Goal: Task Accomplishment & Management: Manage account settings

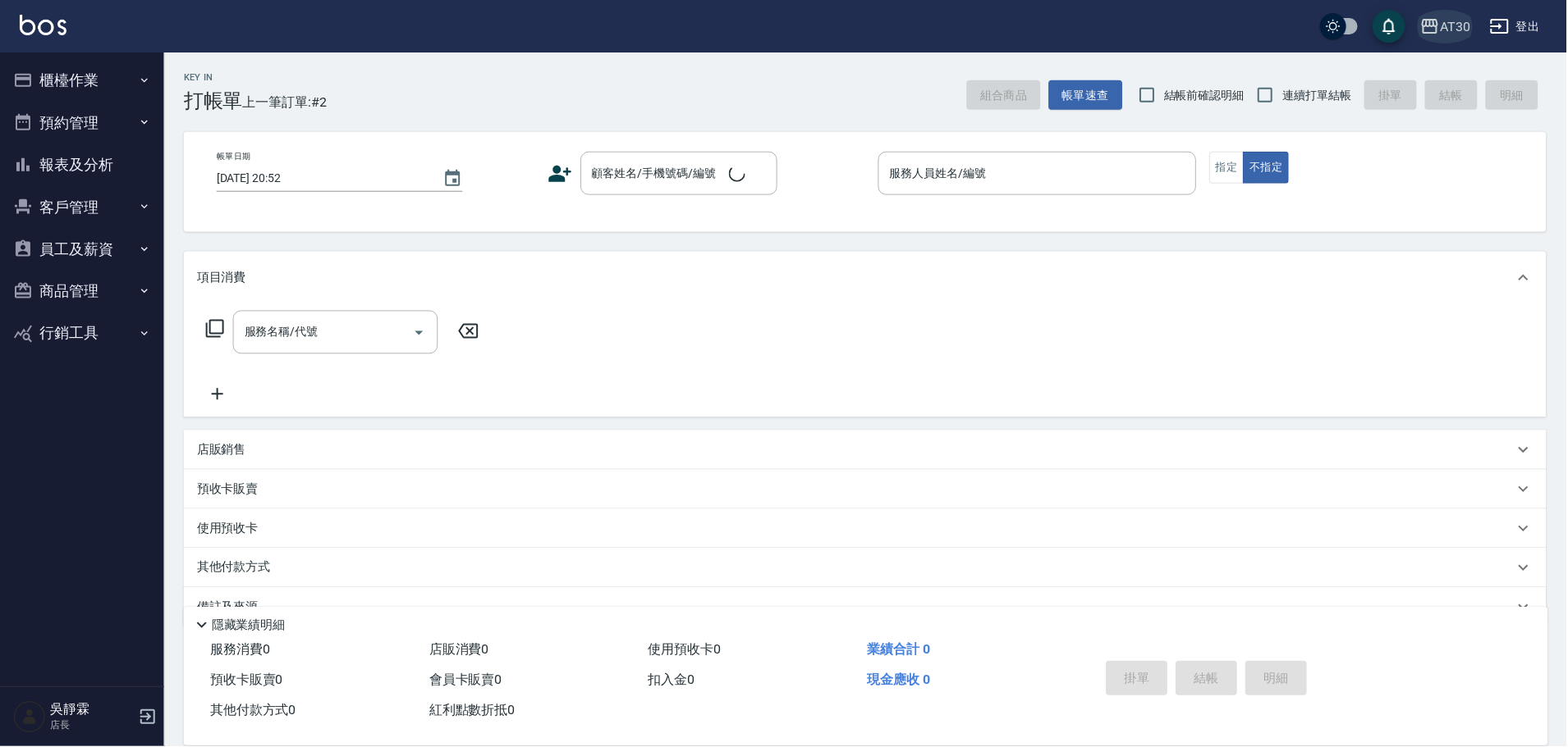
click at [1462, 30] on div "AT30" at bounding box center [1456, 26] width 30 height 20
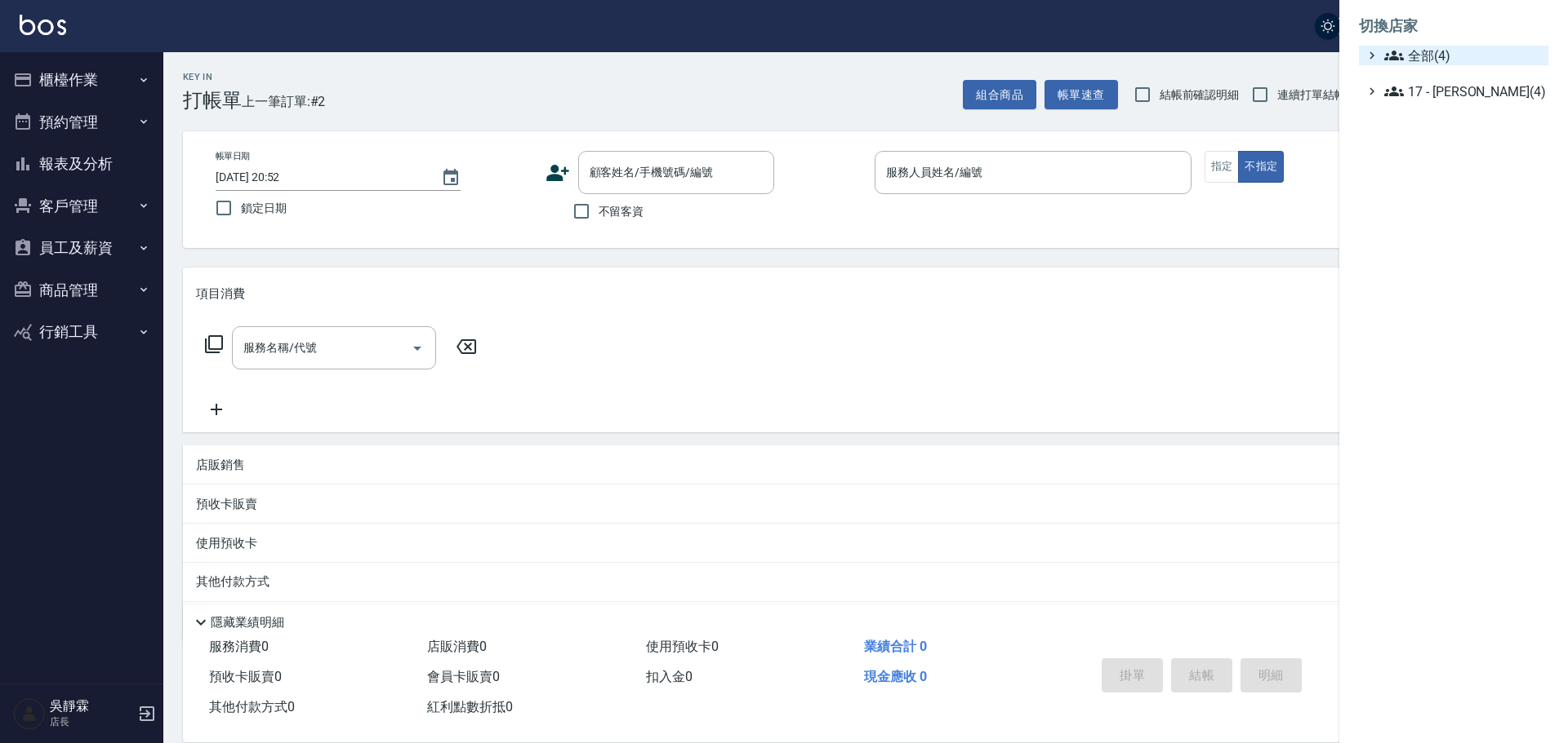
click at [1450, 61] on span "全部(4)" at bounding box center [1462, 55] width 157 height 19
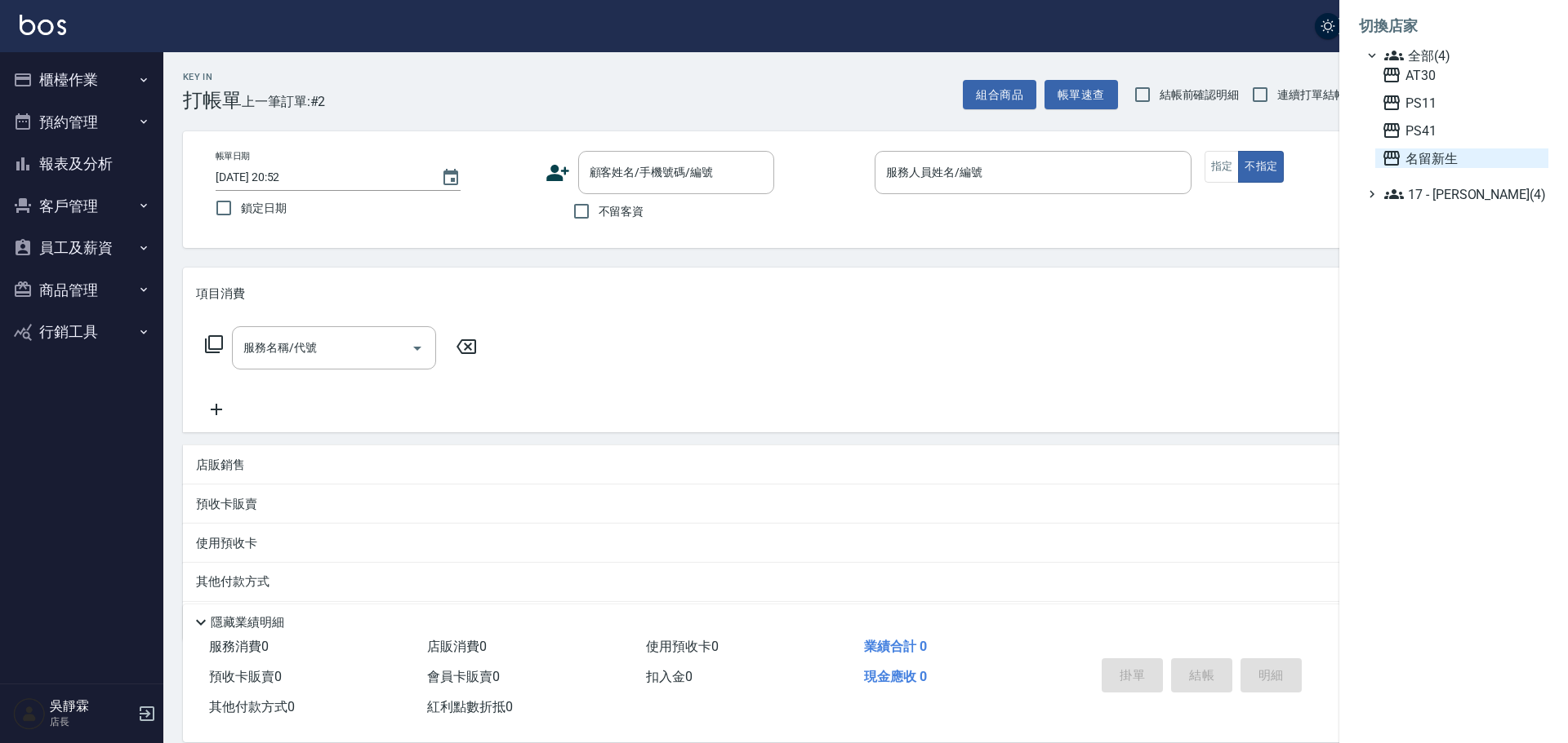
click at [1469, 152] on span "名留新生" at bounding box center [1462, 158] width 160 height 19
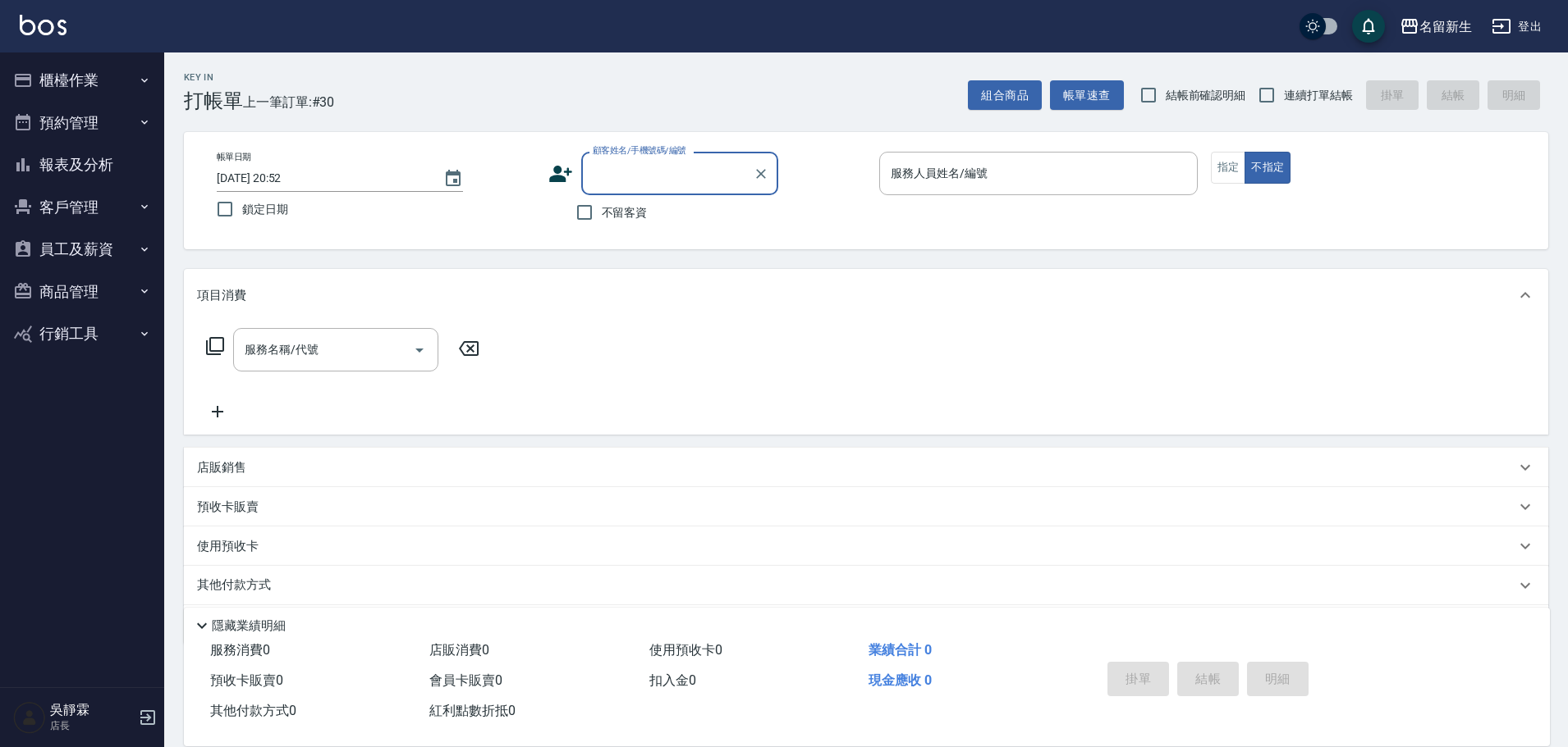
click at [88, 77] on button "櫃檯作業" at bounding box center [82, 80] width 151 height 43
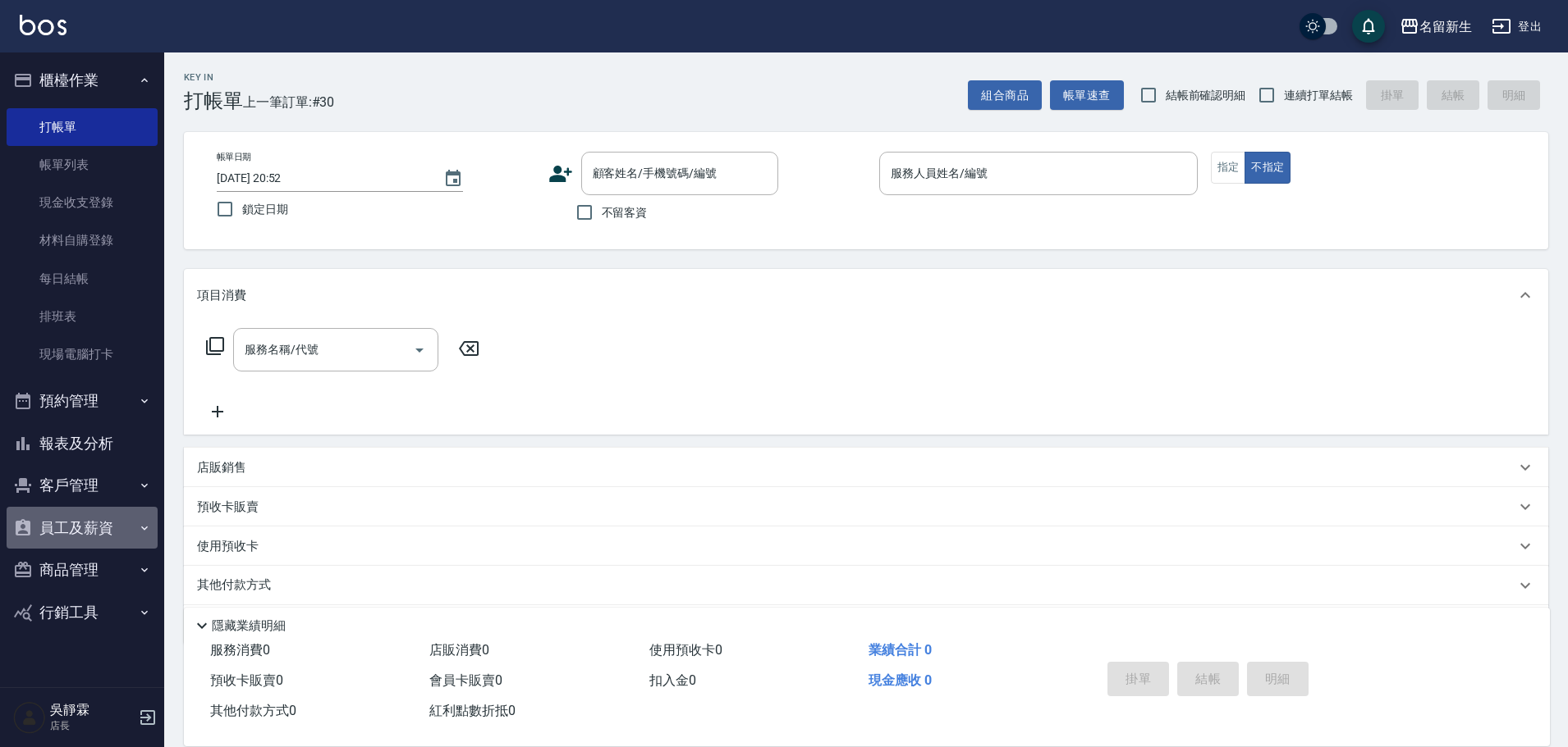
click at [103, 524] on button "員工及薪資" at bounding box center [82, 528] width 151 height 43
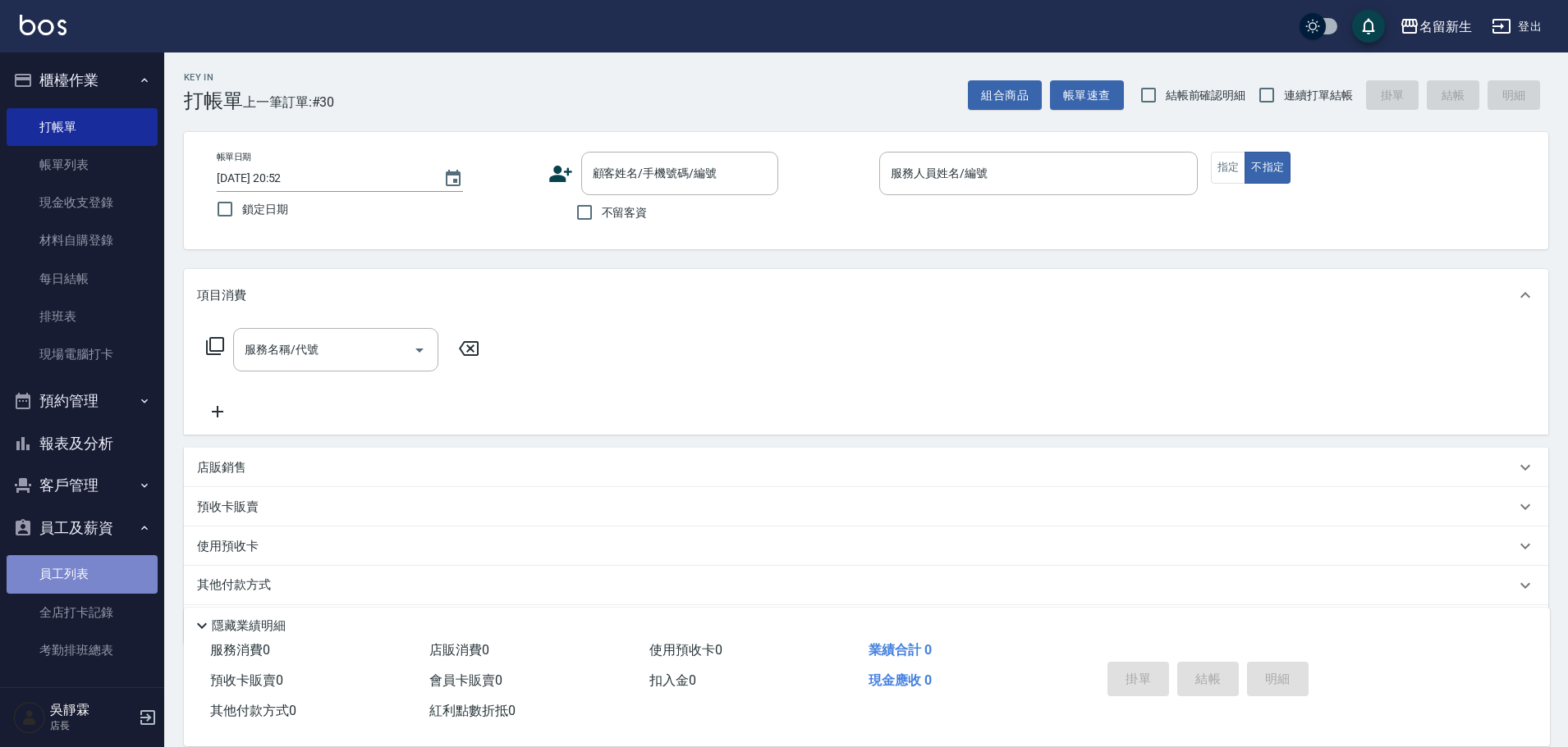
click at [106, 564] on link "員工列表" at bounding box center [82, 574] width 151 height 38
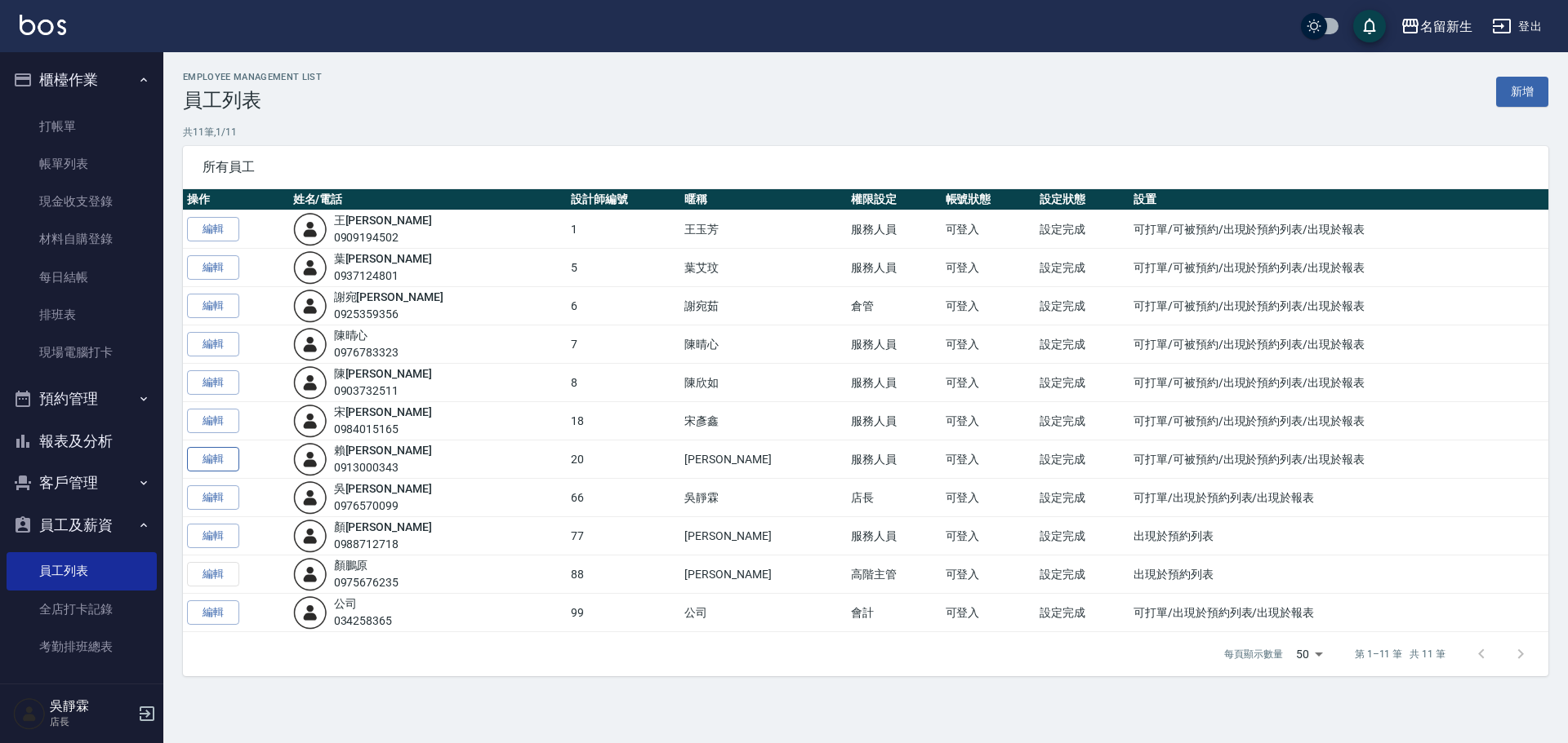
click at [205, 464] on link "編輯" at bounding box center [213, 460] width 52 height 25
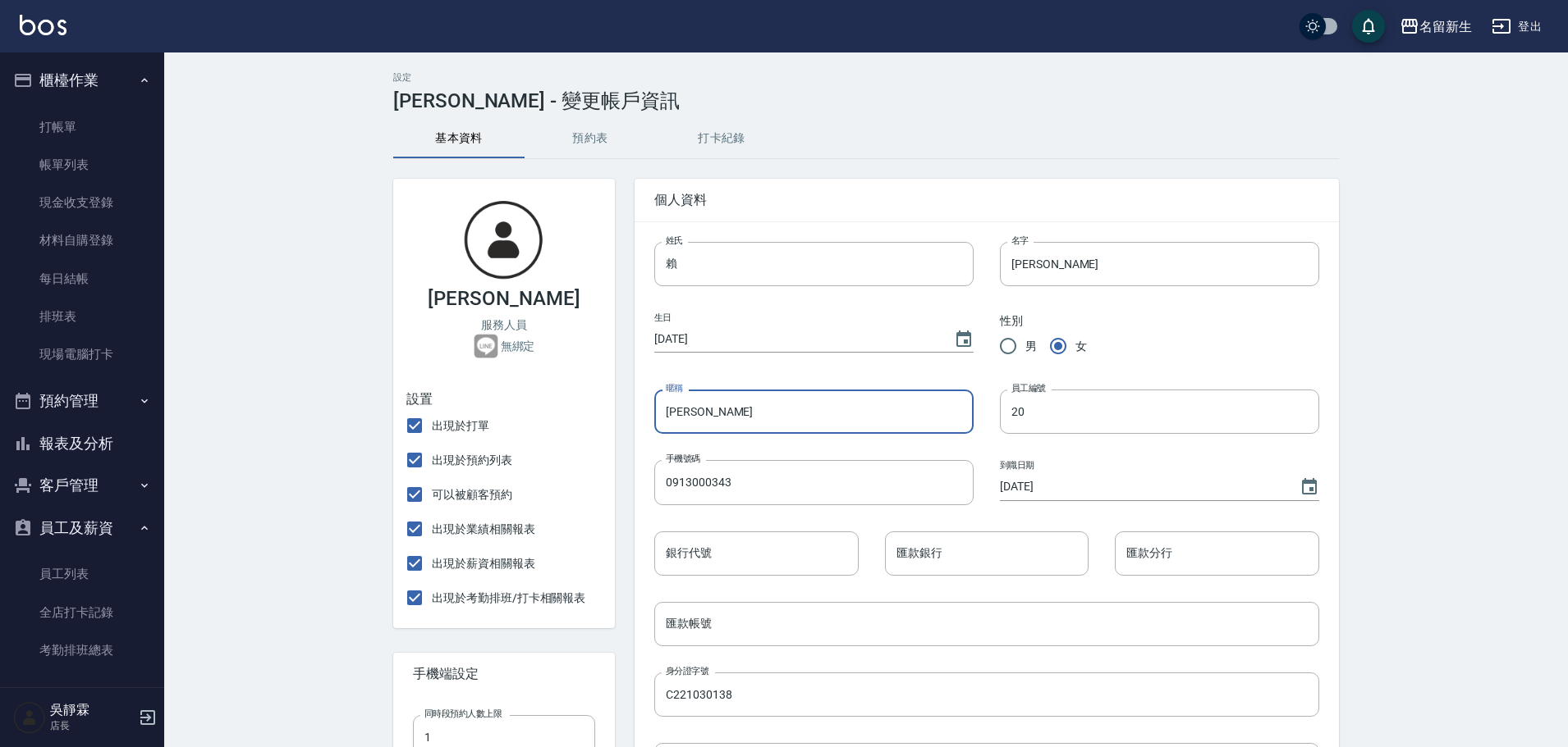
drag, startPoint x: 737, startPoint y: 410, endPoint x: 640, endPoint y: 428, distance: 98.7
click at [632, 433] on div "個人資料 姓氏 賴 姓氏 名字 伊珊 名字 生日 1984/07/13 性別 男 女 暱稱 賴伊珊 暱稱 員工編號 20 員工編號 手機號碼 09130003…" at bounding box center [976, 723] width 724 height 1129
click at [1445, 16] on div "名留新生" at bounding box center [1445, 26] width 52 height 20
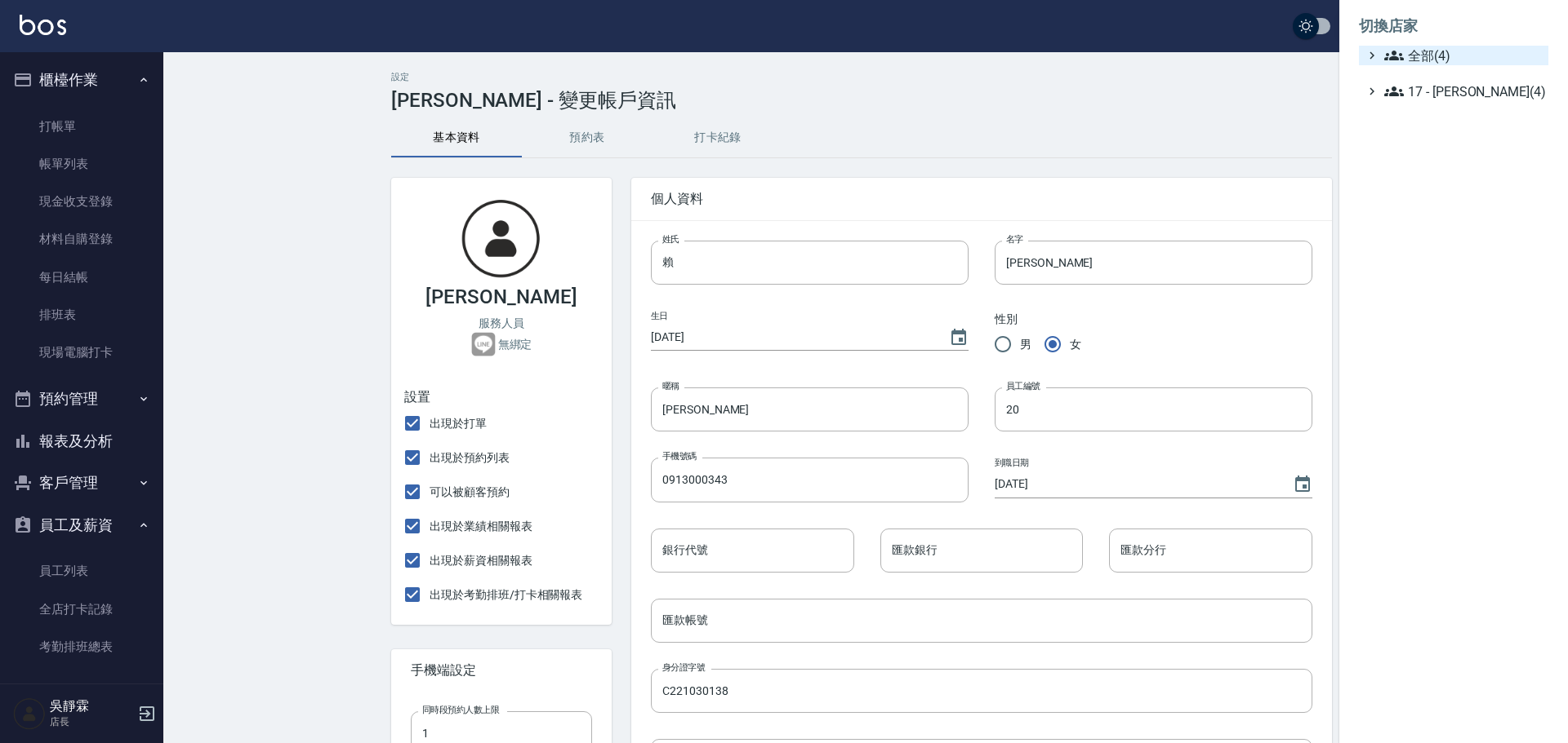
click at [1439, 51] on span "全部(4)" at bounding box center [1462, 55] width 157 height 19
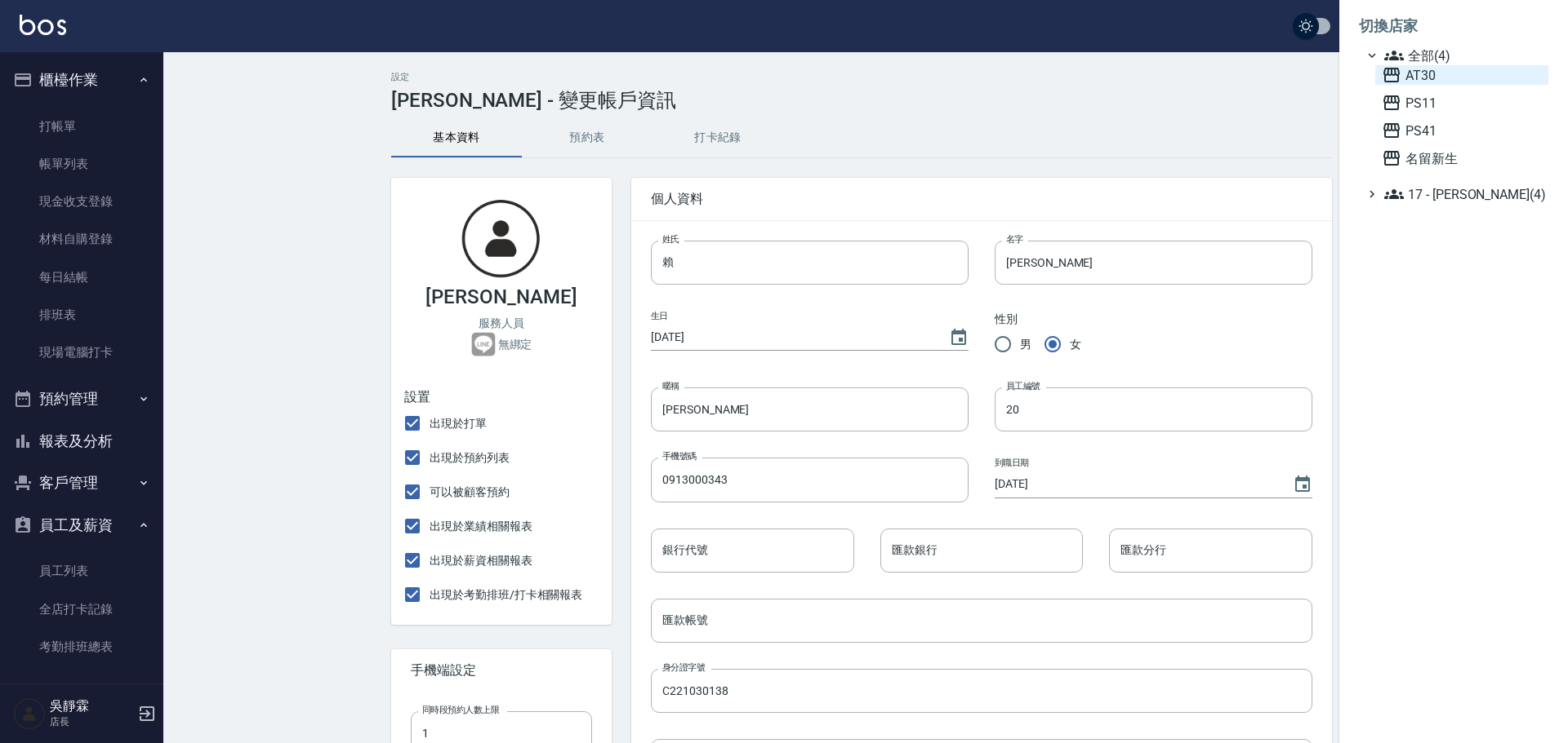
click at [1435, 80] on span "AT30" at bounding box center [1462, 75] width 160 height 19
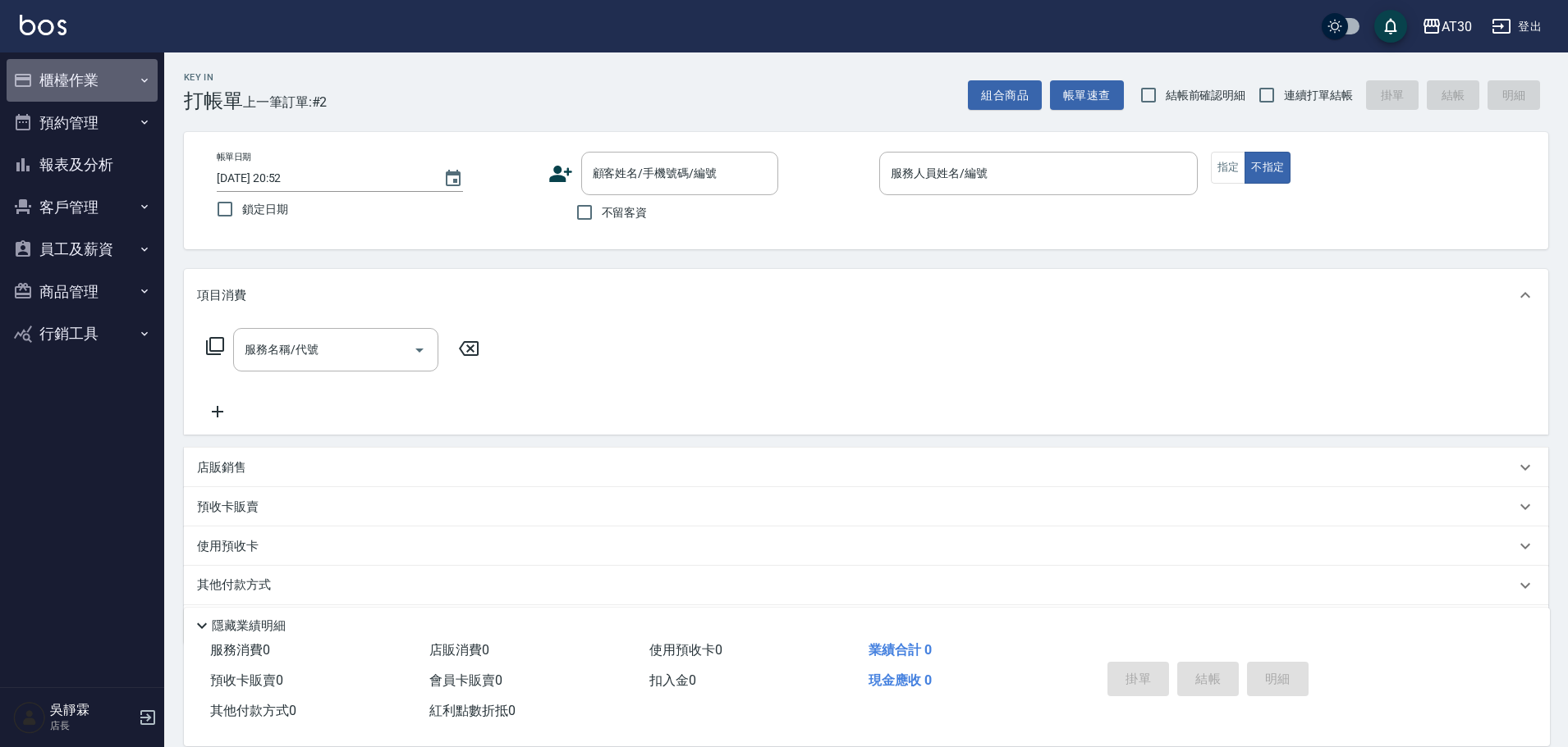
click at [78, 75] on button "櫃檯作業" at bounding box center [82, 80] width 151 height 43
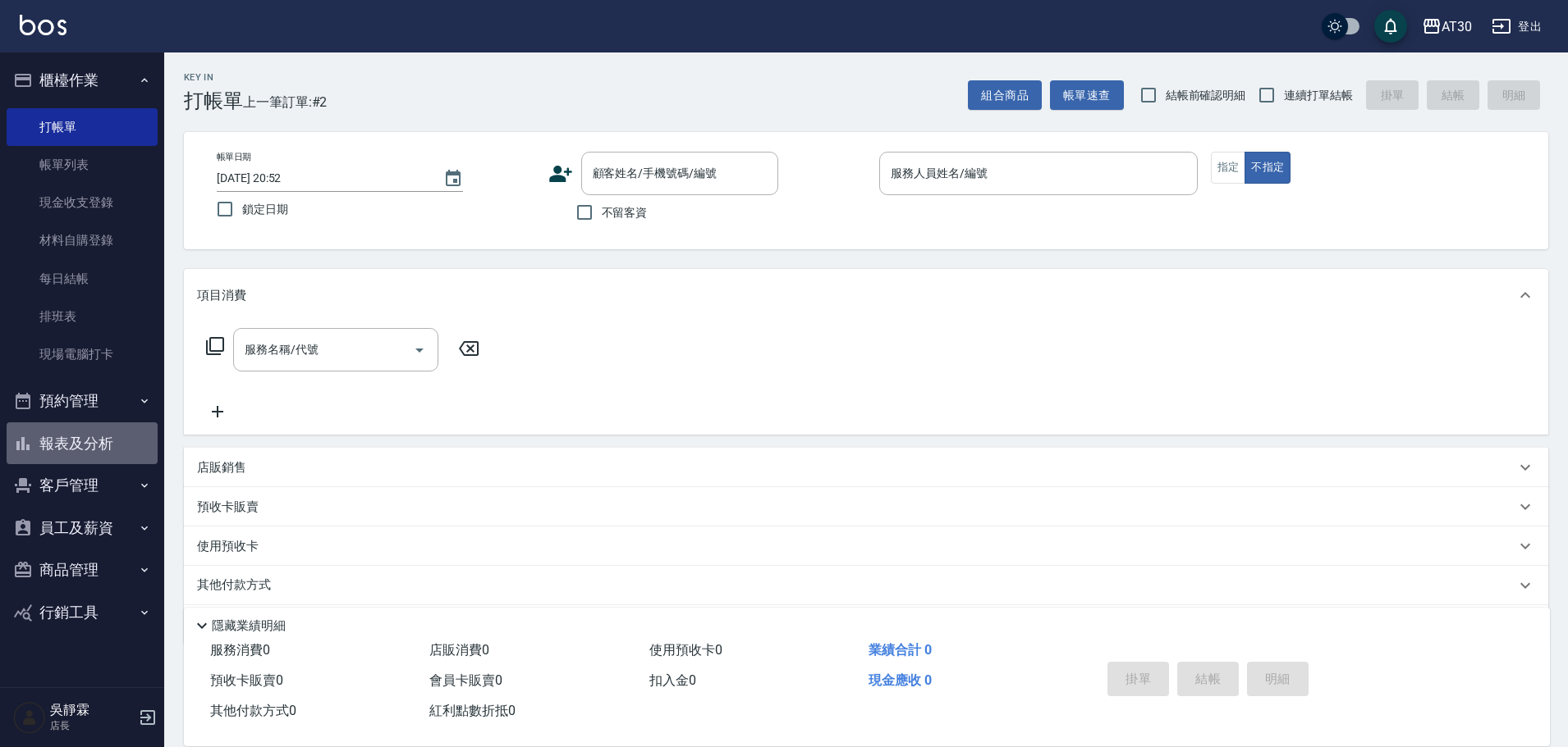
click at [105, 446] on button "報表及分析" at bounding box center [82, 444] width 151 height 43
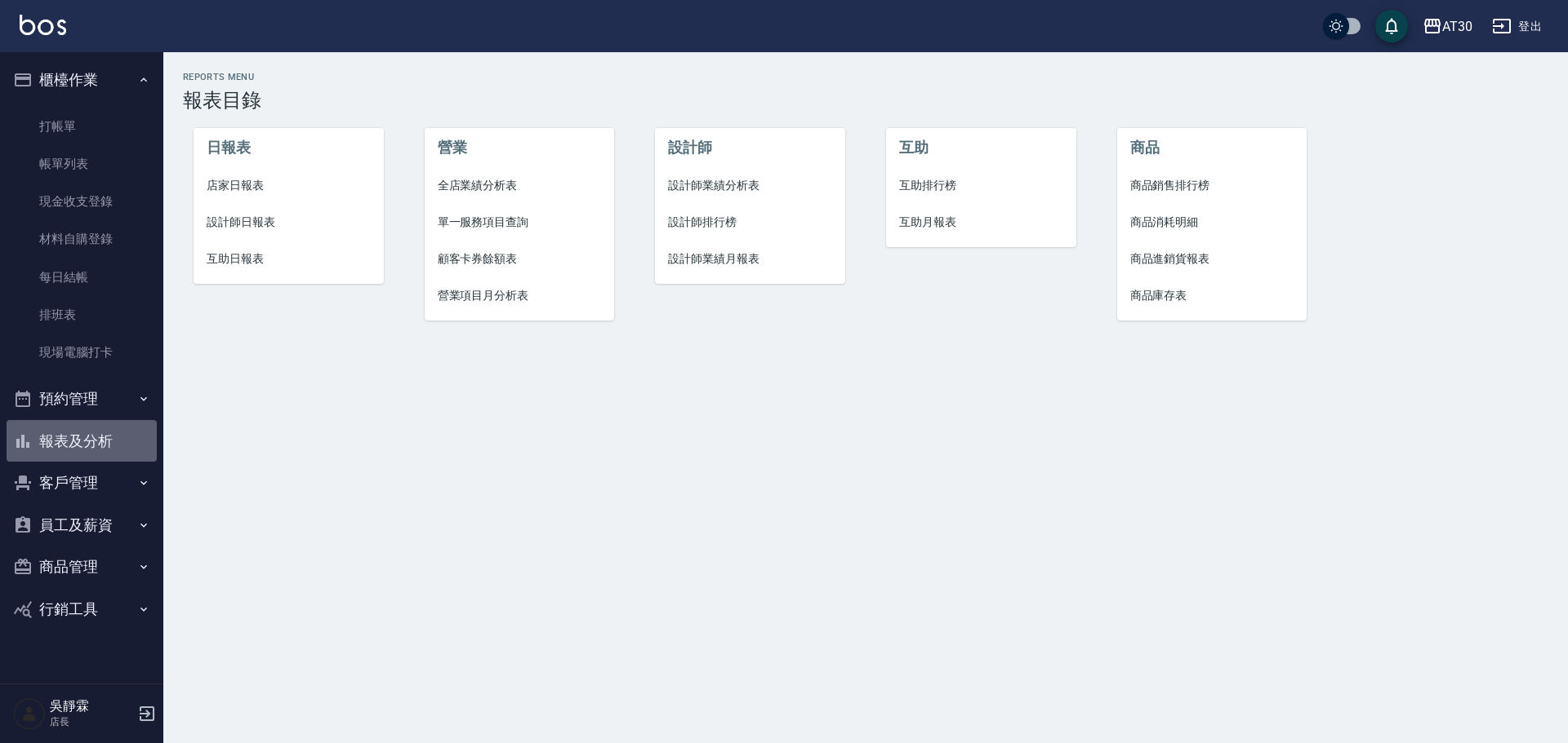
click at [111, 436] on button "報表及分析" at bounding box center [82, 441] width 150 height 42
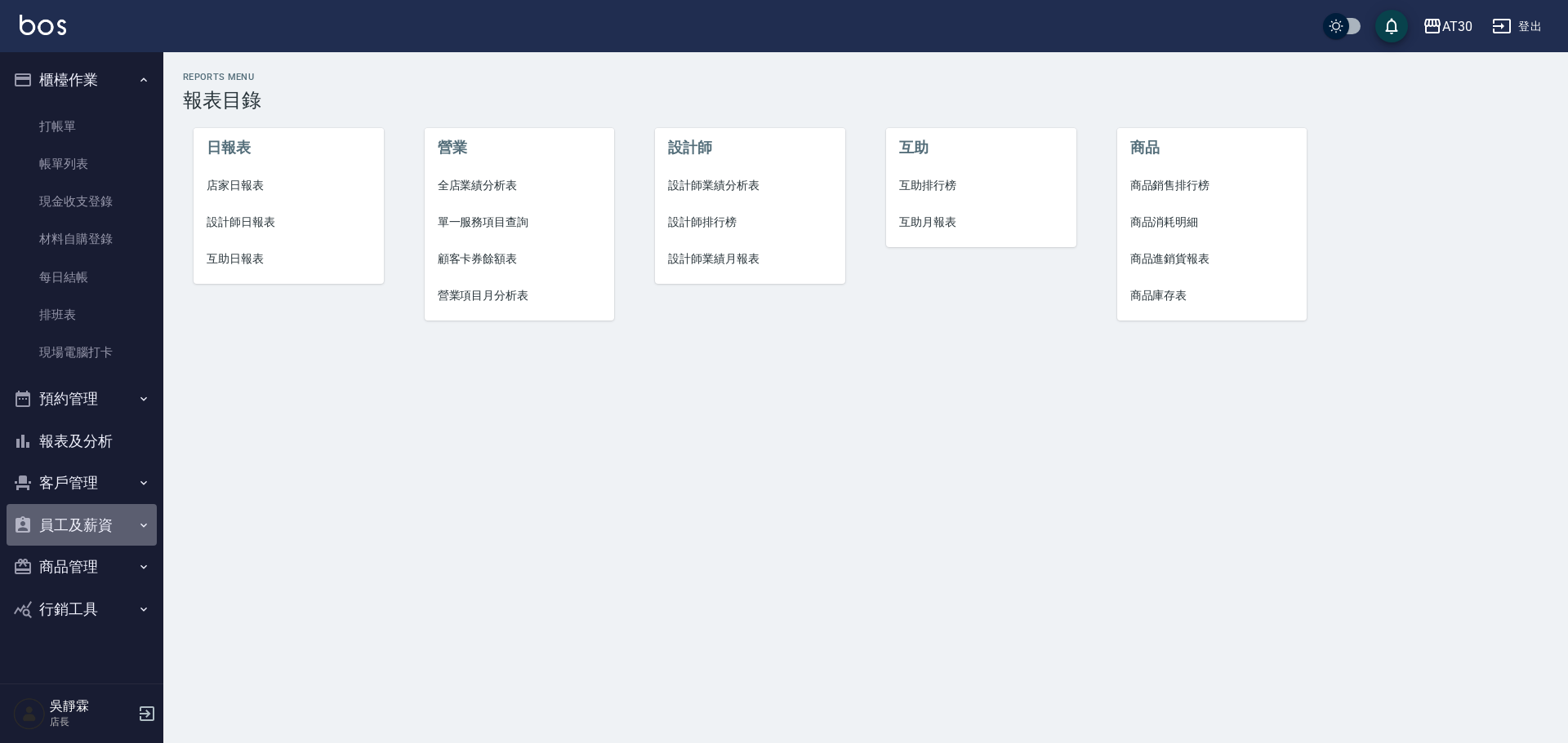
click at [107, 519] on button "員工及薪資" at bounding box center [82, 525] width 150 height 42
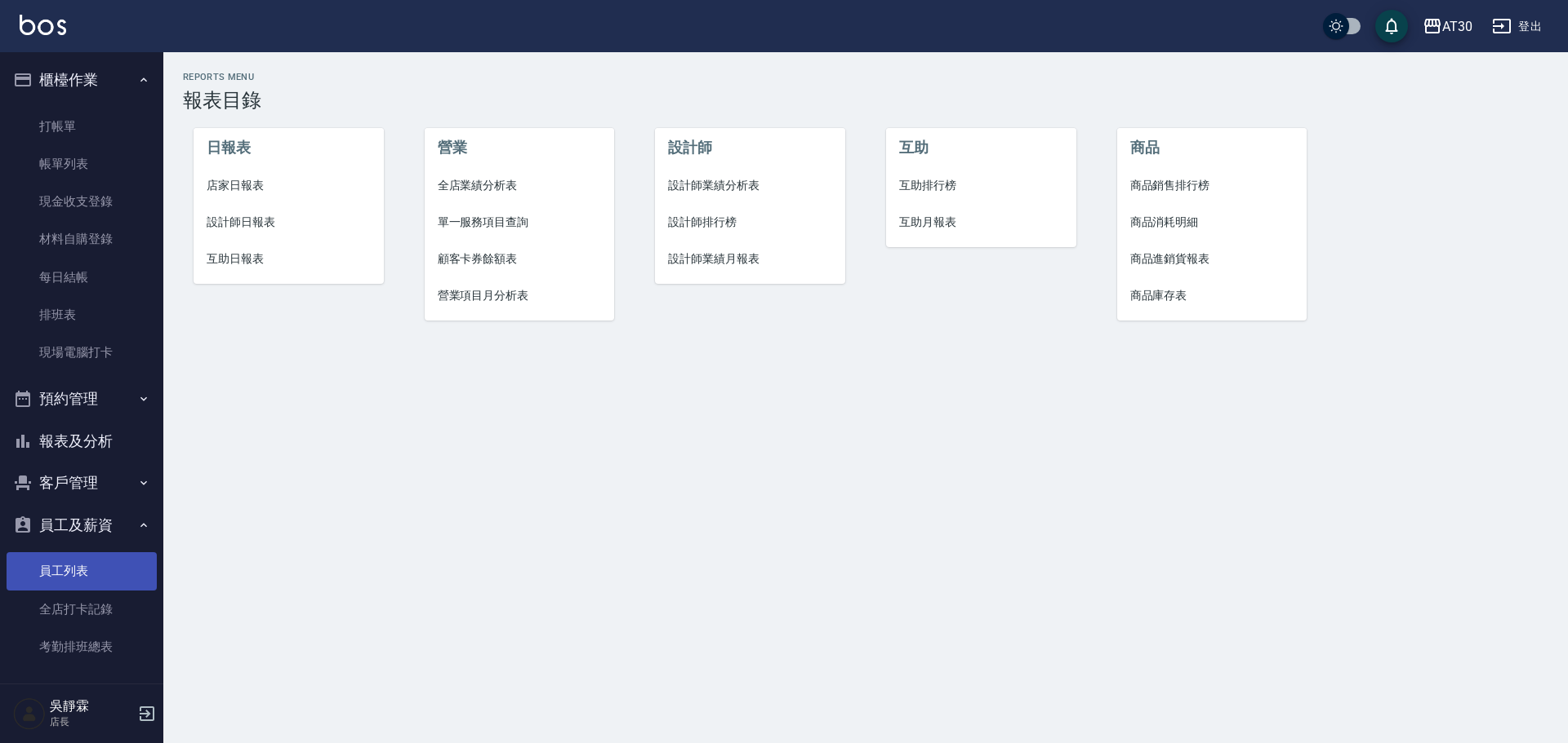
click at [88, 577] on link "員工列表" at bounding box center [82, 571] width 150 height 38
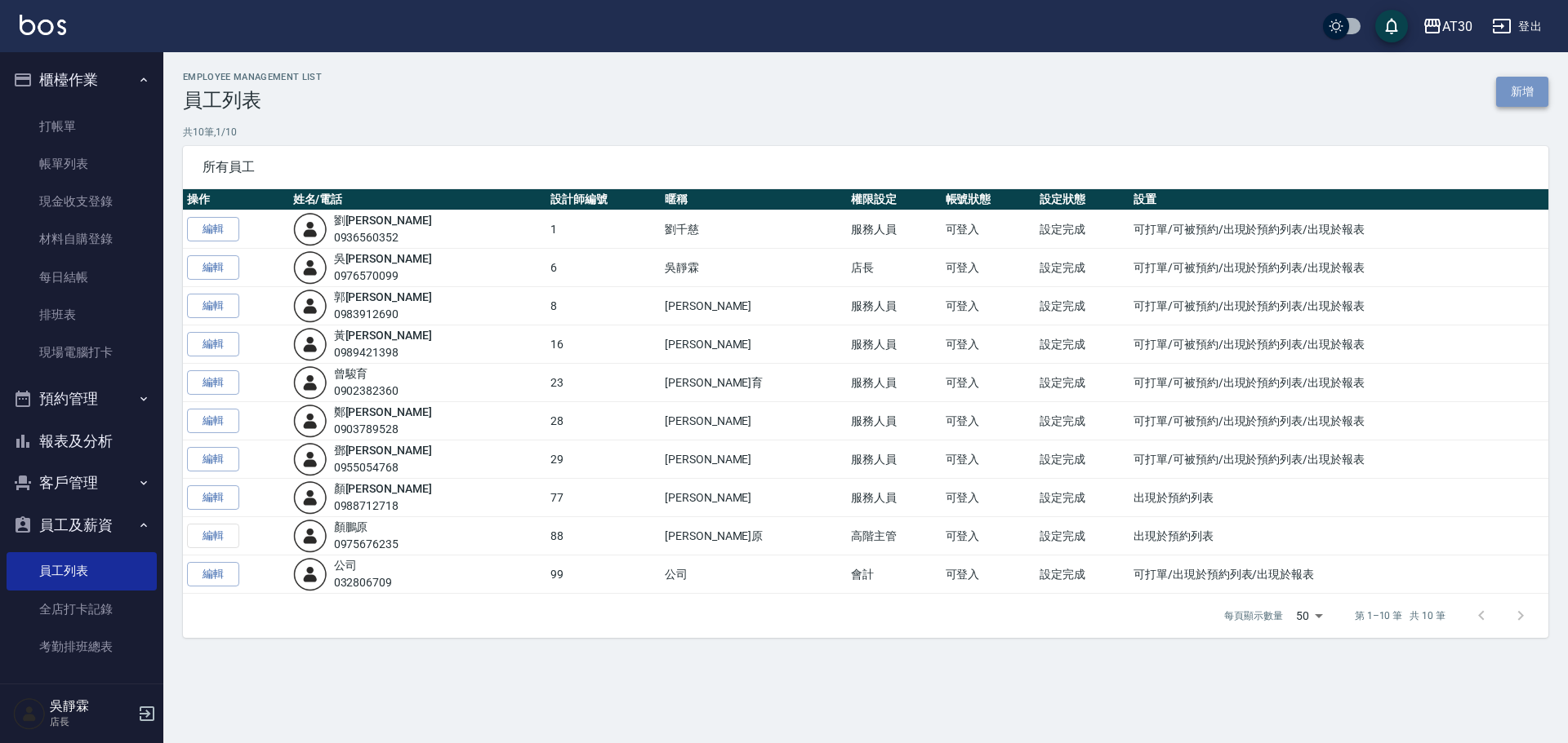
click at [1513, 95] on link "新增" at bounding box center [1522, 92] width 52 height 30
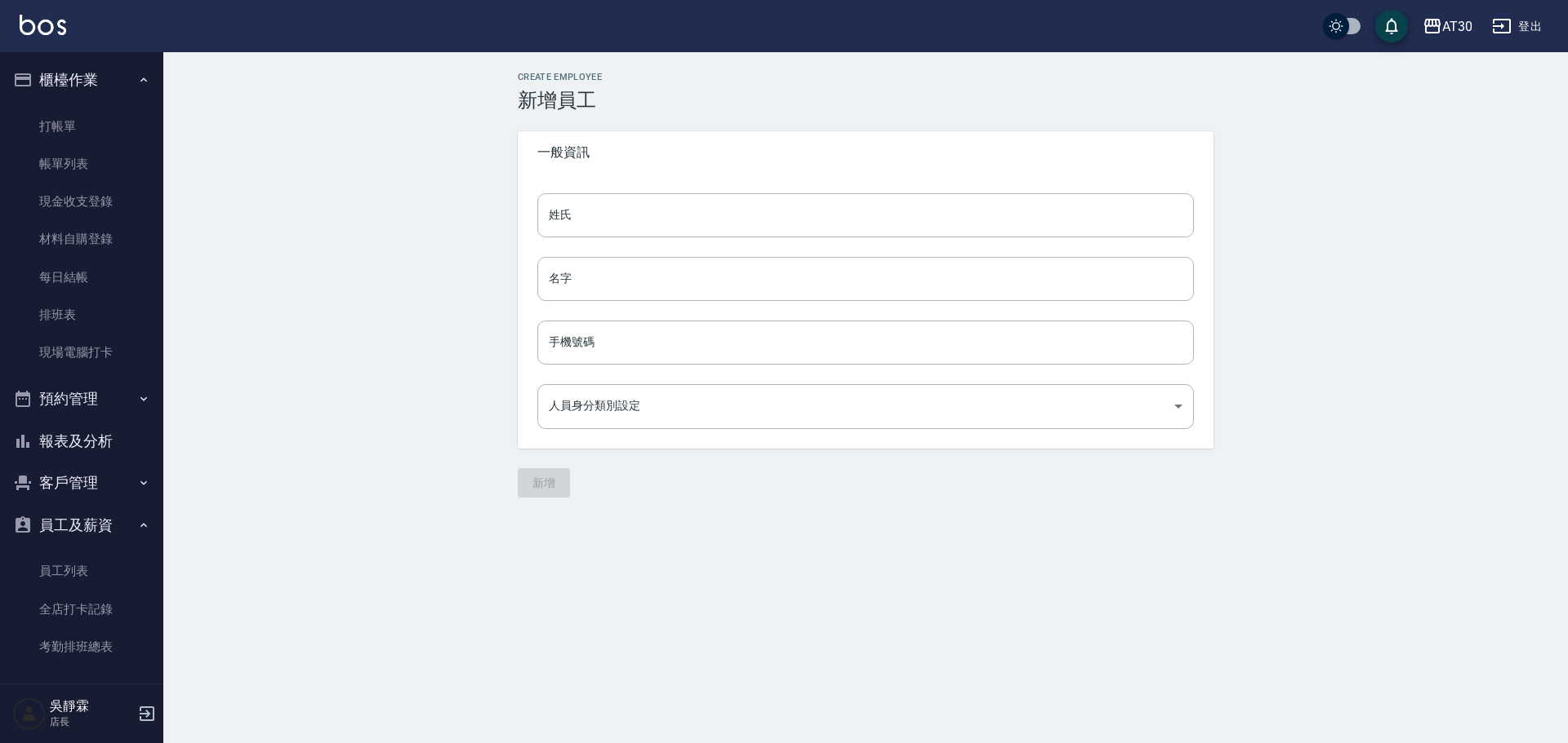
type input "31e57b3a-60a4-4b04-8dec-e33326178f29"
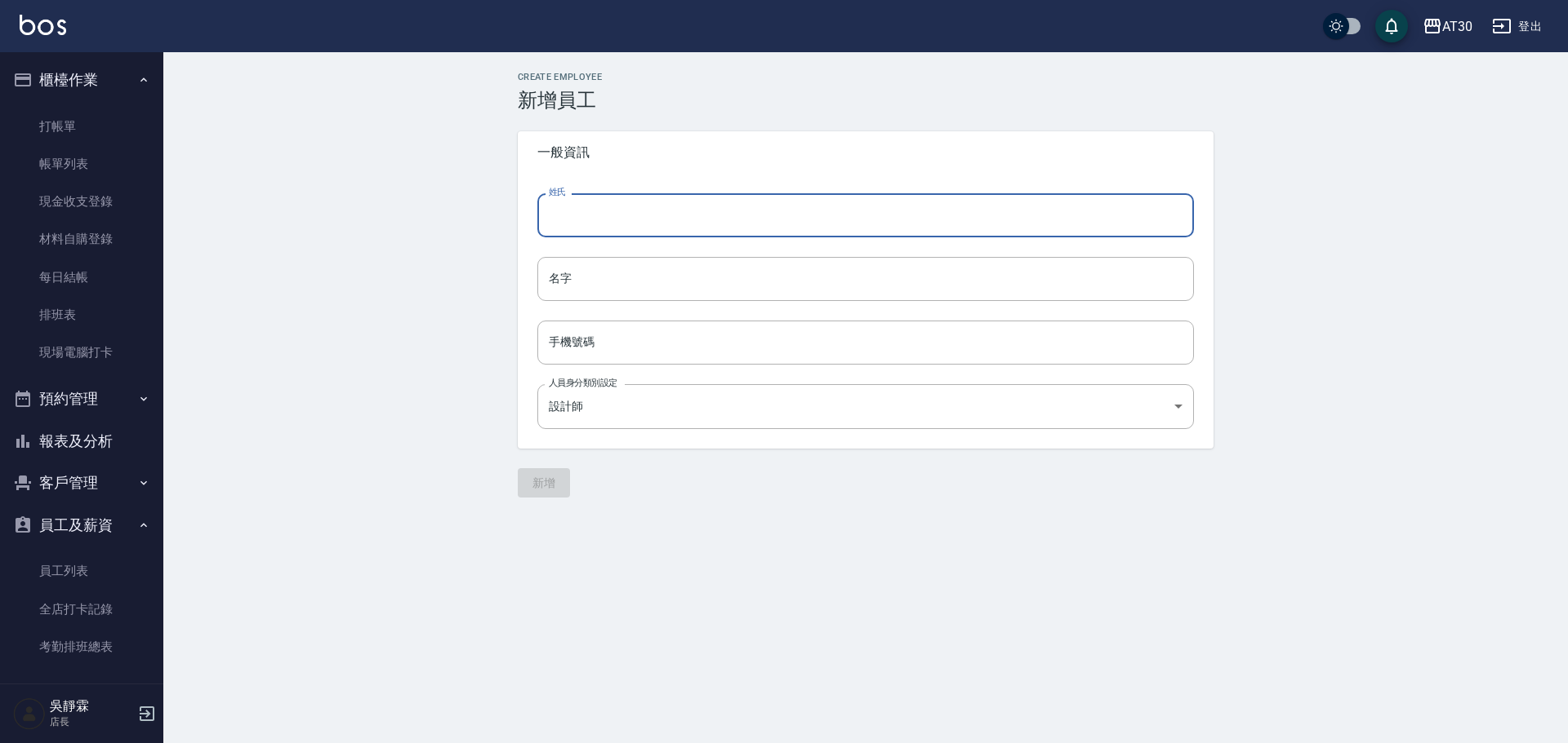
click at [553, 226] on input "姓氏" at bounding box center [865, 216] width 657 height 44
paste input "賴伊珊"
type input "賴"
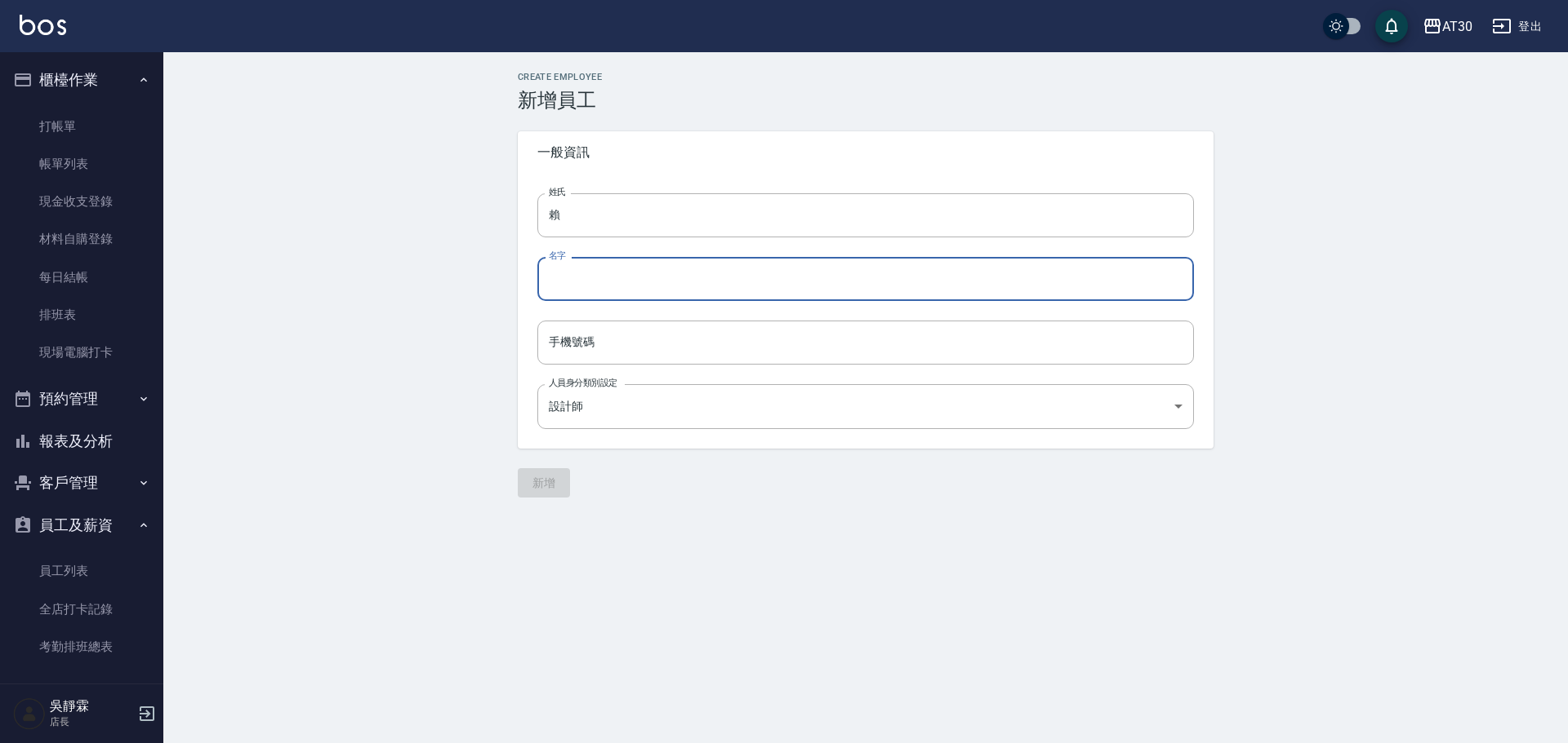
paste input "[PERSON_NAME]"
click at [560, 279] on input "[PERSON_NAME]" at bounding box center [865, 279] width 657 height 44
type input "[PERSON_NAME]"
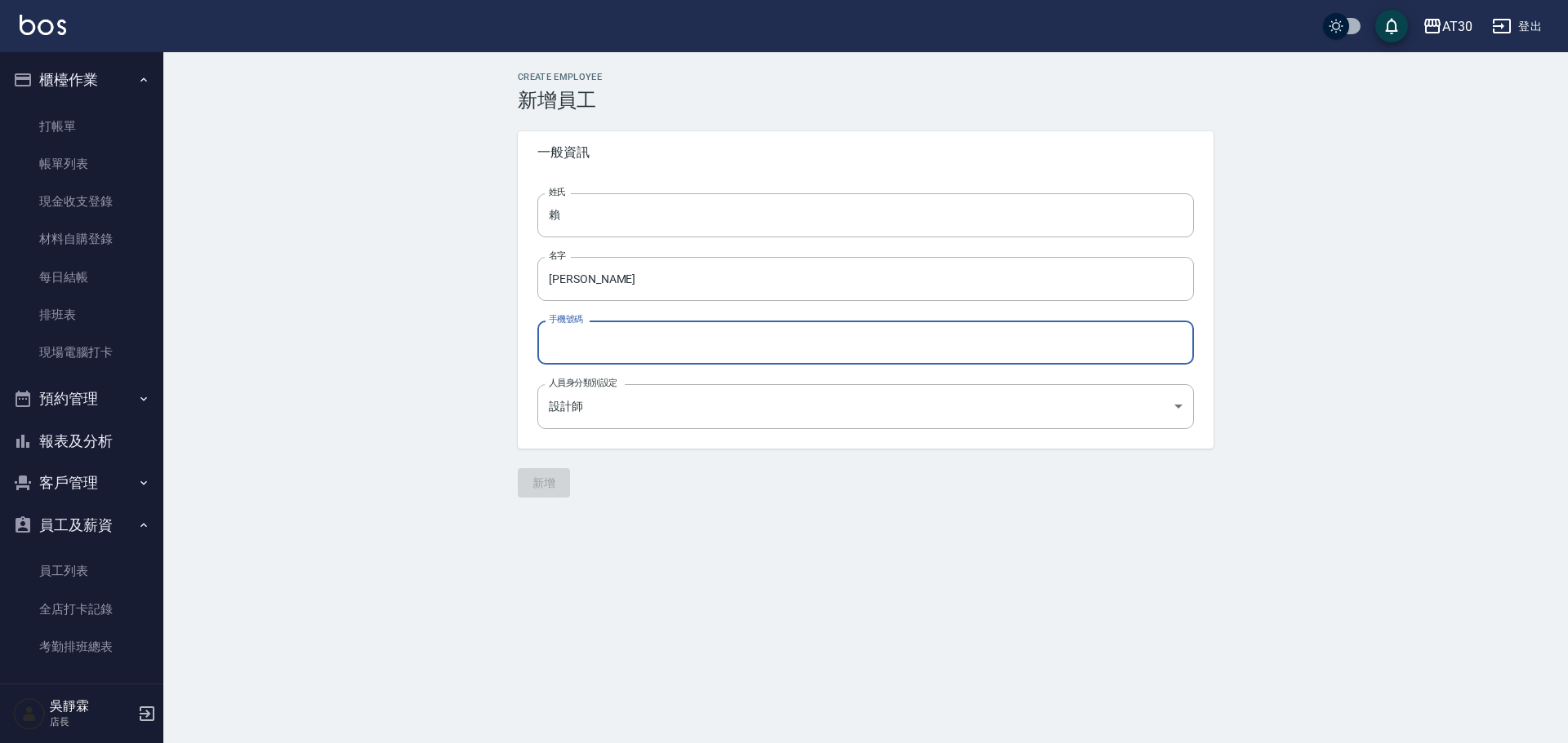
click at [615, 365] on input "手機號碼" at bounding box center [865, 343] width 657 height 44
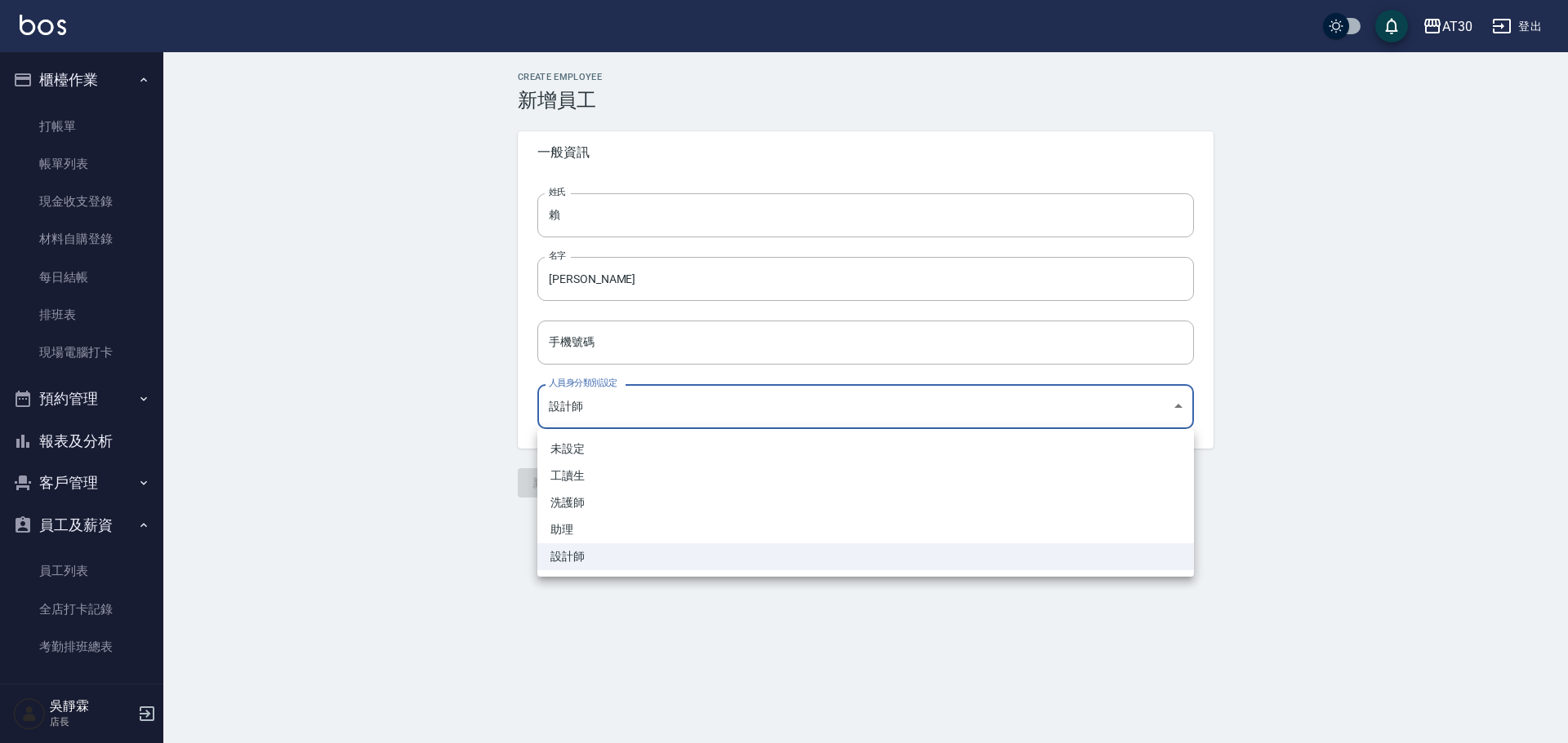
click at [565, 410] on body "AT30 登出 櫃檯作業 打帳單 帳單列表 現金收支登錄 材料自購登錄 每日結帳 排班表 現場電腦打卡 預約管理 預約管理 單日預約紀錄 單週預約紀錄 報表及…" at bounding box center [784, 371] width 1568 height 743
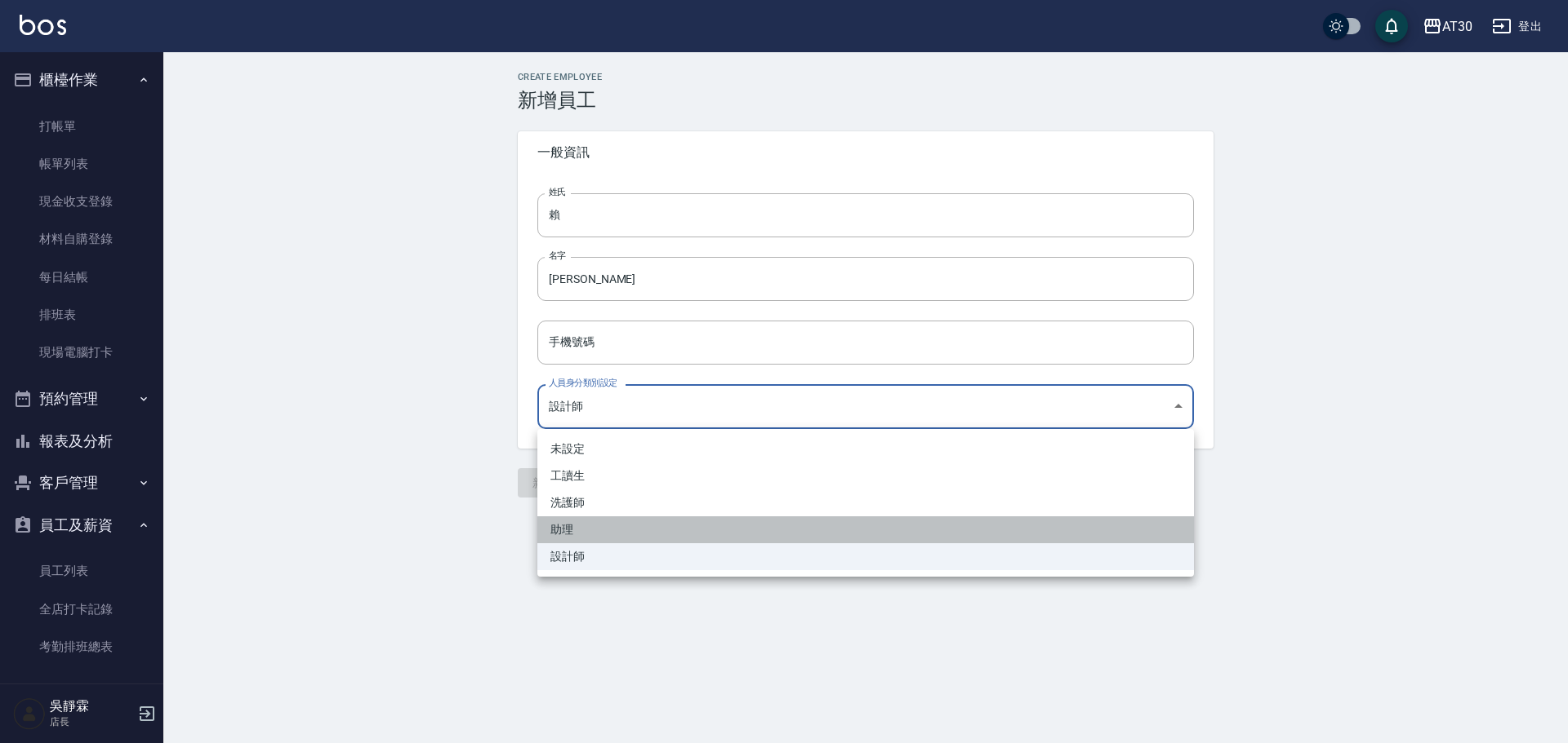
click at [590, 527] on li "助理" at bounding box center [865, 530] width 657 height 27
type input "59679cfa-69b3-445e-9f37-21cd6df23a96"
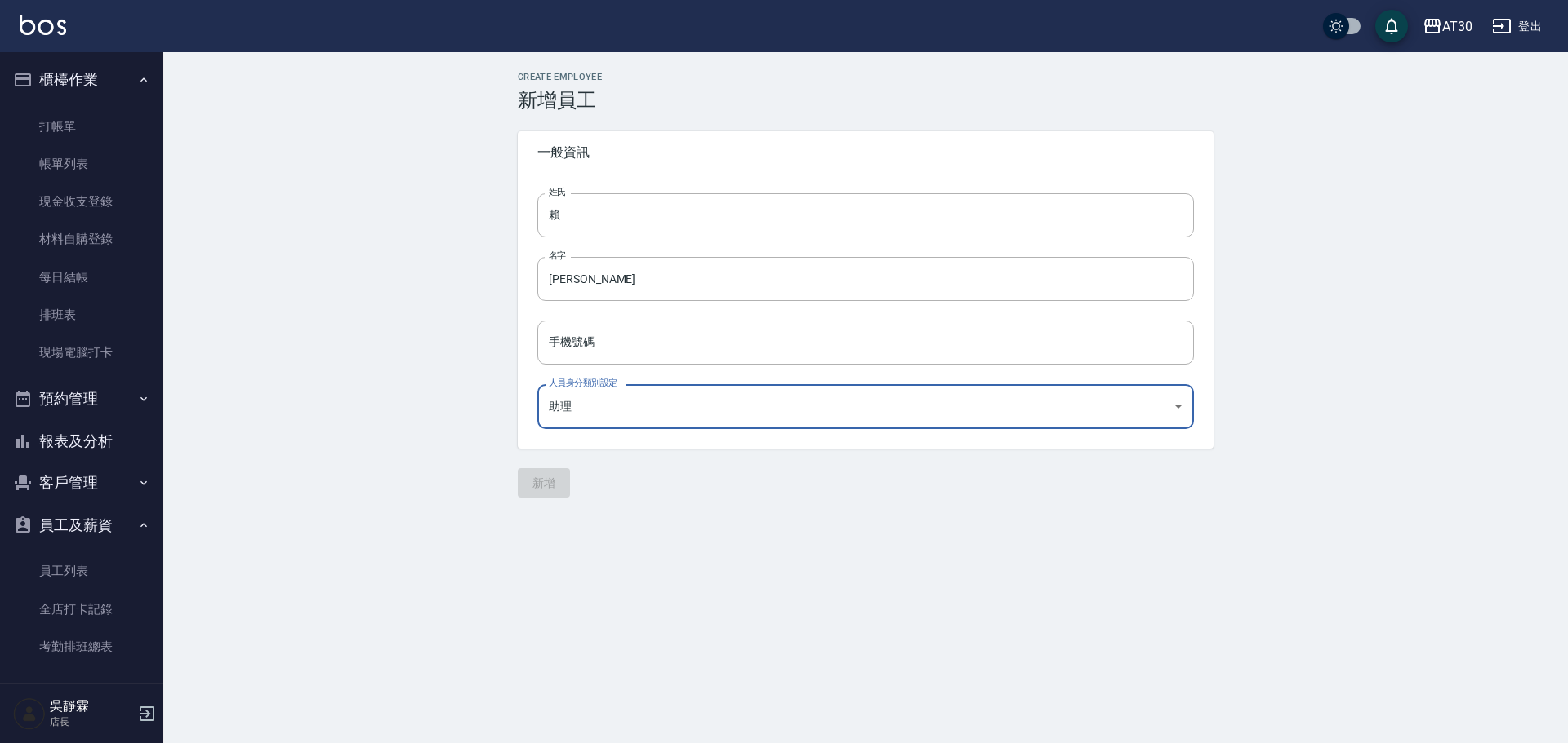
click at [568, 327] on input "手機號碼" at bounding box center [865, 343] width 657 height 44
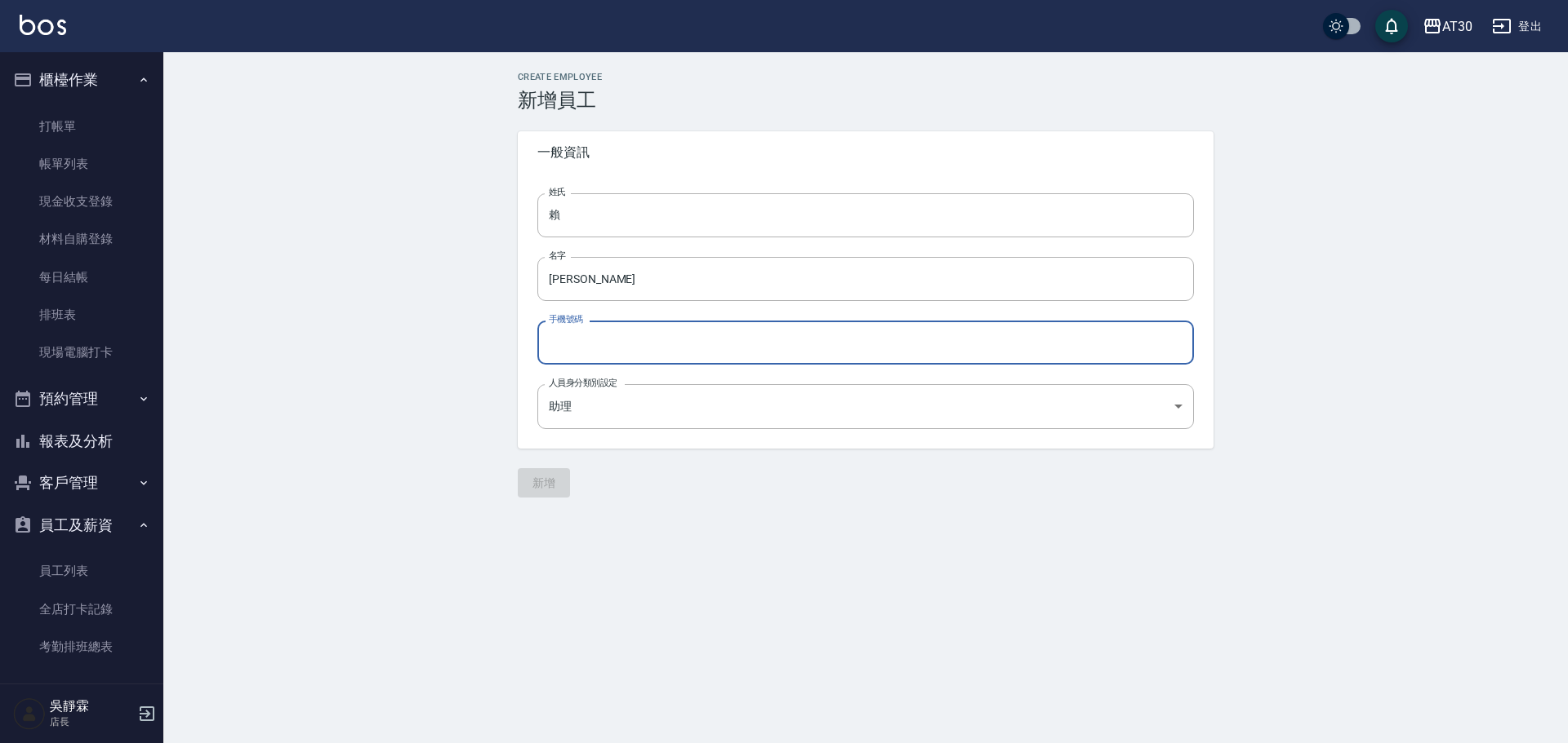
paste input "0913000343"
type input "0913000343"
type input "a59f2e20-289a-4ff2-b395-164257731bb8"
type input "0913000343"
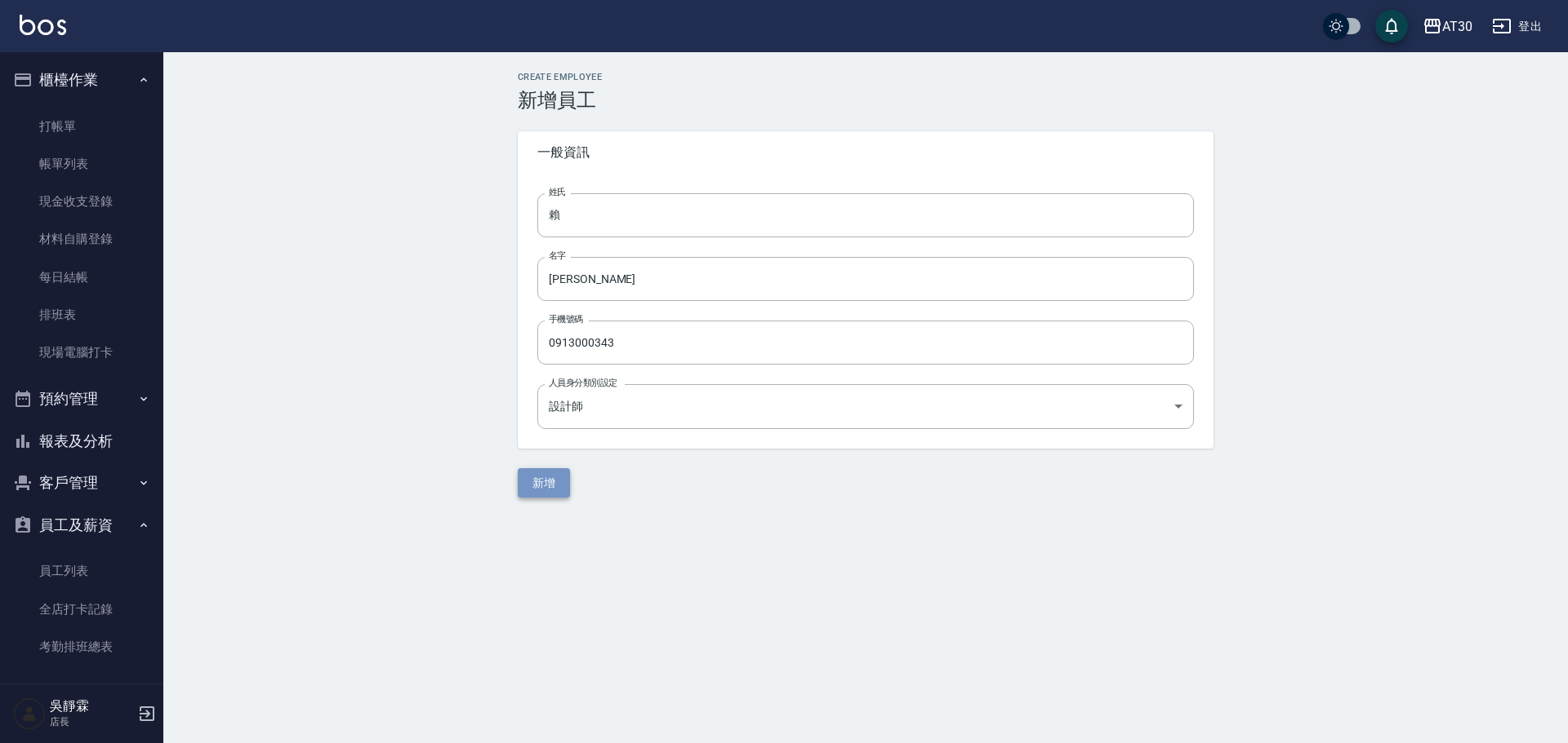
click at [559, 488] on button "新增" at bounding box center [544, 483] width 52 height 30
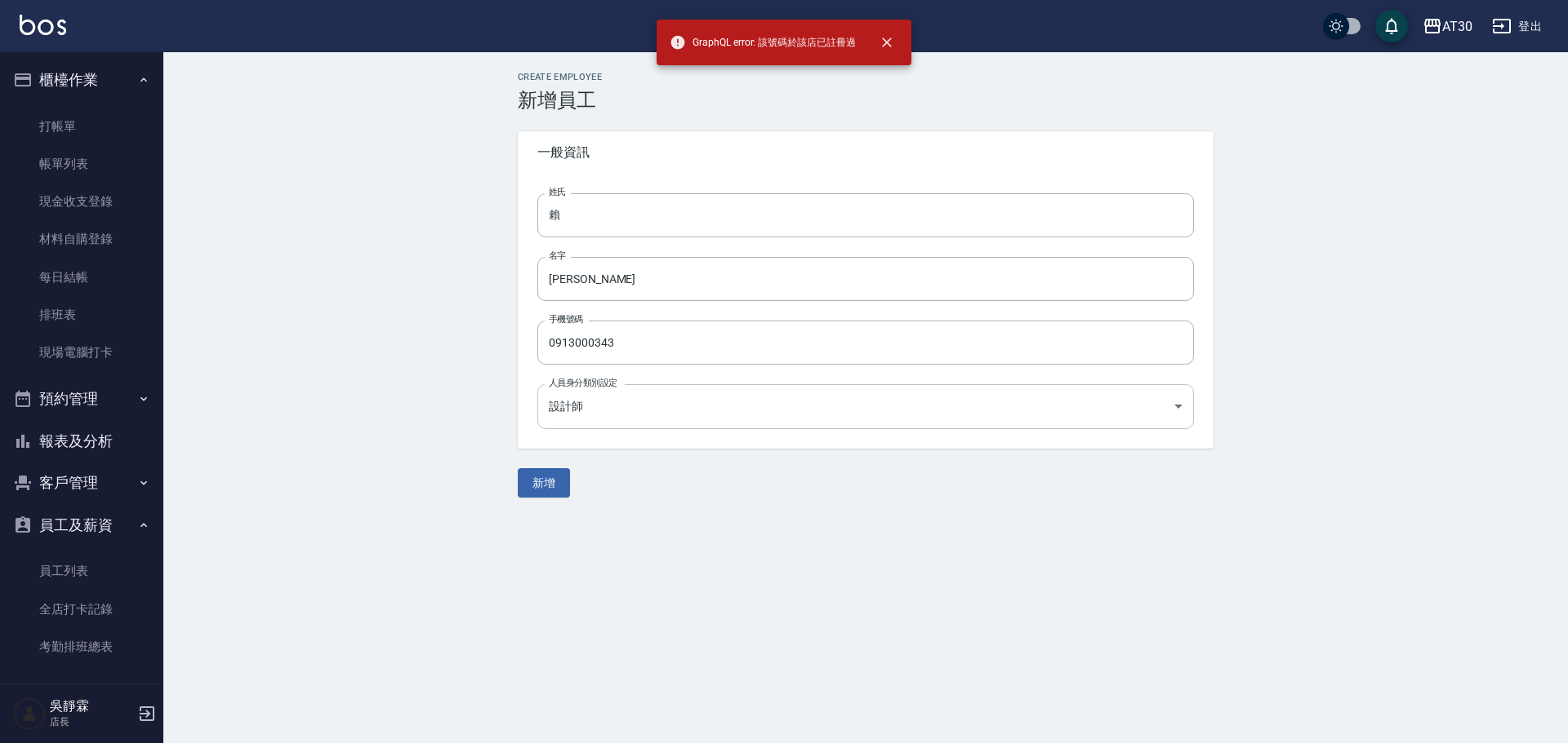
click at [600, 408] on body "GraphQL error: 該號碼於該店已註冊過 AT30 登出 櫃檯作業 打帳單 帳單列表 現金收支登錄 材料自購登錄 每日結帳 排班表 現場電腦打卡 預…" at bounding box center [784, 371] width 1568 height 743
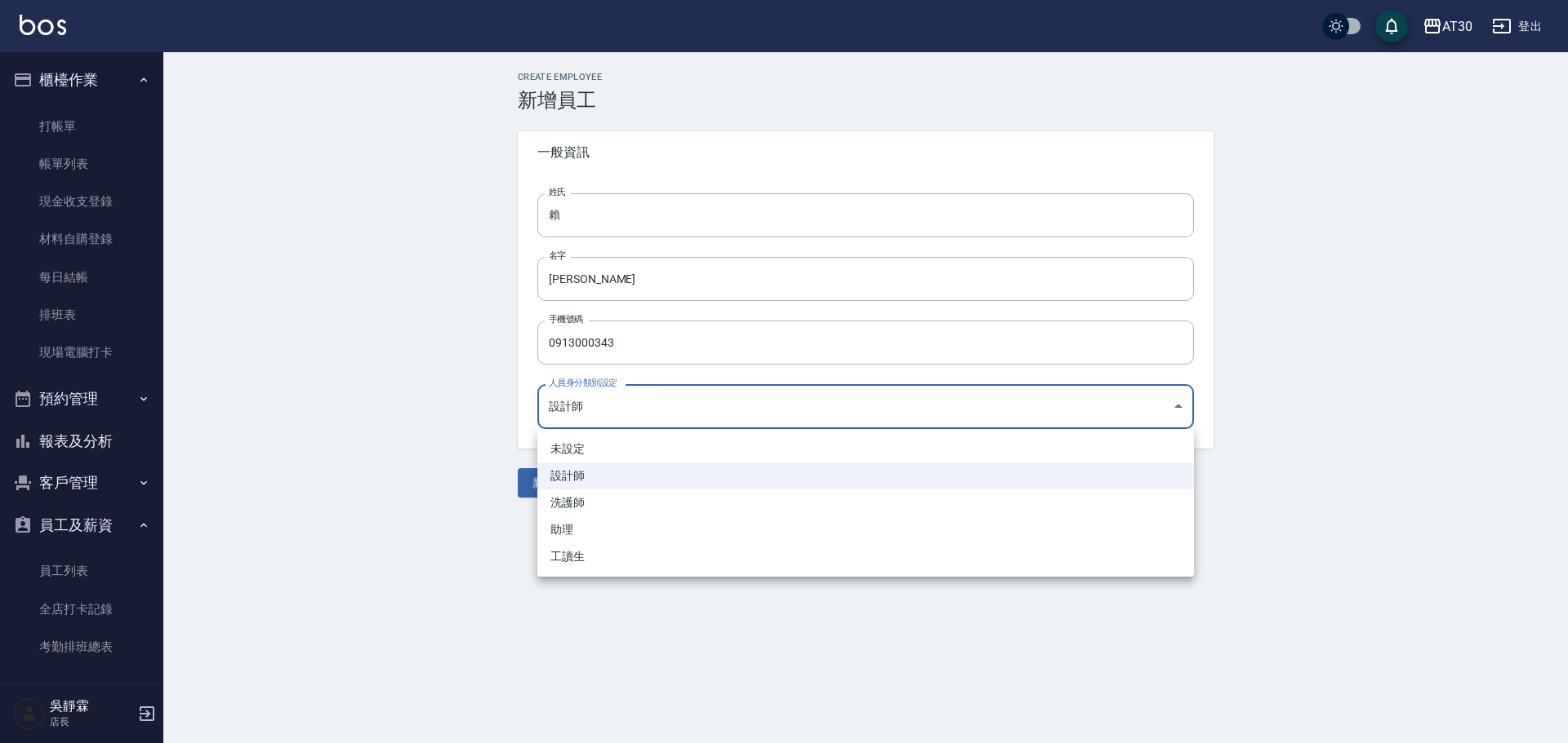
click at [589, 530] on li "助理" at bounding box center [865, 530] width 657 height 27
type input "07d117c0-8246-4662-b376-8f21af5fa18d"
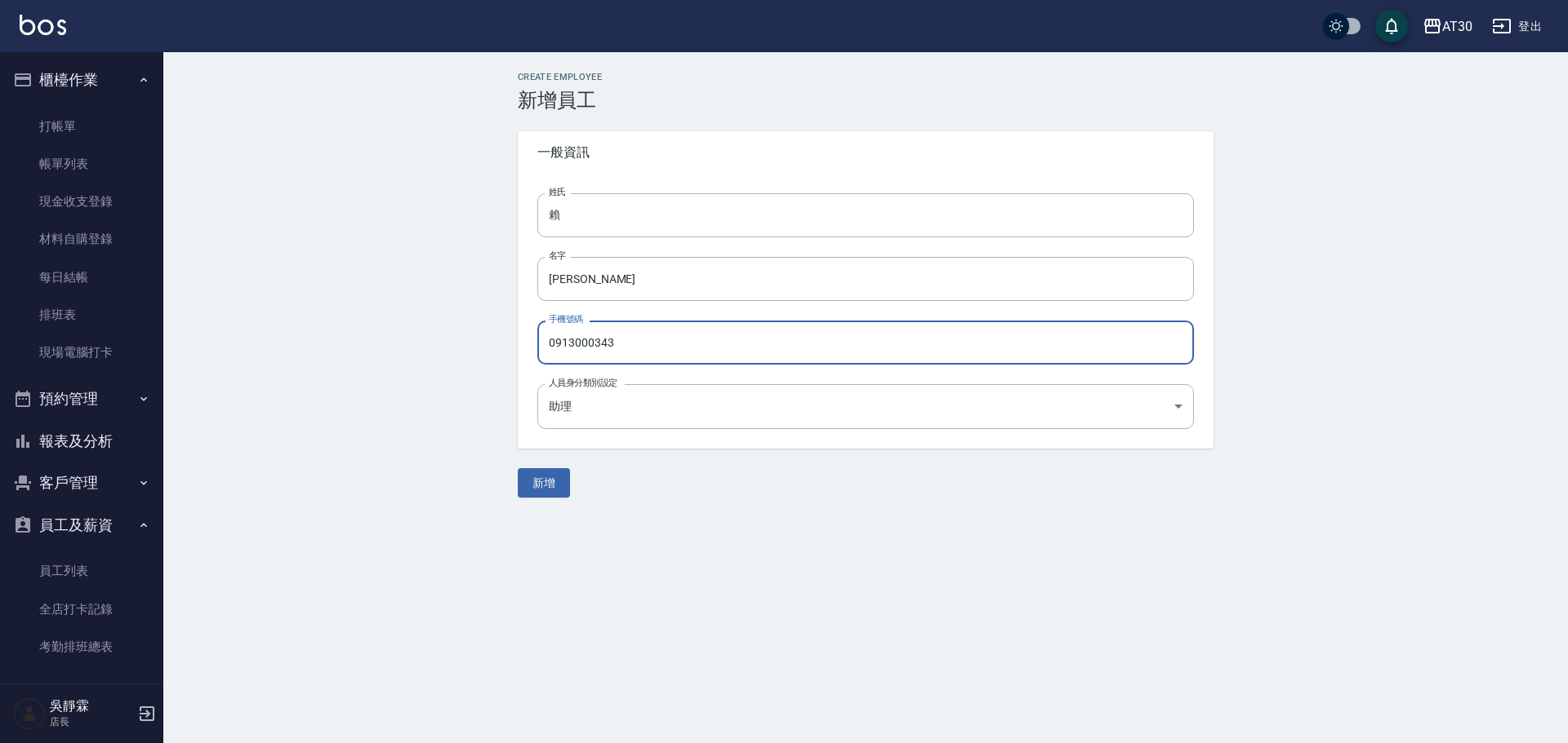
click at [672, 341] on input "0913000343" at bounding box center [865, 343] width 657 height 44
type input "09130003430"
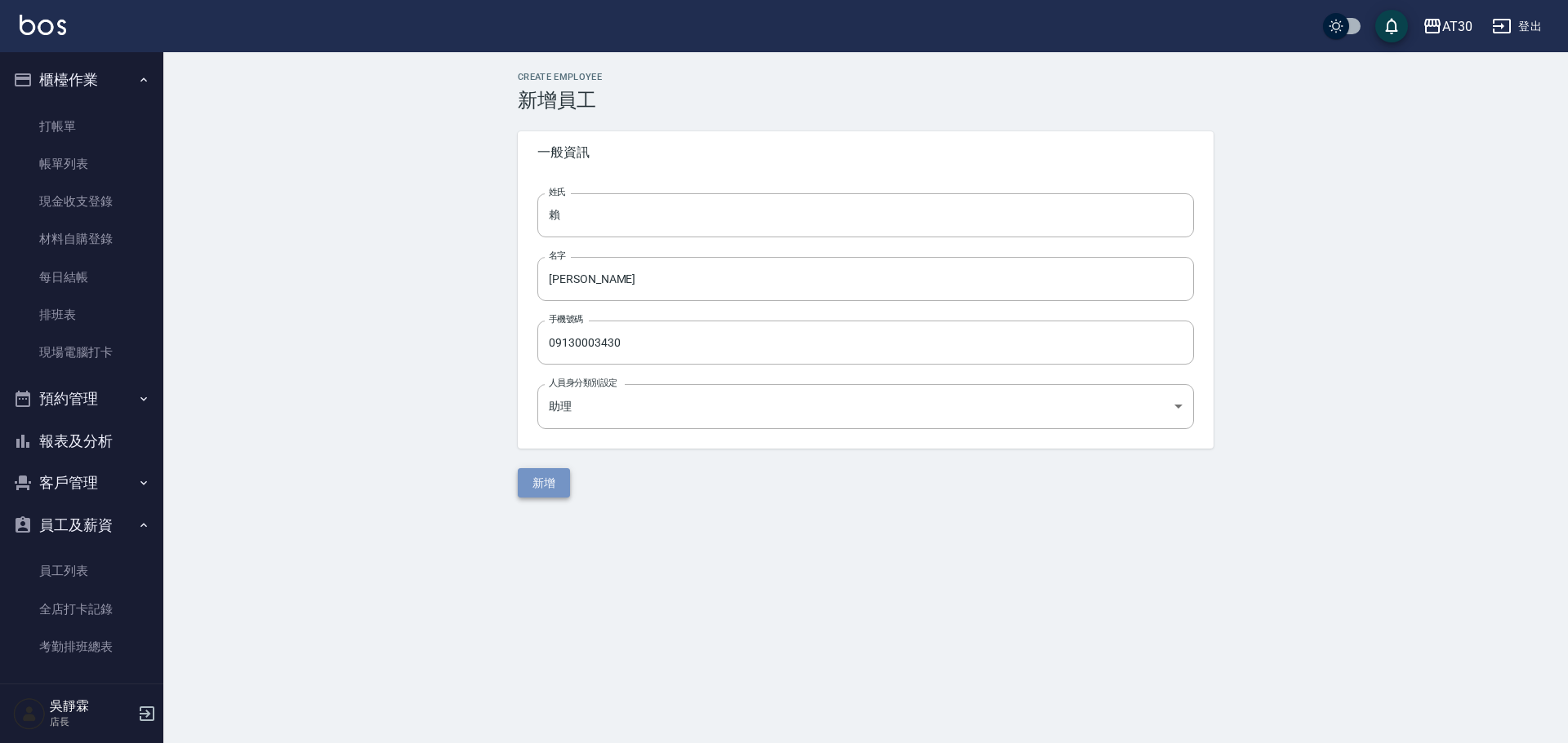
click at [551, 488] on button "新增" at bounding box center [544, 483] width 52 height 30
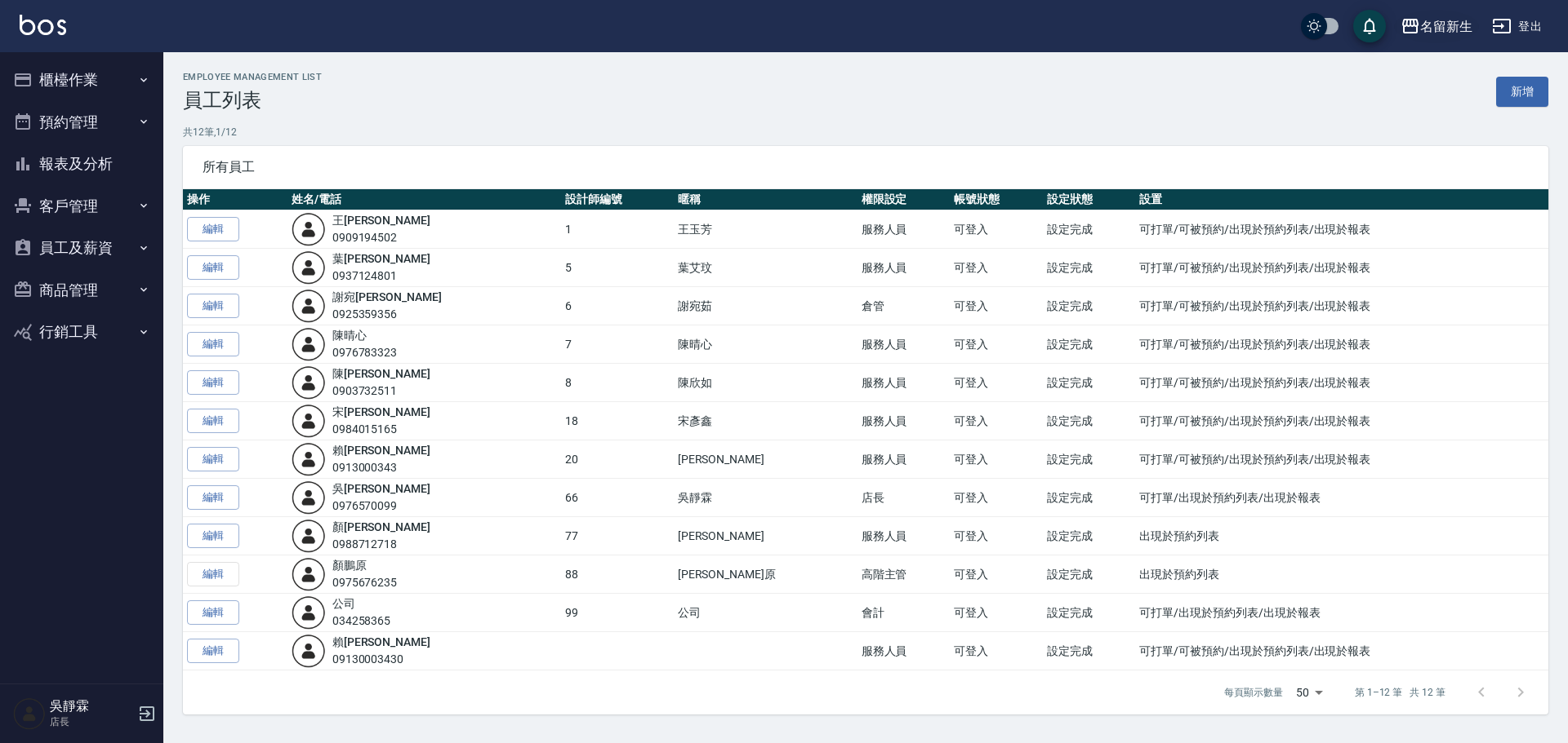
click at [1469, 33] on div "名留新生" at bounding box center [1446, 26] width 52 height 20
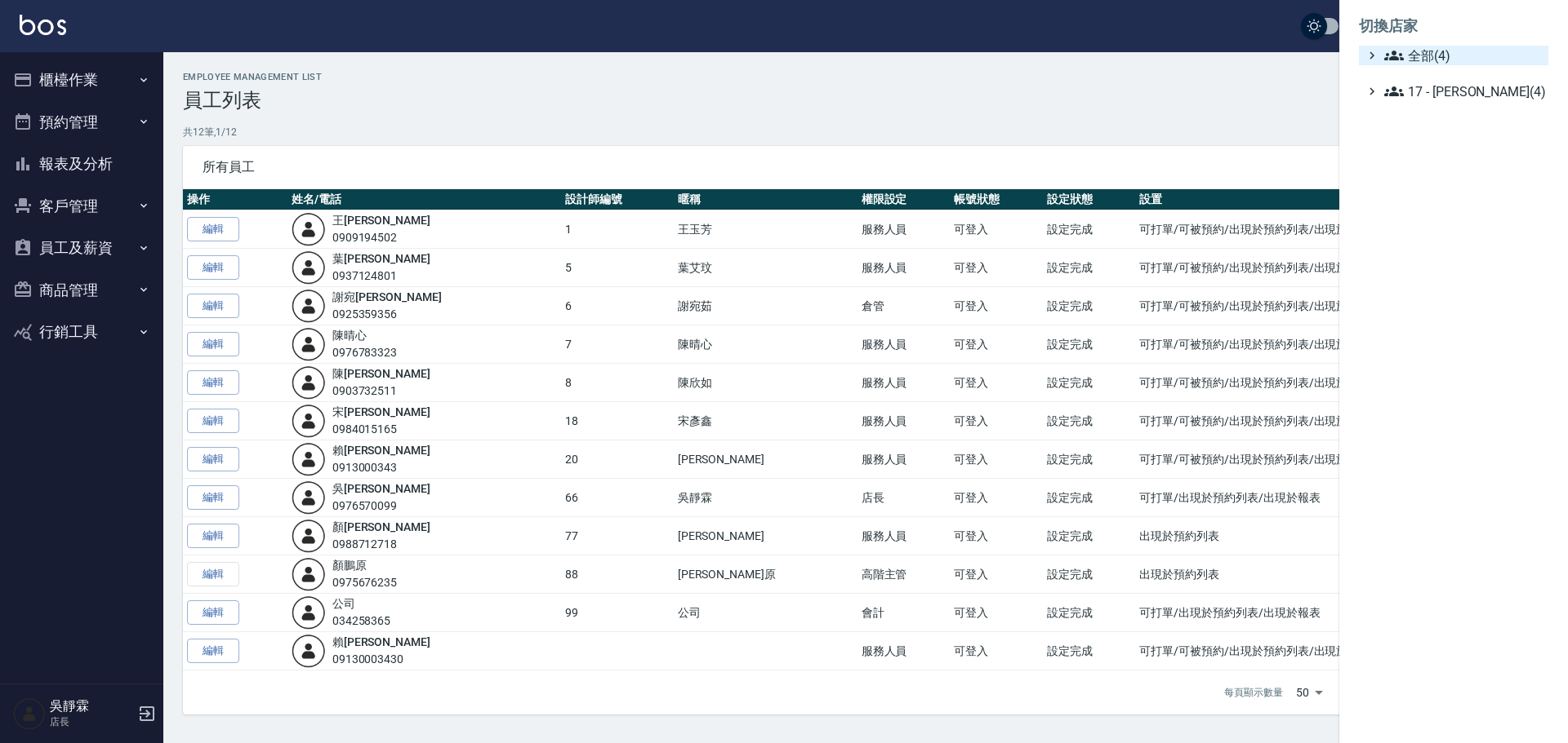
click at [1461, 55] on span "全部(4)" at bounding box center [1462, 55] width 157 height 19
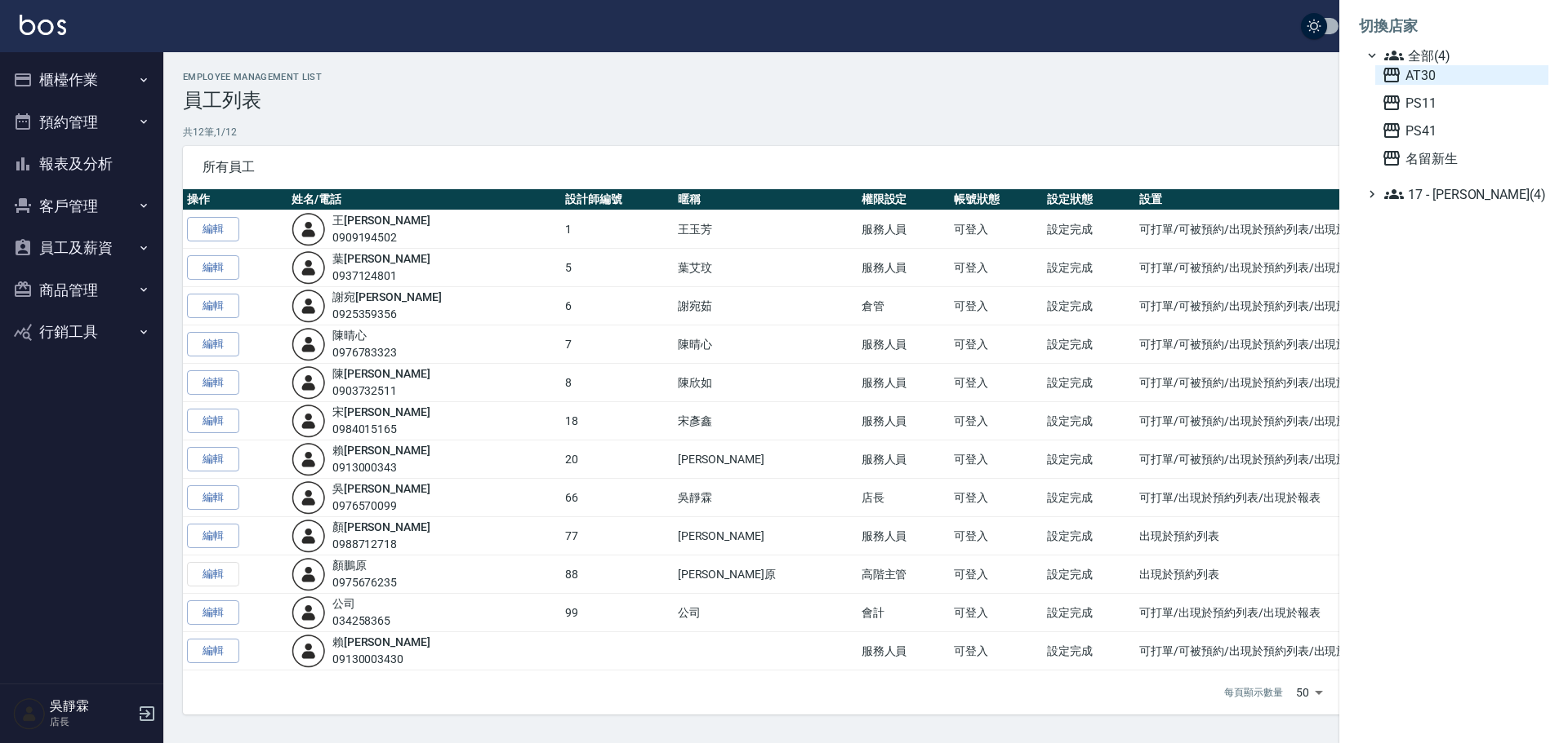
click at [1457, 72] on span "AT30" at bounding box center [1462, 75] width 160 height 19
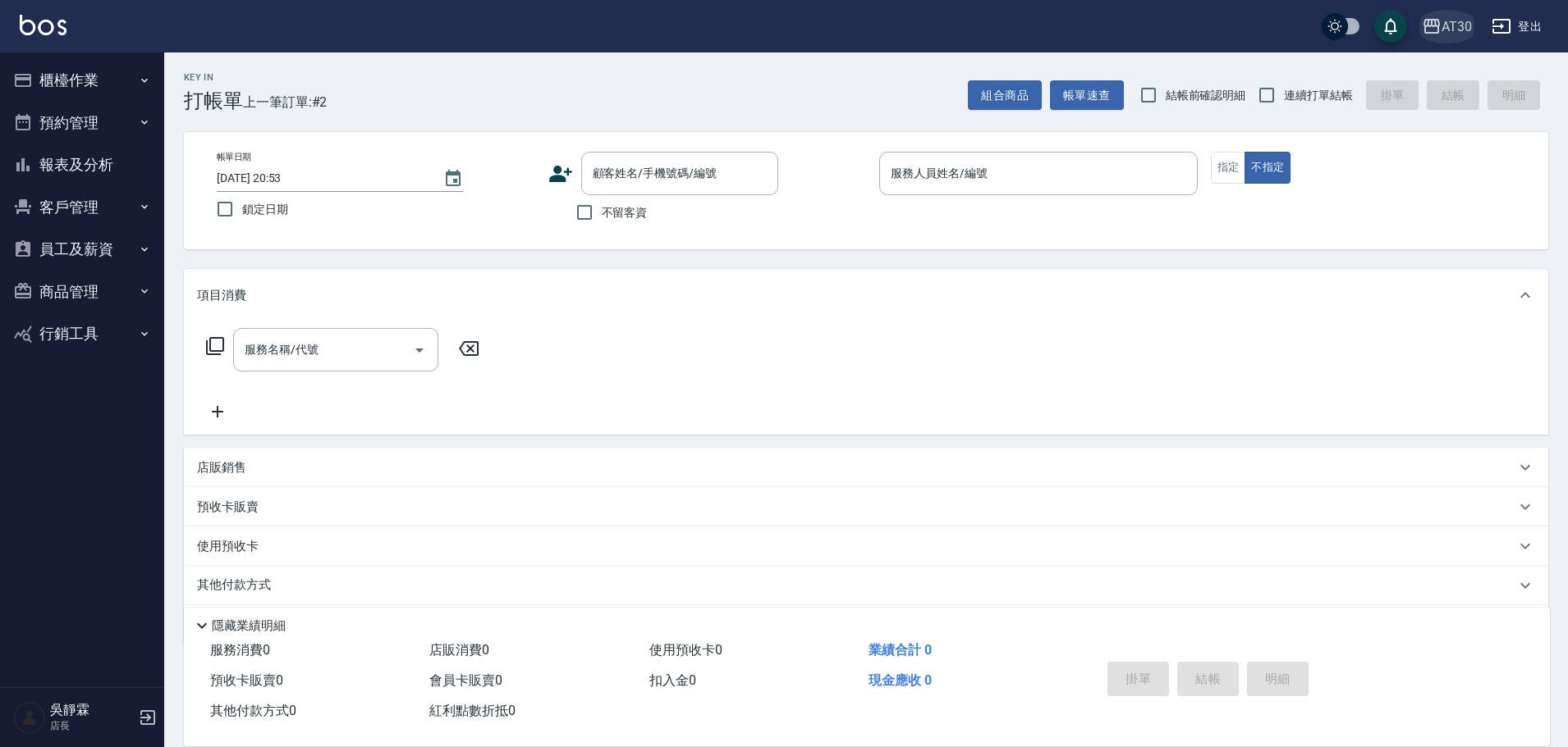
click at [1456, 20] on div "AT30" at bounding box center [1456, 26] width 30 height 20
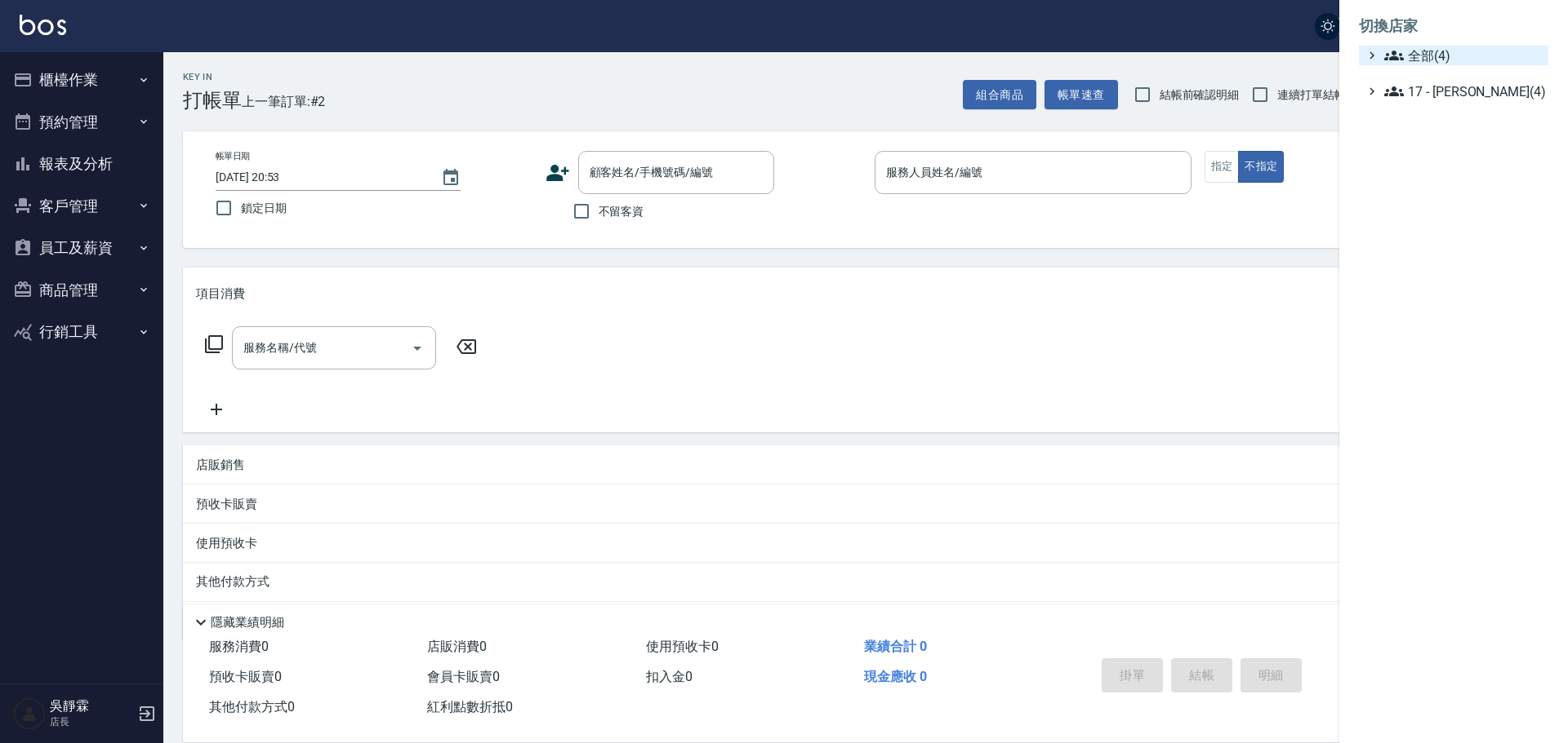
click at [1442, 54] on span "全部(4)" at bounding box center [1462, 55] width 157 height 19
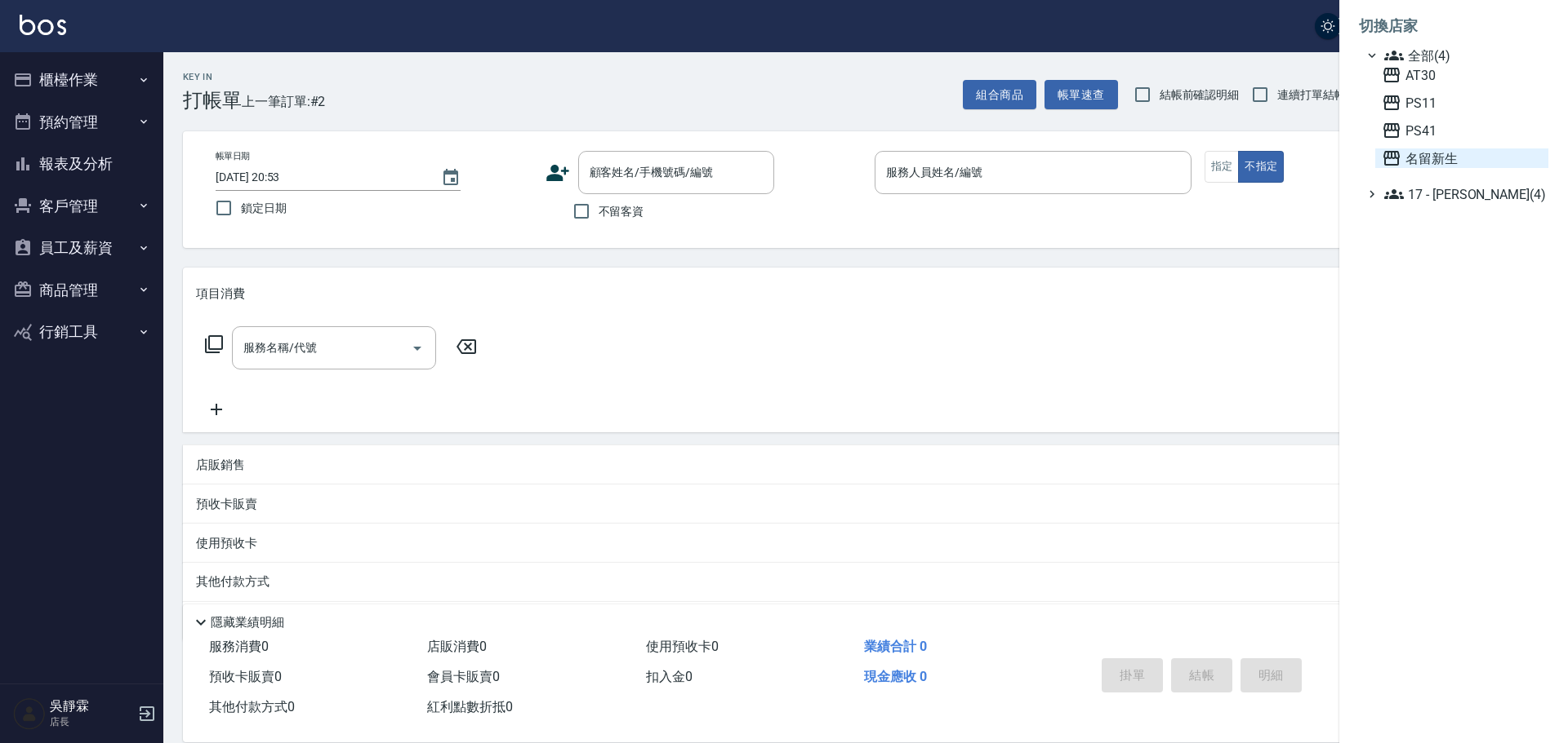
click at [1437, 157] on span "名留新生" at bounding box center [1462, 158] width 160 height 19
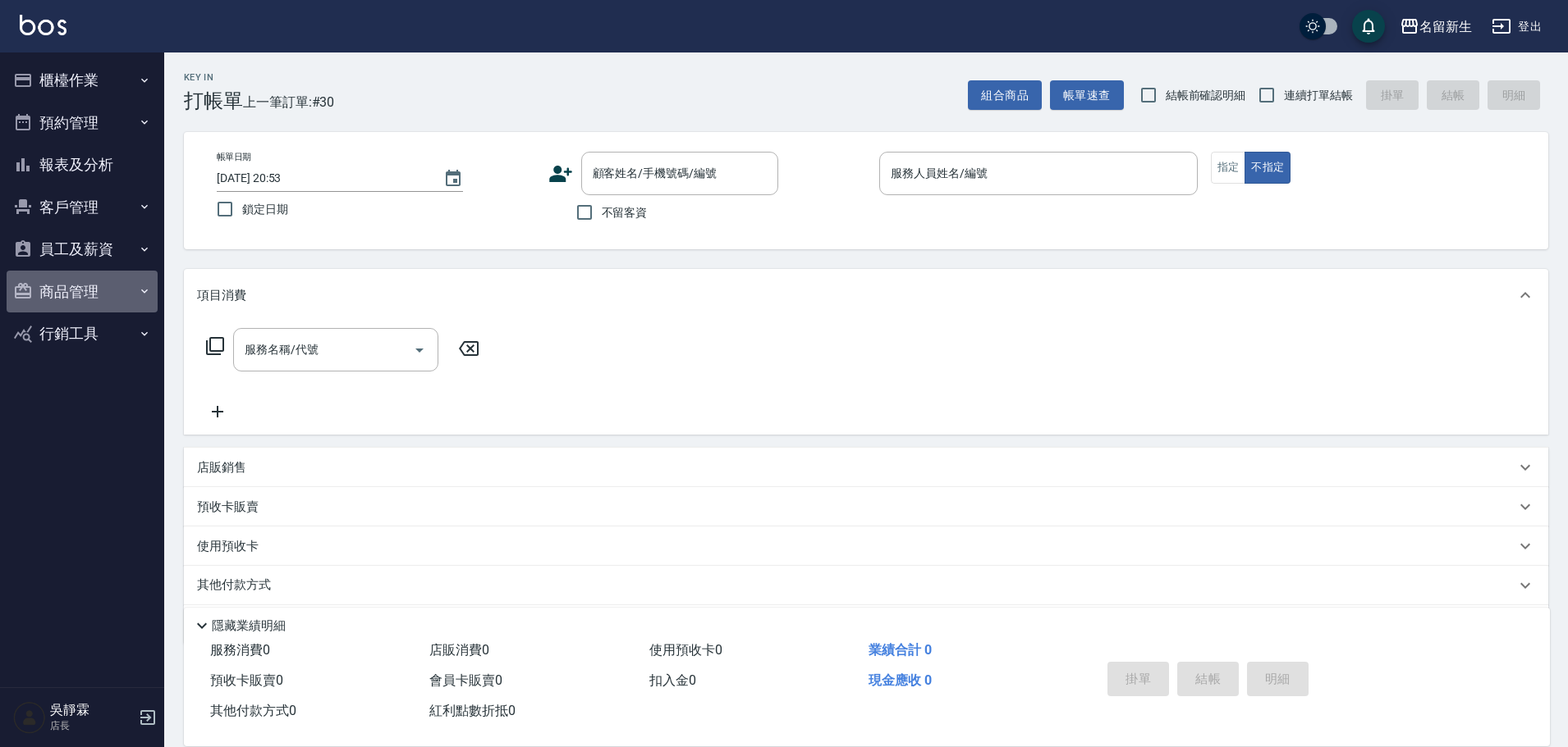
click at [86, 287] on button "商品管理" at bounding box center [82, 292] width 151 height 43
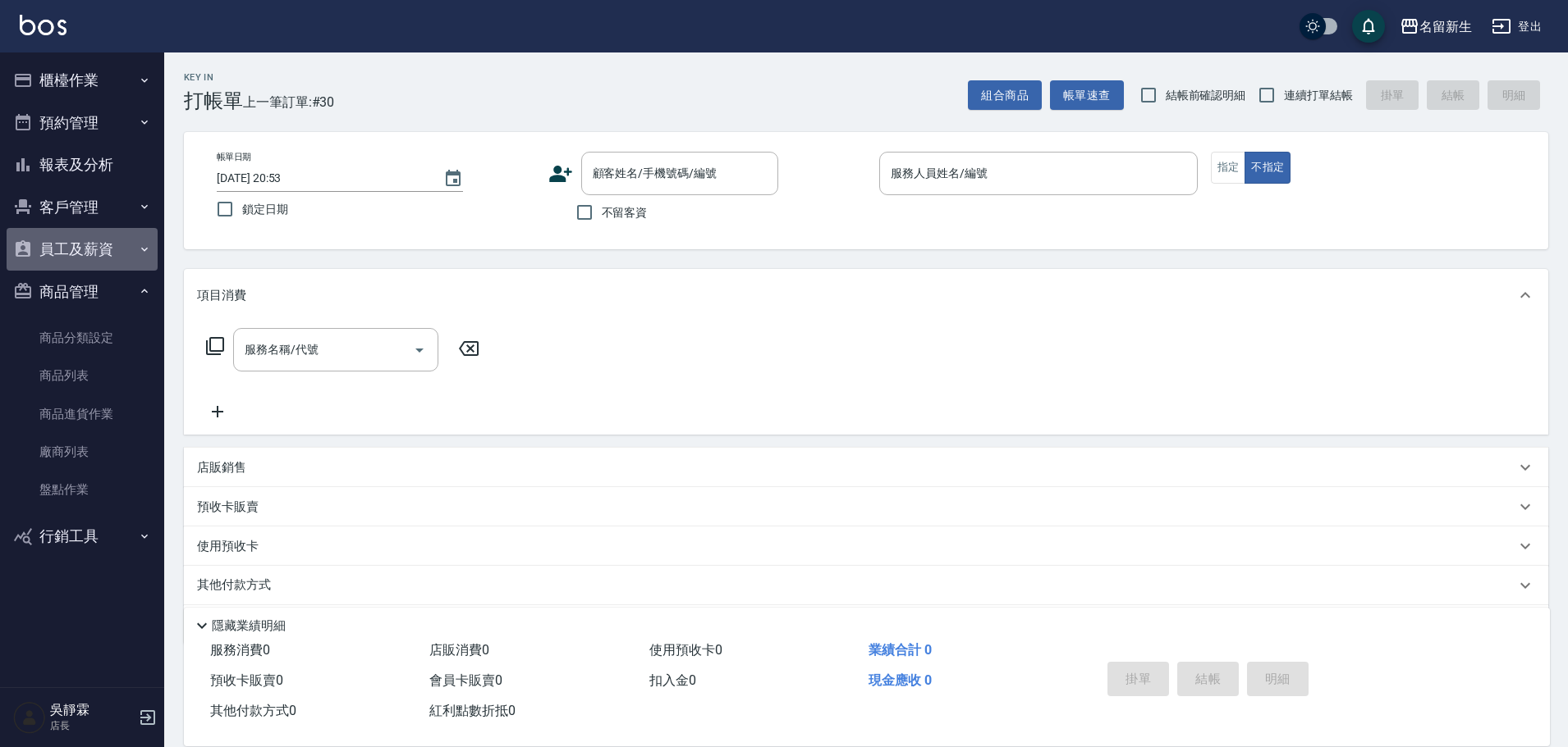
click at [102, 238] on button "員工及薪資" at bounding box center [82, 249] width 151 height 43
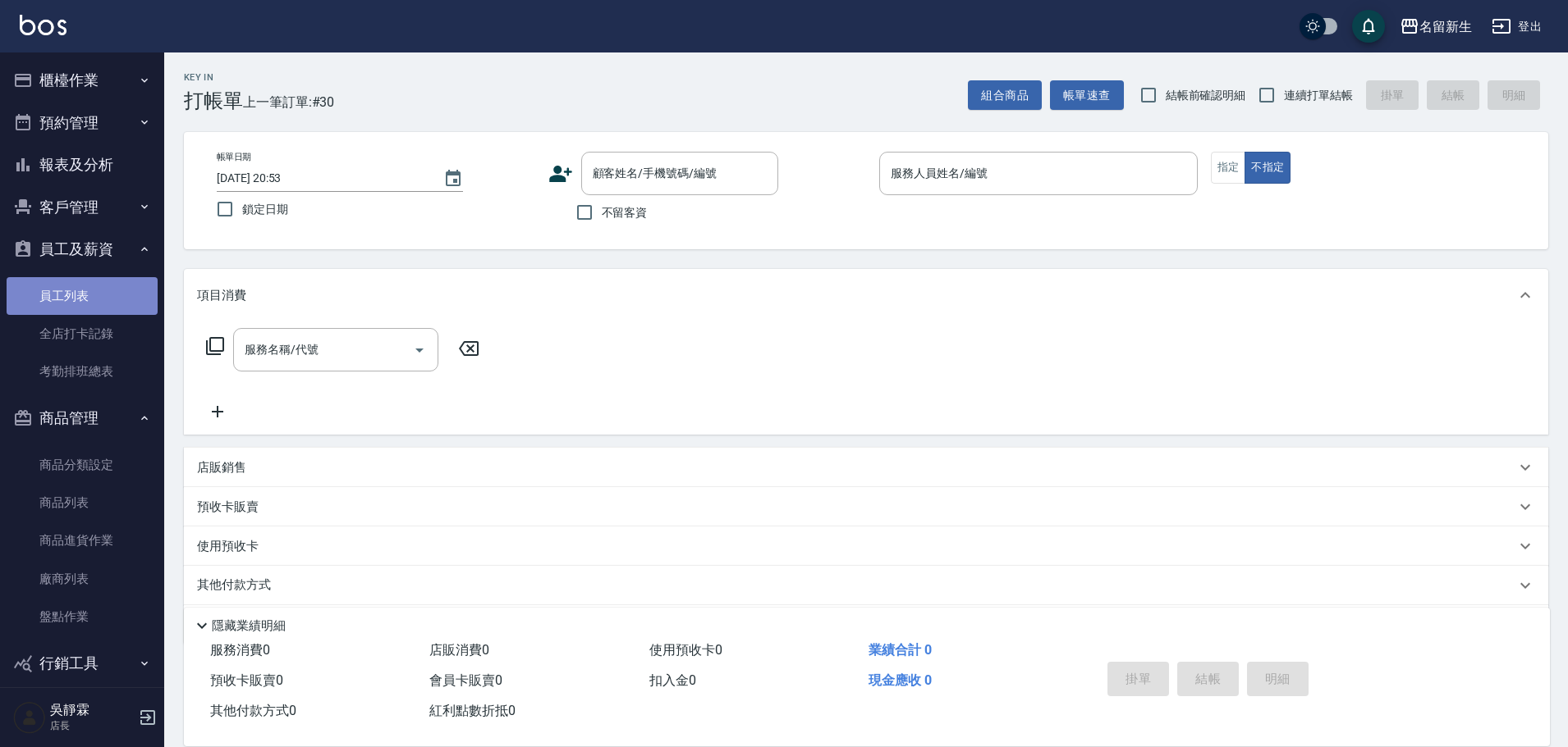
click at [92, 287] on link "員工列表" at bounding box center [82, 296] width 151 height 38
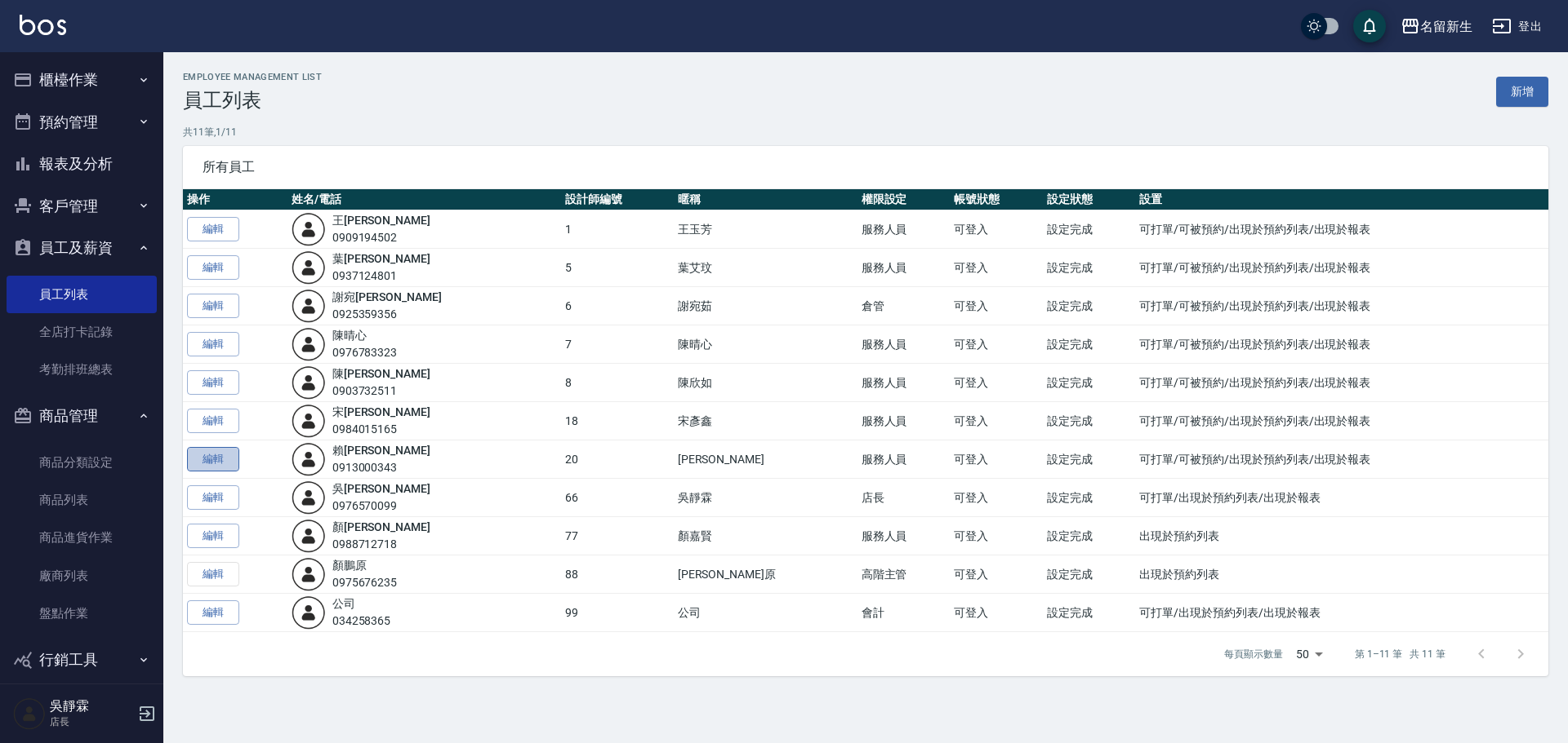
click at [238, 458] on link "編輯" at bounding box center [213, 460] width 52 height 25
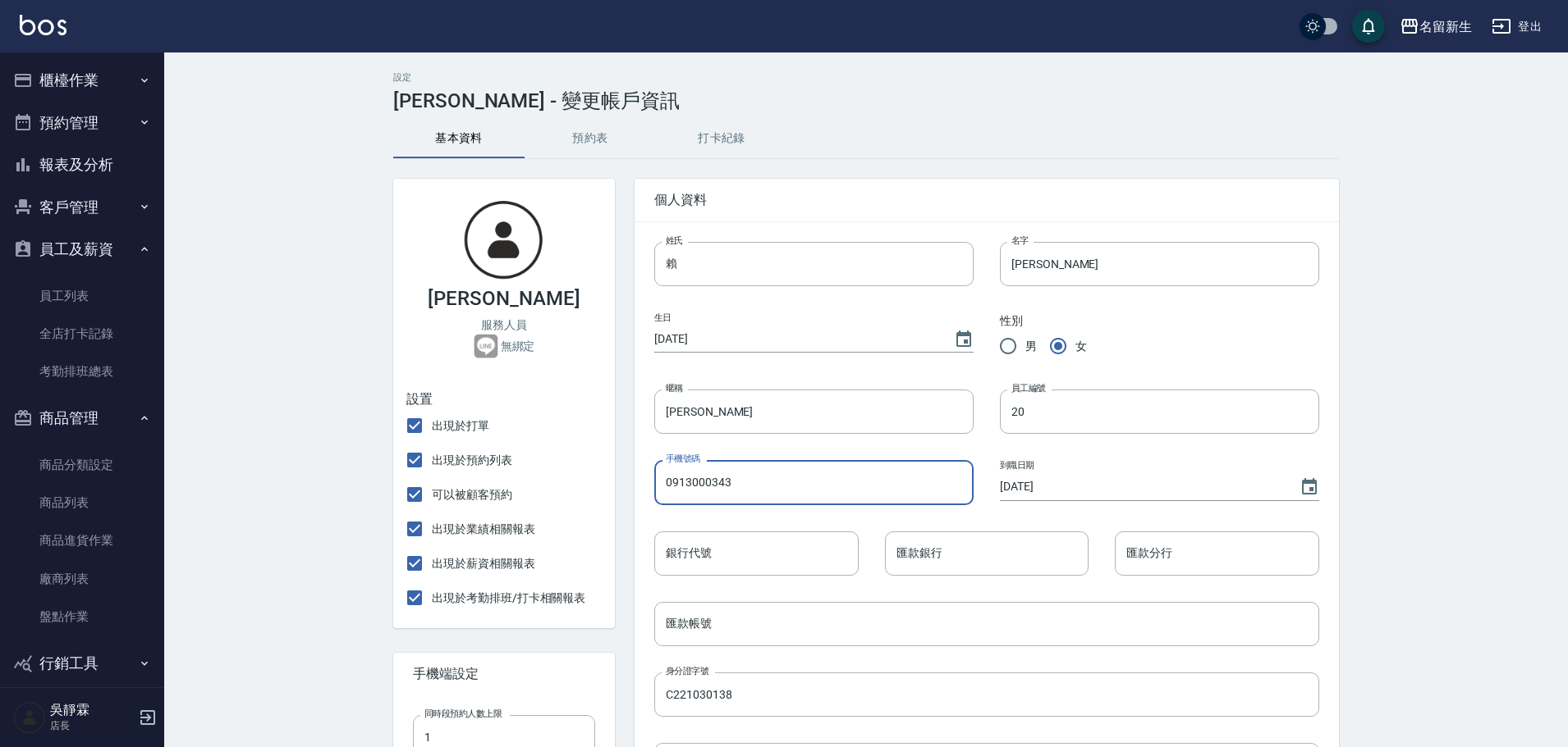
drag, startPoint x: 855, startPoint y: 462, endPoint x: 626, endPoint y: 496, distance: 231.5
click at [627, 502] on div "個人資料 姓氏 賴 姓氏 名字 伊珊 名字 生日 1984/07/13 性別 男 女 暱稱 賴伊珊 暱稱 員工編號 20 員工編號 手機號碼 09130003…" at bounding box center [976, 723] width 724 height 1129
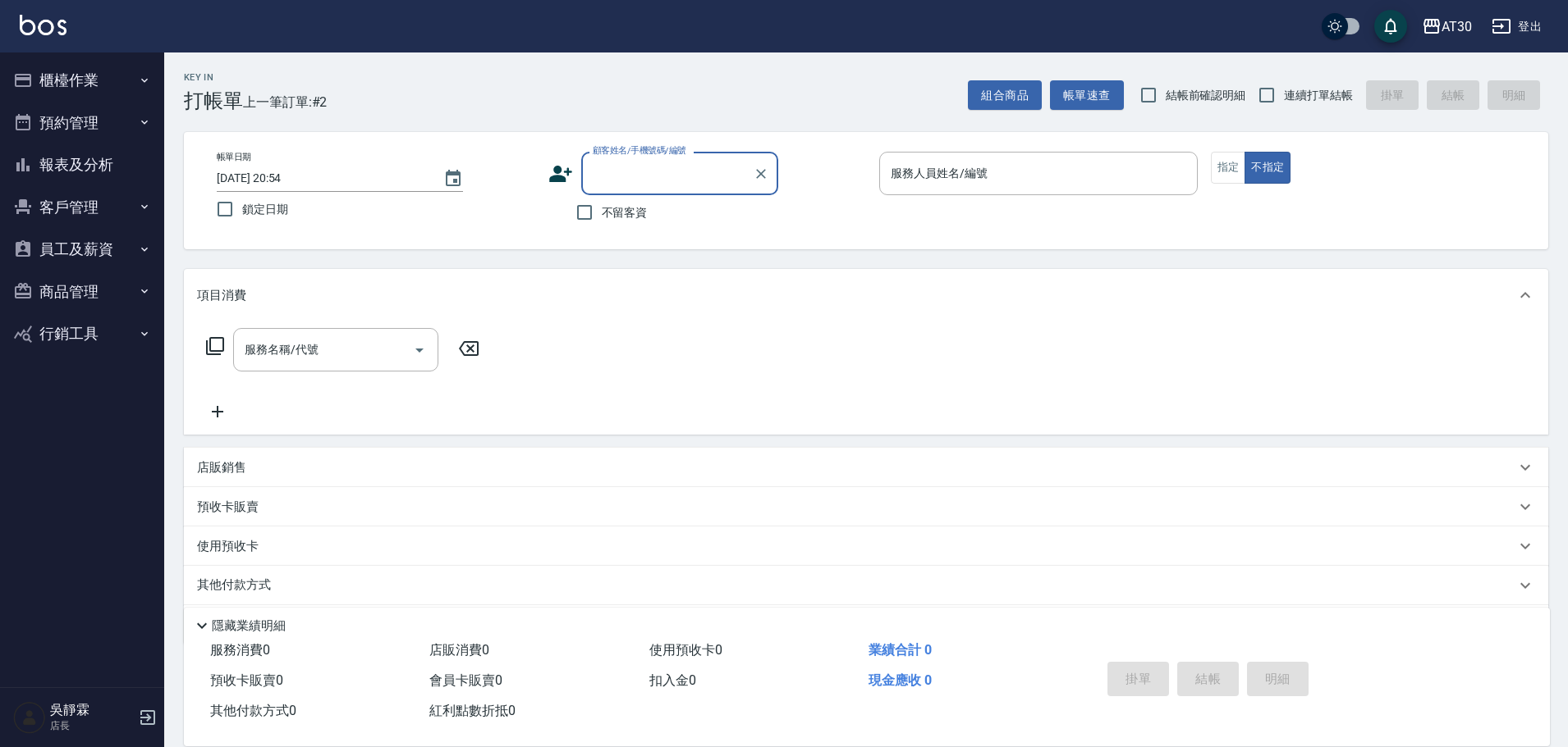
click at [92, 243] on button "員工及薪資" at bounding box center [82, 249] width 151 height 43
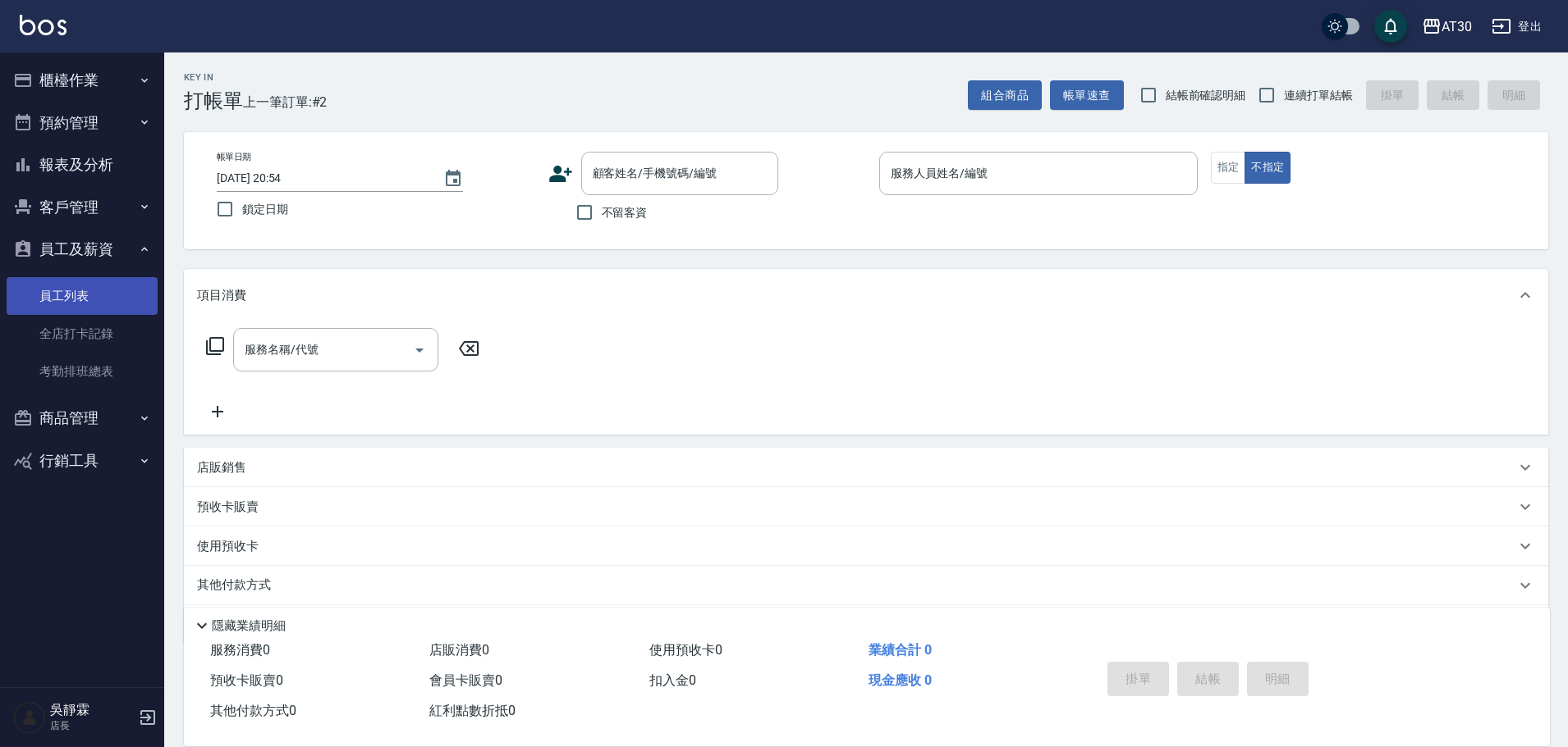
click at [98, 290] on link "員工列表" at bounding box center [82, 296] width 151 height 38
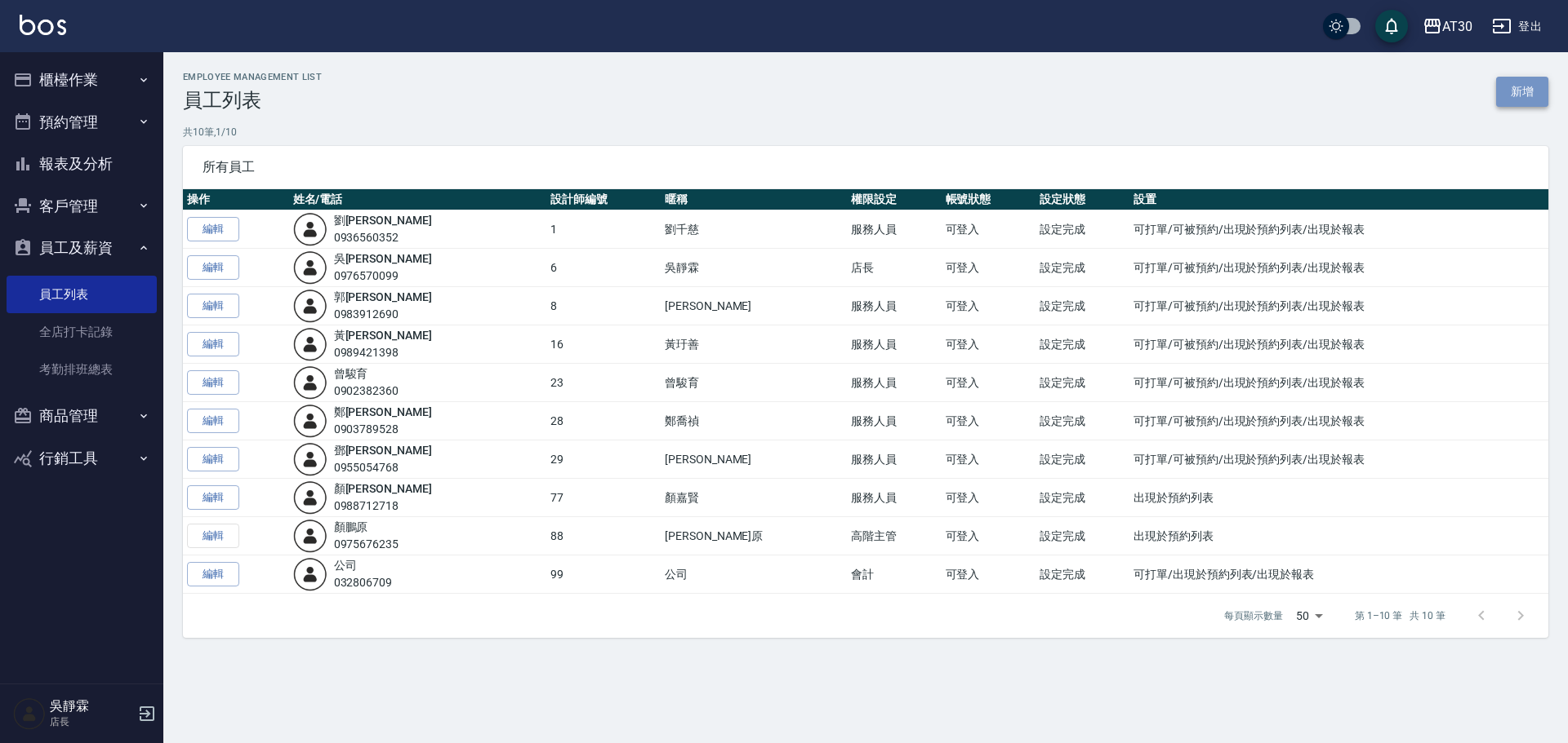
click at [1511, 86] on link "新增" at bounding box center [1522, 92] width 52 height 30
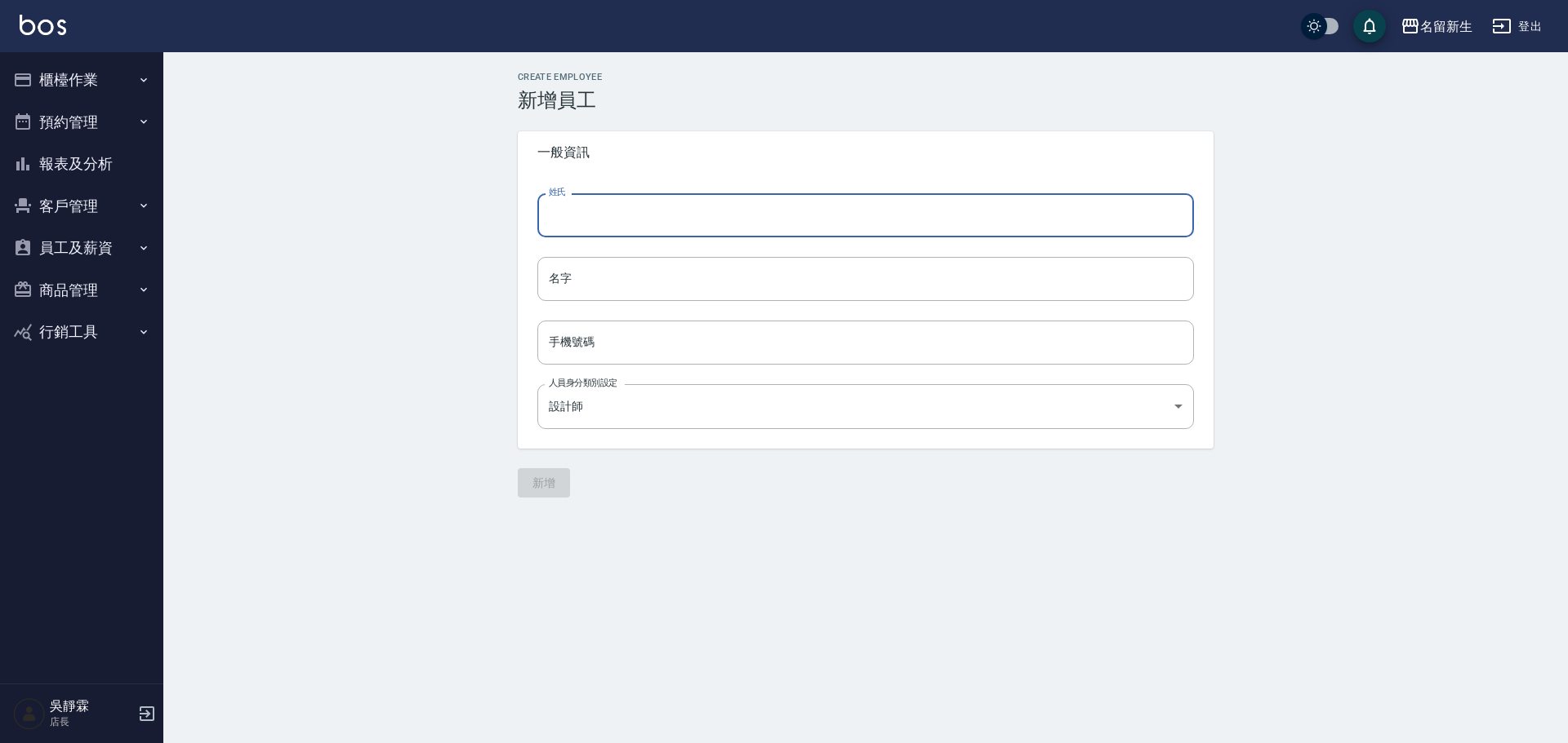
click at [603, 237] on input "姓氏" at bounding box center [865, 216] width 657 height 44
click at [601, 225] on input "姓氏" at bounding box center [865, 216] width 657 height 44
paste input "[PERSON_NAME]"
type input "賴"
click at [572, 290] on input "名字" at bounding box center [865, 279] width 657 height 44
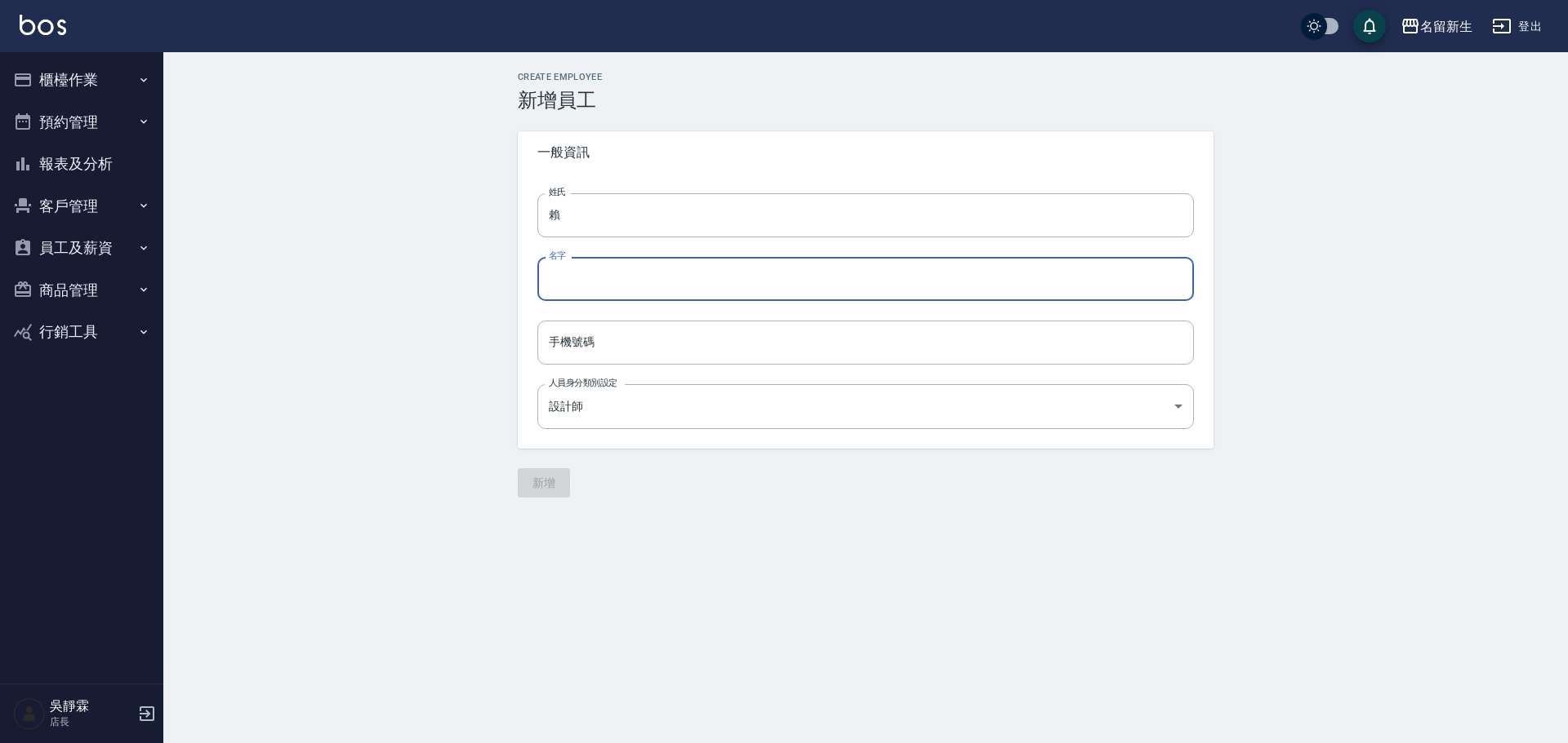
paste input "[PERSON_NAME]"
click at [568, 278] on input "[PERSON_NAME]" at bounding box center [865, 279] width 657 height 44
click at [560, 279] on input "[PERSON_NAME]" at bounding box center [865, 279] width 657 height 44
type input "[PERSON_NAME]"
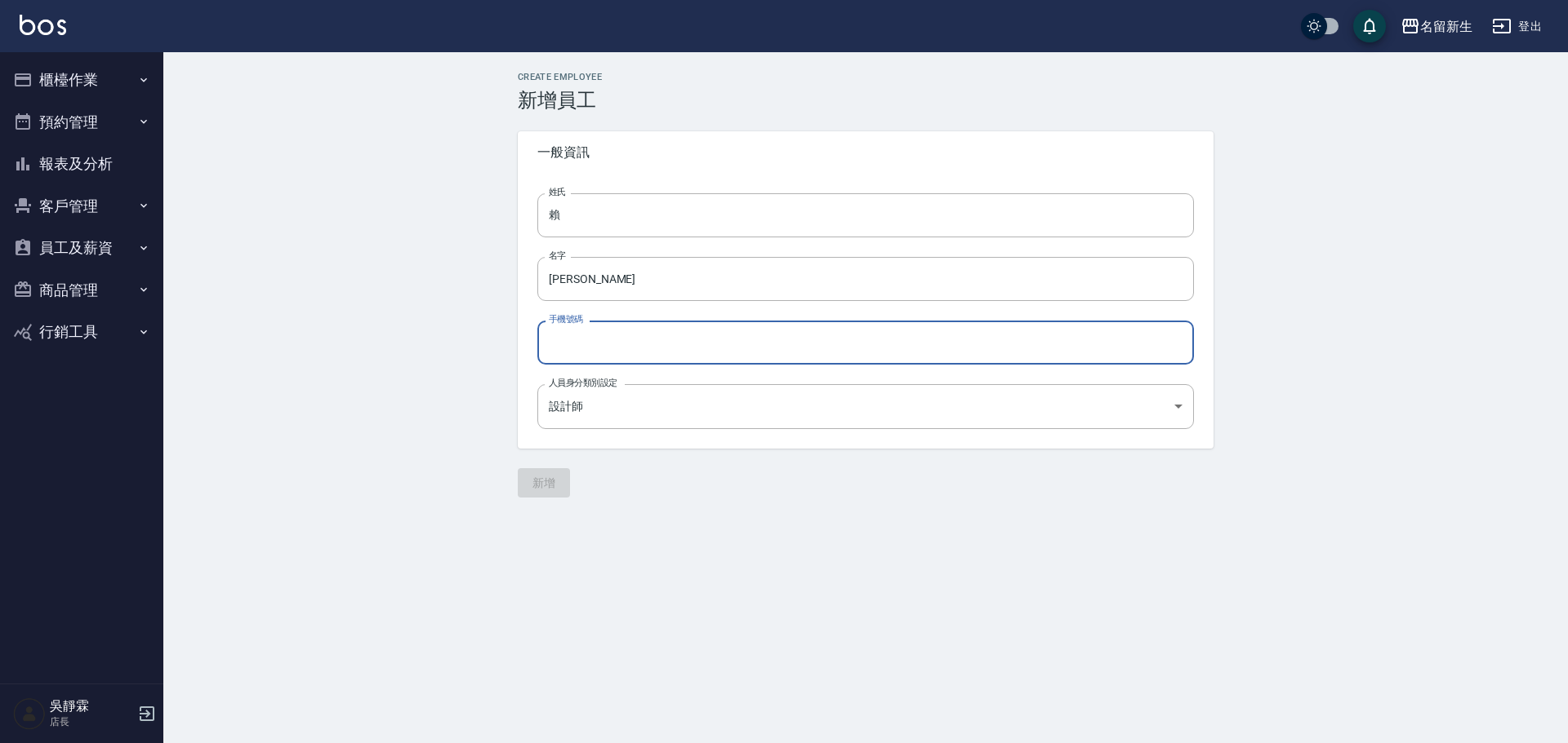
click at [610, 348] on input "手機號碼" at bounding box center [865, 343] width 657 height 44
type input "000"
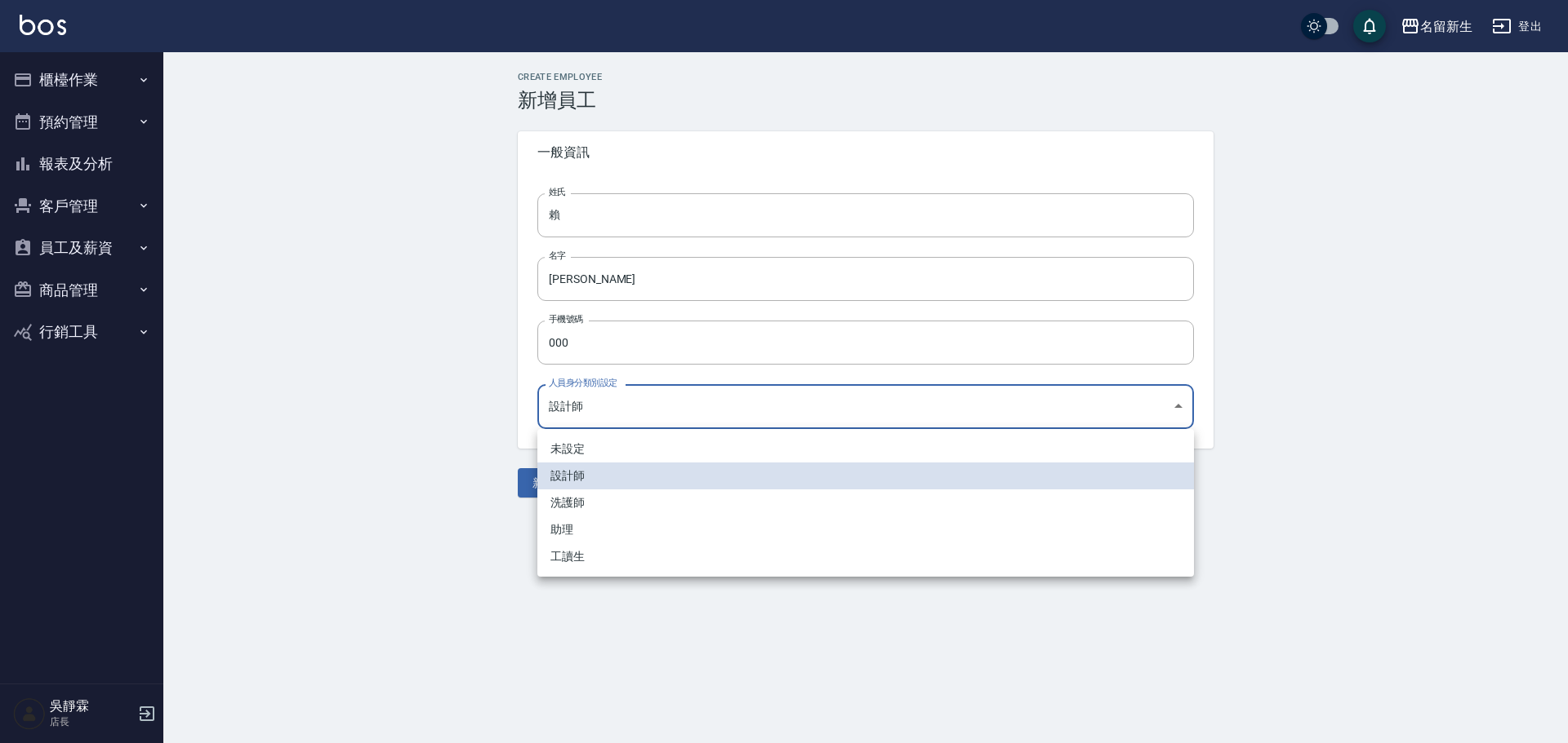
drag, startPoint x: 562, startPoint y: 403, endPoint x: 568, endPoint y: 417, distance: 15.2
click at [562, 403] on body "名留新生 登出 櫃檯作業 打帳單 帳單列表 現金收支登錄 材料自購登錄 每日結帳 排班表 現場電腦打卡 預約管理 預約管理 單日預約紀錄 單週預約紀錄 報表及…" at bounding box center [784, 371] width 1568 height 743
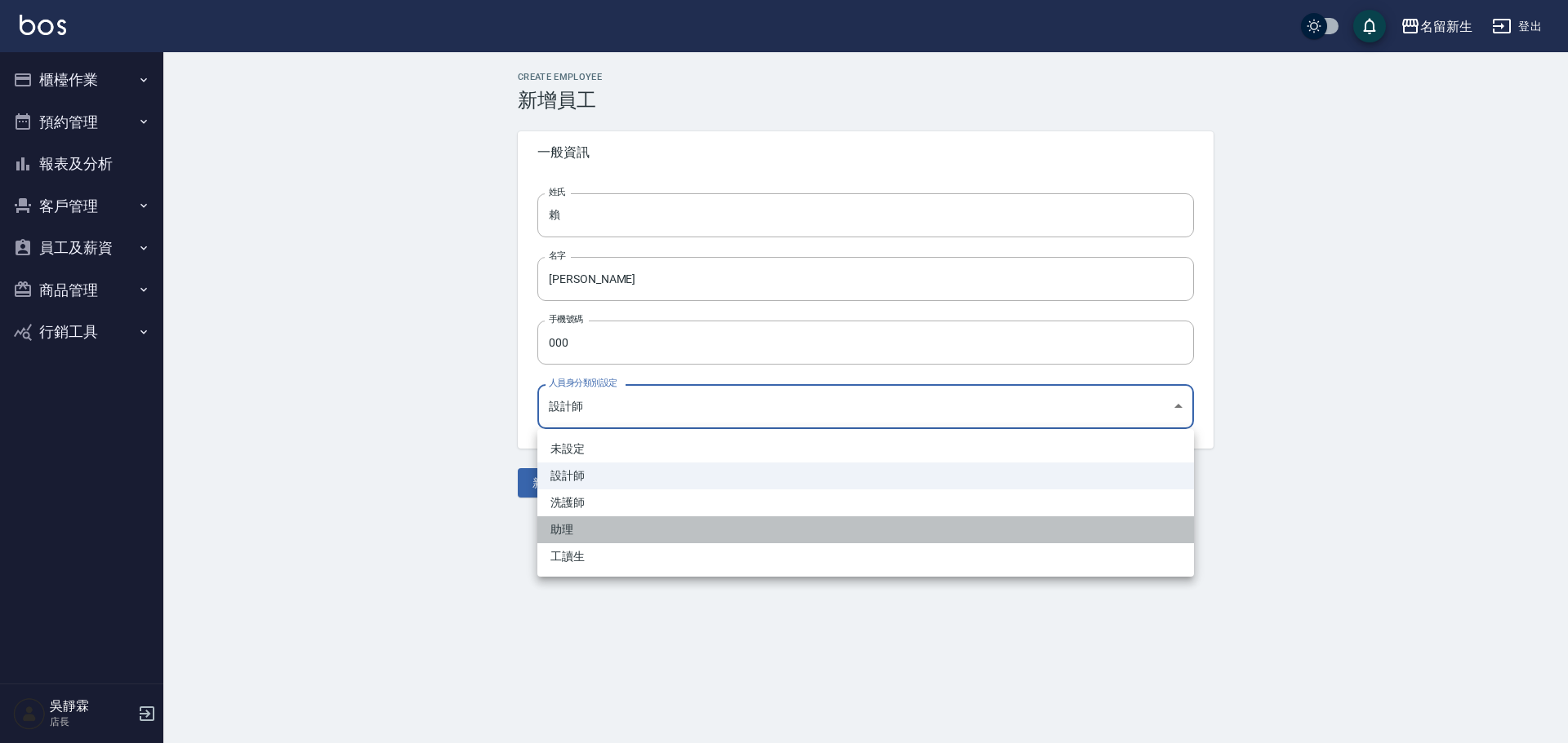
click at [573, 529] on li "助理" at bounding box center [865, 530] width 657 height 27
type input "07d117c0-8246-4662-b376-8f21af5fa18d"
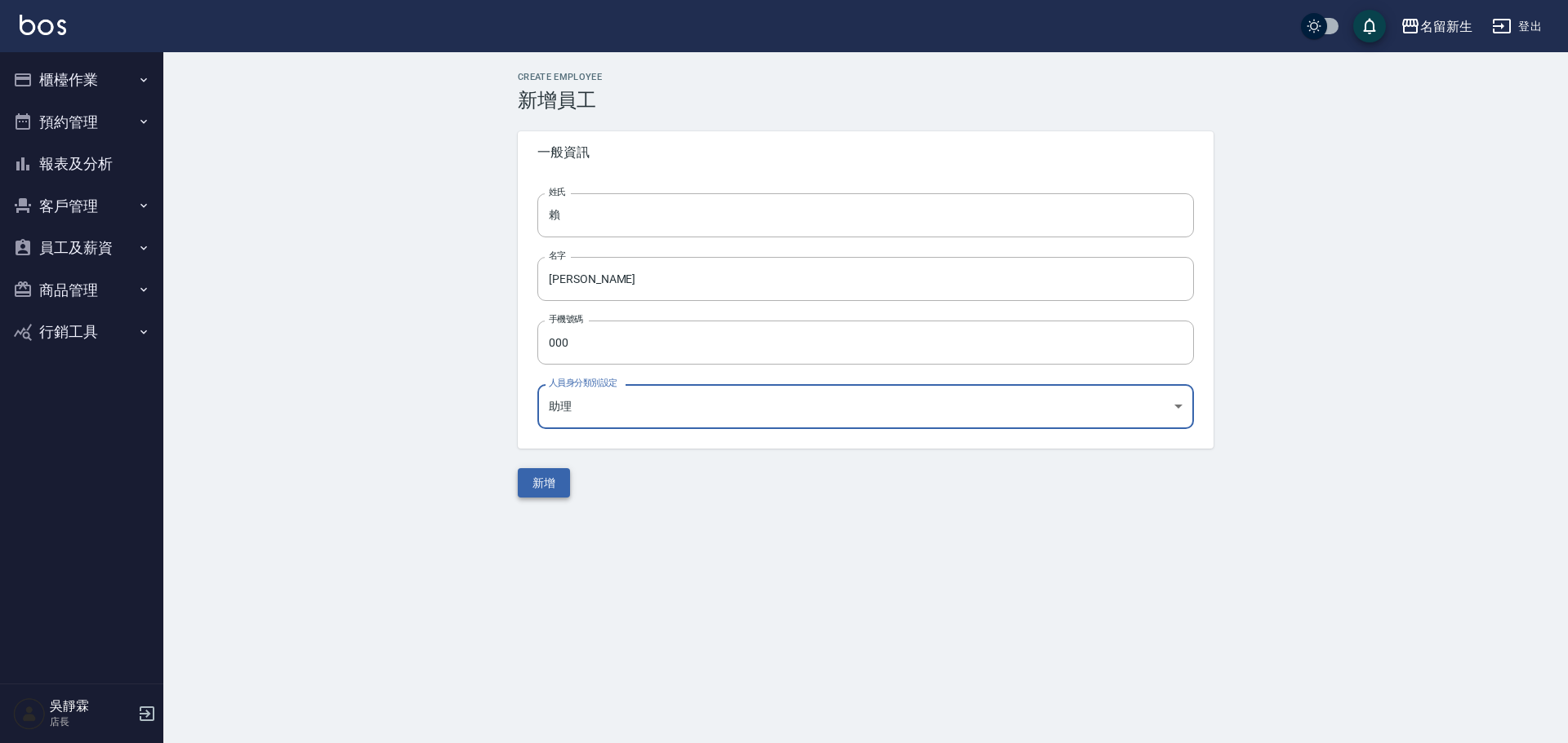
click at [549, 477] on button "新增" at bounding box center [544, 483] width 52 height 30
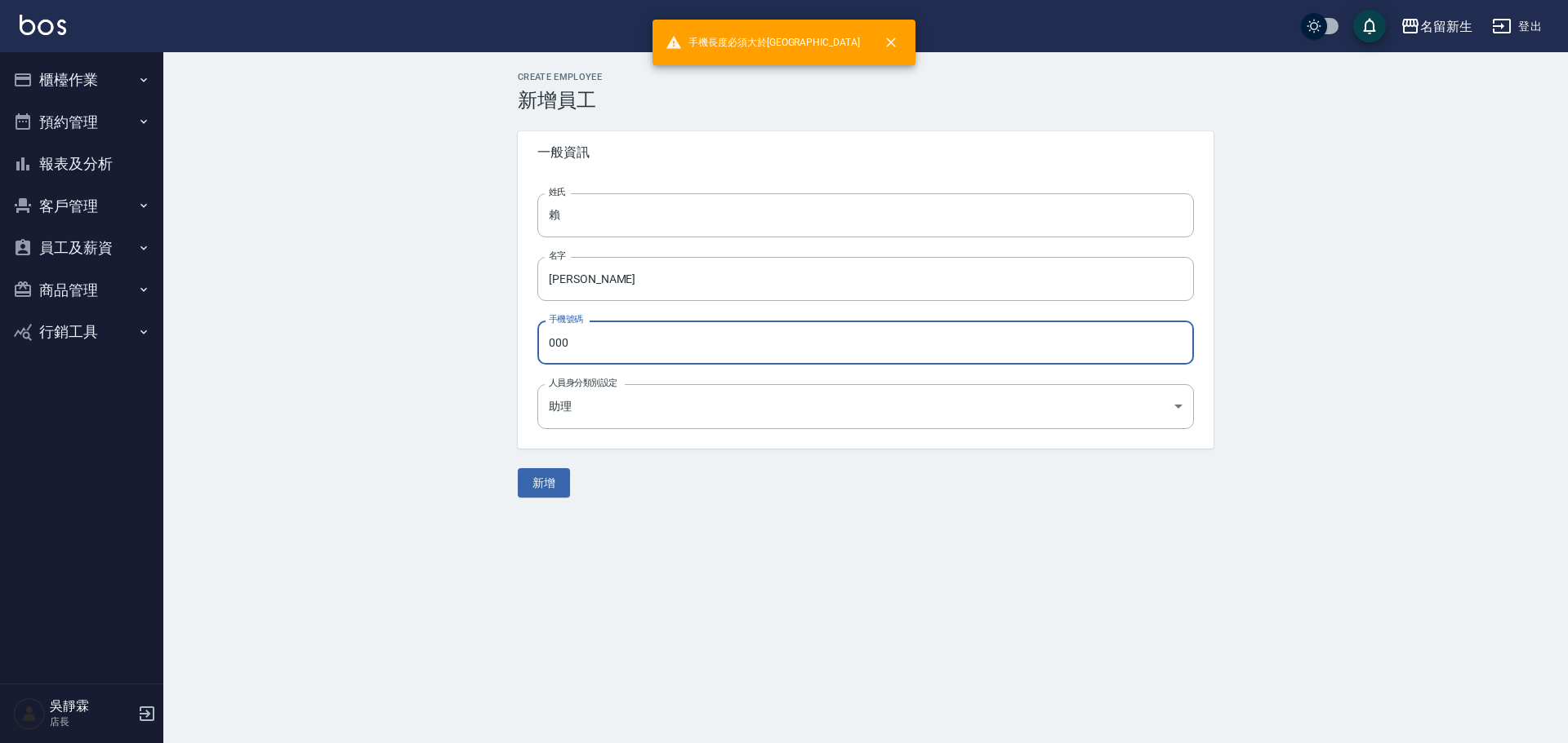
drag, startPoint x: 604, startPoint y: 328, endPoint x: 606, endPoint y: 336, distance: 8.2
click at [606, 333] on input "000" at bounding box center [865, 343] width 657 height 44
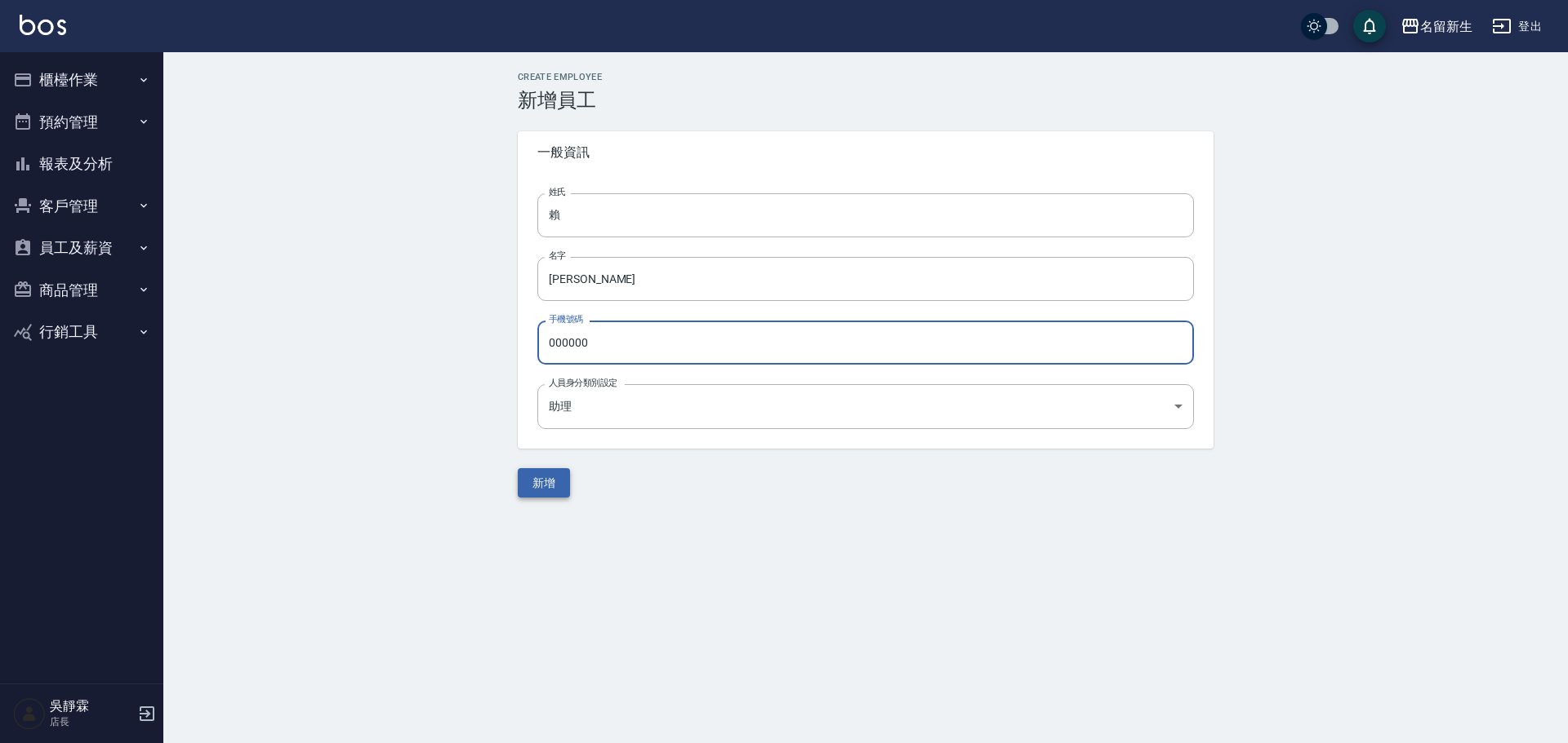
click at [549, 478] on button "新增" at bounding box center [544, 483] width 52 height 30
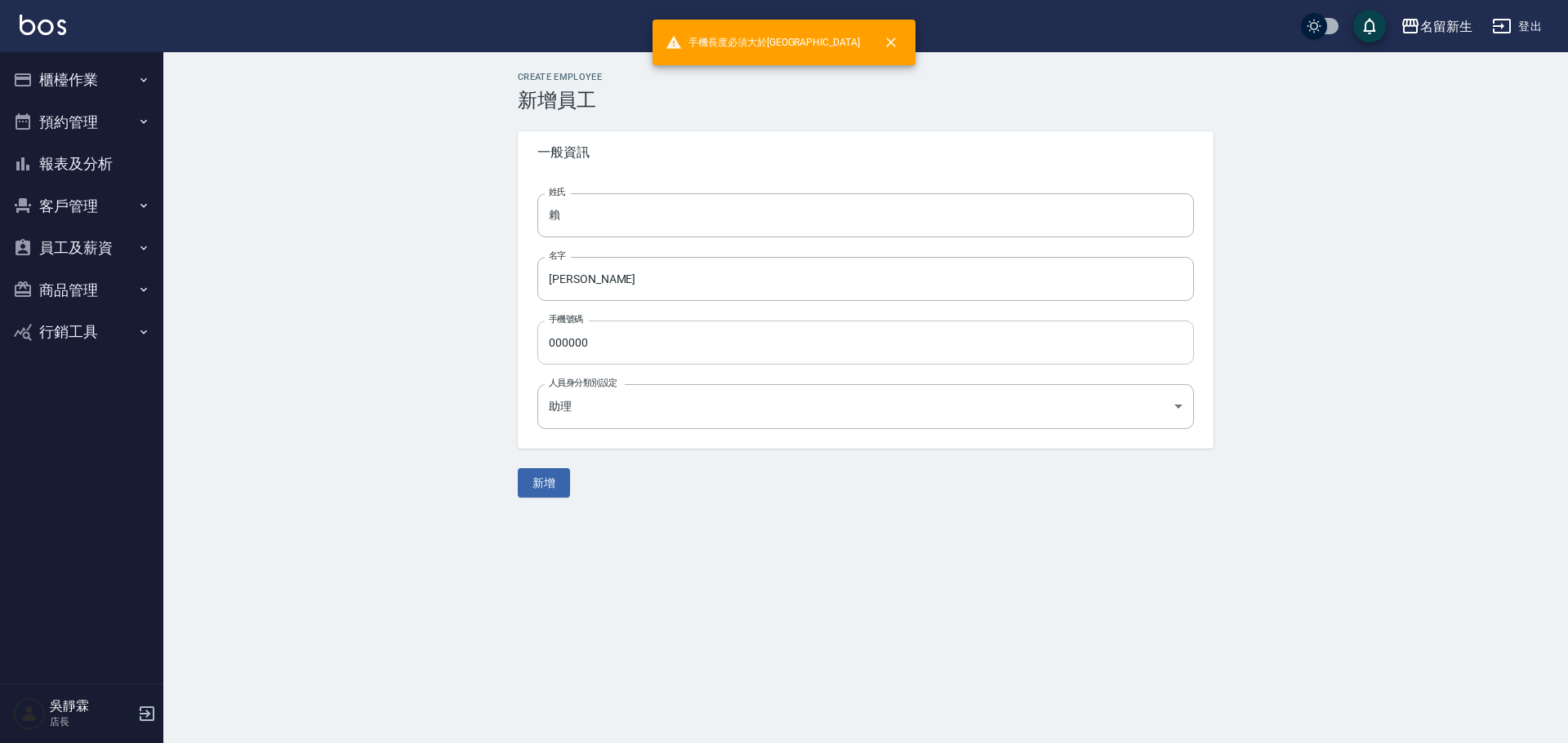
click at [620, 341] on input "000000" at bounding box center [865, 343] width 657 height 44
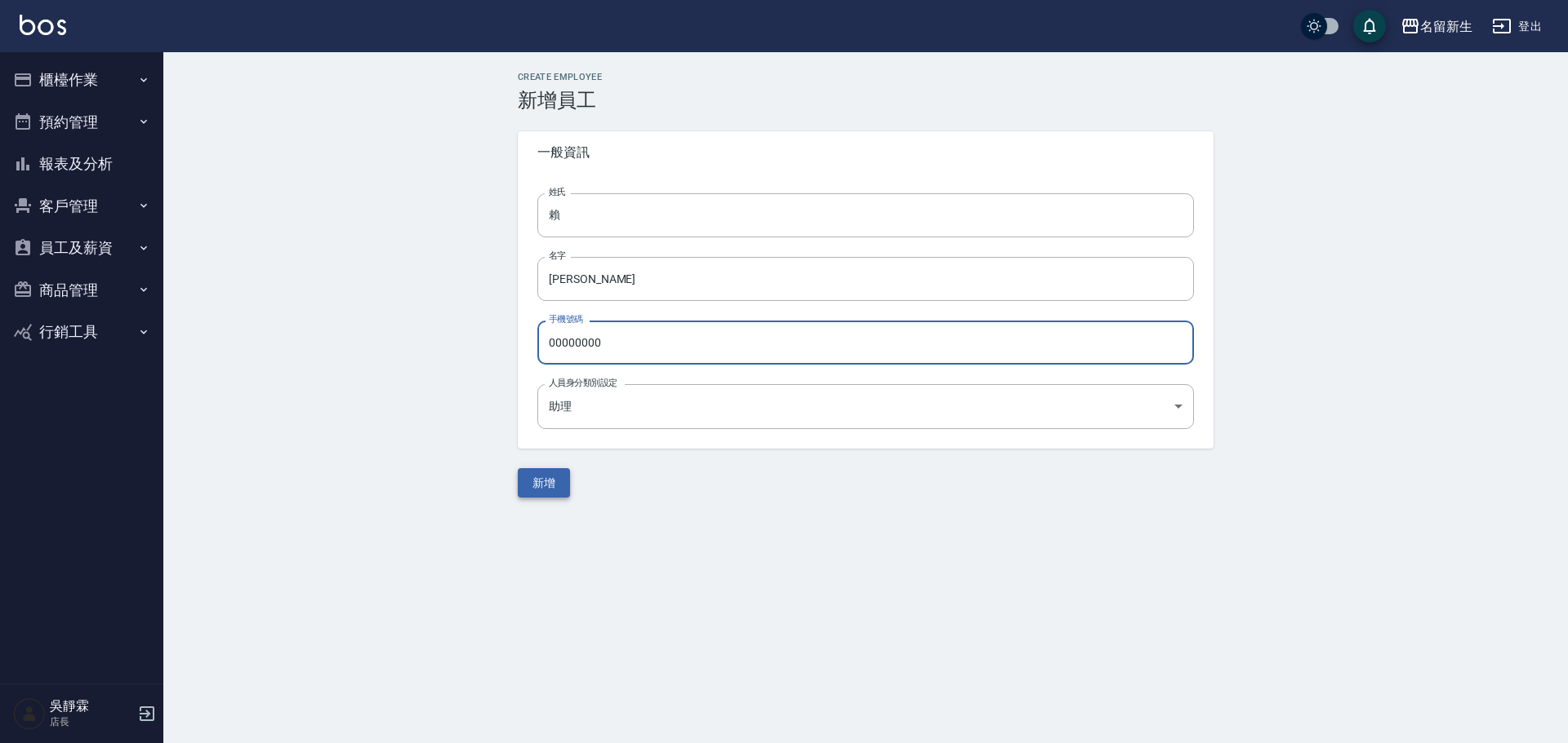
type input "00000000"
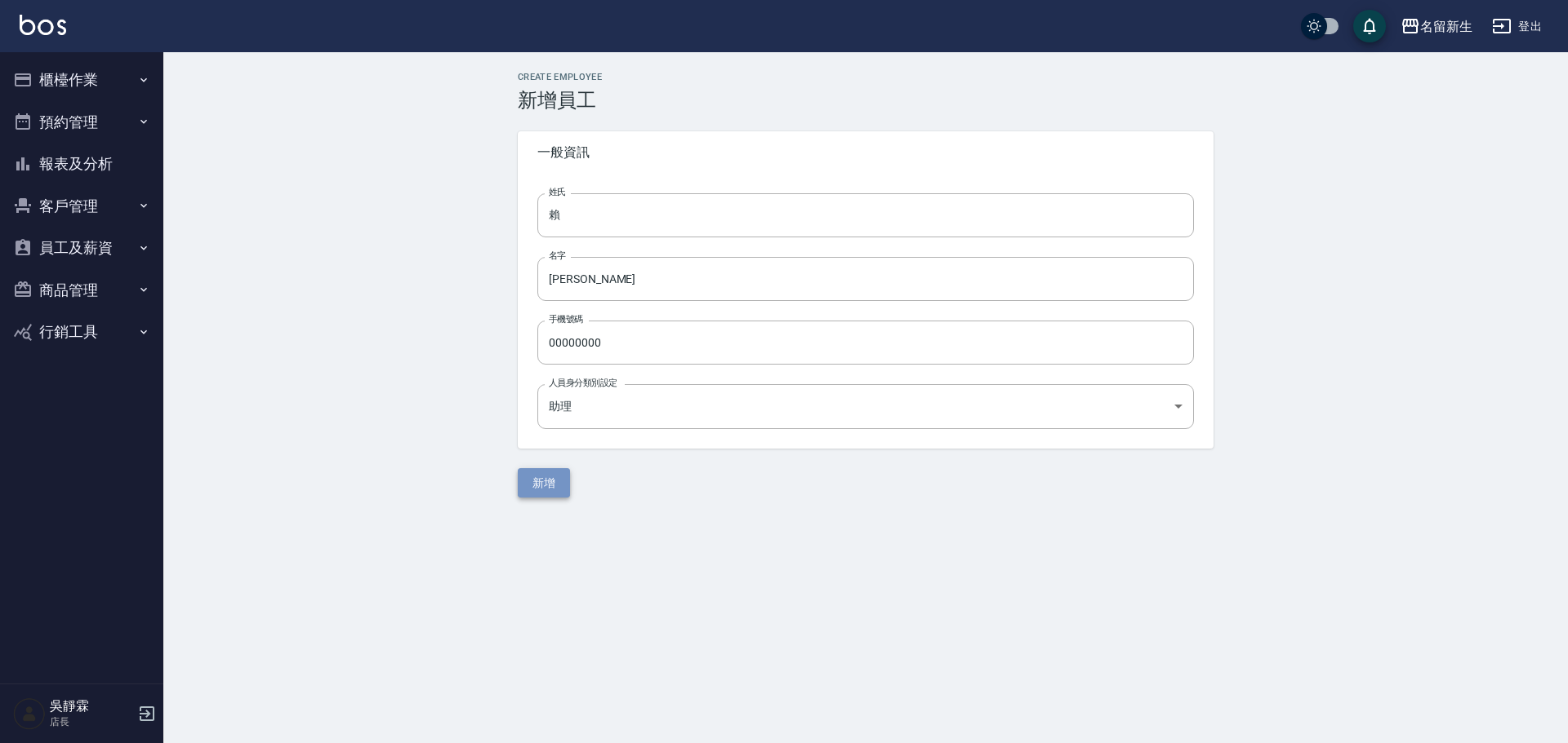
click at [527, 479] on button "新增" at bounding box center [544, 483] width 52 height 30
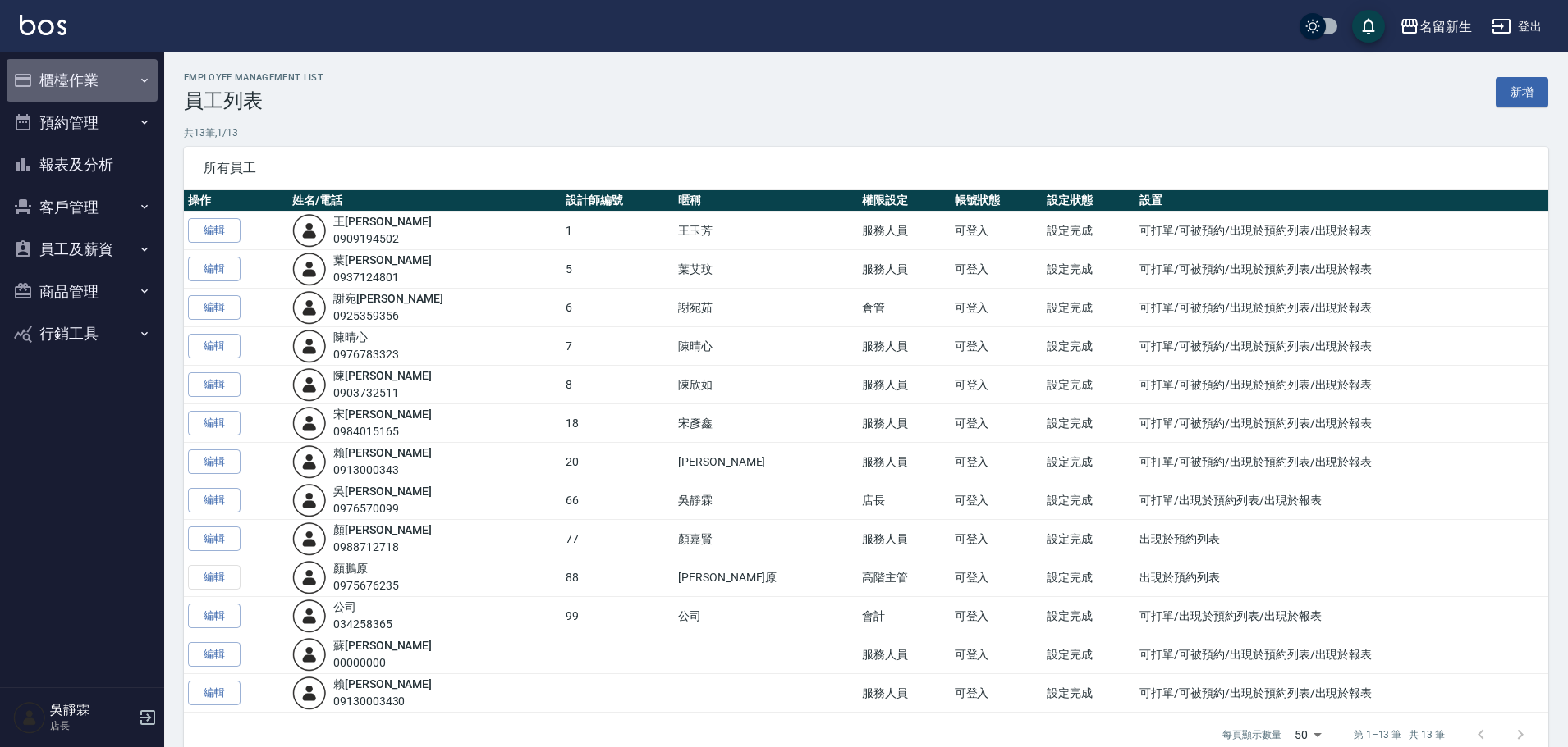
click at [82, 87] on button "櫃檯作業" at bounding box center [82, 80] width 151 height 43
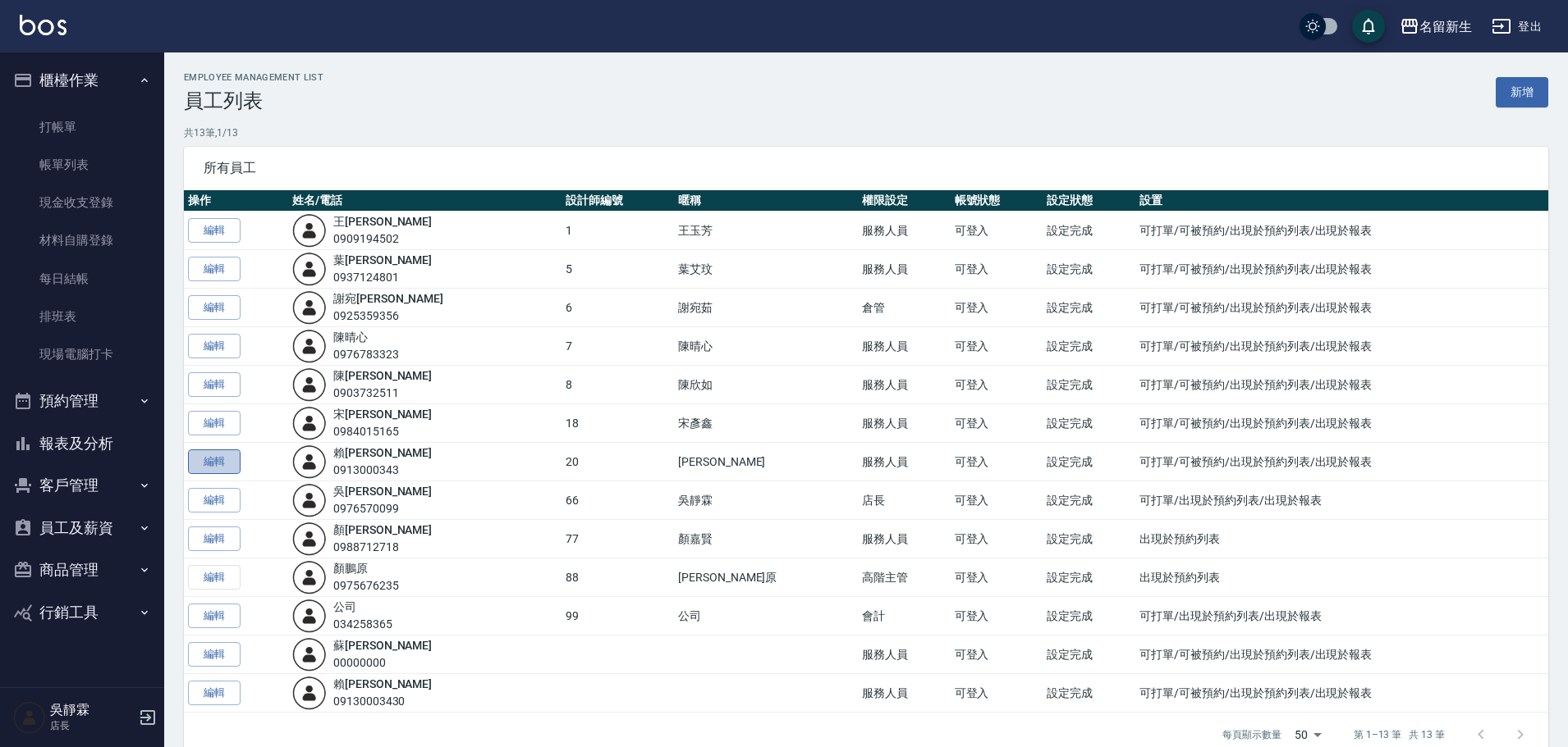
click at [218, 462] on link "編輯" at bounding box center [214, 462] width 52 height 25
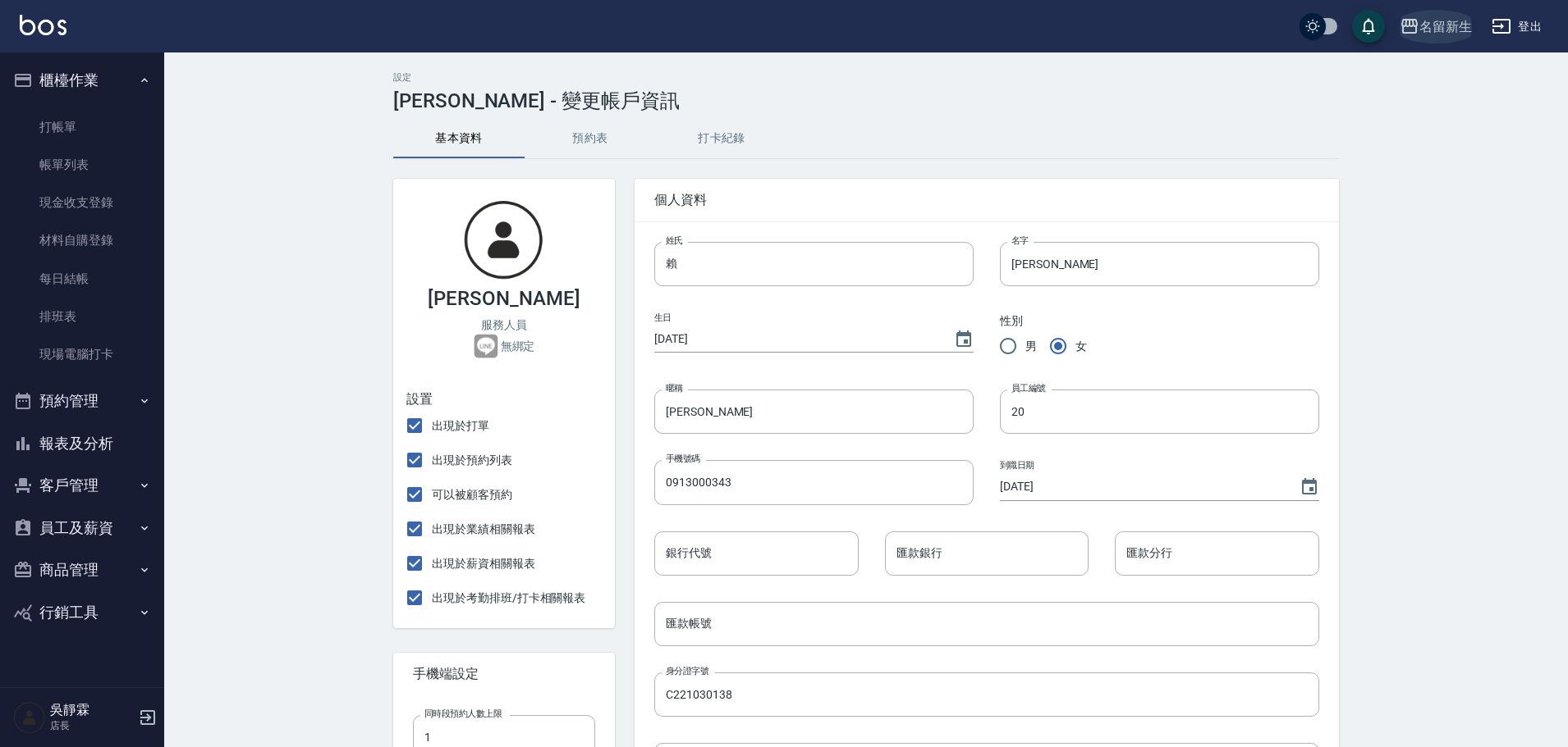
click at [1429, 28] on div "名留新生" at bounding box center [1445, 26] width 52 height 20
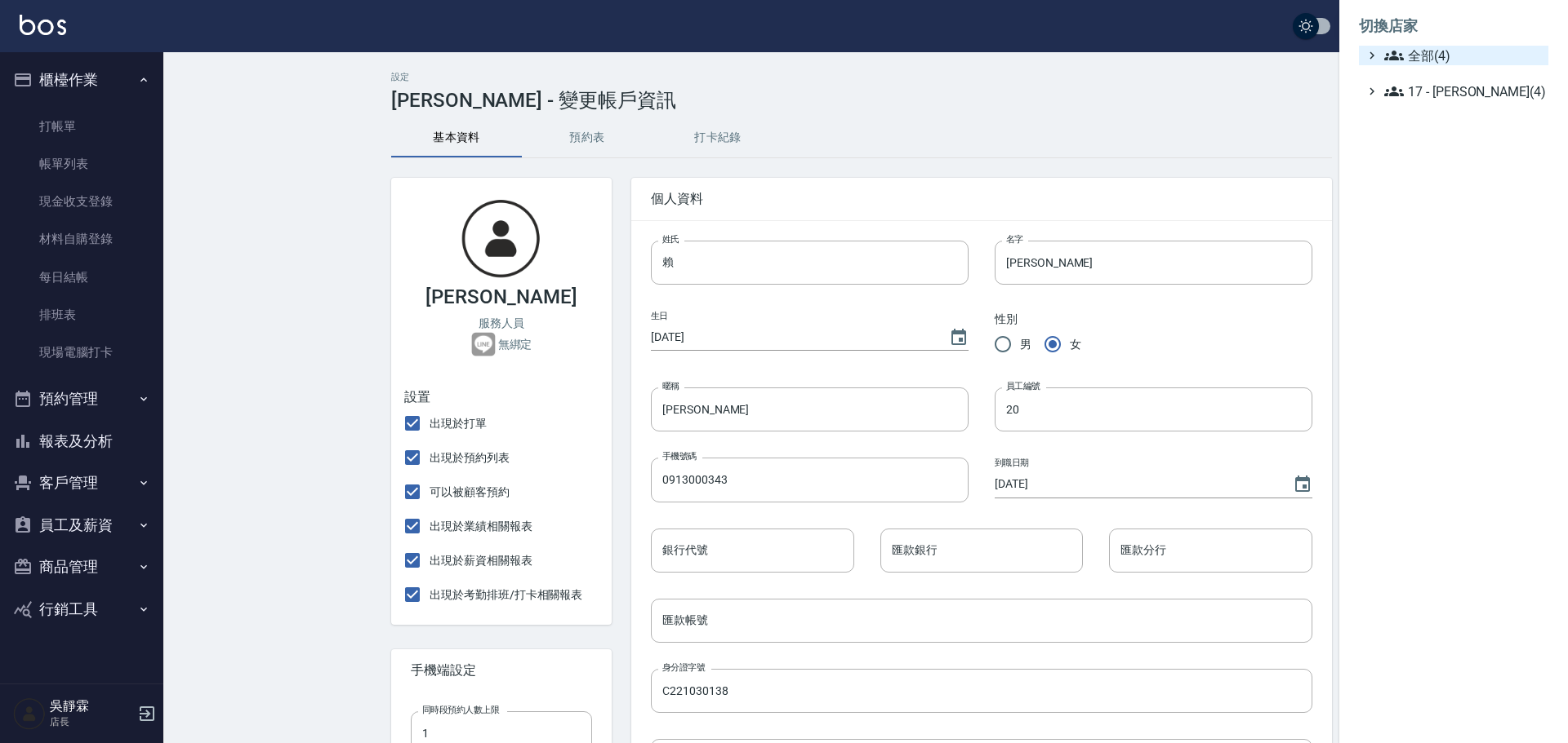
click at [1423, 62] on span "全部(4)" at bounding box center [1462, 55] width 157 height 19
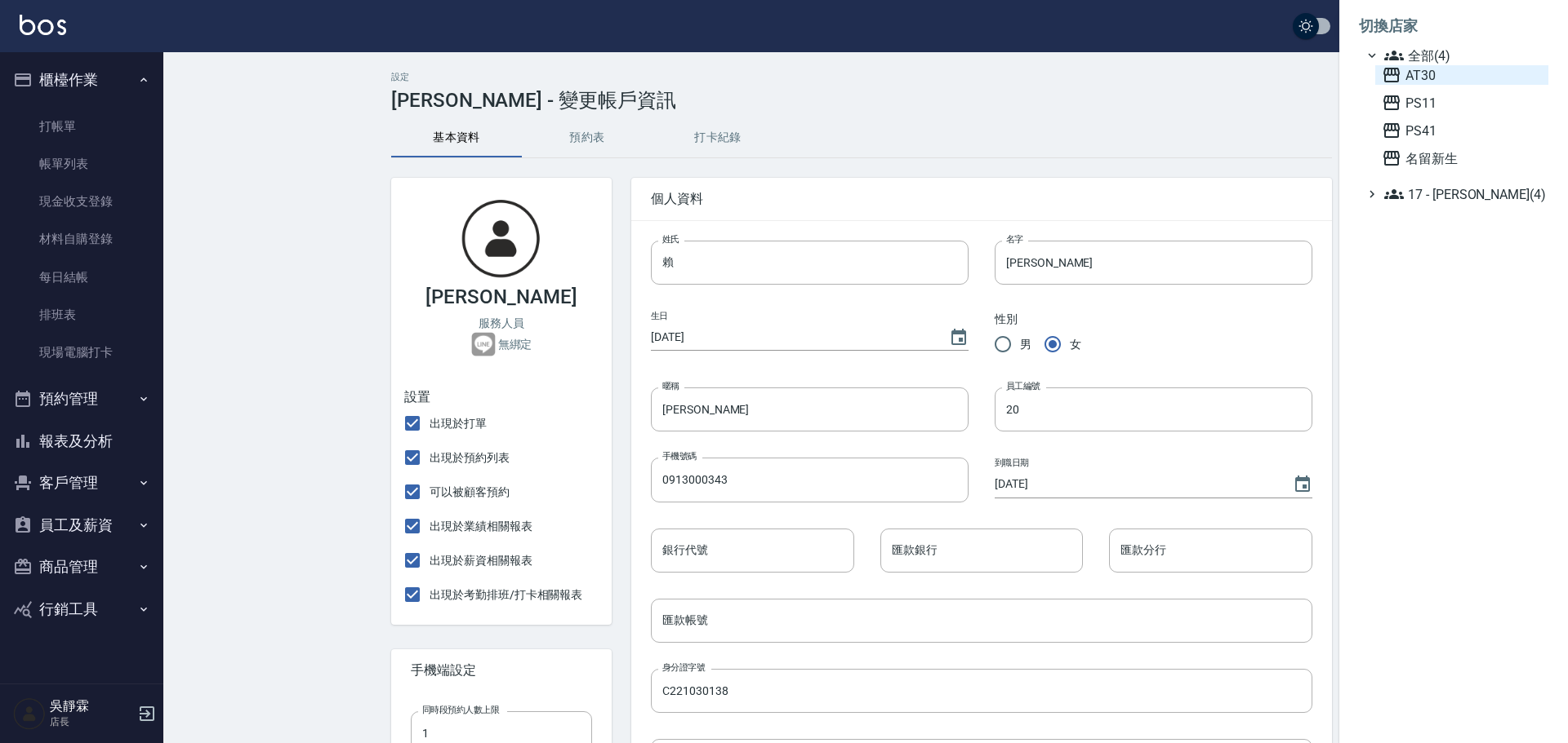
click at [1431, 73] on span "AT30" at bounding box center [1462, 75] width 160 height 19
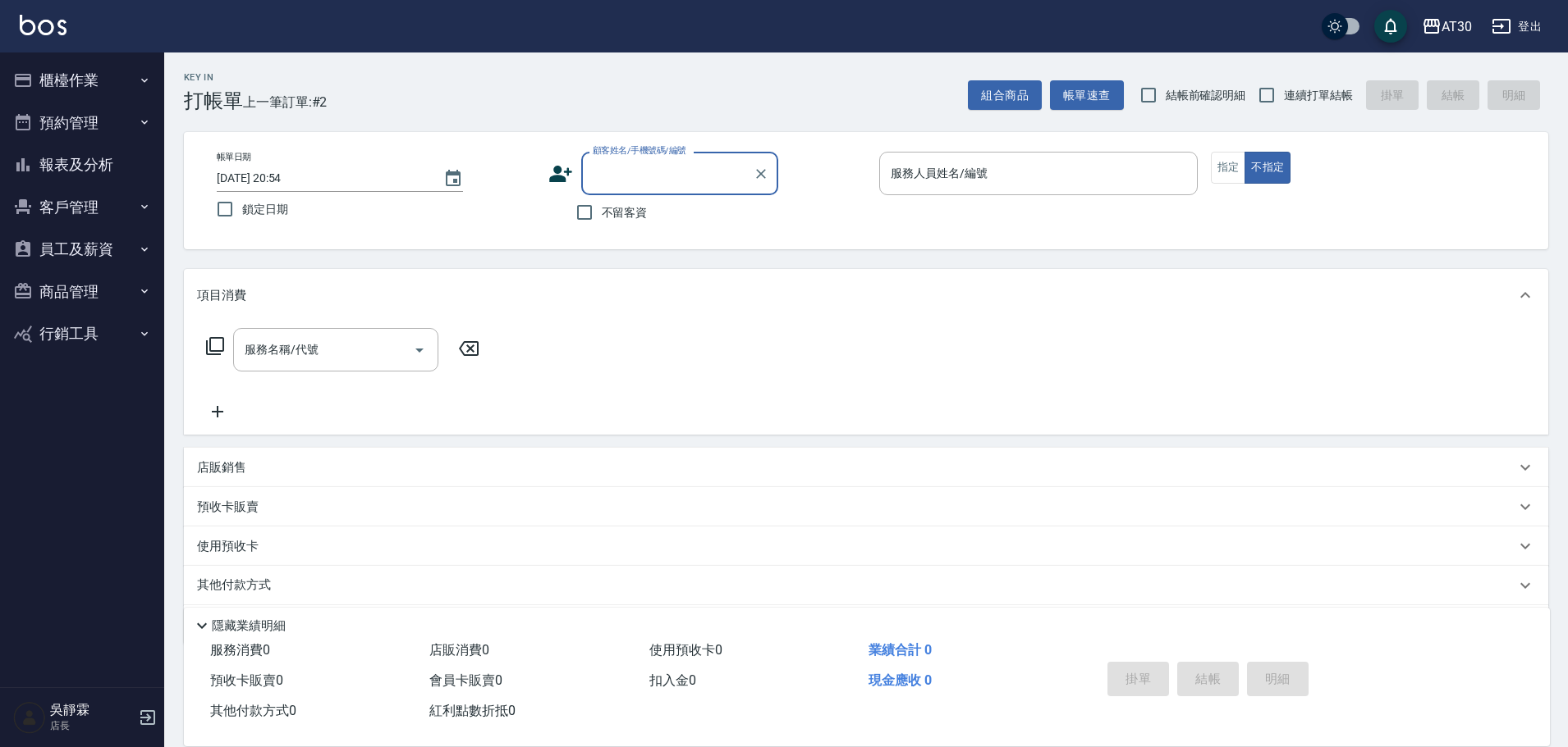
click at [67, 297] on button "商品管理" at bounding box center [82, 292] width 151 height 43
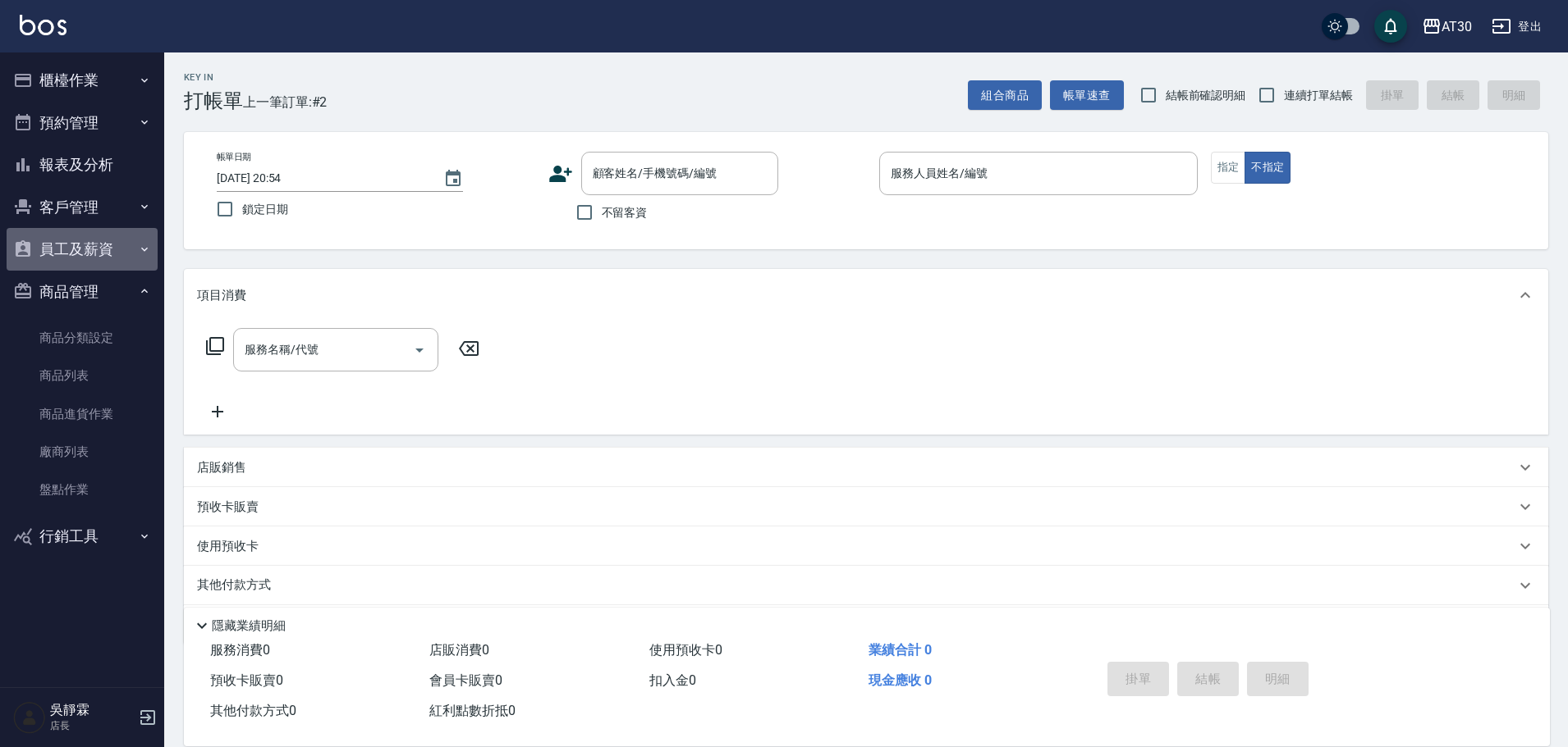
click at [87, 250] on button "員工及薪資" at bounding box center [82, 249] width 151 height 43
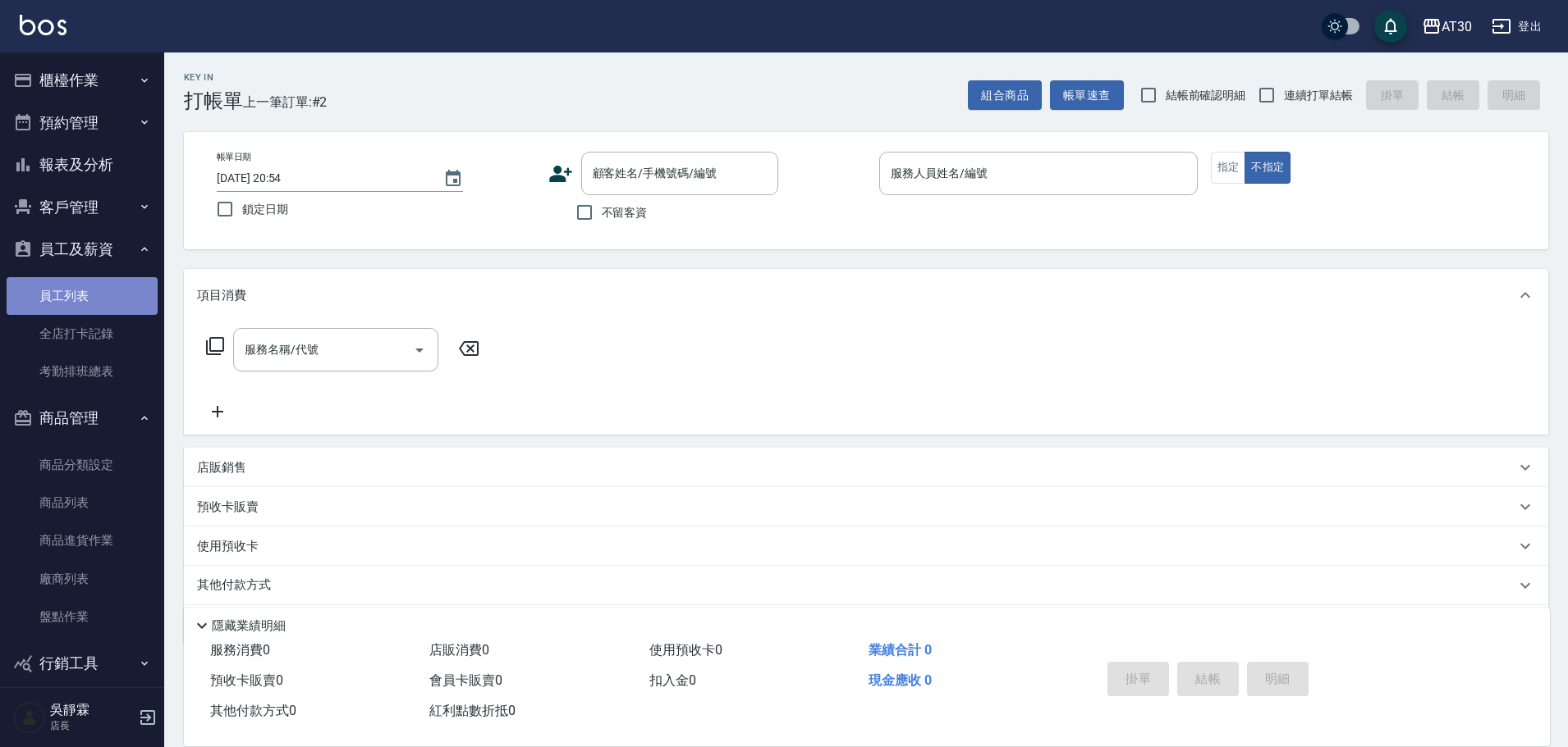
click at [101, 296] on link "員工列表" at bounding box center [82, 296] width 151 height 38
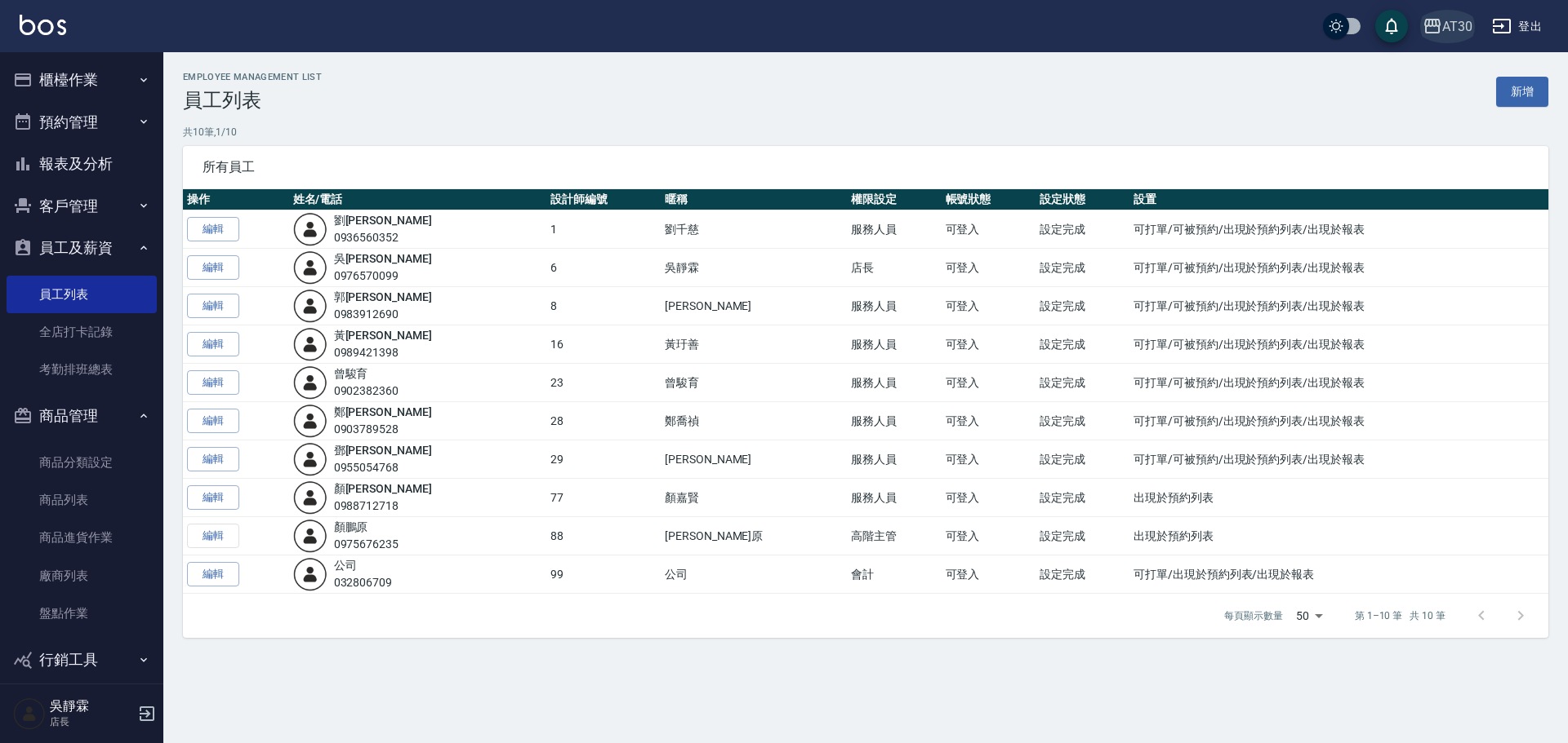
click at [1457, 23] on div "AT30" at bounding box center [1457, 26] width 30 height 20
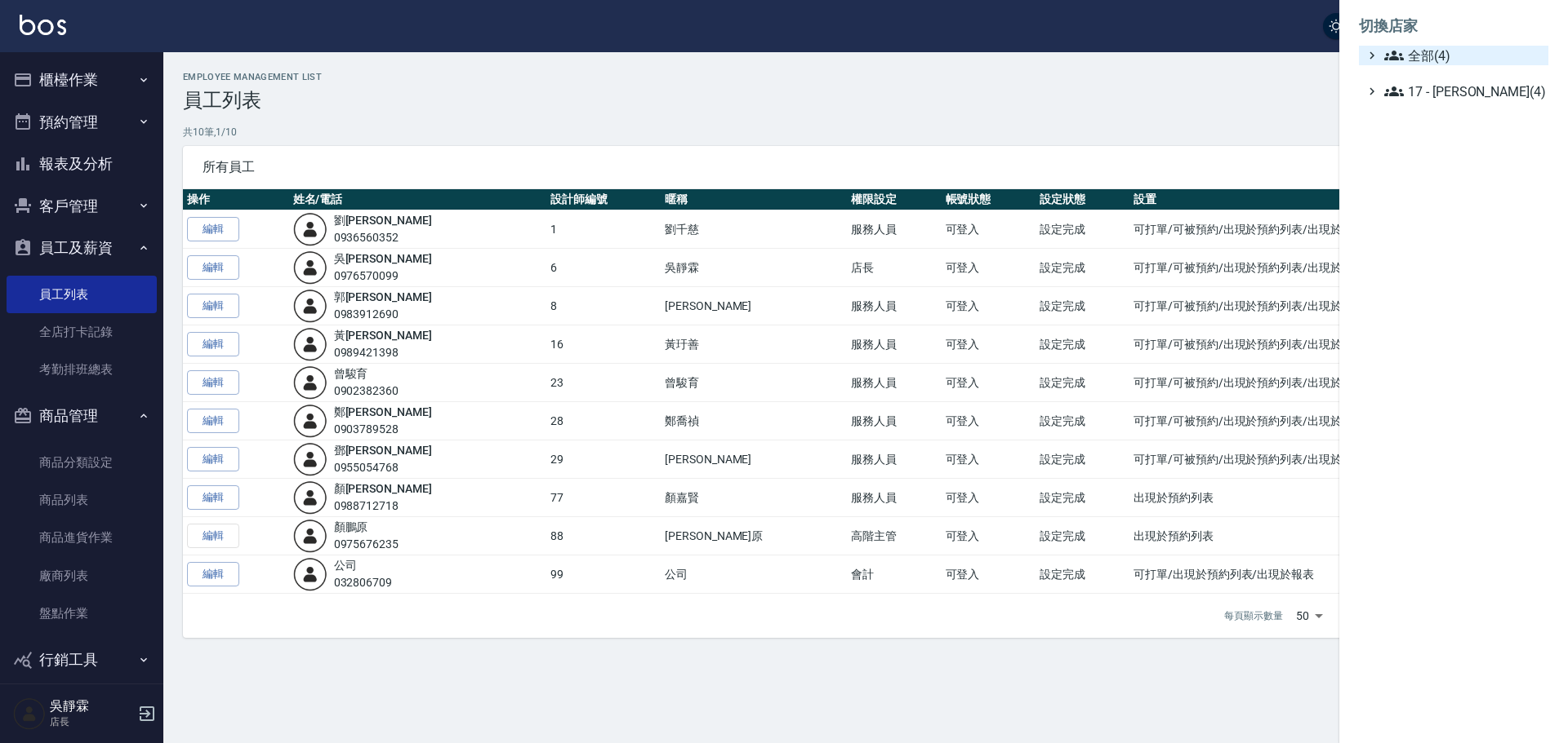
click at [1373, 56] on icon at bounding box center [1371, 56] width 5 height 8
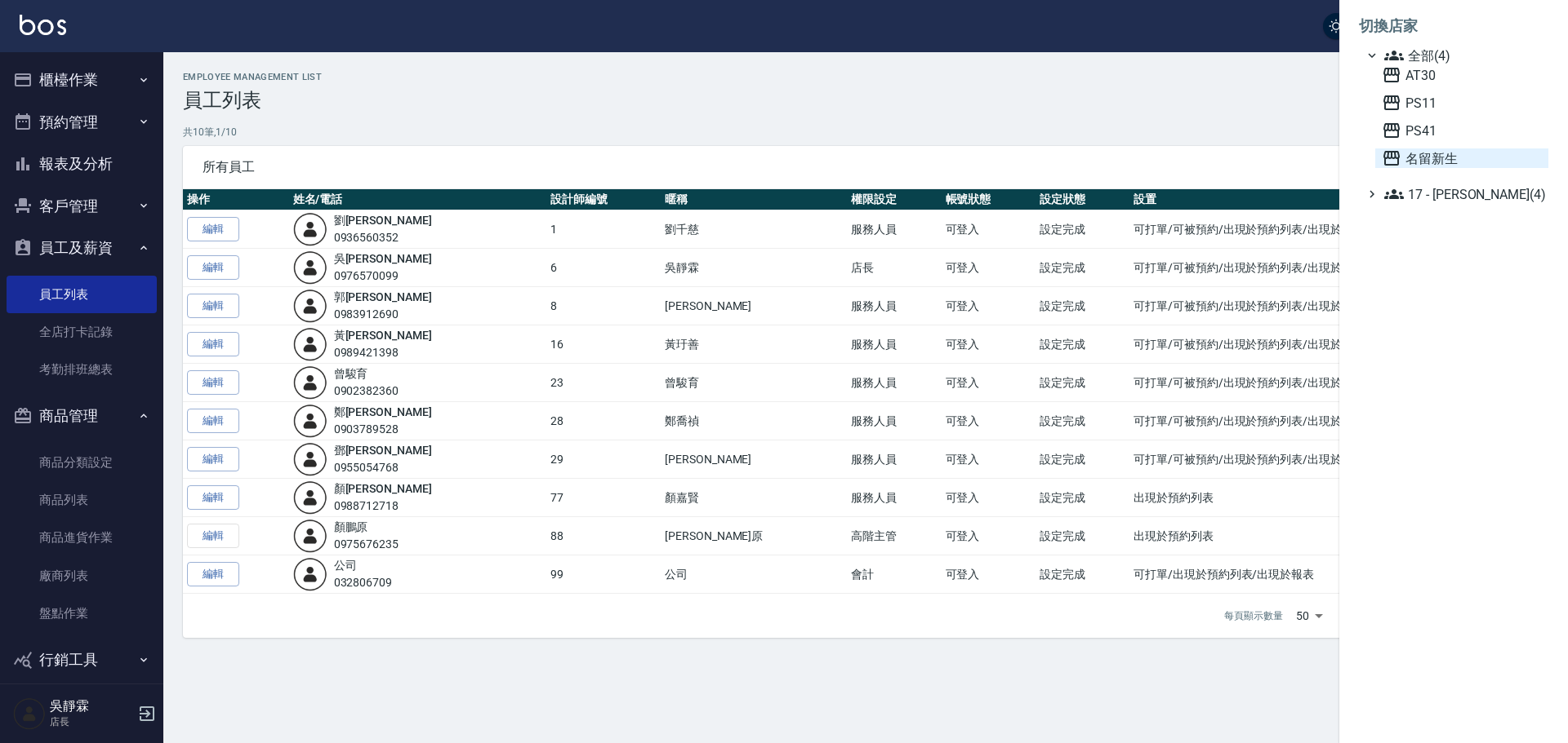
click at [1418, 164] on span "名留新生" at bounding box center [1462, 158] width 160 height 19
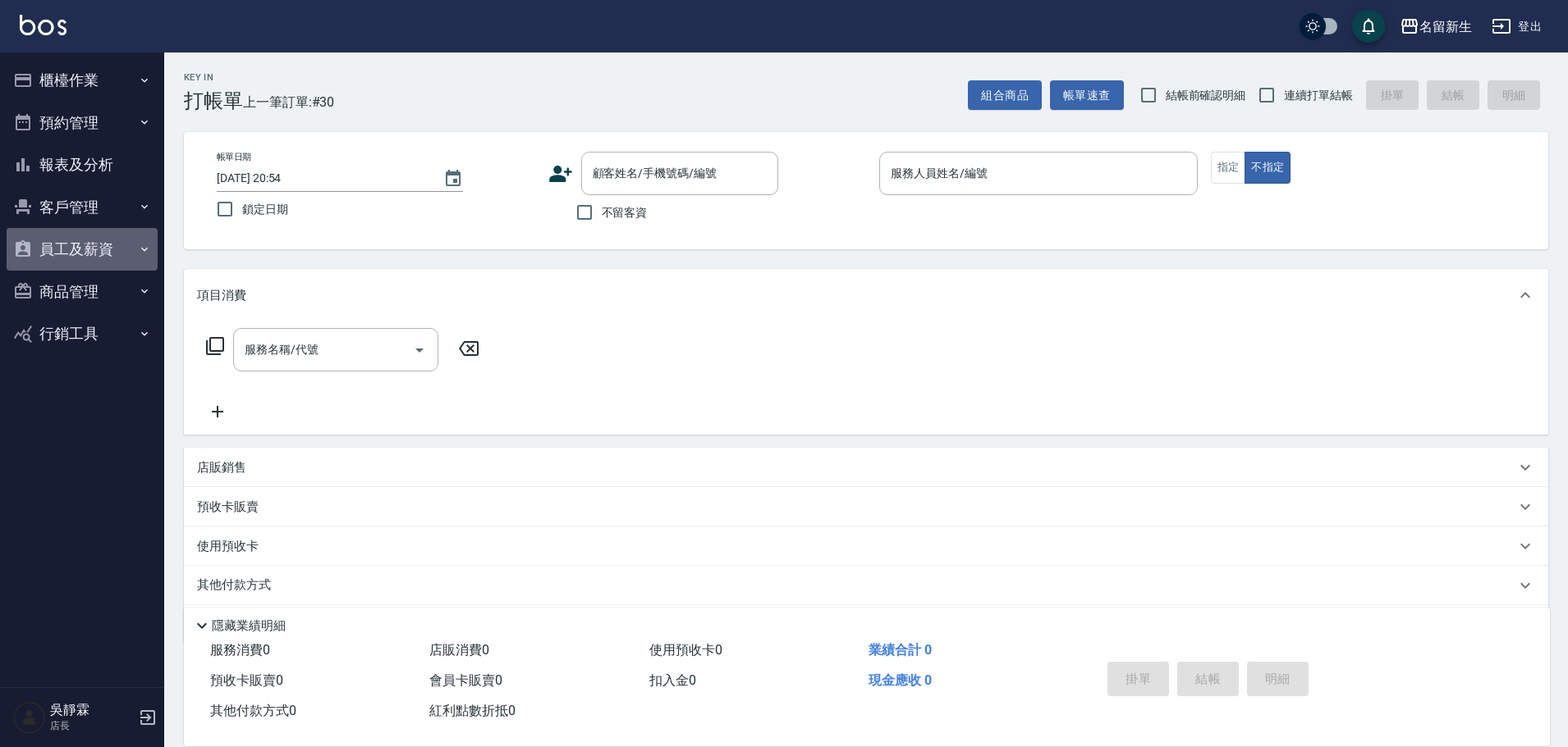
click at [78, 257] on button "員工及薪資" at bounding box center [82, 249] width 151 height 43
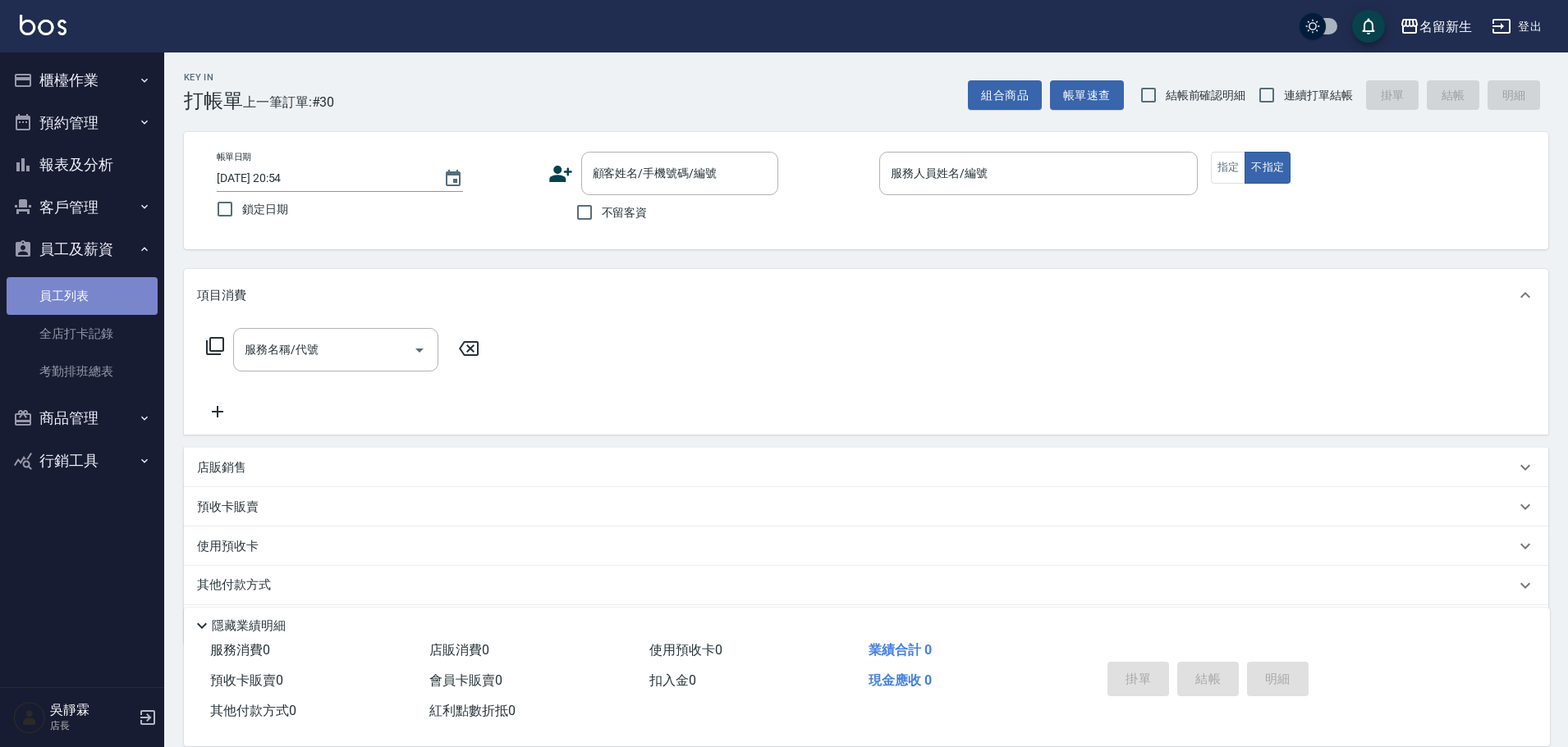
click at [85, 300] on link "員工列表" at bounding box center [82, 296] width 151 height 38
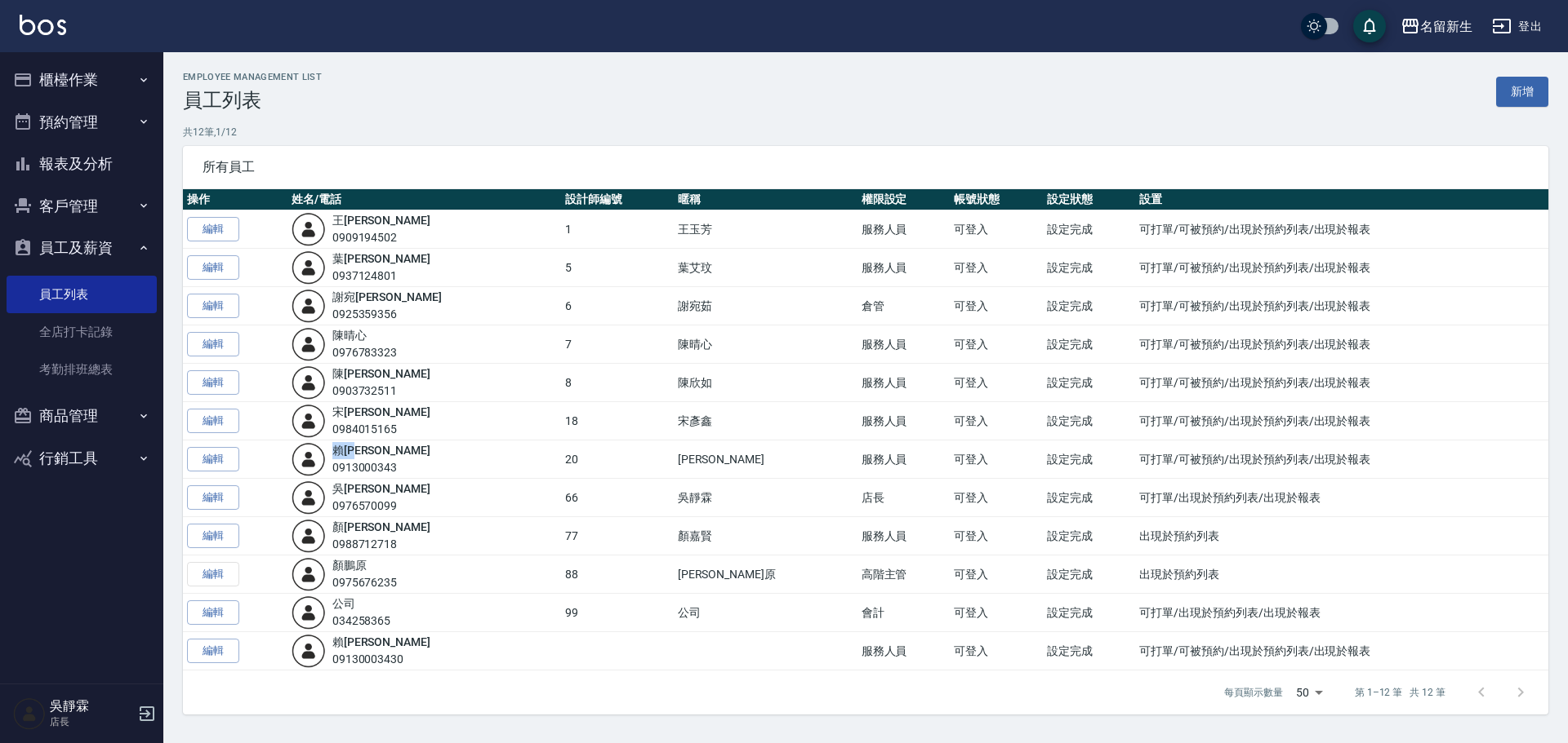
drag, startPoint x: 391, startPoint y: 448, endPoint x: 341, endPoint y: 448, distance: 50.0
click at [341, 448] on div "賴 伊珊 0913000343" at bounding box center [423, 460] width 265 height 35
copy link "賴 伊珊"
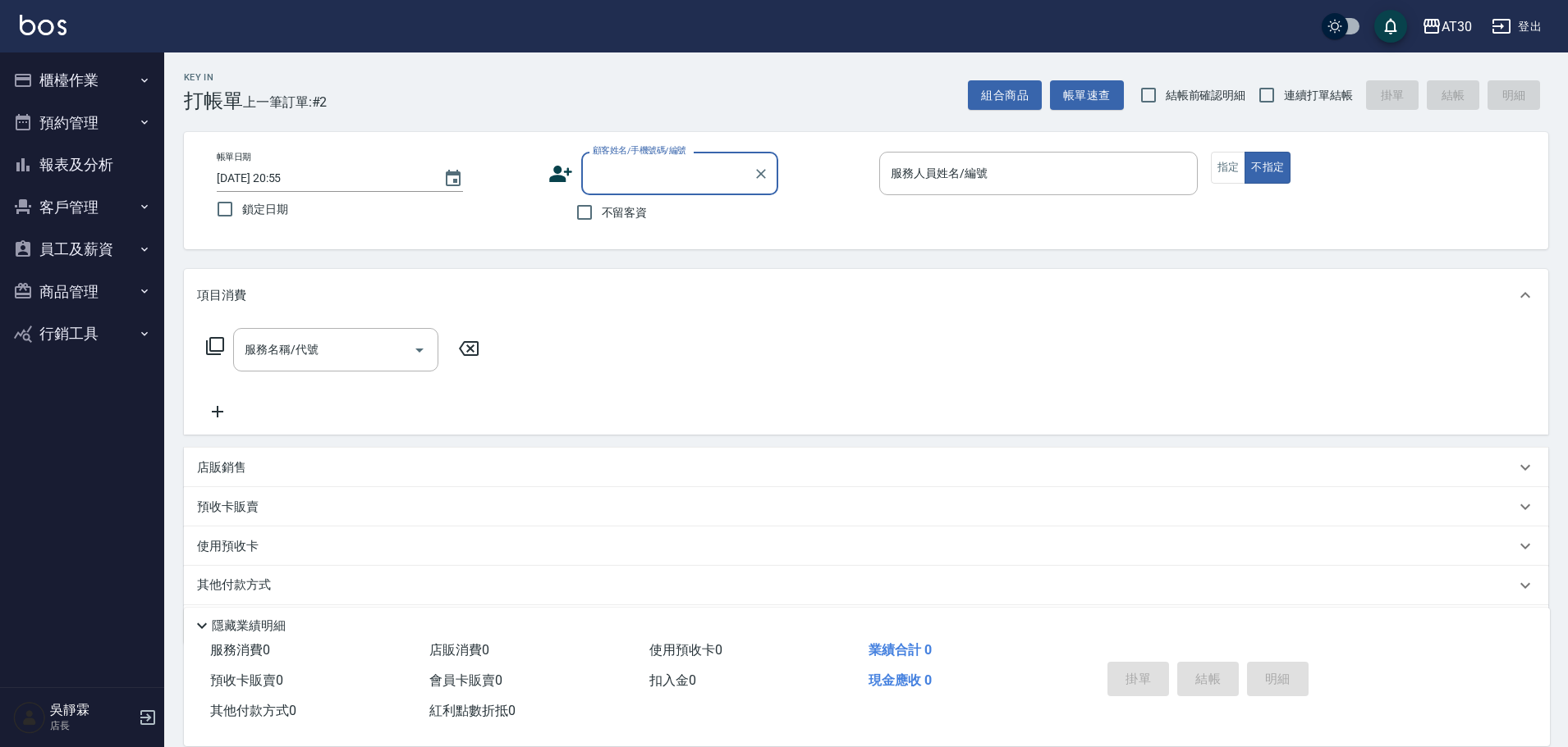
click at [90, 256] on button "員工及薪資" at bounding box center [82, 249] width 151 height 43
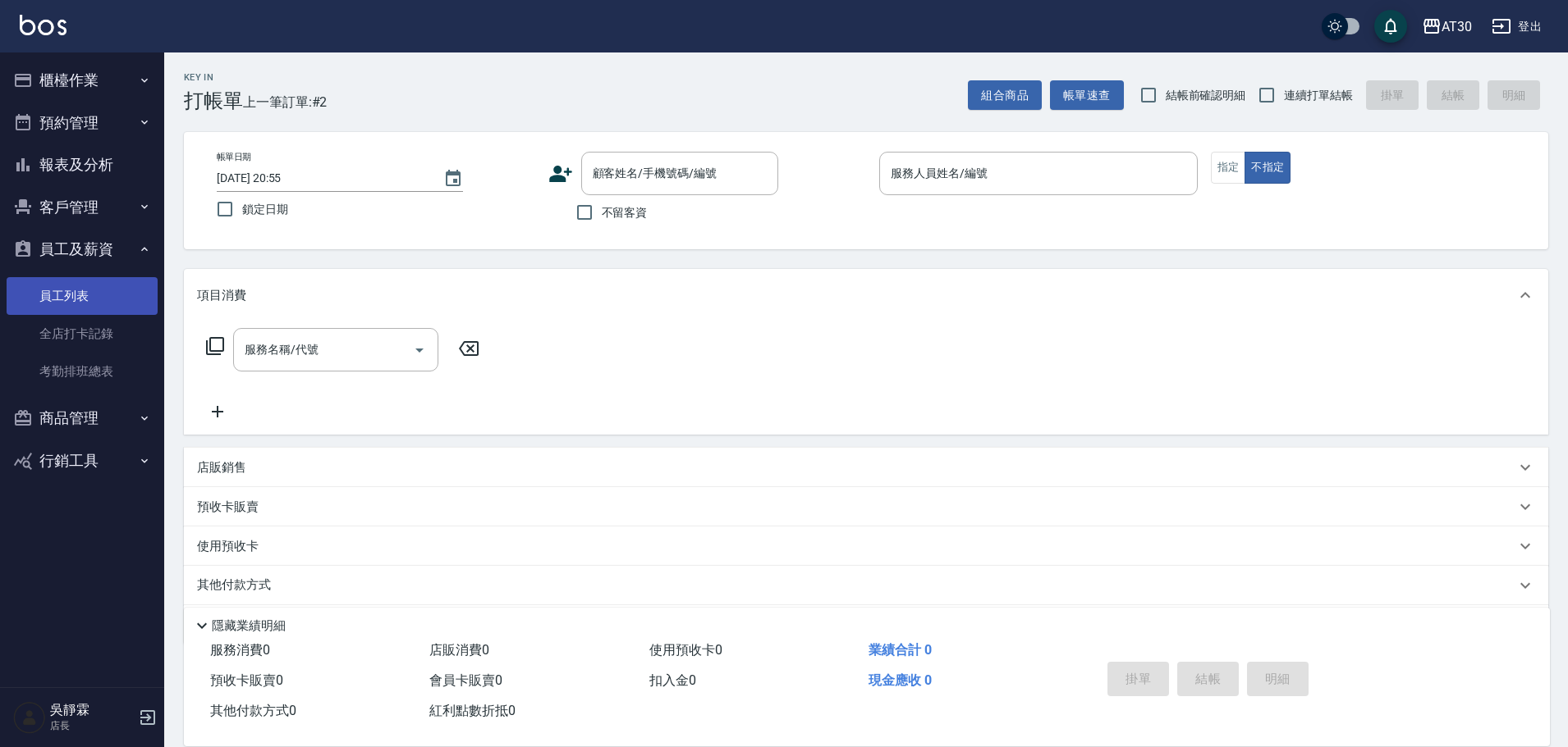
click at [99, 300] on link "員工列表" at bounding box center [82, 296] width 151 height 38
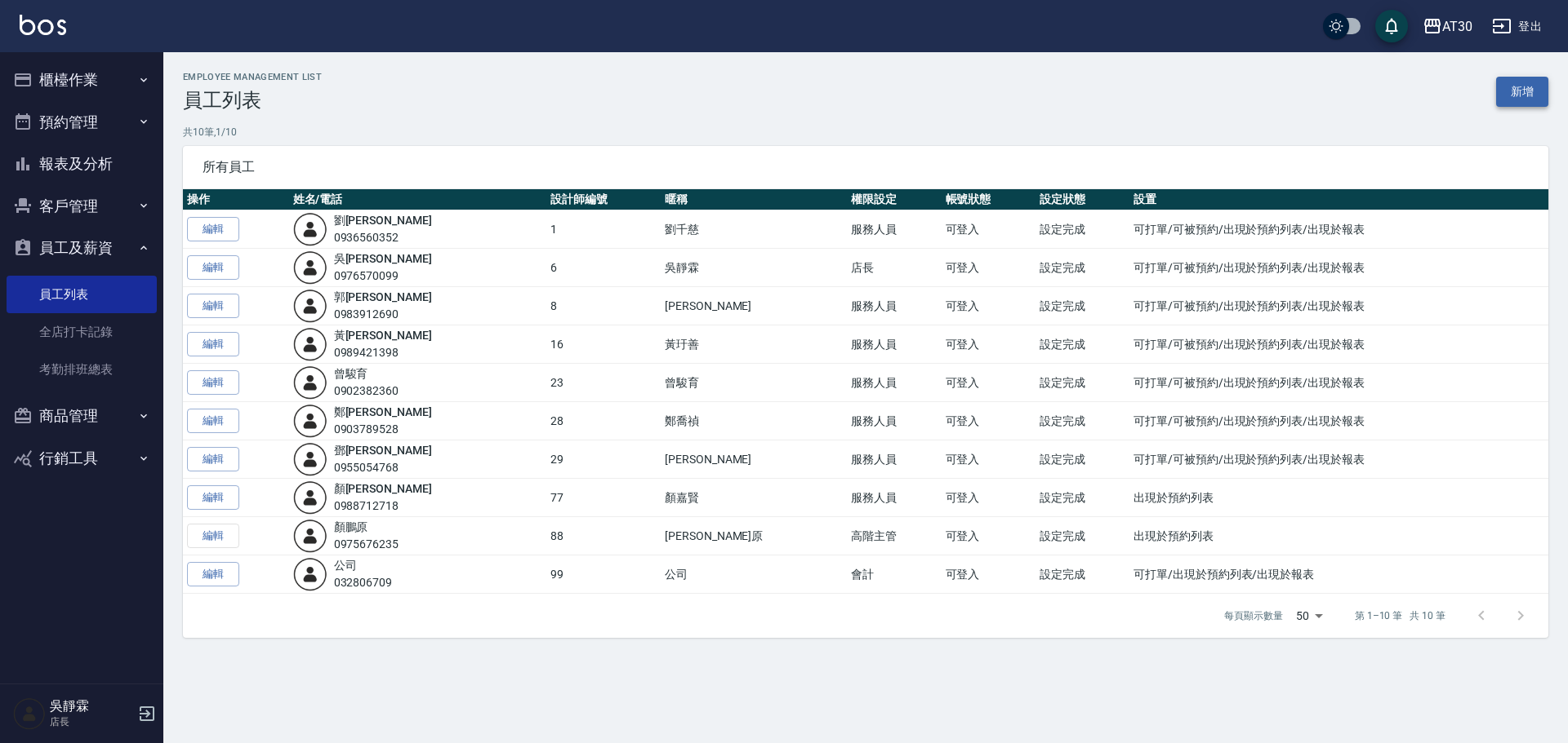
click at [1531, 92] on link "新增" at bounding box center [1522, 92] width 52 height 30
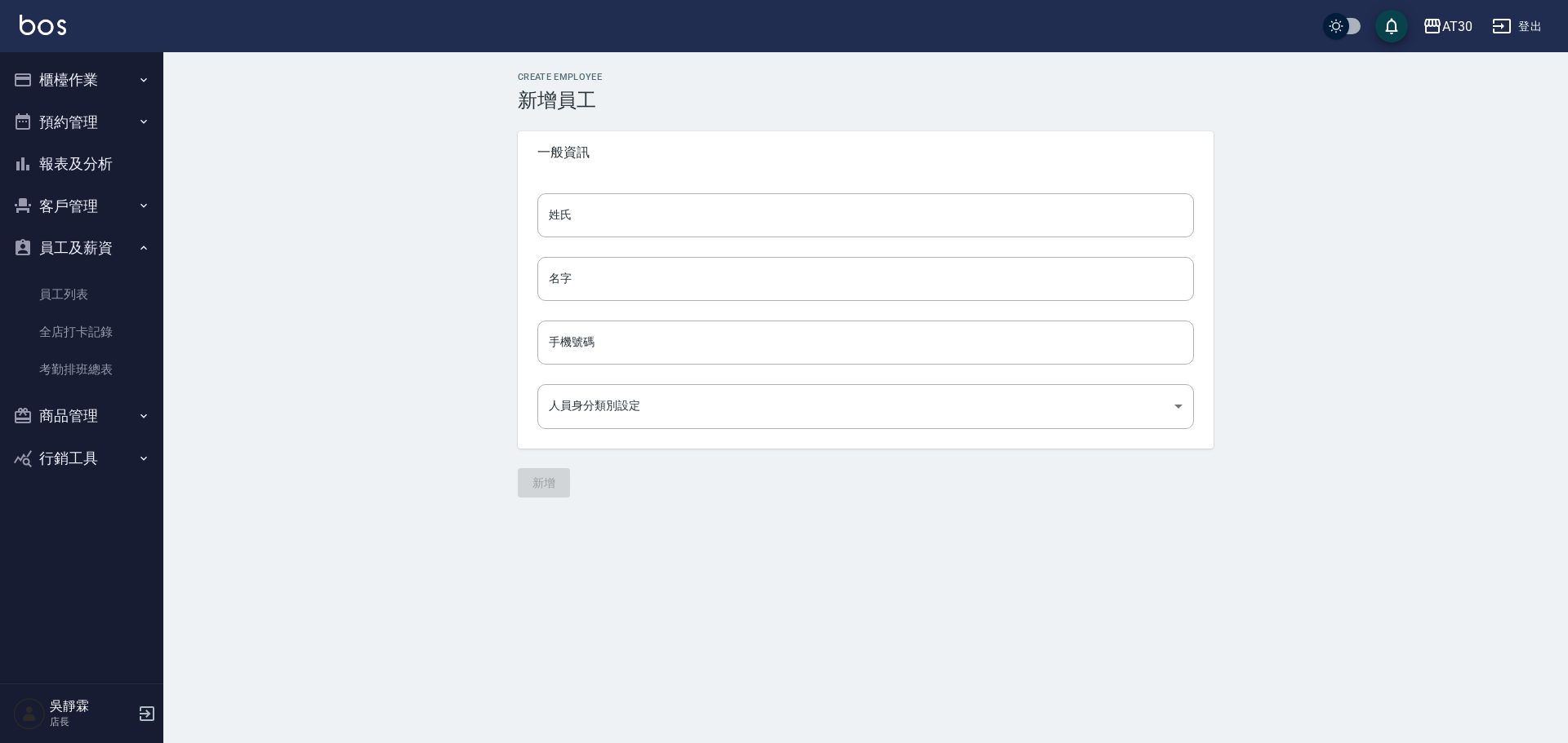
type input "31e57b3a-60a4-4b04-8dec-e33326178f29"
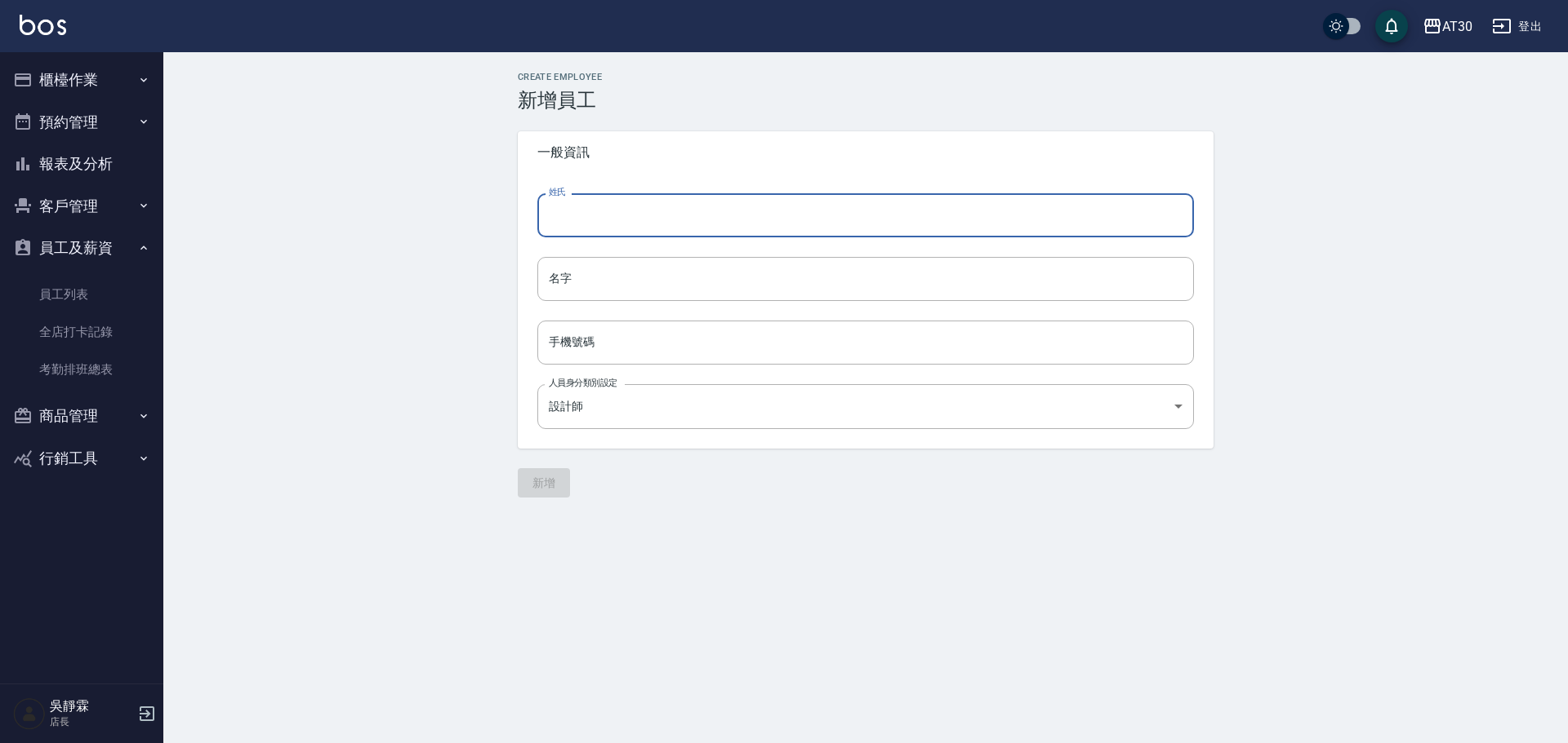
click at [584, 209] on input "姓氏" at bounding box center [865, 216] width 657 height 44
paste input "[PERSON_NAME]"
type input "賴"
click at [577, 290] on input "名字" at bounding box center [865, 279] width 657 height 44
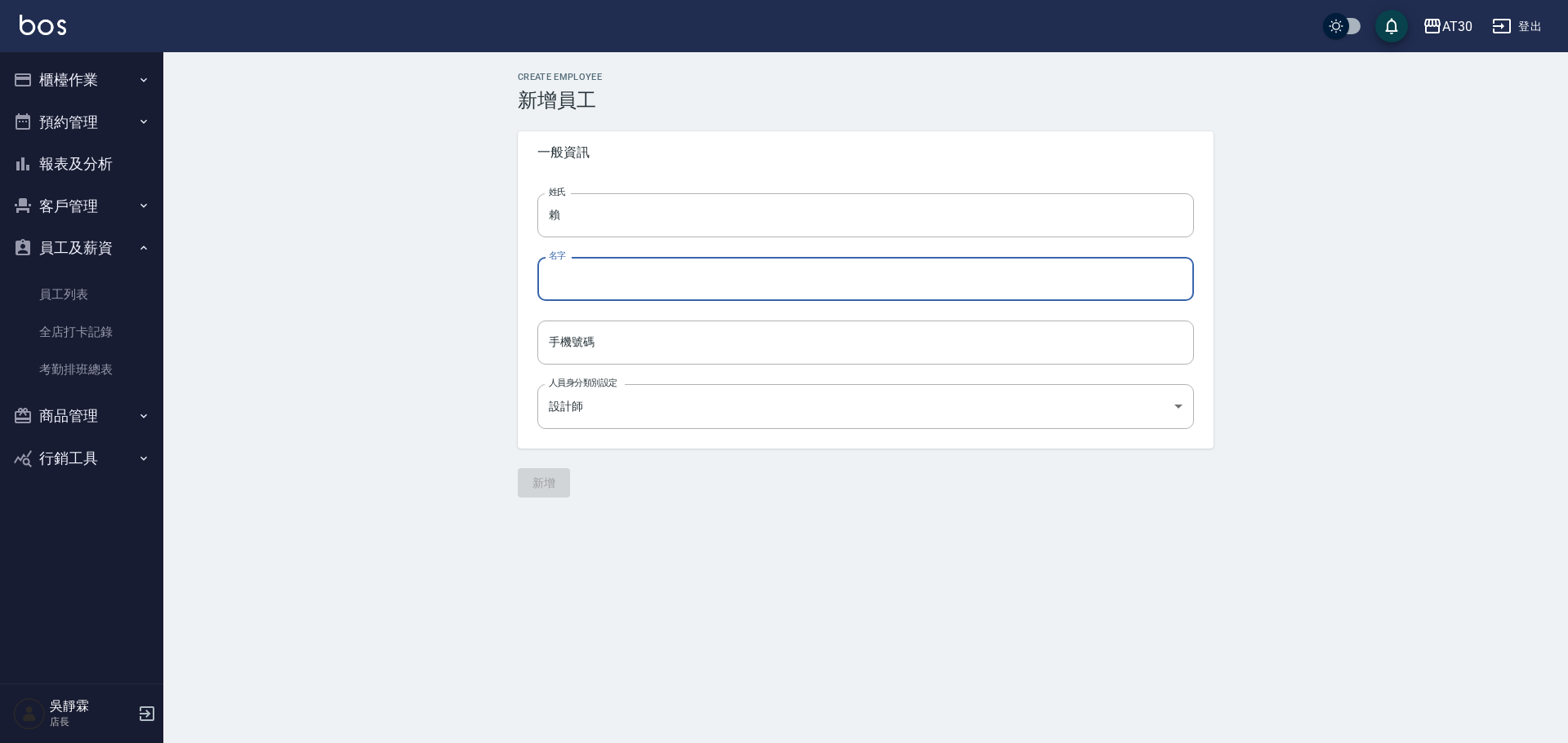
paste input "[PERSON_NAME]"
click at [558, 278] on input "[PERSON_NAME]" at bounding box center [865, 279] width 657 height 44
type input "[PERSON_NAME]"
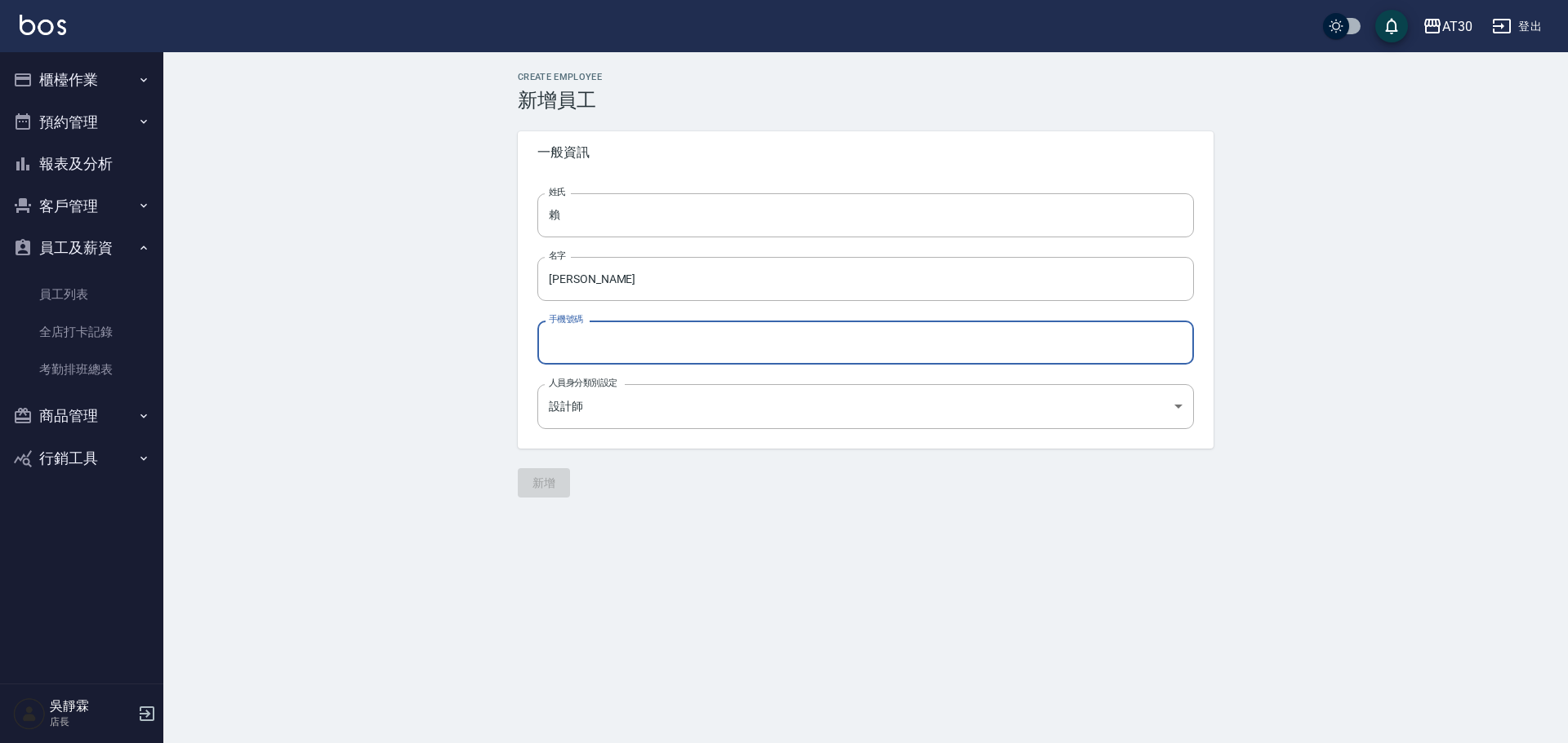
click at [589, 358] on input "手機號碼" at bounding box center [865, 343] width 657 height 44
click at [619, 343] on input "手機號碼" at bounding box center [865, 343] width 657 height 44
type input "000000000"
click at [594, 403] on body "AT30 登出 櫃檯作業 打帳單 帳單列表 現金收支登錄 材料自購登錄 每日結帳 排班表 現場電腦打卡 預約管理 預約管理 單日預約紀錄 單週預約紀錄 報表及…" at bounding box center [784, 371] width 1568 height 743
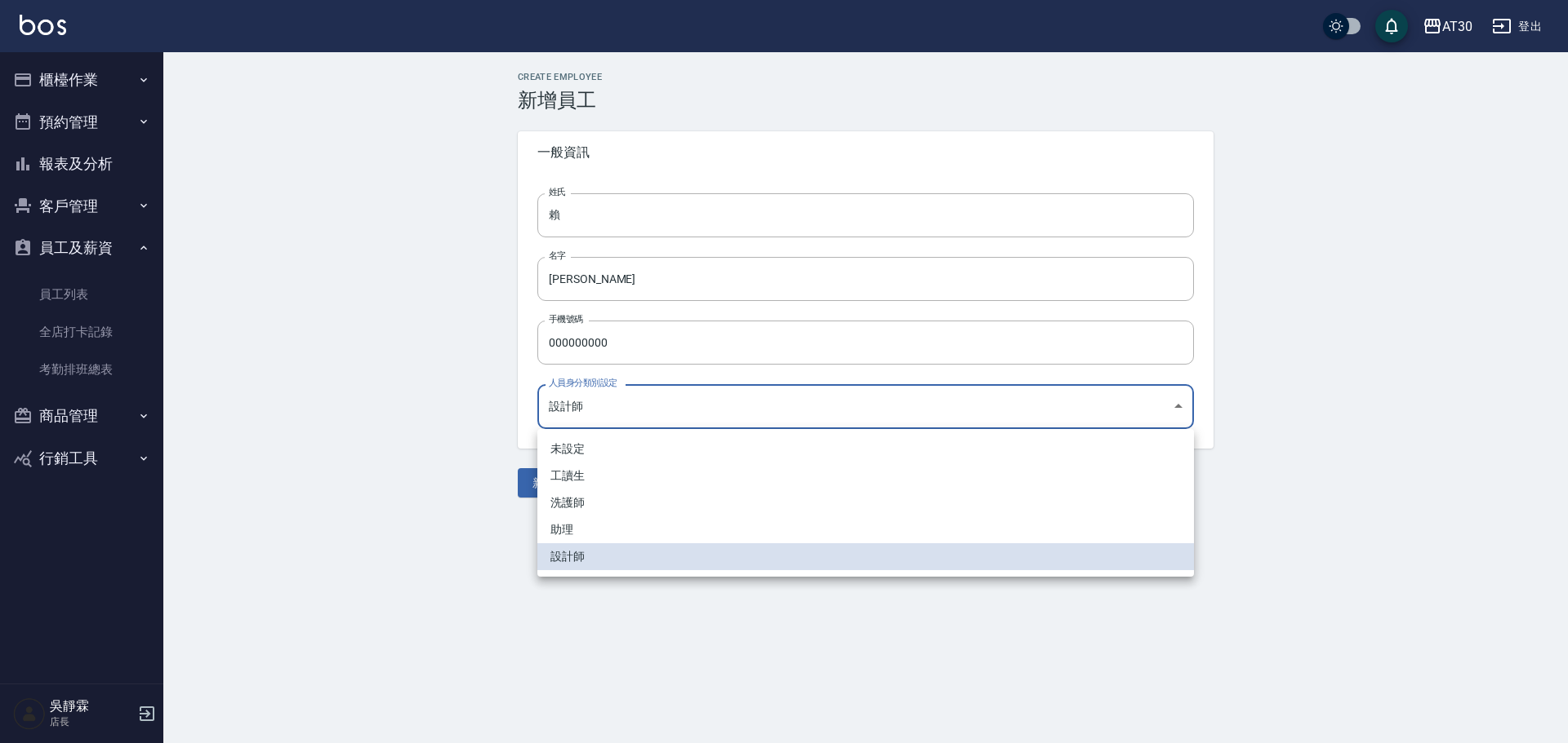
click at [610, 535] on li "助理" at bounding box center [865, 530] width 657 height 27
type input "59679cfa-69b3-445e-9f37-21cd6df23a96"
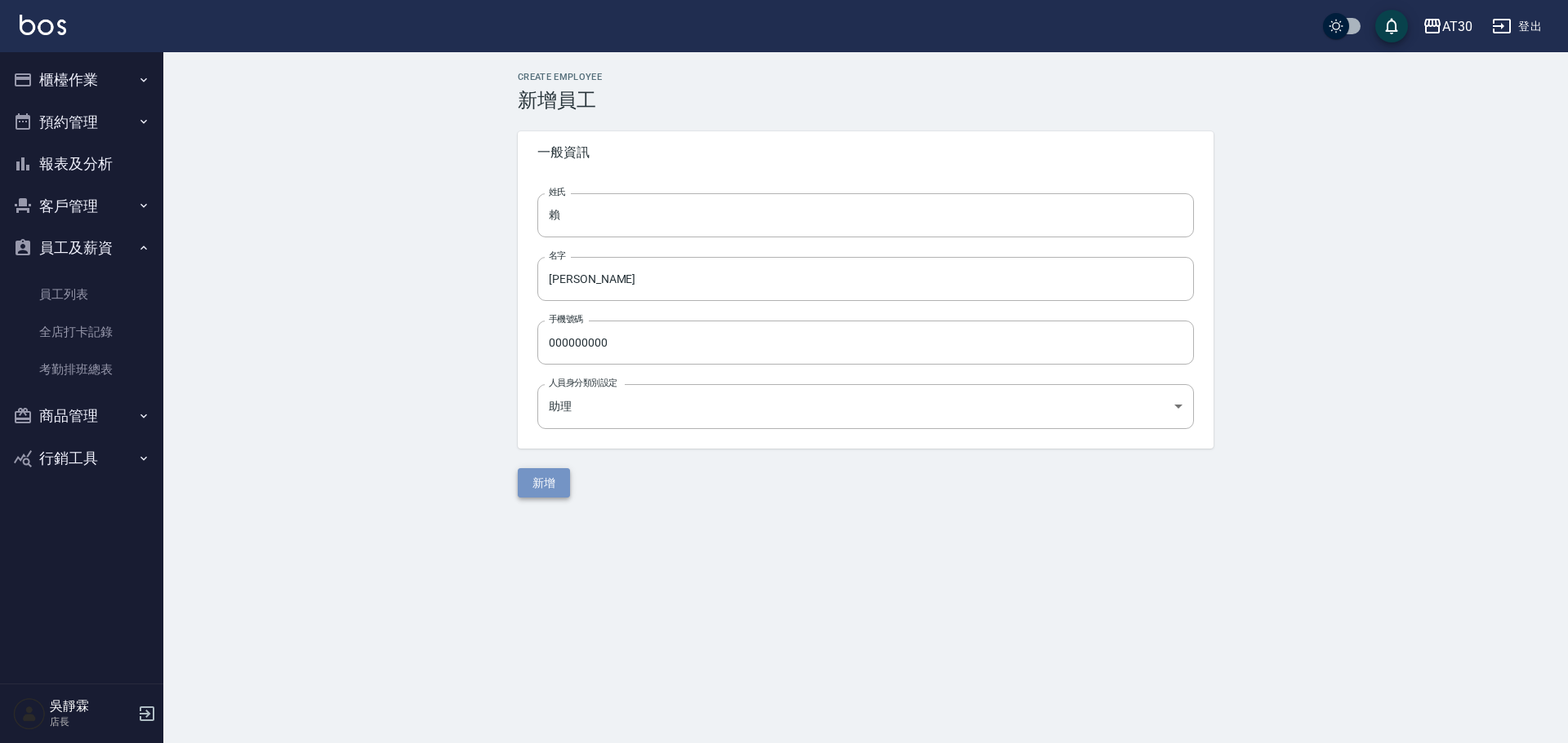
click at [554, 483] on button "新增" at bounding box center [544, 483] width 52 height 30
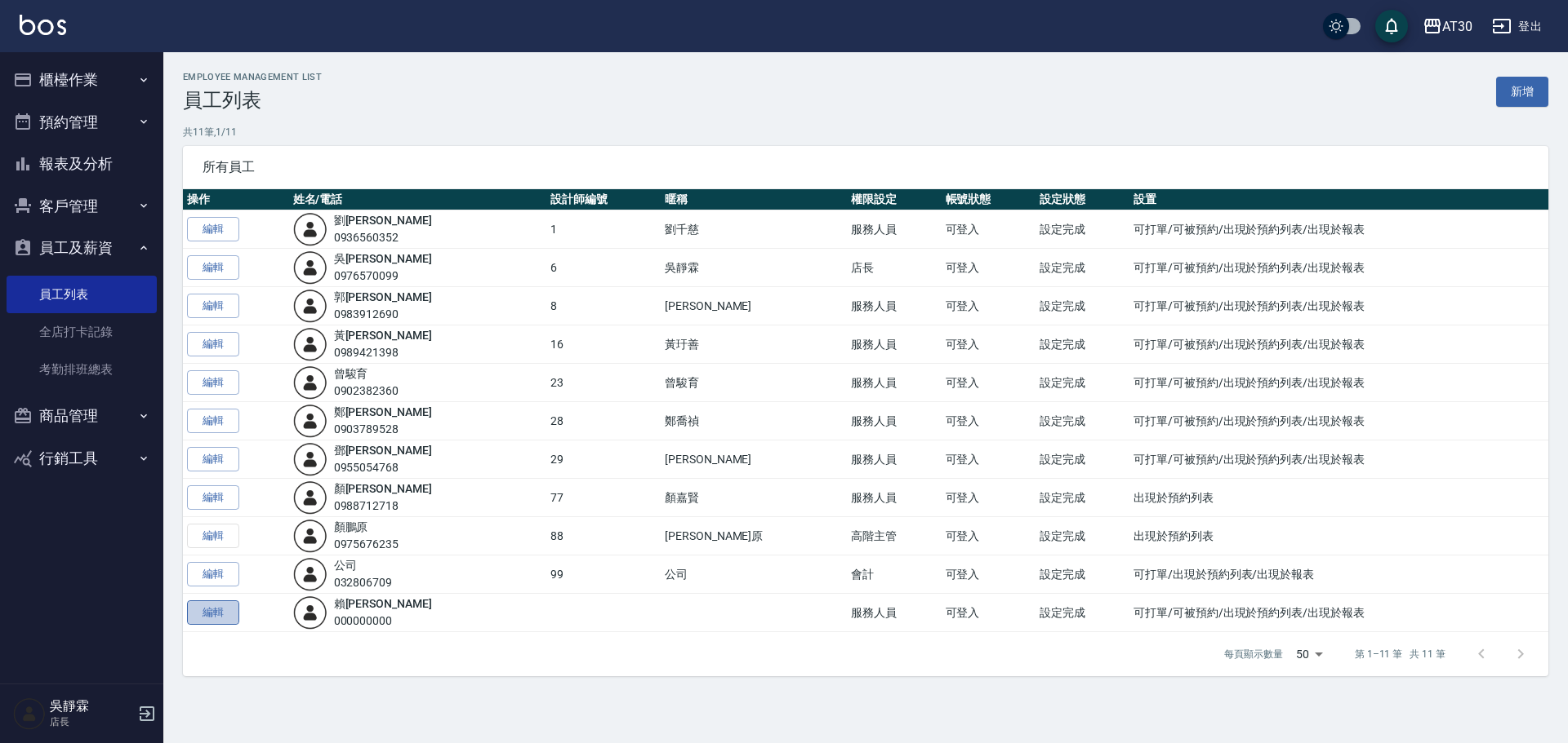
click at [221, 613] on link "編輯" at bounding box center [213, 613] width 52 height 25
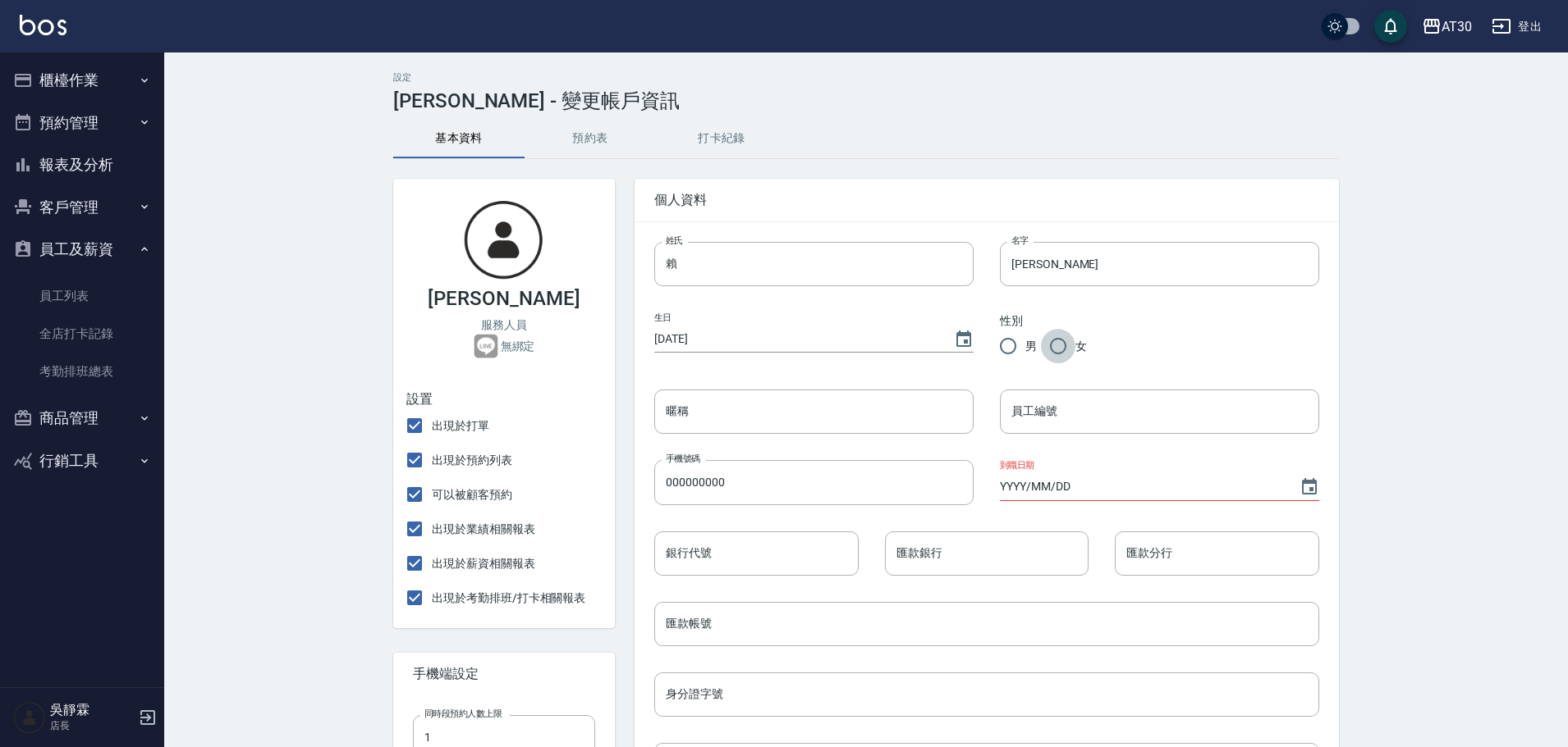
click at [1061, 347] on input "女" at bounding box center [1058, 347] width 35 height 35
radio input "true"
click at [1039, 410] on input "員工編號" at bounding box center [1158, 412] width 319 height 45
type input "20"
click at [1048, 490] on input "YYYY/MM/DD" at bounding box center [1141, 487] width 283 height 27
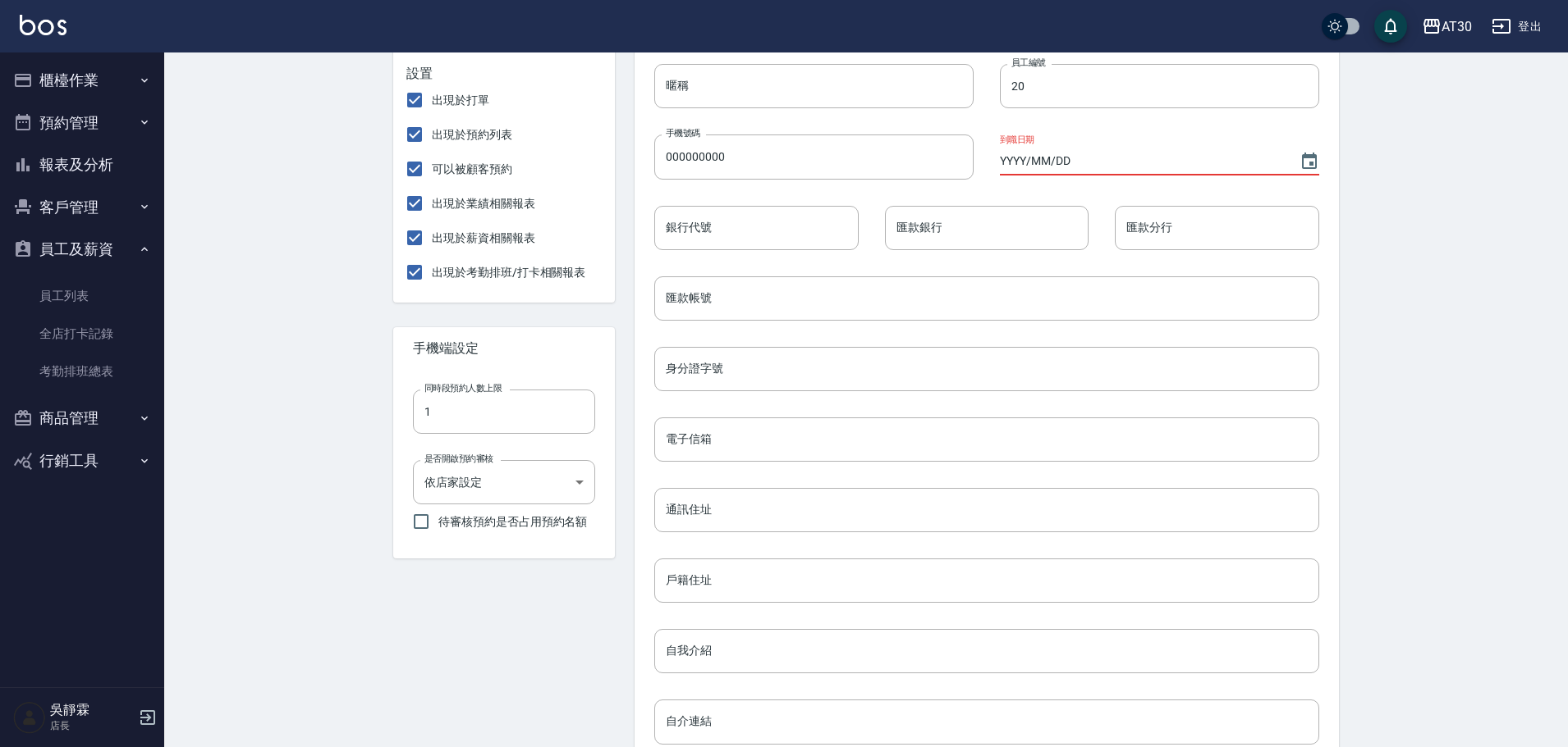
scroll to position [561, 0]
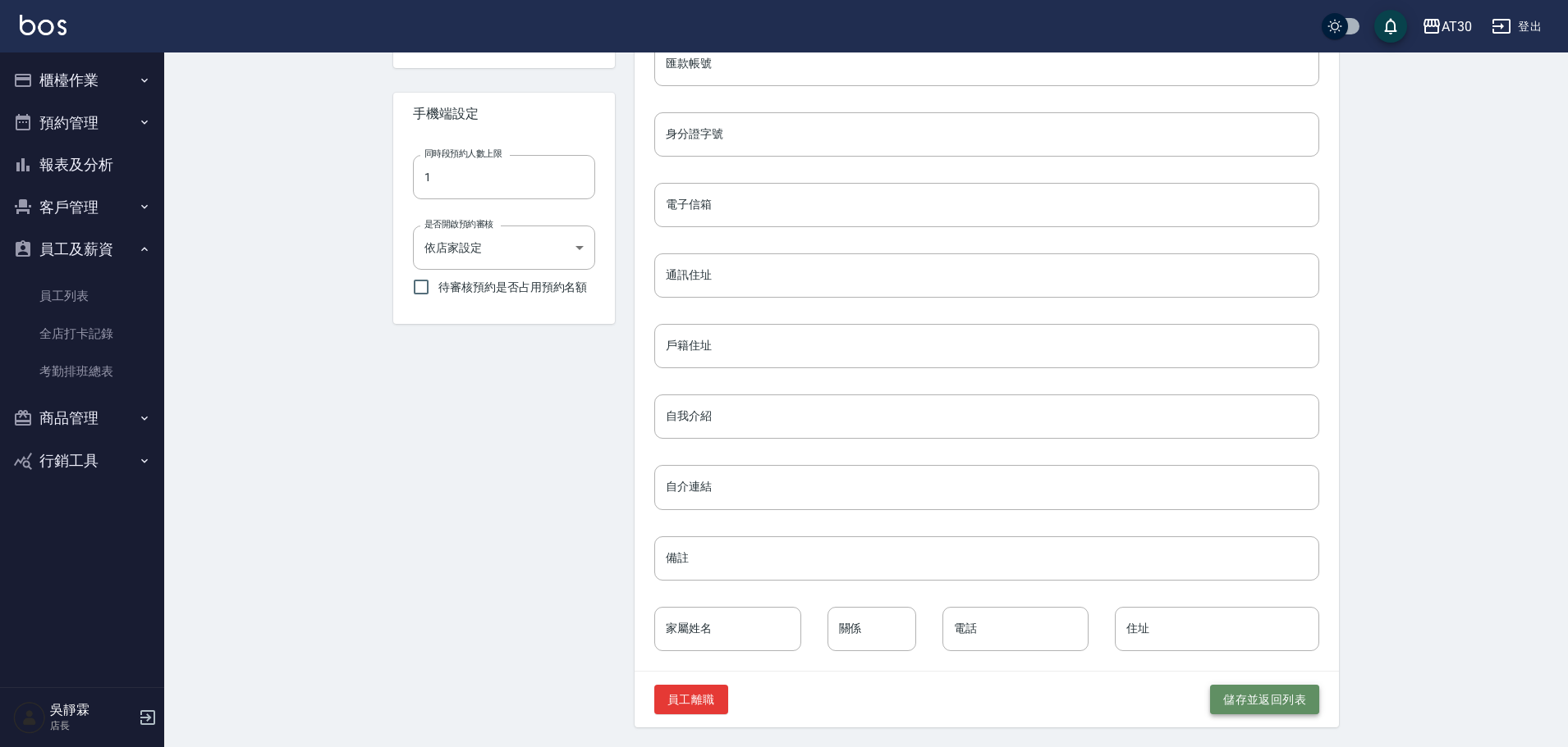
click at [1283, 699] on button "儲存並返回列表" at bounding box center [1264, 700] width 110 height 30
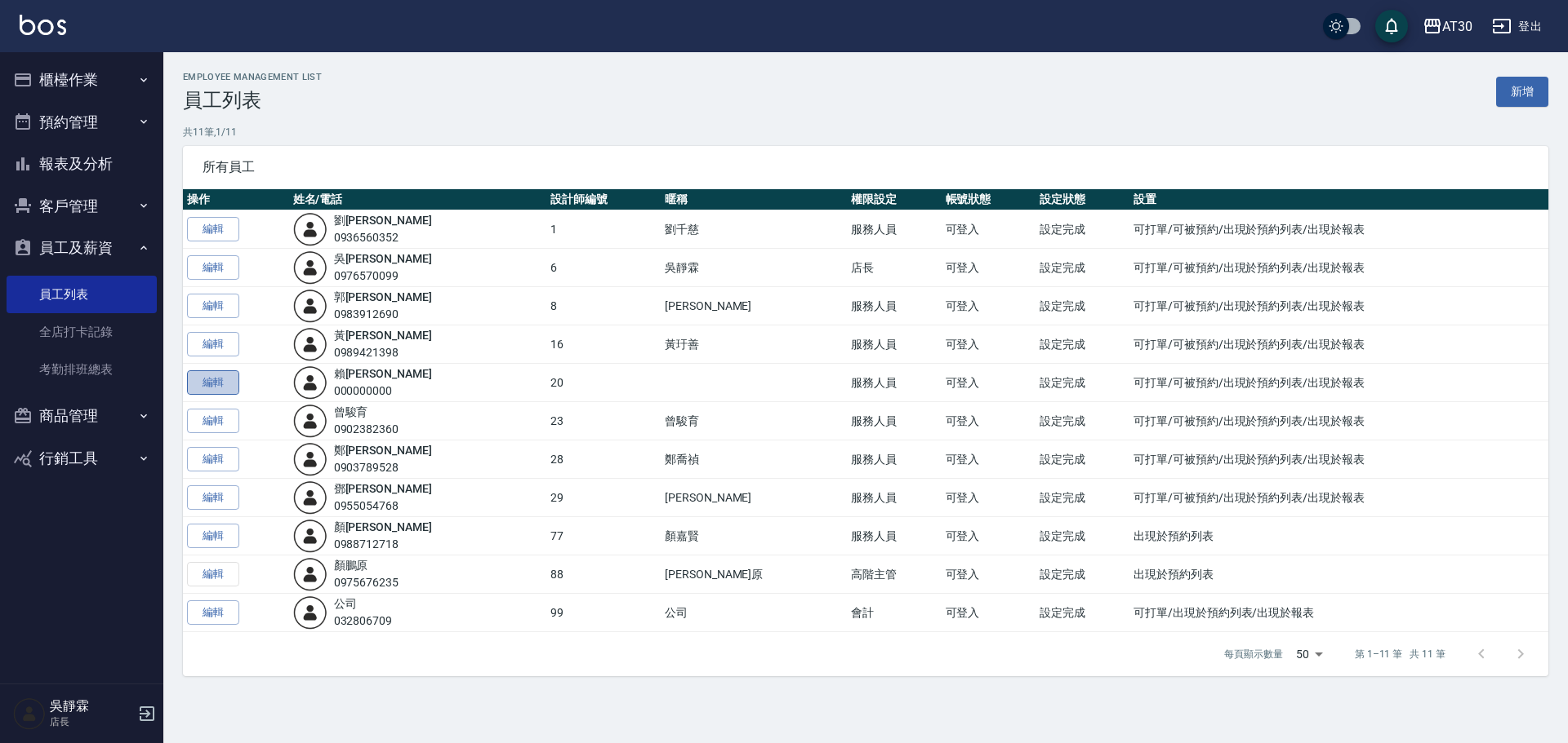
click at [207, 381] on link "編輯" at bounding box center [213, 383] width 52 height 25
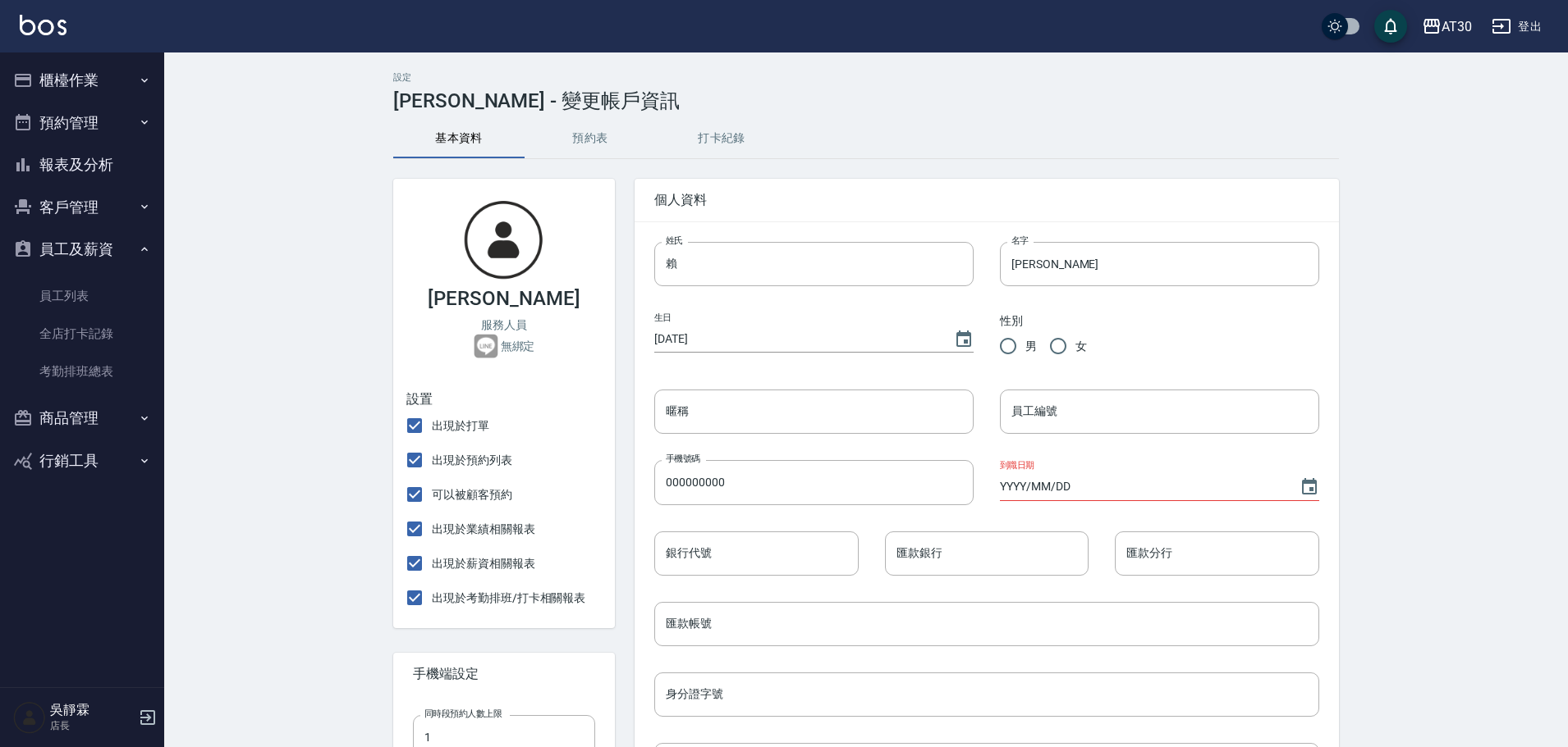
radio input "true"
type input "20"
drag, startPoint x: 685, startPoint y: 265, endPoint x: 660, endPoint y: 269, distance: 25.3
click at [660, 269] on input "賴" at bounding box center [813, 265] width 319 height 45
click at [690, 449] on div "手機號碼 000000000 手機號碼" at bounding box center [800, 469] width 346 height 71
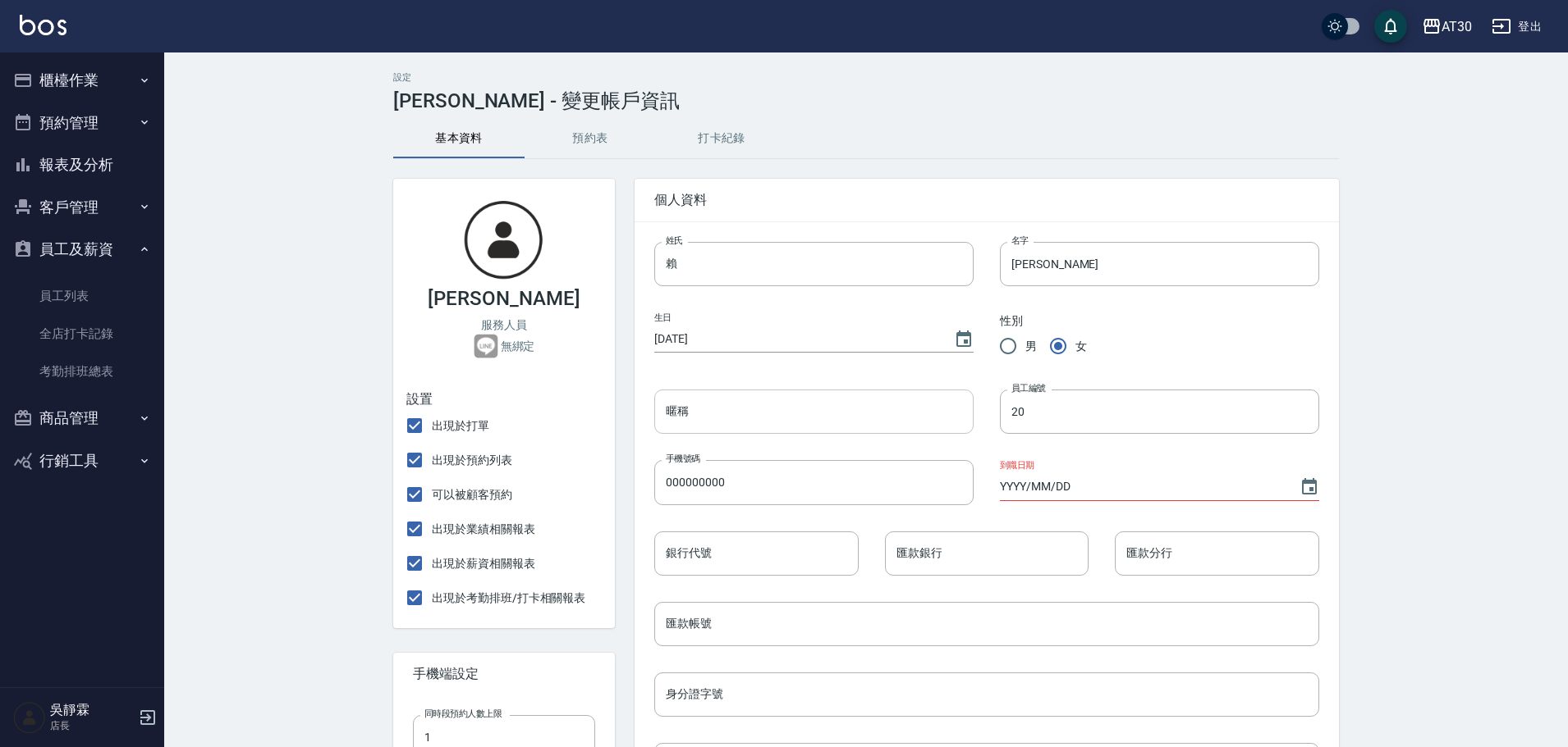
click at [700, 418] on input "暱稱" at bounding box center [813, 412] width 319 height 45
paste input "賴"
drag, startPoint x: 1114, startPoint y: 266, endPoint x: 983, endPoint y: 269, distance: 131.0
click at [976, 272] on div "名字 伊珊 名字" at bounding box center [1145, 251] width 346 height 71
click at [727, 415] on input "賴" at bounding box center [813, 412] width 319 height 45
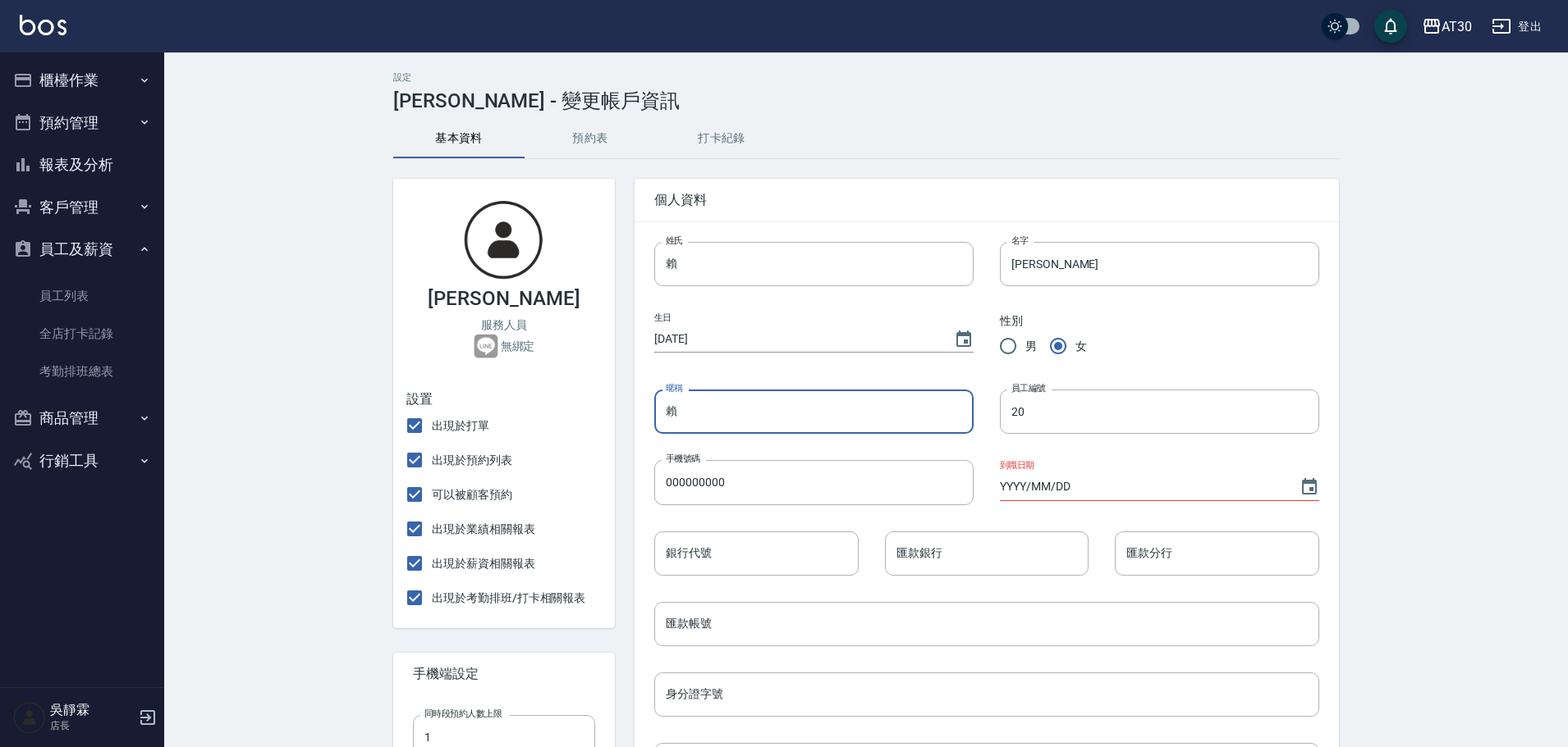
paste input "伊珊"
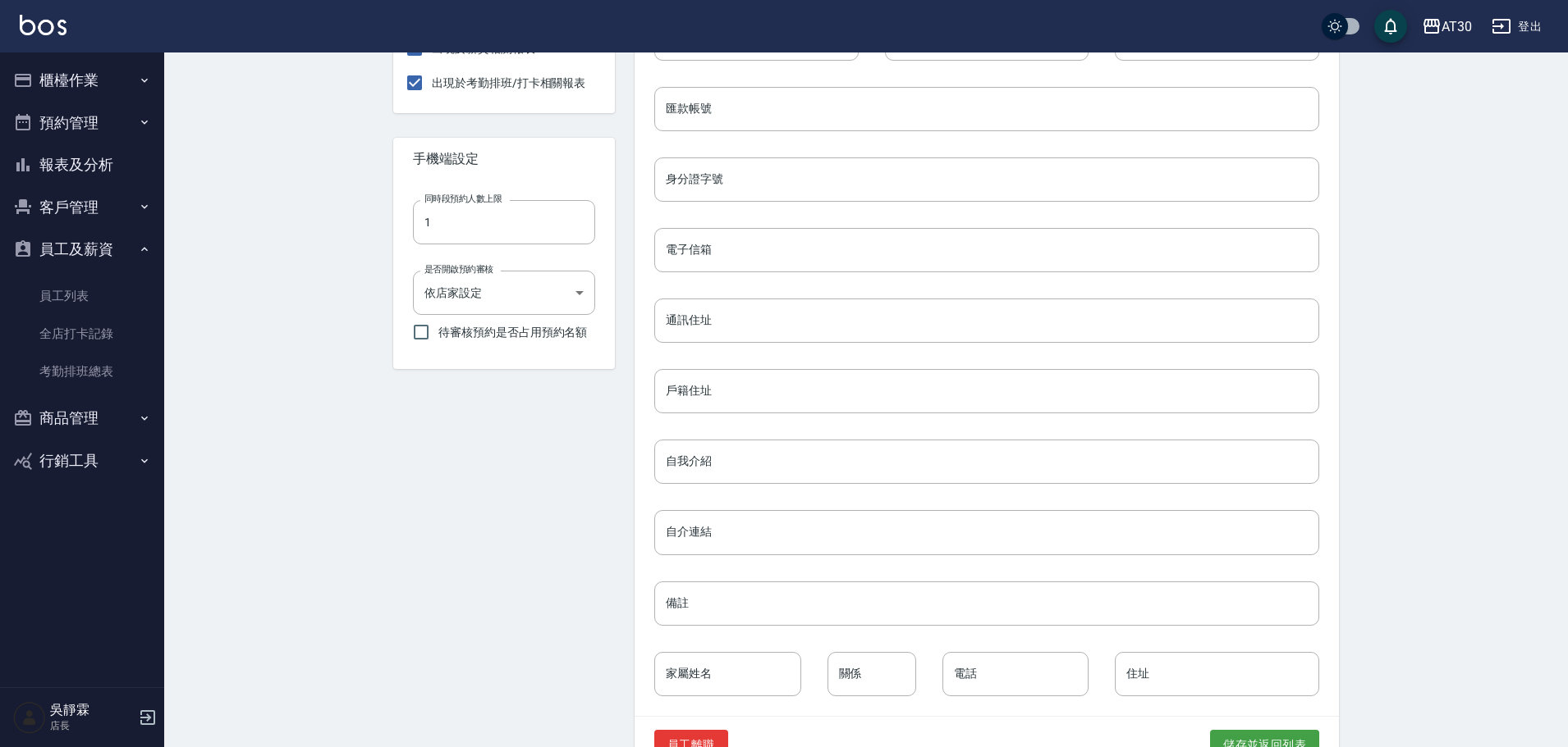
scroll to position [561, 0]
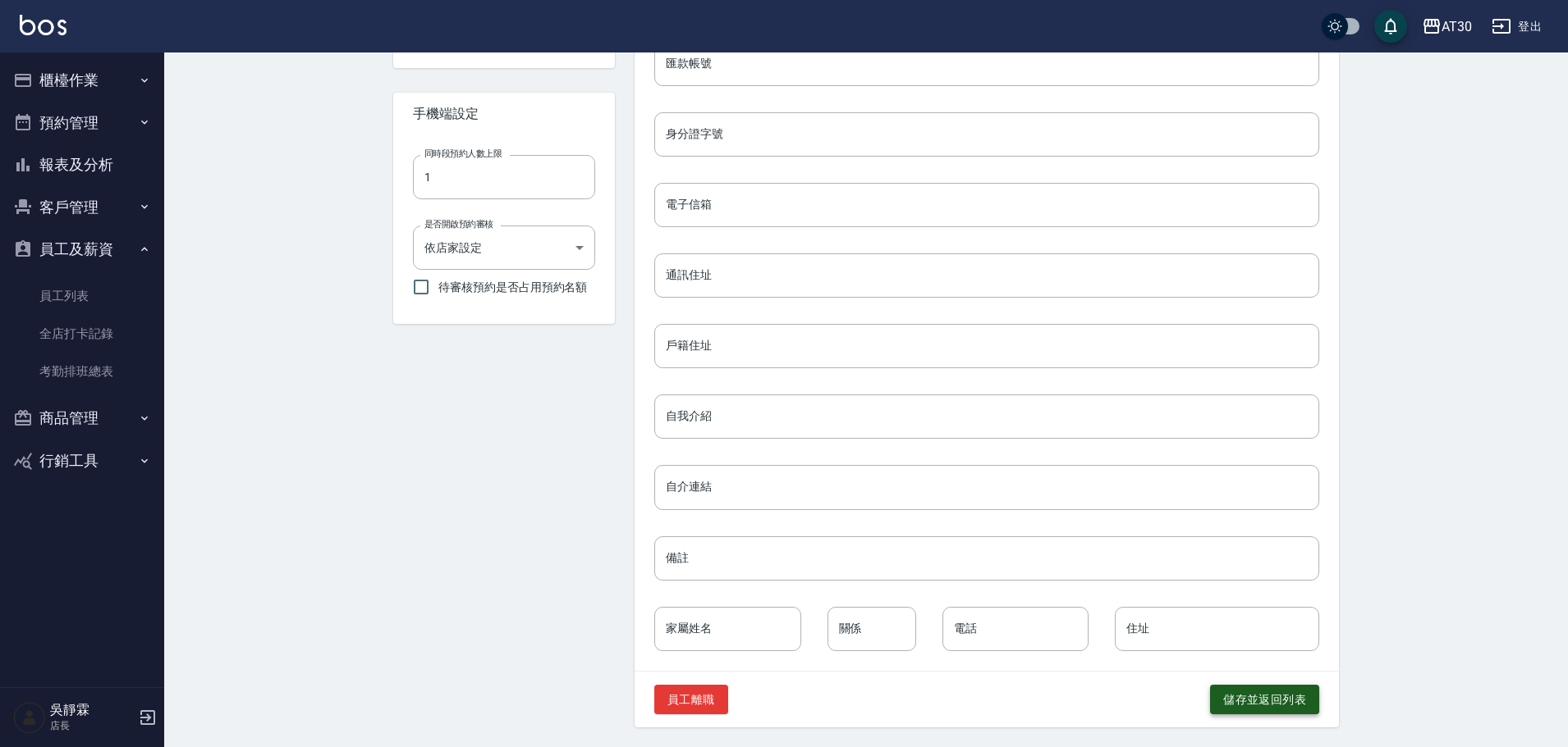
type input "賴伊珊"
click at [1255, 685] on button "儲存並返回列表" at bounding box center [1264, 700] width 110 height 30
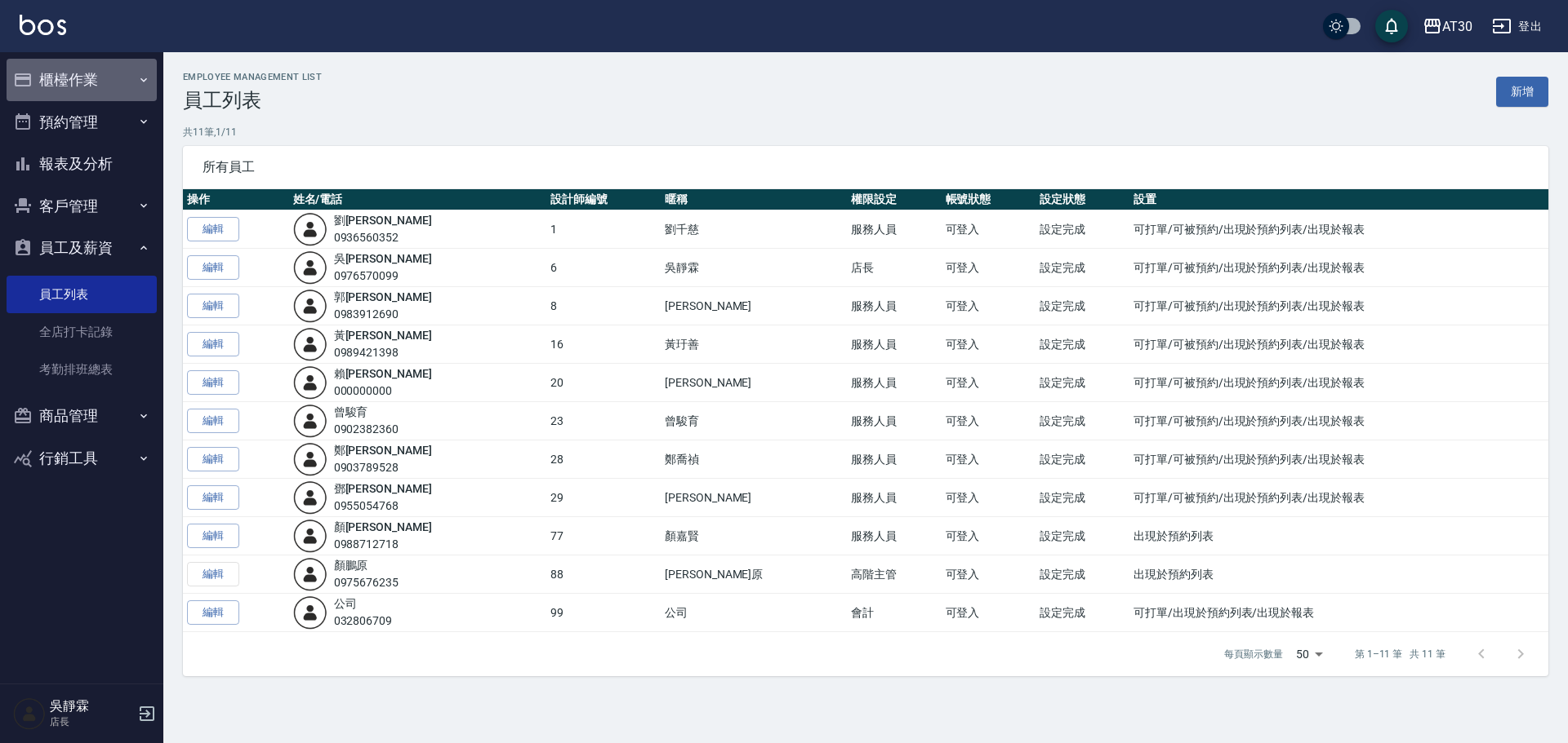
click at [93, 72] on button "櫃檯作業" at bounding box center [82, 80] width 150 height 42
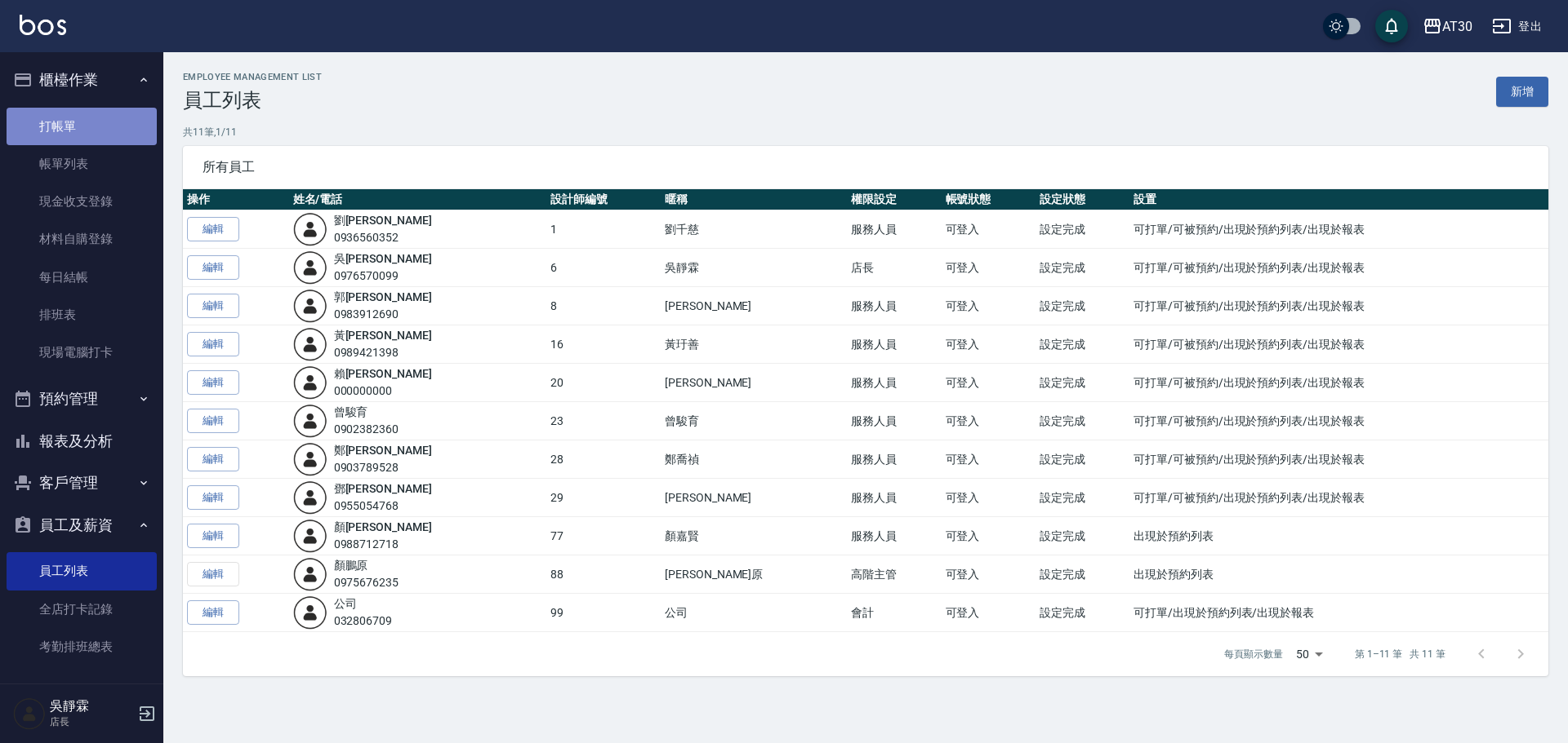
click at [83, 125] on link "打帳單" at bounding box center [82, 126] width 150 height 38
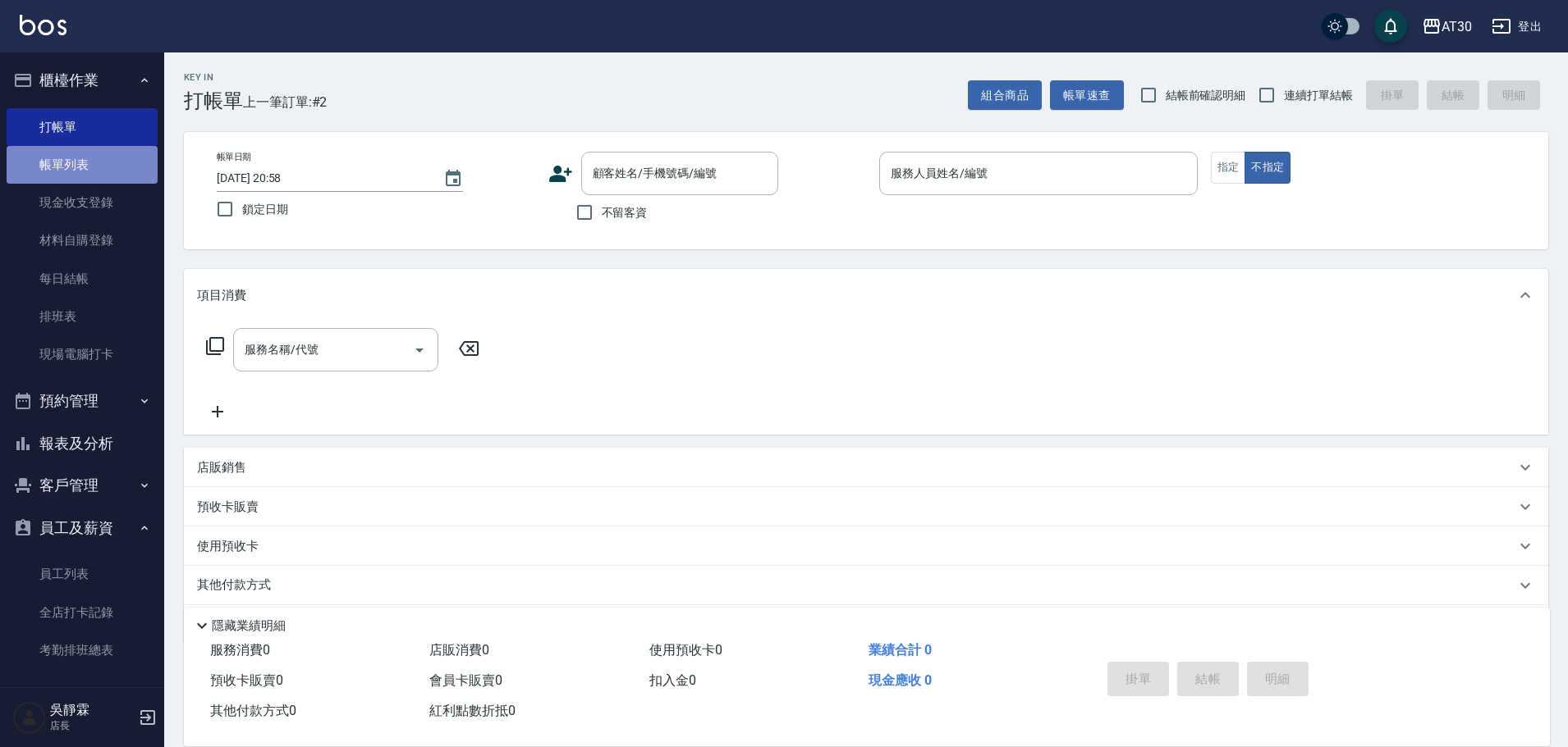
click at [123, 161] on link "帳單列表" at bounding box center [82, 165] width 151 height 38
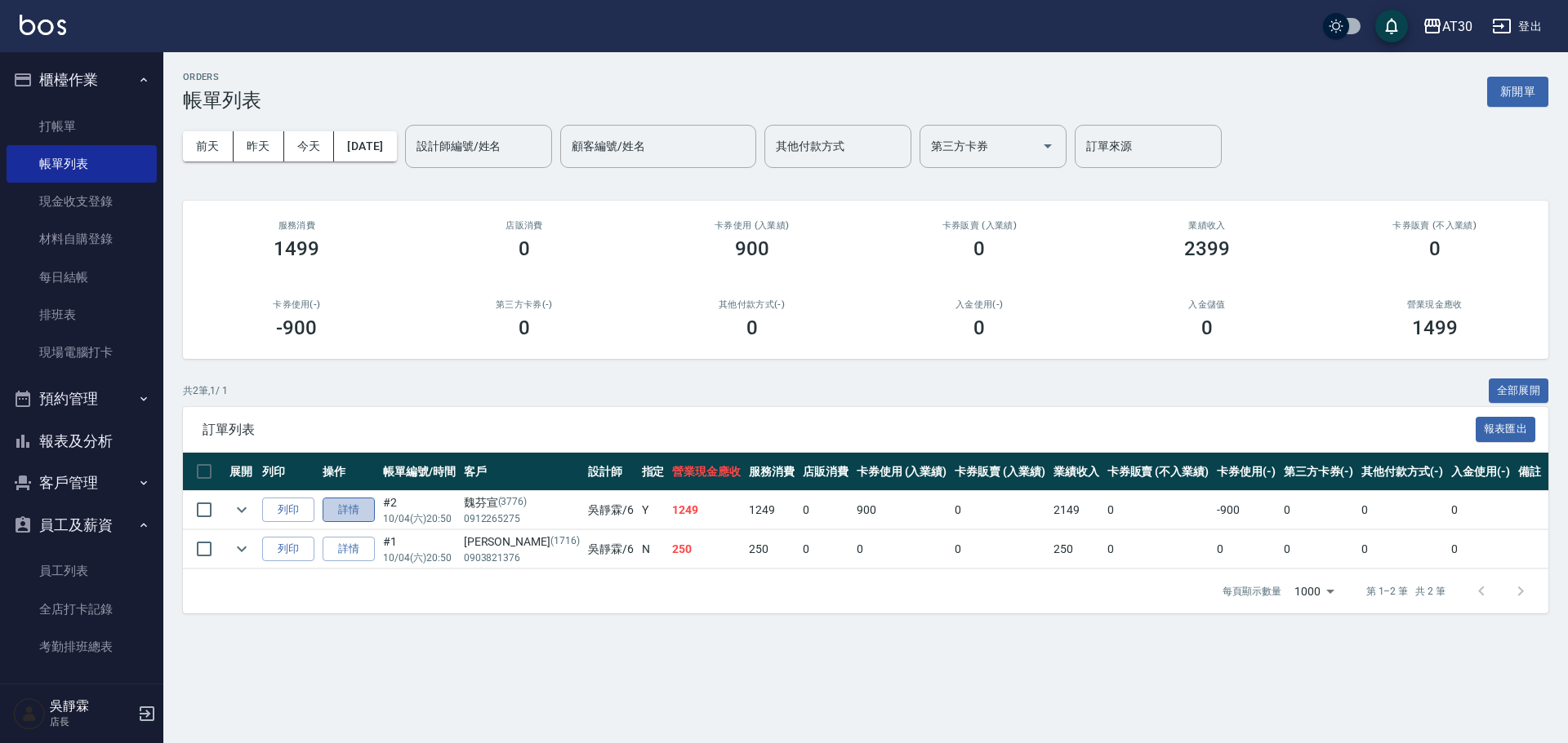
click at [357, 515] on link "詳情" at bounding box center [349, 511] width 52 height 25
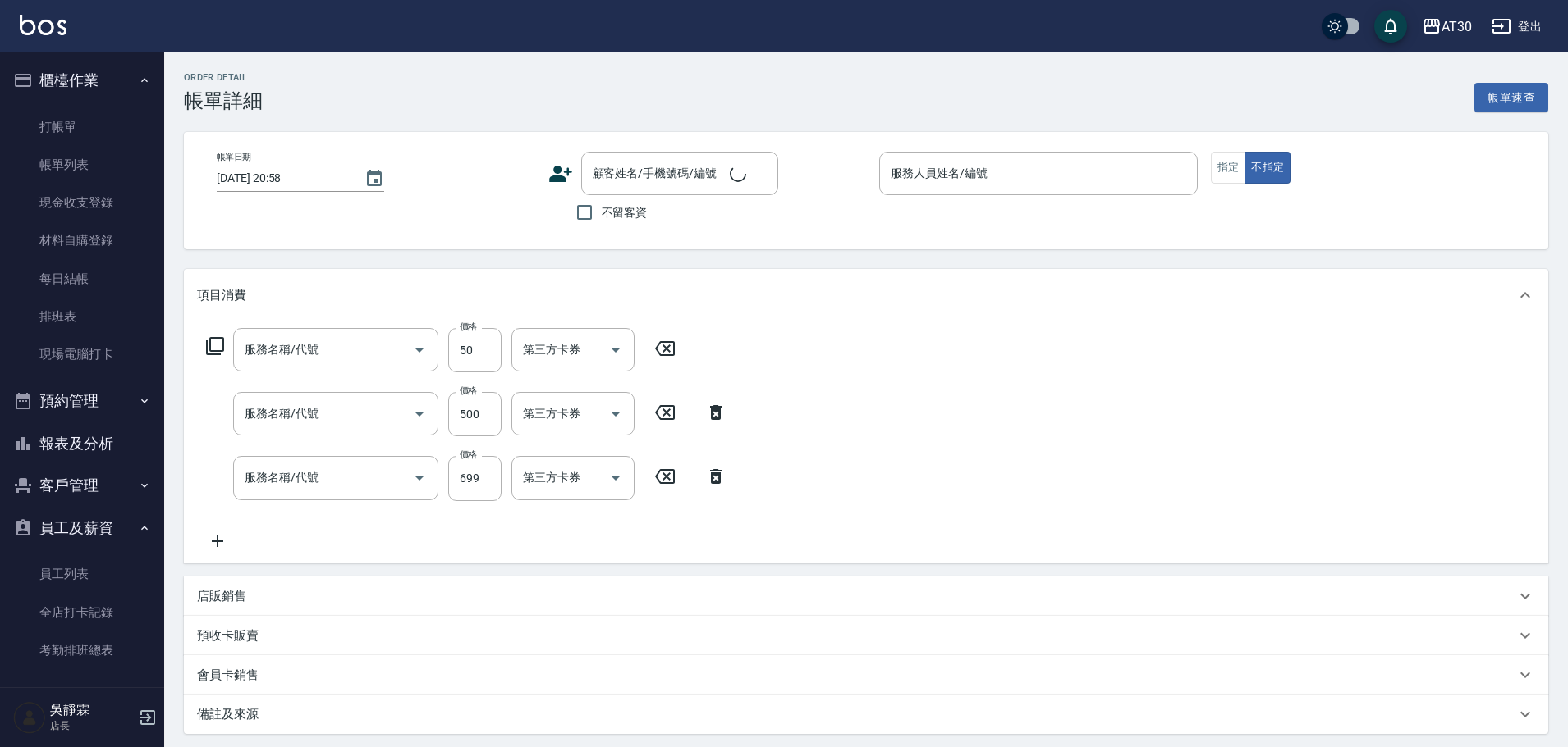
type input "剪瀏海(250)"
type input "補染(4500)"
type input "冰鎮洗髮699(1699)"
type input "2025/10/04 20:50"
type input "吳靜霖-6"
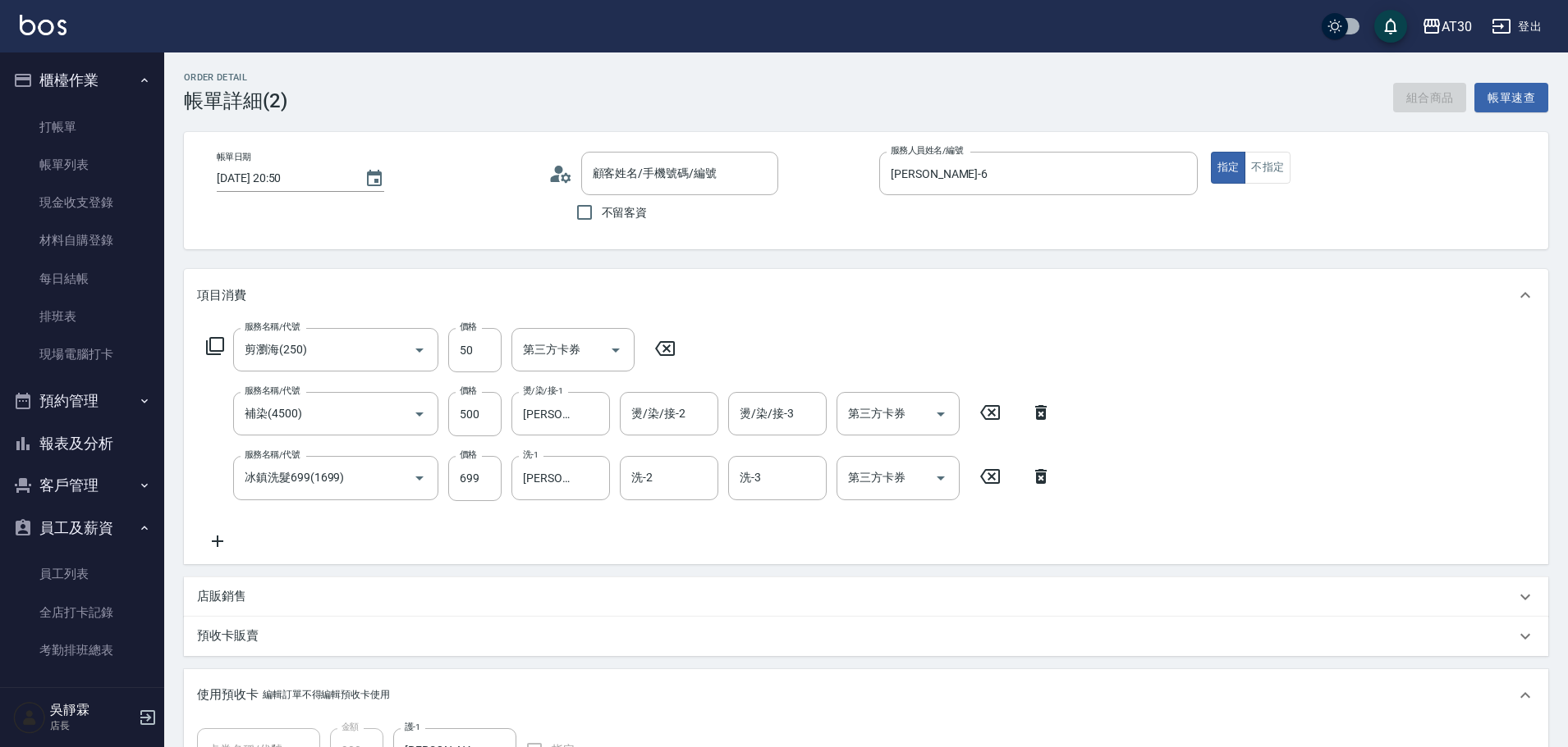
type input "魏芬宣/0912265275/3776"
type input "綠茶包套5次4500(1/1)"
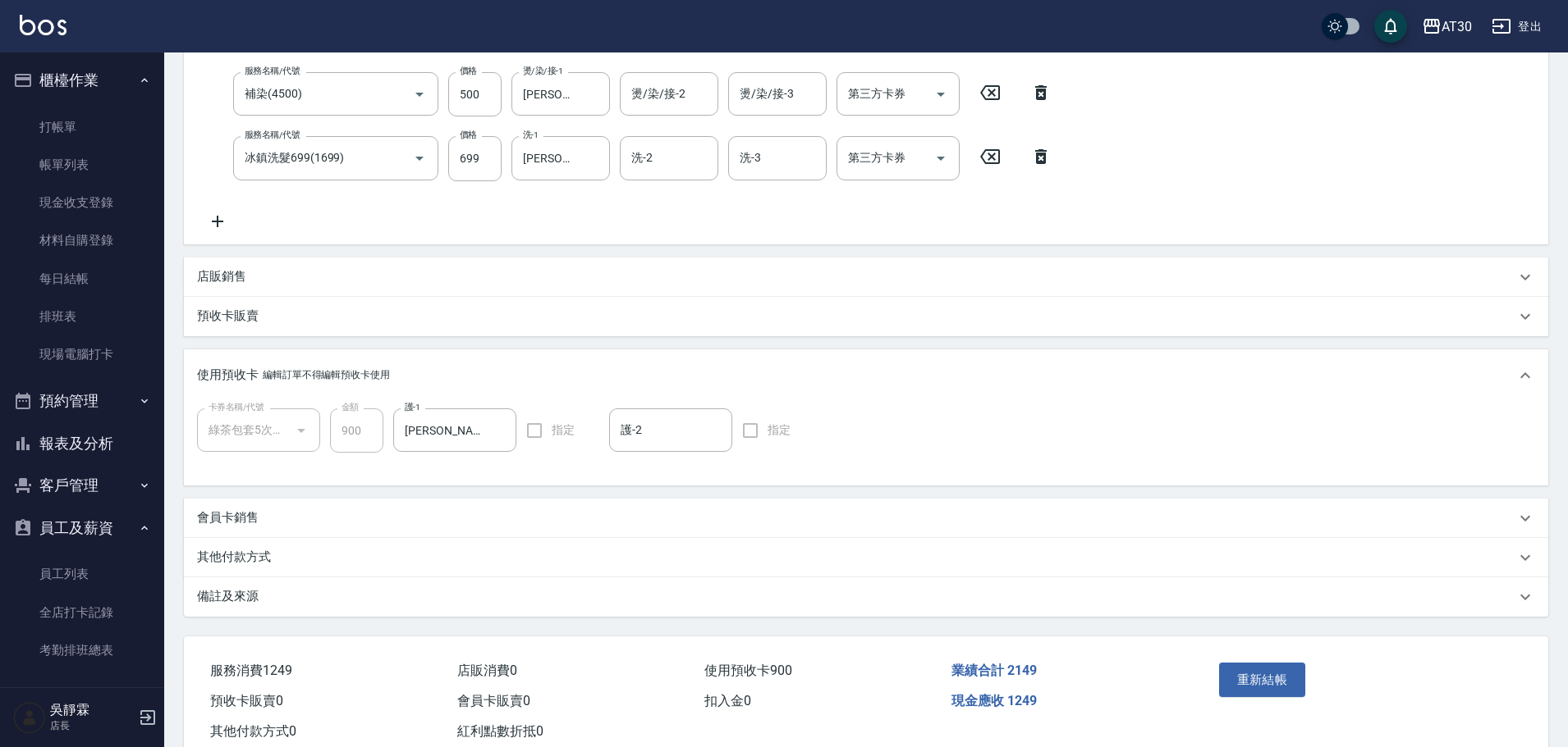
scroll to position [367, 0]
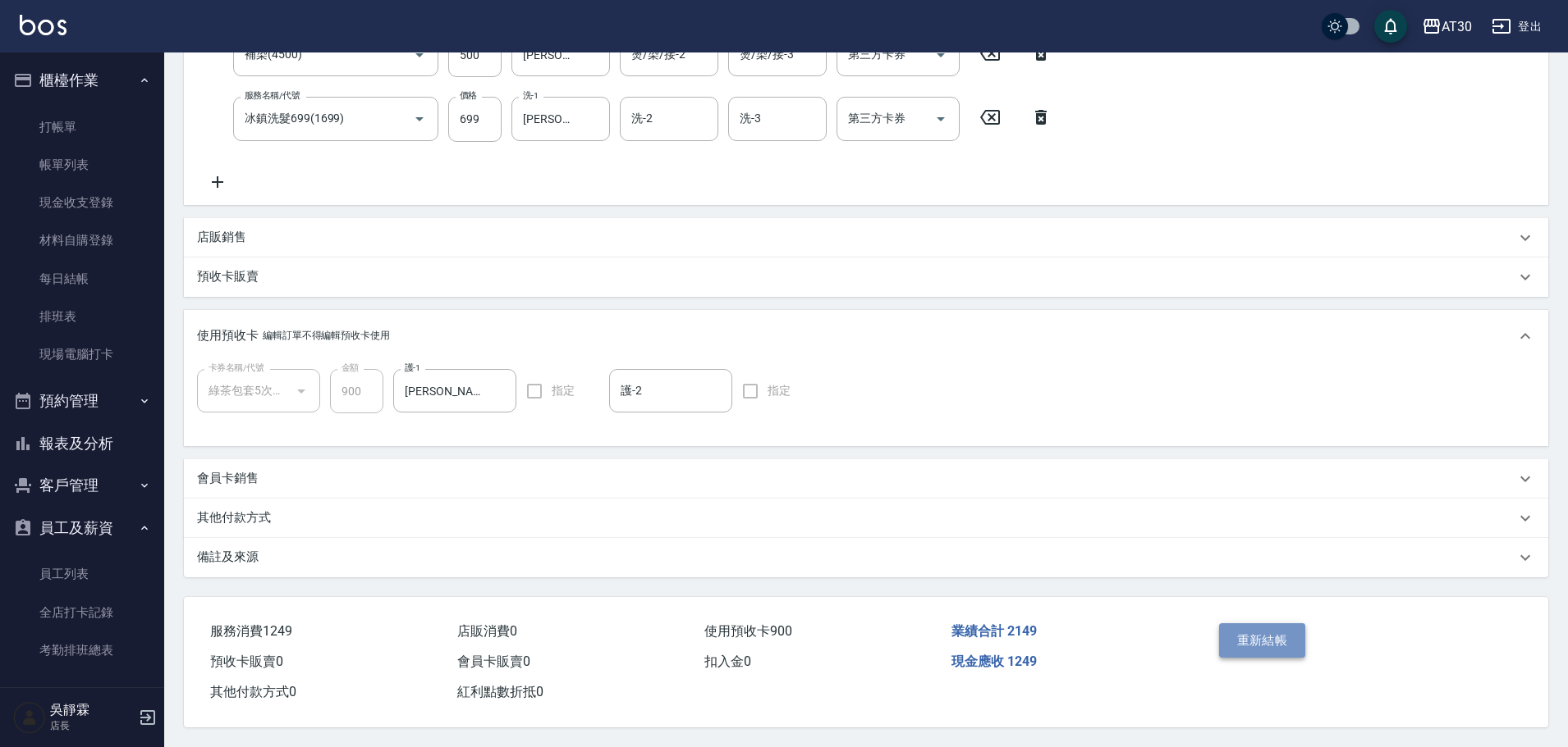
click at [1265, 624] on button "重新結帳" at bounding box center [1263, 641] width 87 height 35
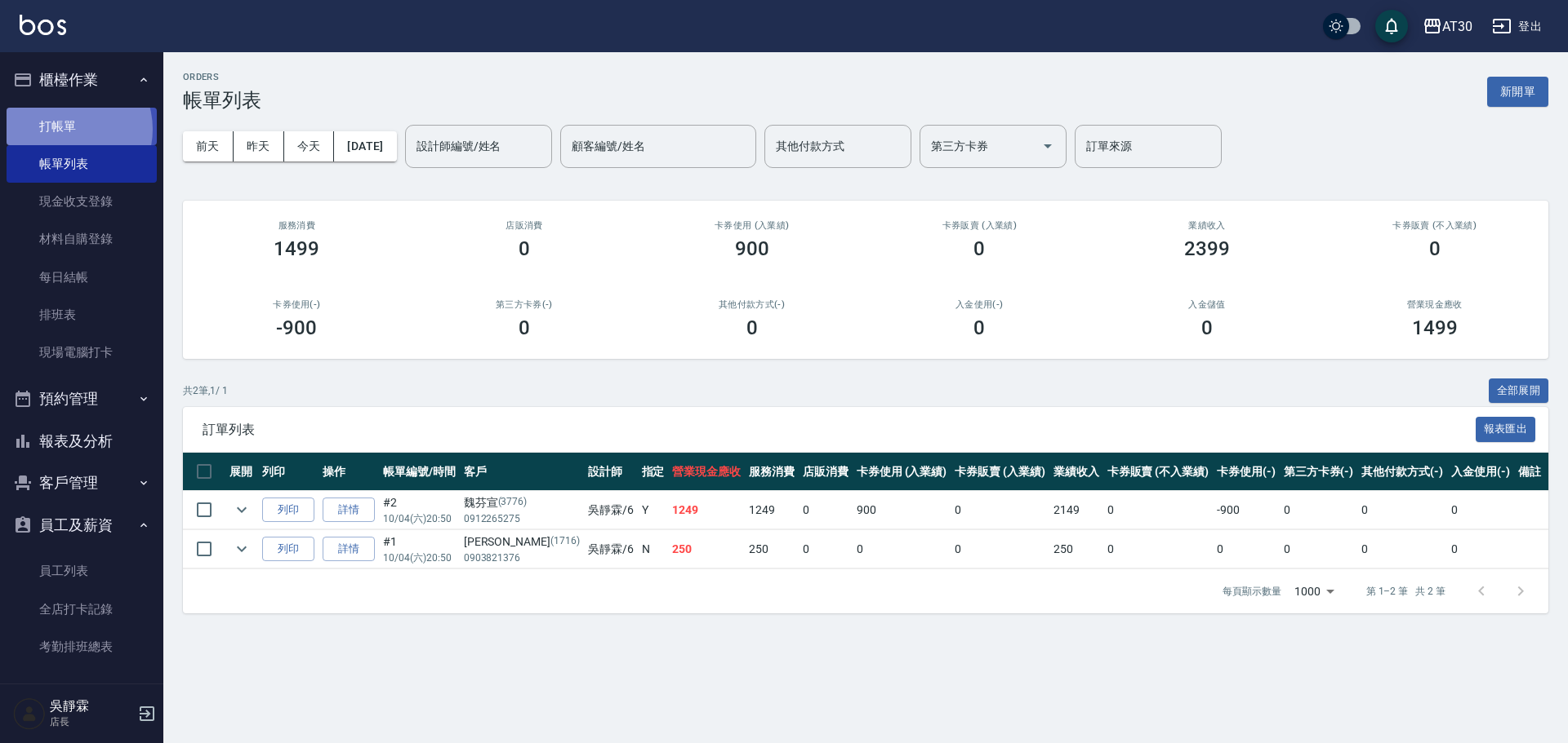
click at [65, 129] on link "打帳單" at bounding box center [82, 126] width 150 height 38
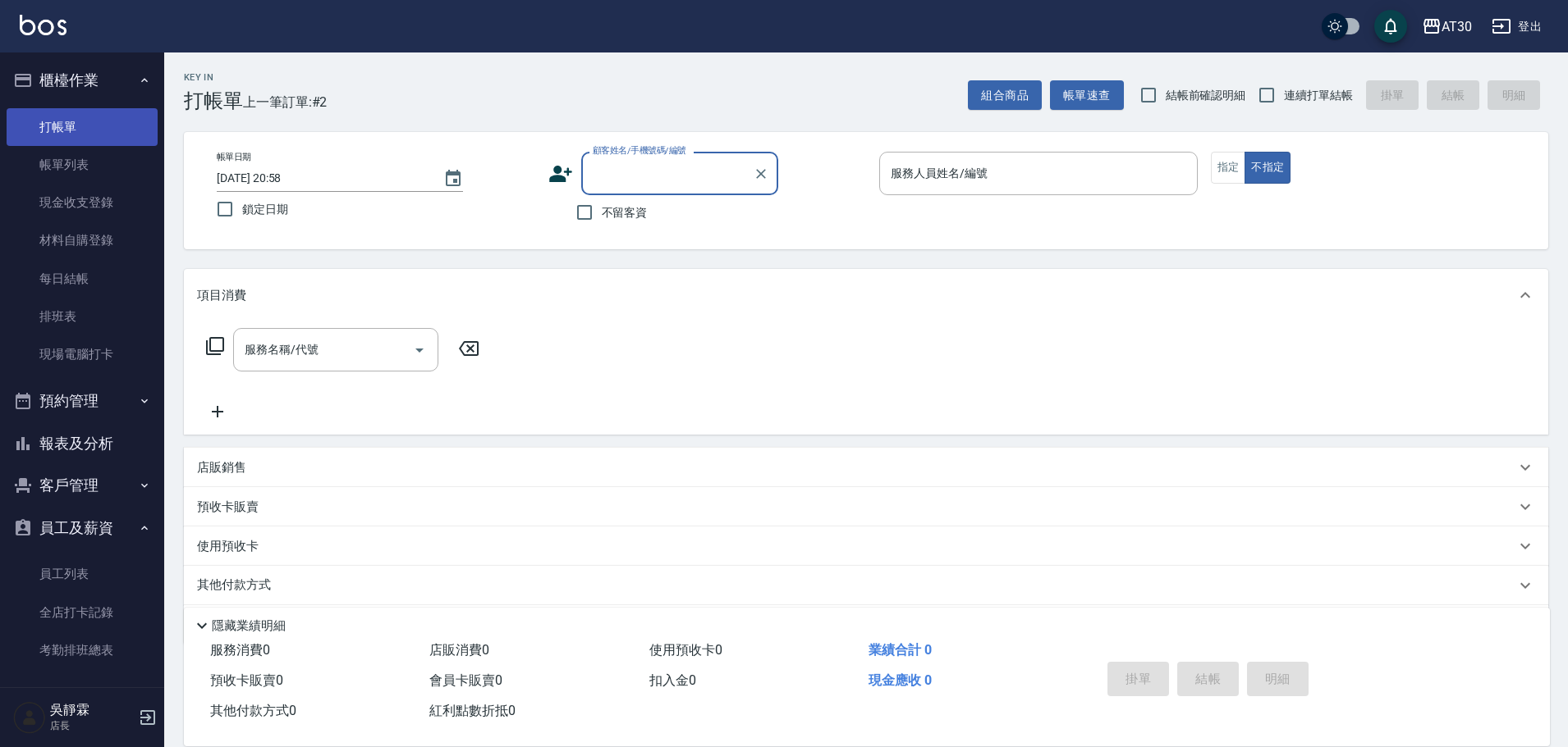
click at [110, 134] on link "打帳單" at bounding box center [82, 127] width 151 height 38
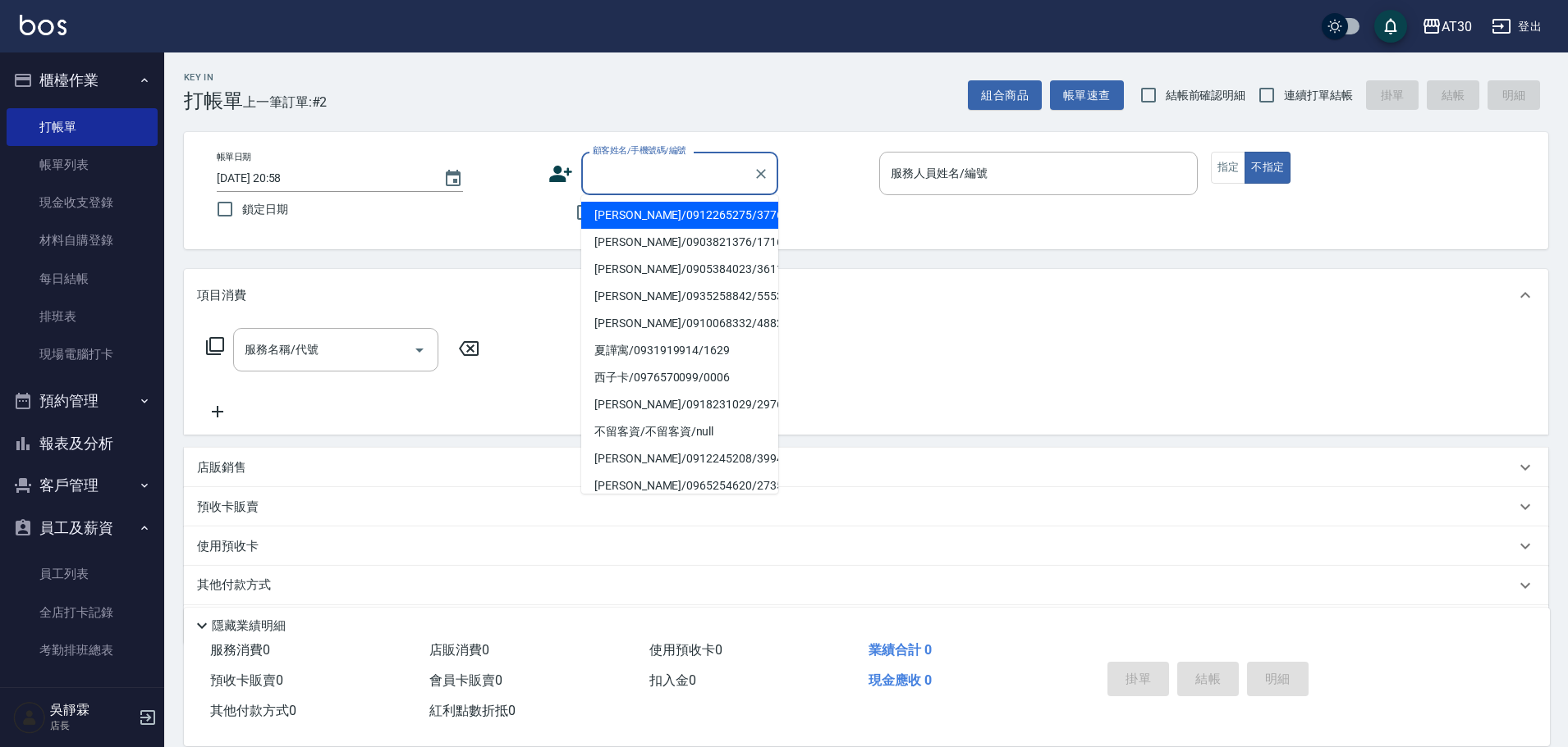
click at [630, 174] on input "顧客姓名/手機號碼/編號" at bounding box center [667, 173] width 158 height 29
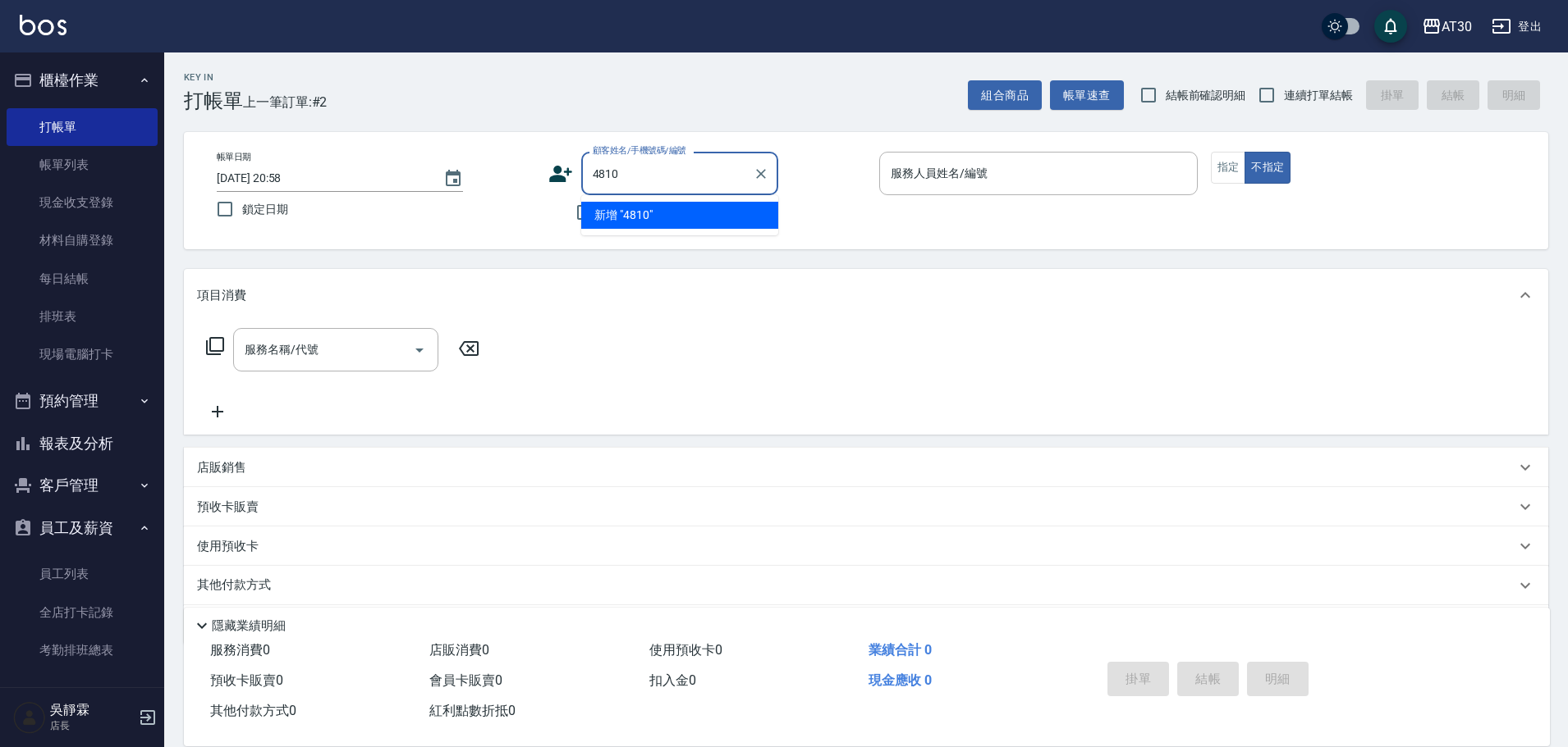
type input "4810"
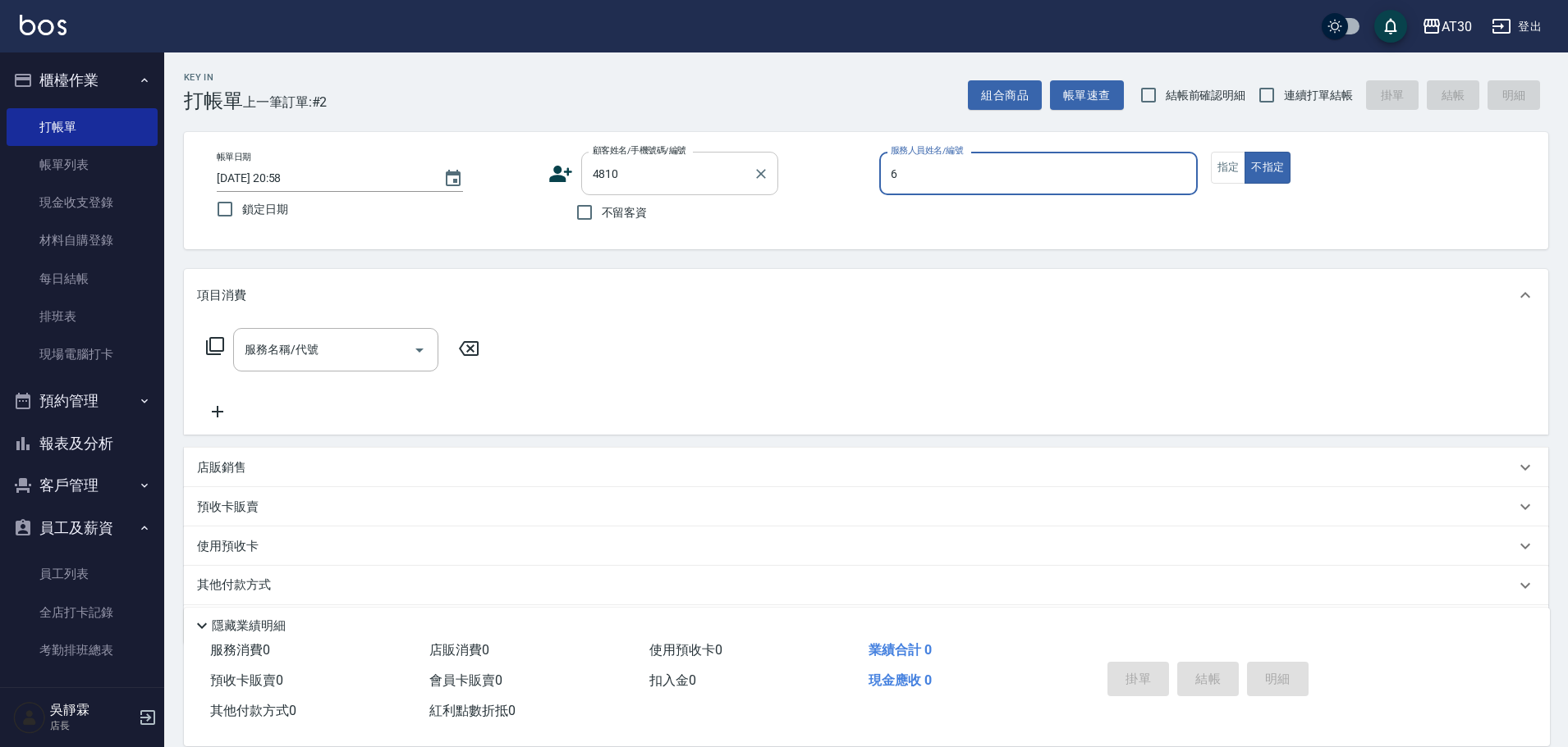
type input "6"
type input "黃孟音/0989758077/4810"
type input "吳靜霖-6"
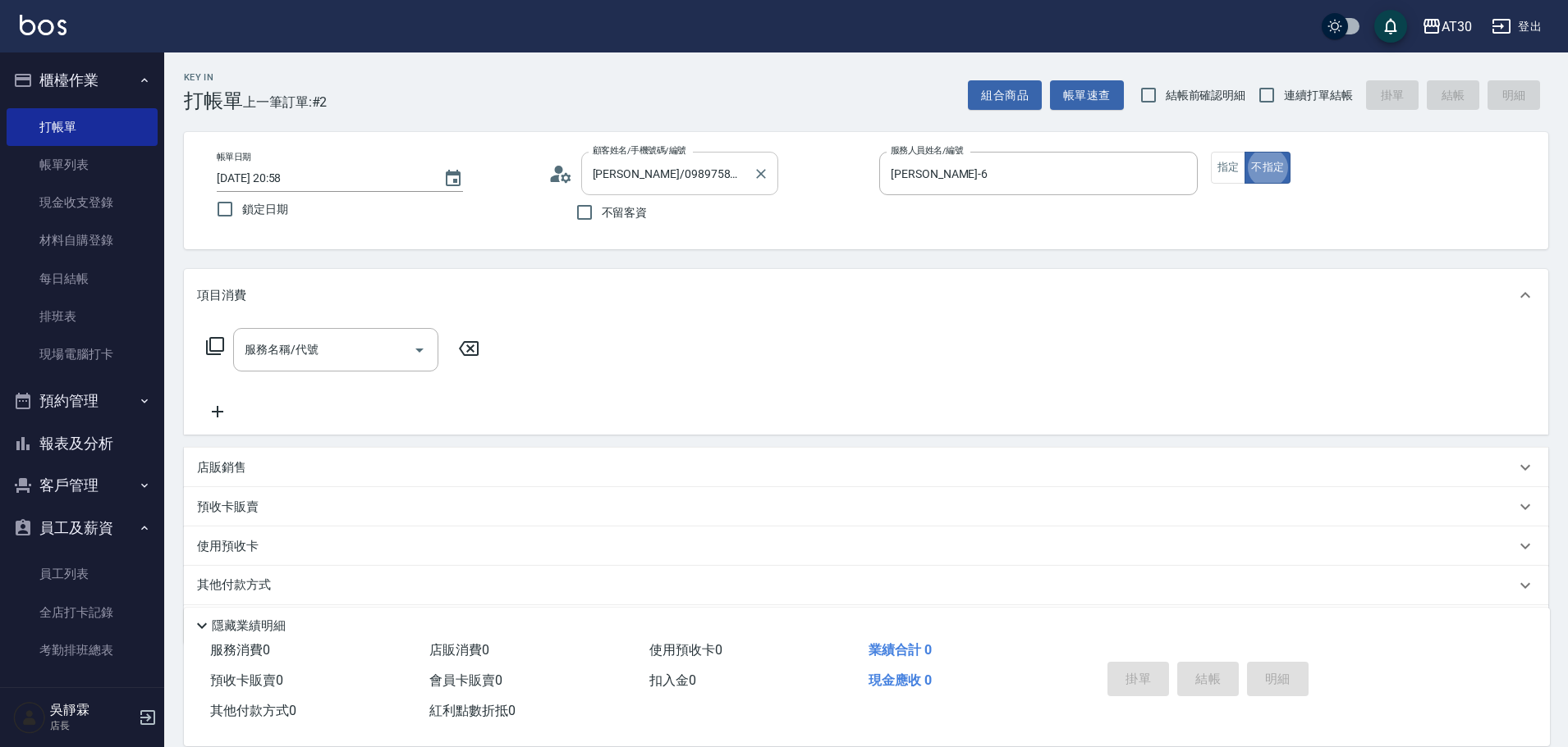
type button "false"
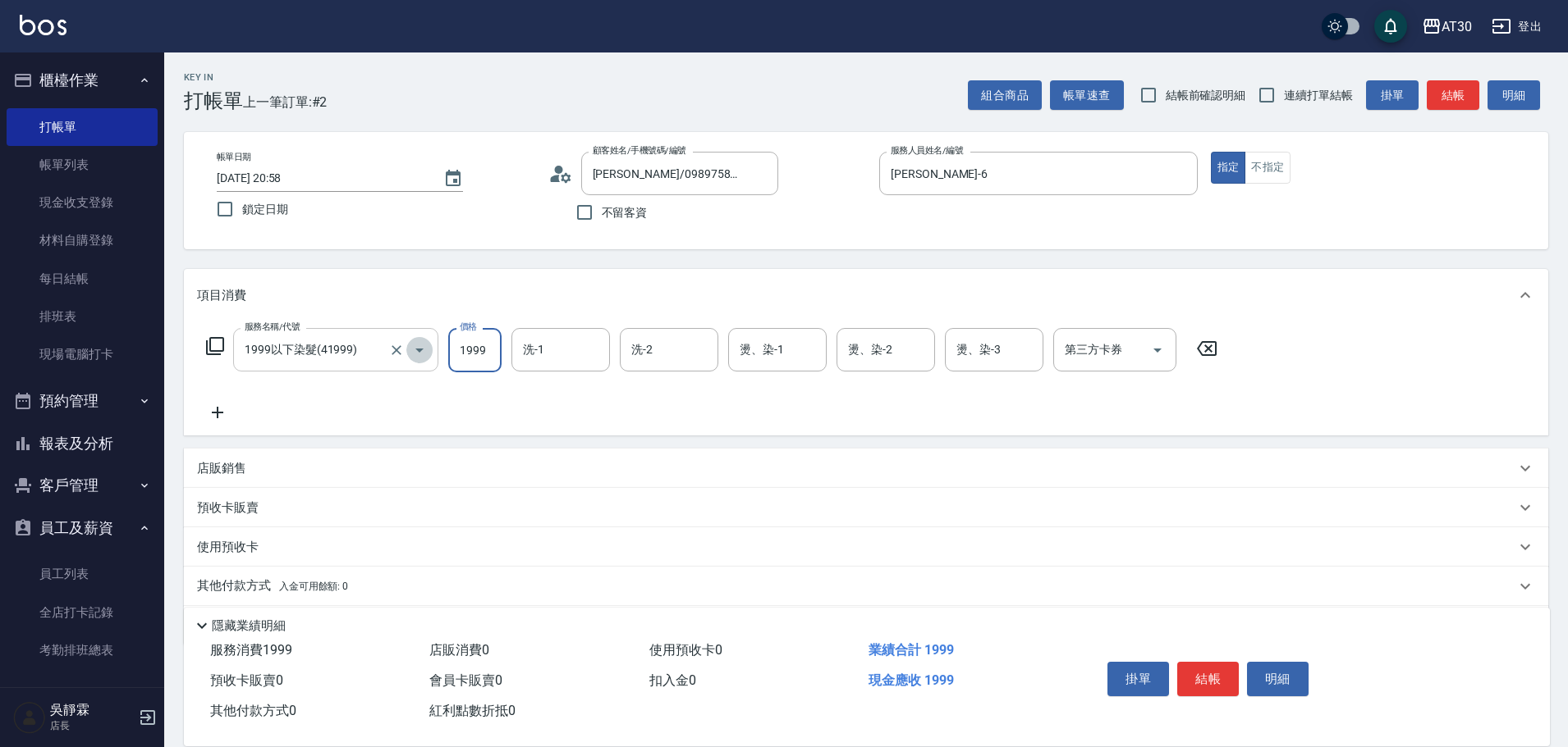
click at [417, 351] on icon "Open" at bounding box center [420, 350] width 19 height 19
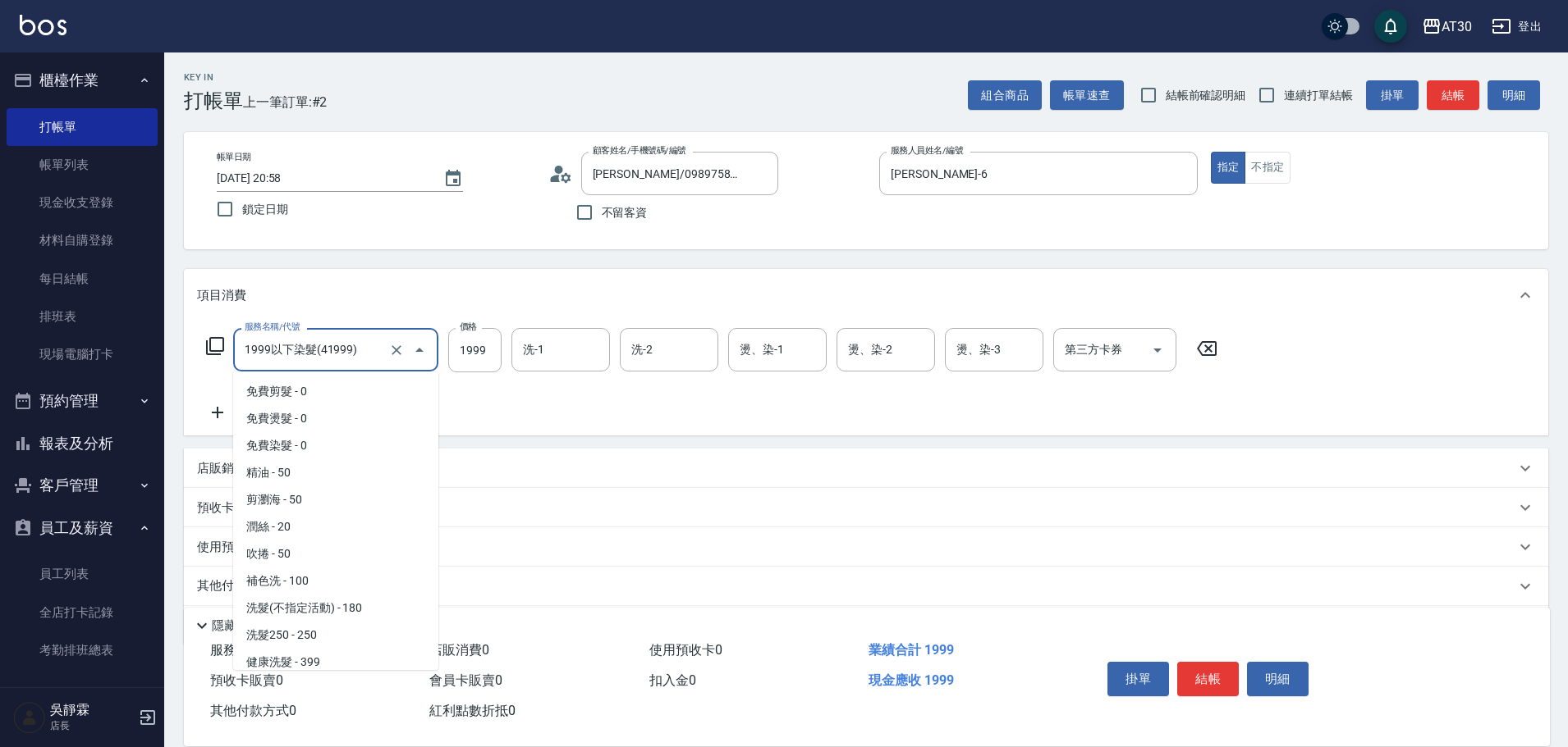
scroll to position [656, 0]
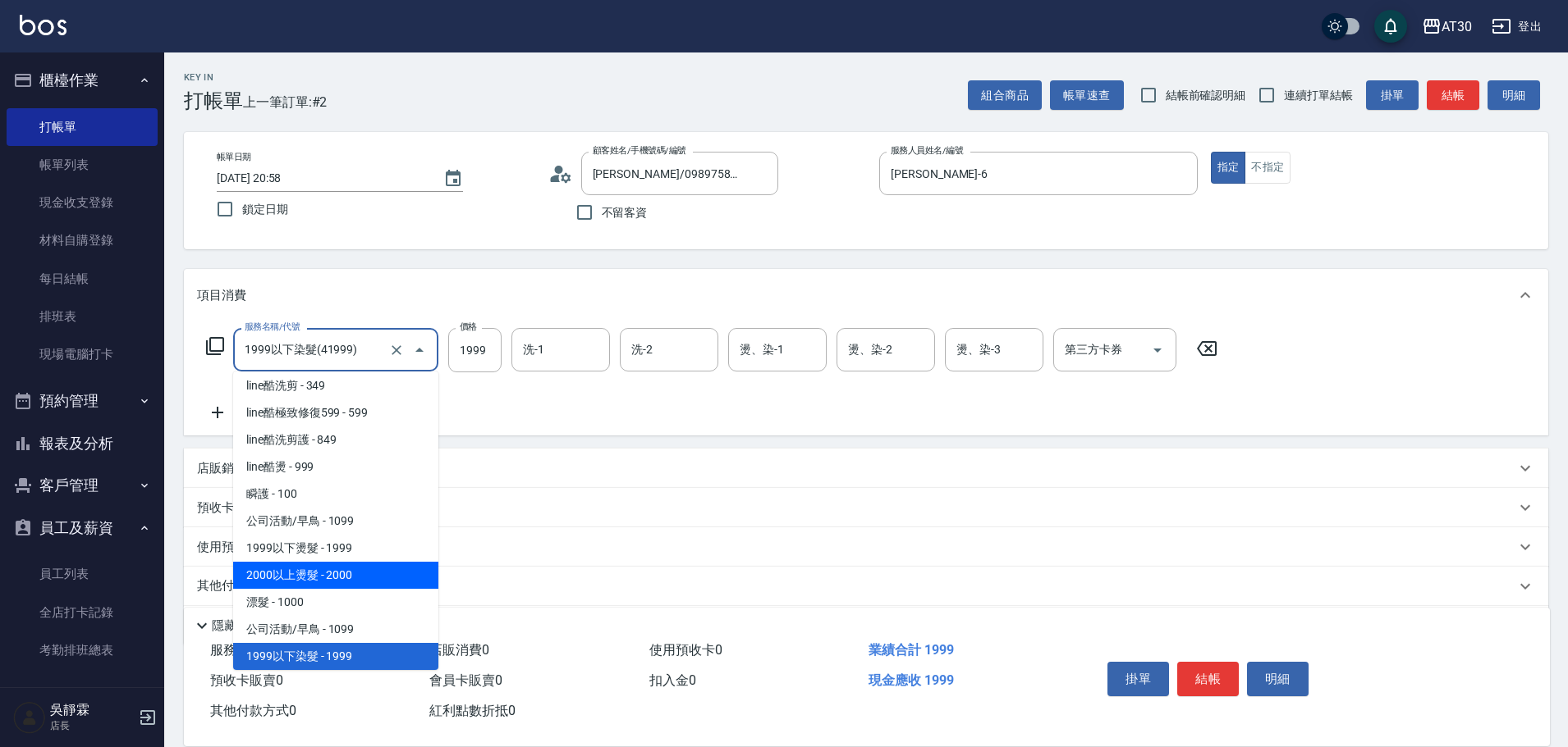
drag, startPoint x: 426, startPoint y: 560, endPoint x: 431, endPoint y: 573, distance: 13.9
click at [431, 573] on ul "免費剪髮 - 0 免費燙髮 - 0 免費染髮 - 0 精油 - 50 剪瀏海 - 50 潤絲 - 20 吹捲 - 50 補色洗 - 100 洗髮(不指定活動)…" at bounding box center [336, 521] width 205 height 298
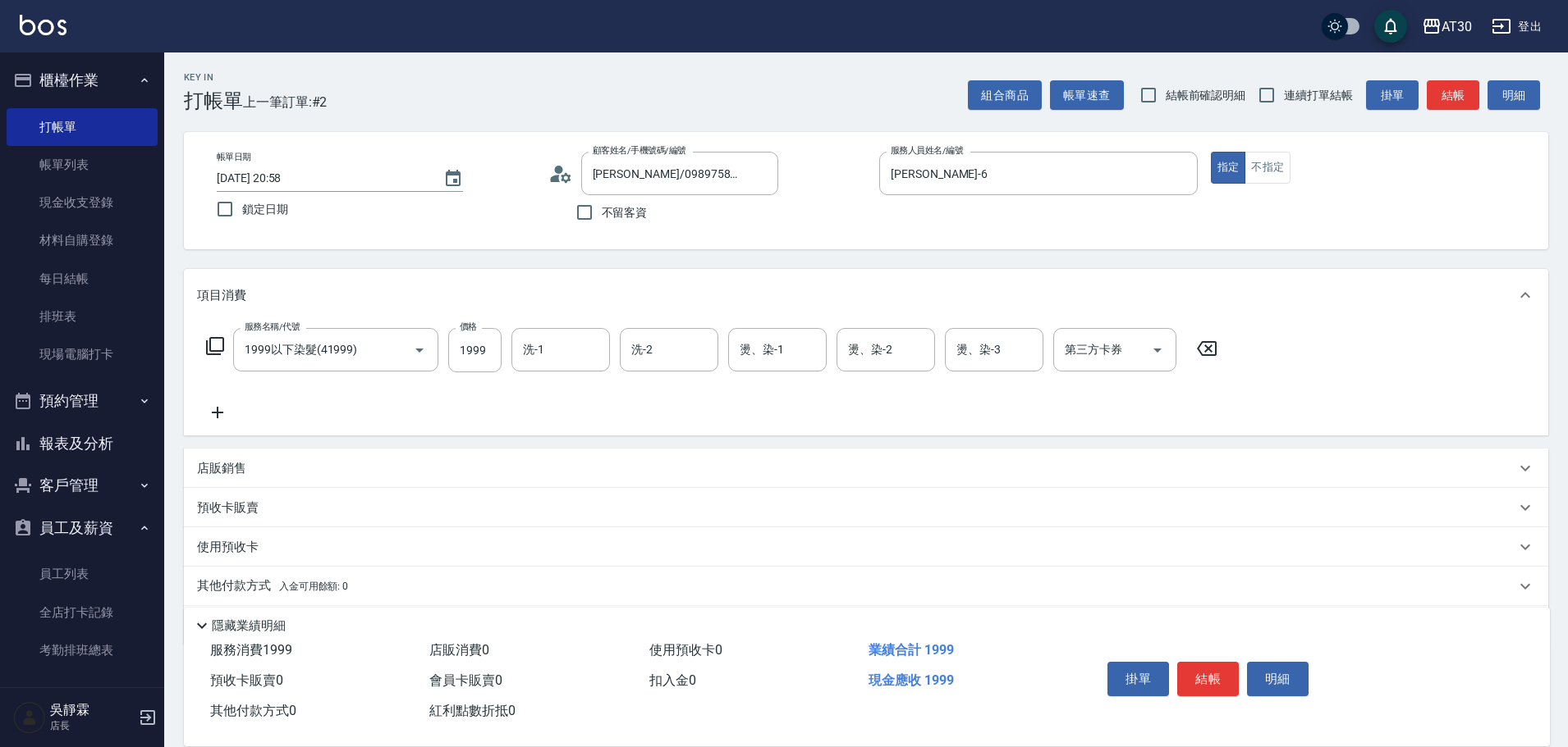
drag, startPoint x: 439, startPoint y: 550, endPoint x: 444, endPoint y: 573, distance: 23.5
click at [444, 576] on div "項目消費 服務名稱/代號 1999以下染髮(41999) 服務名稱/代號 價格 1999 價格 洗-1 洗-1 洗-2 洗-2 燙、染-1 燙、染-1 燙、染…" at bounding box center [865, 457] width 1364 height 377
click at [410, 361] on div at bounding box center [407, 350] width 46 height 44
click at [421, 357] on icon "Open" at bounding box center [420, 350] width 19 height 19
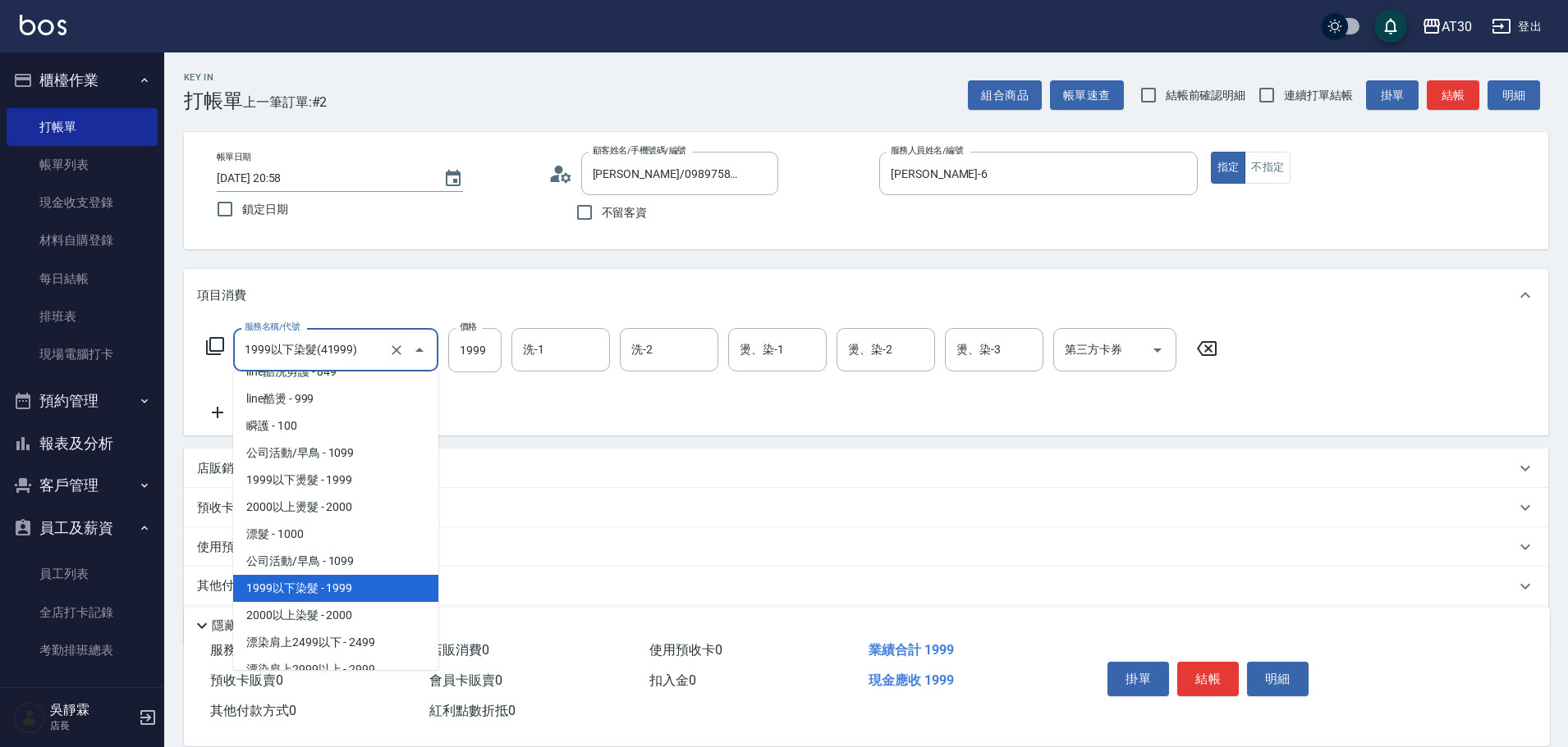
scroll to position [747, 0]
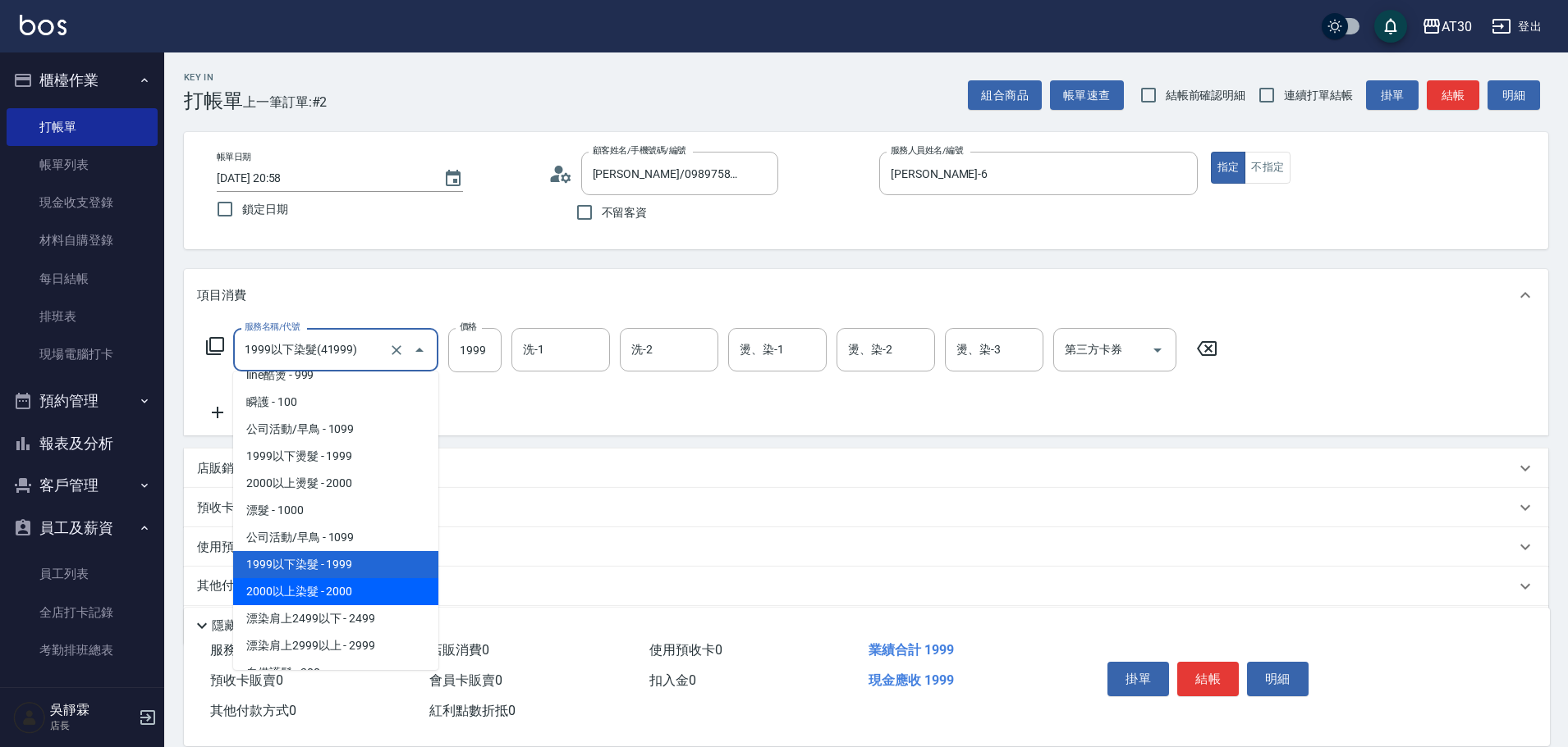
click at [374, 582] on span "2000以上染髮 - 2000" at bounding box center [336, 592] width 205 height 27
type input "2000以上染髮(42000)"
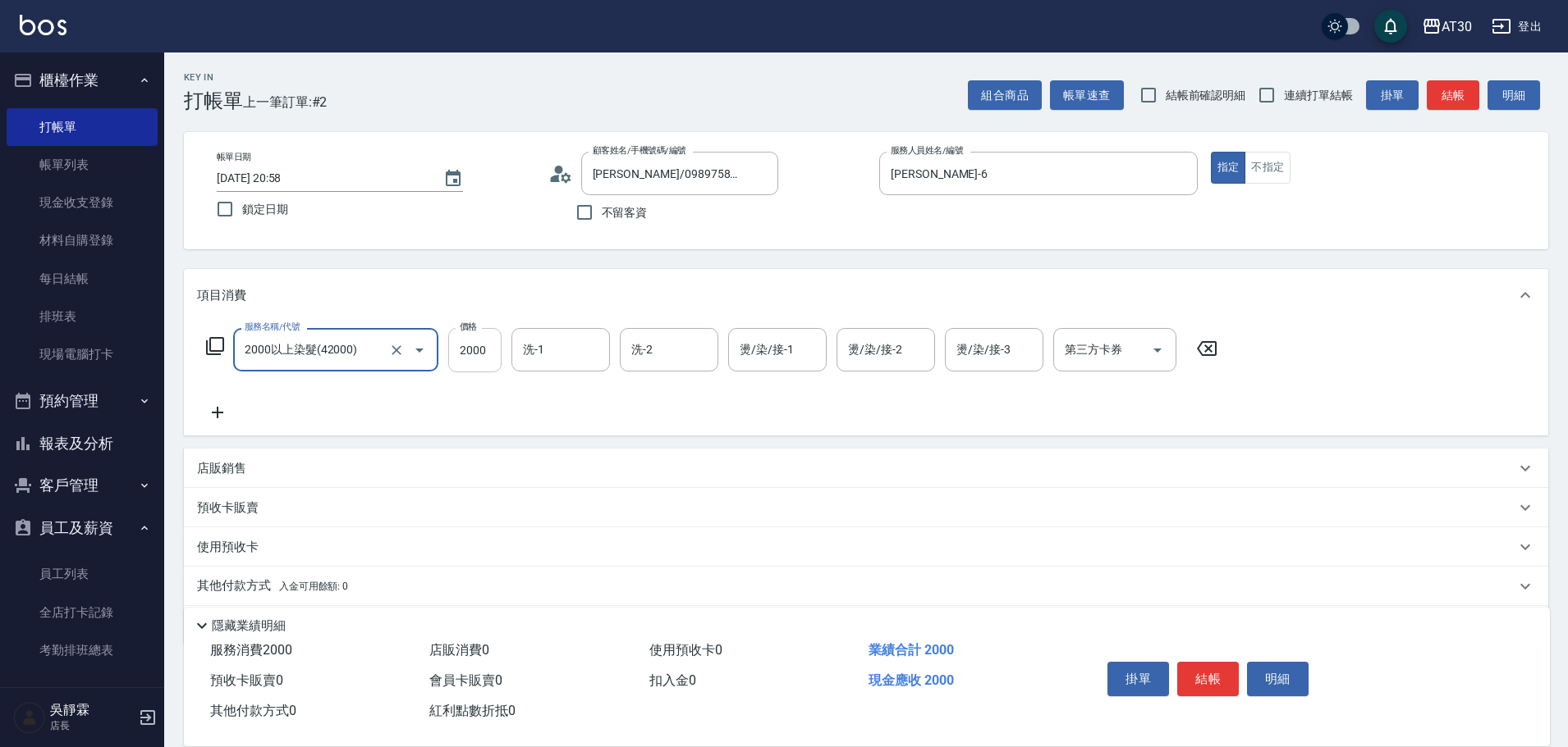
click at [486, 334] on input "2000" at bounding box center [474, 351] width 53 height 45
type input "2099"
type input "鄭喬禎-28"
type input "賴伊珊-20"
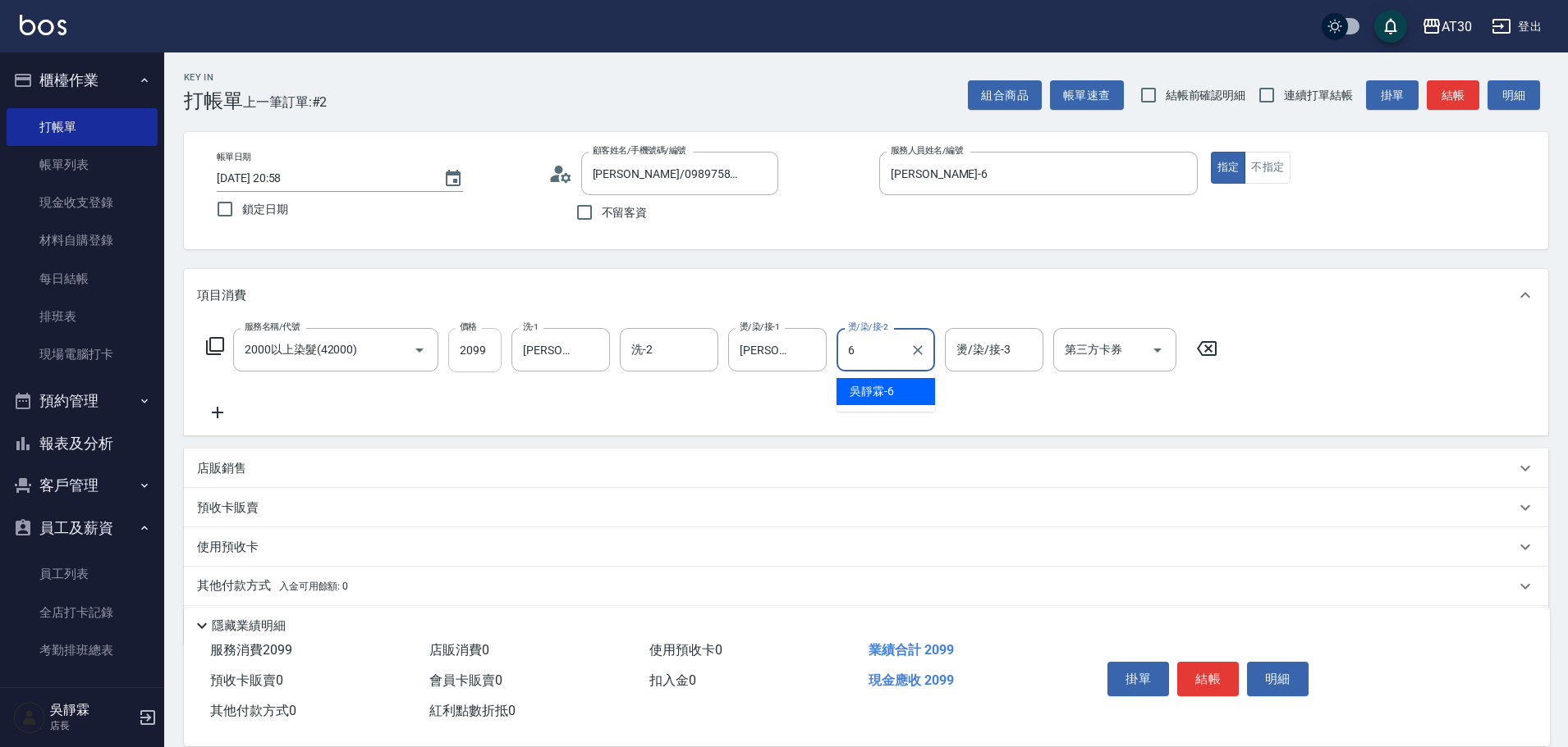
type input "吳靜霖-6"
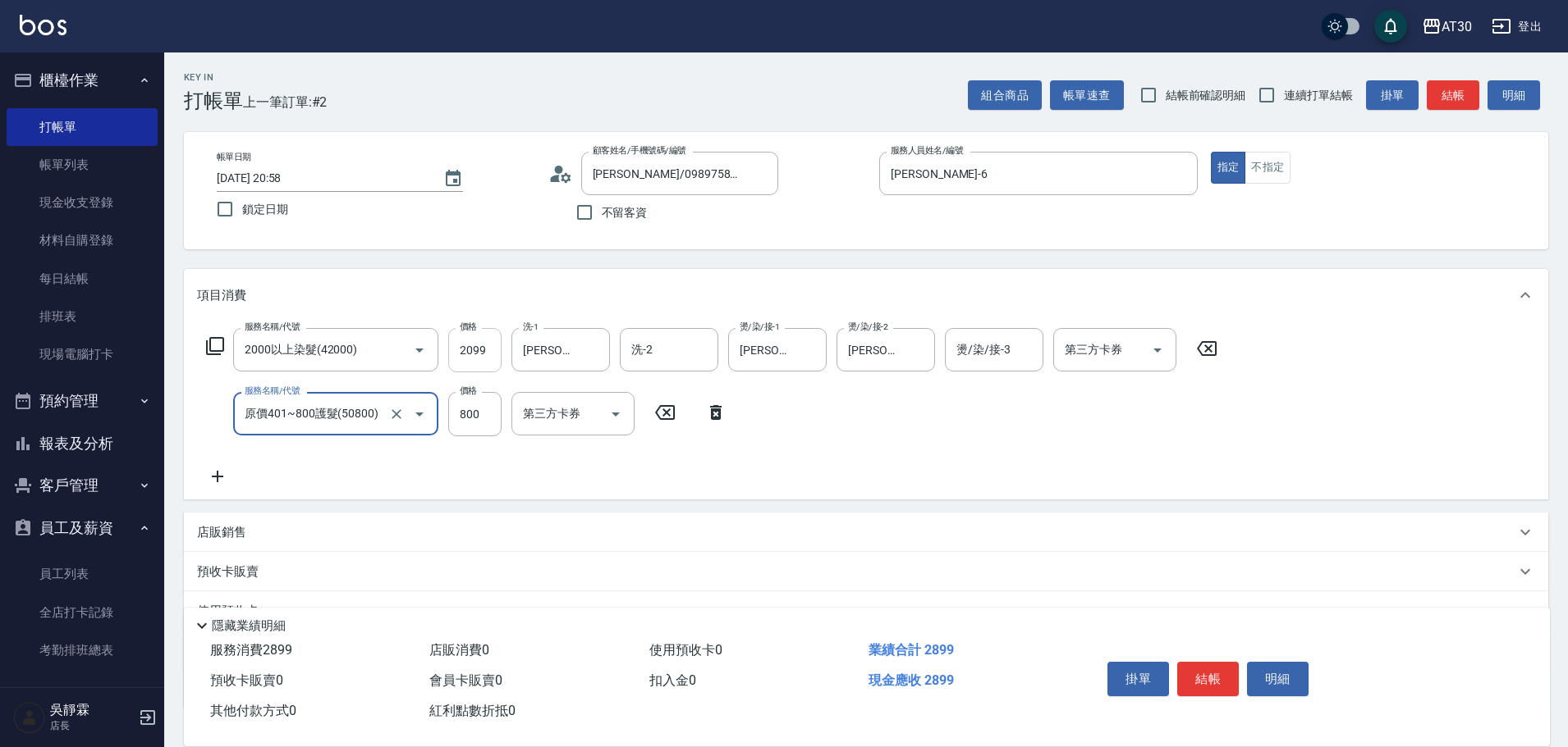
type input "原價401~800護髮(50800)"
drag, startPoint x: 1031, startPoint y: 412, endPoint x: 1045, endPoint y: 416, distance: 14.6
click at [1045, 416] on icon at bounding box center [1041, 413] width 41 height 19
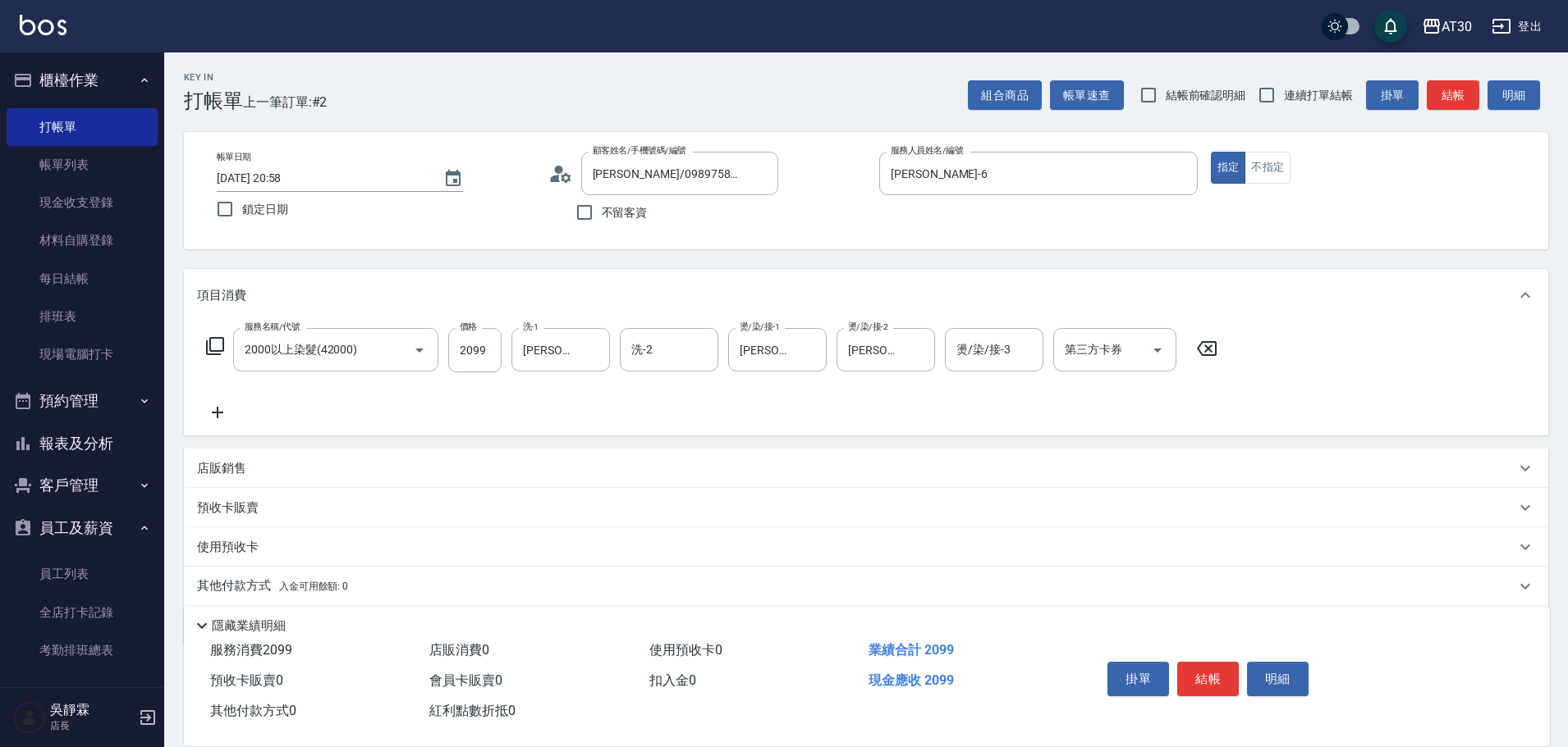
click at [1045, 416] on div "服務名稱/代號 2000以上染髮(42000) 服務名稱/代號 價格 2099 價格 洗-1 鄭喬禎-28 洗-1 洗-2 洗-2 燙/染/接-1 賴伊珊-2…" at bounding box center [711, 375] width 1030 height 94
click at [209, 423] on div "服務名稱/代號 2000以上染髮(42000) 服務名稱/代號 價格 2099 價格 洗-1 鄭喬禎-28 洗-1 洗-2 洗-2 燙/染/接-1 賴伊珊-2…" at bounding box center [865, 379] width 1364 height 114
click at [217, 414] on icon at bounding box center [217, 413] width 41 height 19
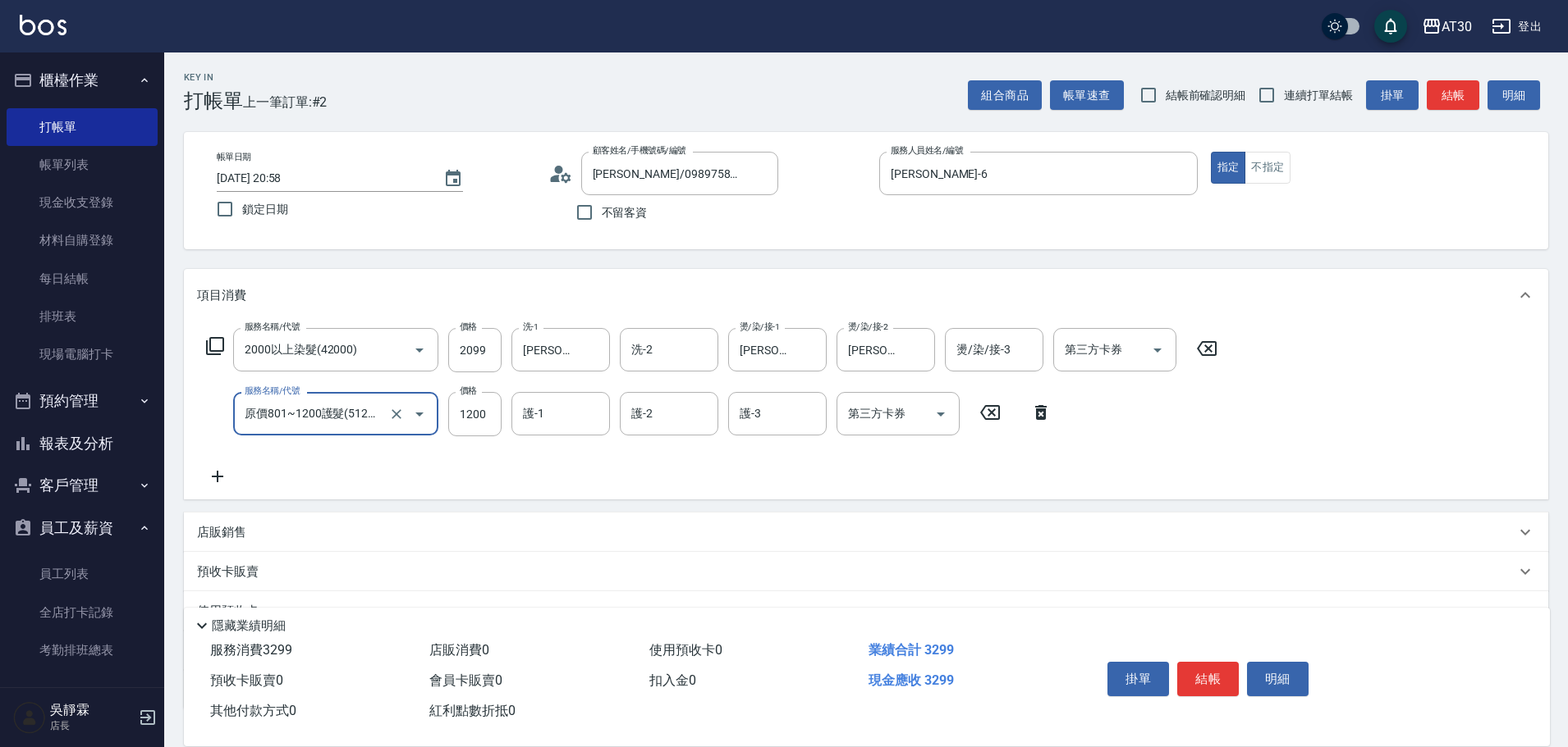
type input "原價801~1200護髮(51200)"
type input "鄭喬禎-28"
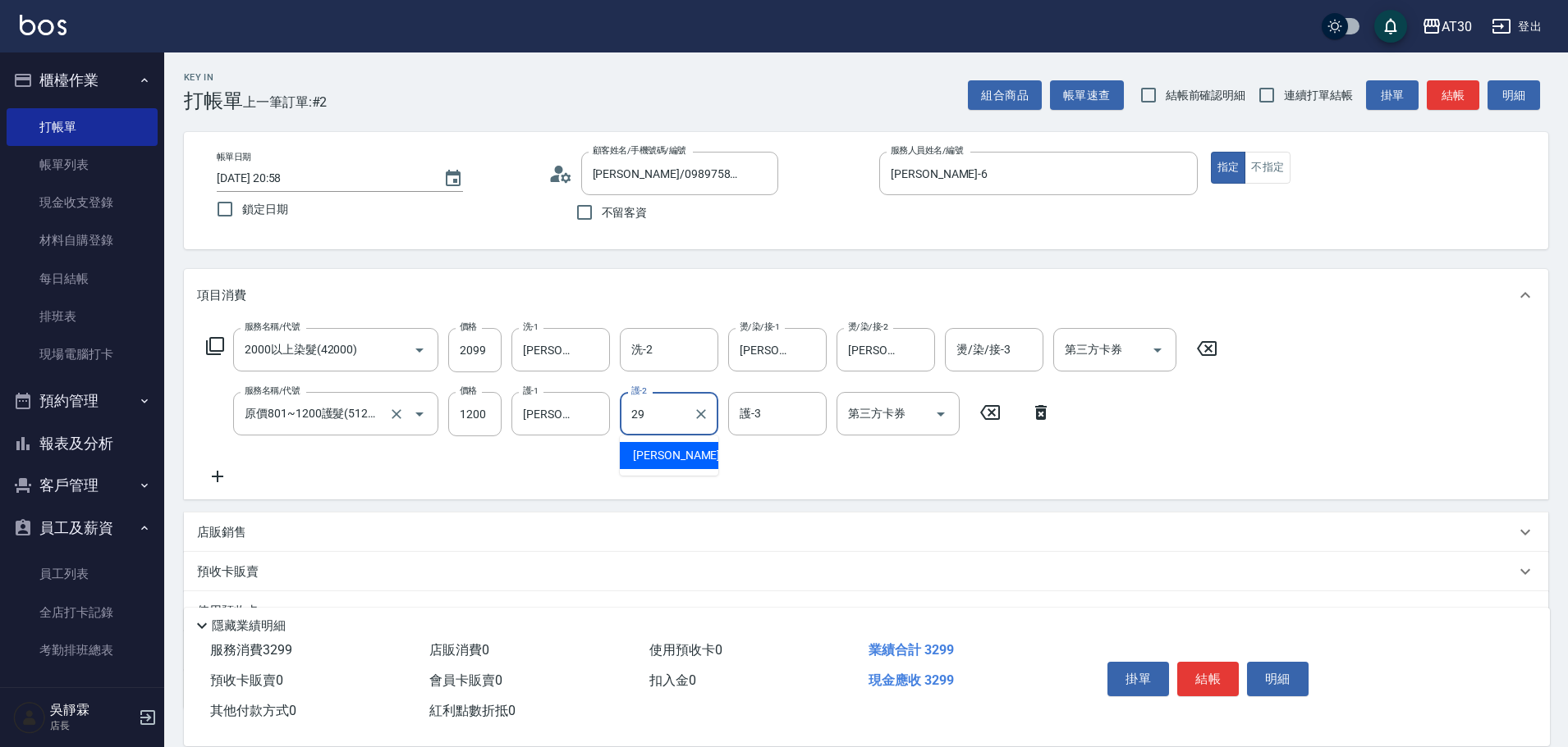
type input "鄧心瑜-29"
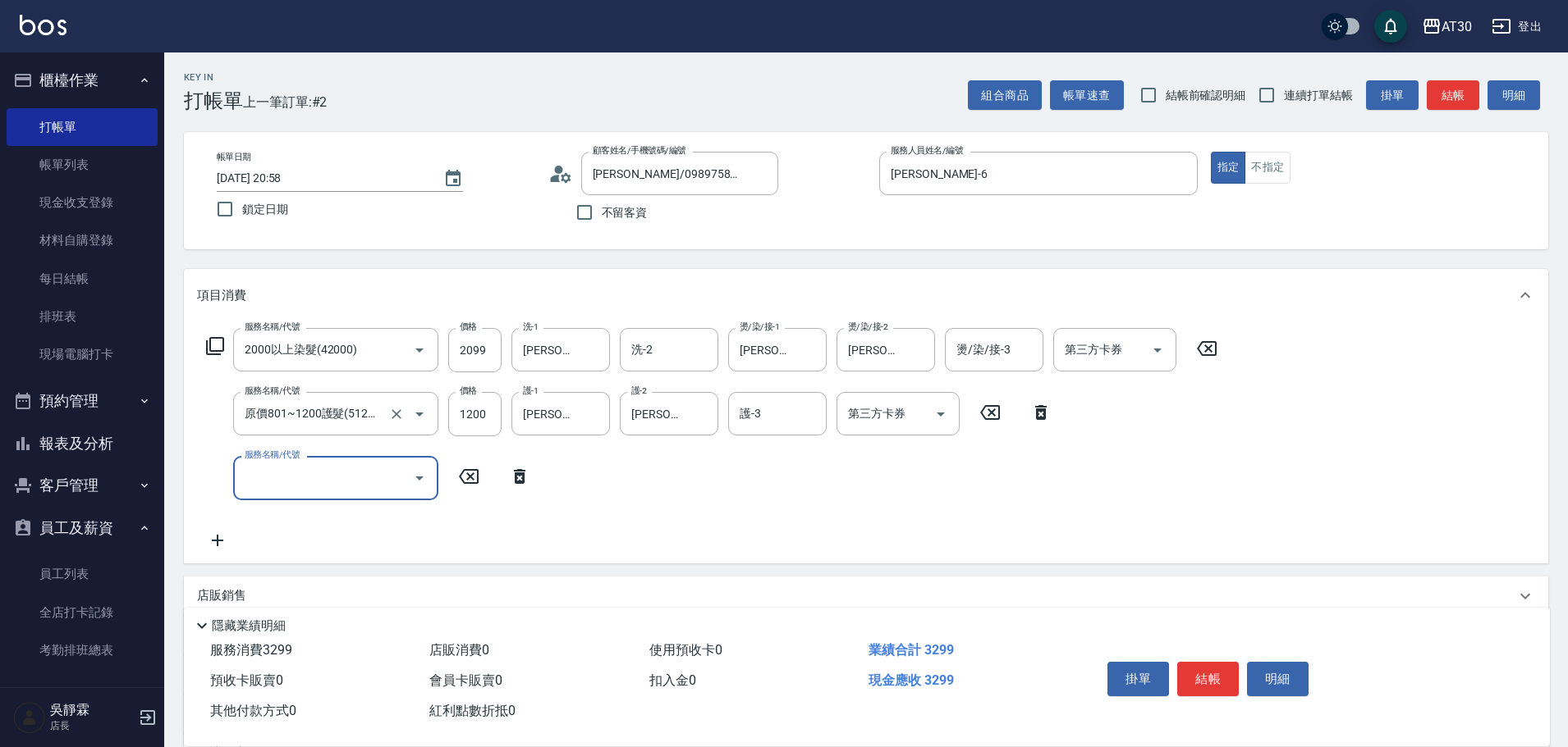
scroll to position [0, 0]
type input "剪髮(2250)"
type input "300"
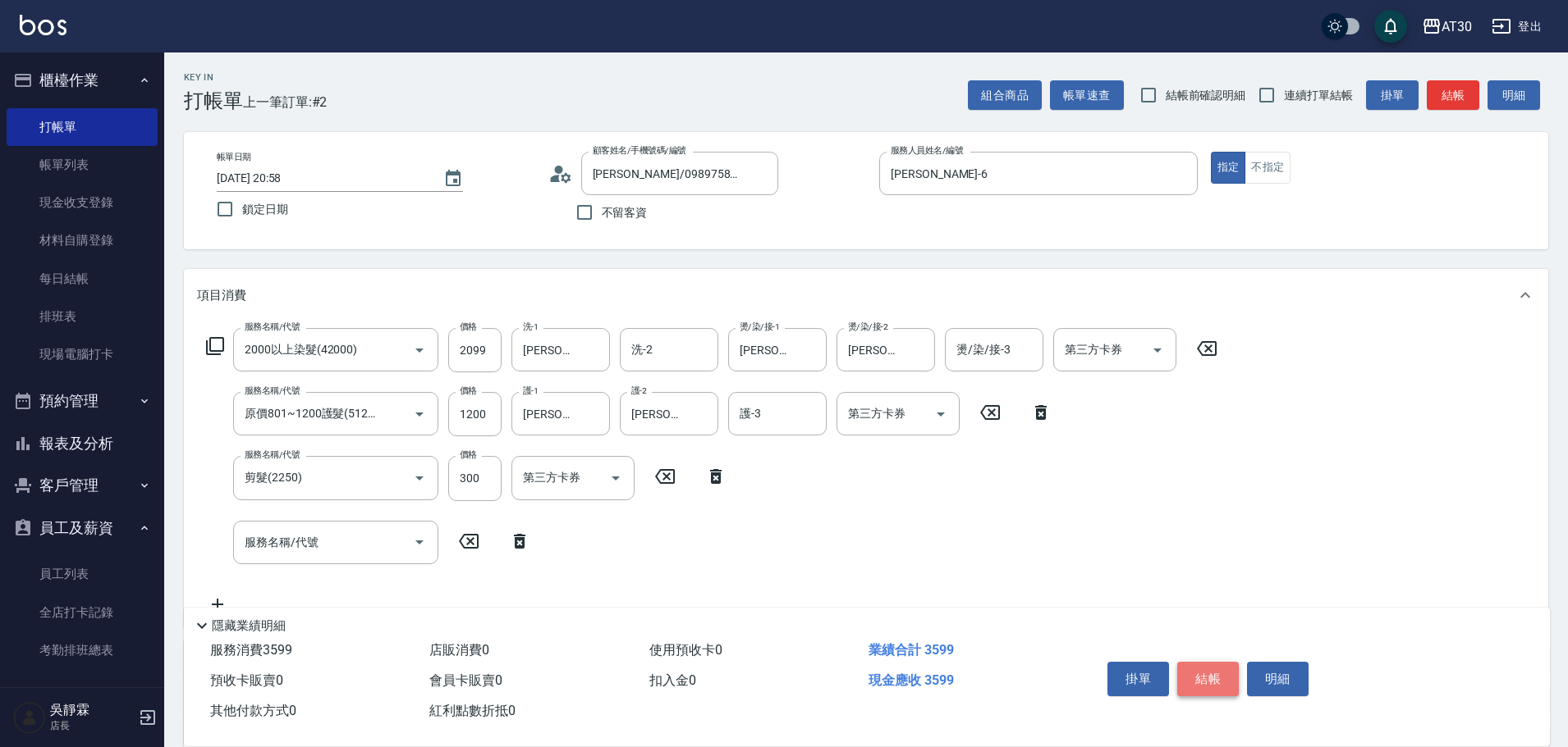
click at [1207, 662] on button "結帳" at bounding box center [1207, 679] width 62 height 35
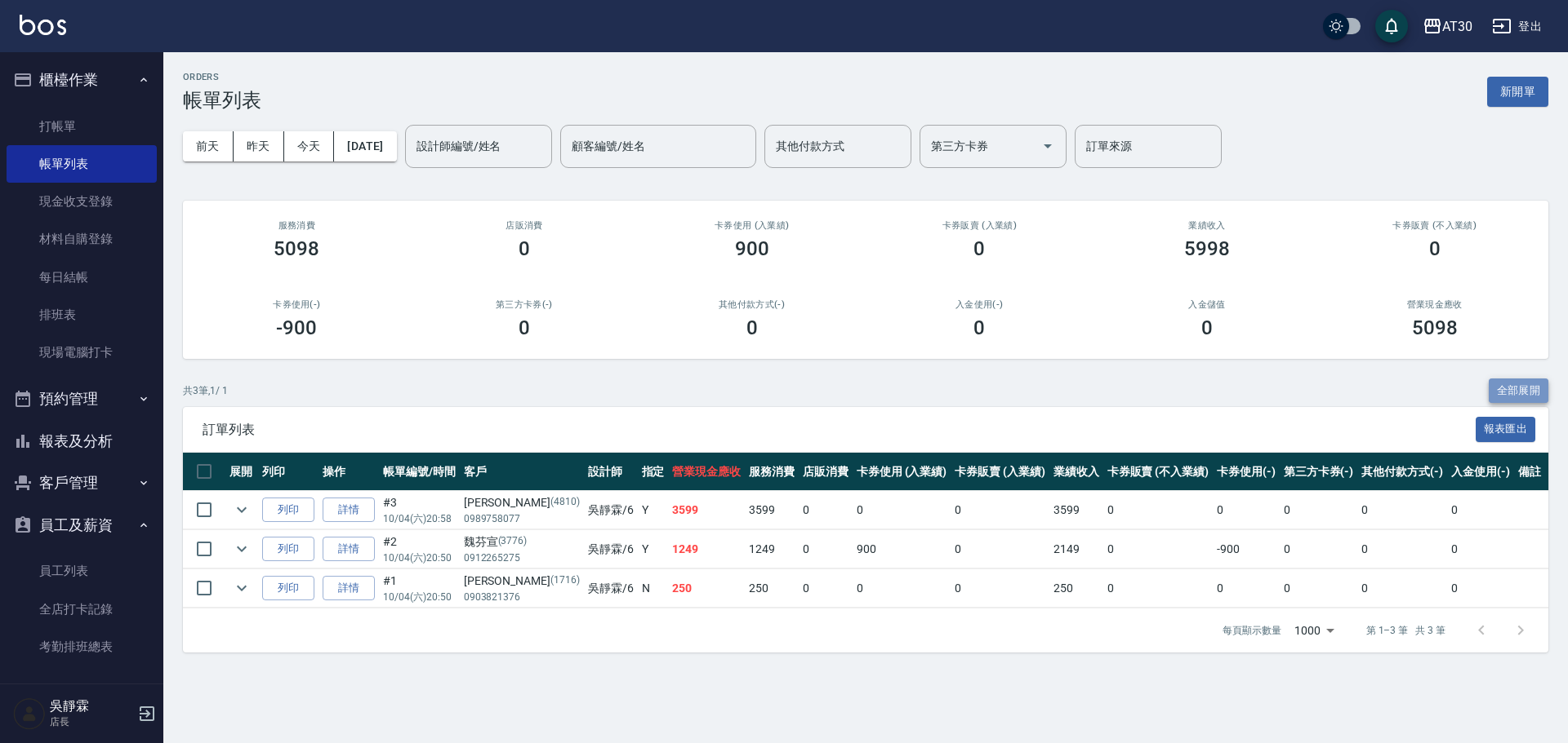
click at [1535, 386] on button "全部展開" at bounding box center [1519, 391] width 61 height 25
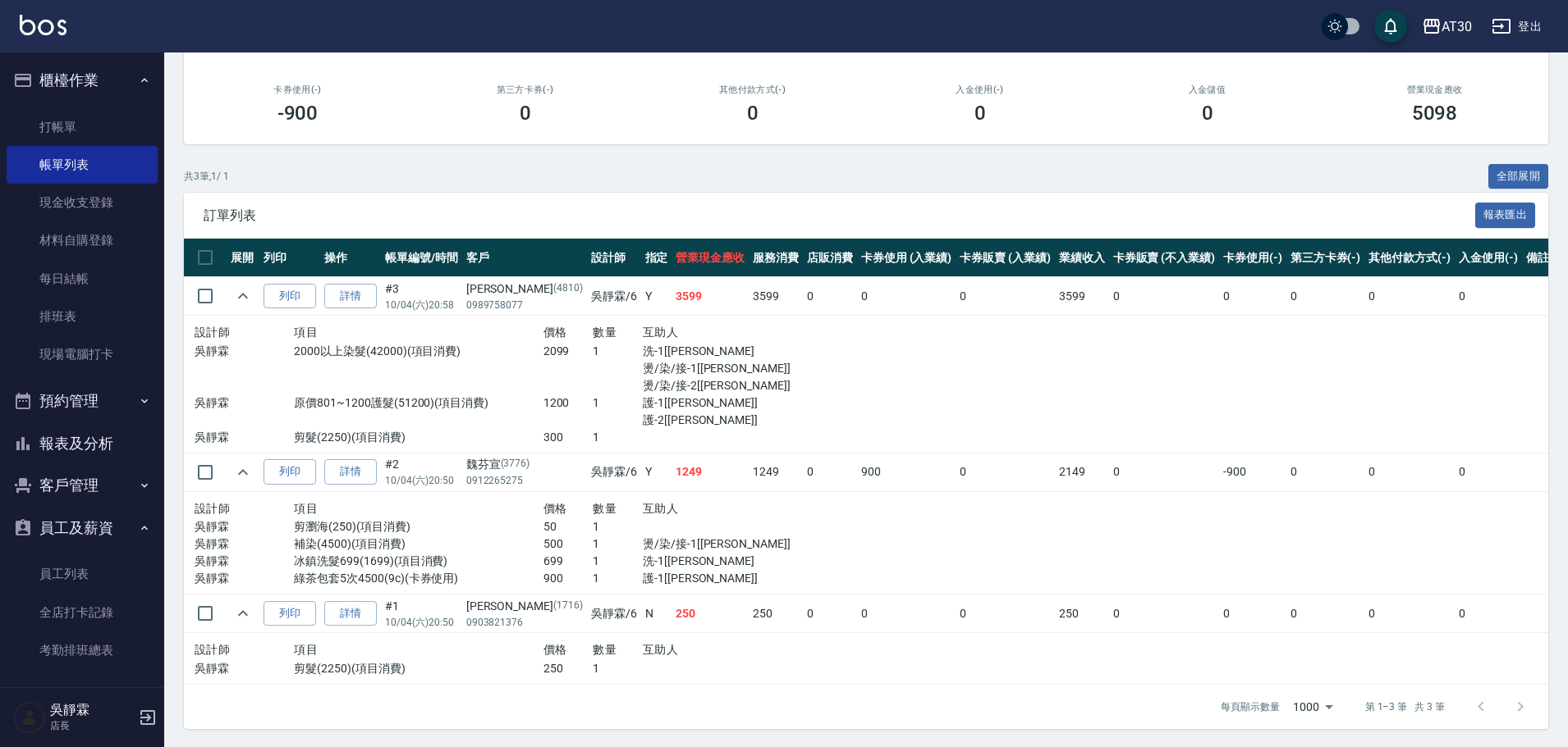
scroll to position [231, 0]
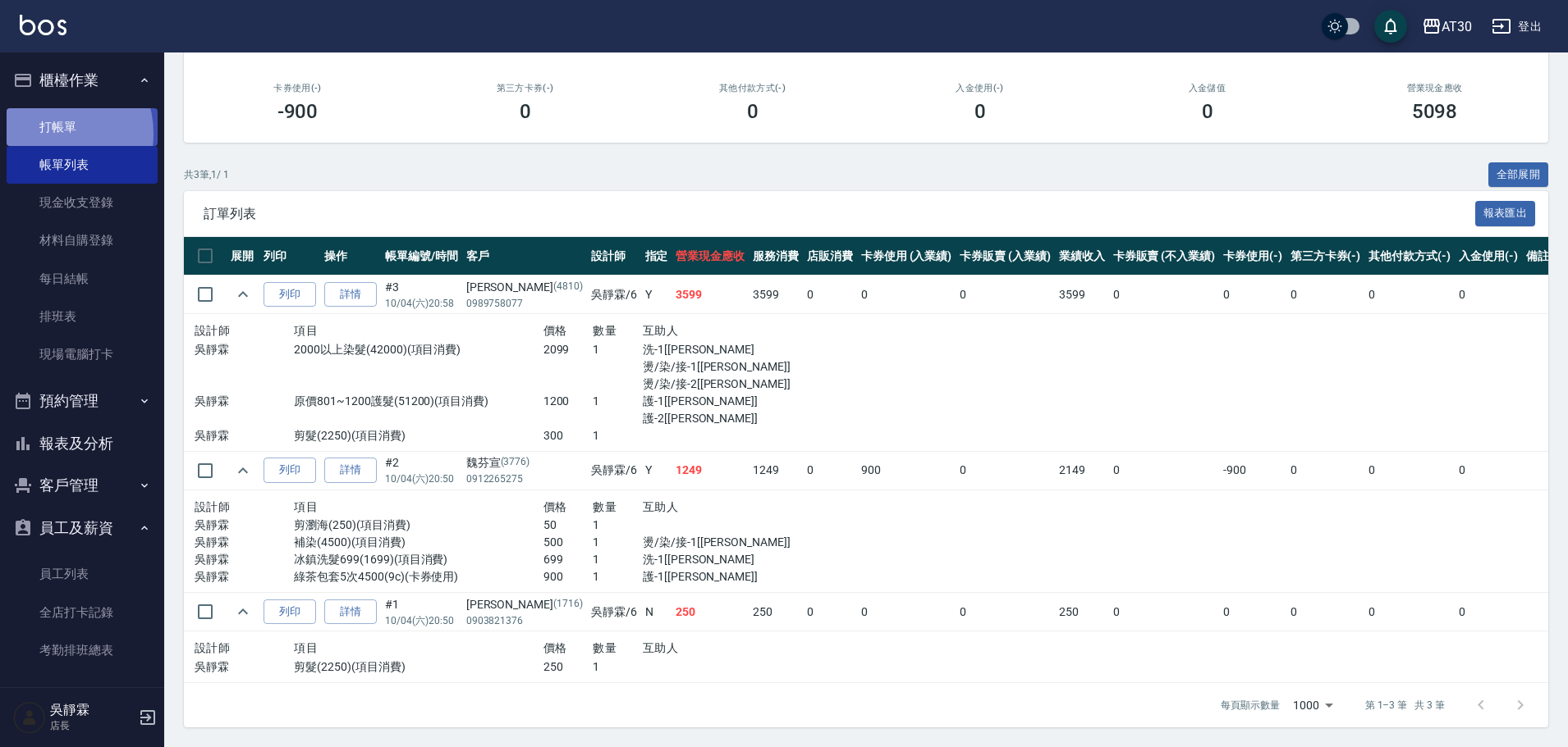
click at [52, 133] on link "打帳單" at bounding box center [82, 127] width 151 height 38
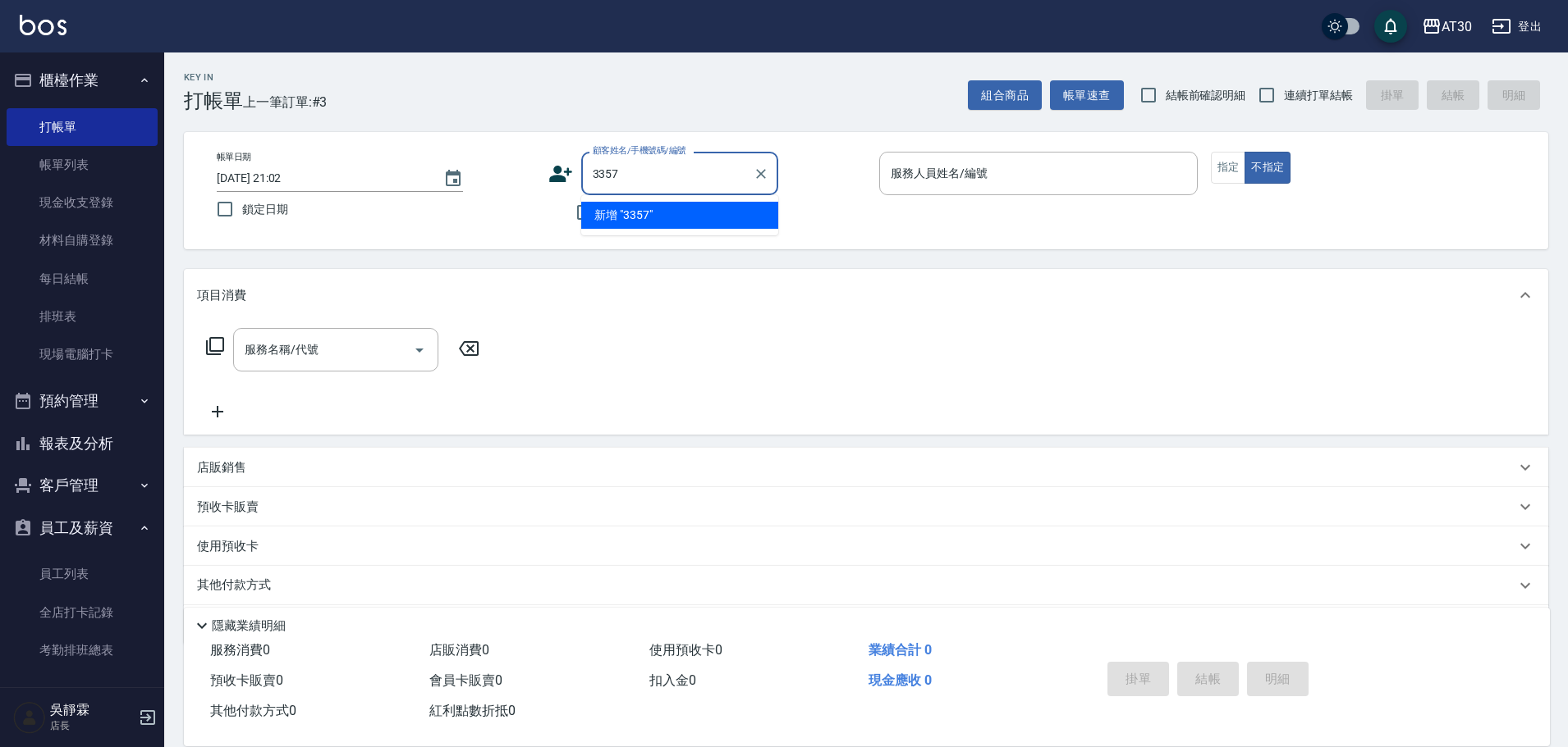
type input "3357"
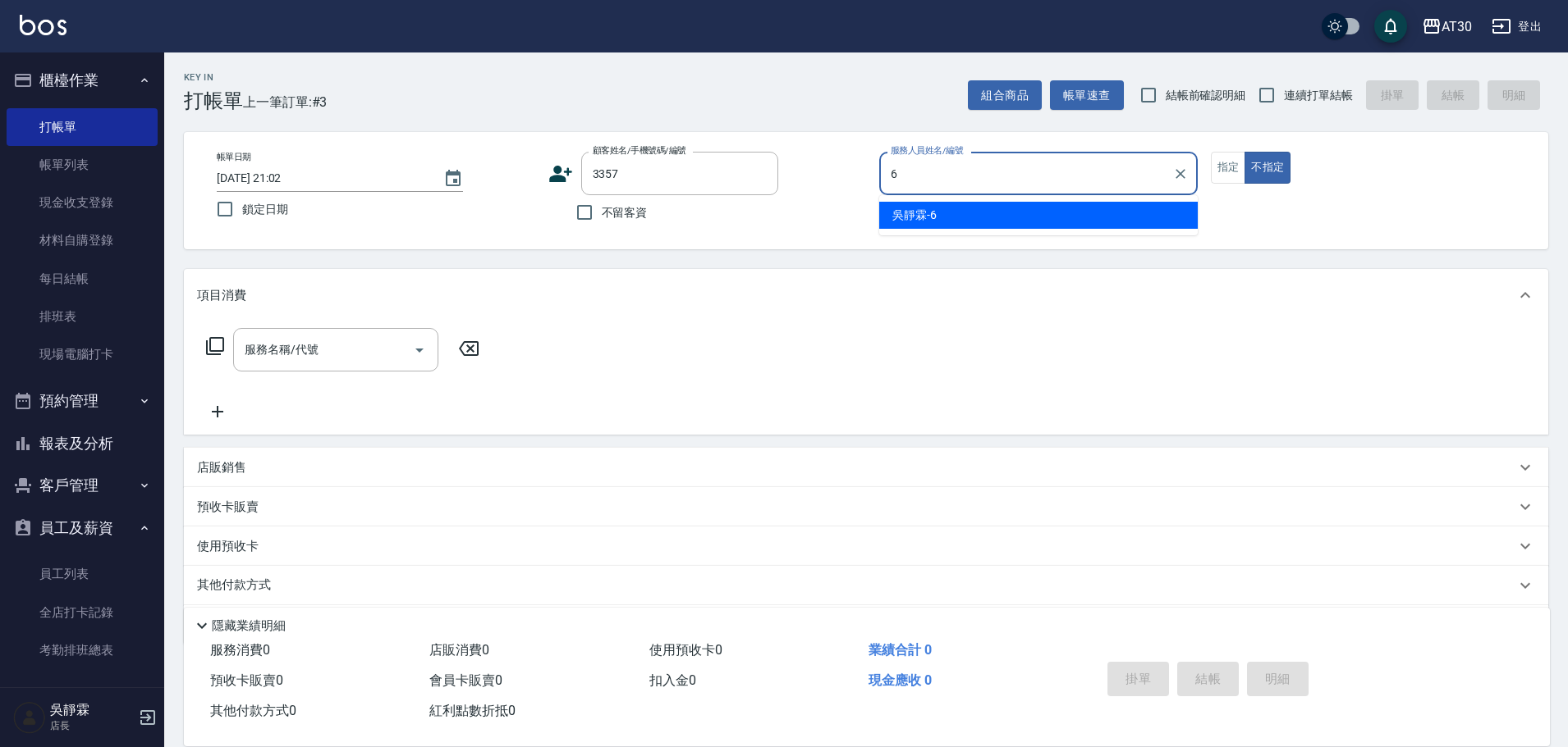
type input "吳靜霖-6"
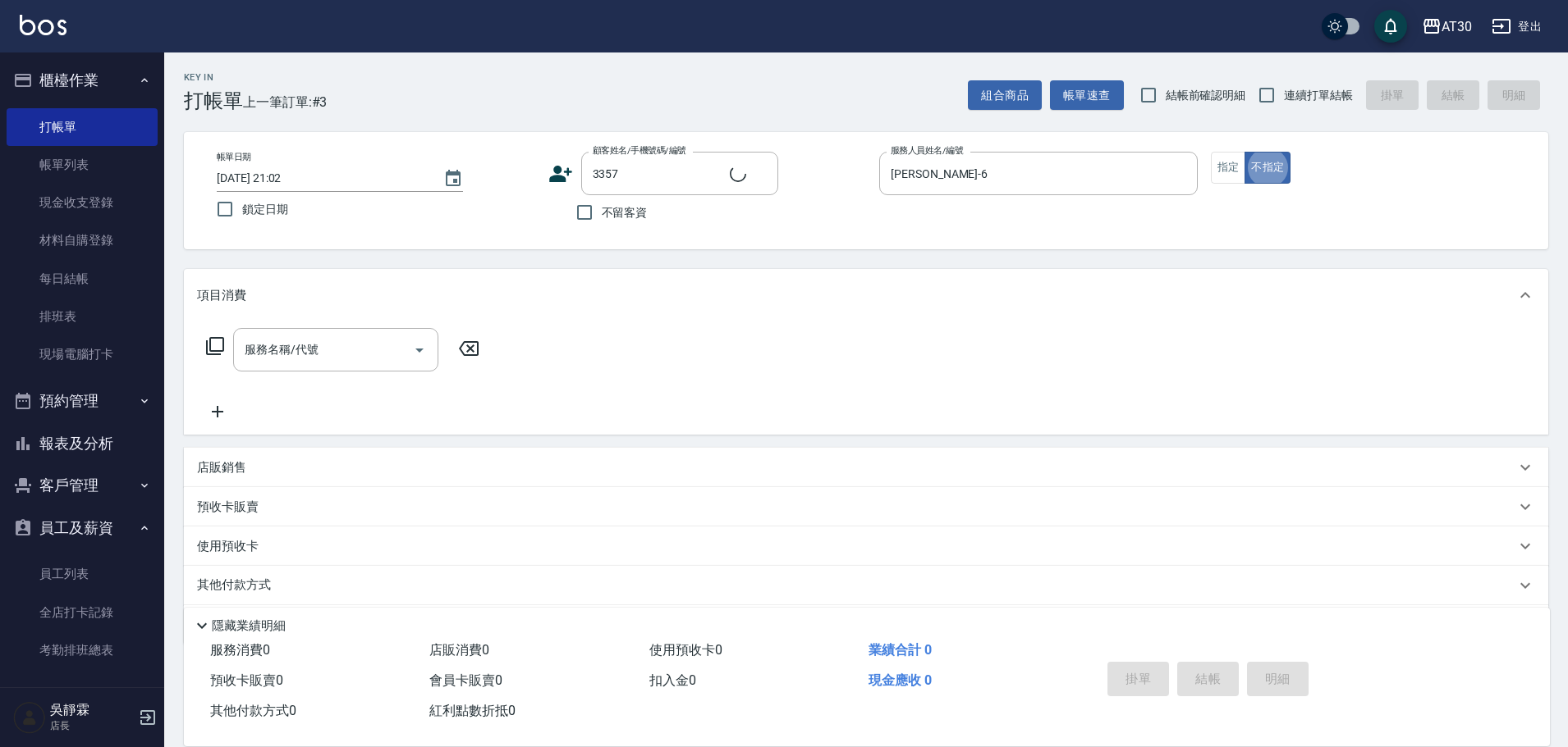
type button "false"
type input "李宗杰/0935170572/3357"
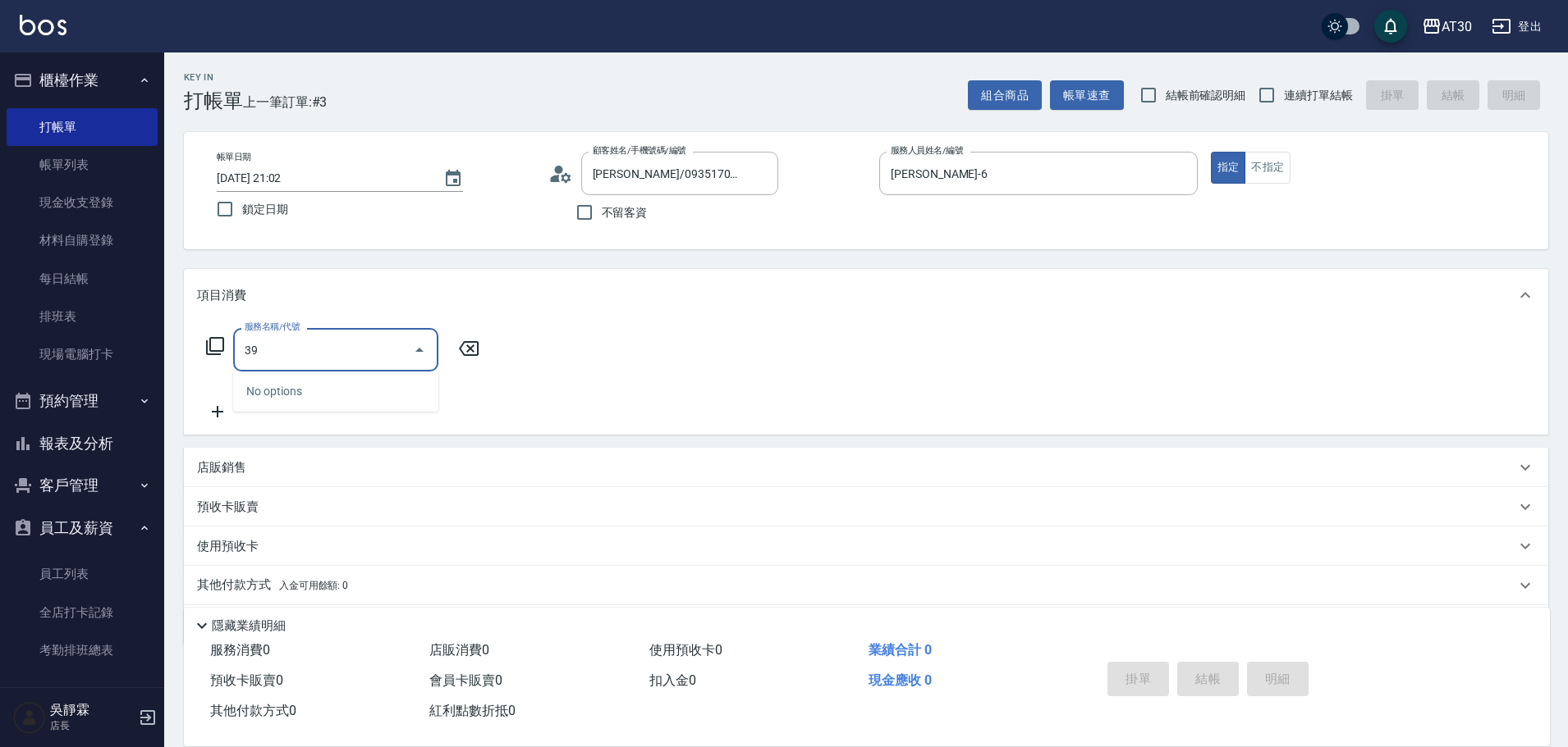
type input "3"
type input "健康洗髮(1399)"
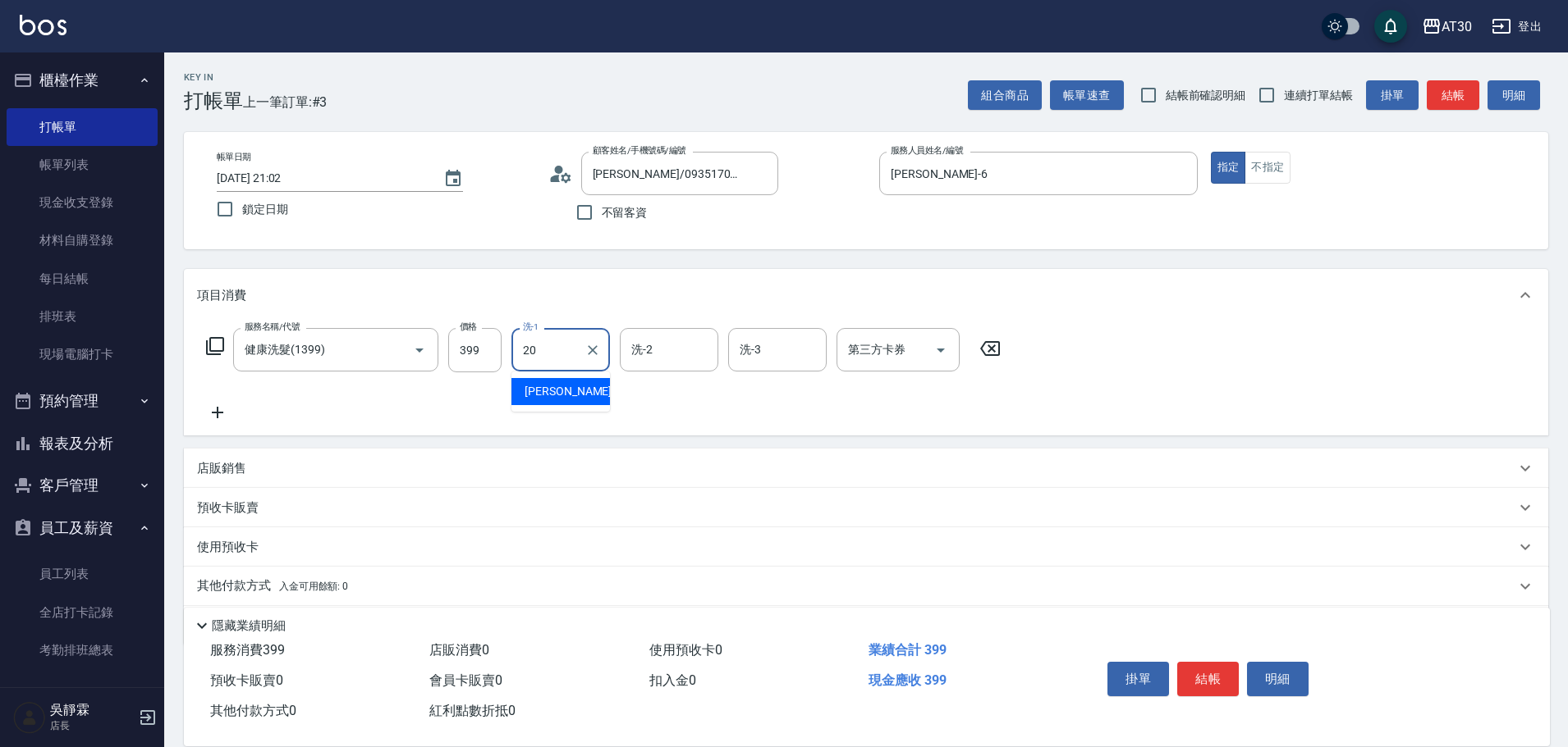
type input "賴伊珊-20"
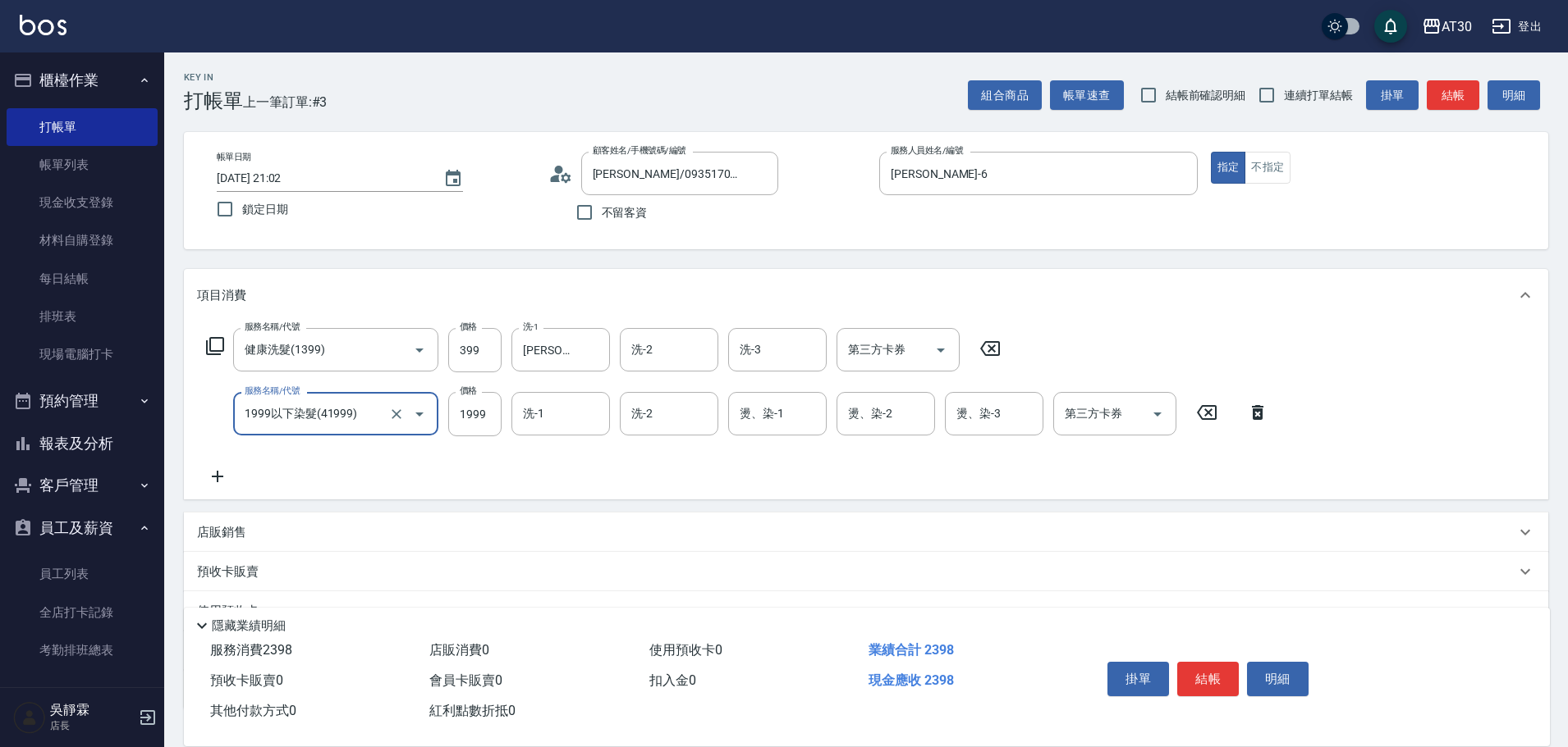
type input "1999以下染髮(41999)"
type input "1000"
click at [594, 346] on icon "Clear" at bounding box center [592, 350] width 16 height 16
type input "鄭喬禎-28"
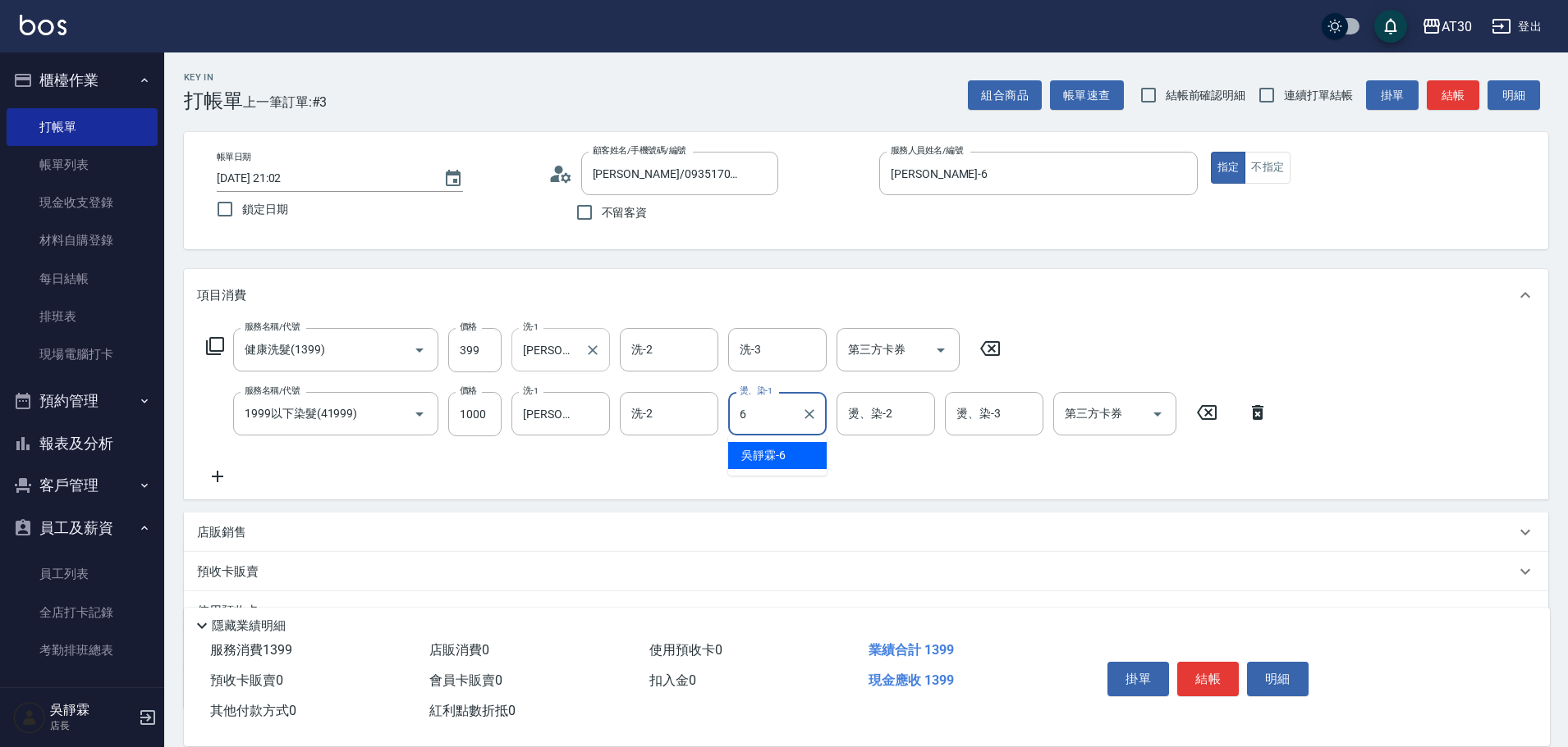
type input "吳靜霖-6"
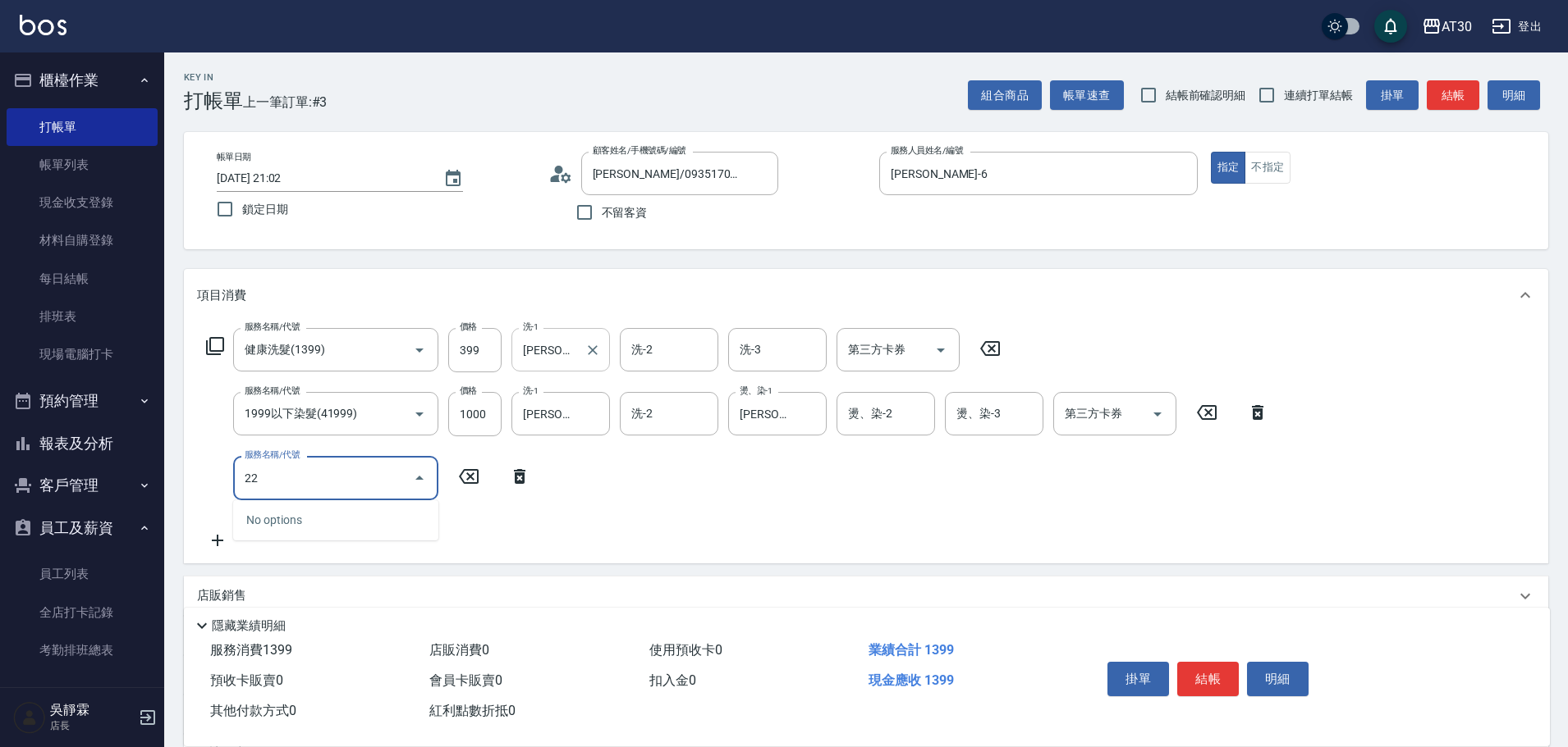
type input "2"
type input "剪髮(2250)"
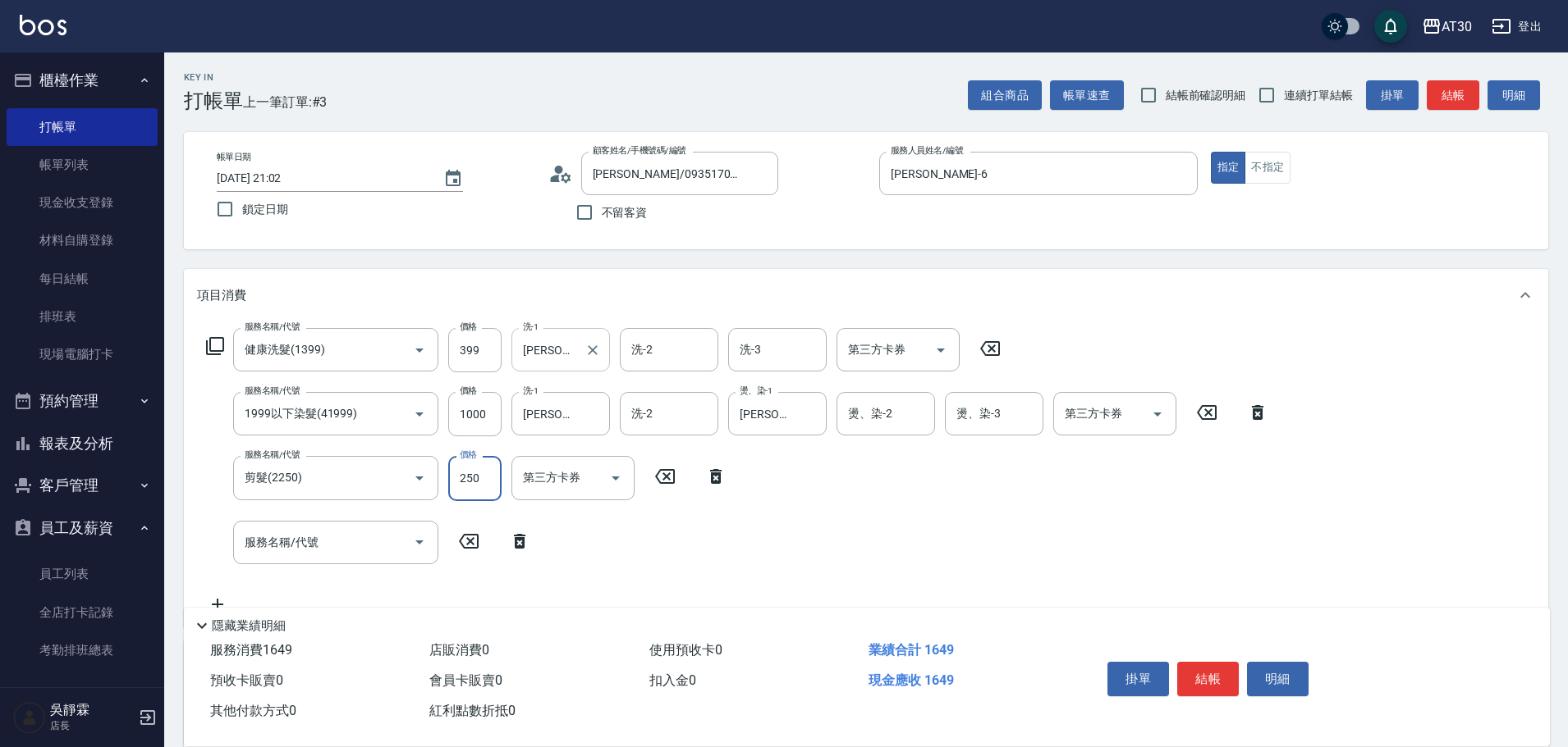
click at [480, 479] on input "250" at bounding box center [474, 479] width 53 height 45
type input "300"
click at [1225, 665] on button "結帳" at bounding box center [1207, 679] width 62 height 35
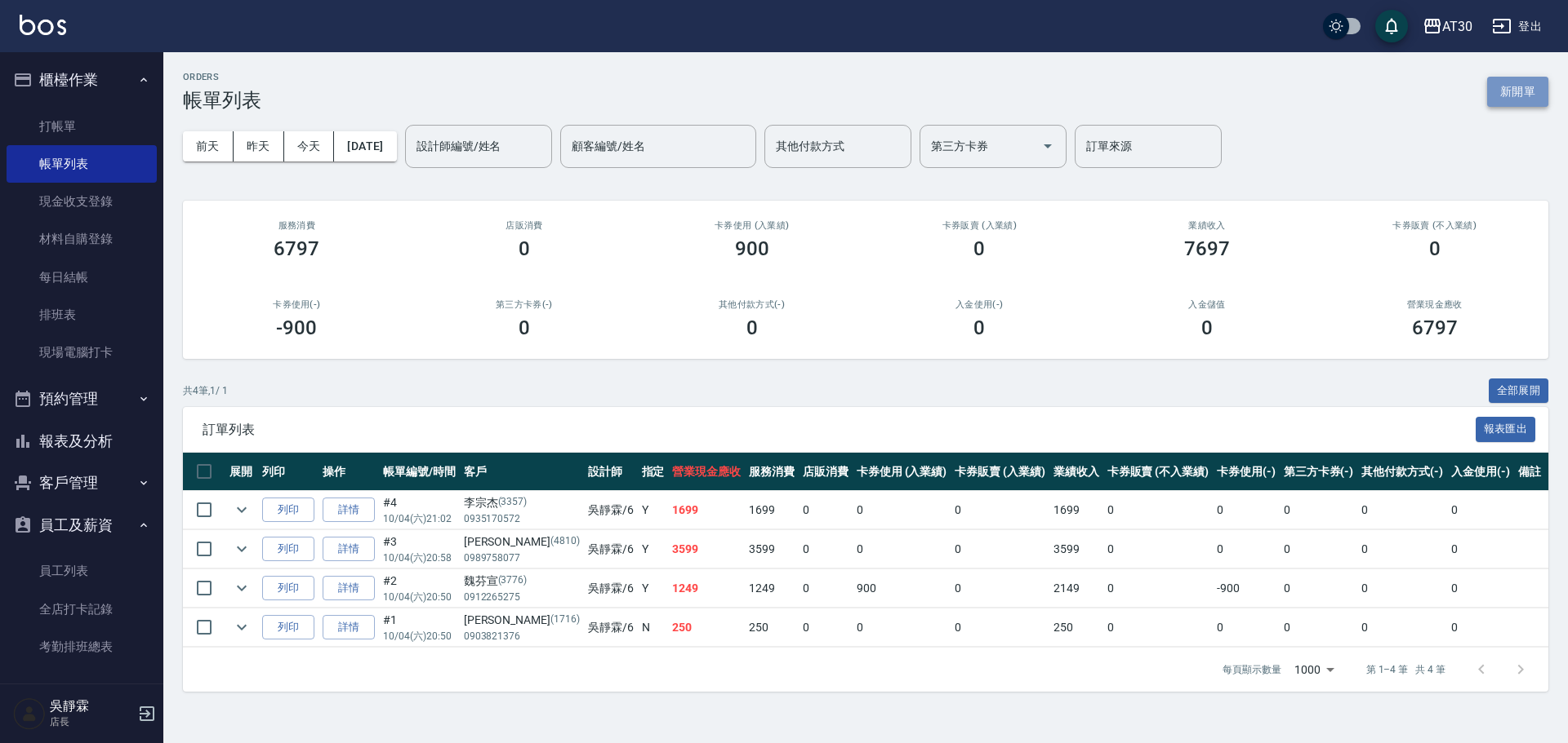
click at [1534, 88] on button "新開單" at bounding box center [1518, 92] width 62 height 30
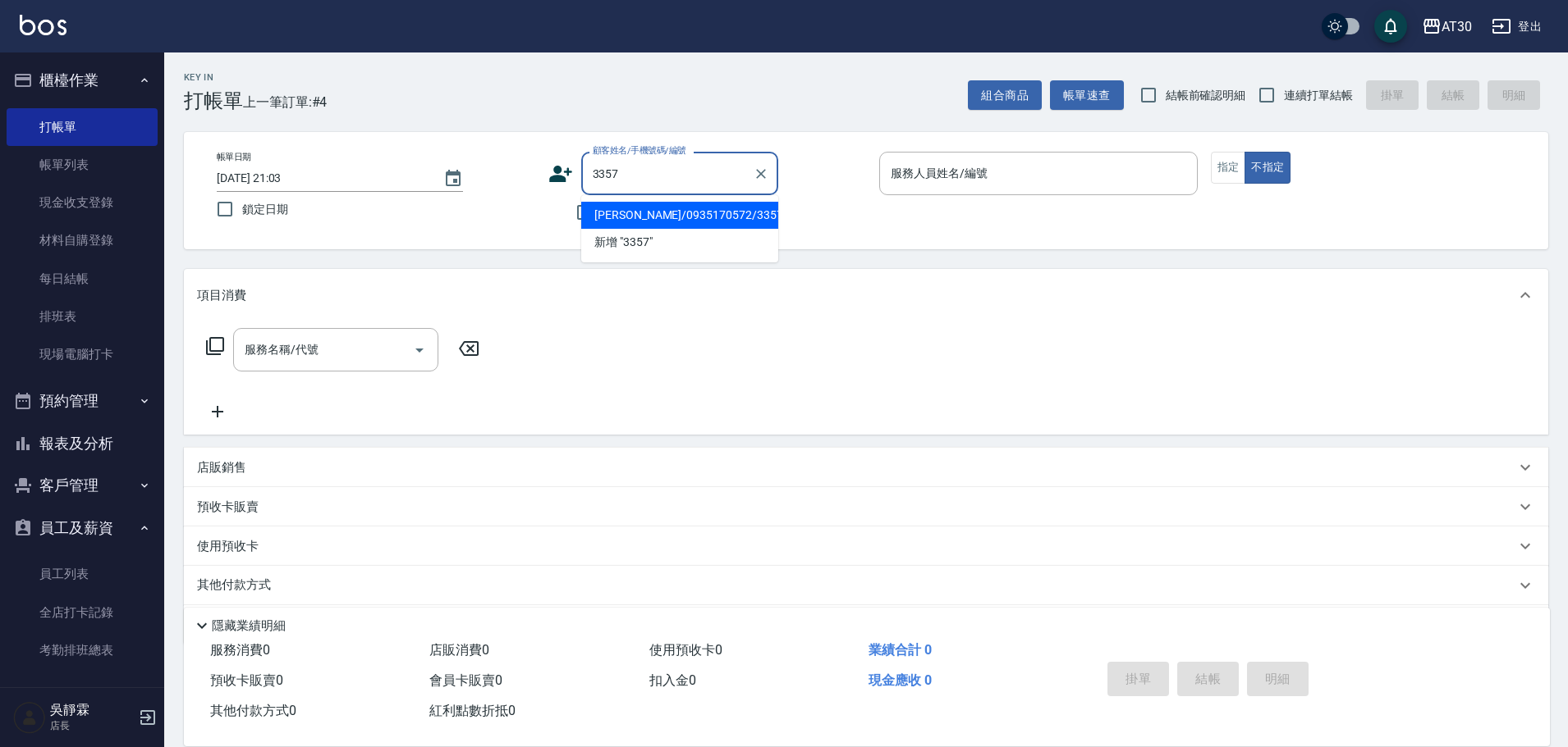
type input "李宗杰/0935170572/3357"
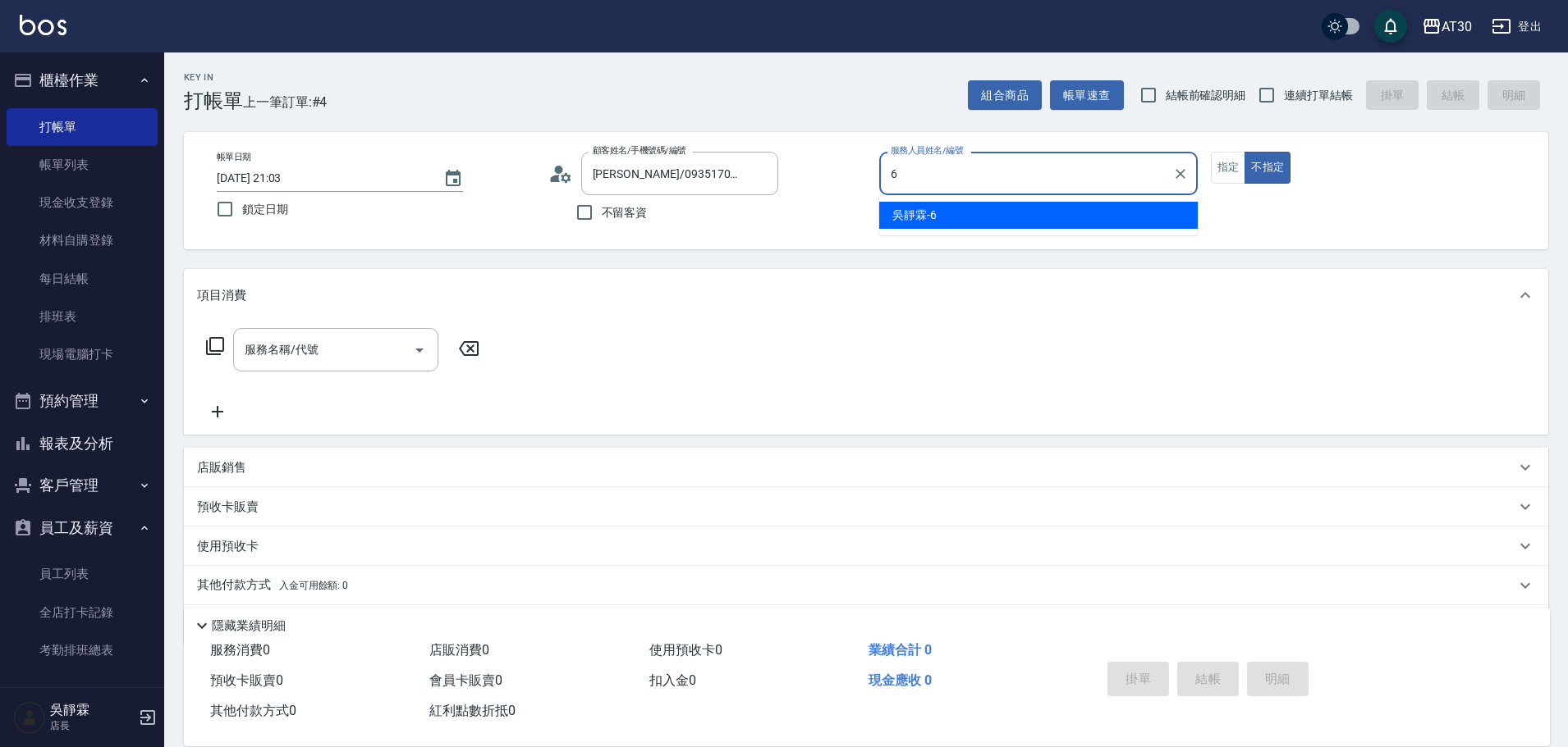
type input "吳靜霖-6"
type button "false"
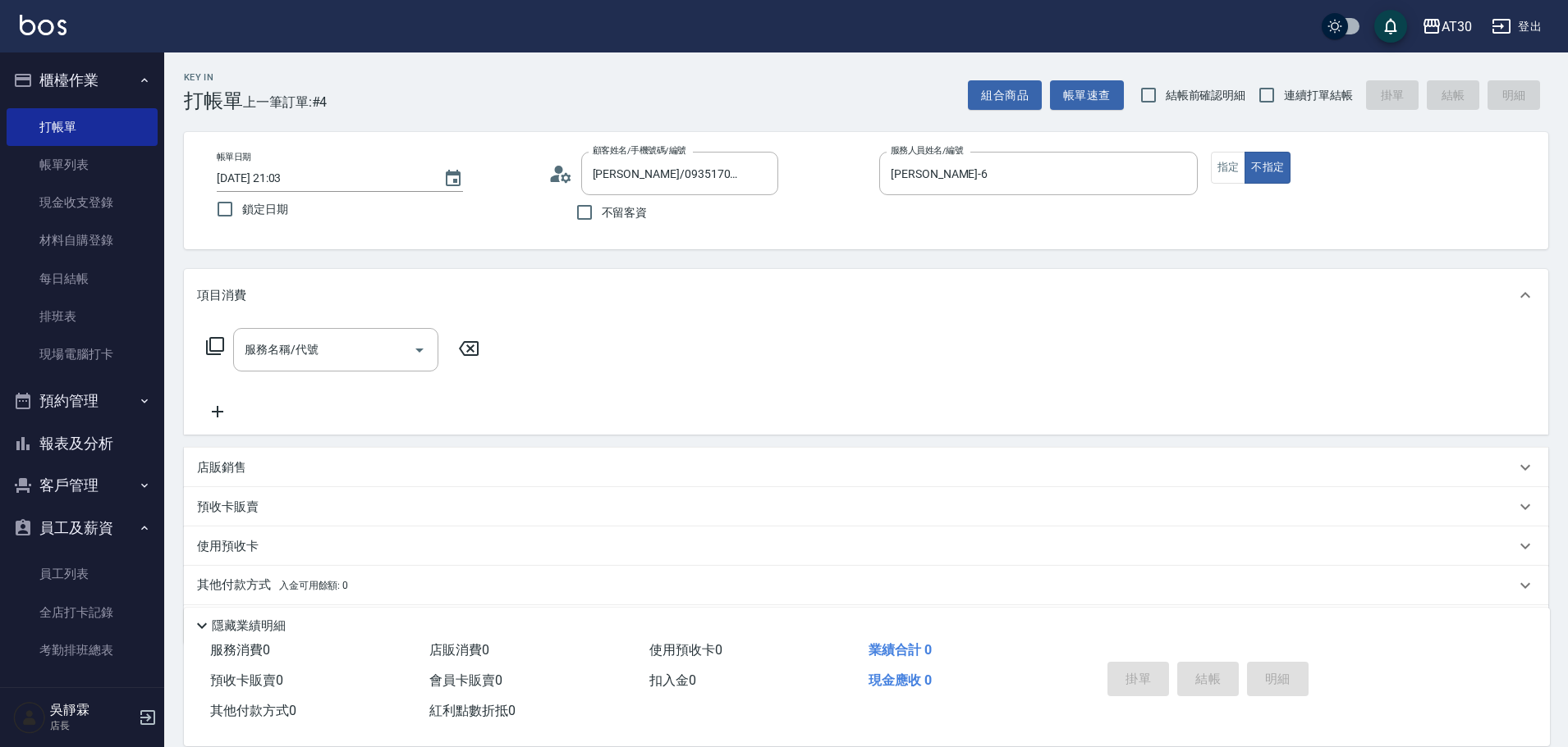
click at [1455, 197] on div "帳單日期 2025/10/04 21:03 鎖定日期 顧客姓名/手機號碼/編號 李宗杰/0935170572/3357 顧客姓名/手機號碼/編號 不留客資 服…" at bounding box center [865, 191] width 1325 height 78
click at [1221, 159] on button "指定" at bounding box center [1228, 168] width 35 height 32
click at [309, 342] on input "服務名稱/代號" at bounding box center [323, 350] width 166 height 29
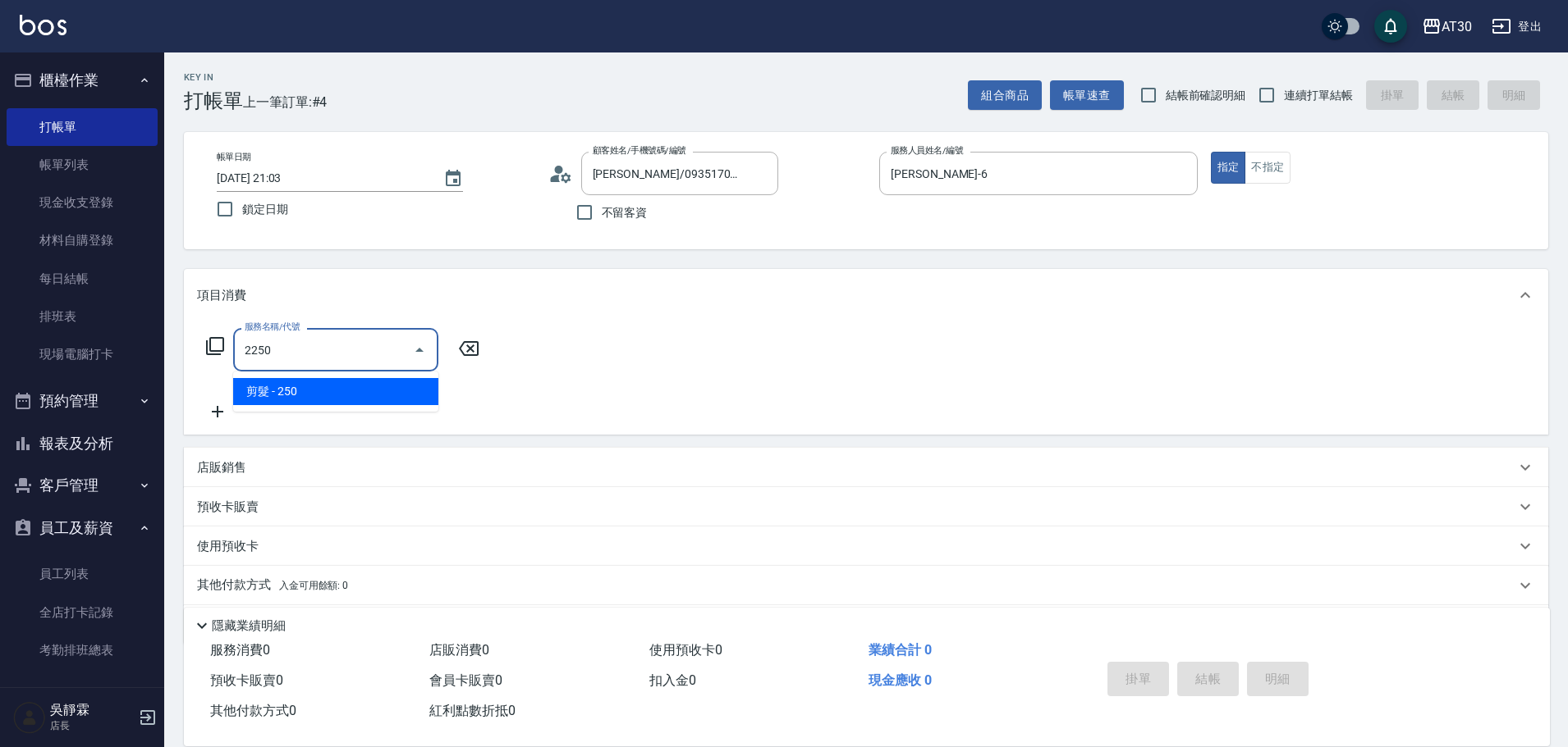
type input "剪髮(2250)"
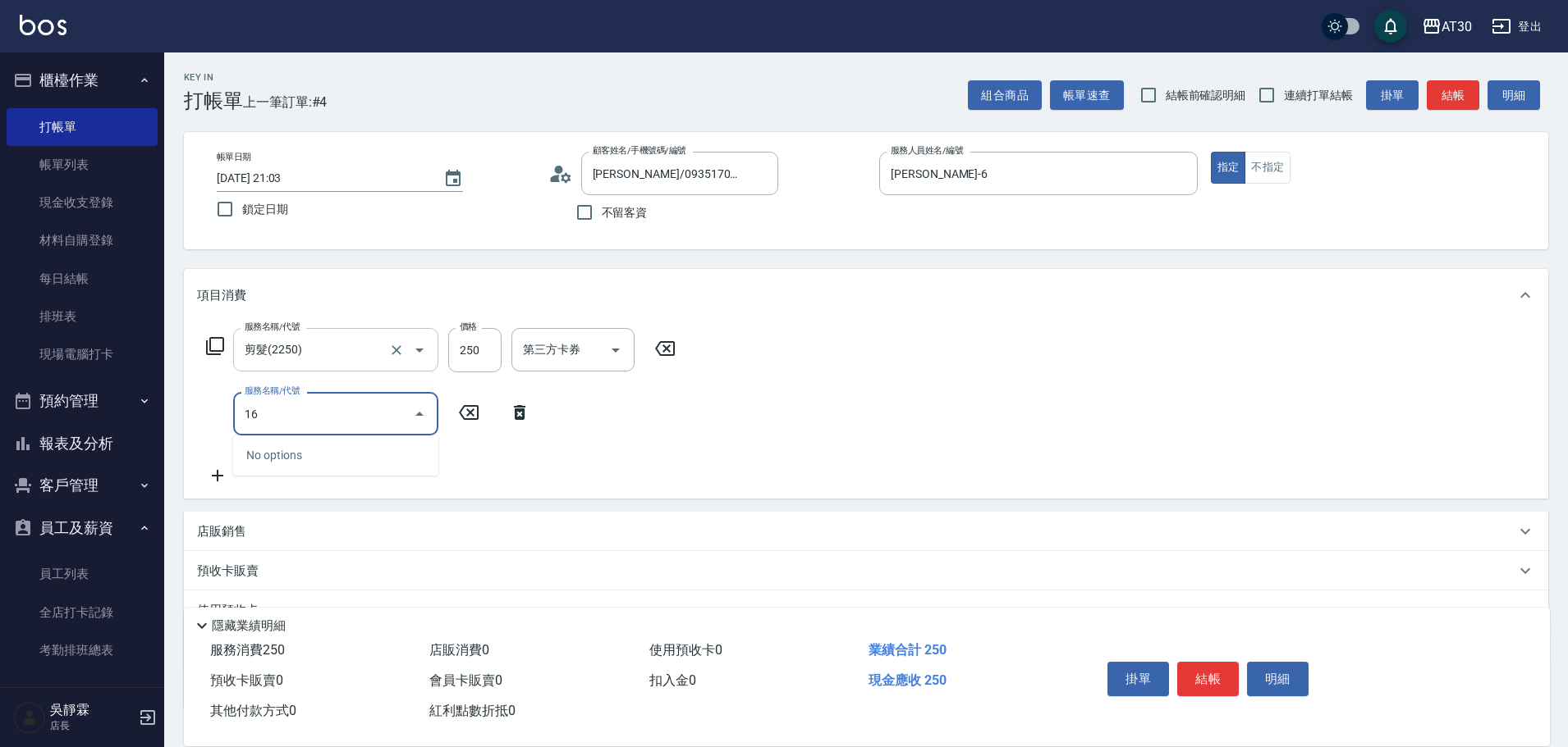
type input "1"
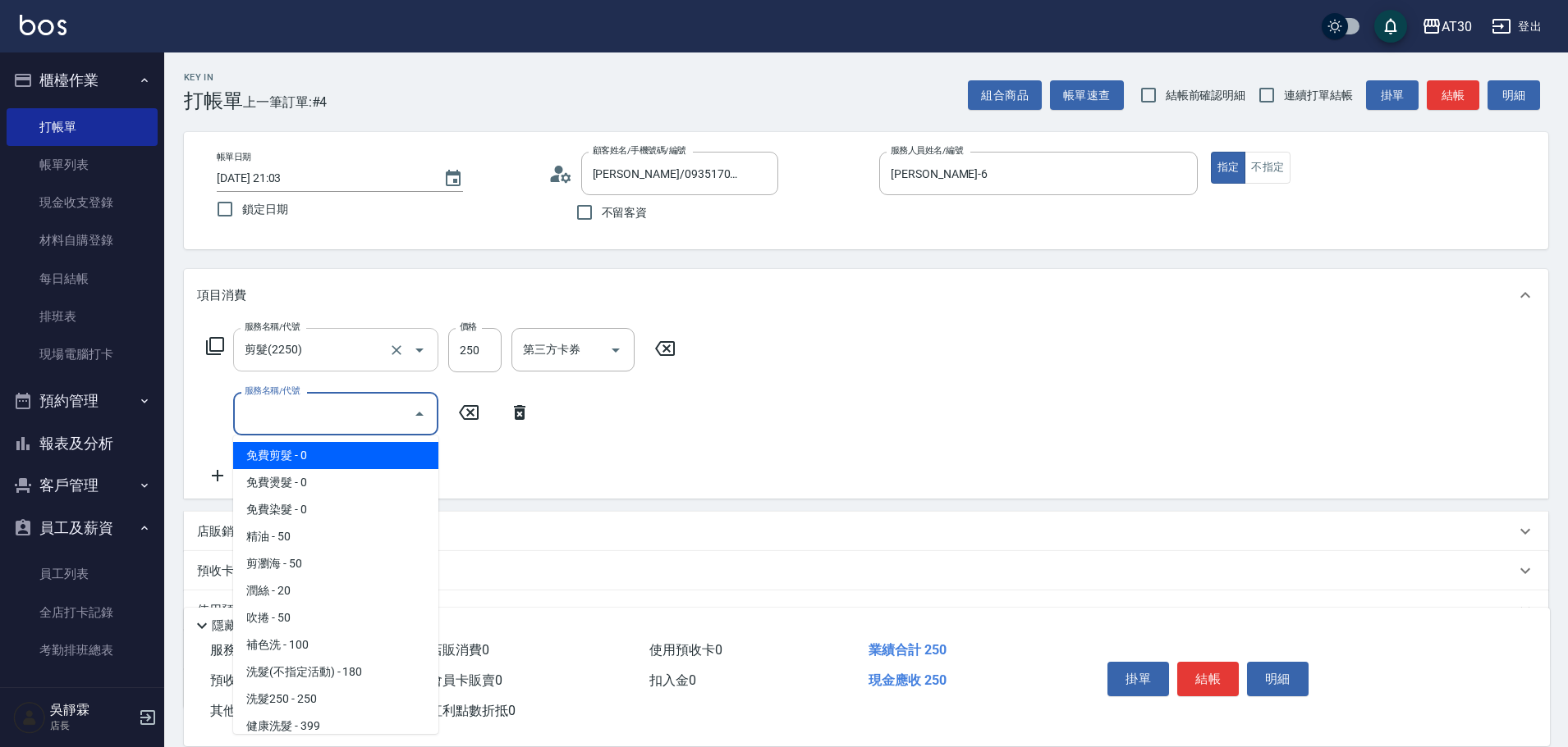
type input "1"
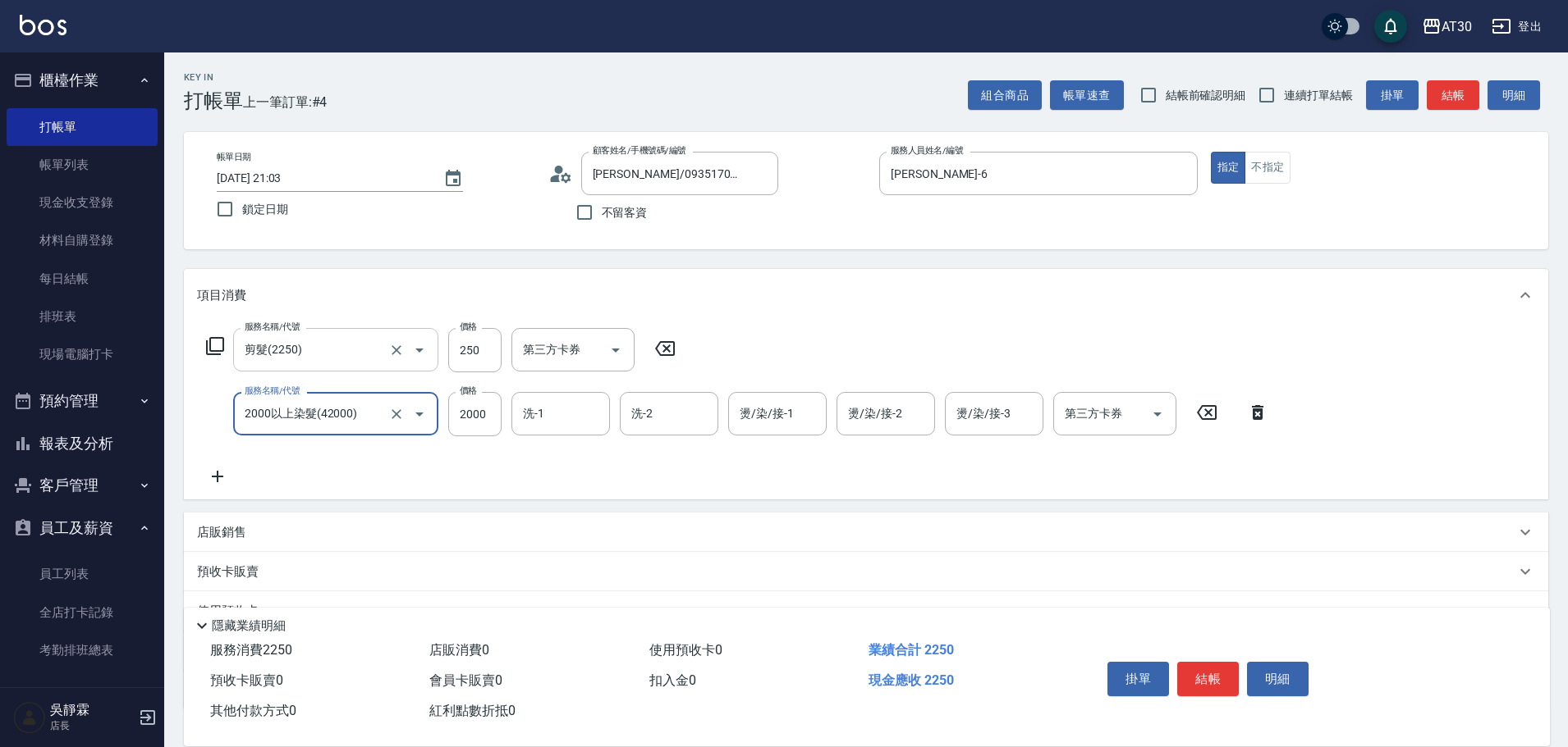
type input "2000以上染髮(42000)"
type input "2099"
type input "鄭喬禎-28"
click at [803, 400] on input "燙/染/接-1" at bounding box center [777, 414] width 83 height 29
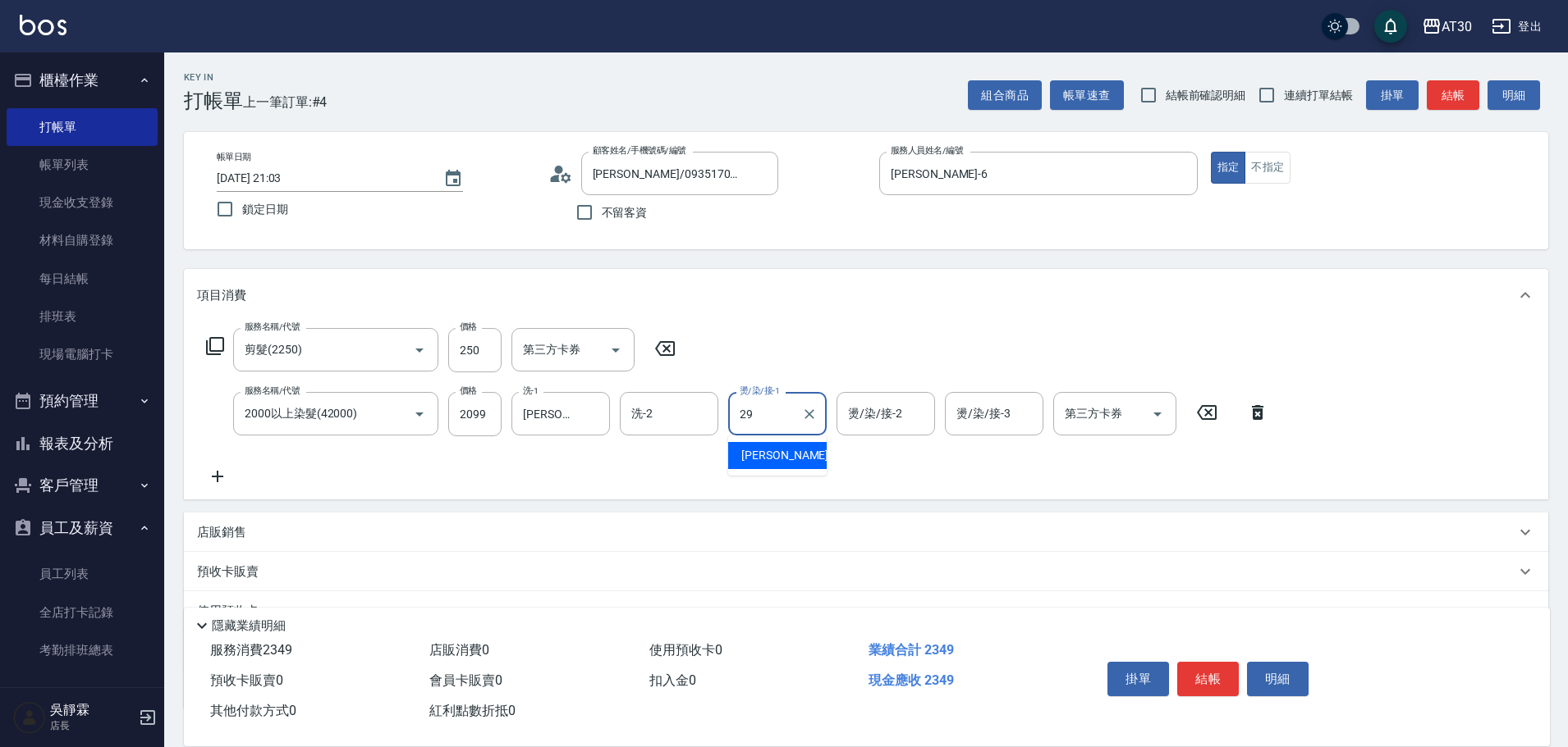
type input "鄧心瑜-29"
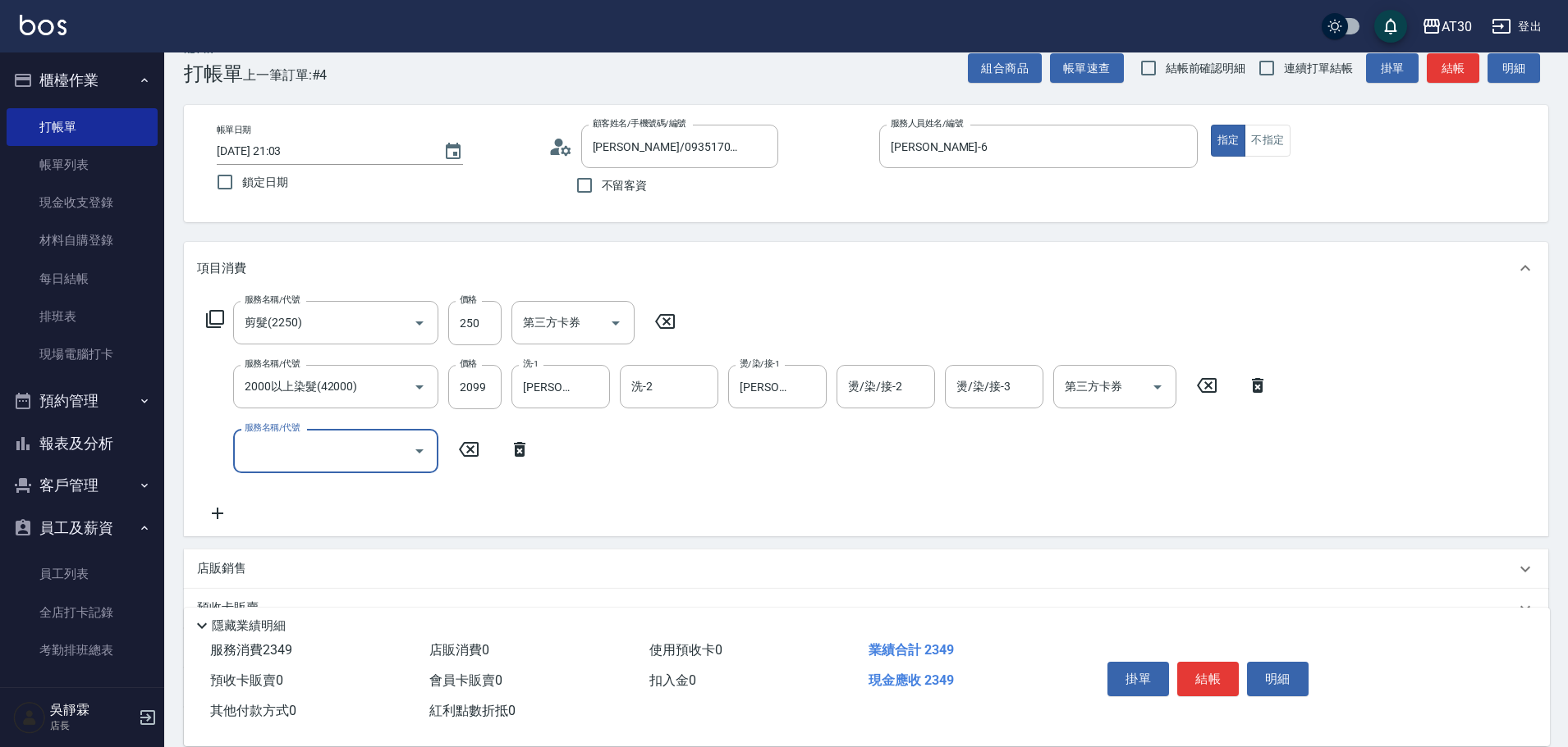
scroll to position [18, 0]
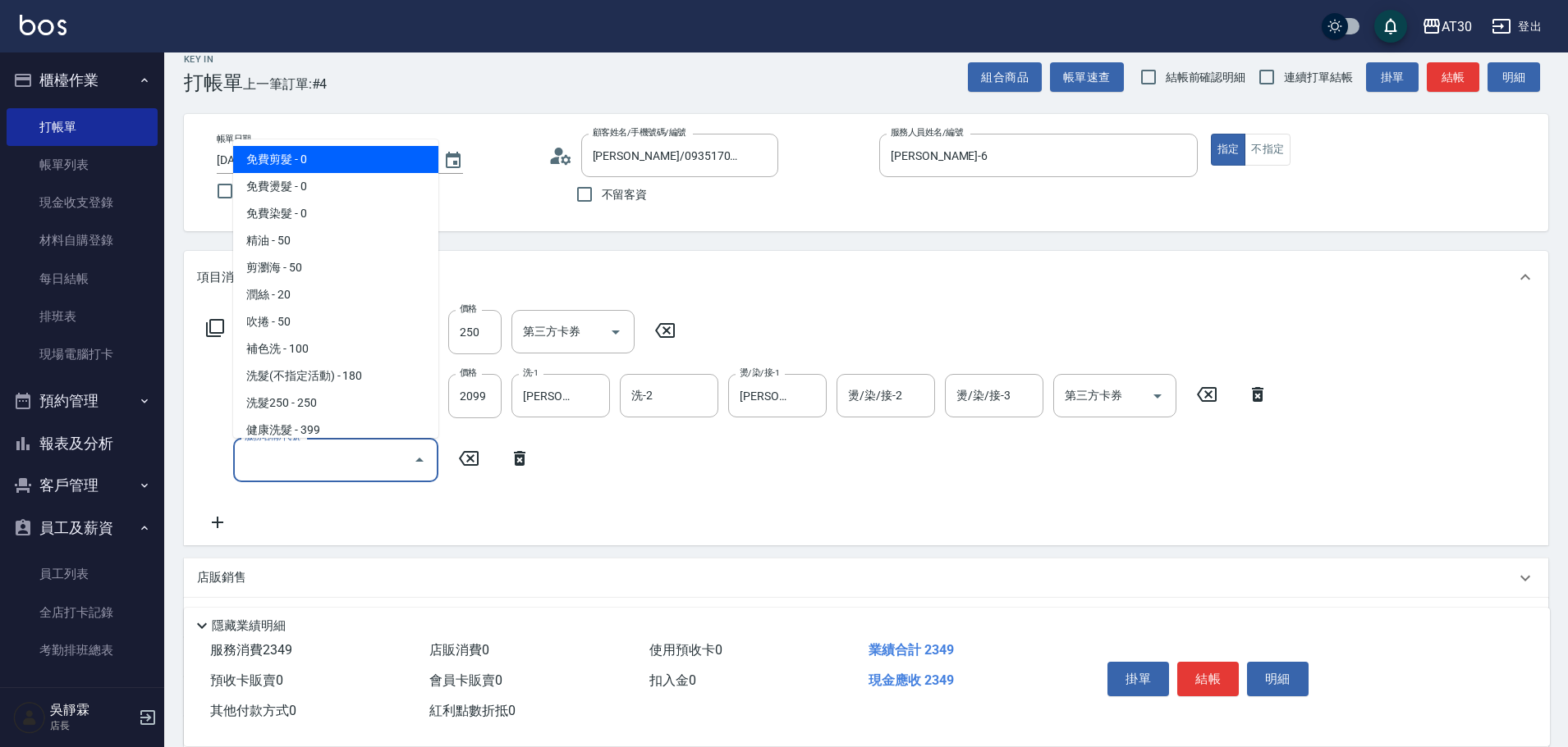
click at [287, 470] on input "服務名稱/代號" at bounding box center [323, 460] width 166 height 29
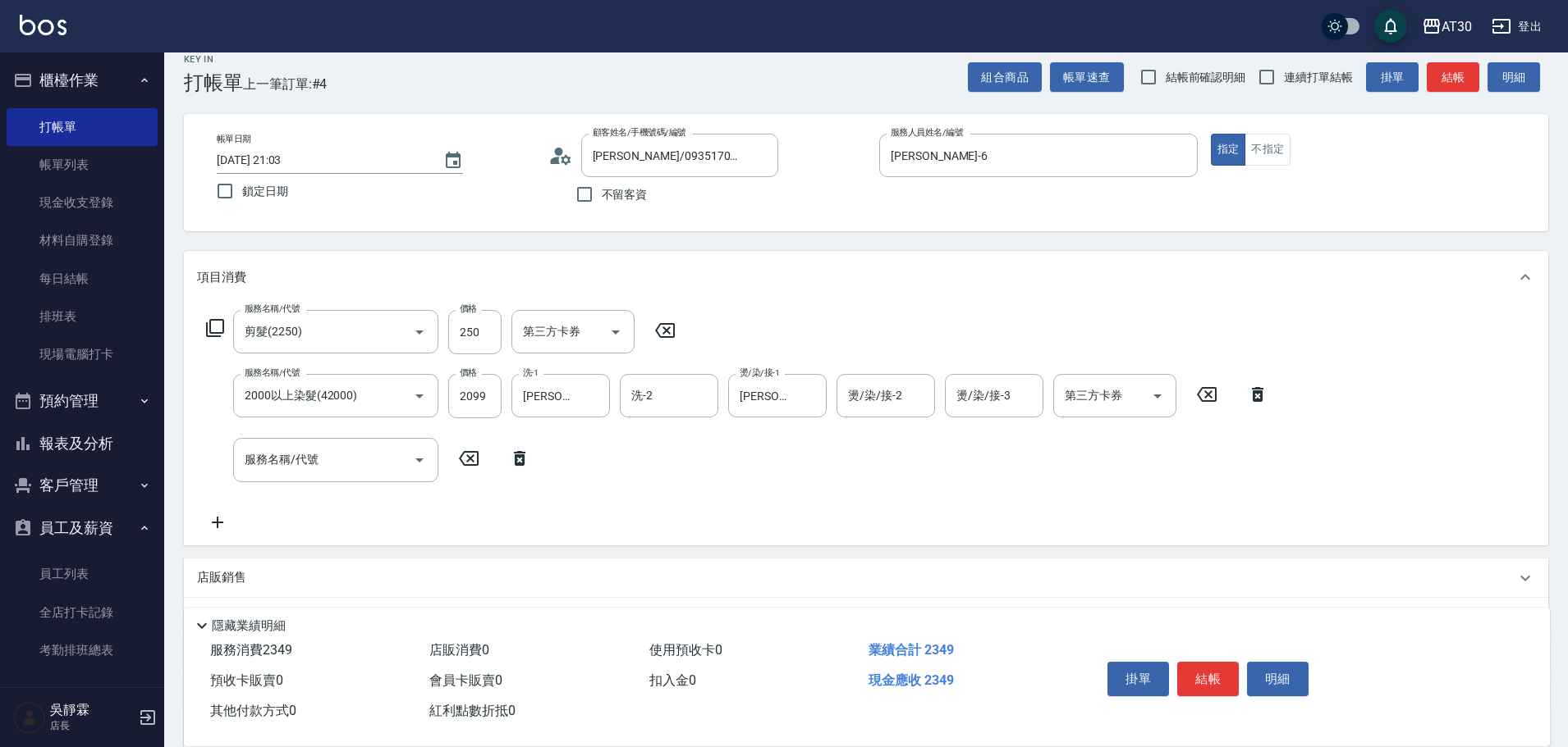
click at [878, 297] on div "項目消費" at bounding box center [865, 277] width 1364 height 52
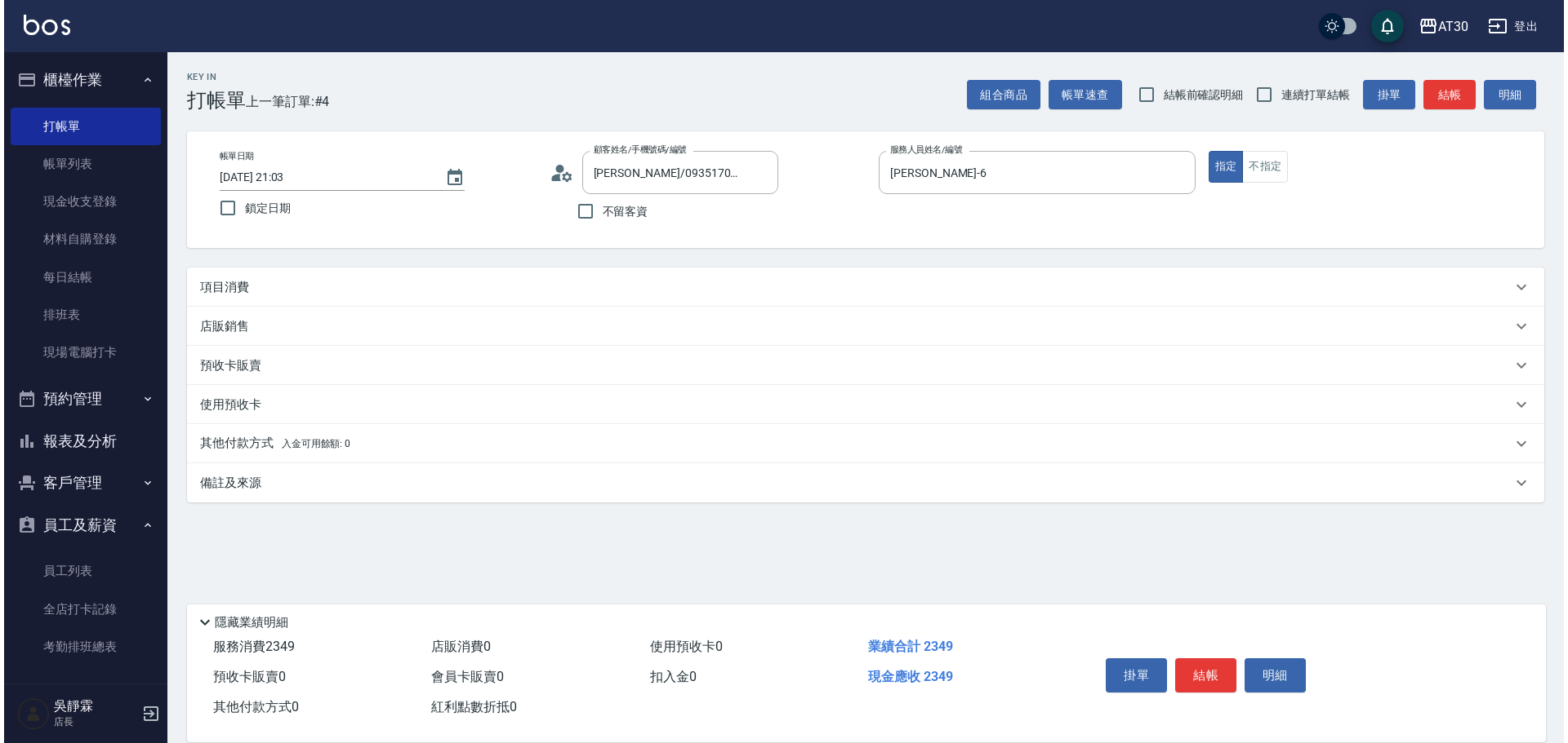
scroll to position [0, 0]
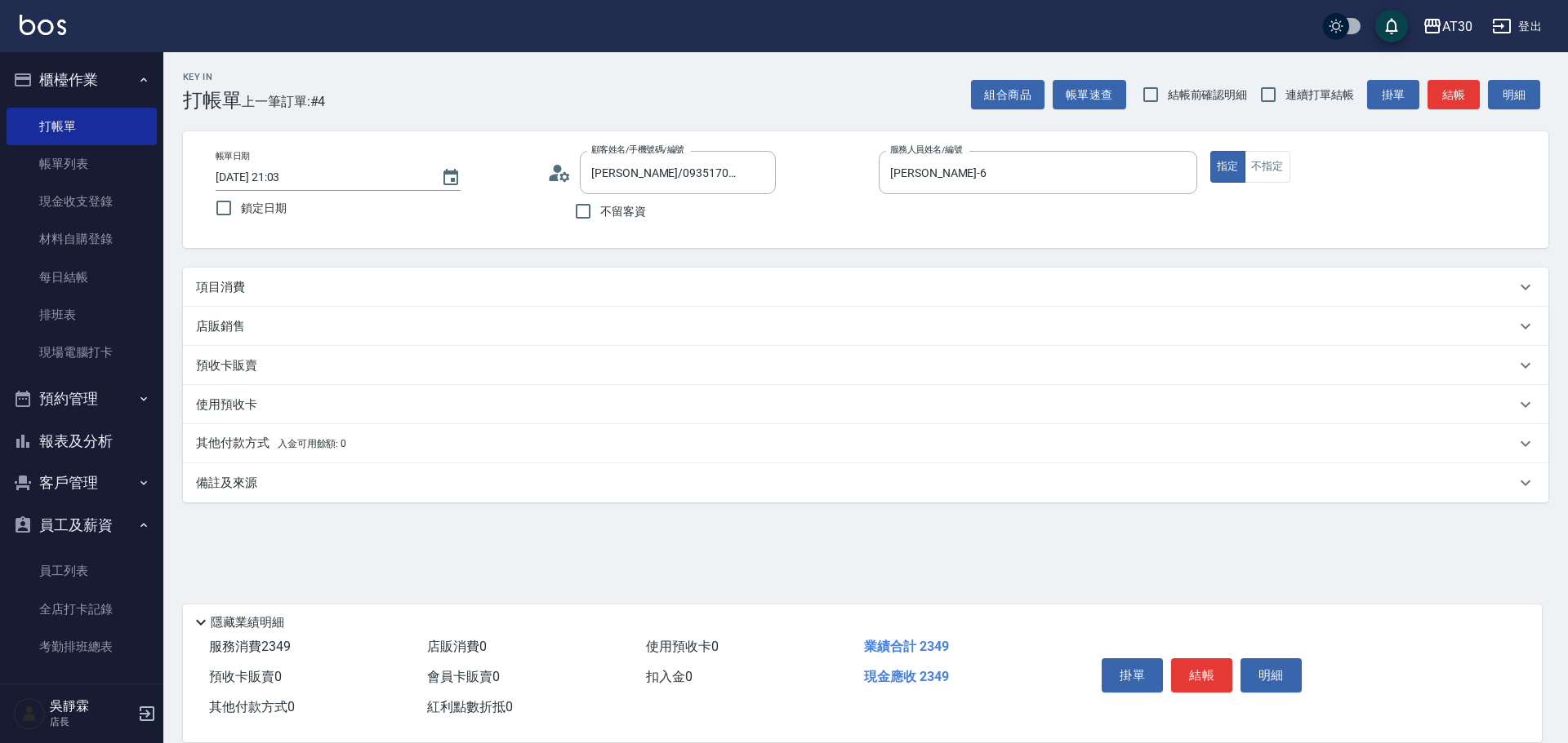
click at [683, 300] on div "項目消費" at bounding box center [866, 287] width 1365 height 40
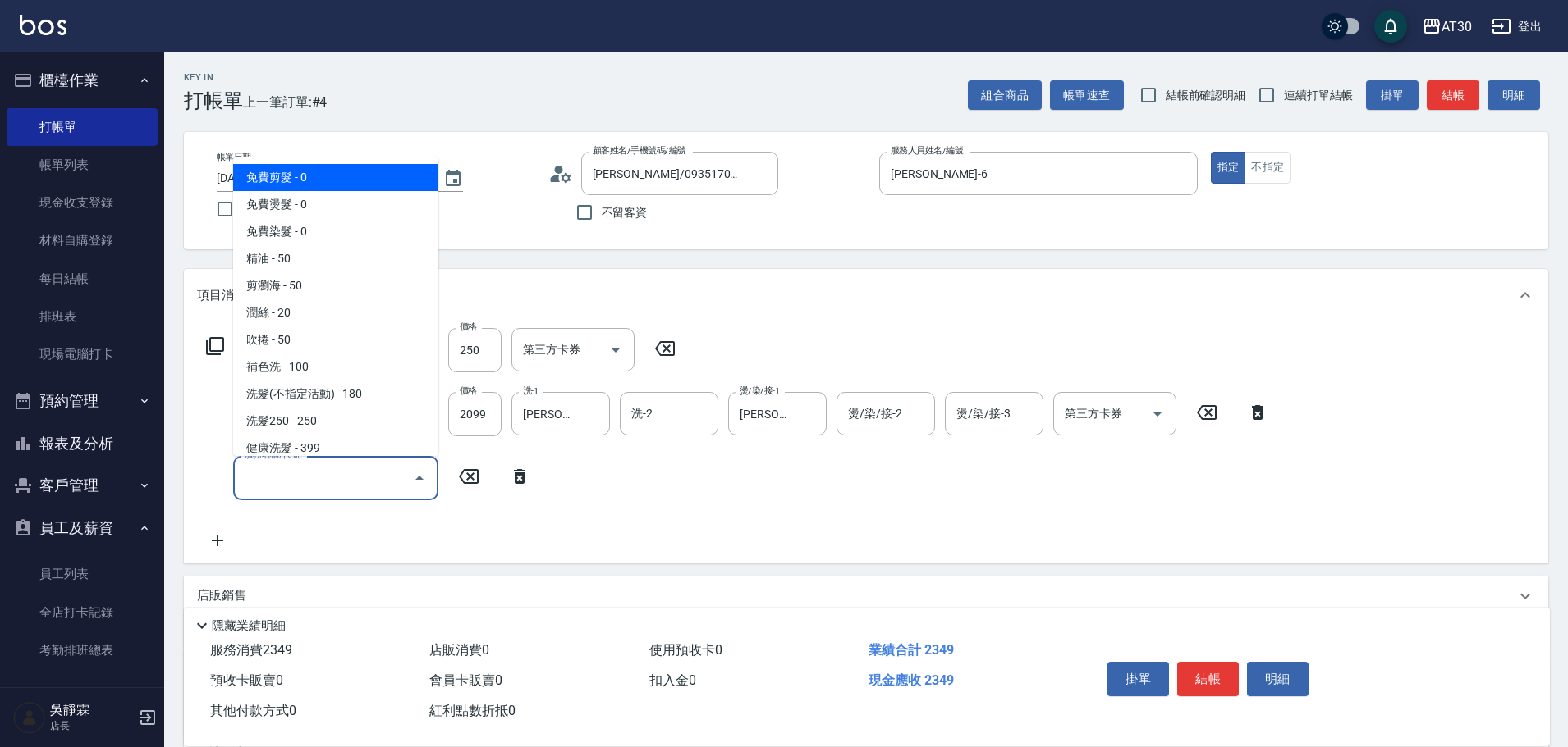
click at [314, 485] on input "服務名稱/代號" at bounding box center [323, 478] width 166 height 29
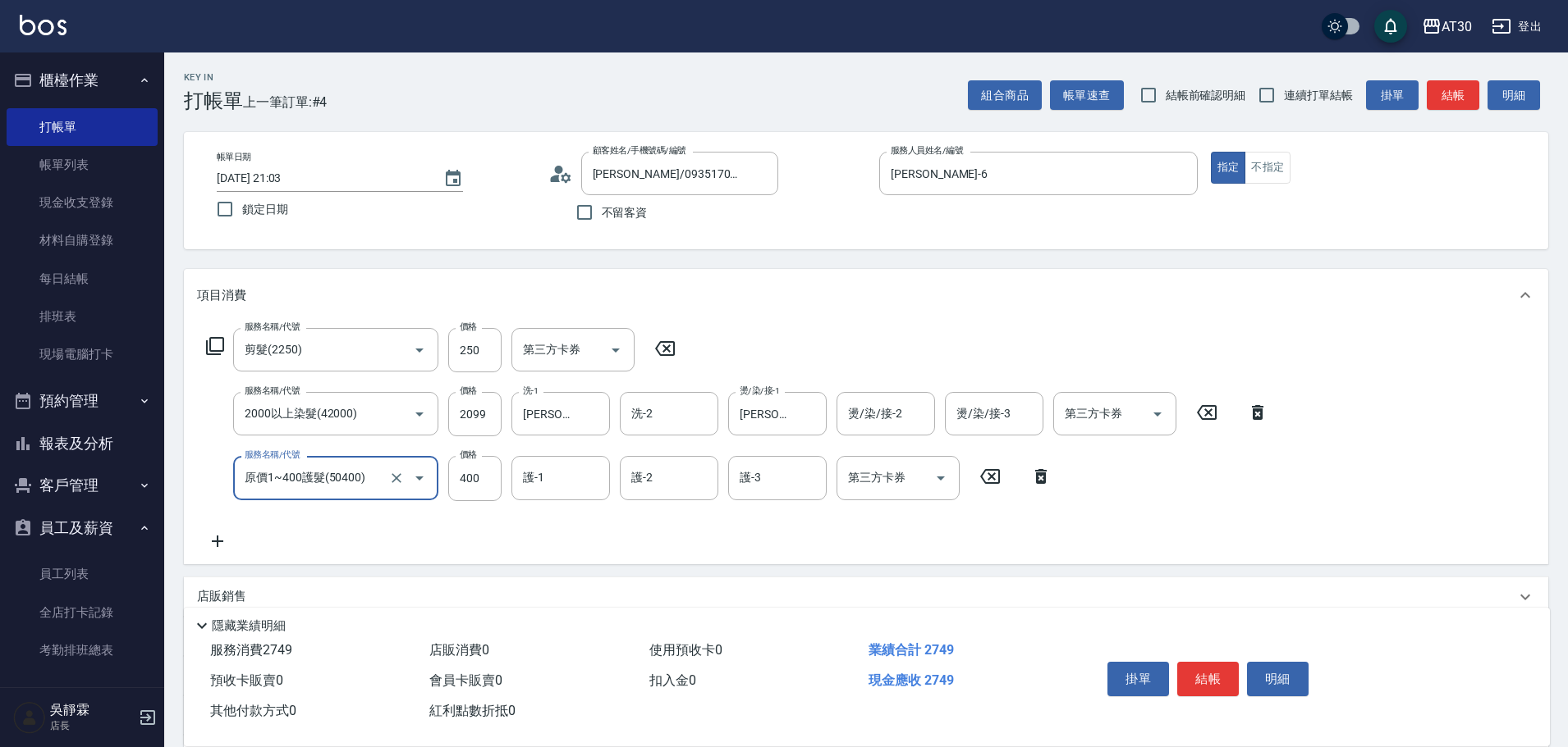
type input "原價1~400護髮(50400)"
click at [886, 292] on div "項目消費" at bounding box center [856, 296] width 1318 height 17
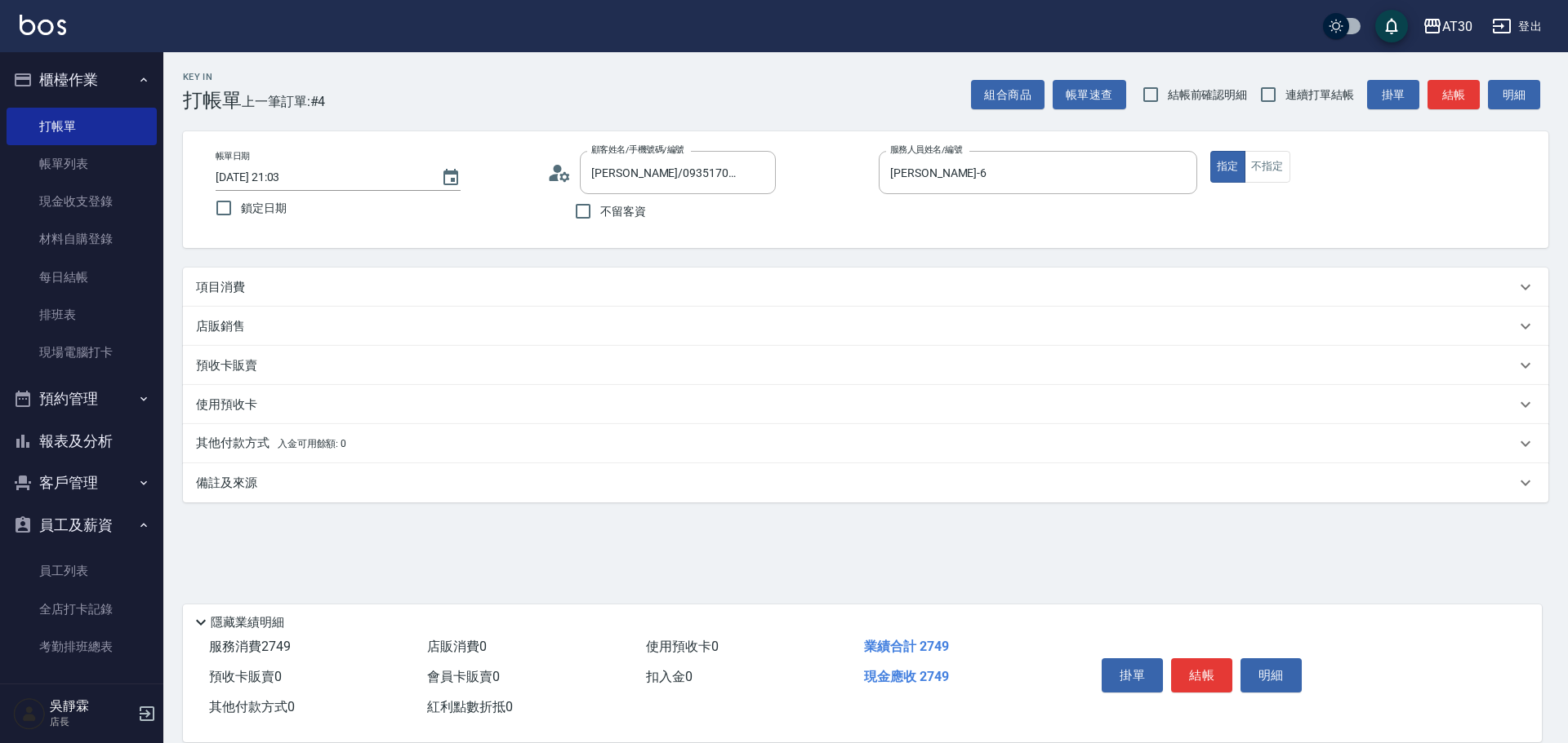
click at [1008, 267] on div "Key In 打帳單 上一筆訂單:#4 組合商品 帳單速查 結帳前確認明細 連續打單結帳 掛單 結帳 明細 帳單日期 2025/10/04 21:03 鎖定日…" at bounding box center [865, 356] width 1405 height 607
click at [1544, 284] on div "項目消費" at bounding box center [866, 287] width 1365 height 40
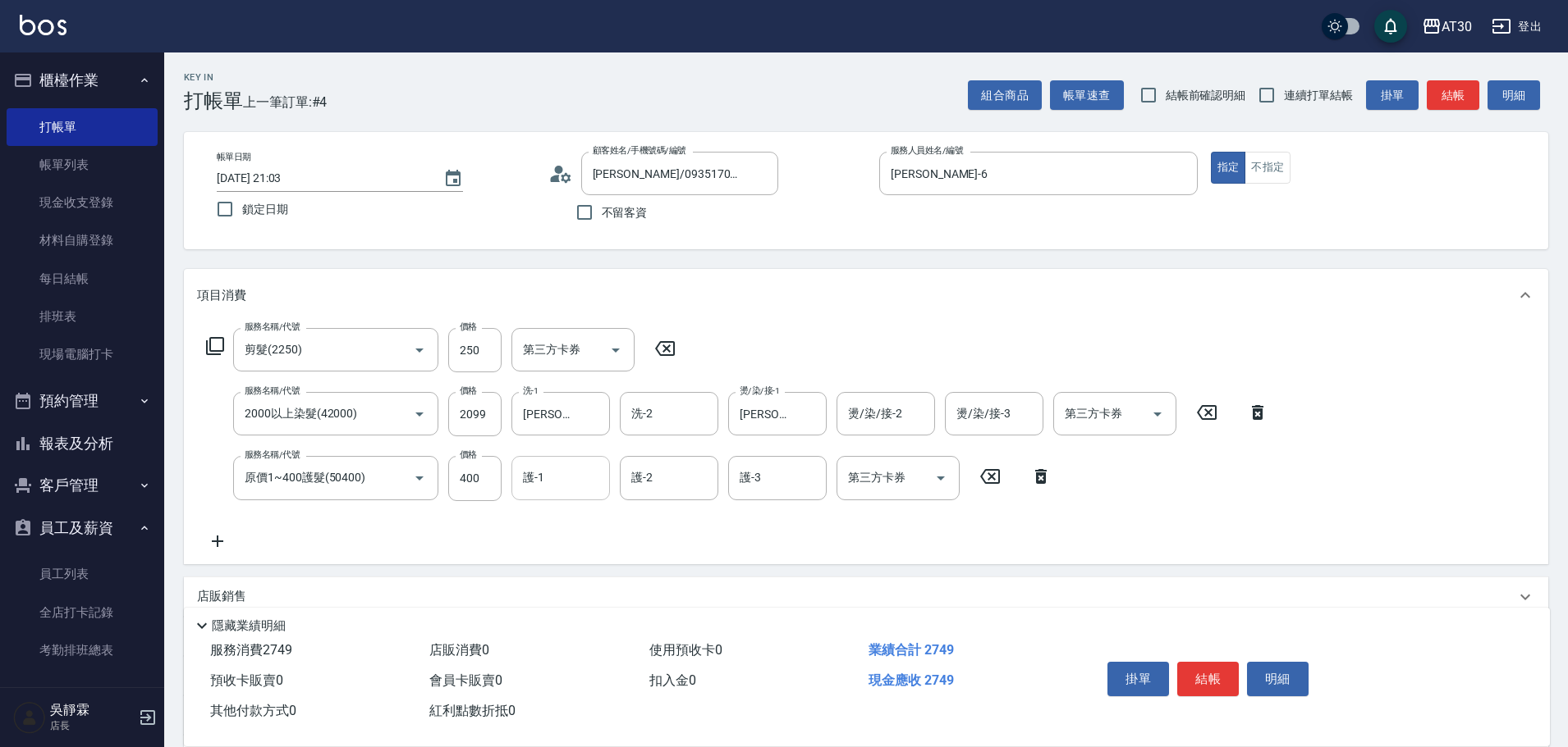
click at [565, 490] on div "護-1" at bounding box center [561, 478] width 99 height 44
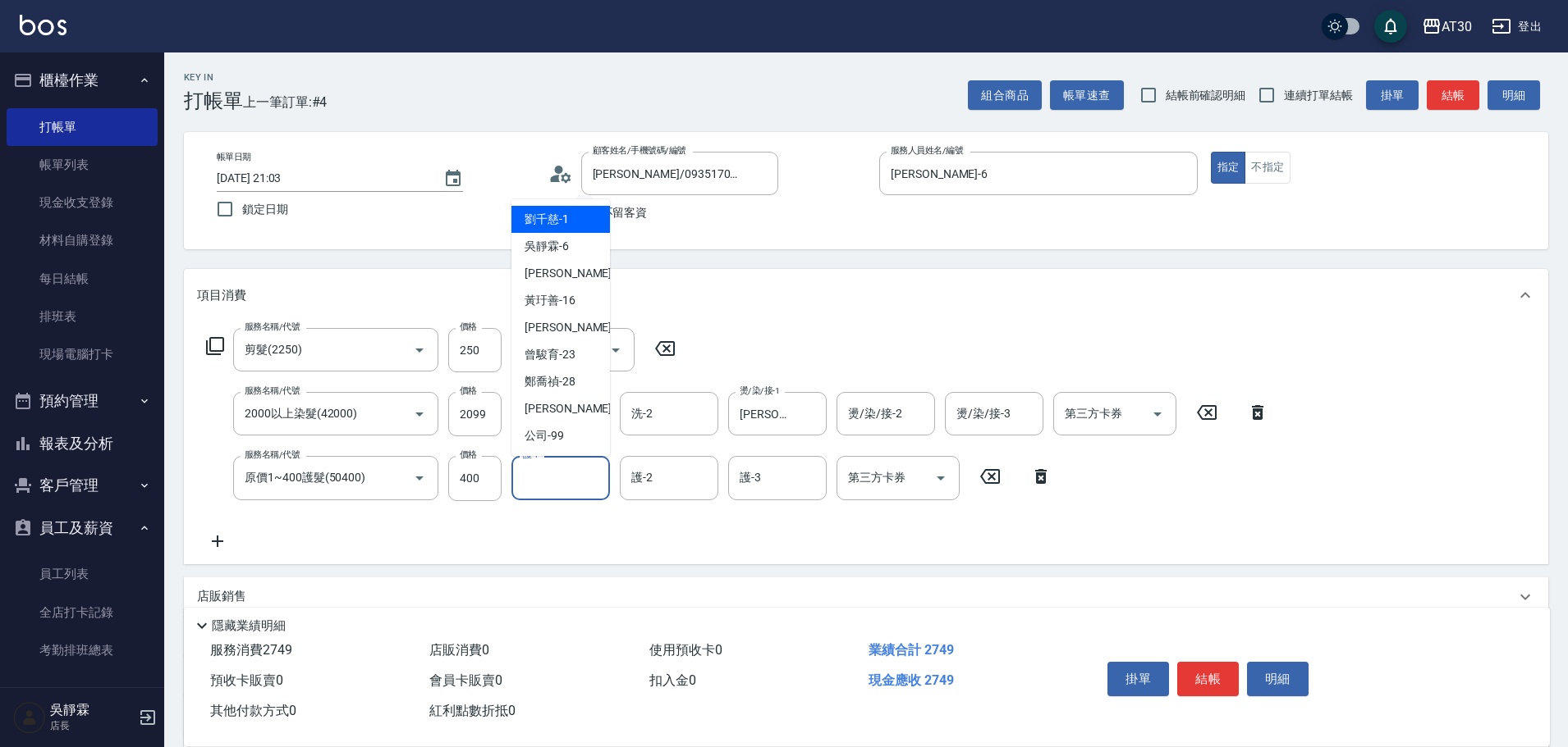
click at [574, 228] on div "劉千慈 -1" at bounding box center [561, 220] width 99 height 27
type input "劉千慈-1"
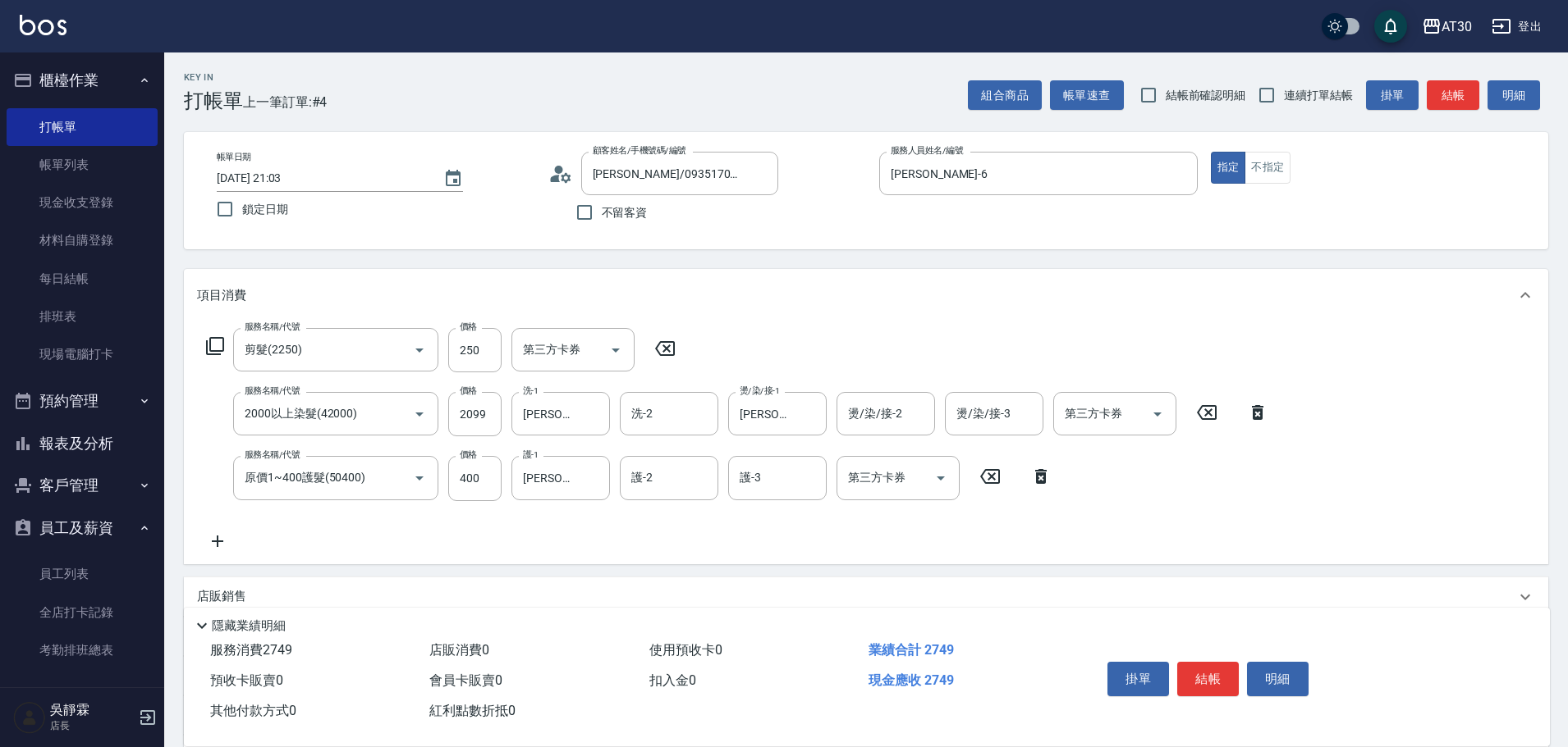
click at [1087, 311] on div "項目消費" at bounding box center [865, 296] width 1364 height 52
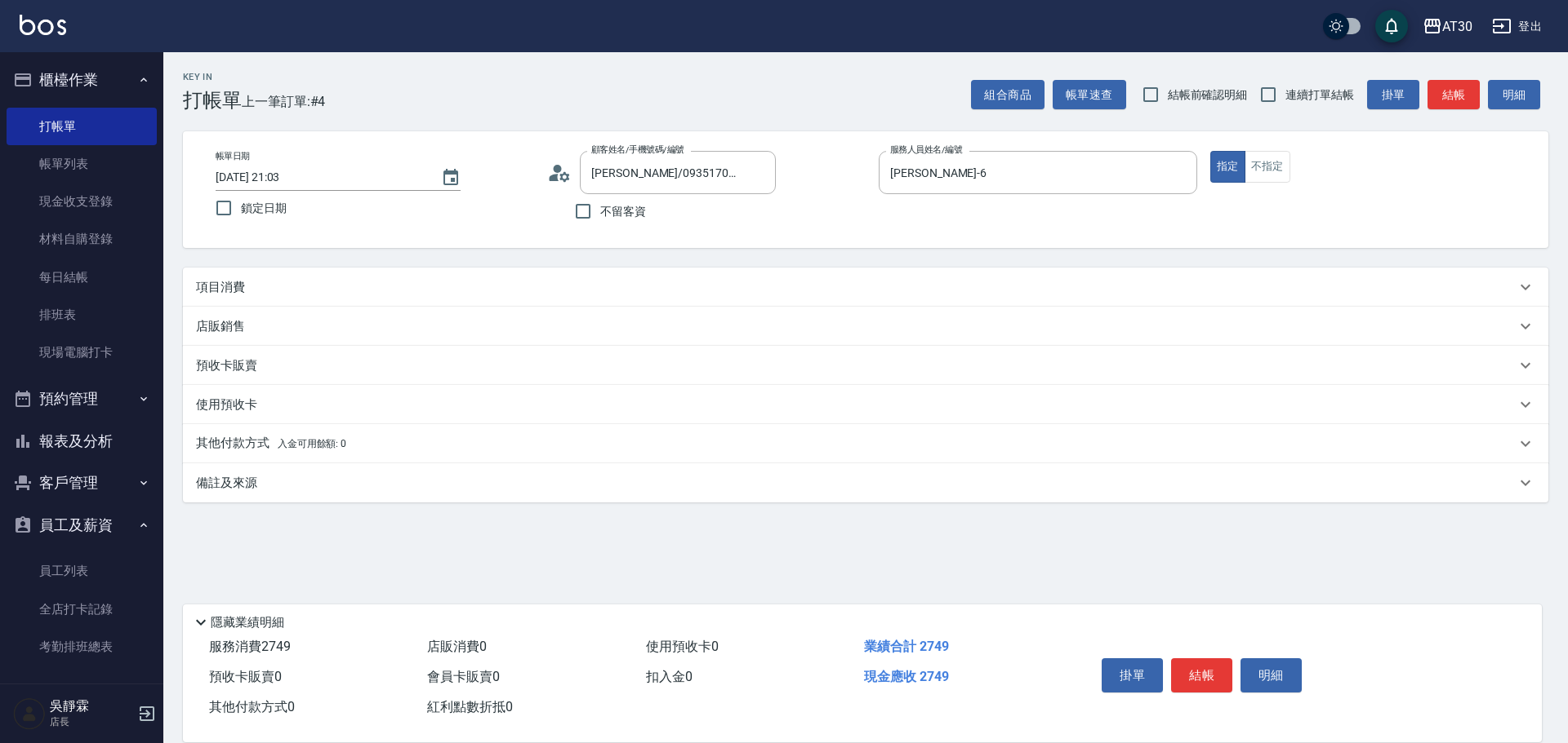
click at [1055, 285] on div "項目消費" at bounding box center [855, 288] width 1320 height 17
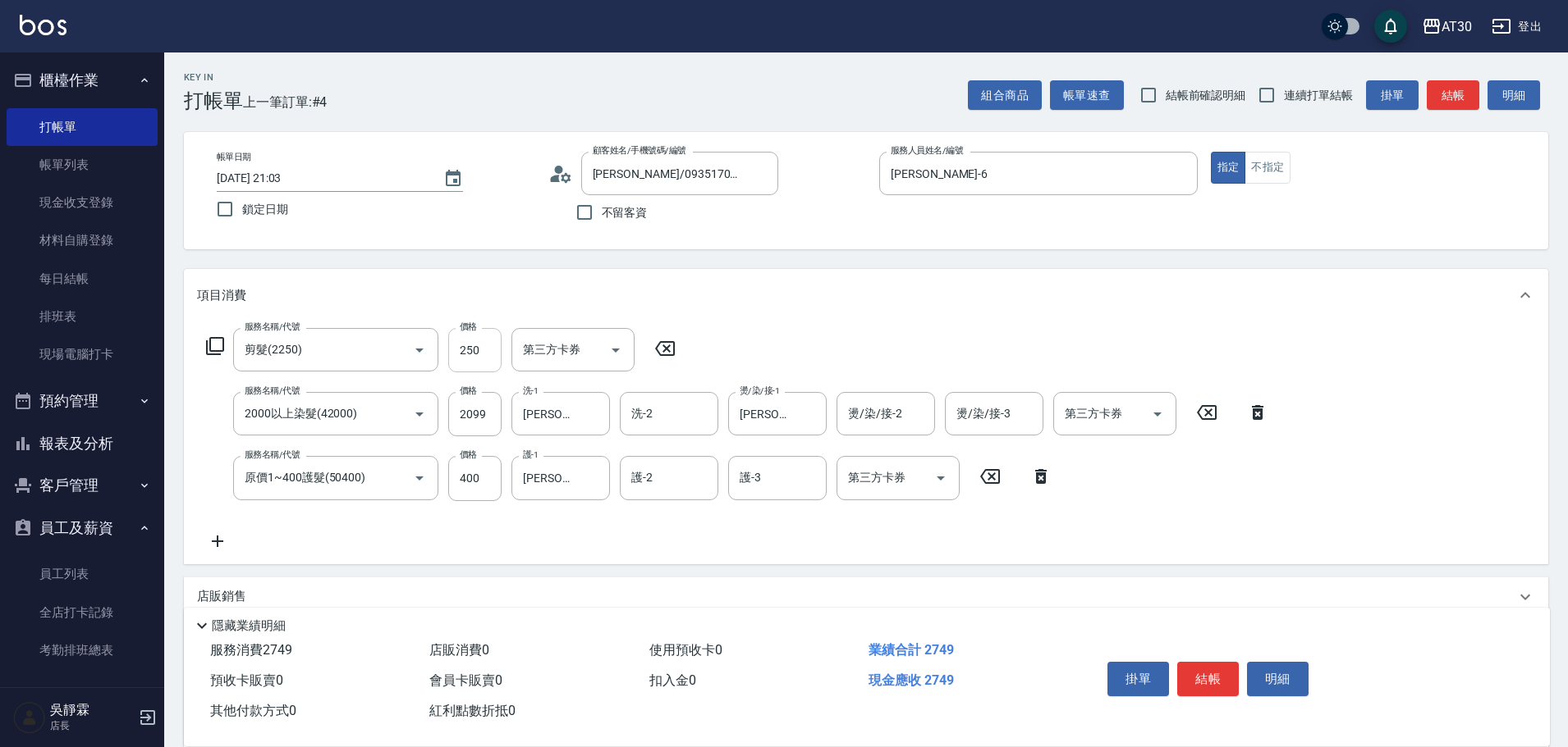
click at [481, 360] on input "250" at bounding box center [474, 351] width 53 height 45
type input "300"
click at [894, 310] on div "項目消費" at bounding box center [865, 296] width 1364 height 52
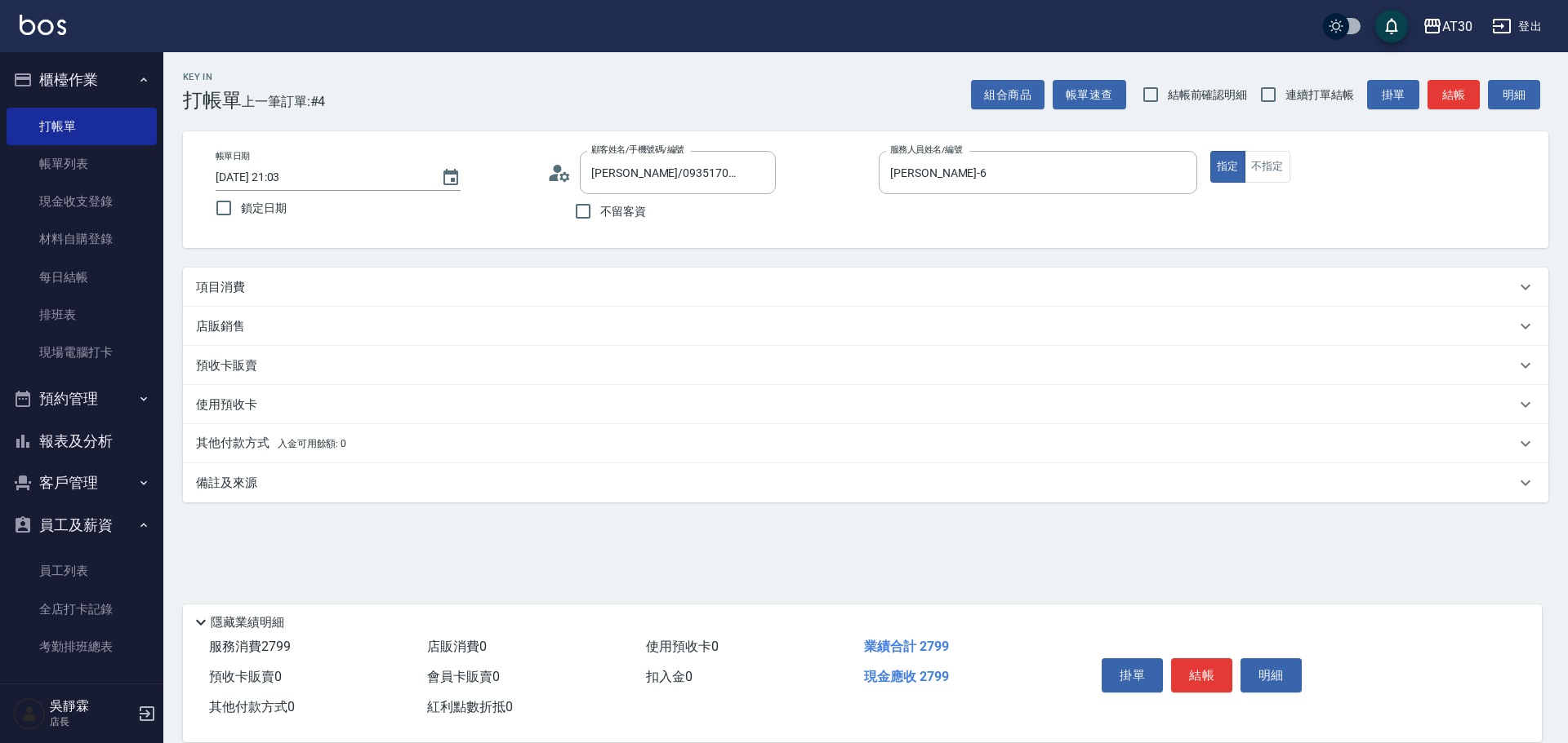
click at [875, 281] on div "項目消費" at bounding box center [855, 288] width 1320 height 17
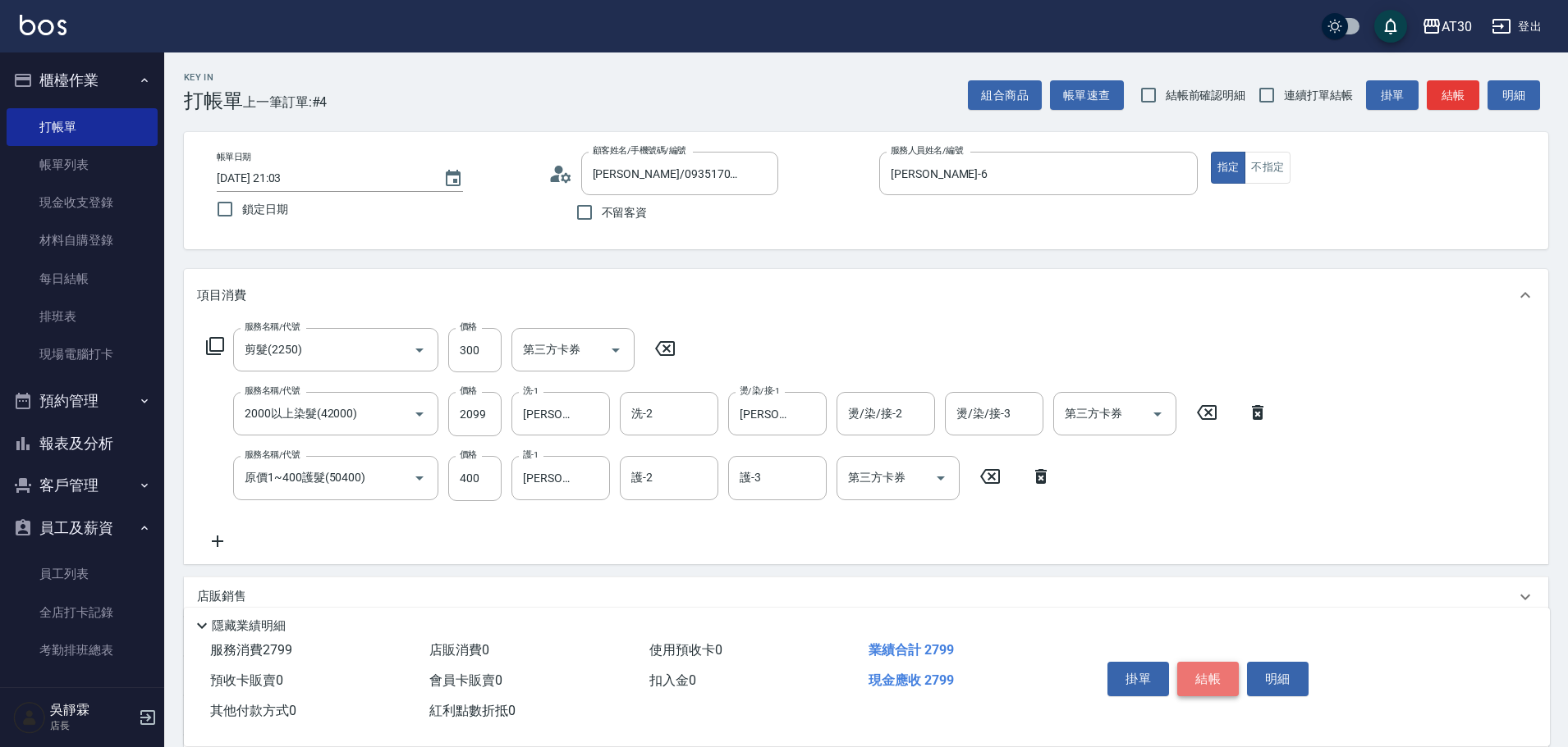
click at [1210, 673] on button "結帳" at bounding box center [1207, 679] width 62 height 35
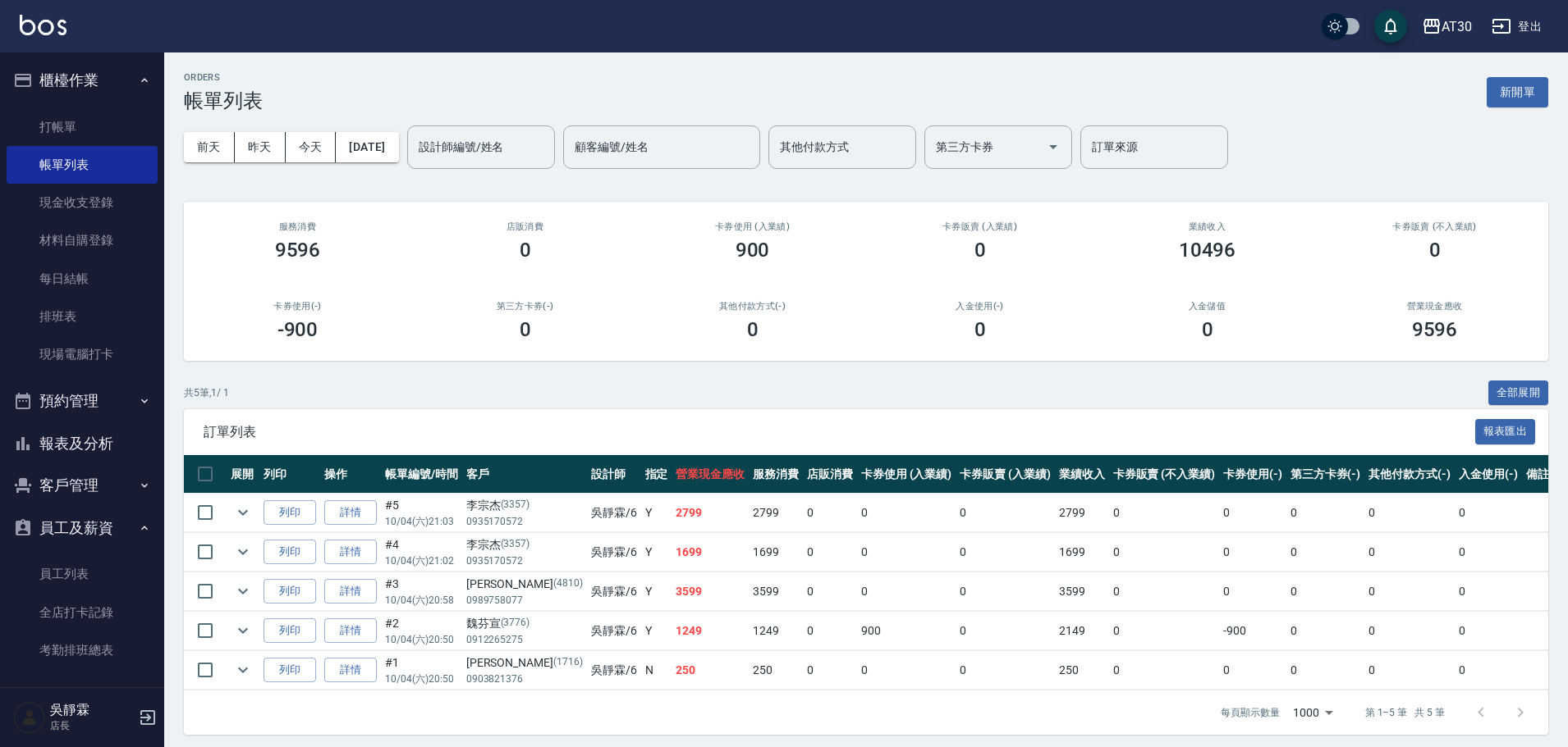
scroll to position [19, 0]
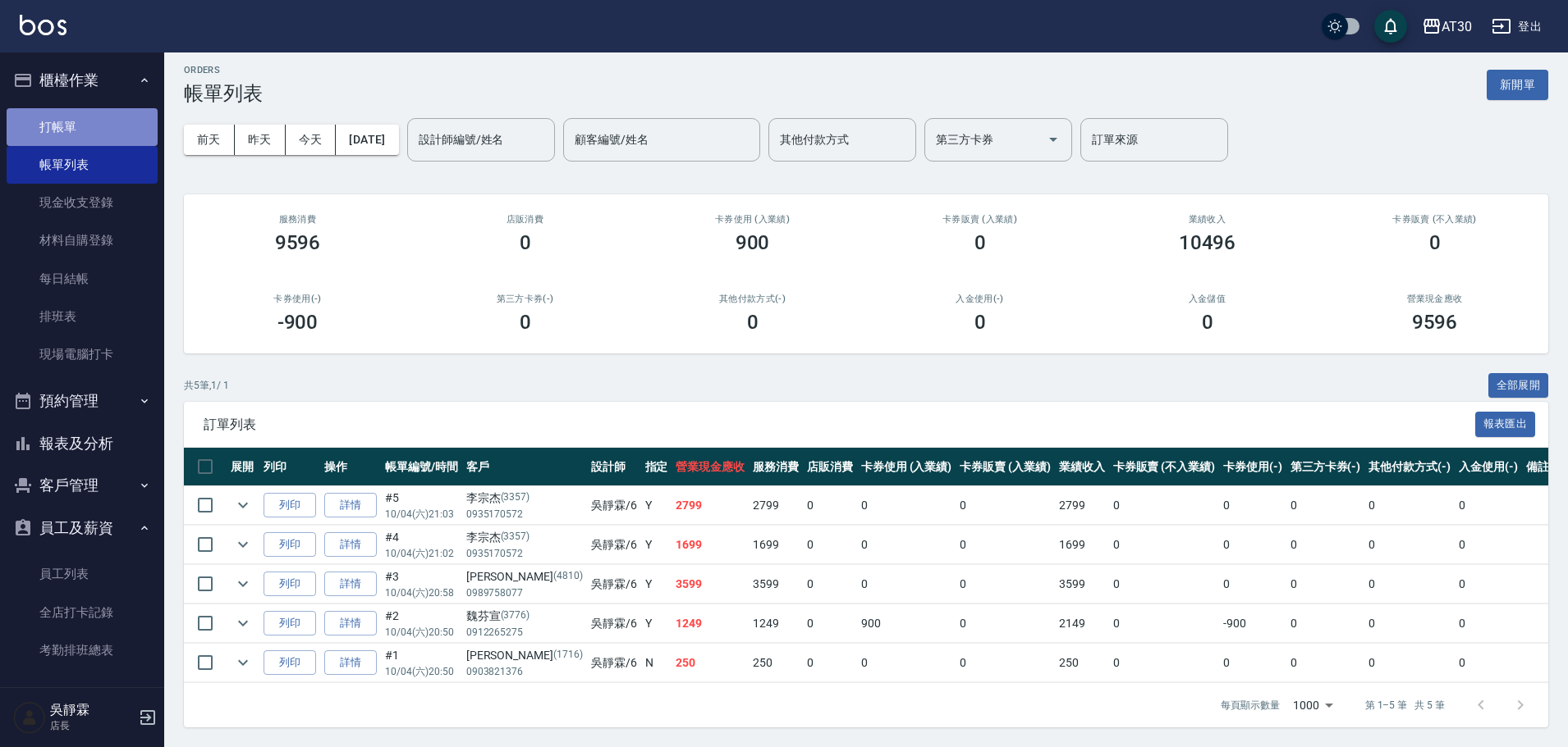
click at [97, 123] on link "打帳單" at bounding box center [82, 127] width 151 height 38
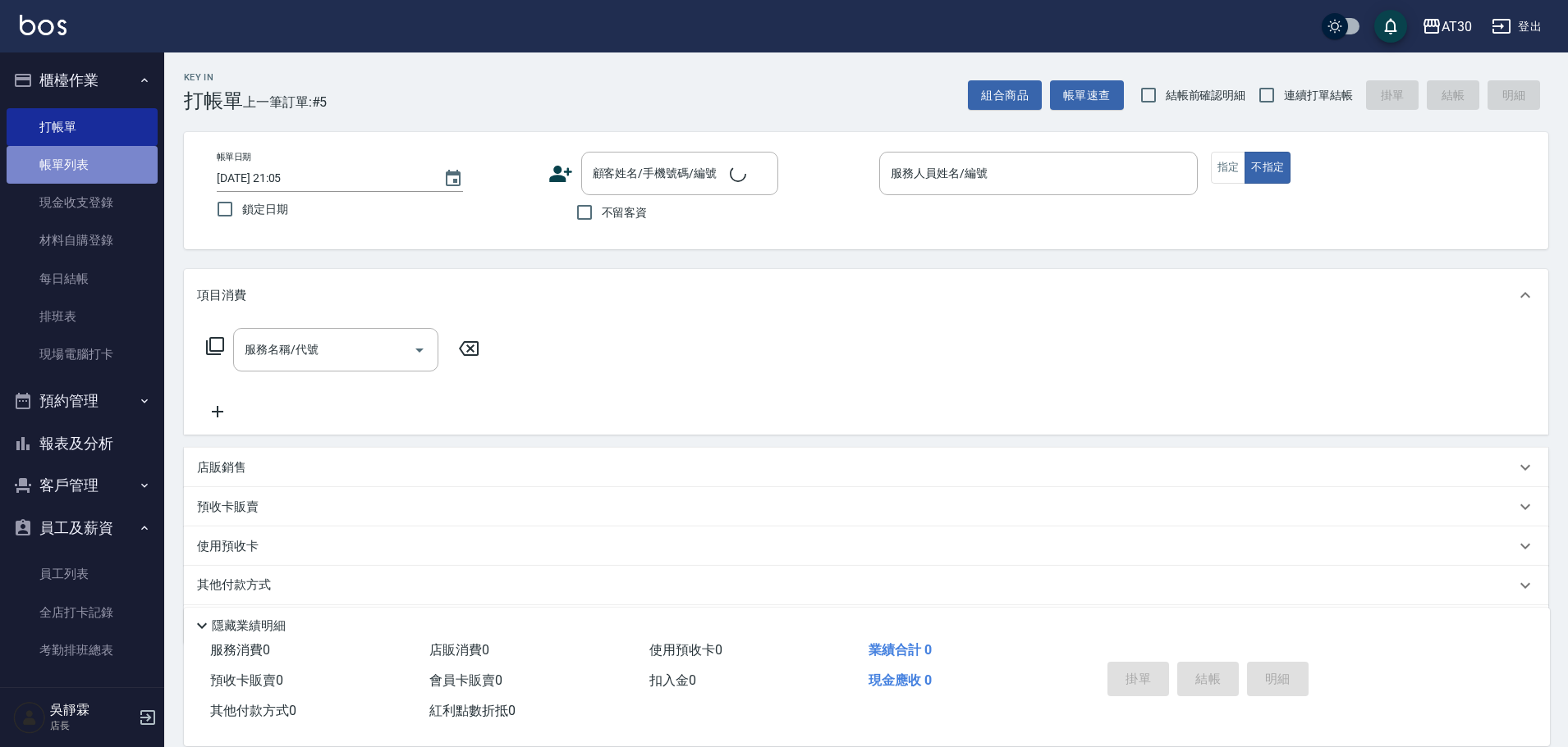
click at [106, 173] on link "帳單列表" at bounding box center [82, 165] width 151 height 38
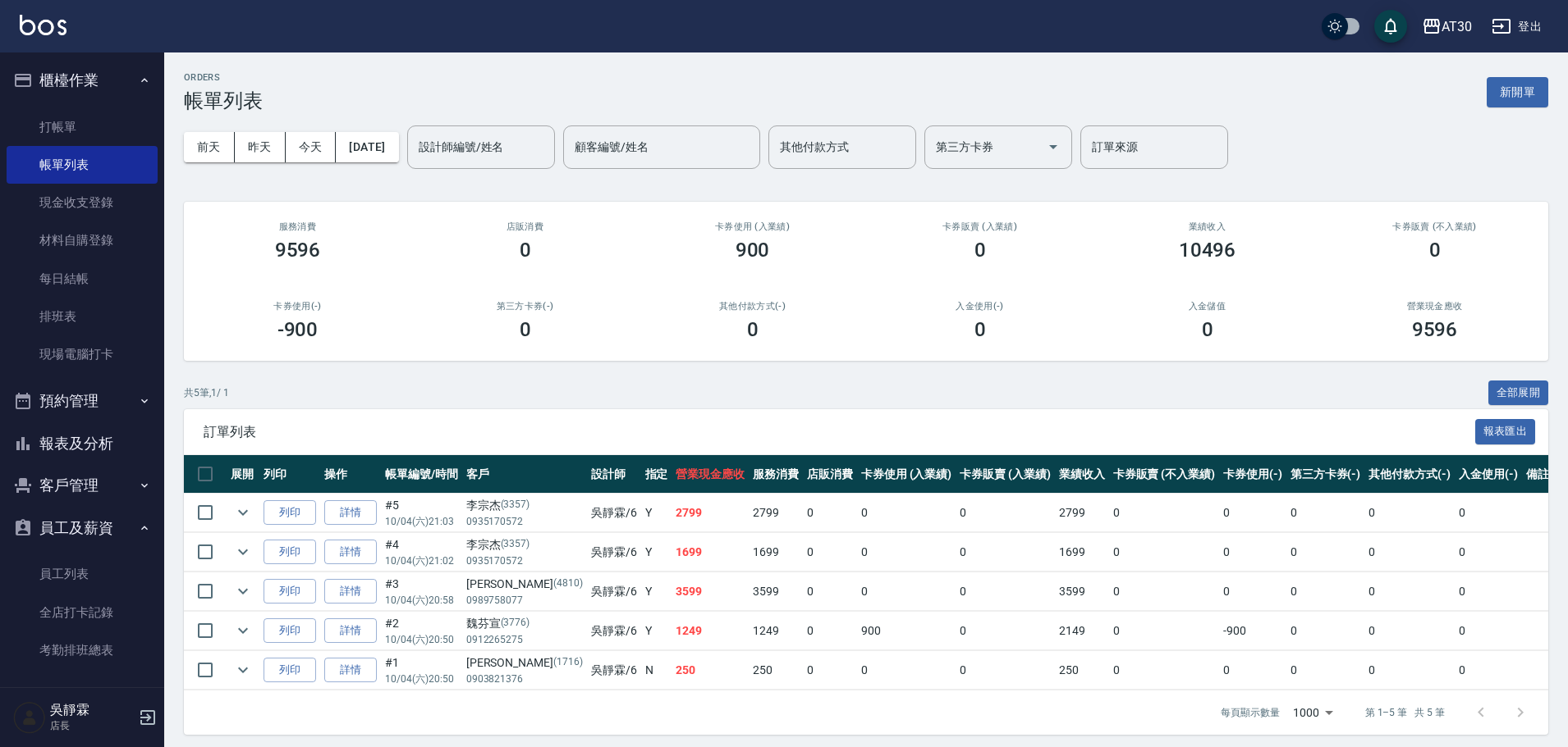
scroll to position [19, 0]
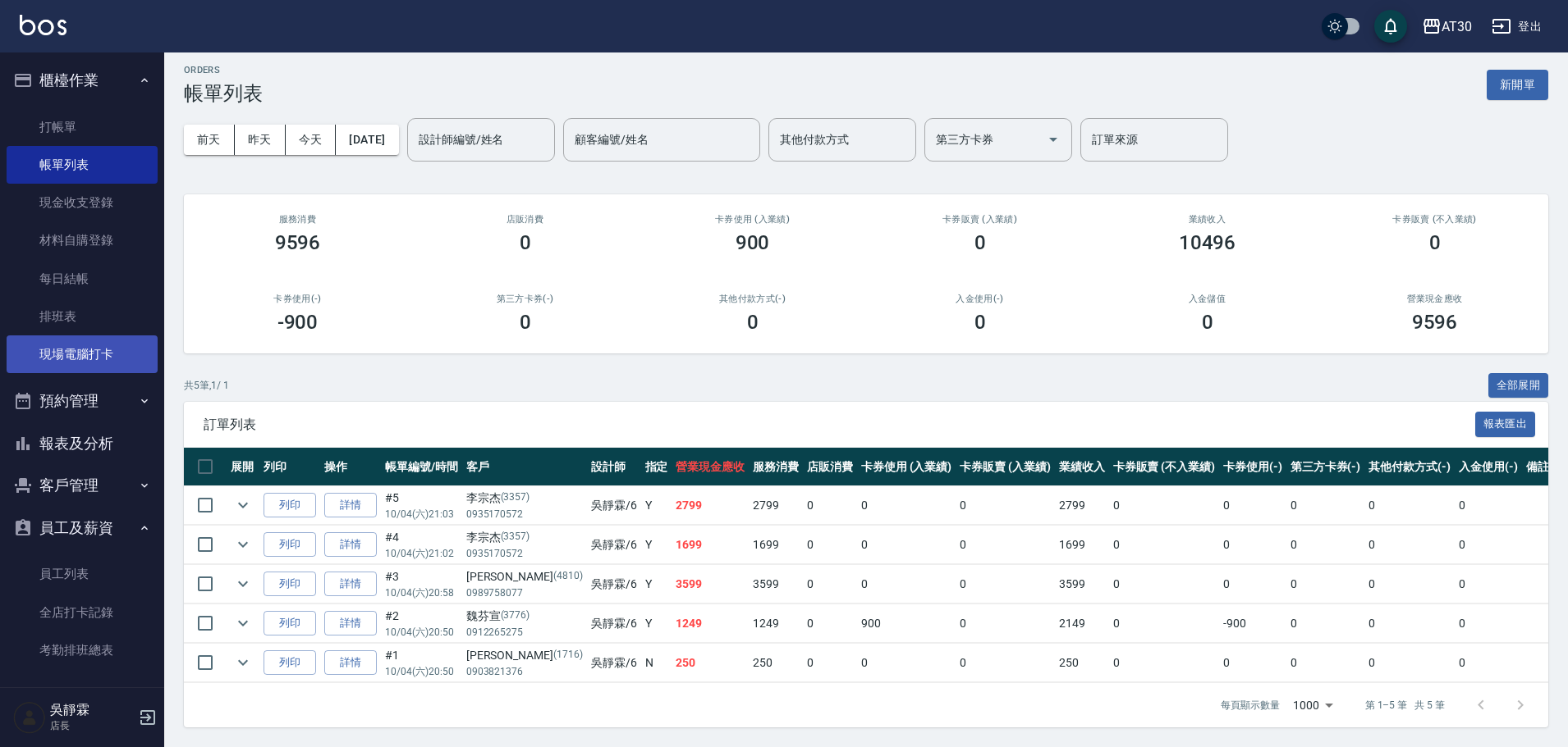
click at [107, 339] on link "現場電腦打卡" at bounding box center [82, 354] width 151 height 38
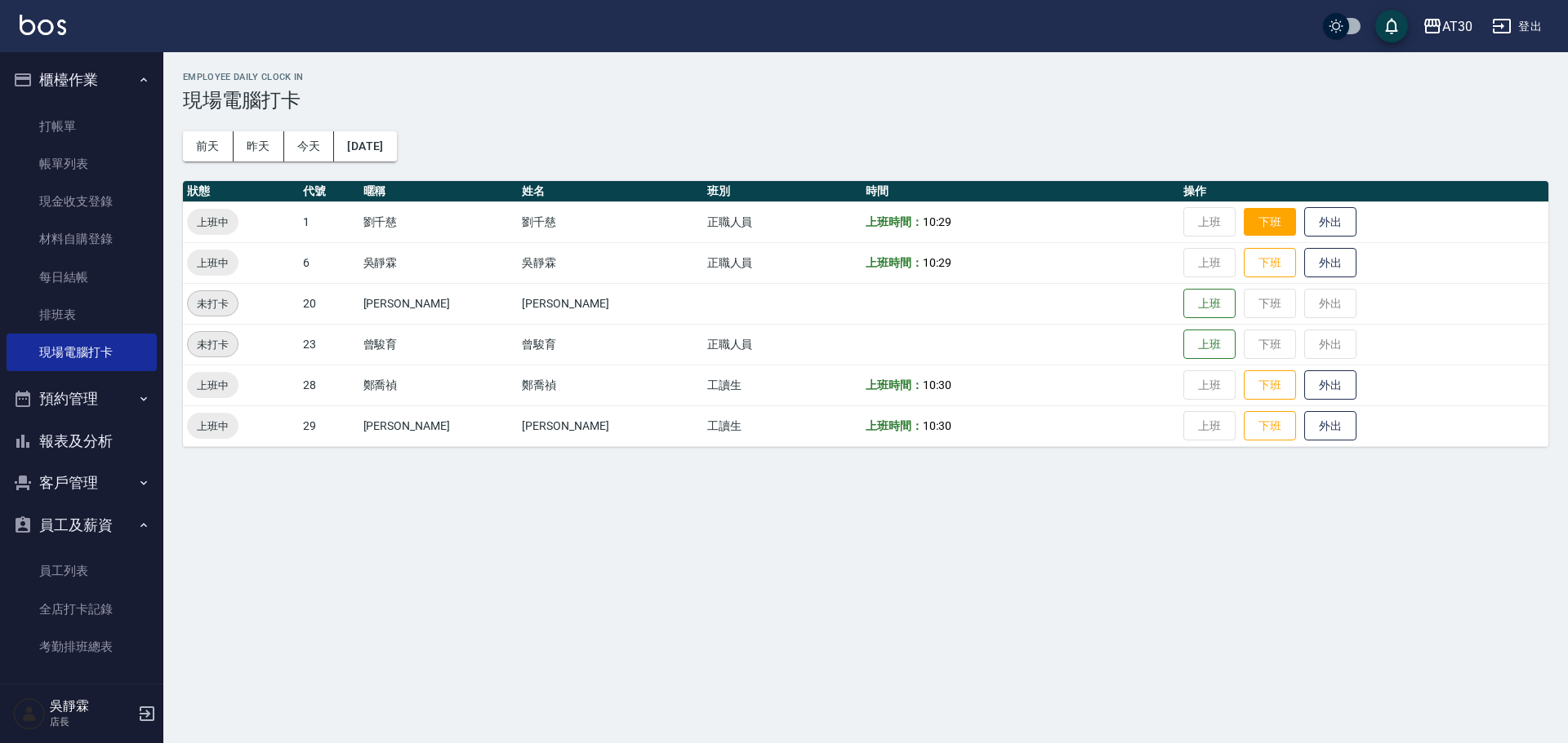
click at [1251, 231] on button "下班" at bounding box center [1270, 223] width 52 height 29
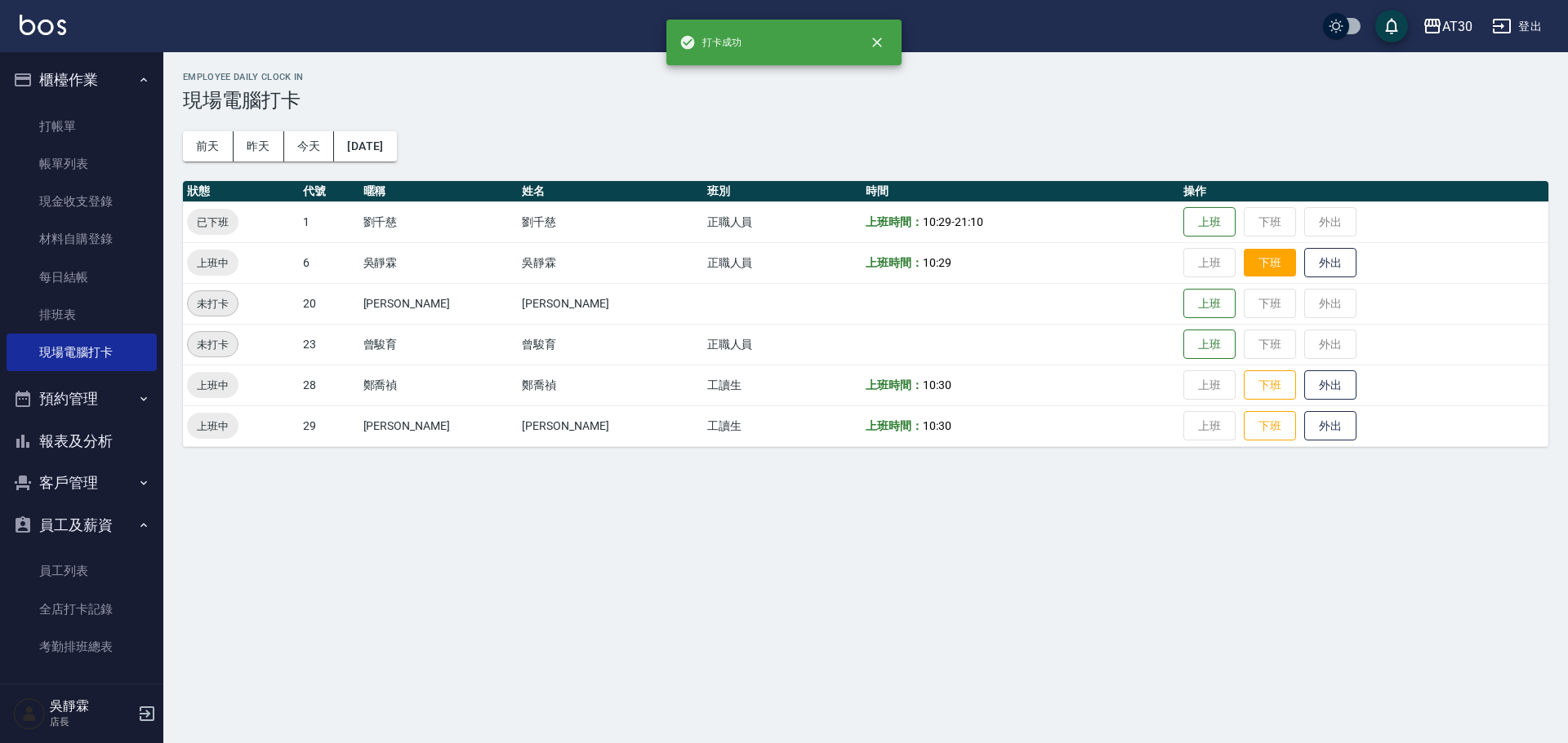
click at [1262, 258] on button "下班" at bounding box center [1270, 263] width 52 height 29
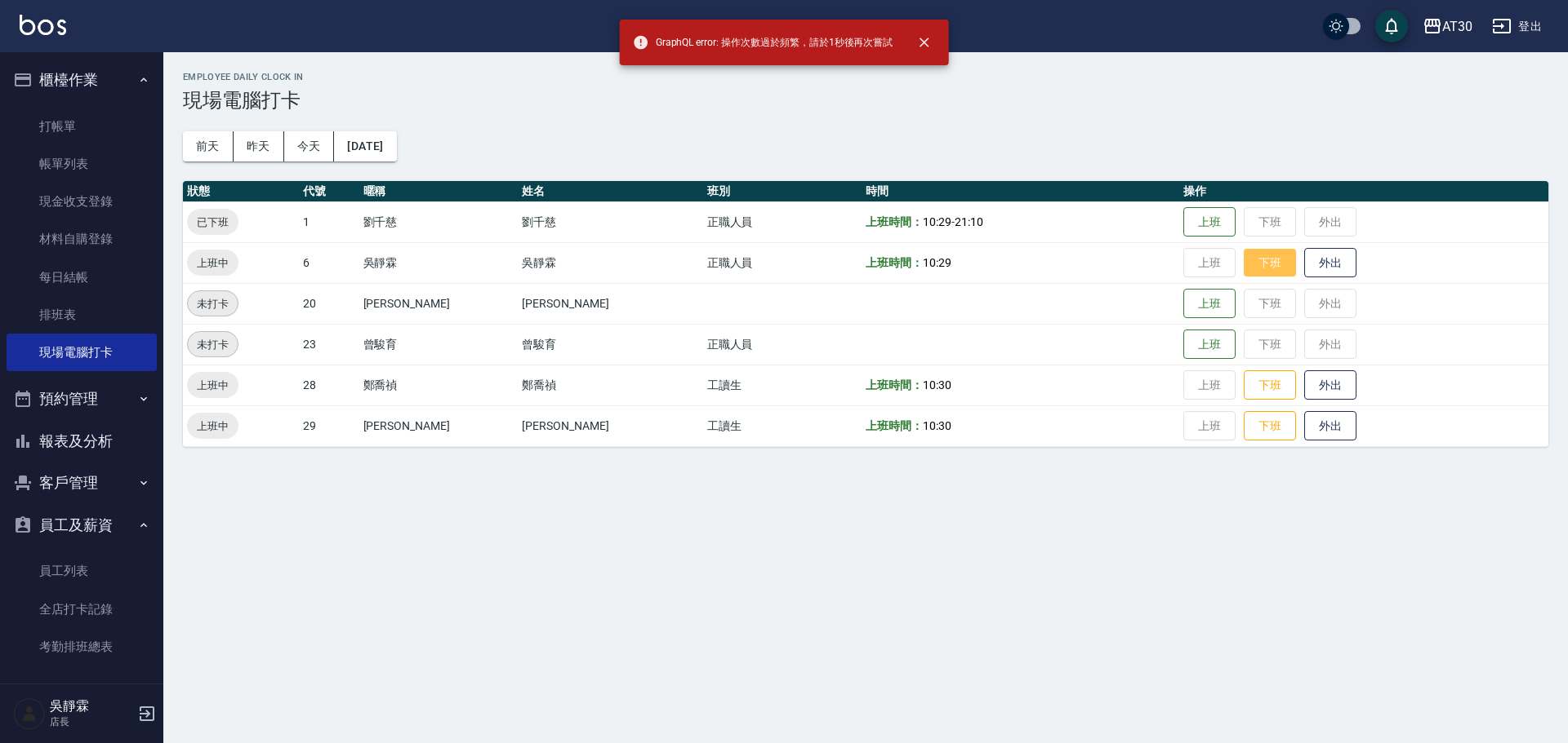
click at [1262, 258] on button "下班" at bounding box center [1270, 263] width 52 height 29
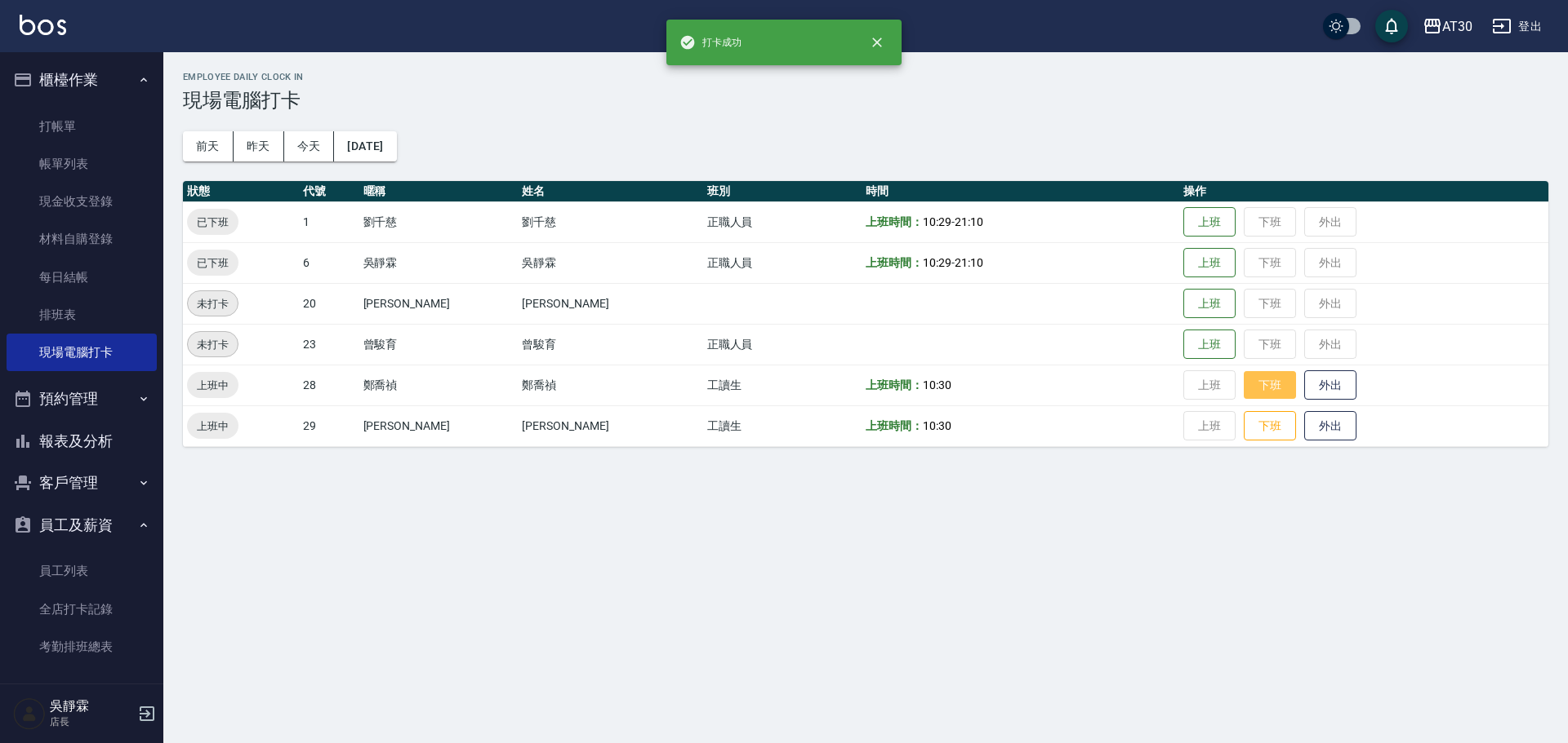
click at [1244, 395] on button "下班" at bounding box center [1270, 385] width 52 height 29
click at [1252, 383] on button "下班" at bounding box center [1270, 385] width 52 height 29
click at [1244, 383] on button "下班" at bounding box center [1270, 385] width 52 height 29
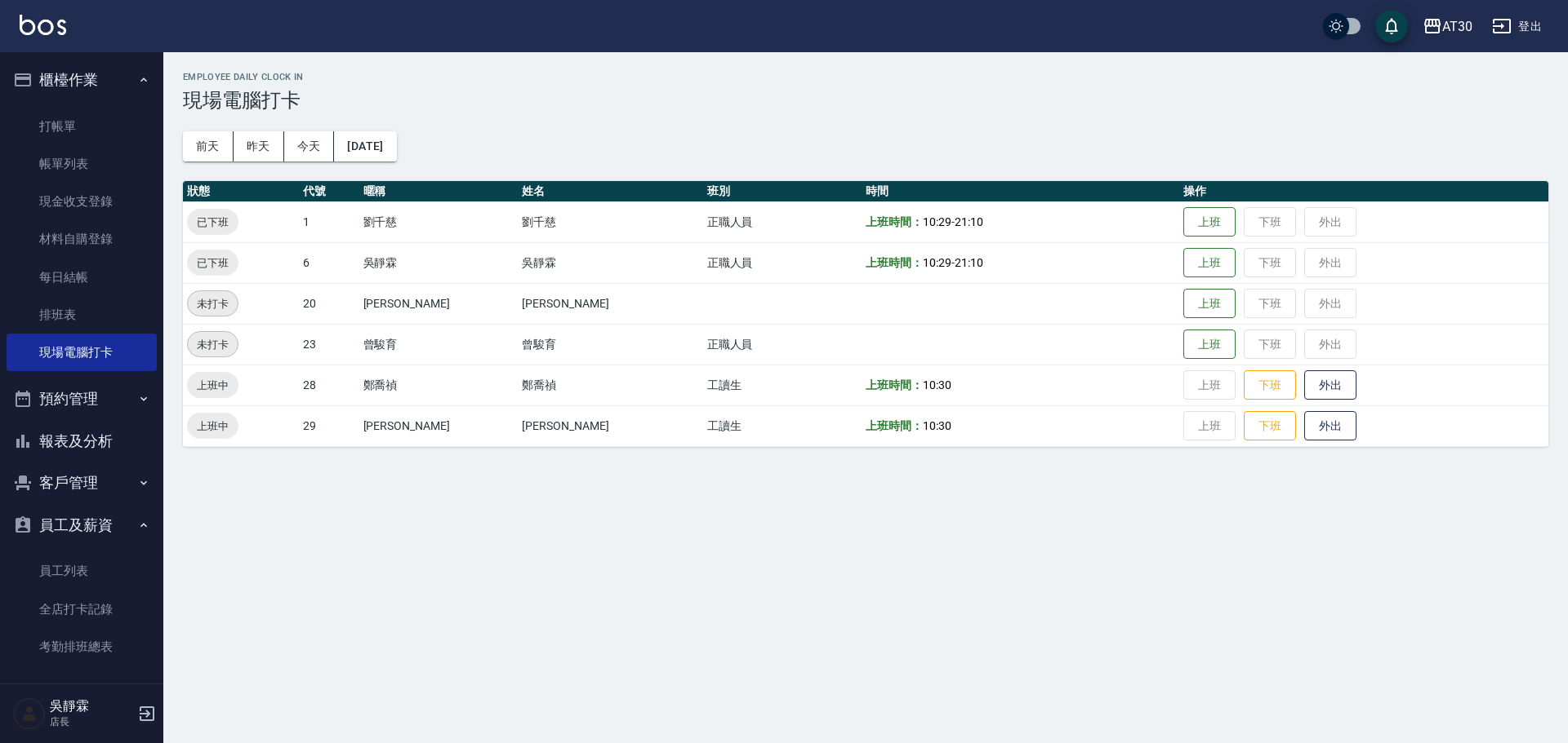
click at [93, 439] on button "報表及分析" at bounding box center [82, 441] width 150 height 42
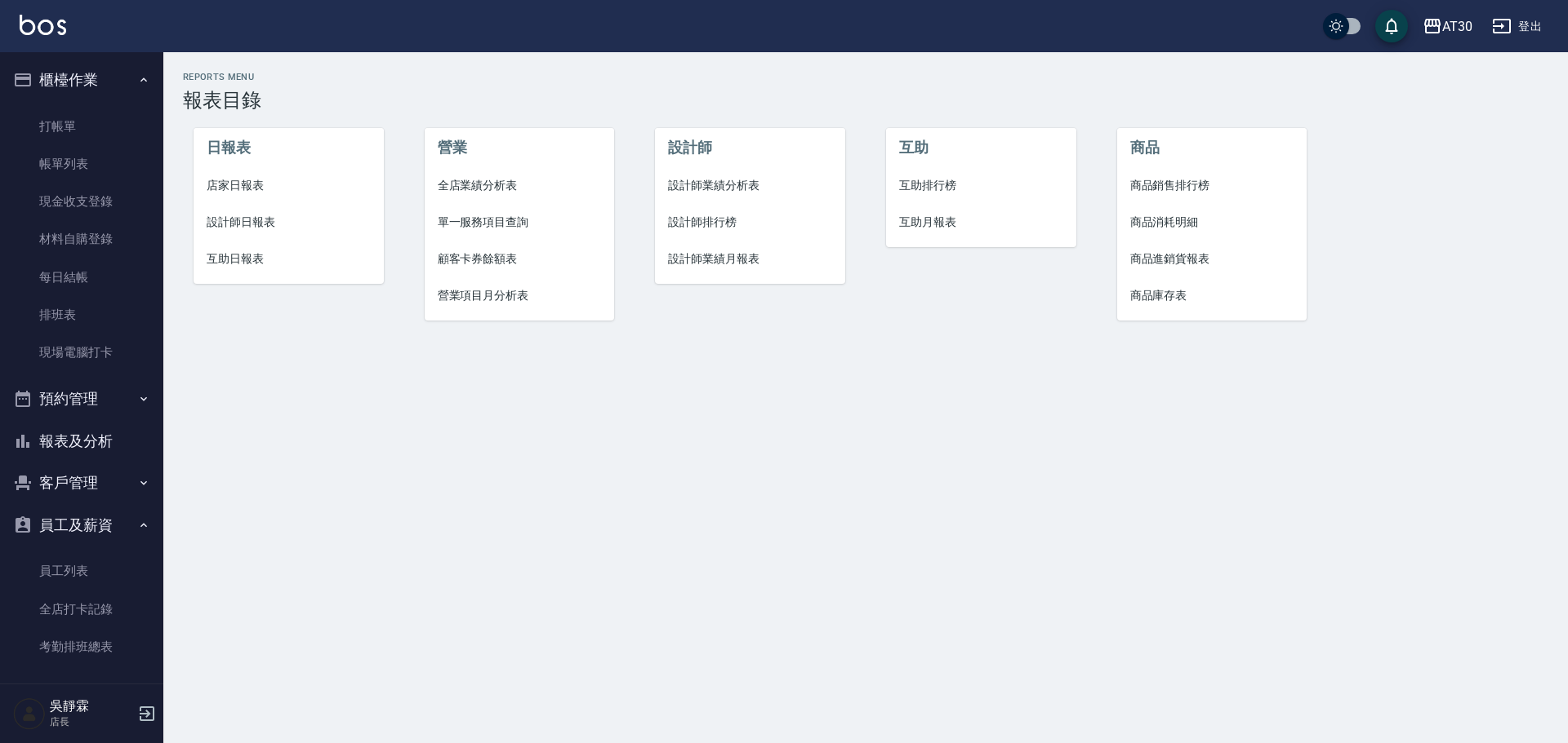
click at [102, 444] on button "報表及分析" at bounding box center [82, 441] width 150 height 42
click at [100, 431] on button "報表及分析" at bounding box center [82, 441] width 150 height 42
click at [107, 638] on link "考勤排班總表" at bounding box center [82, 647] width 150 height 38
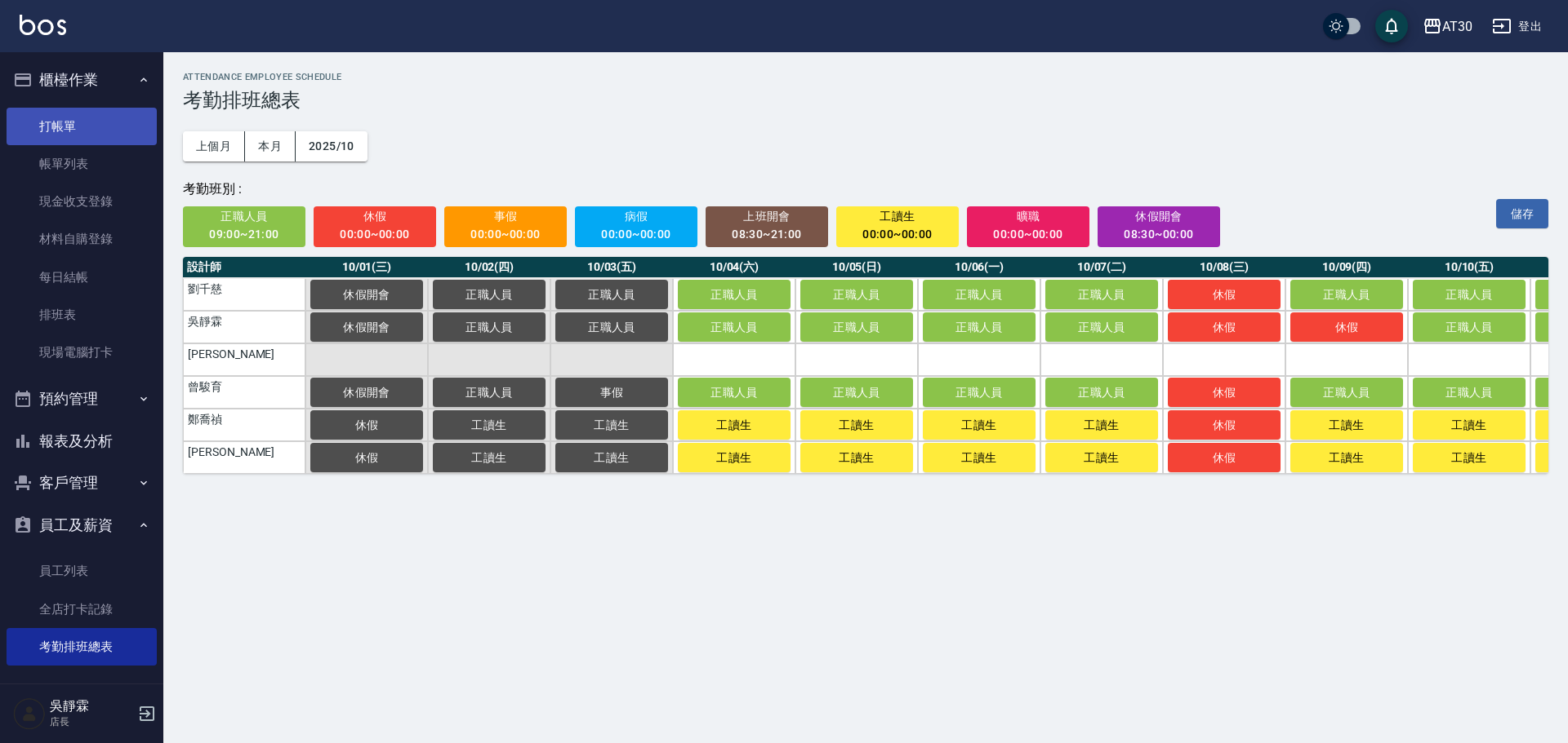
click at [87, 131] on link "打帳單" at bounding box center [82, 126] width 150 height 38
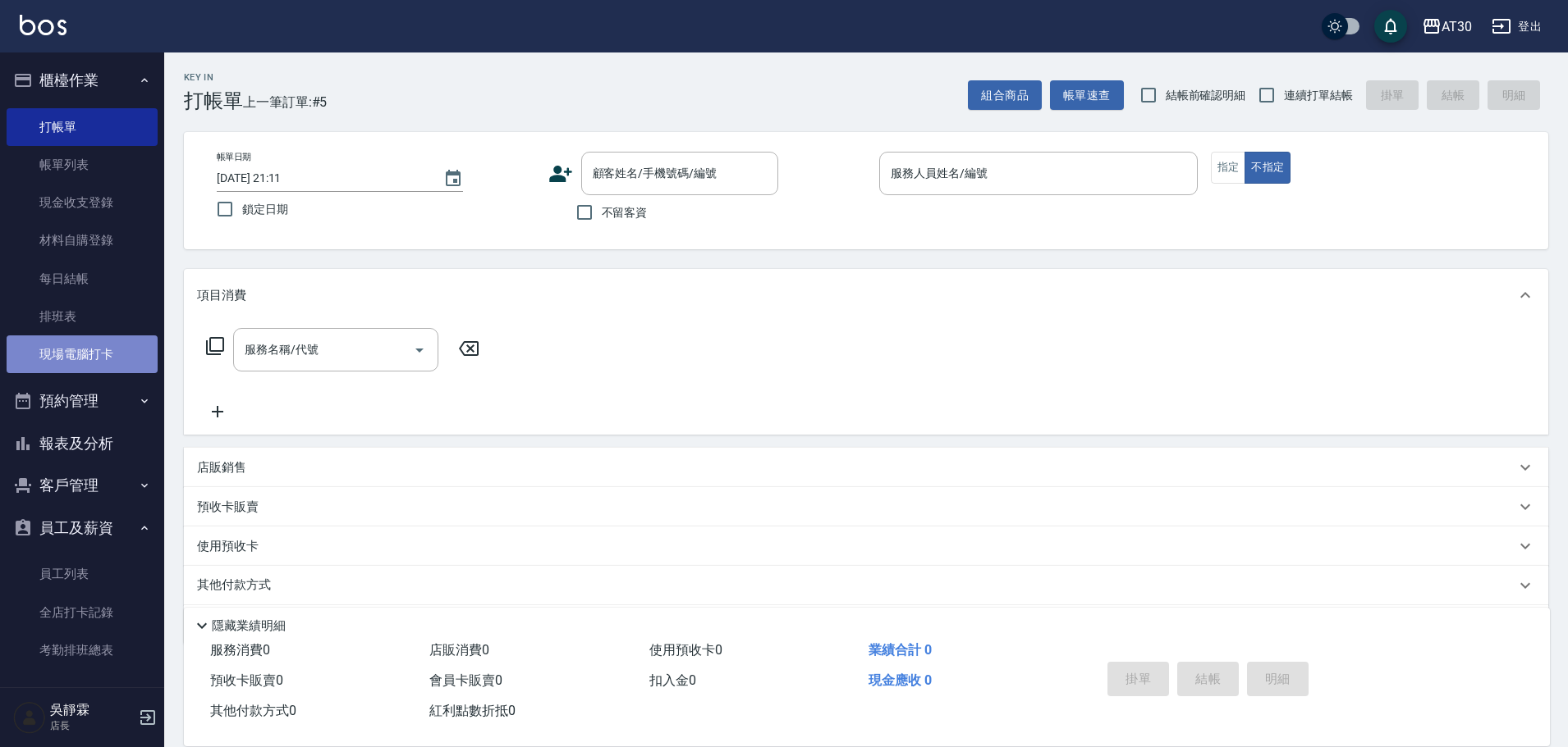
click at [102, 347] on link "現場電腦打卡" at bounding box center [82, 354] width 151 height 38
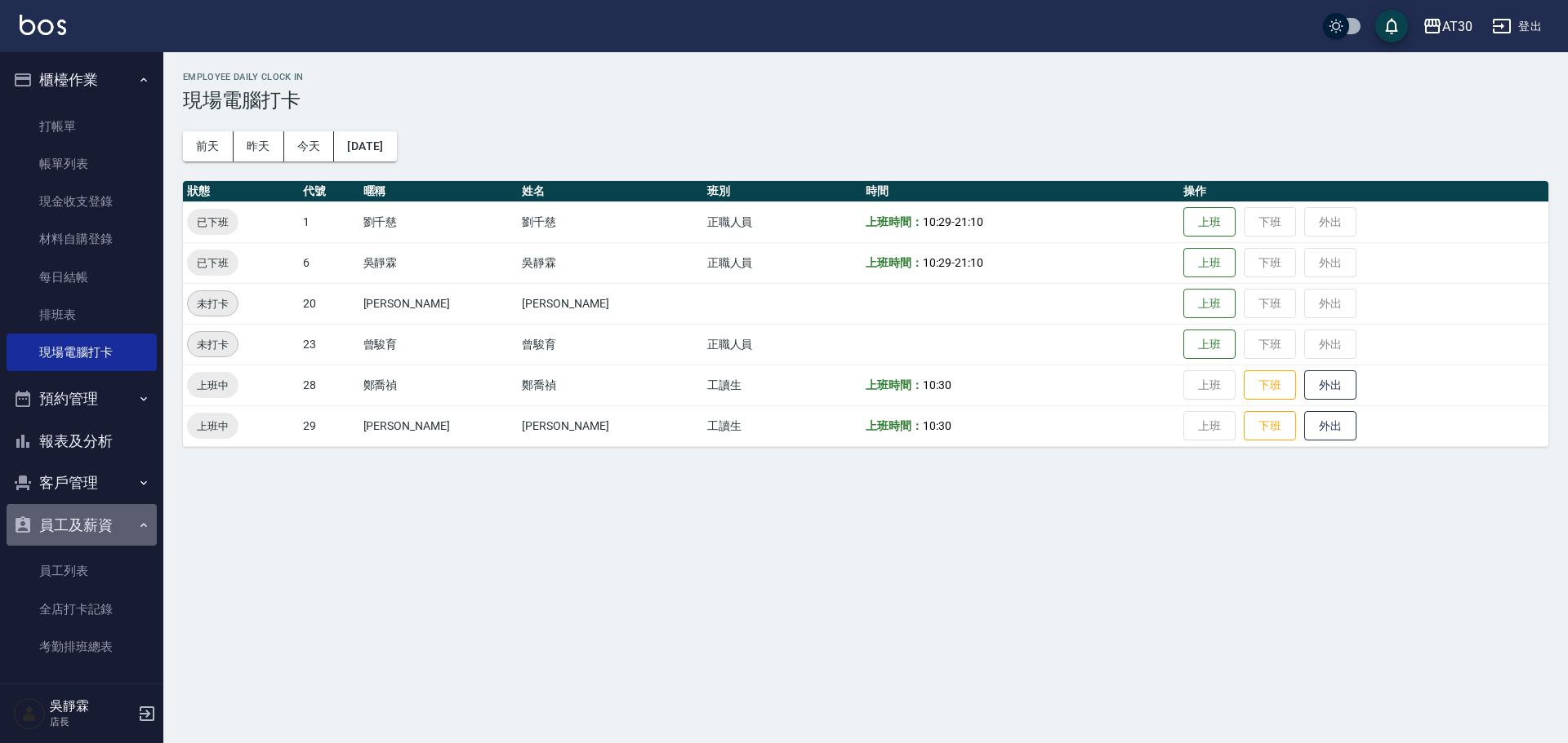
click at [137, 524] on icon "button" at bounding box center [144, 526] width 14 height 13
click at [83, 509] on button "員工及薪資" at bounding box center [82, 525] width 150 height 42
click at [101, 572] on link "員工列表" at bounding box center [82, 571] width 150 height 38
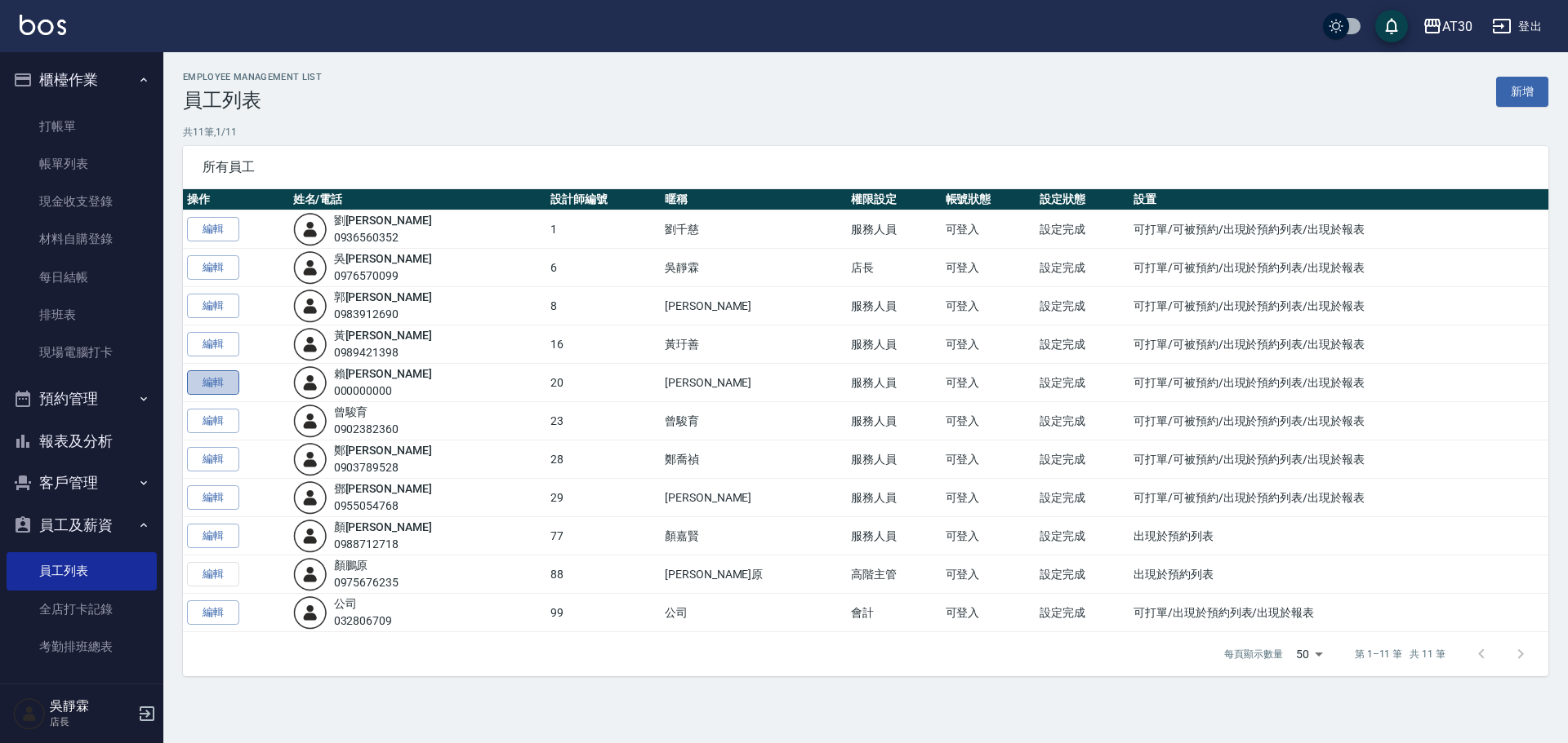
click at [221, 382] on link "編輯" at bounding box center [213, 383] width 52 height 25
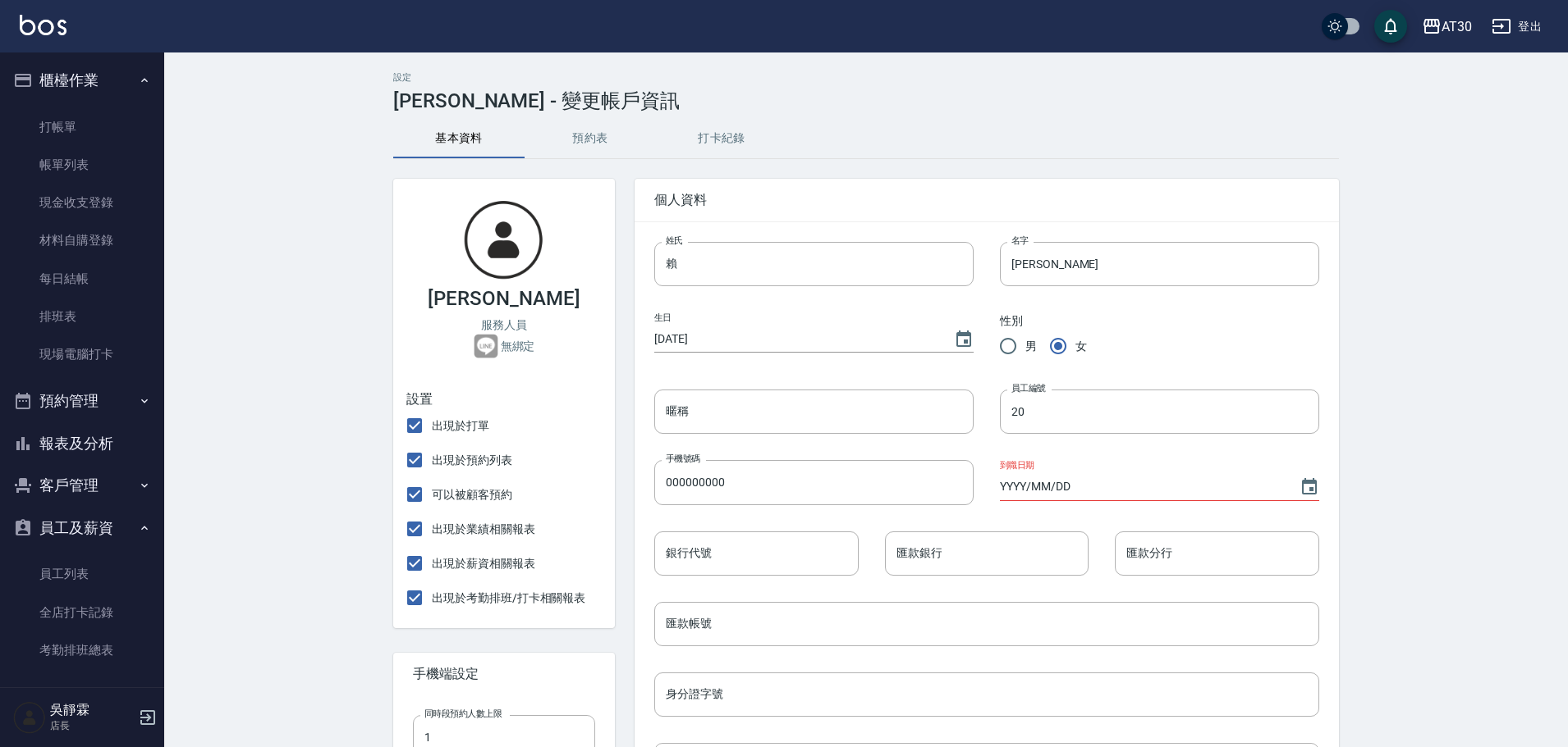
type input "賴伊珊"
click at [425, 598] on input "出現於考勤排班/打卡相關報表" at bounding box center [415, 599] width 35 height 35
checkbox input "false"
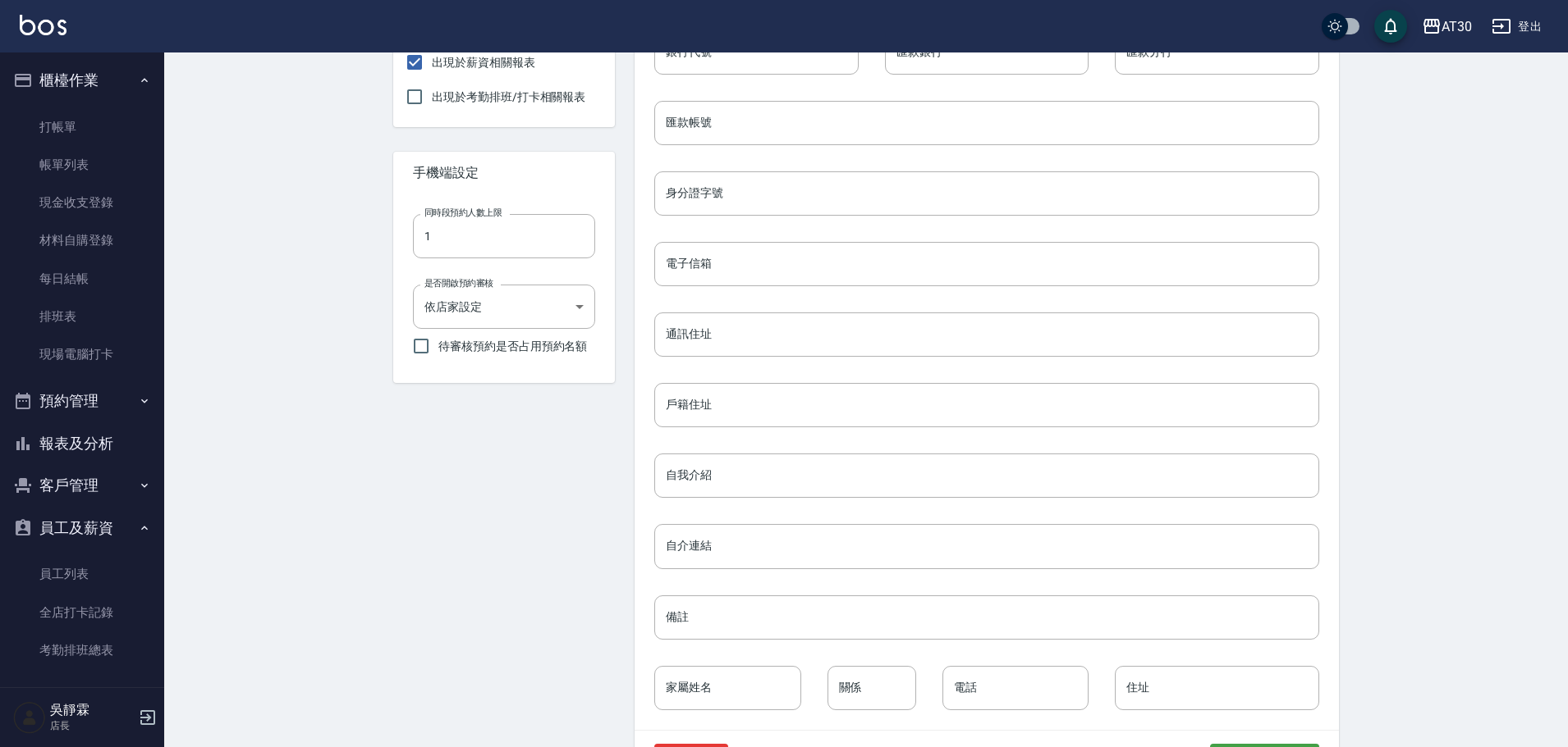
scroll to position [561, 0]
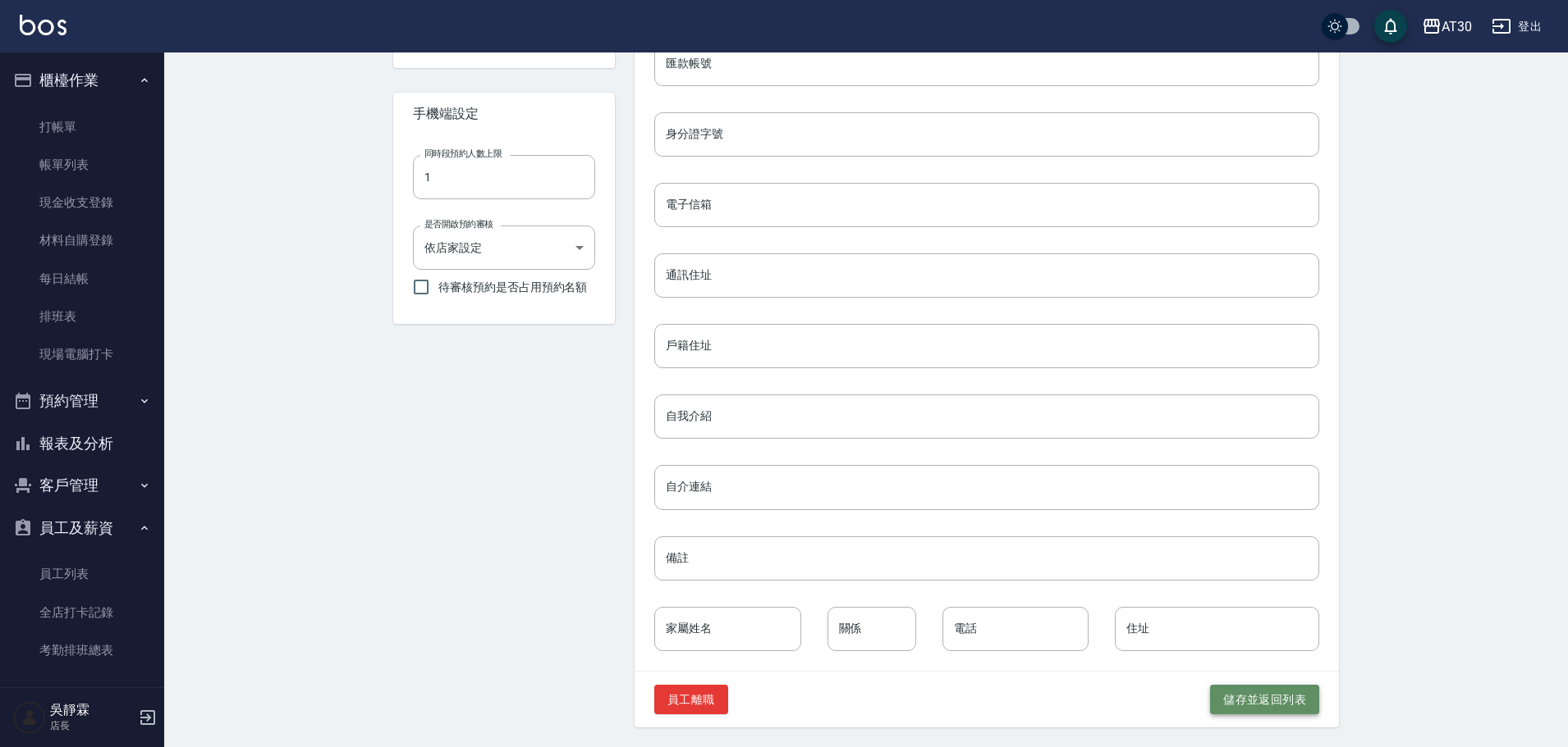
click at [1250, 694] on button "儲存並返回列表" at bounding box center [1264, 700] width 110 height 30
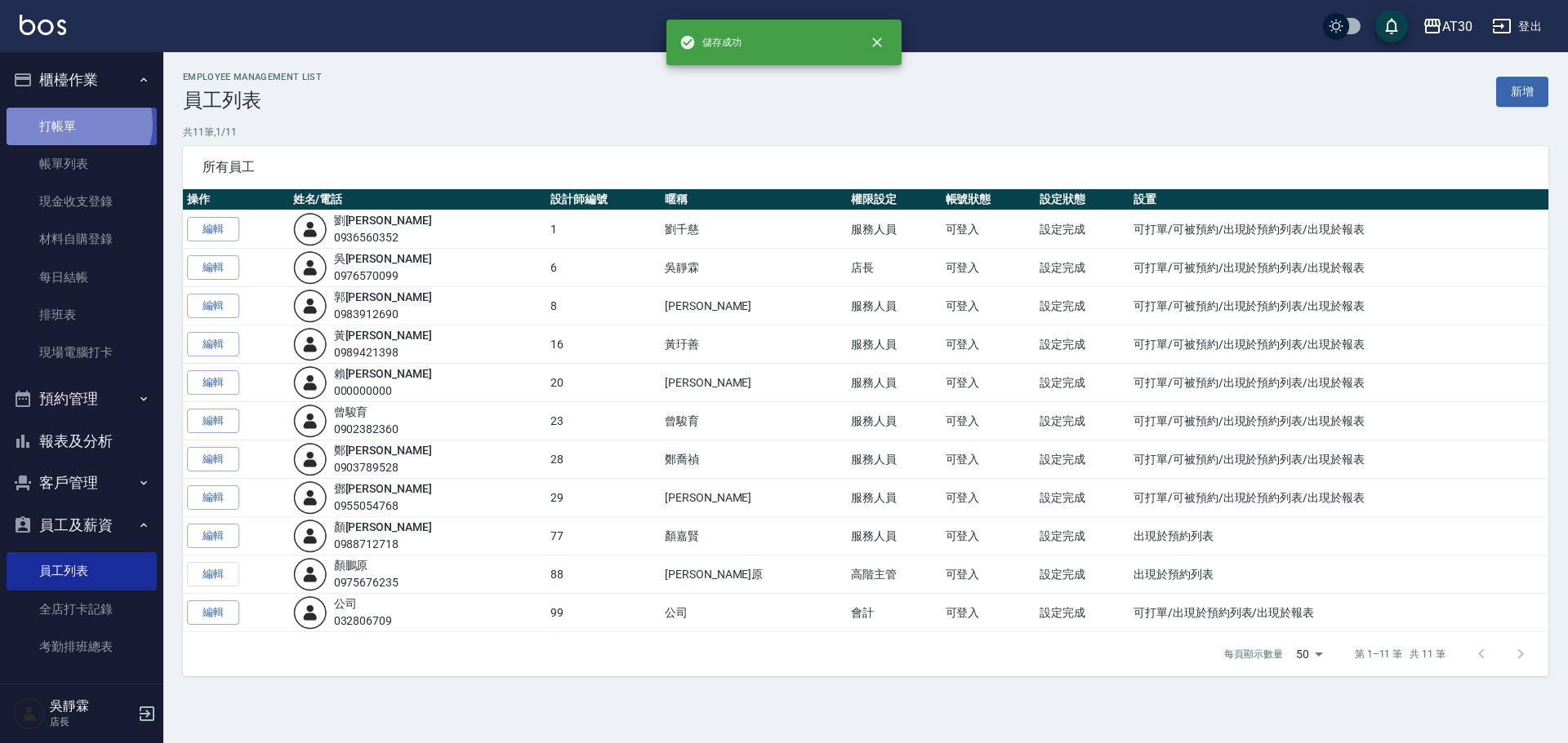
click at [76, 123] on link "打帳單" at bounding box center [82, 126] width 150 height 38
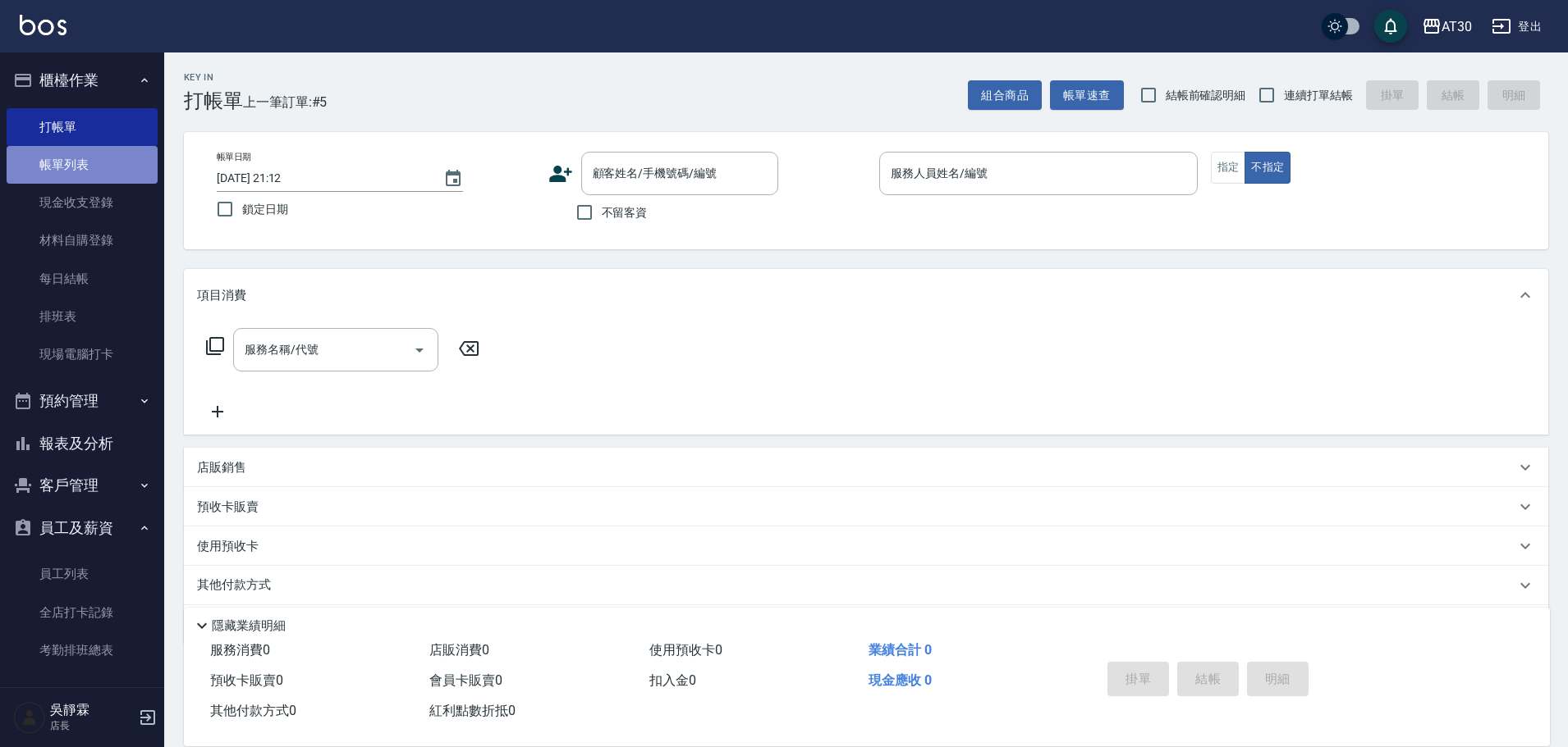
click at [101, 168] on link "帳單列表" at bounding box center [82, 165] width 151 height 38
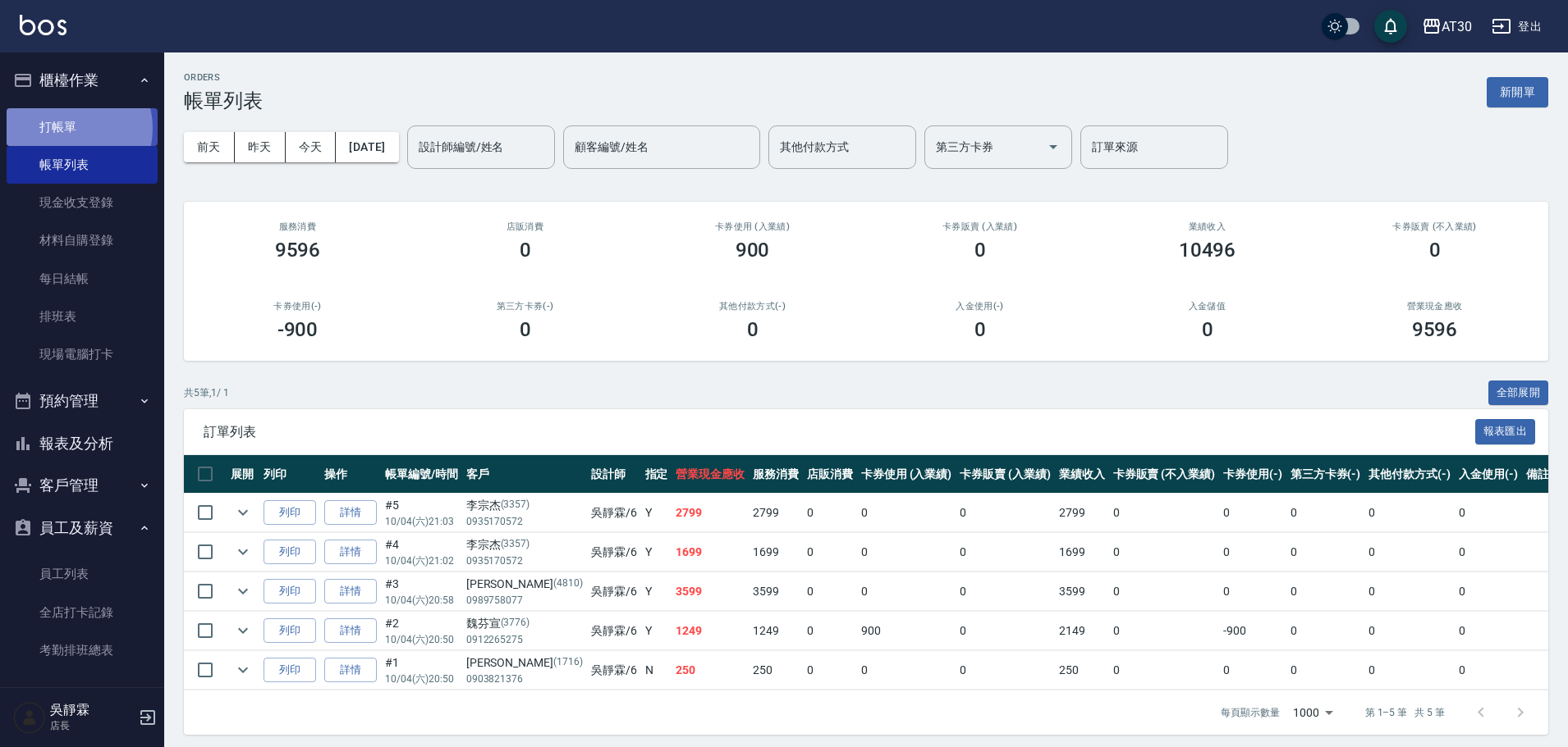
click at [69, 128] on link "打帳單" at bounding box center [82, 127] width 151 height 38
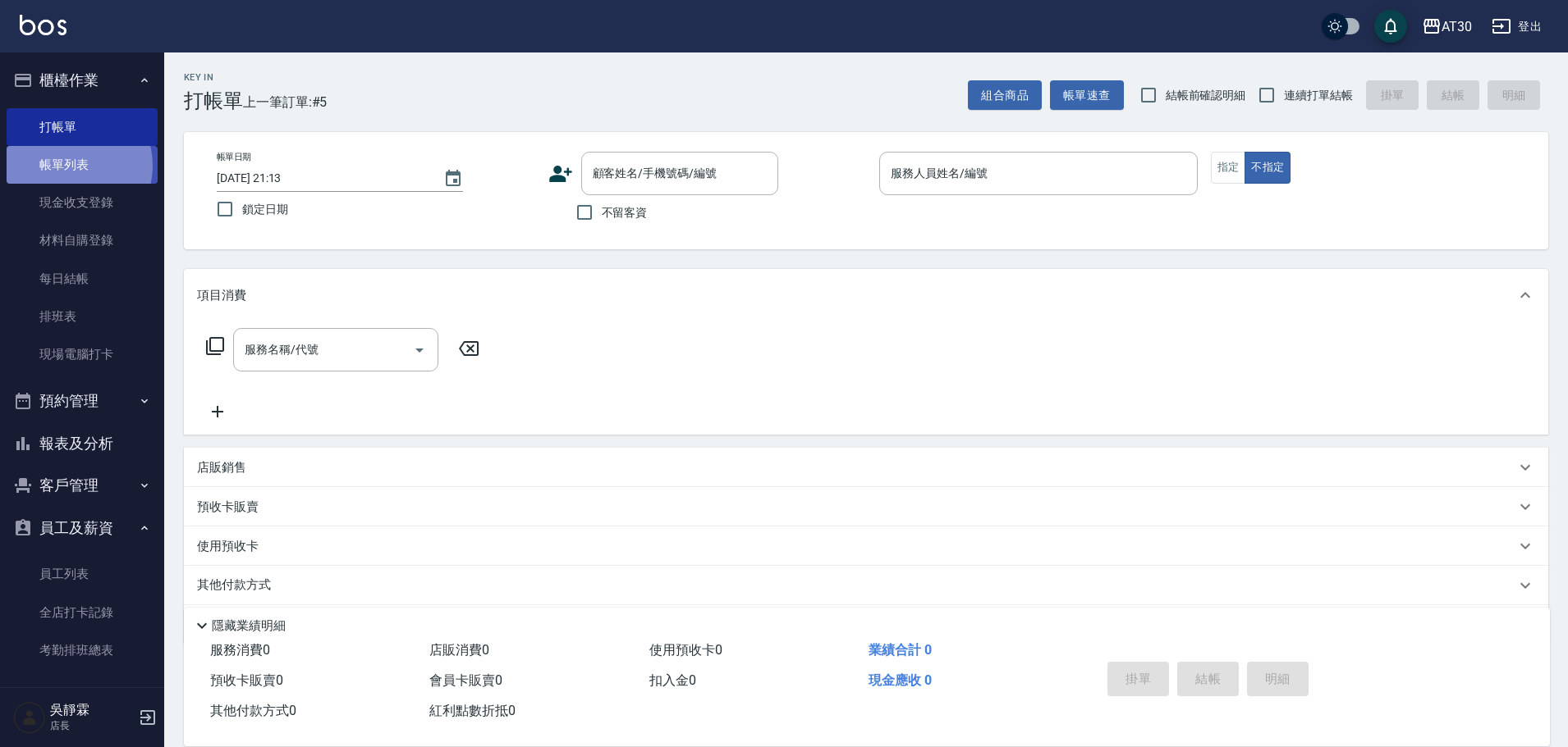
click at [69, 166] on link "帳單列表" at bounding box center [82, 165] width 151 height 38
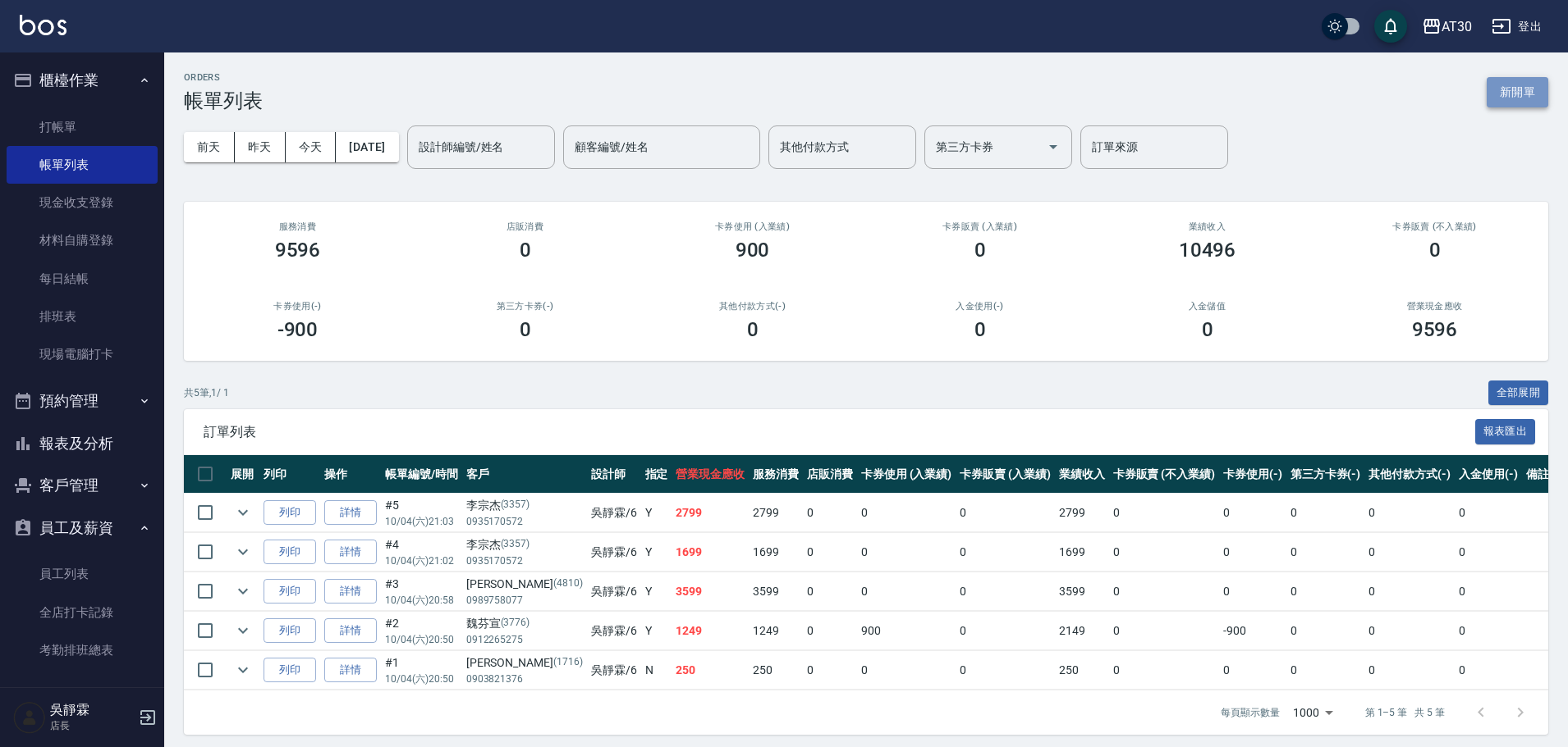
click at [1508, 83] on button "新開單" at bounding box center [1518, 92] width 62 height 30
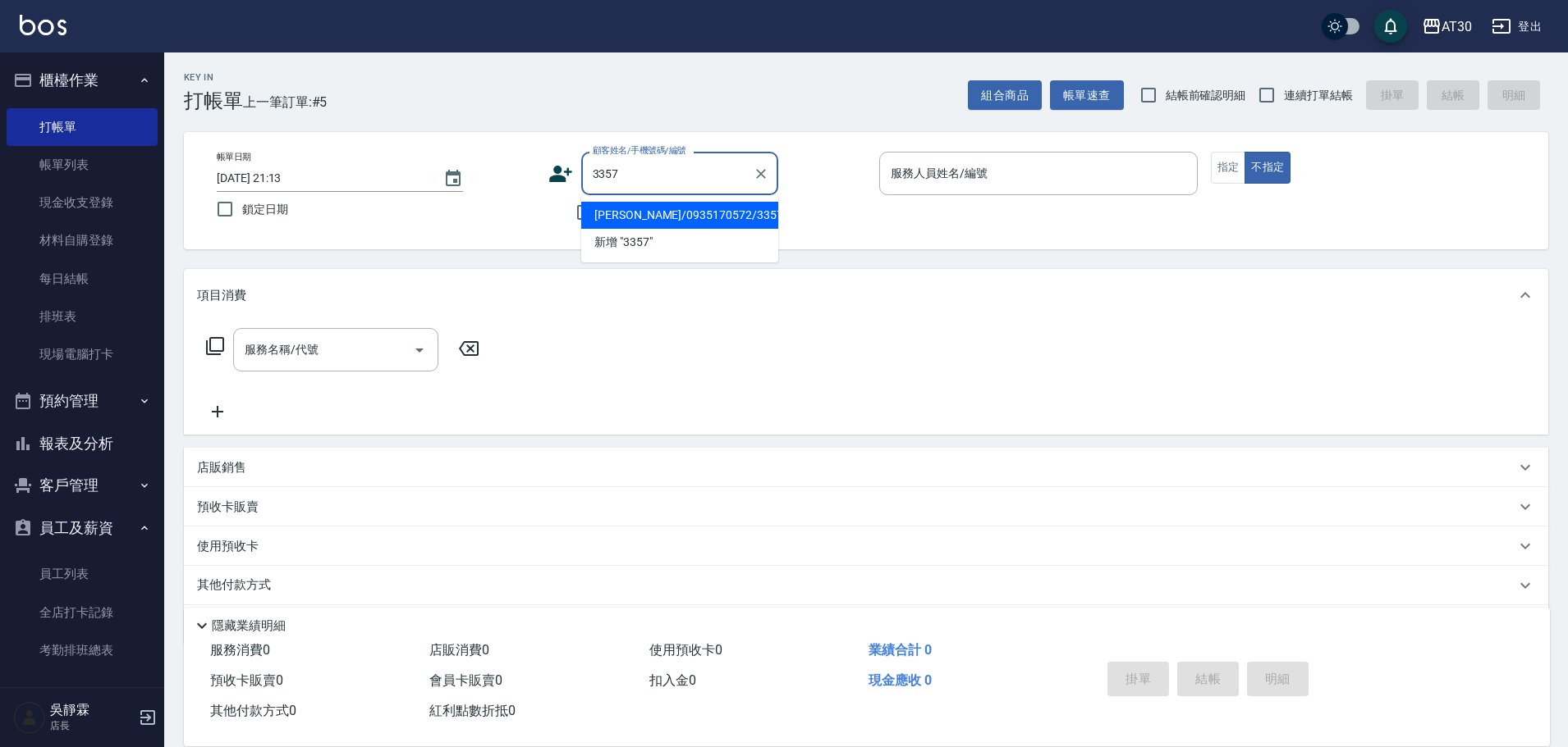
type input "李宗杰/0935170572/3357"
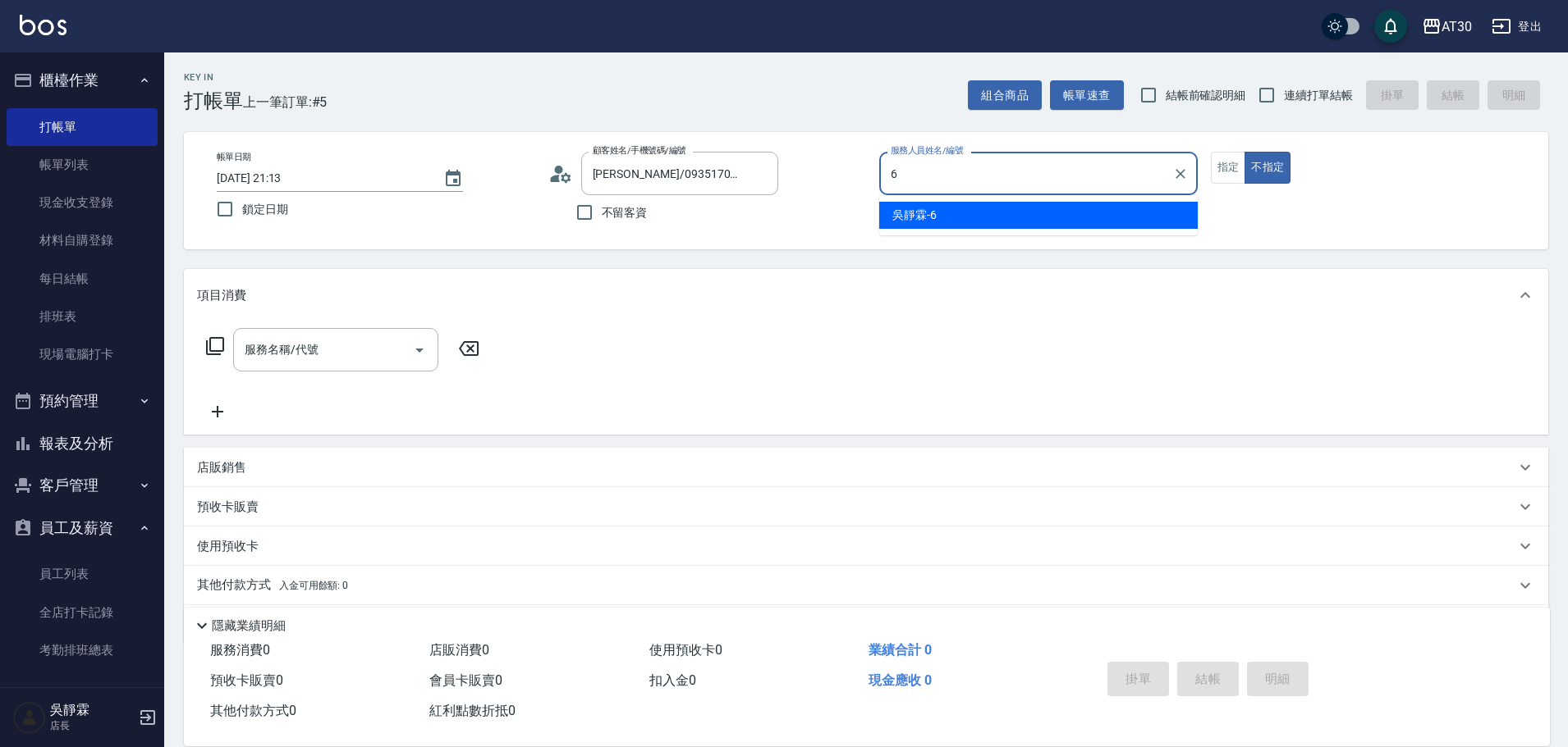
type input "吳靜霖-6"
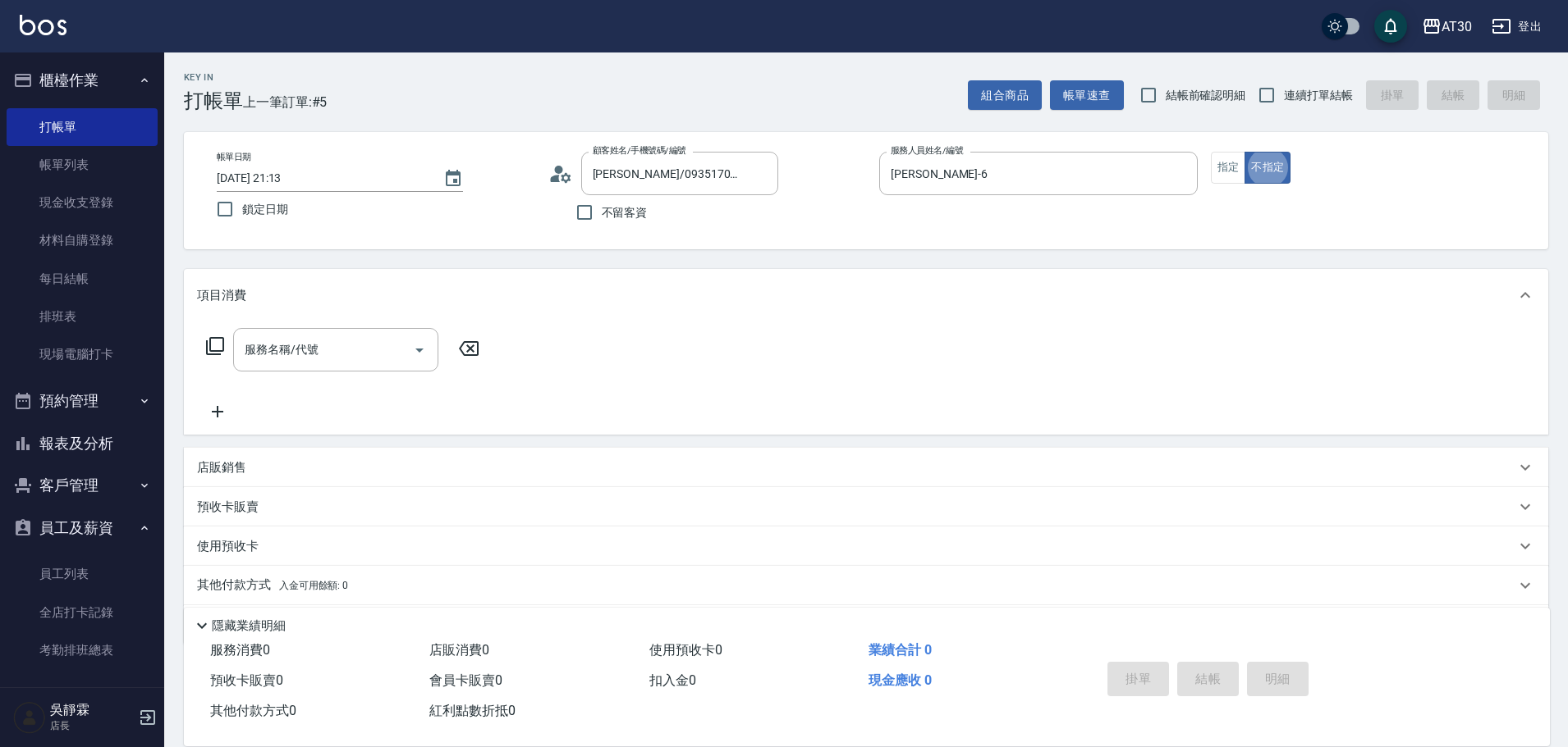
type button "false"
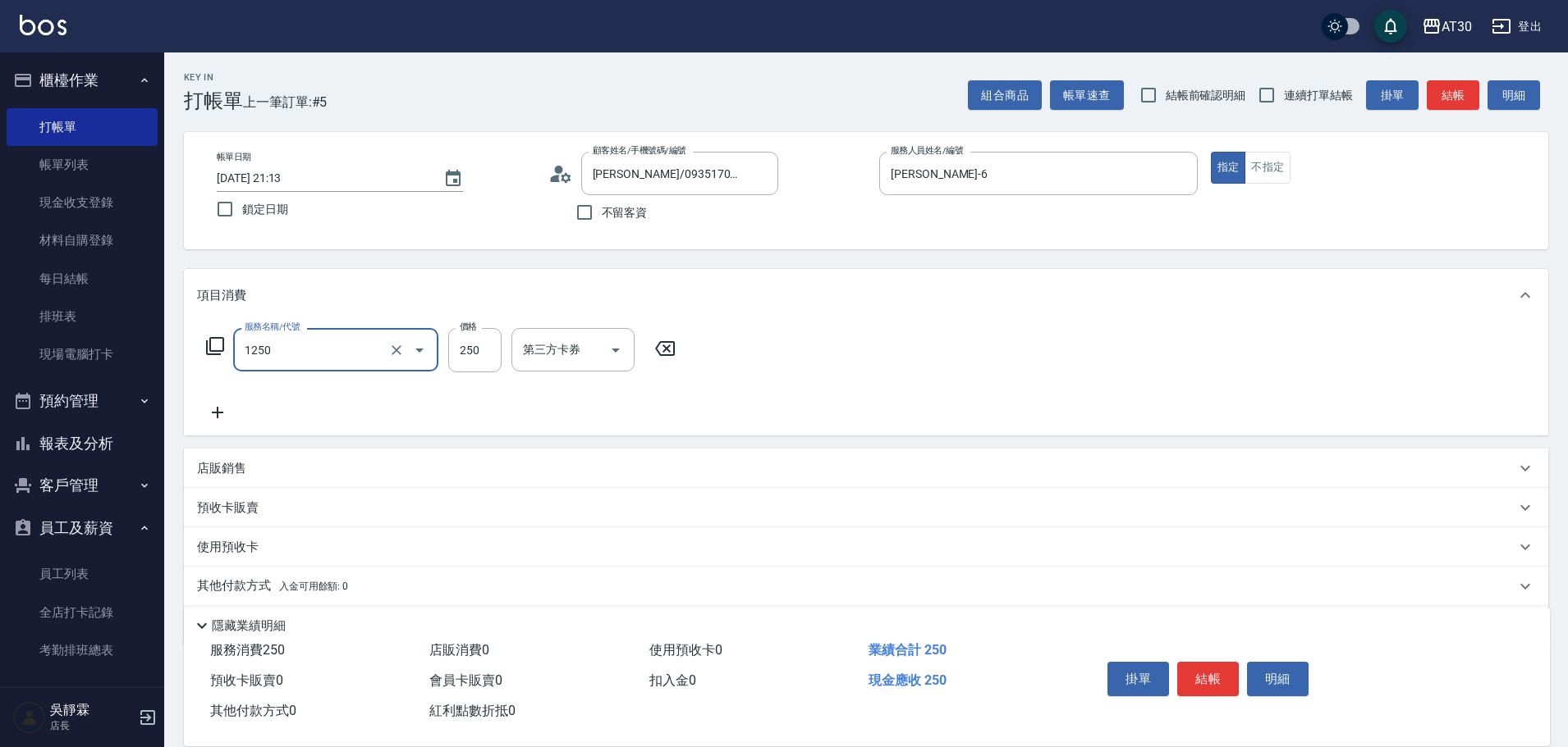
type input "洗髮250(1250)"
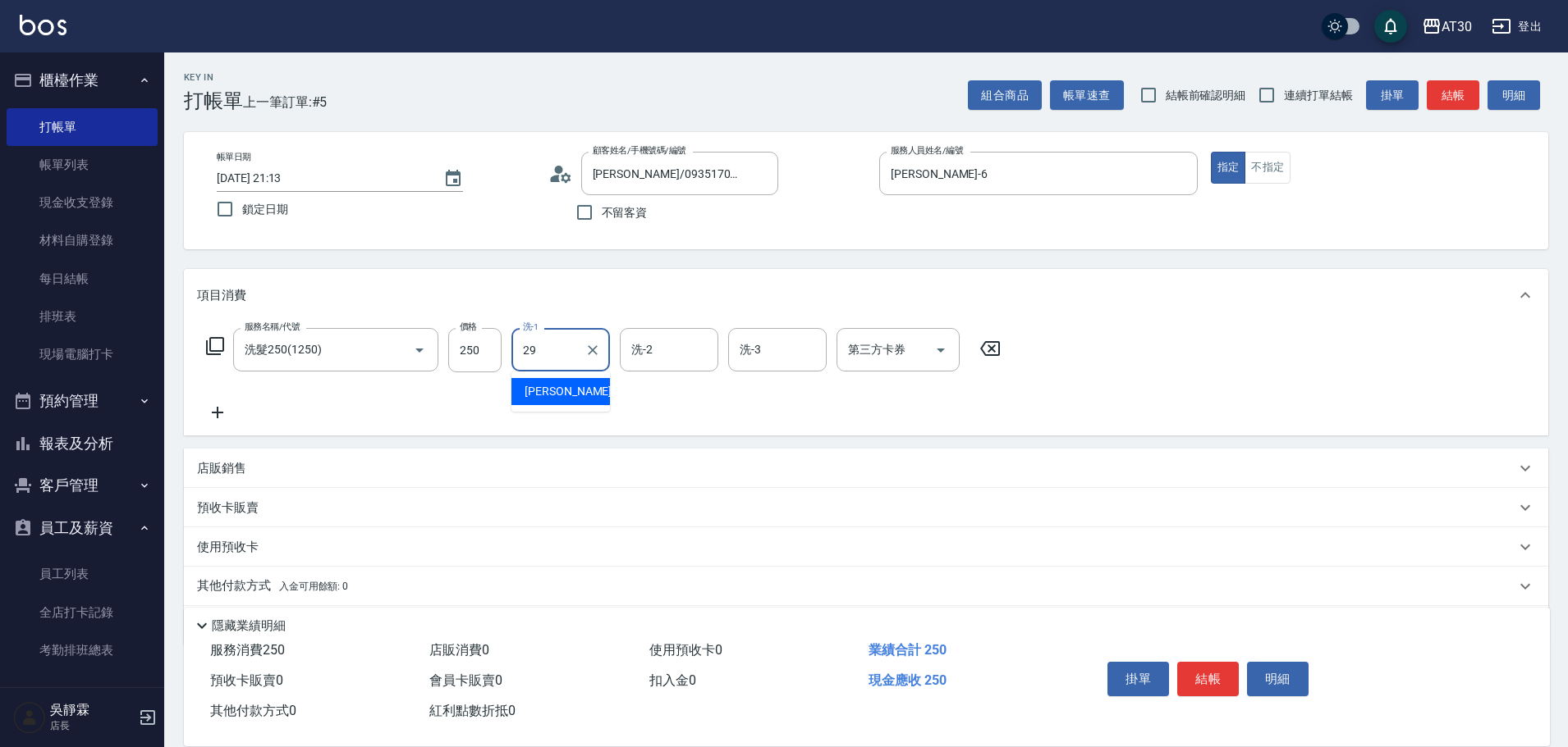
type input "鄧心瑜-29"
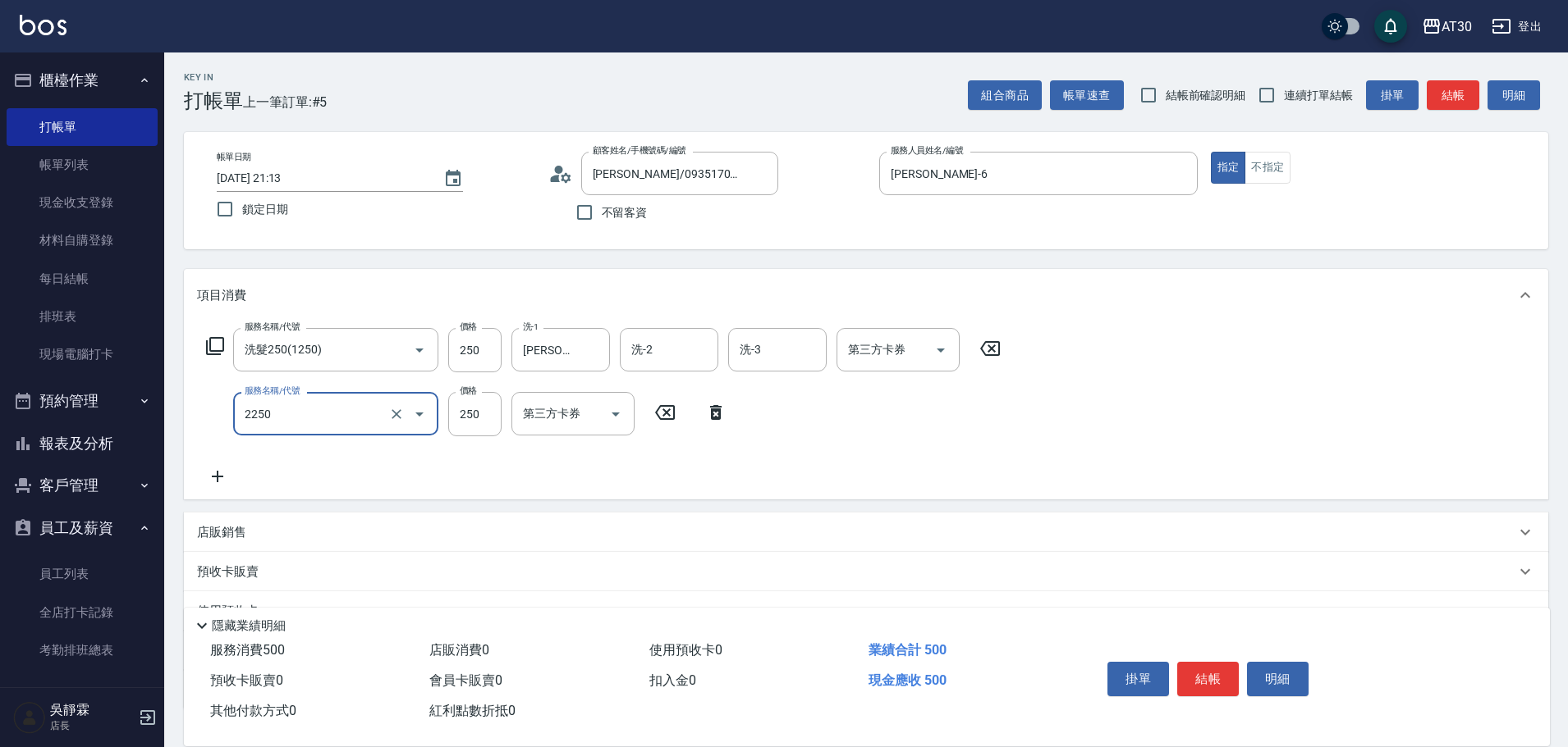
type input "剪髮(2250)"
type input "300"
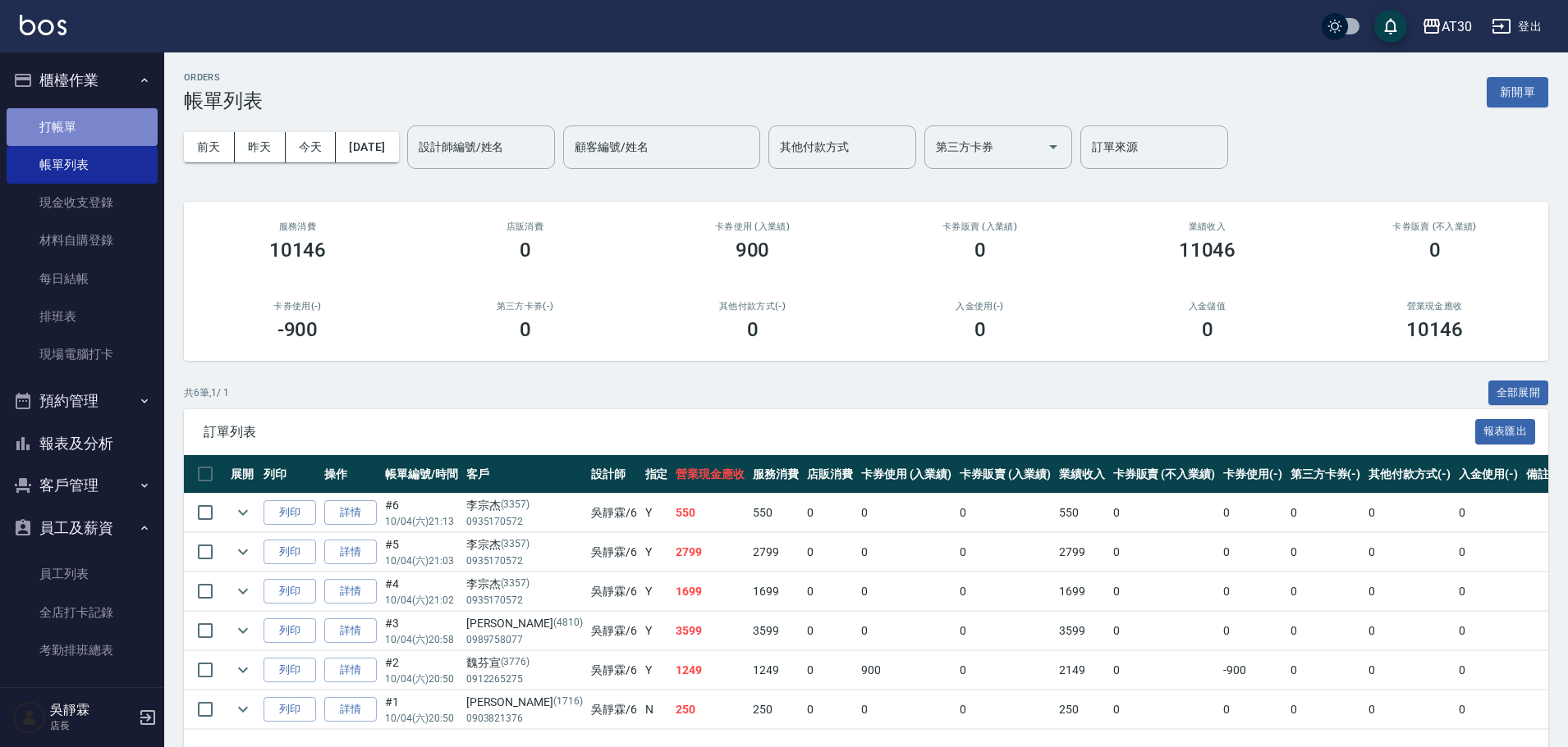
click at [83, 130] on link "打帳單" at bounding box center [82, 127] width 151 height 38
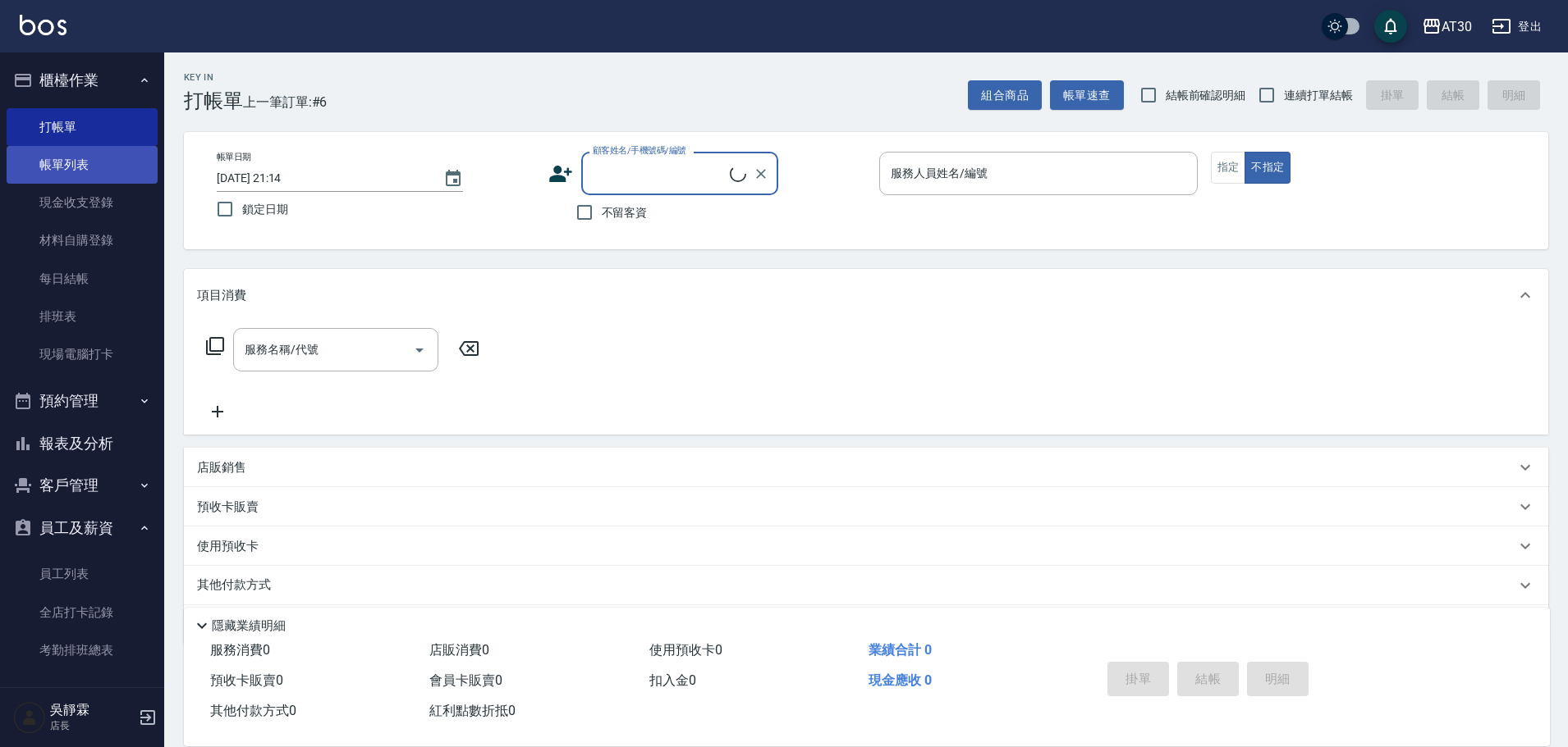
click at [88, 159] on link "帳單列表" at bounding box center [82, 165] width 151 height 38
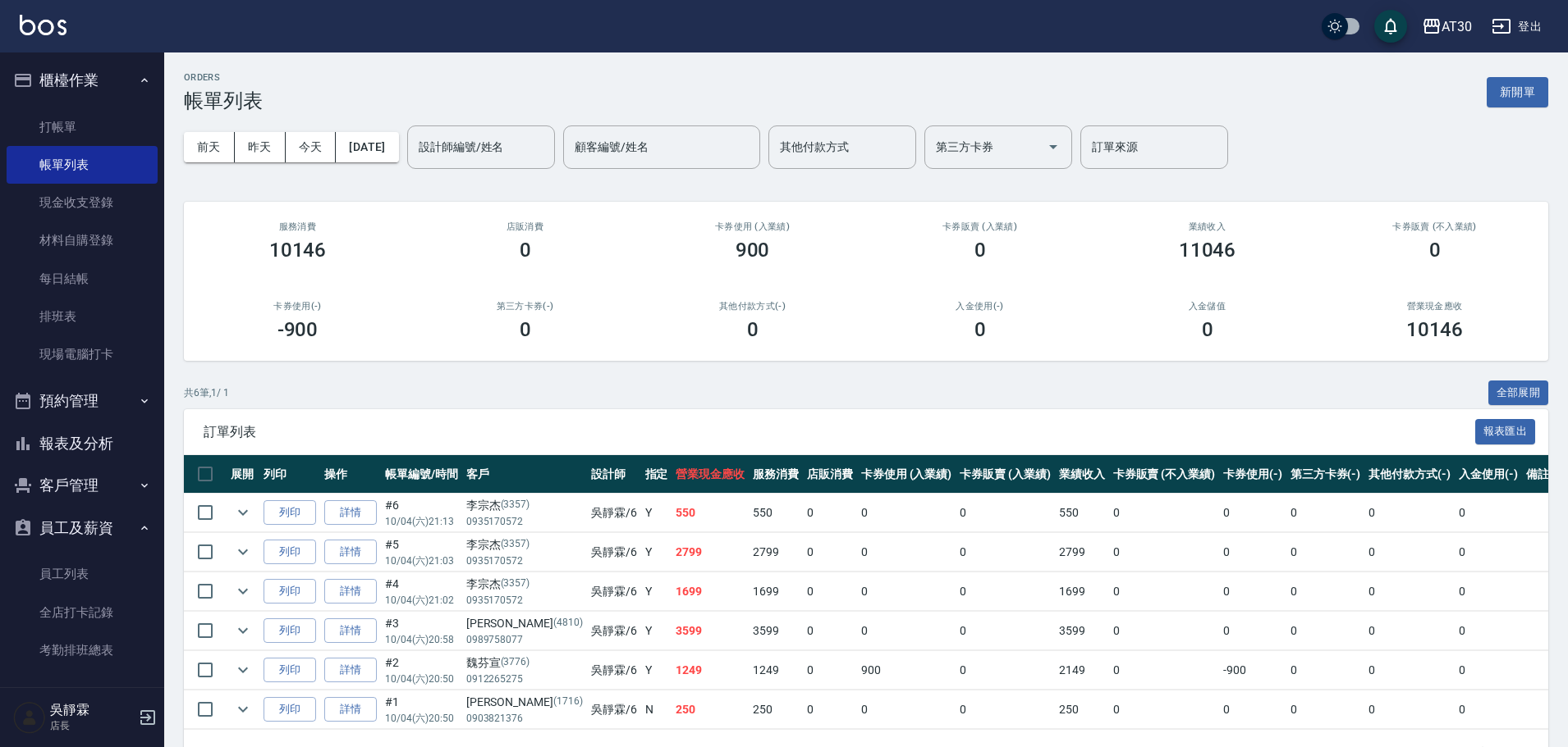
click at [1524, 373] on div "ORDERS 帳單列表 新開單 前天 昨天 今天 2025/10/04 設計師編號/姓名 設計師編號/姓名 顧客編號/姓名 顧客編號/姓名 其他付款方式 其他…" at bounding box center [865, 423] width 1403 height 742
click at [1524, 384] on button "全部展開" at bounding box center [1518, 393] width 61 height 25
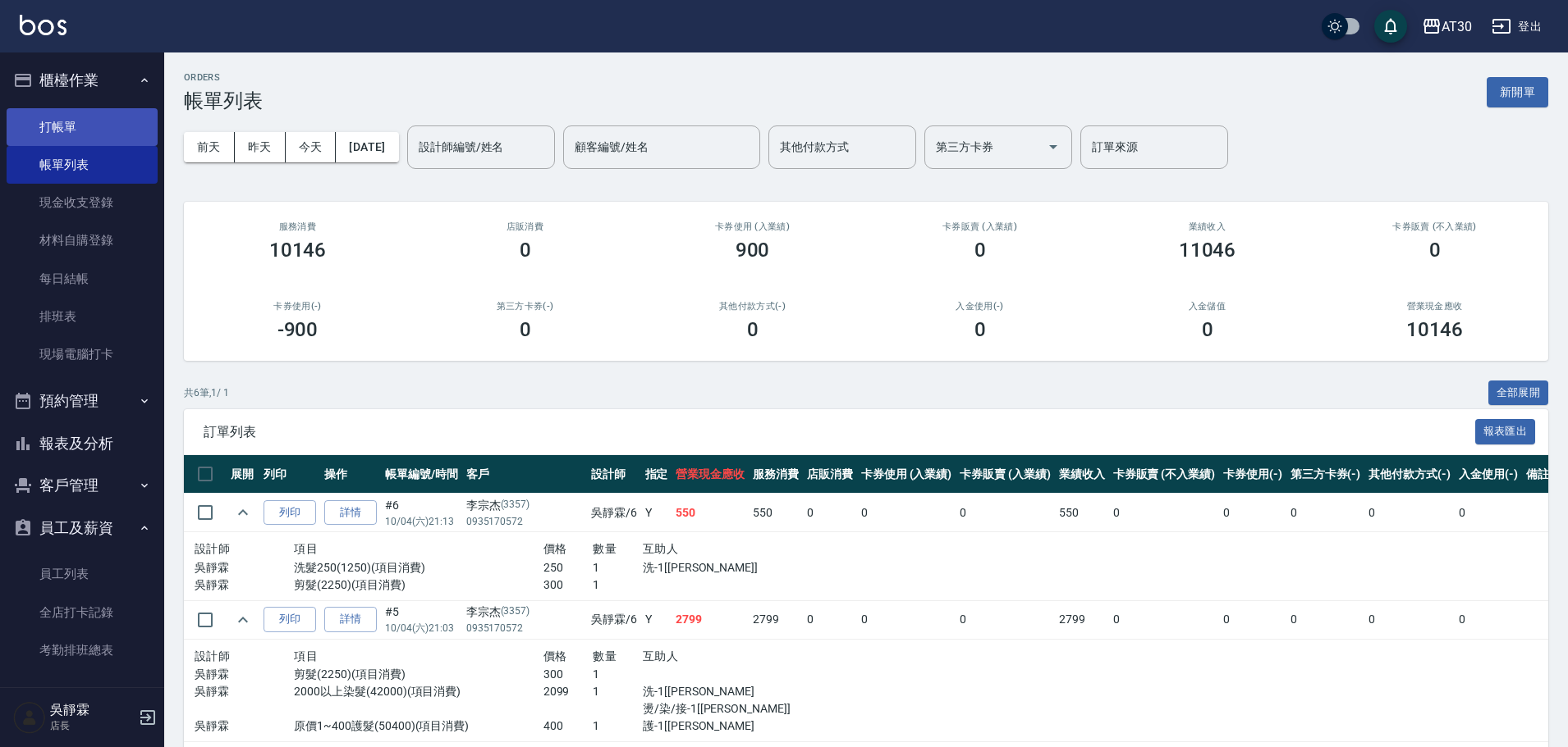
click at [73, 128] on link "打帳單" at bounding box center [82, 127] width 151 height 38
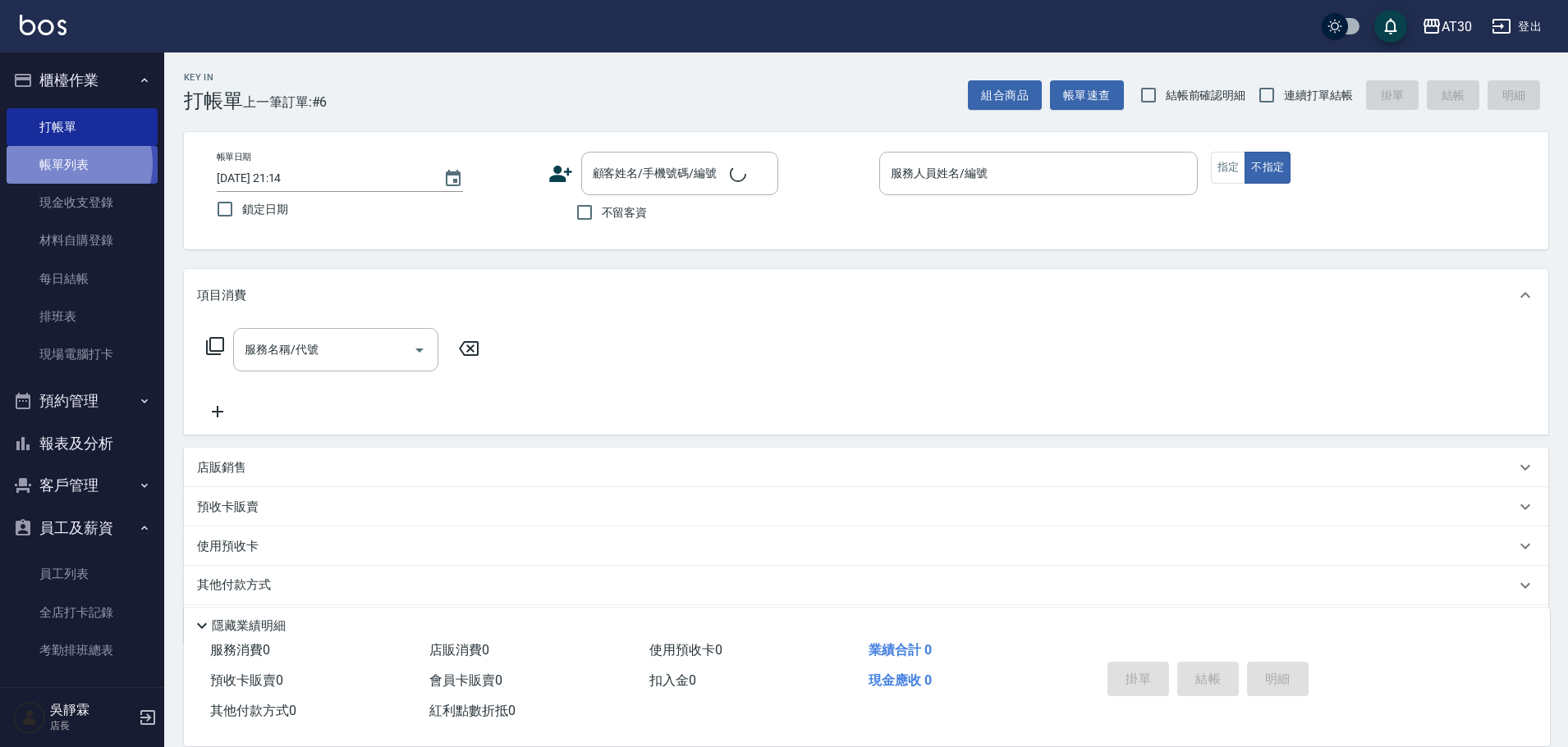
click at [76, 164] on link "帳單列表" at bounding box center [82, 165] width 151 height 38
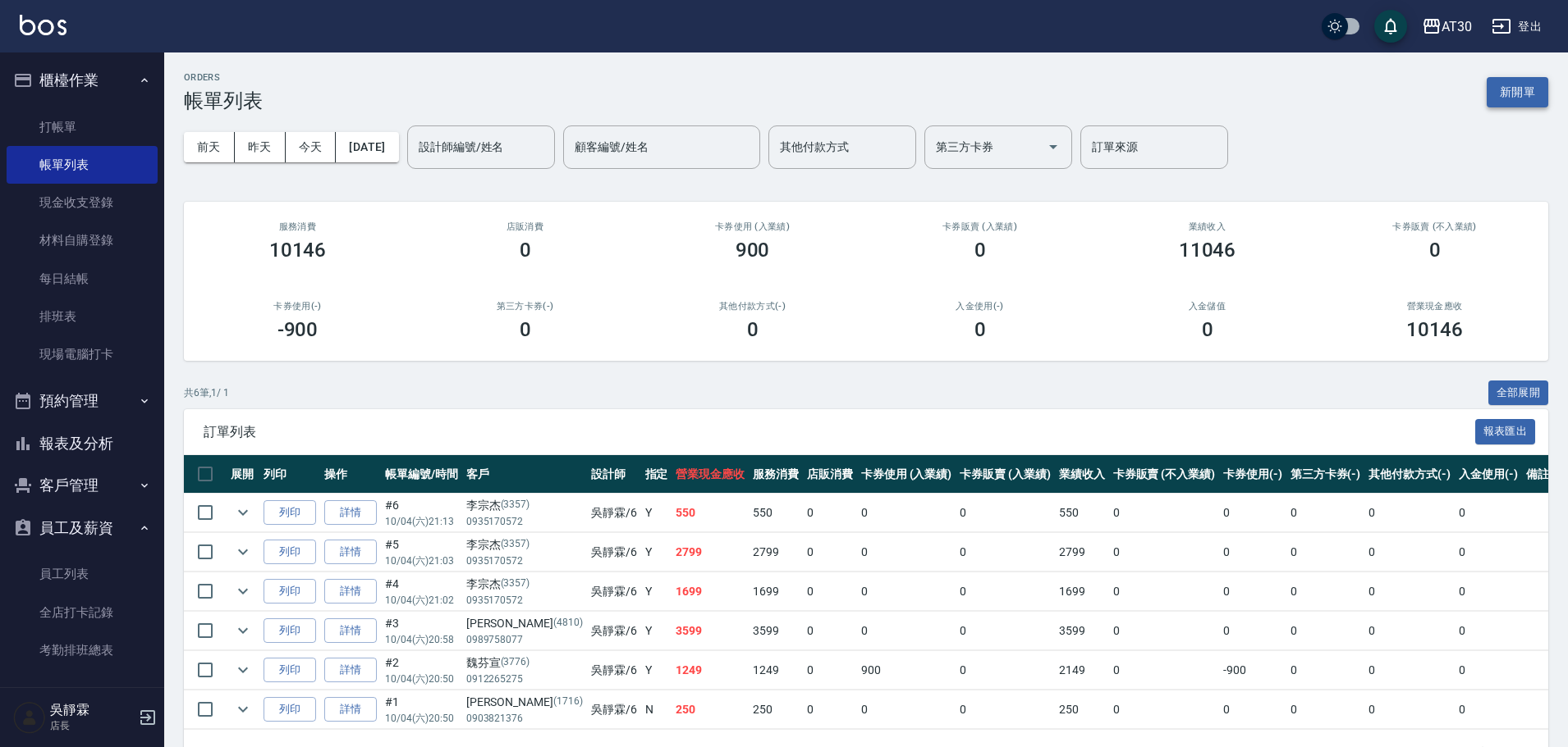
click at [1512, 81] on button "新開單" at bounding box center [1518, 92] width 62 height 30
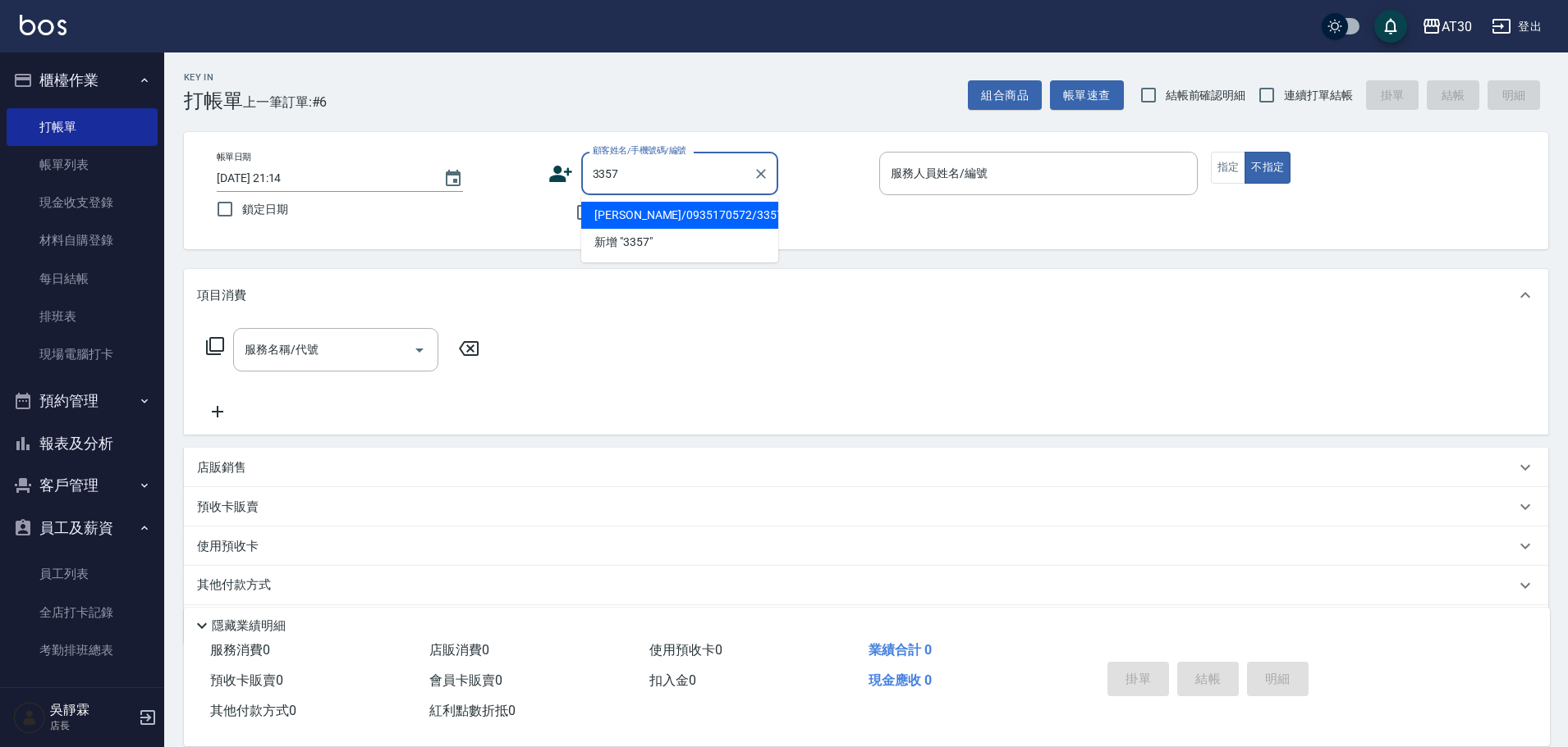
type input "李宗杰/0935170572/3357"
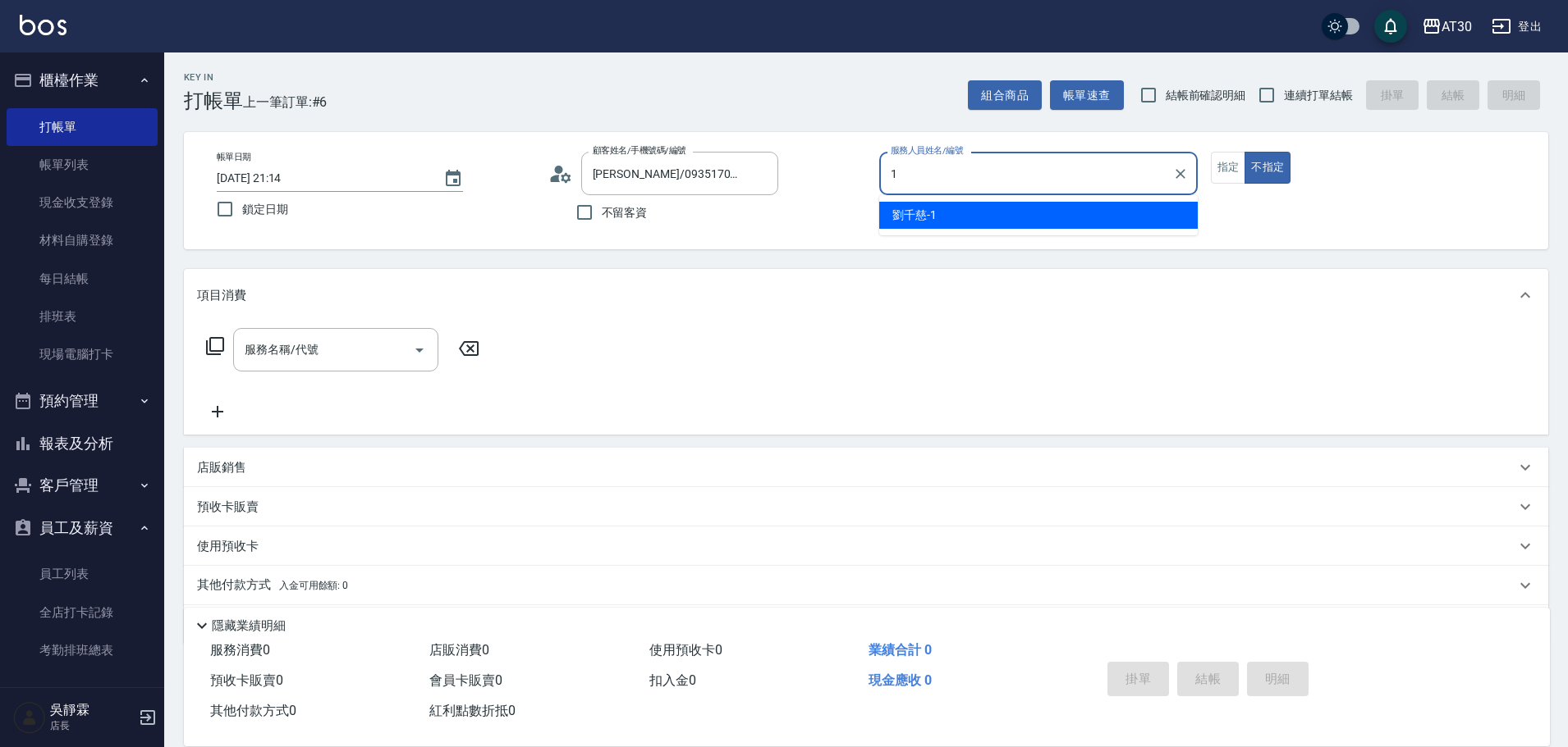
type input "劉千慈-1"
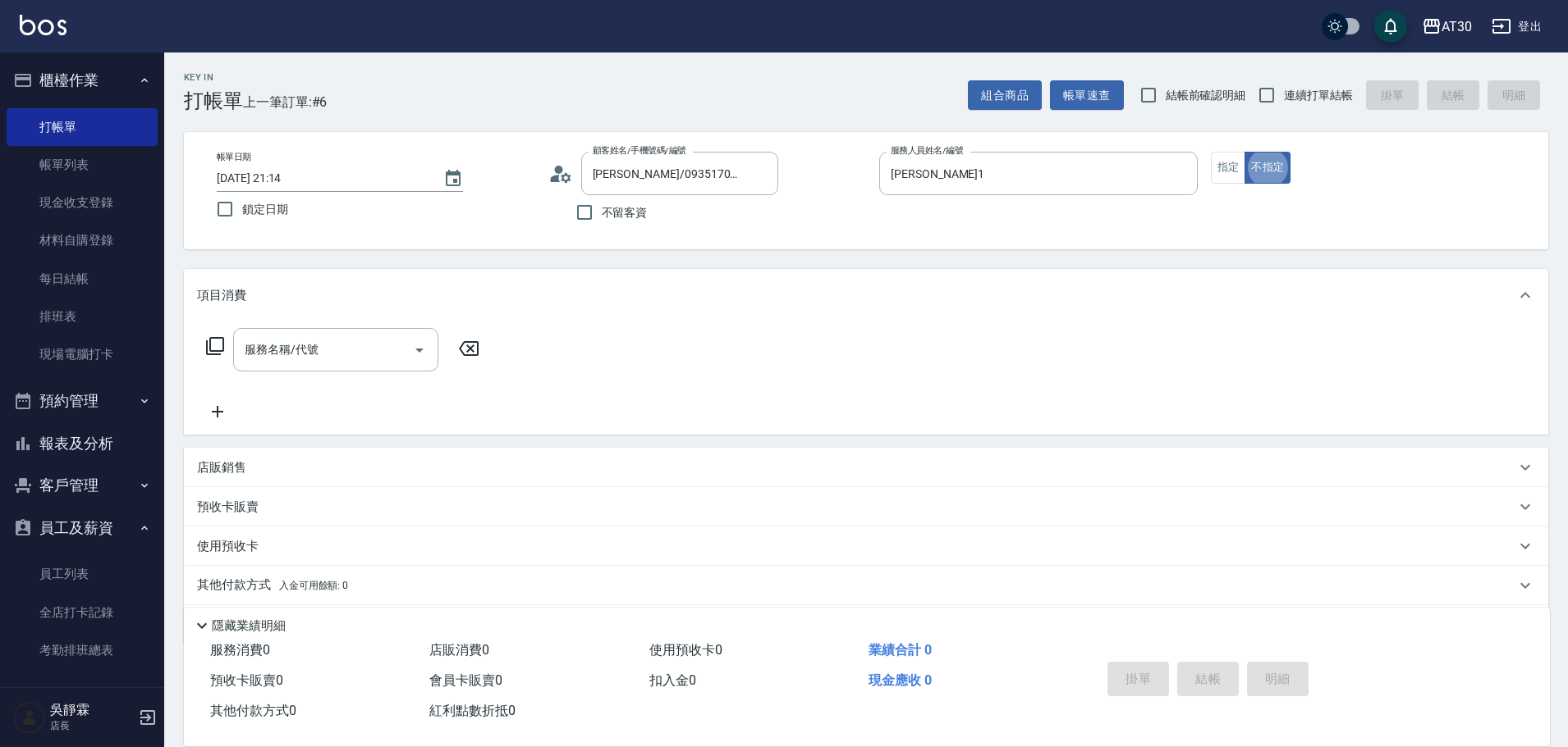
type button "false"
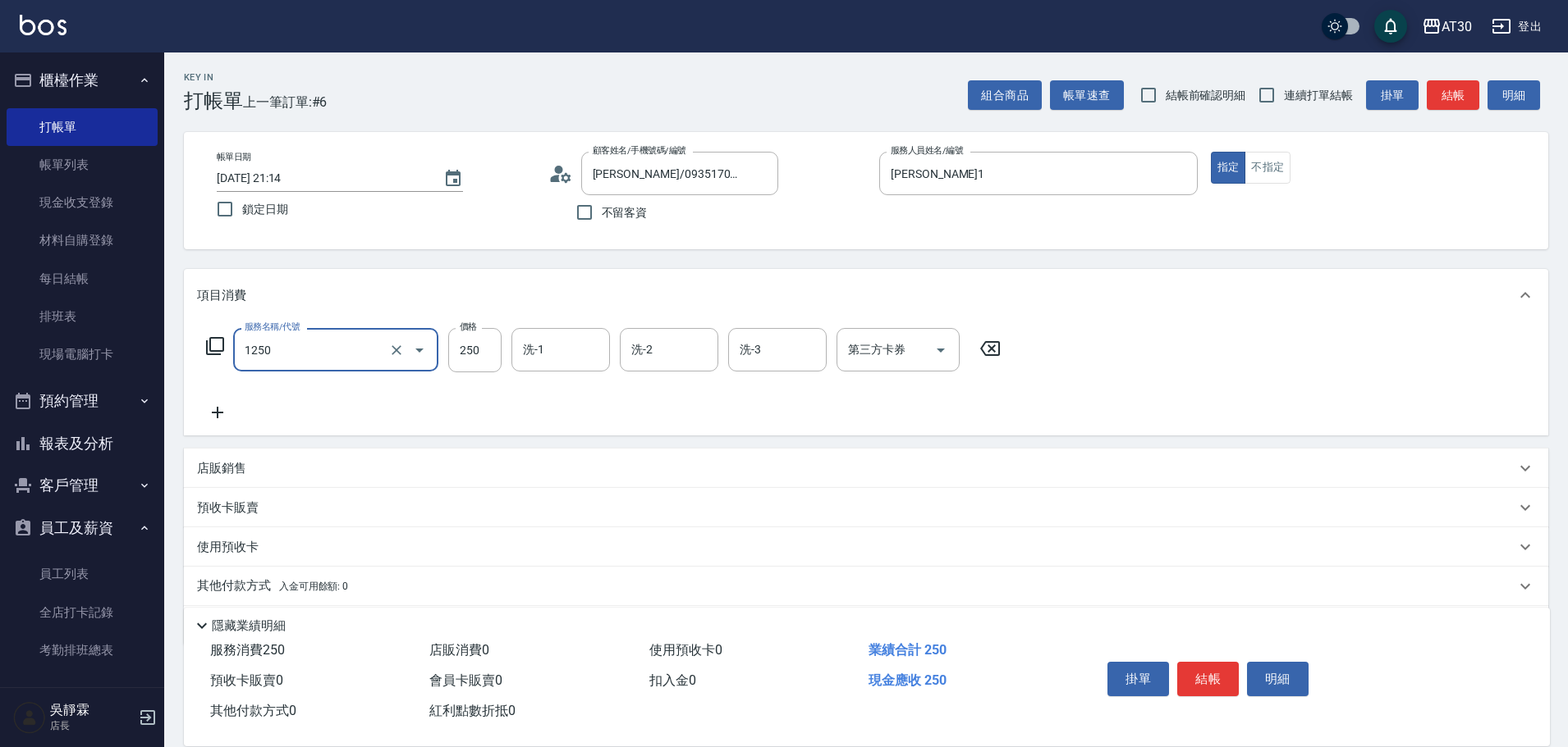
type input "洗髮250(1250)"
type input "劉千慈-1"
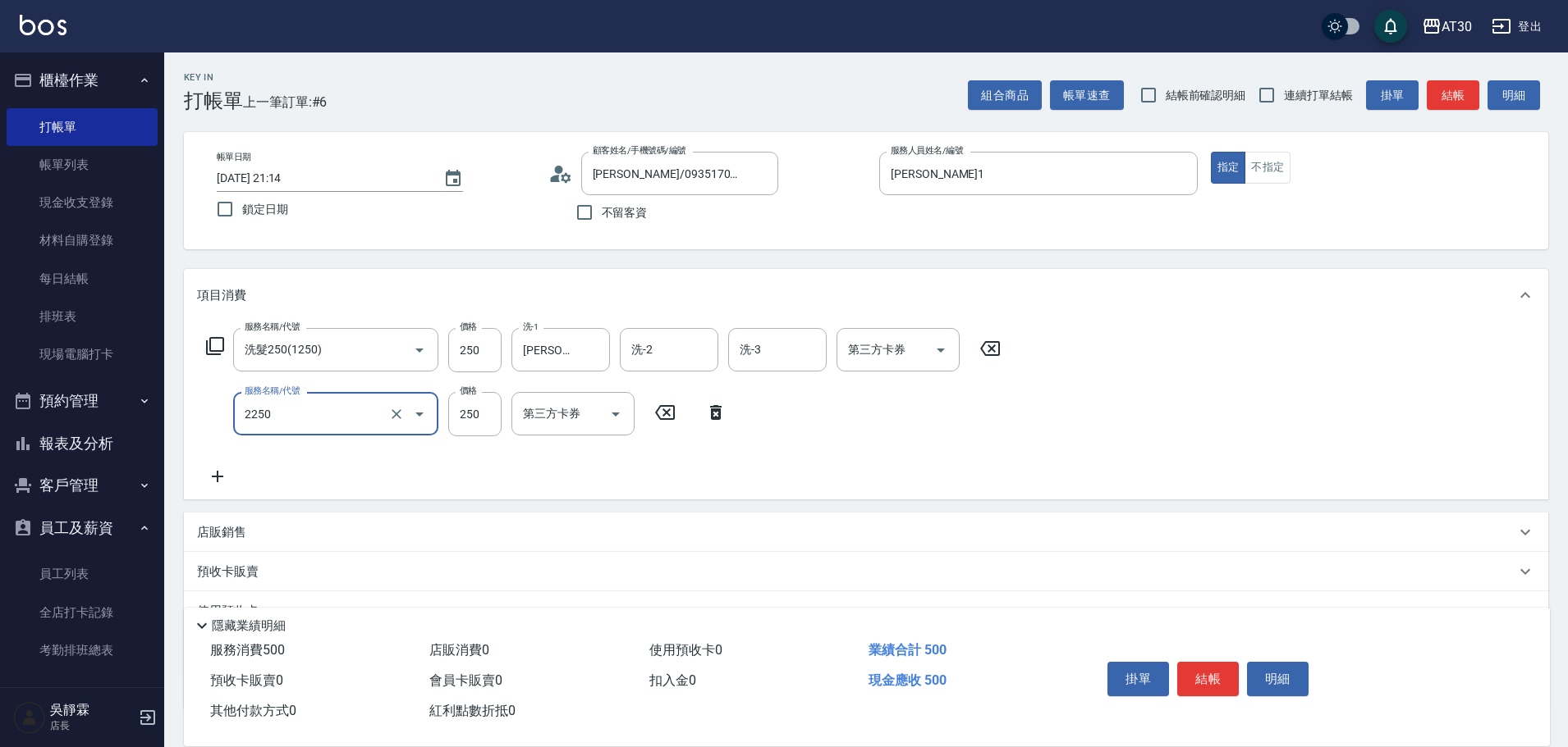
type input "剪髮(2250)"
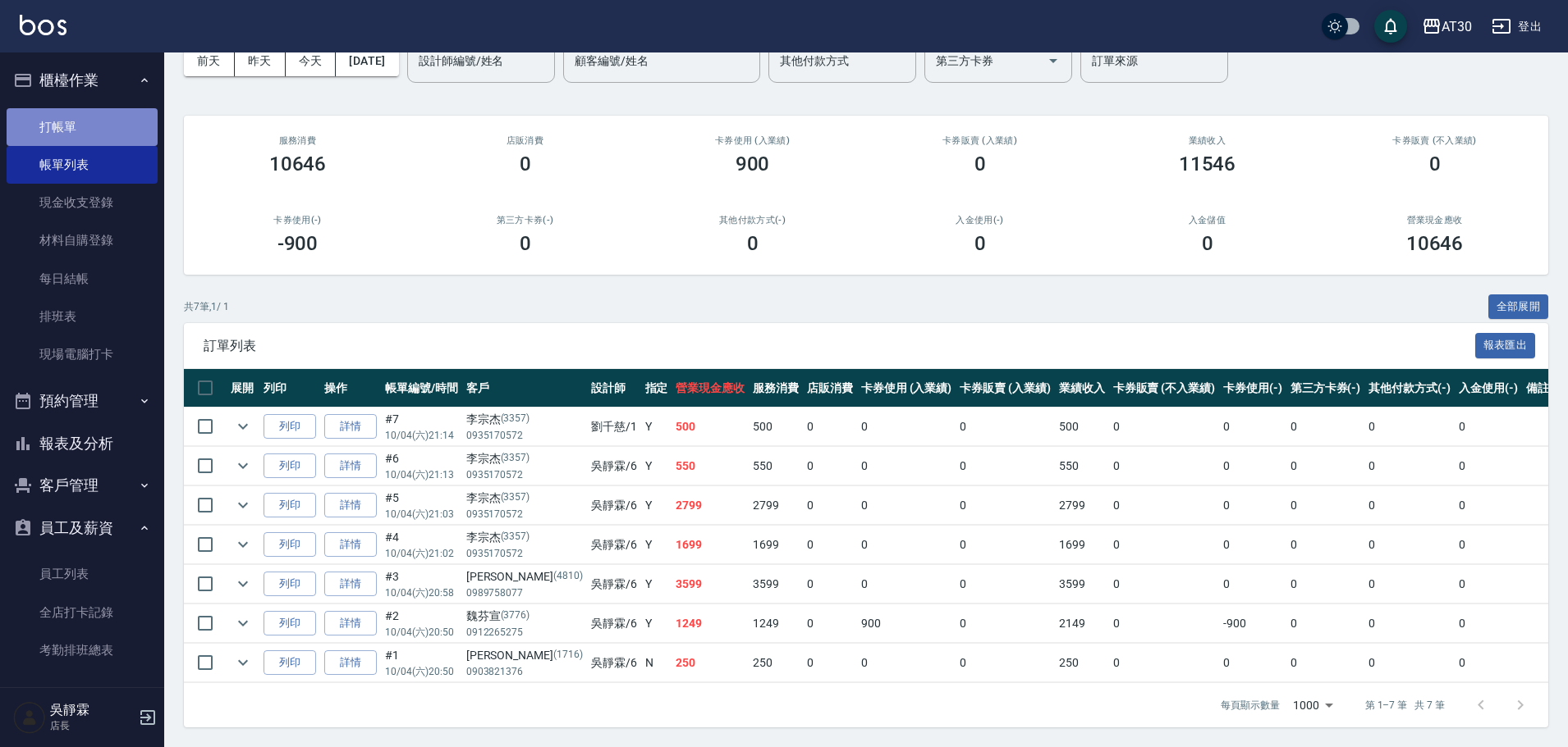
click at [99, 111] on link "打帳單" at bounding box center [82, 127] width 151 height 38
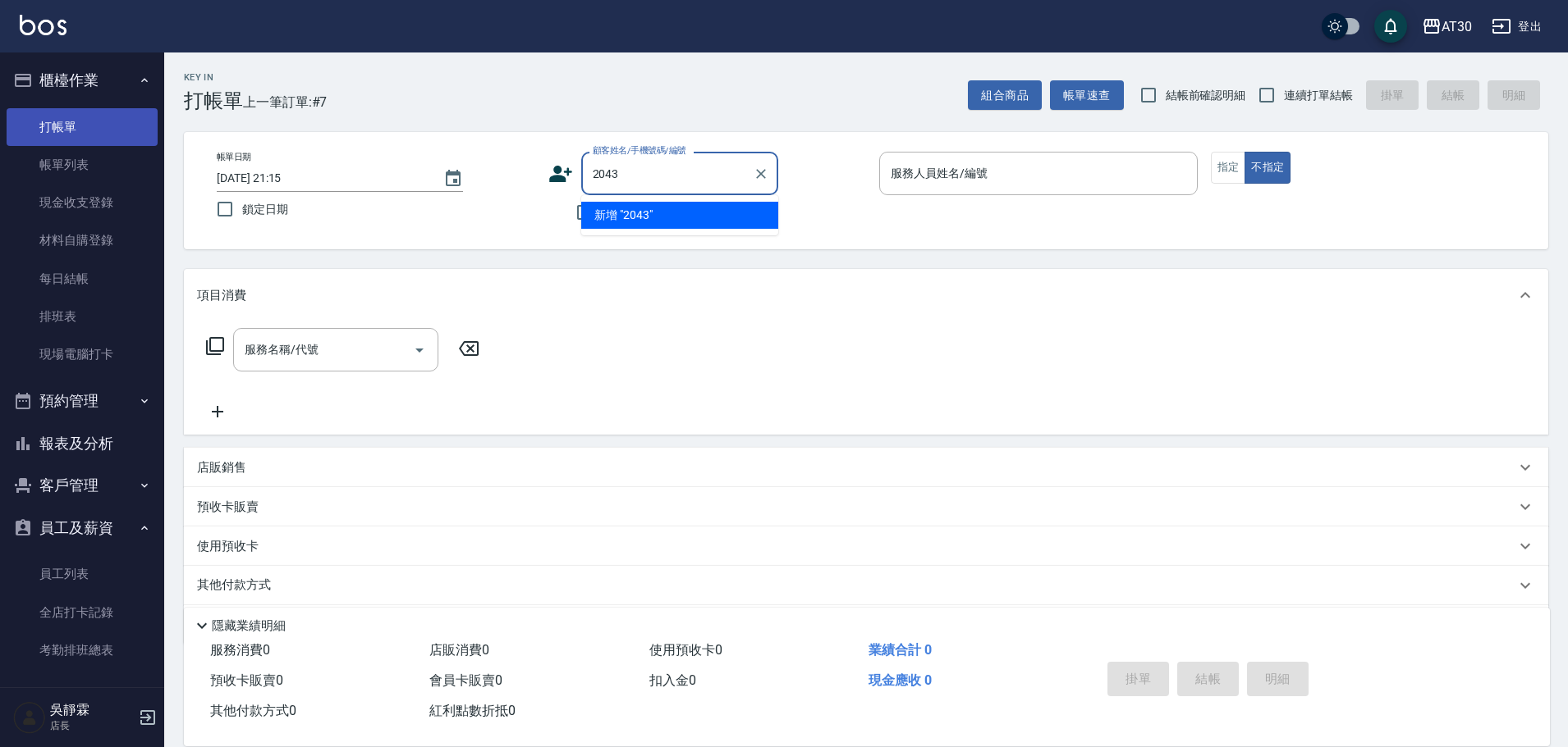
type input "2043"
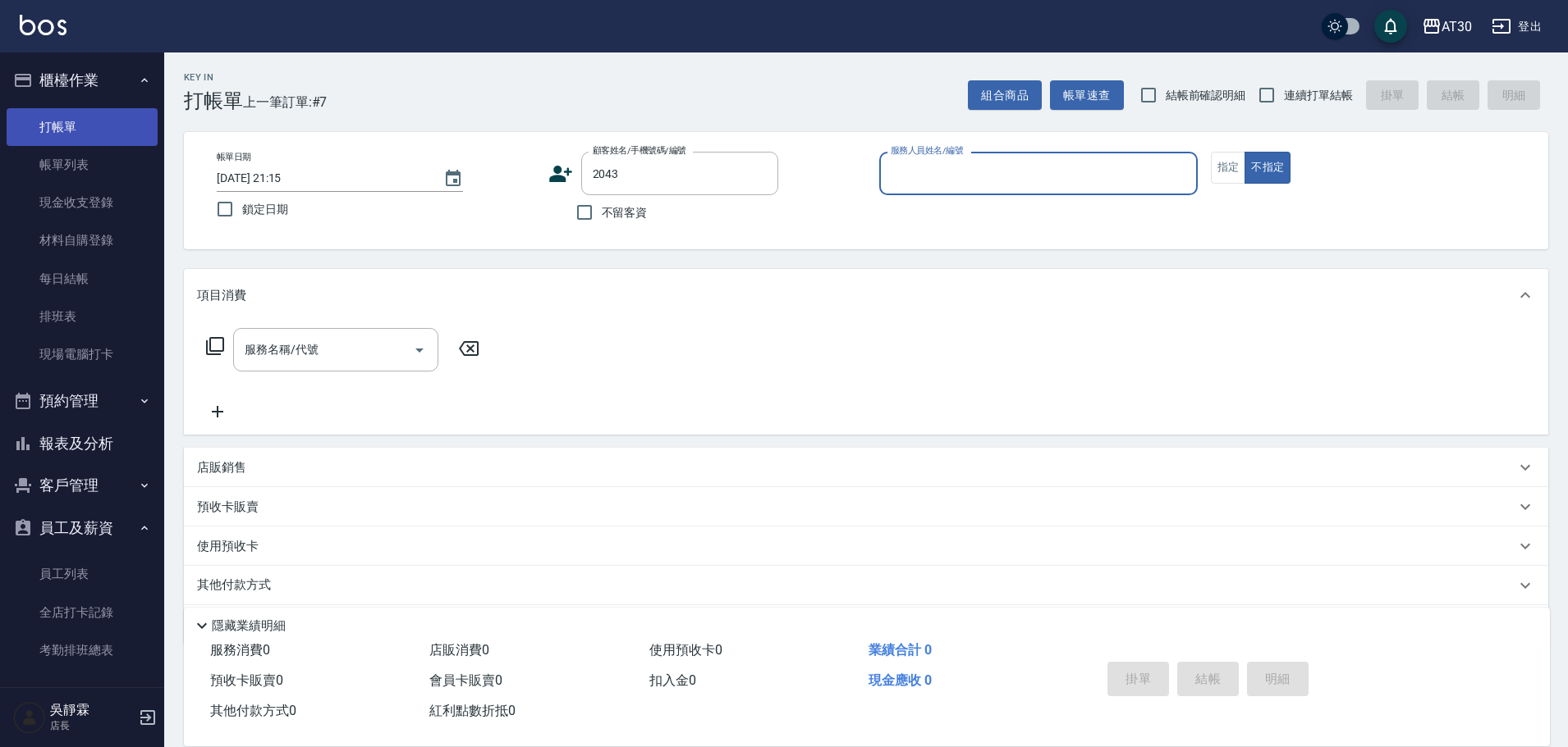
type input "1"
type input "黃羿存/0900639796/2043"
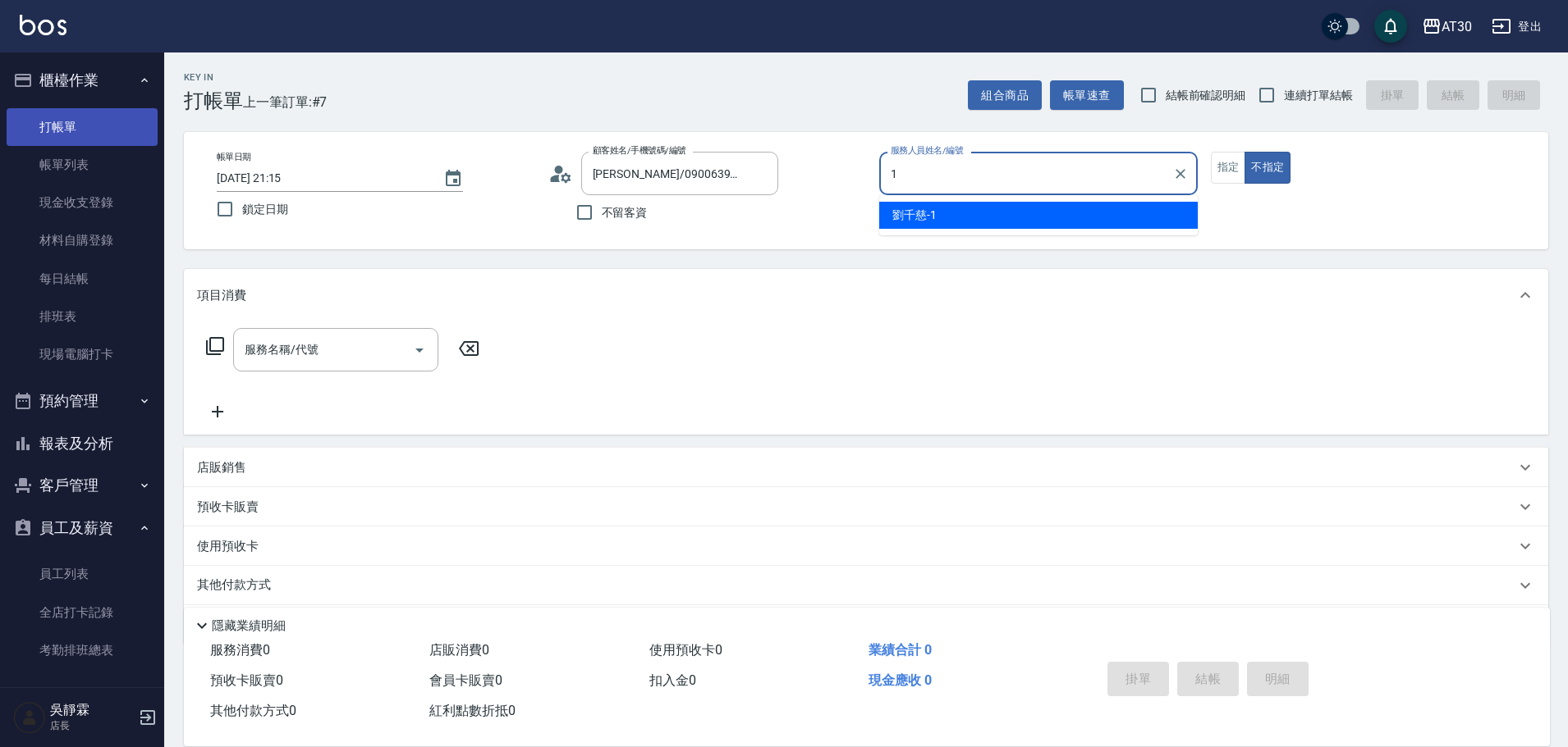
type input "劉千慈-1"
type button "false"
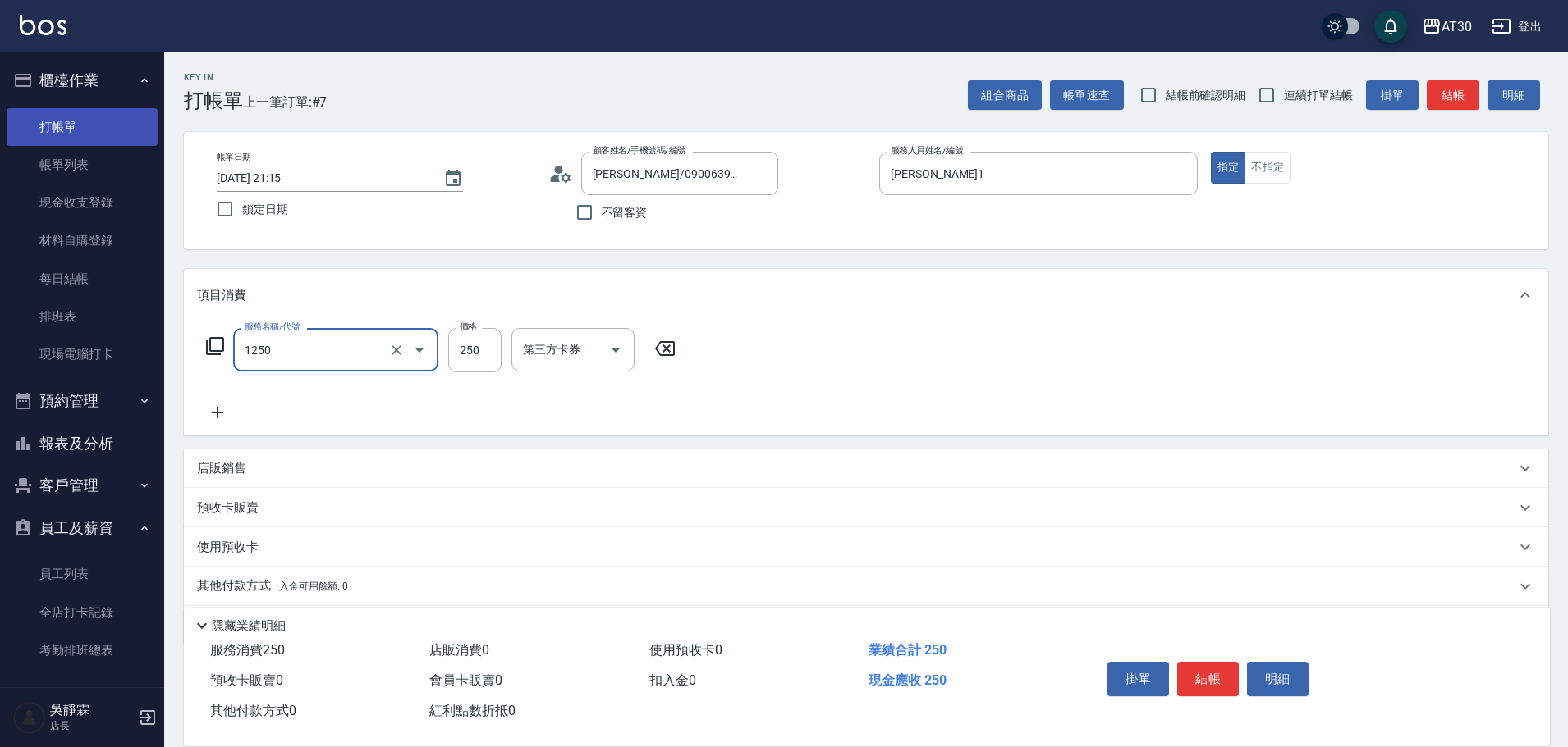
type input "洗髮250(1250)"
type input "賴伊珊-20"
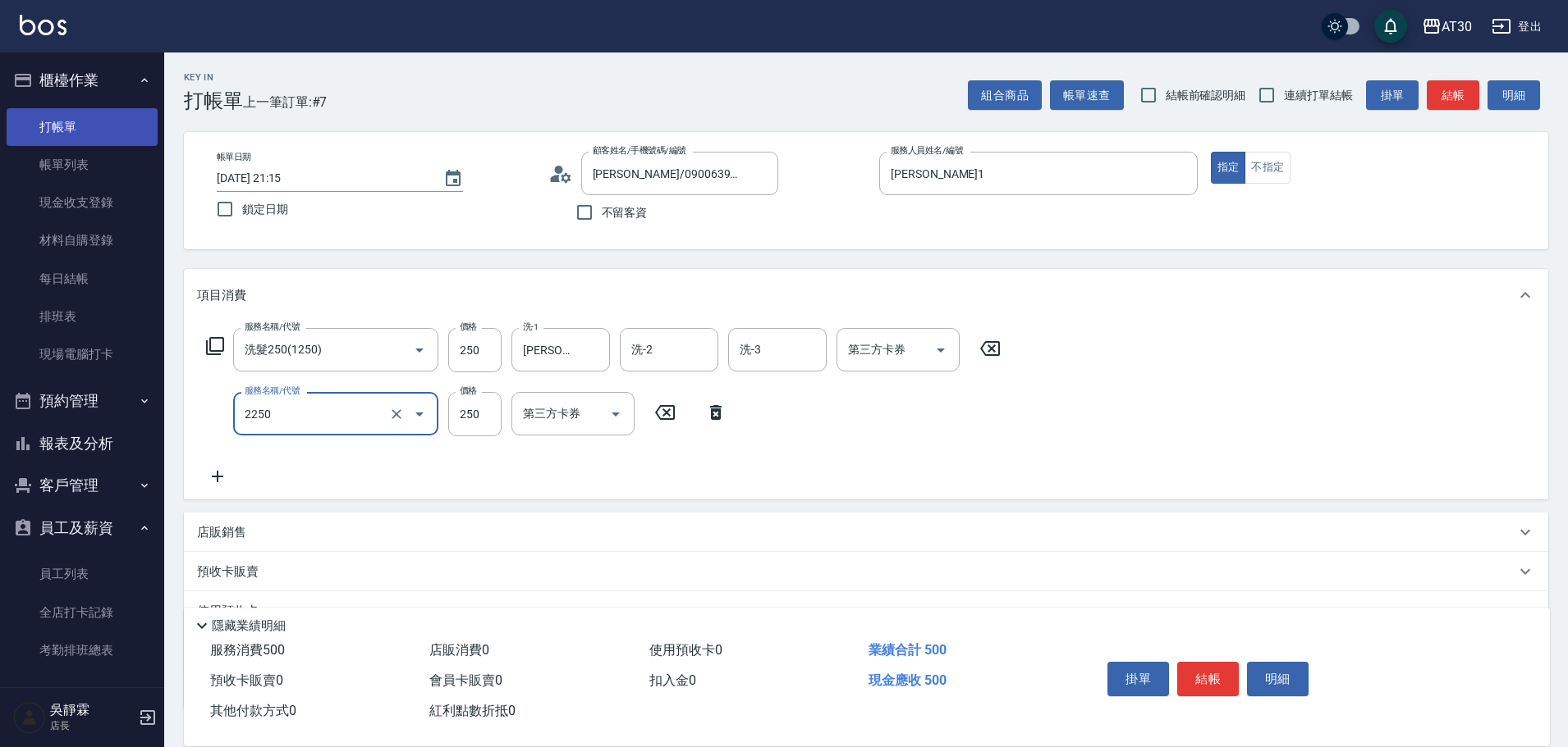
type input "剪髮(2250)"
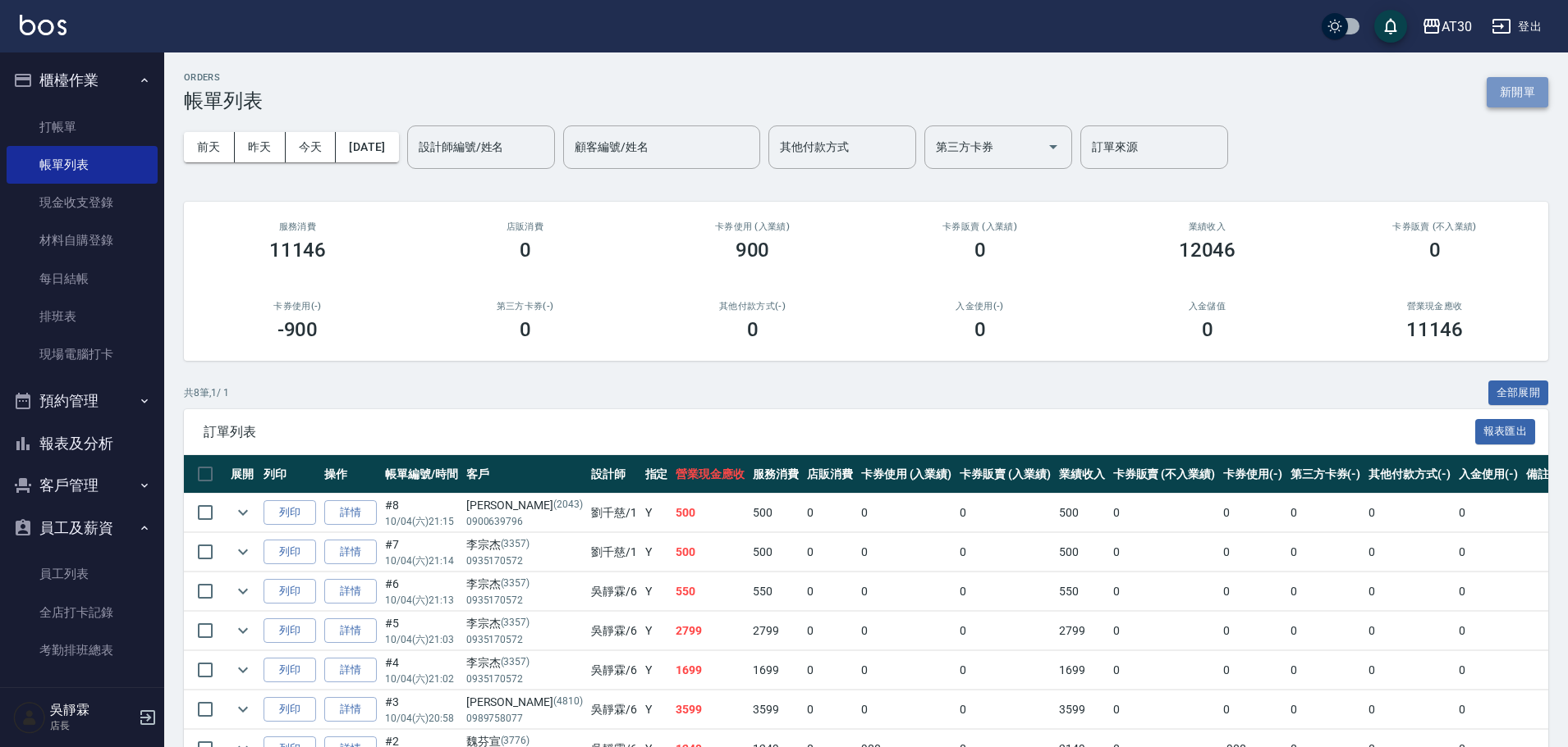
click at [1525, 93] on button "新開單" at bounding box center [1518, 92] width 62 height 30
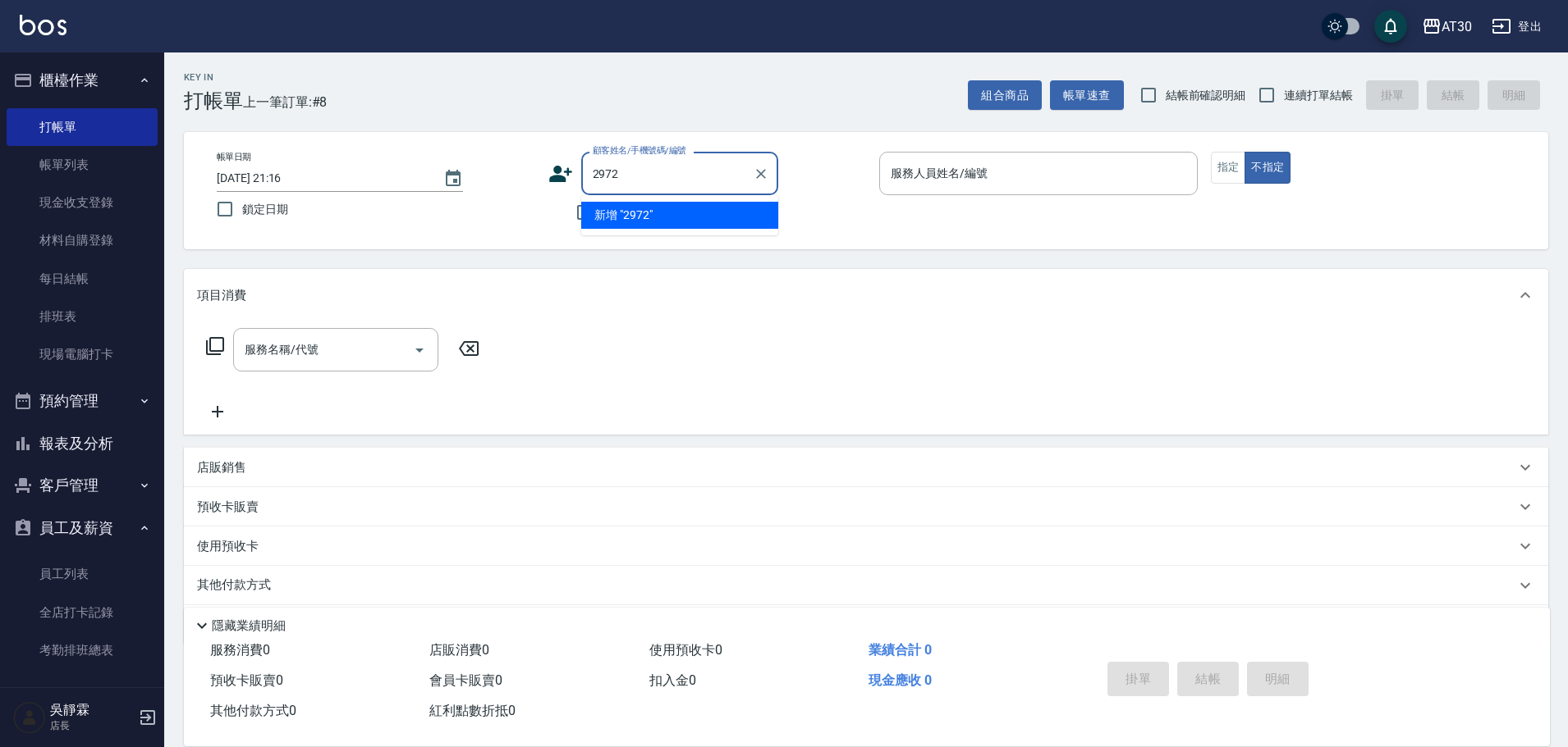
type input "2972"
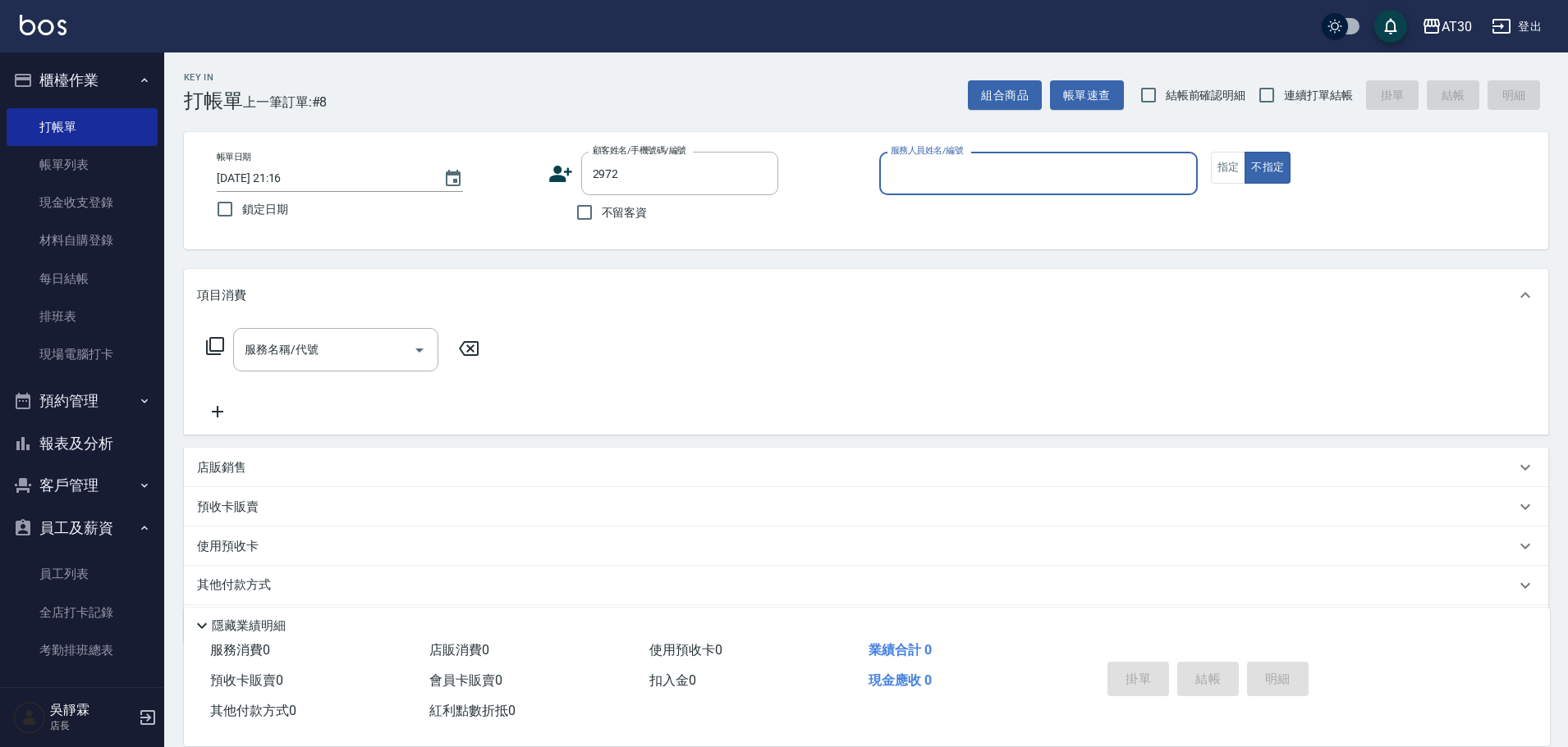
type input "1"
type input "吳佩紋/0927860925/2972"
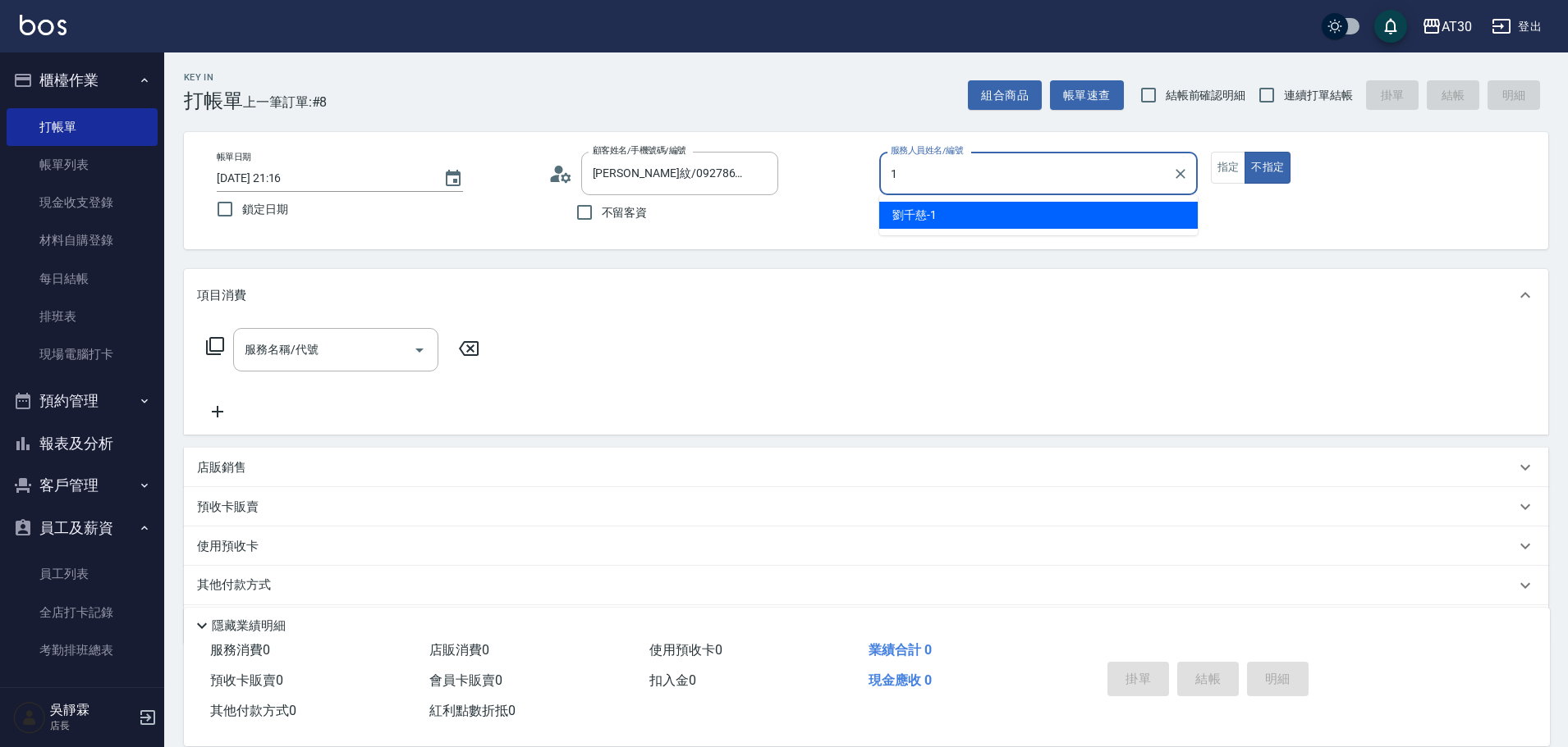
type input "劉千慈-1"
type button "false"
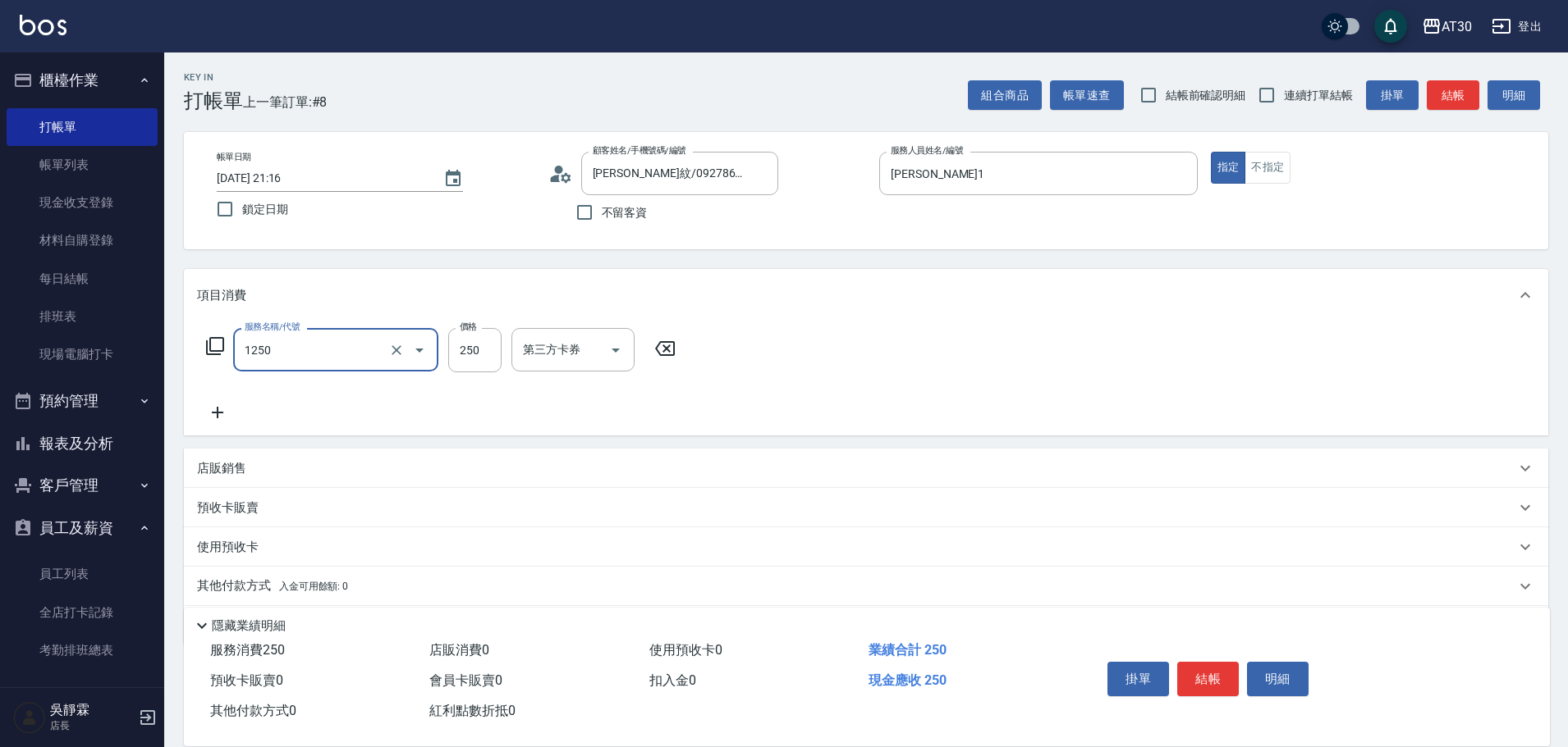
type input "洗髮250(1250)"
type input "賴伊珊-20"
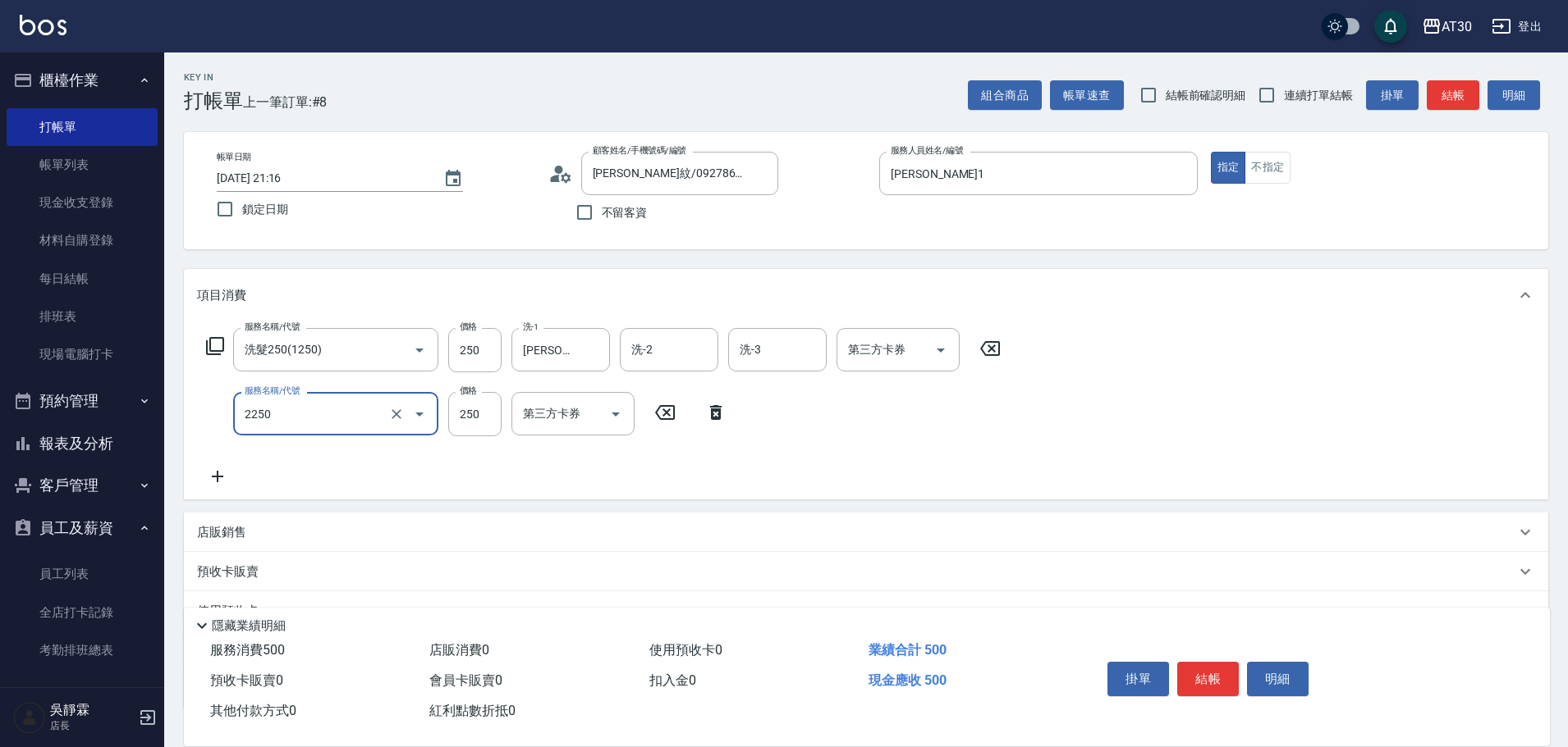
type input "剪髮(2250)"
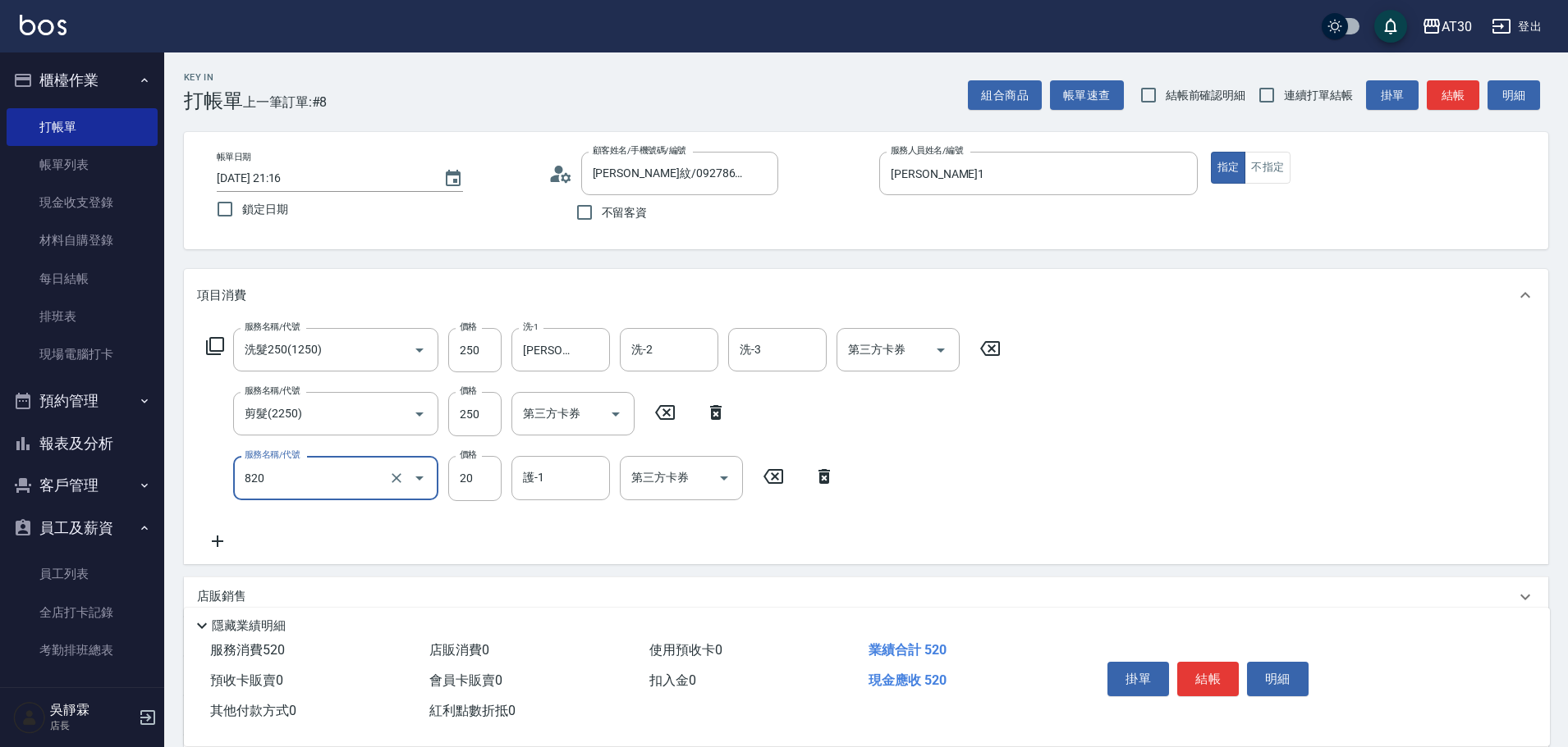
type input "潤絲(820)"
type input "賴伊珊-20"
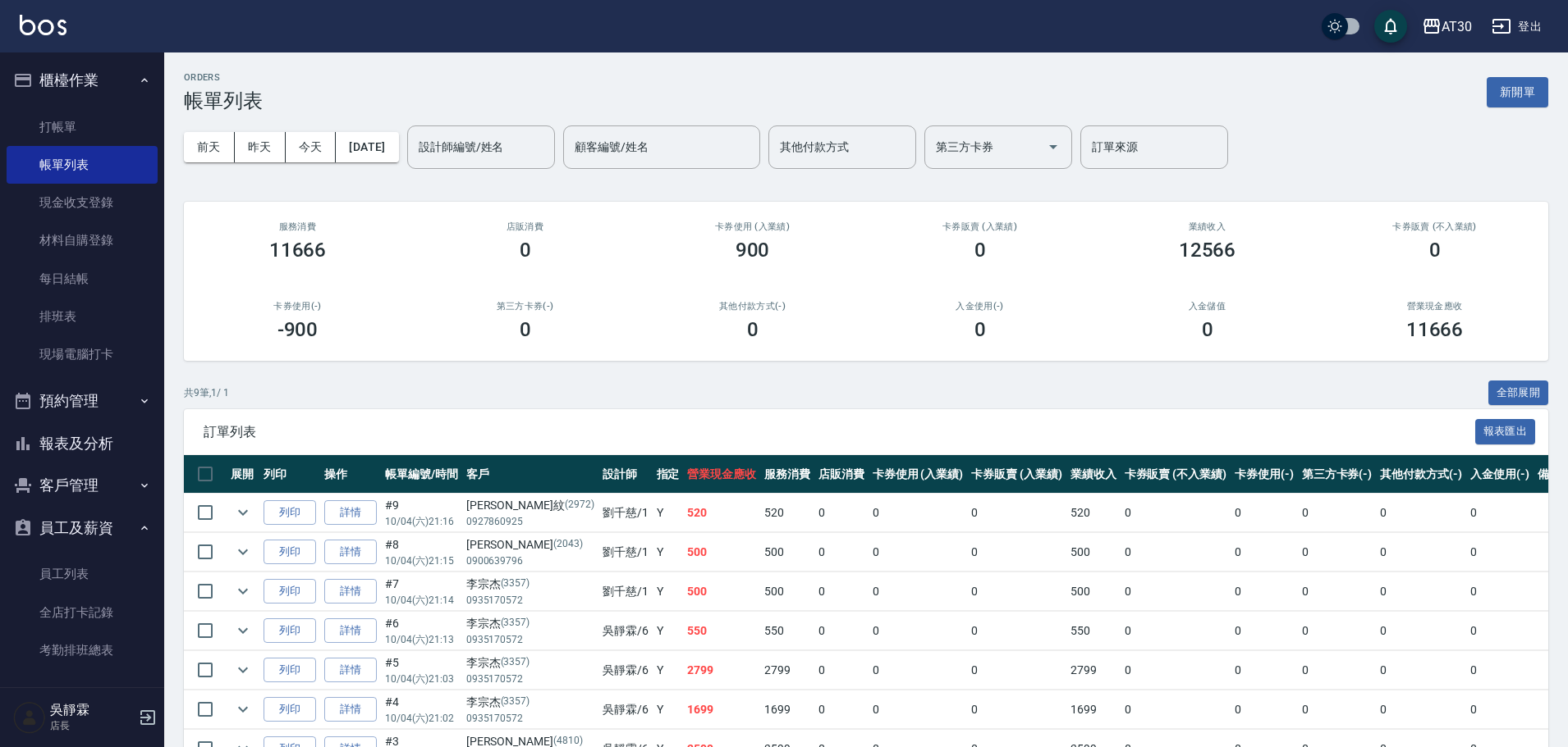
click at [504, 140] on input "設計師編號/姓名" at bounding box center [481, 147] width 133 height 29
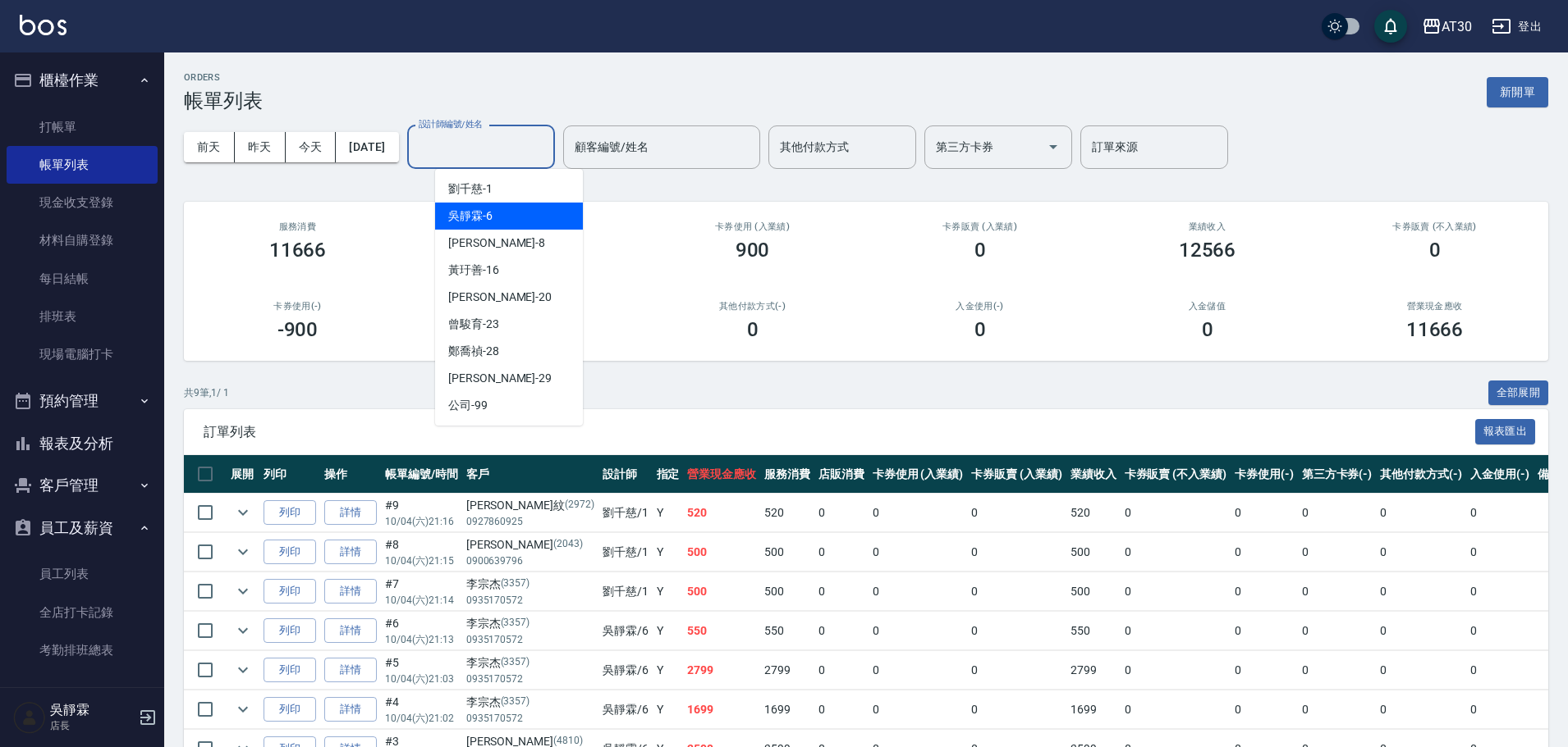
click at [477, 210] on span "吳靜霖 -6" at bounding box center [470, 216] width 45 height 17
type input "吳靜霖-6"
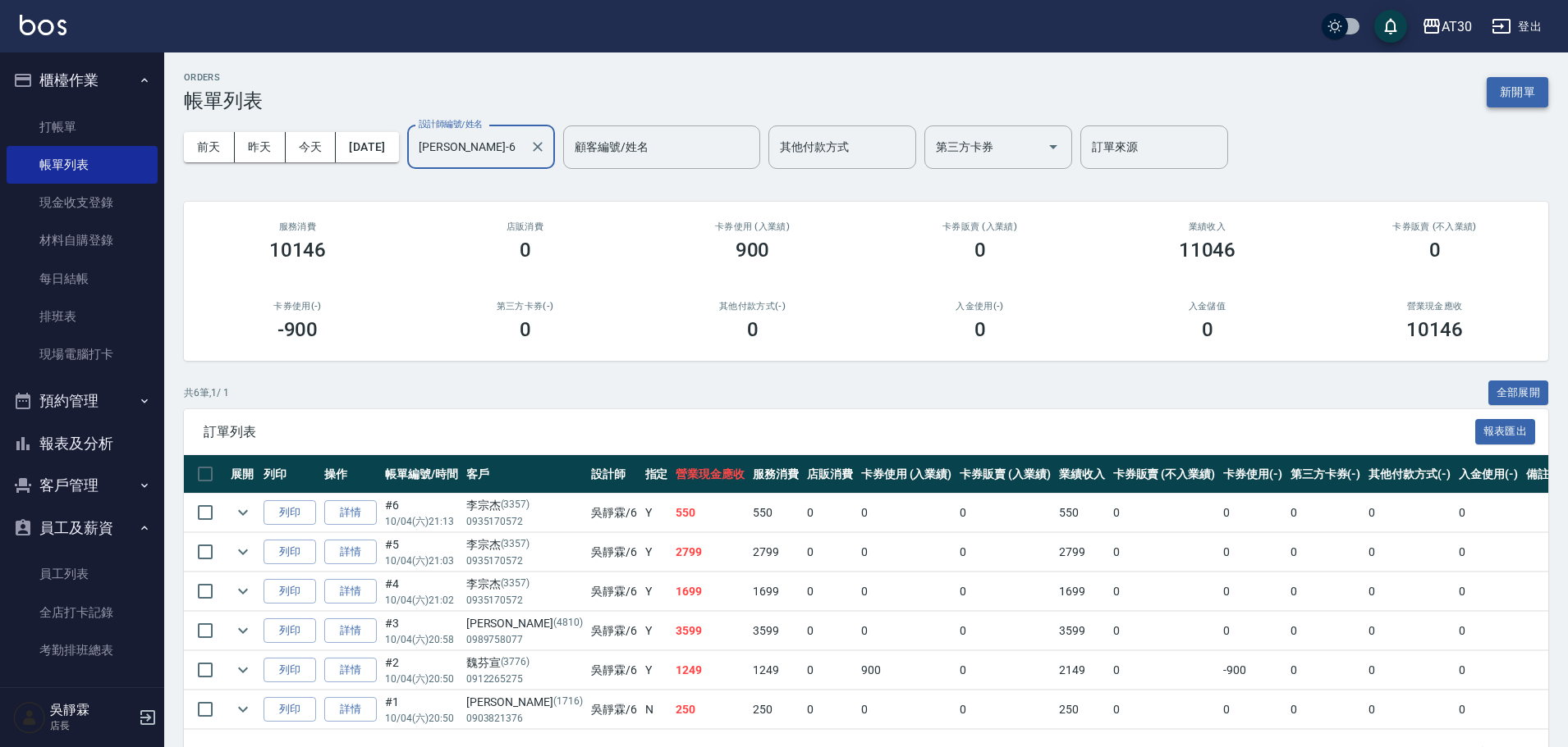
click at [1524, 92] on button "新開單" at bounding box center [1518, 92] width 62 height 30
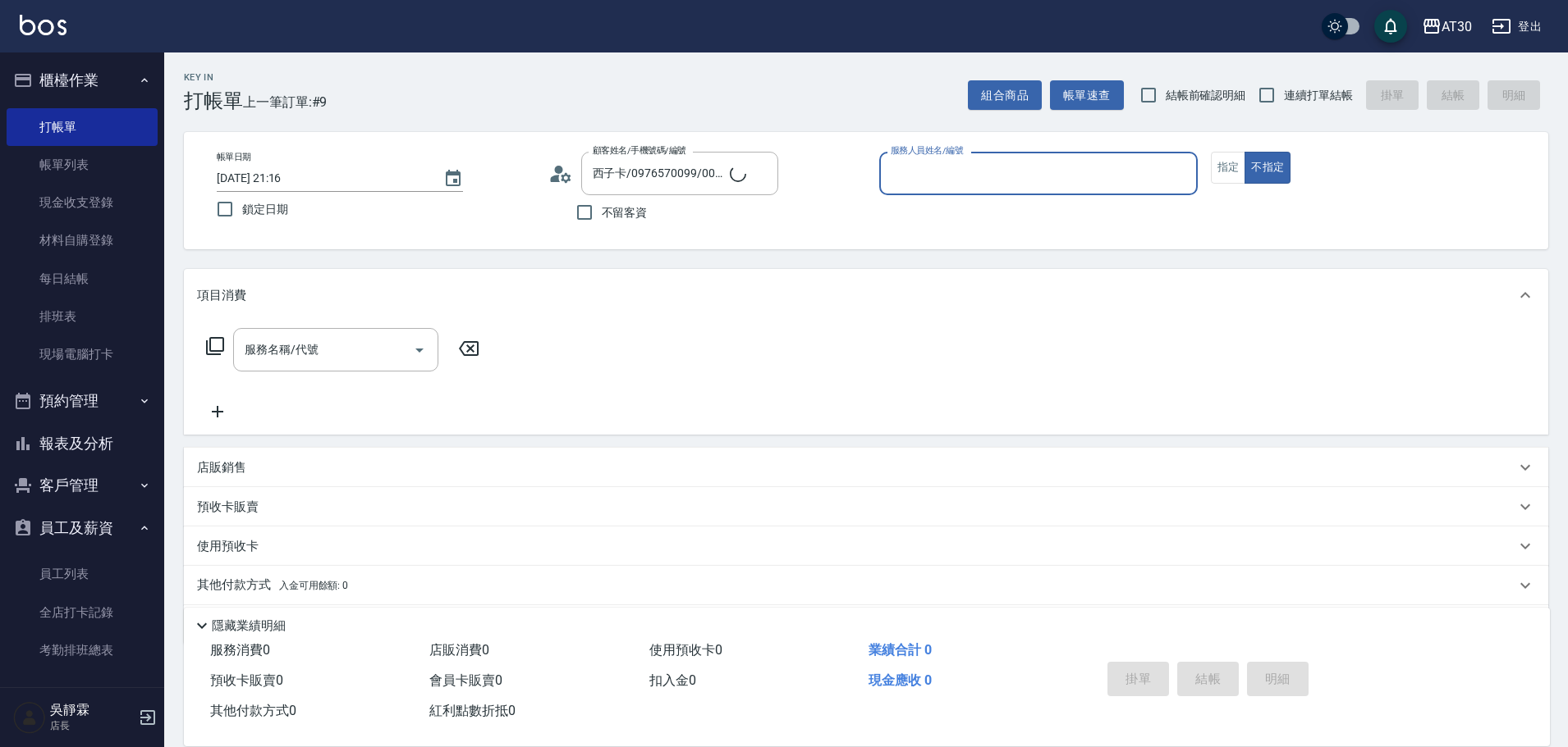
type input "新客人 姓名未設定/0006/null"
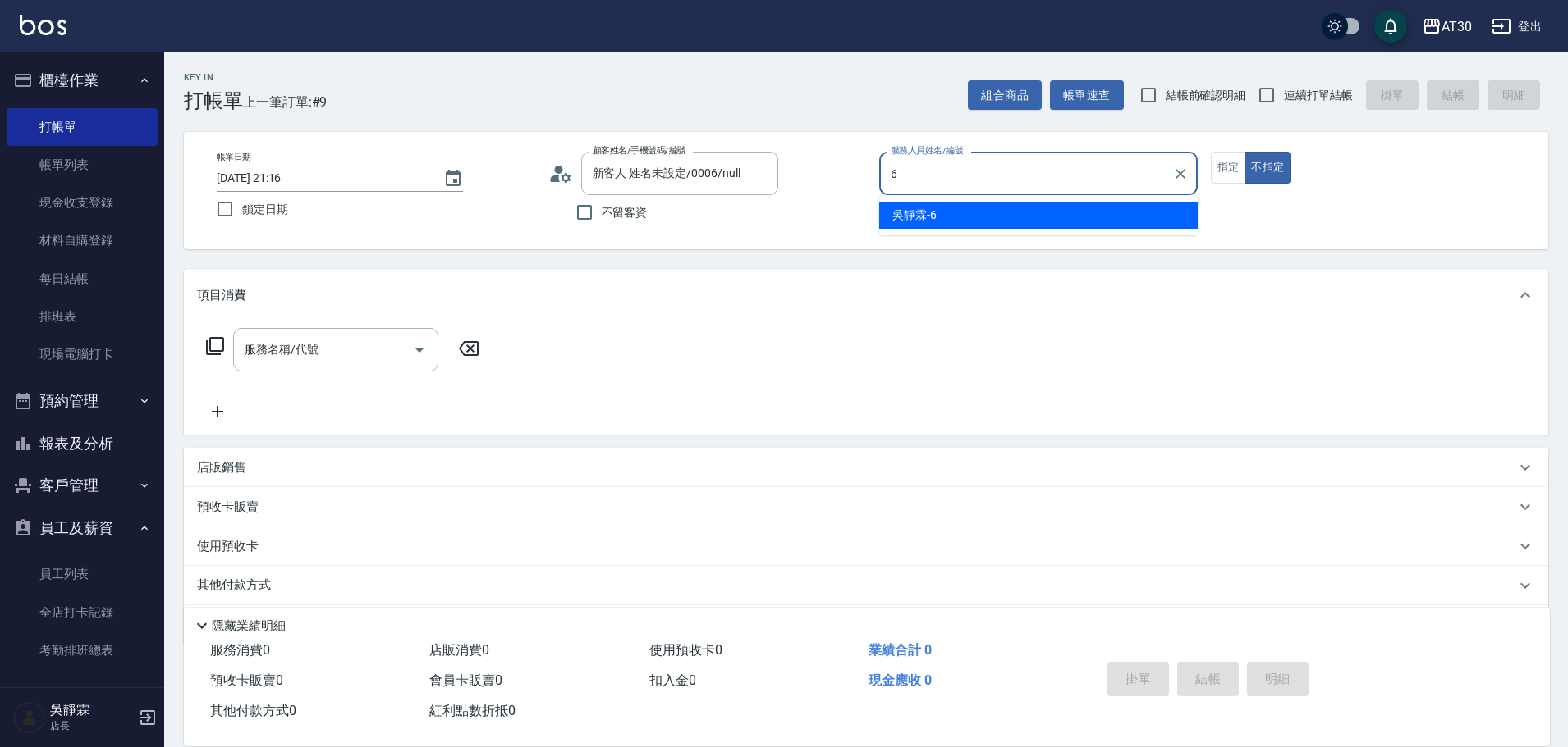
type input "吳靜霖-6"
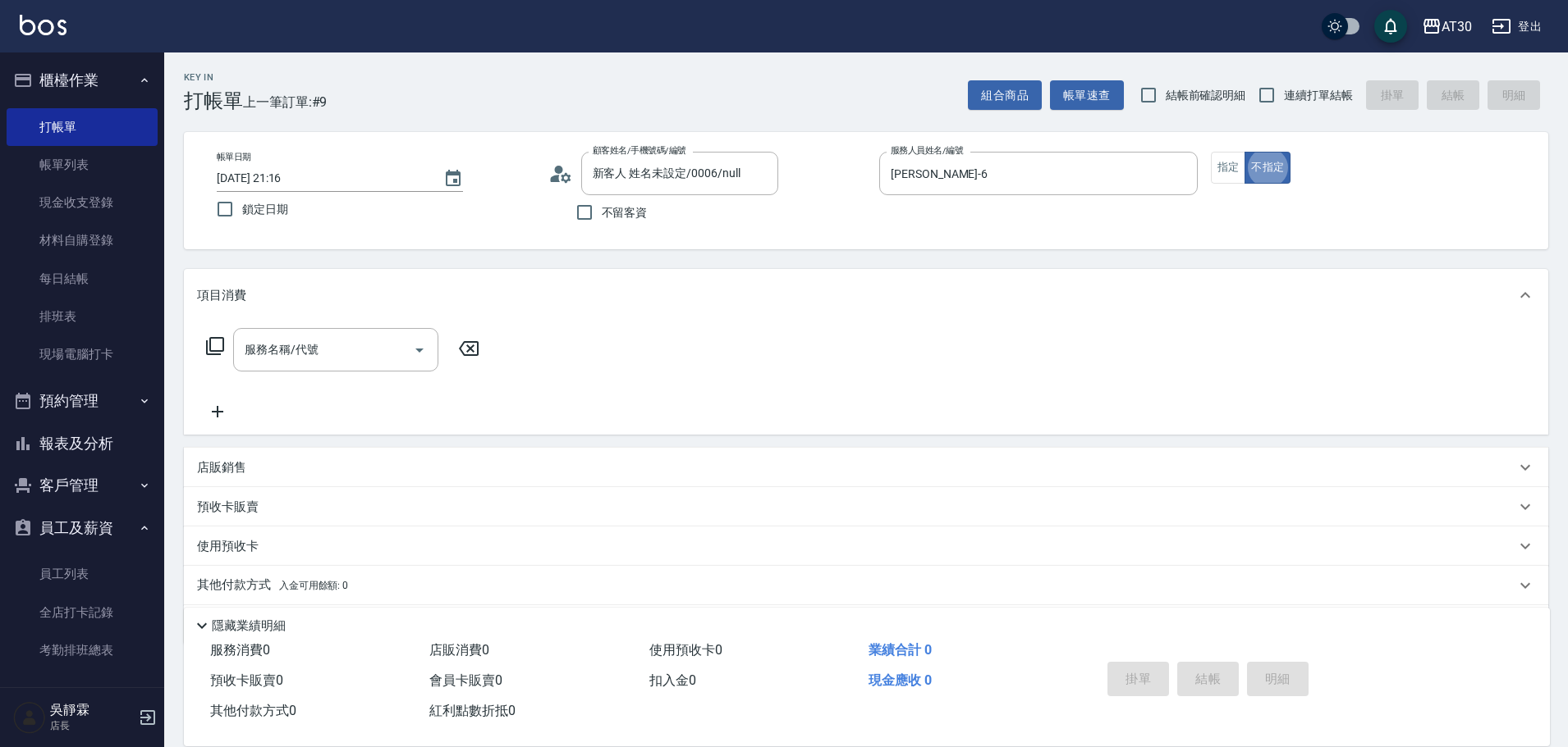
type button "false"
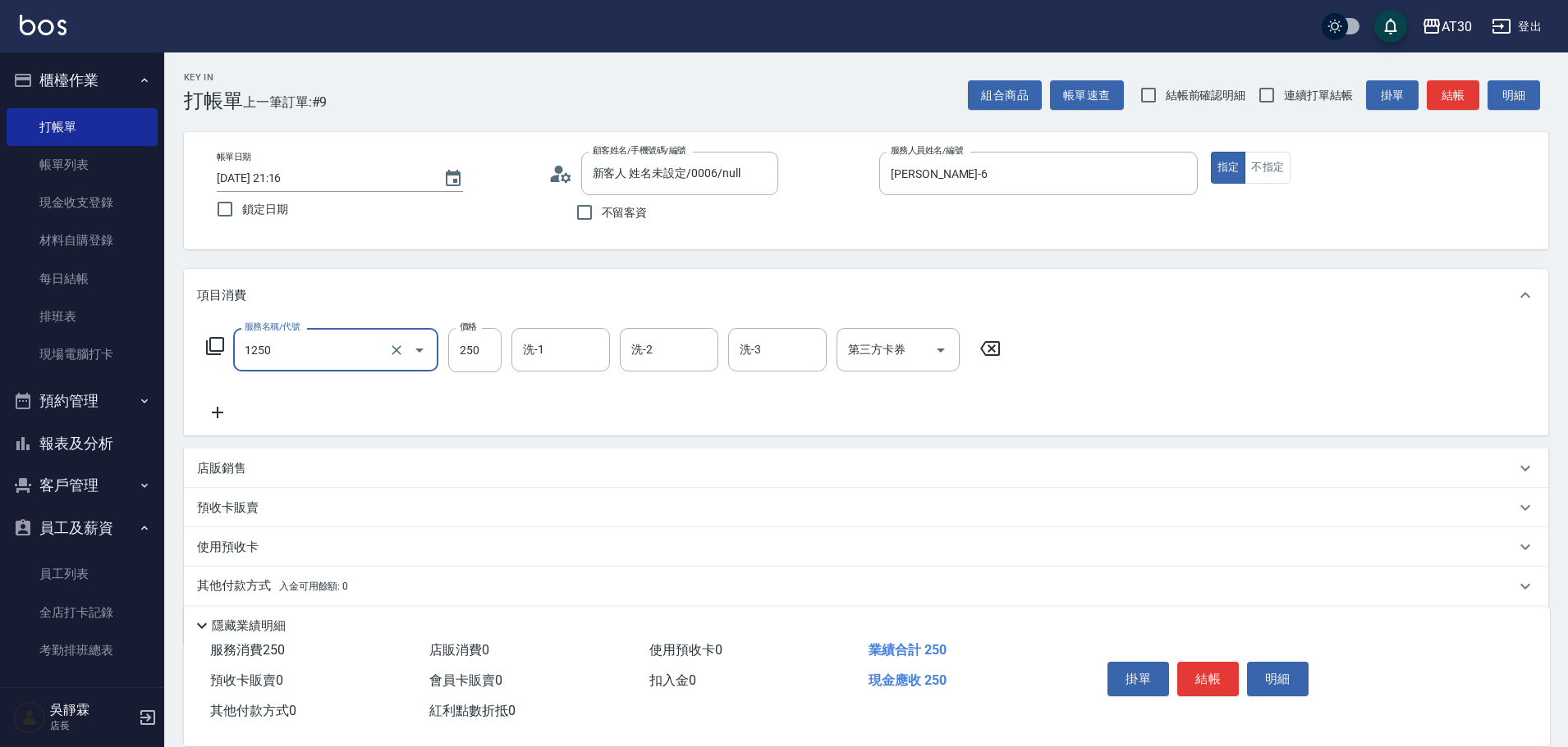
type input "洗髮250(1250)"
type input "賴伊珊-20"
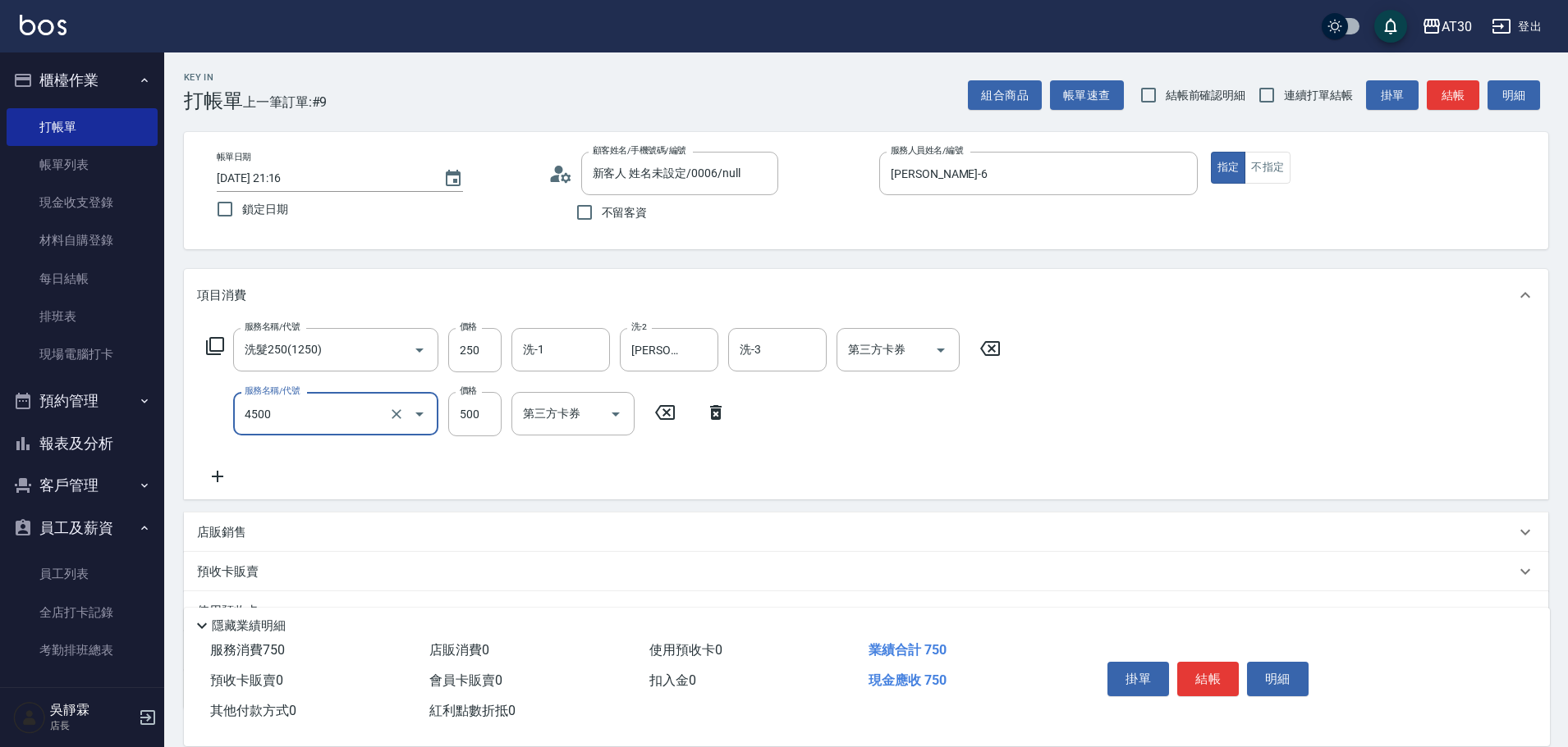
type input "補染(4500)"
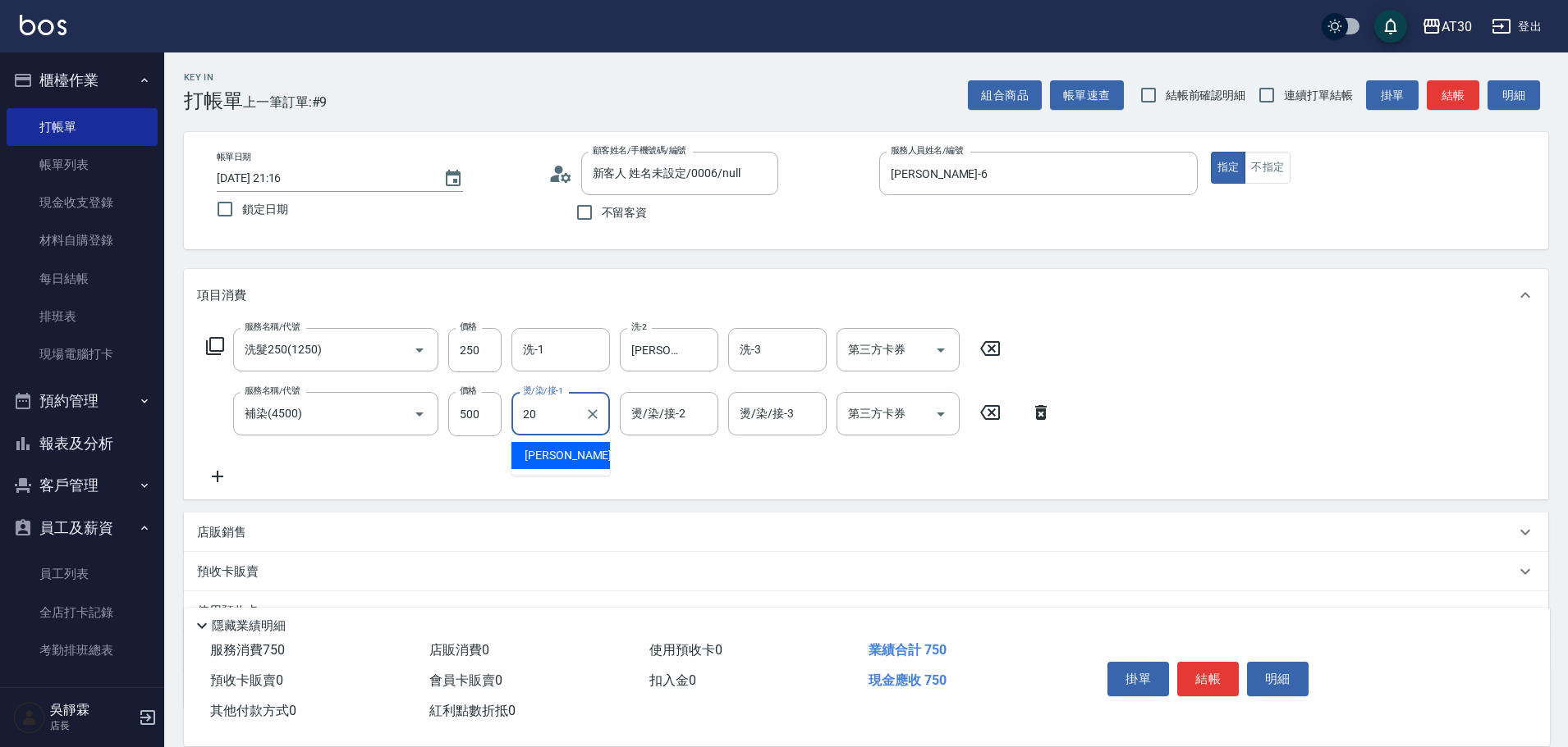
type input "賴伊珊-20"
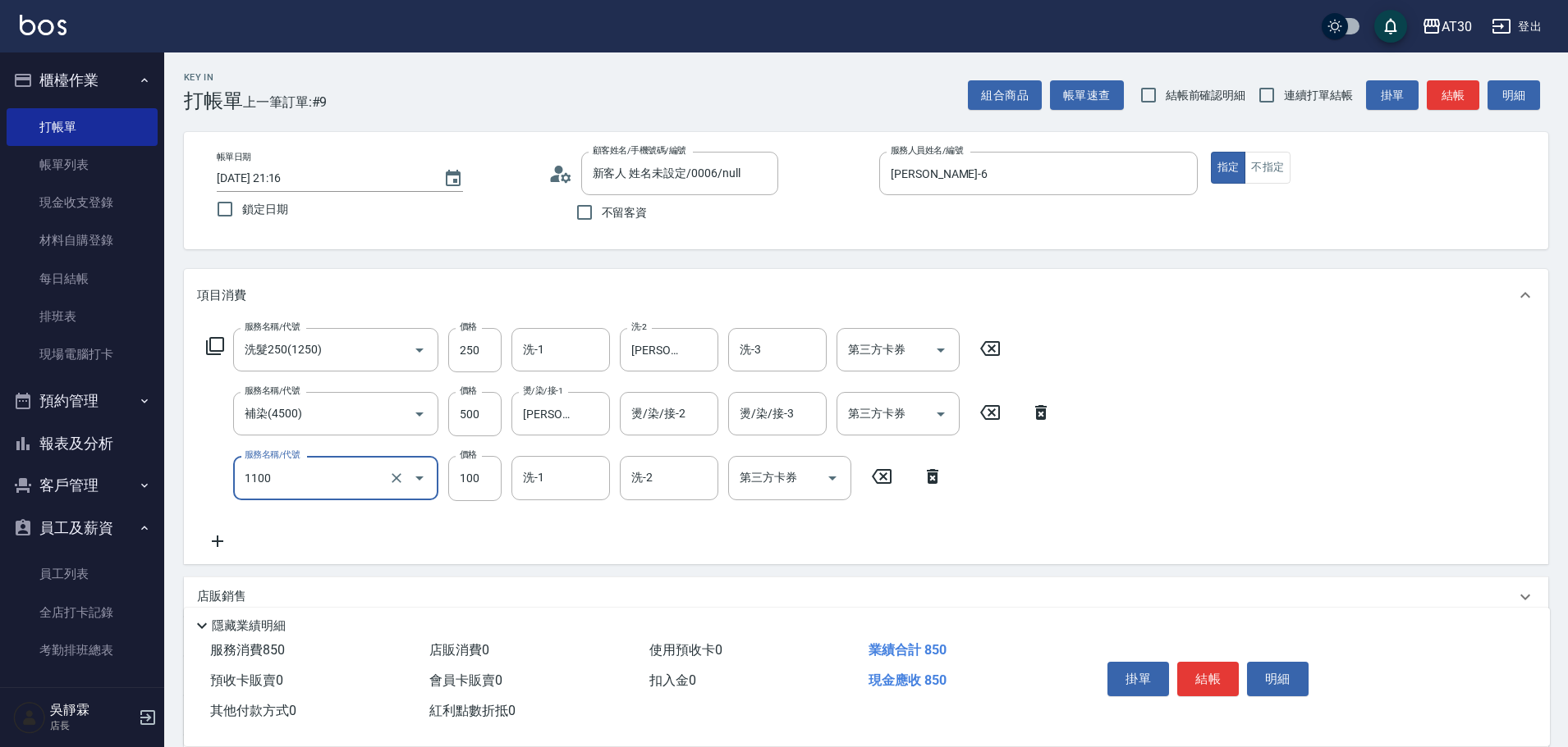
type input "補色洗(1100)"
type input "賴伊珊-20"
click at [694, 357] on icon "Clear" at bounding box center [701, 350] width 16 height 16
click at [572, 356] on input "洗-1" at bounding box center [560, 350] width 83 height 29
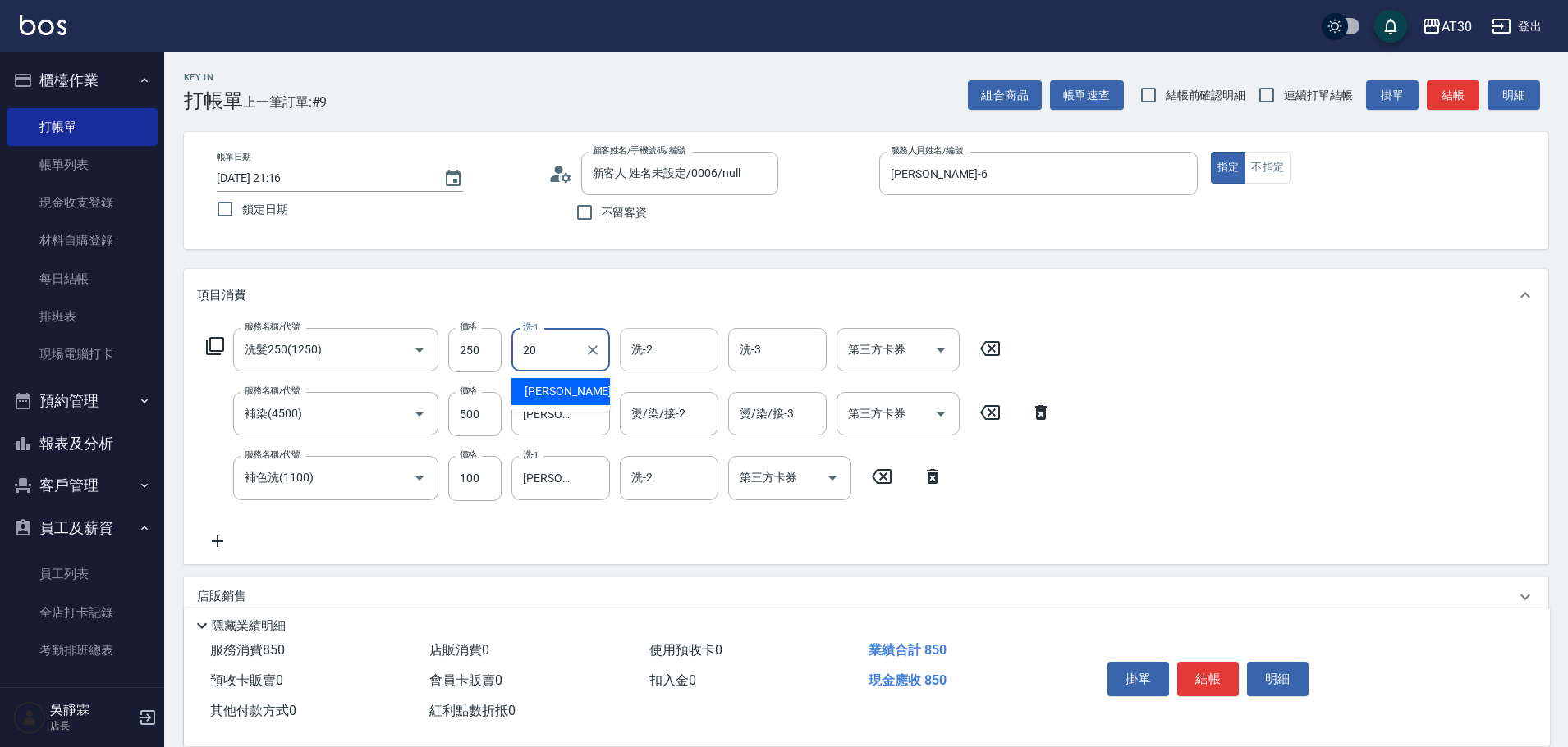
type input "賴伊珊-20"
click at [1161, 359] on div "服務名稱/代號 洗髮250(1250) 服務名稱/代號 價格 250 價格 洗-1 賴伊珊-20 洗-1 洗-2 洗-2 洗-3 洗-3 第三方卡券 第三方卡…" at bounding box center [865, 443] width 1364 height 242
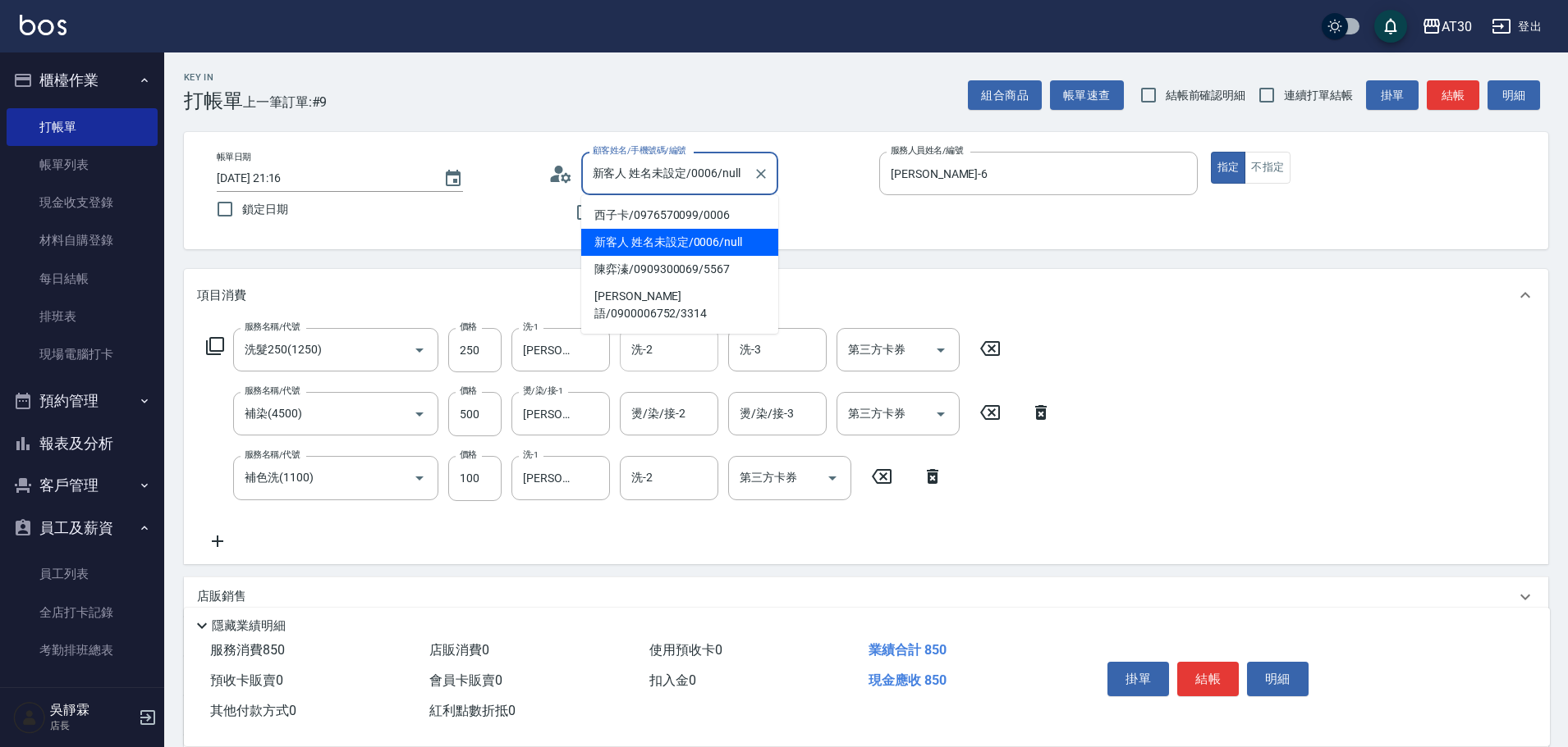
click at [705, 170] on input "新客人 姓名未設定/0006/null" at bounding box center [667, 173] width 158 height 29
click at [687, 210] on li "西子卡/0976570099/0006" at bounding box center [679, 215] width 197 height 27
type input "西子卡/0976570099/0006"
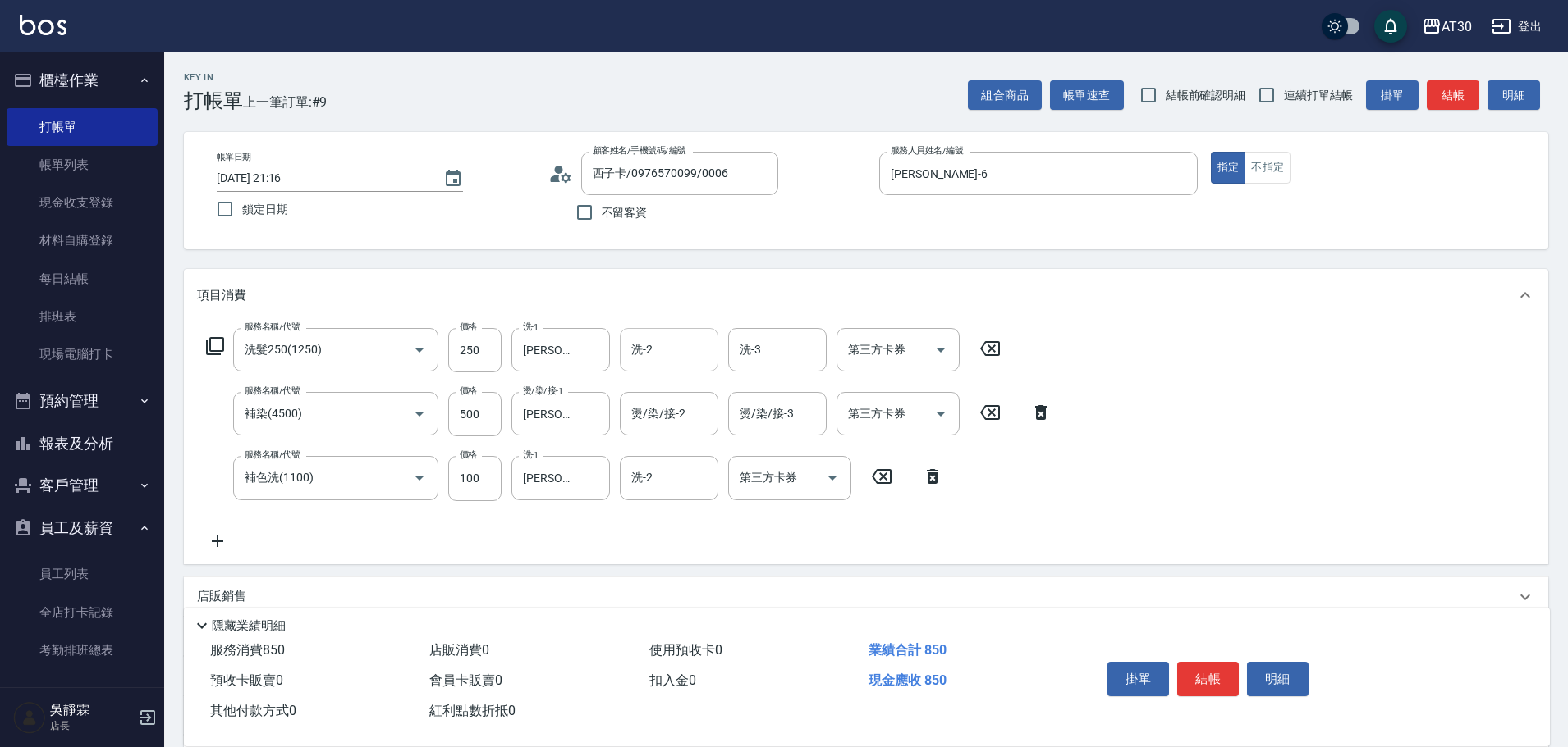
click at [1130, 349] on div "服務名稱/代號 洗髮250(1250) 服務名稱/代號 價格 250 價格 洗-1 賴伊珊-20 洗-1 洗-2 洗-2 洗-3 洗-3 第三方卡券 第三方卡…" at bounding box center [865, 443] width 1364 height 242
click at [1216, 677] on button "結帳" at bounding box center [1207, 679] width 62 height 35
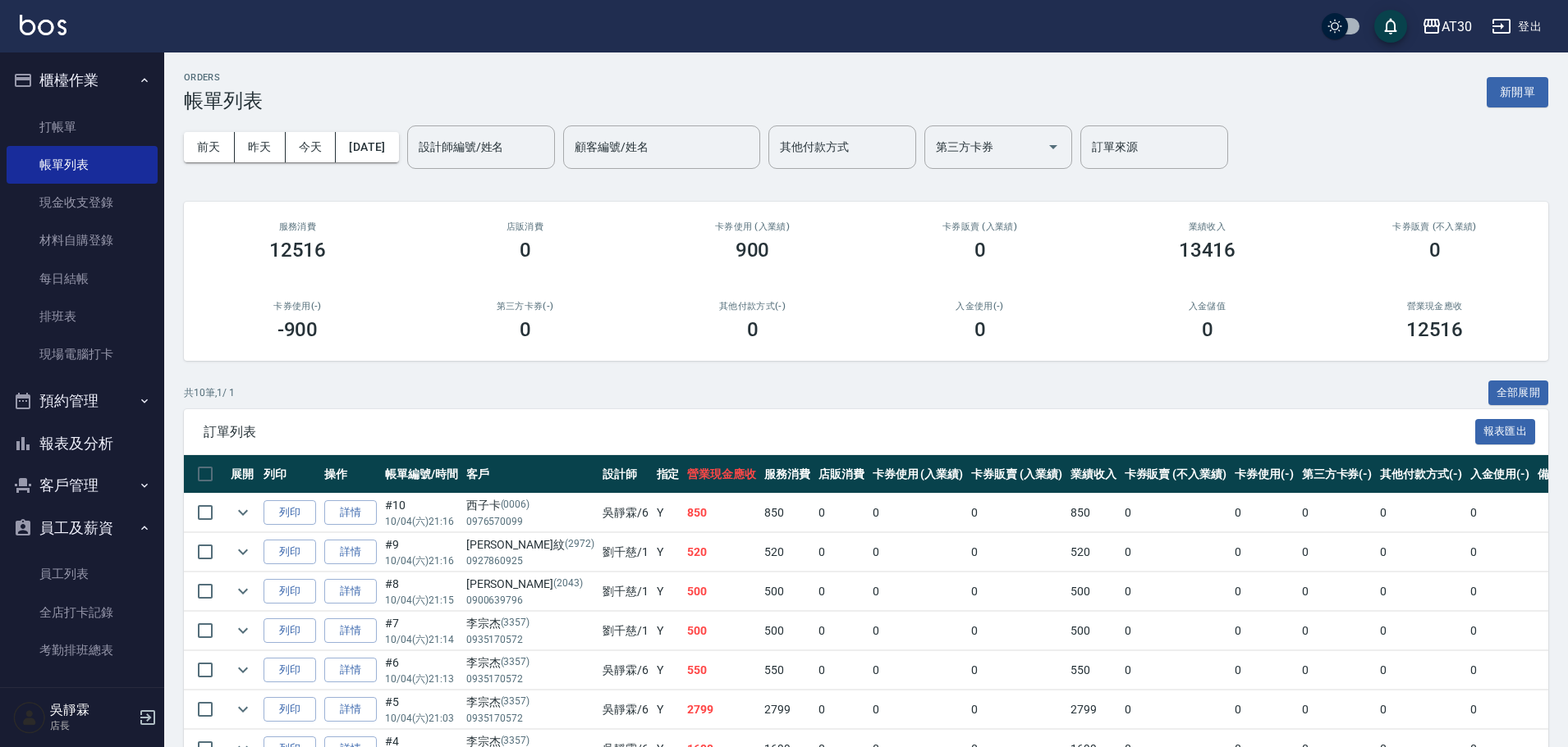
click at [465, 148] on input "設計師編號/姓名" at bounding box center [481, 147] width 133 height 29
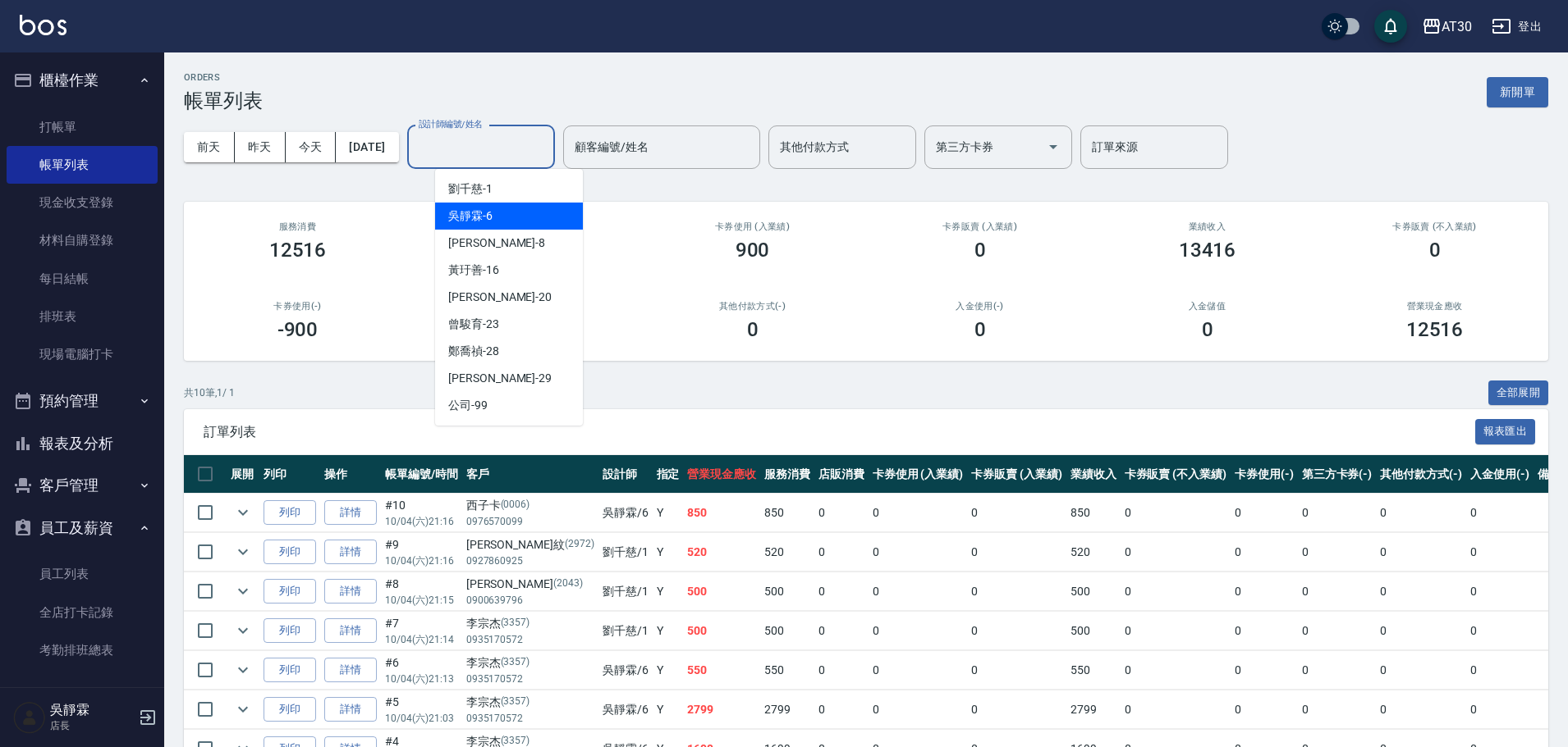
click at [468, 208] on span "吳靜霖 -6" at bounding box center [470, 216] width 45 height 17
type input "吳靜霖-6"
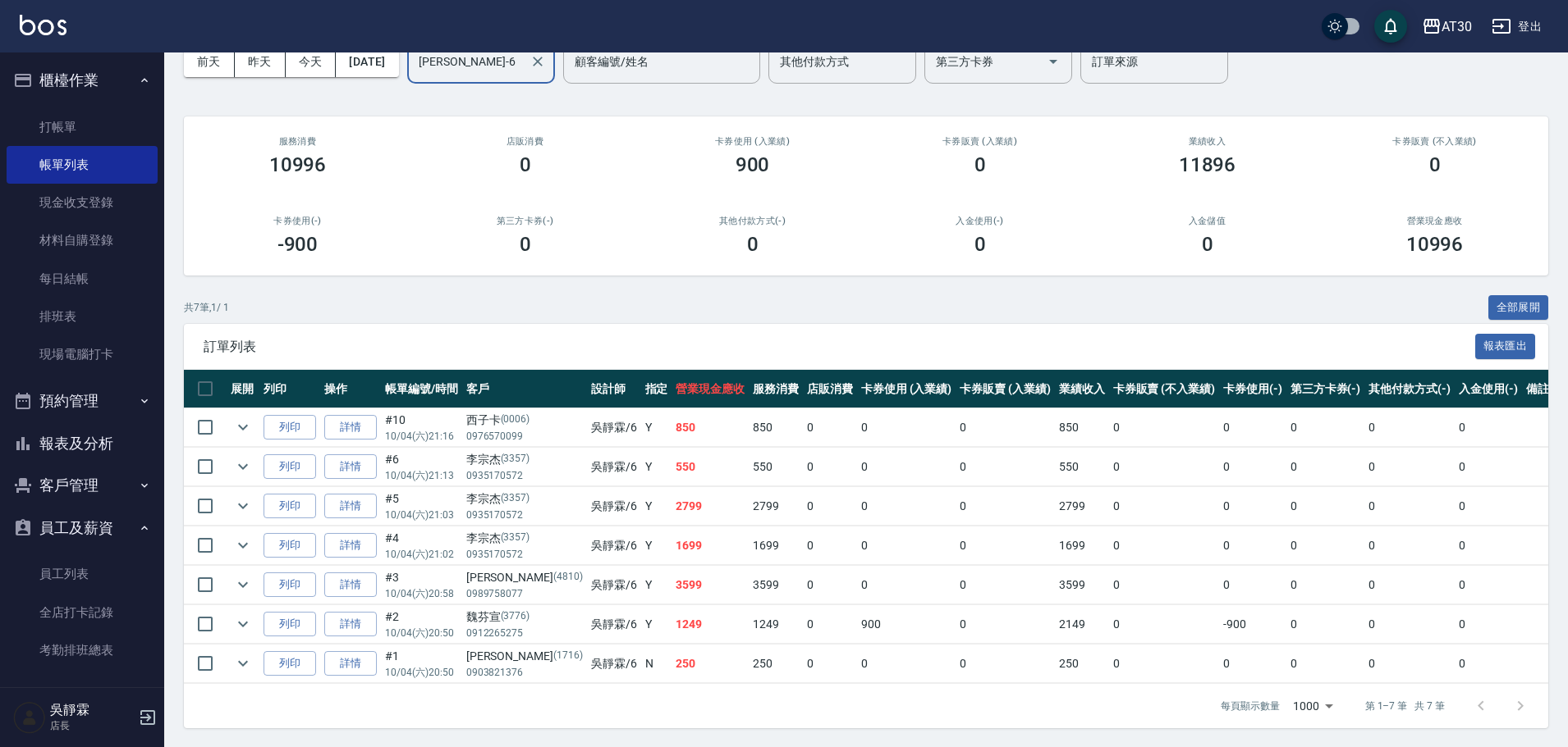
scroll to position [88, 0]
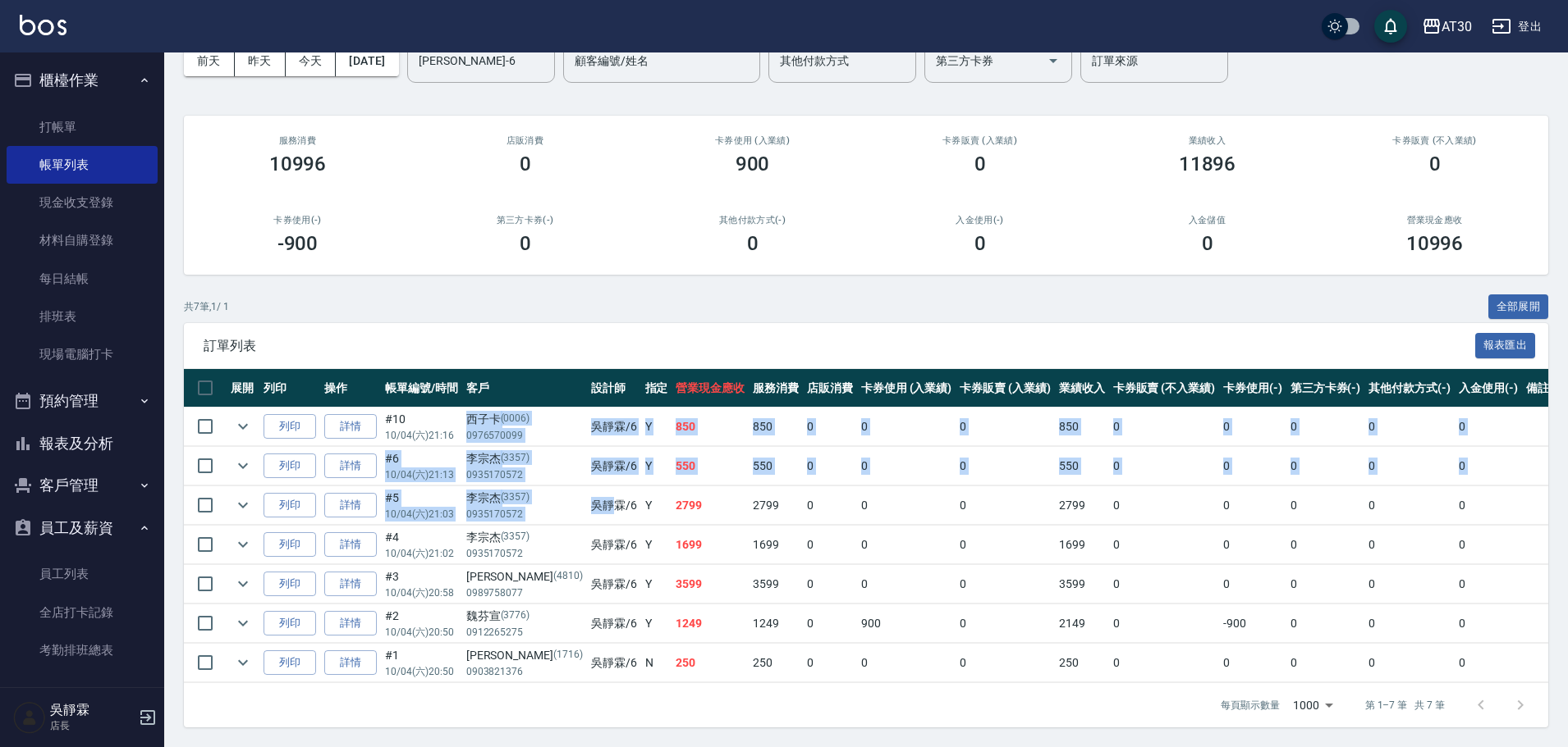
drag, startPoint x: 469, startPoint y: 421, endPoint x: 555, endPoint y: 518, distance: 129.6
click at [555, 519] on tbody "列印 詳情 #10 10/04 (六) 21:16 西子卡 (0006) 0976570099 吳靜霖 /6 Y 850 850 0 0 0 850 0 0 …" at bounding box center [895, 545] width 1423 height 276
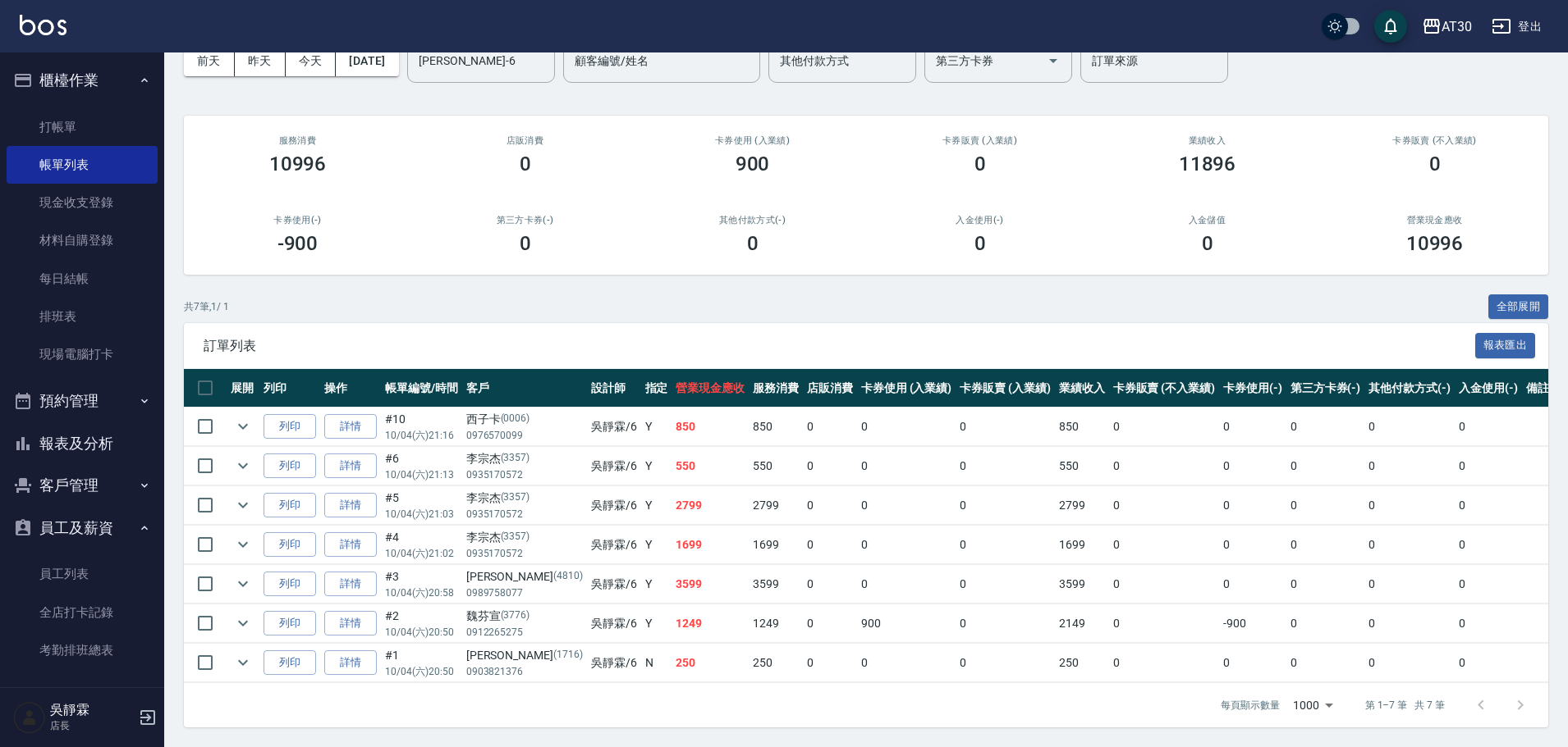
click at [676, 291] on div "ORDERS 帳單列表 新開單 前天 昨天 今天 2025/10/04 設計師編號/姓名 吳靜霖-6 設計師編號/姓名 顧客編號/姓名 顧客編號/姓名 其他付…" at bounding box center [865, 357] width 1403 height 781
drag, startPoint x: 467, startPoint y: 427, endPoint x: 492, endPoint y: 423, distance: 25.3
click at [492, 423] on td "西子卡 (0006) 0976570099" at bounding box center [524, 427] width 125 height 39
click at [617, 292] on div "ORDERS 帳單列表 新開單 前天 昨天 今天 2025/10/04 設計師編號/姓名 吳靜霖-6 設計師編號/姓名 顧客編號/姓名 顧客編號/姓名 其他付…" at bounding box center [865, 357] width 1403 height 781
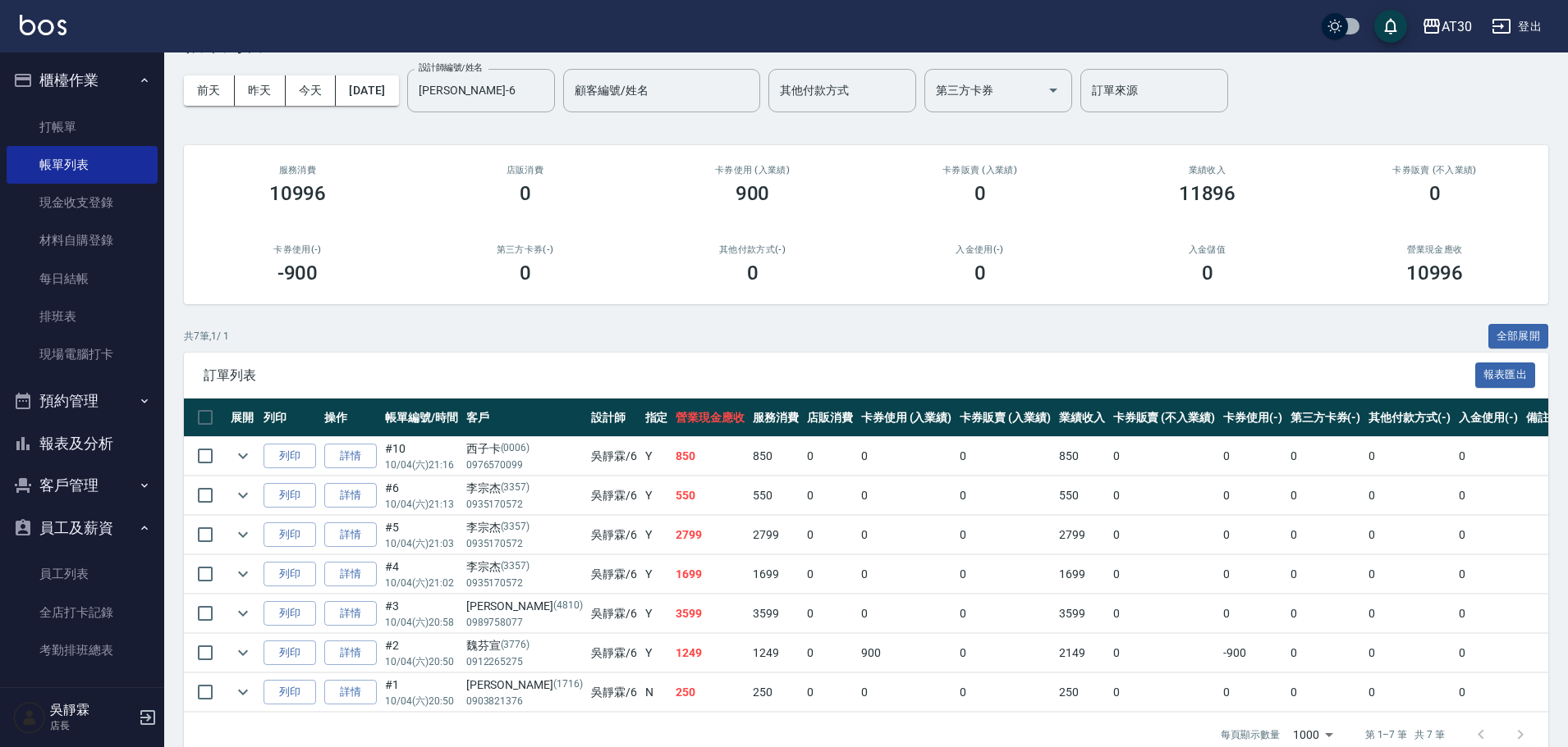
scroll to position [72, 0]
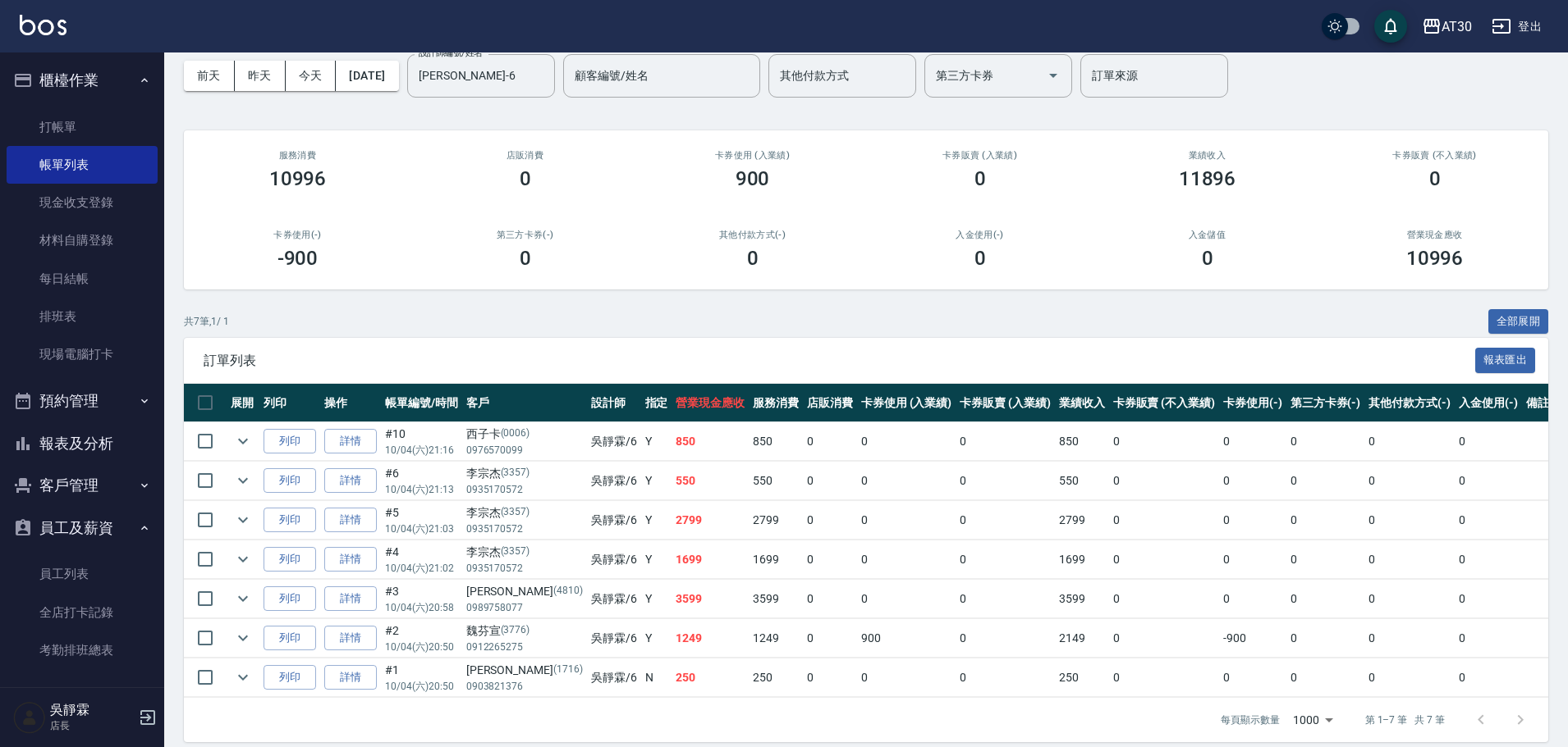
click at [509, 311] on div "共 7 筆, 1 / 1 全部展開" at bounding box center [865, 322] width 1364 height 25
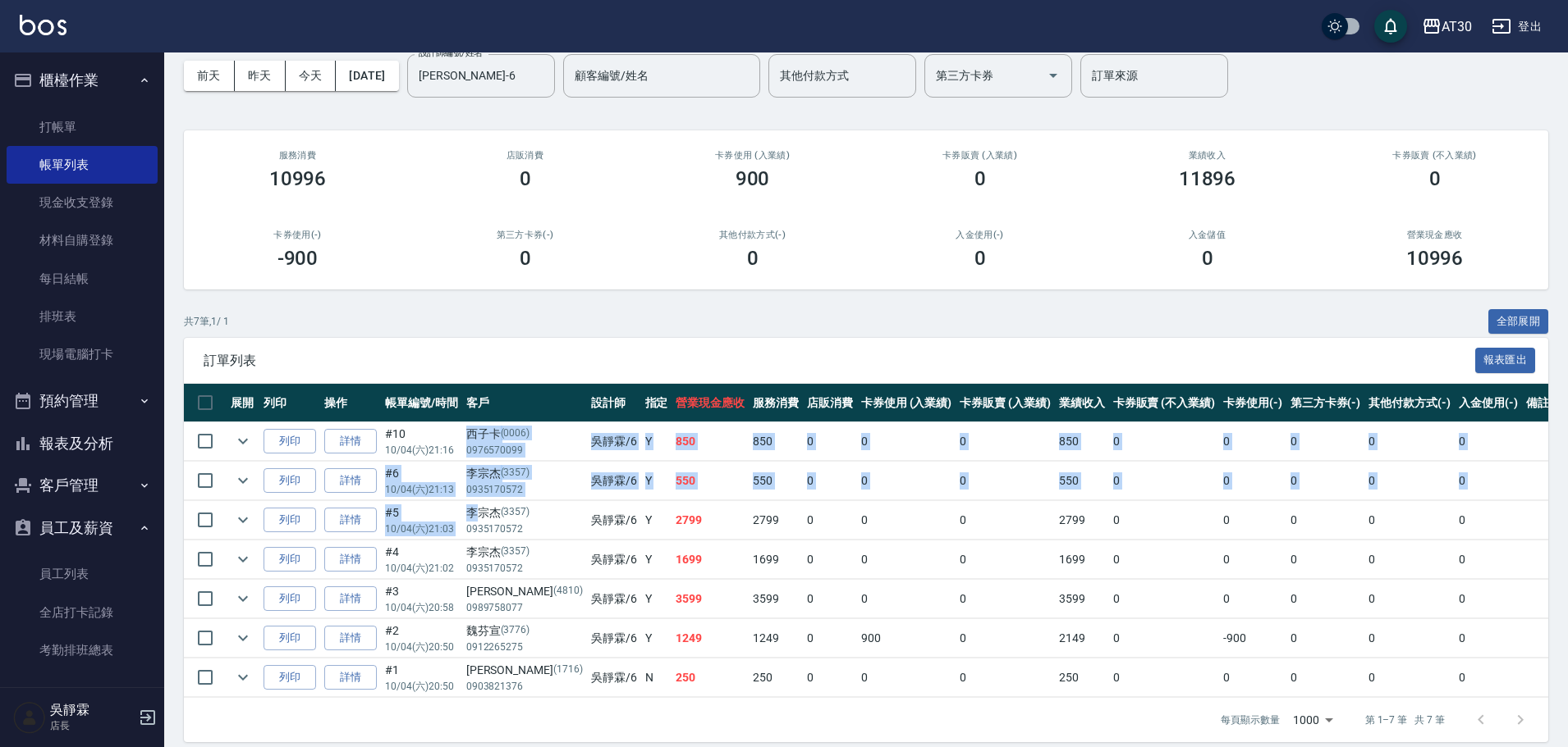
drag, startPoint x: 466, startPoint y: 429, endPoint x: 474, endPoint y: 506, distance: 77.4
click at [474, 506] on tbody "列印 詳情 #10 10/04 (六) 21:16 西子卡 (0006) 0976570099 吳靜霖 /6 Y 850 850 0 0 0 850 0 0 …" at bounding box center [895, 560] width 1423 height 276
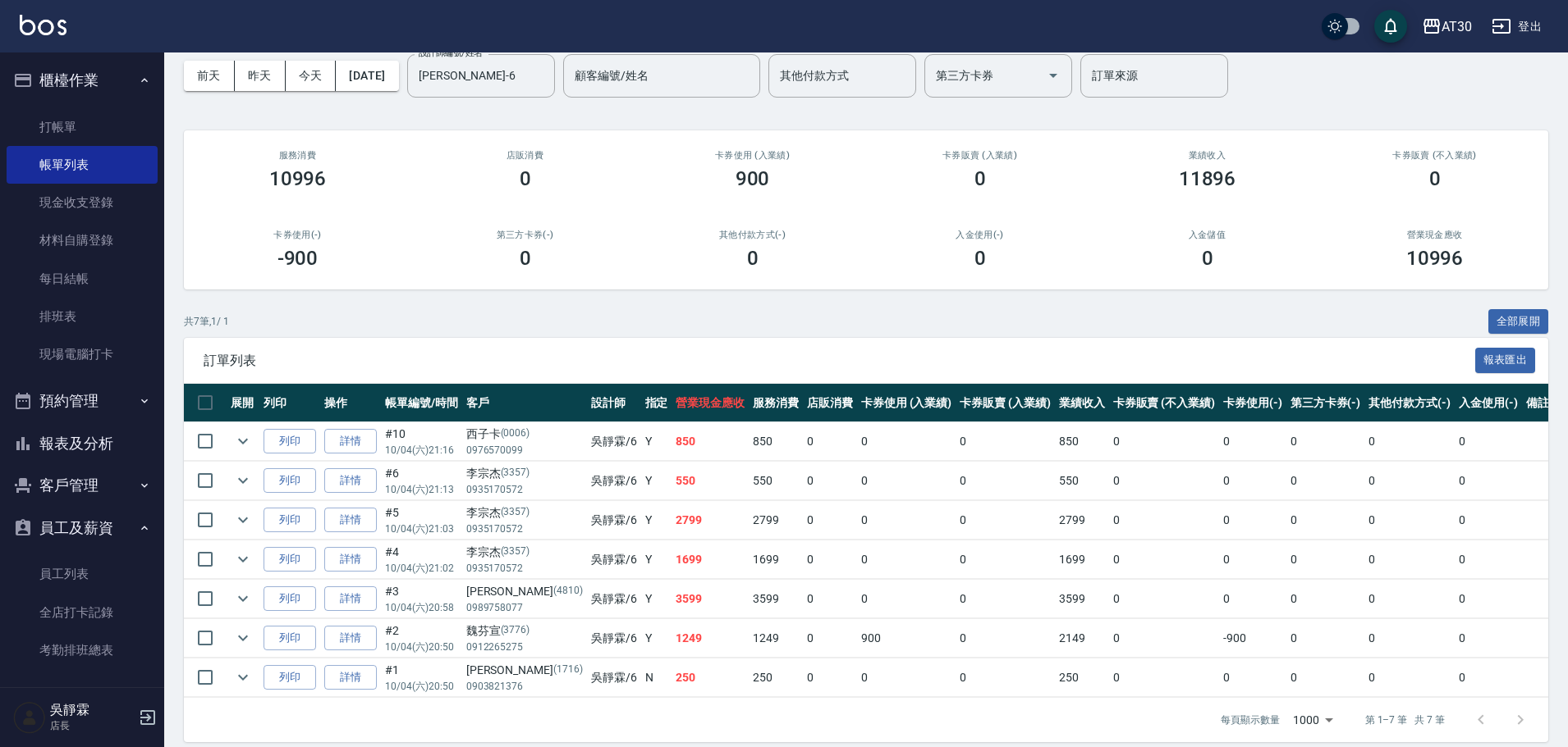
click at [600, 305] on div "ORDERS 帳單列表 新開單 前天 昨天 今天 2025/10/04 設計師編號/姓名 吳靜霖-6 設計師編號/姓名 顧客編號/姓名 顧客編號/姓名 其他付…" at bounding box center [865, 372] width 1403 height 781
click at [608, 314] on div "共 7 筆, 1 / 1 全部展開" at bounding box center [865, 322] width 1364 height 25
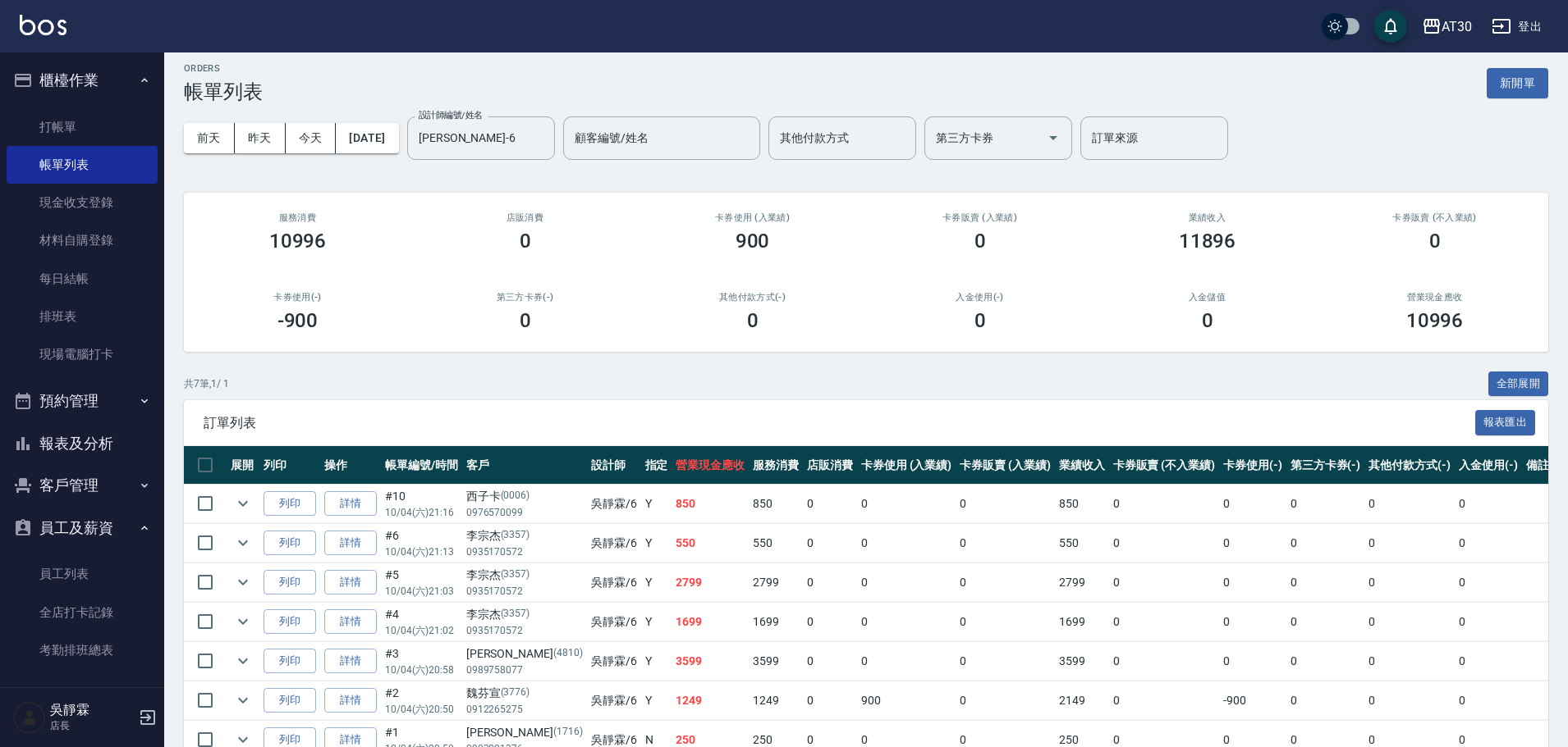
scroll to position [0, 0]
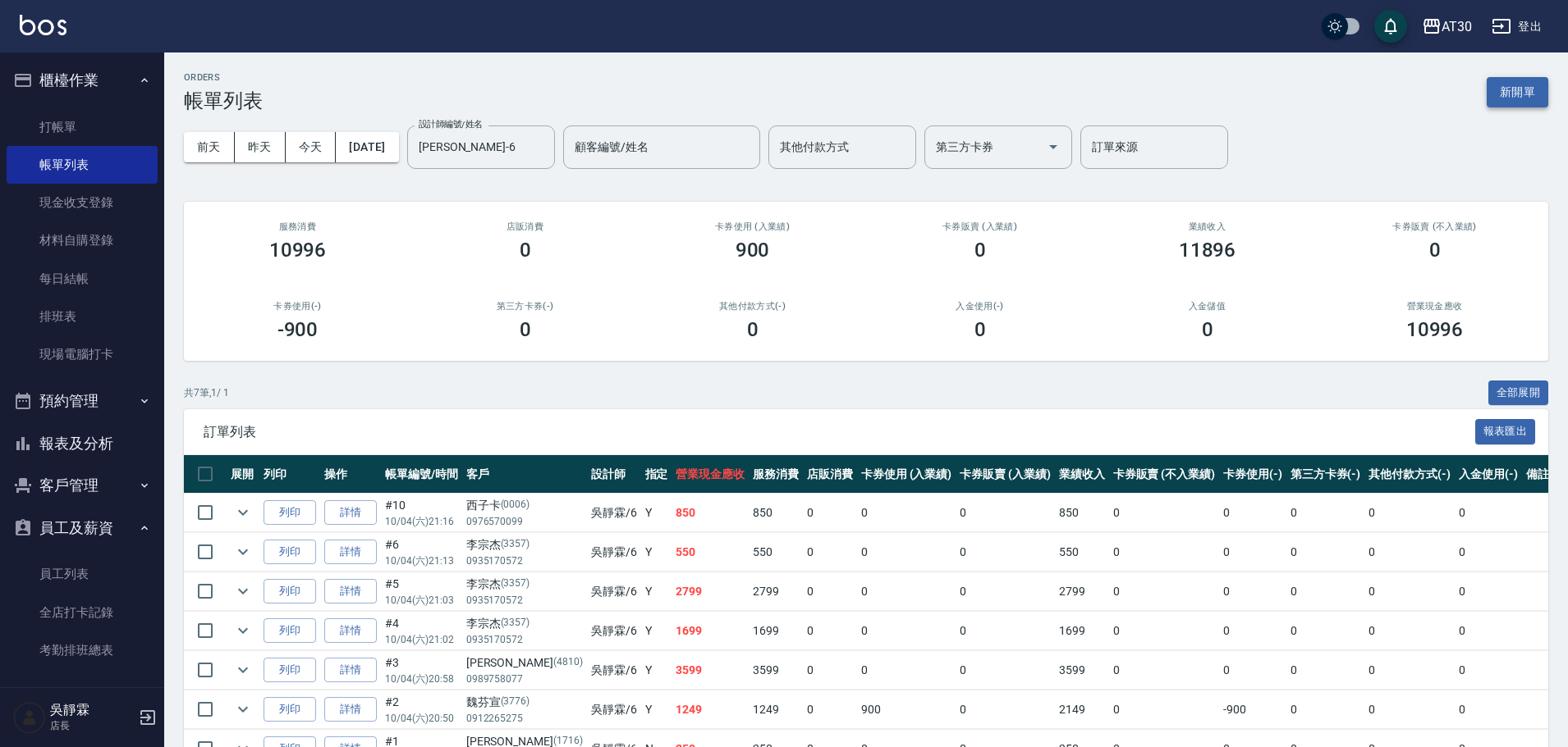
click at [1514, 83] on button "新開單" at bounding box center [1518, 92] width 62 height 30
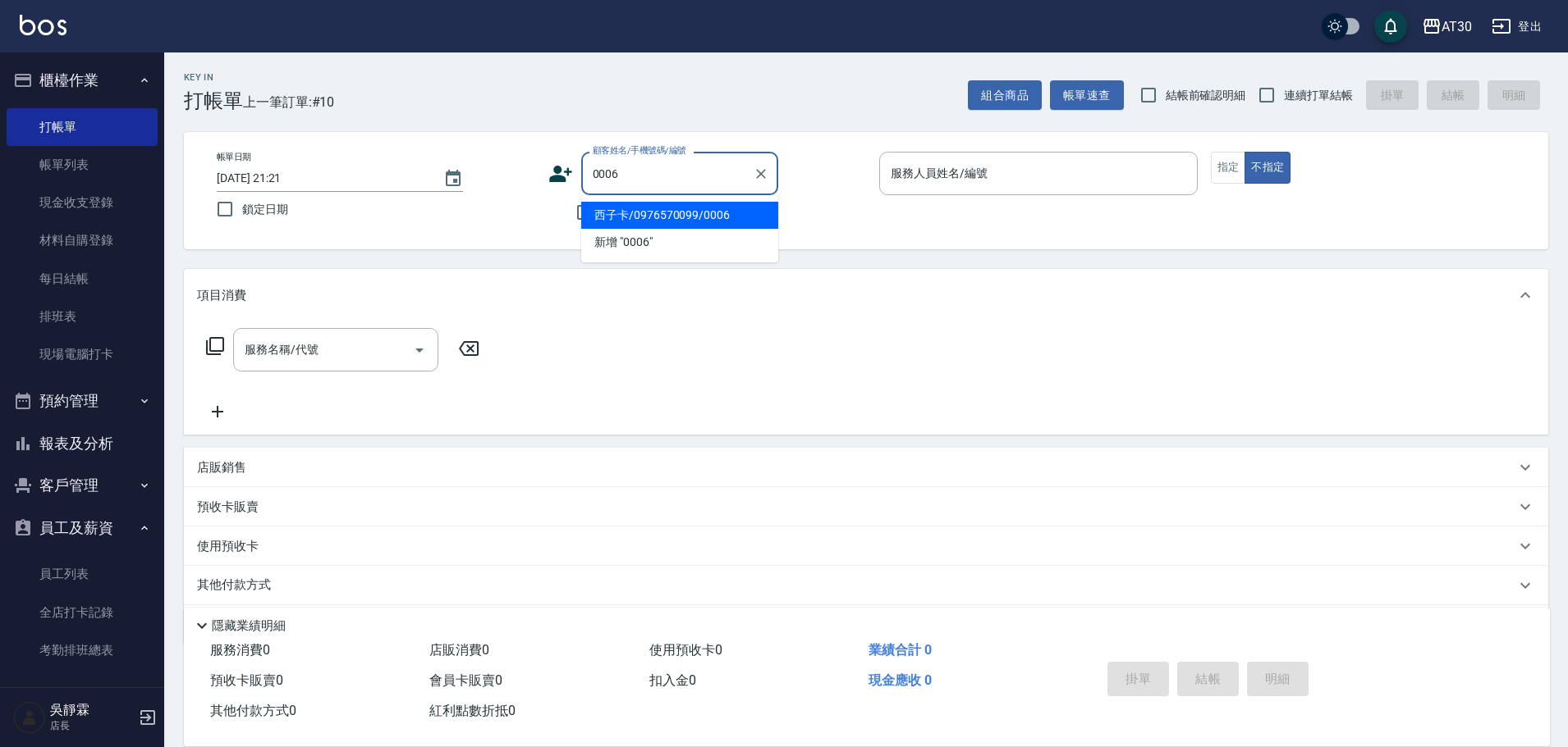
type input "西子卡/0976570099/0006"
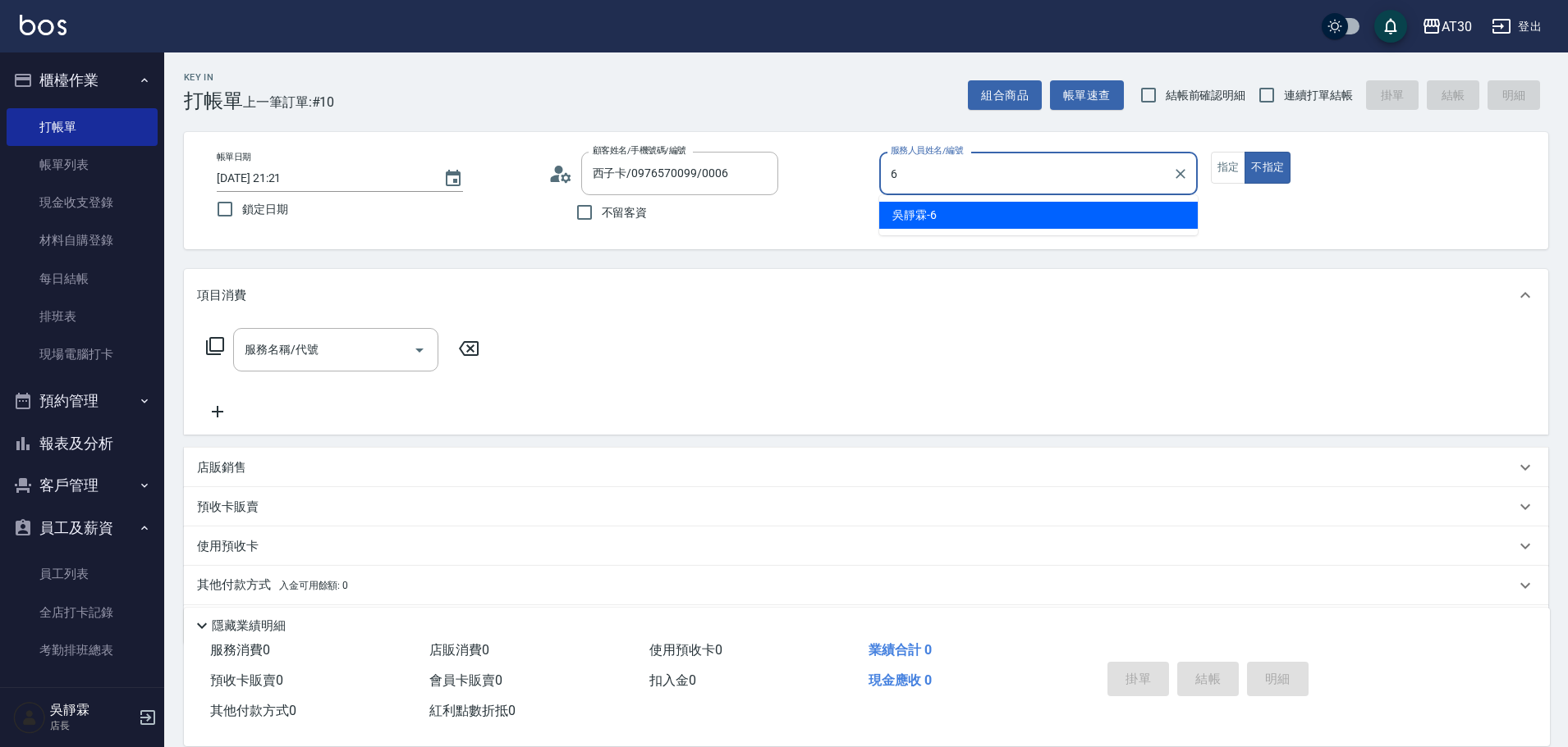
type input "吳靜霖-6"
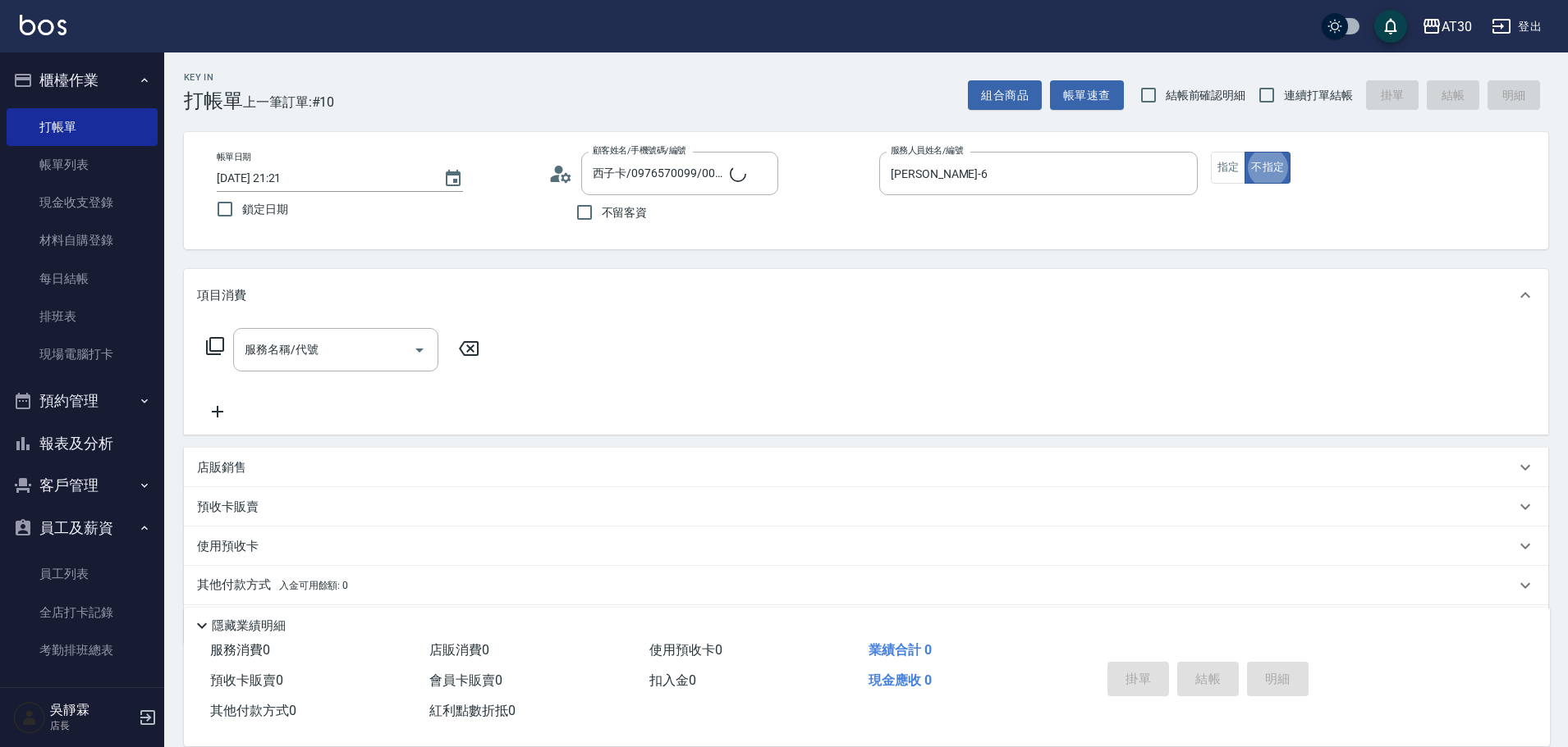
type button "false"
type input "新客人 姓名未設定/0006/null"
click at [92, 164] on link "帳單列表" at bounding box center [82, 165] width 151 height 38
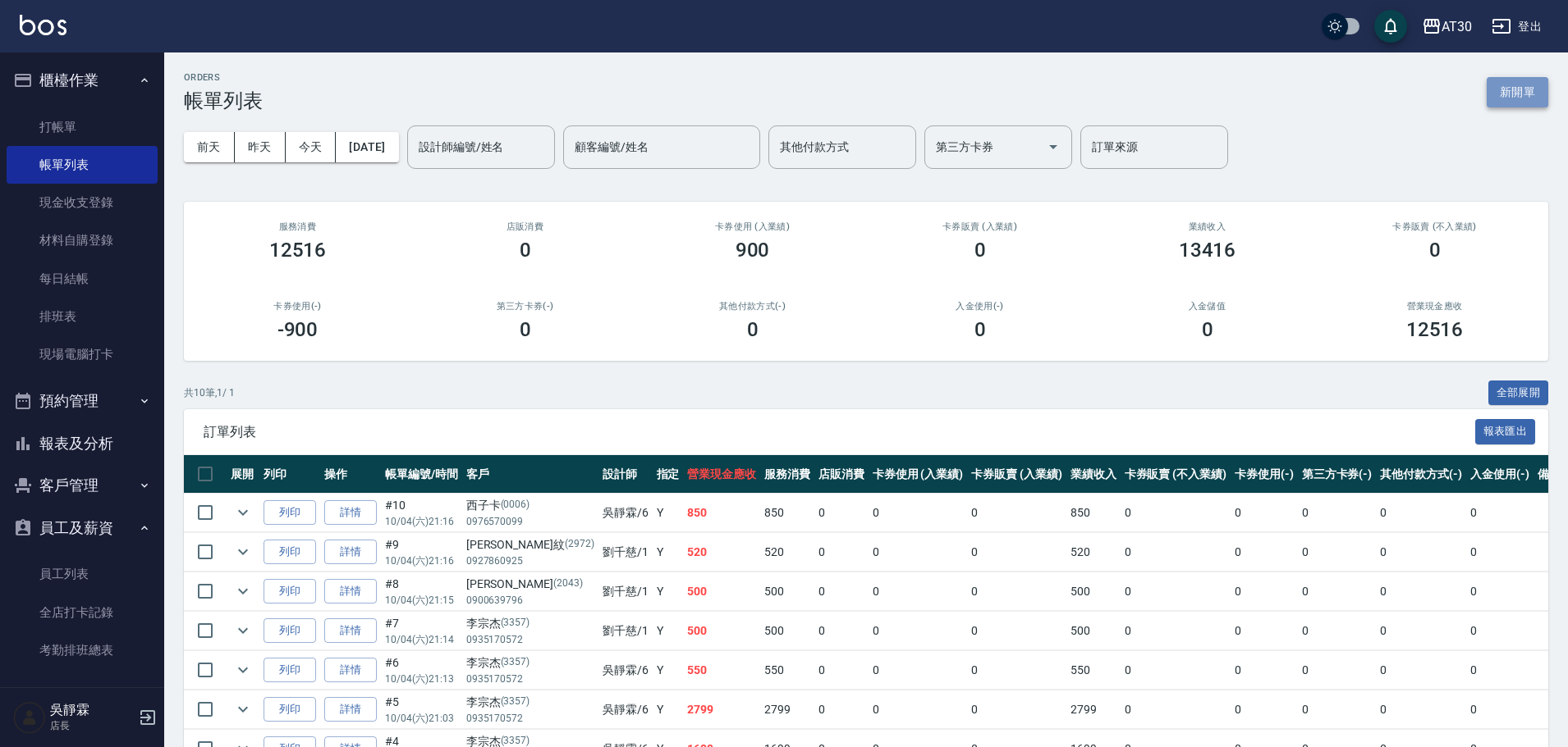
click at [1516, 87] on button "新開單" at bounding box center [1518, 92] width 62 height 30
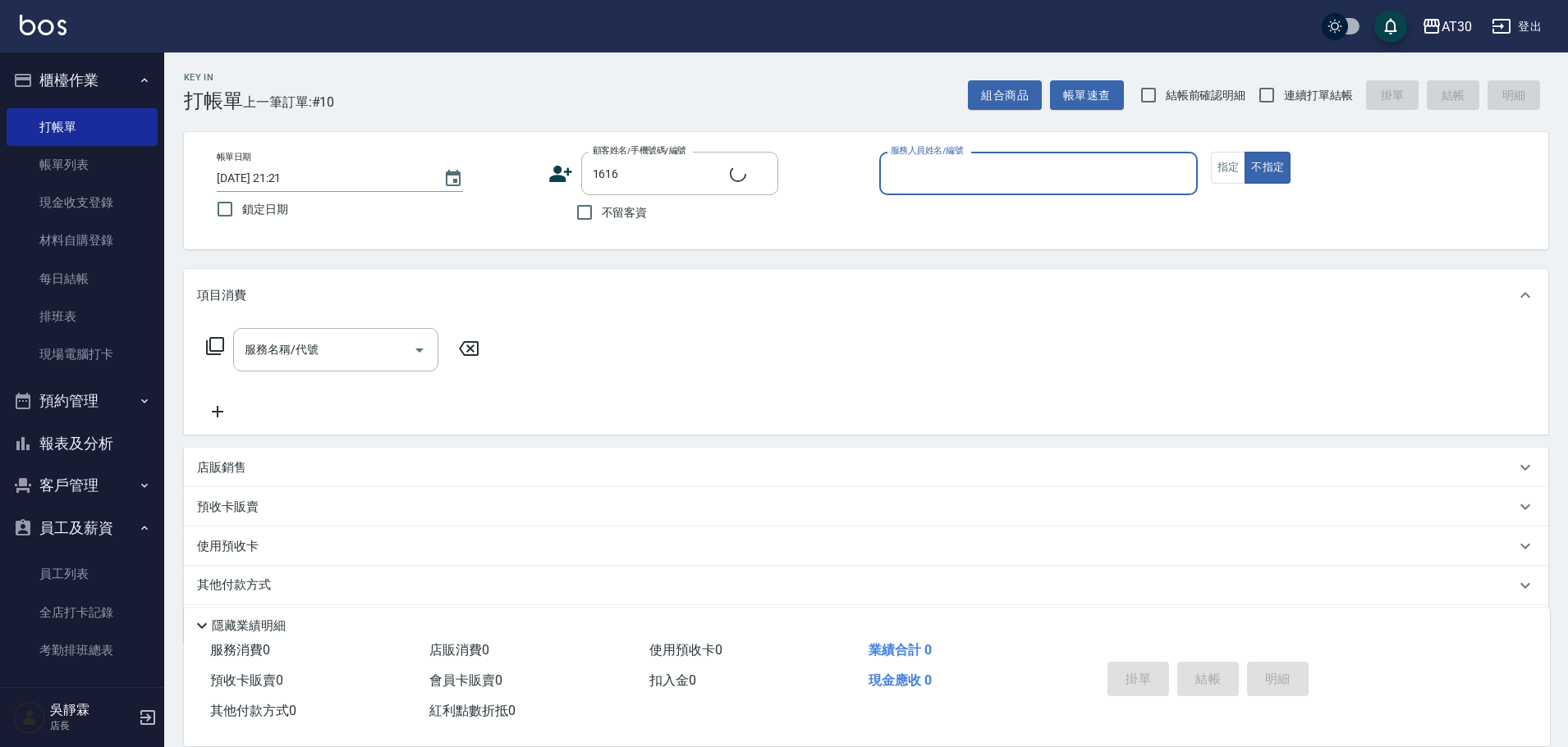
type input "洪婕寧/0968023507/1616"
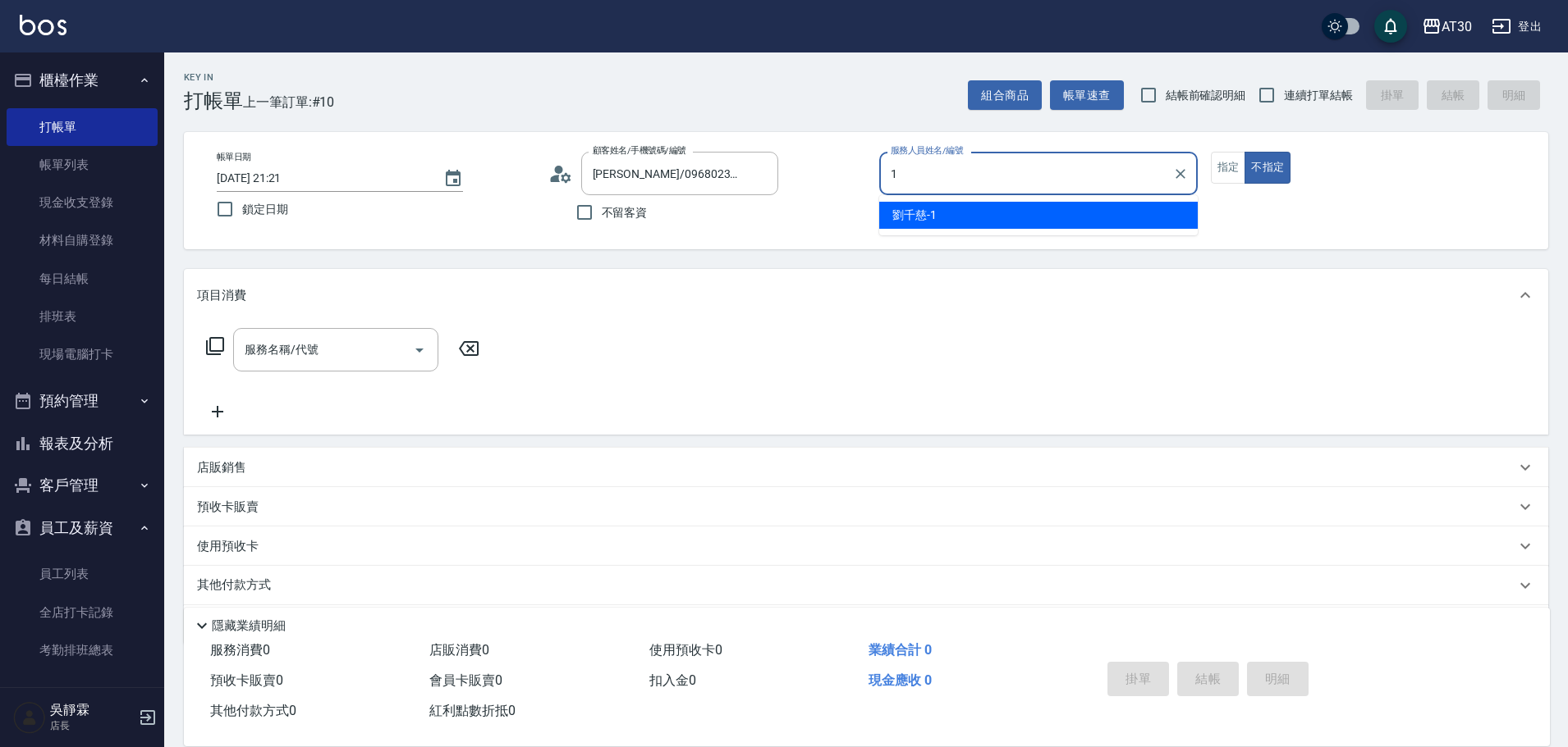
type input "劉千慈-1"
type button "false"
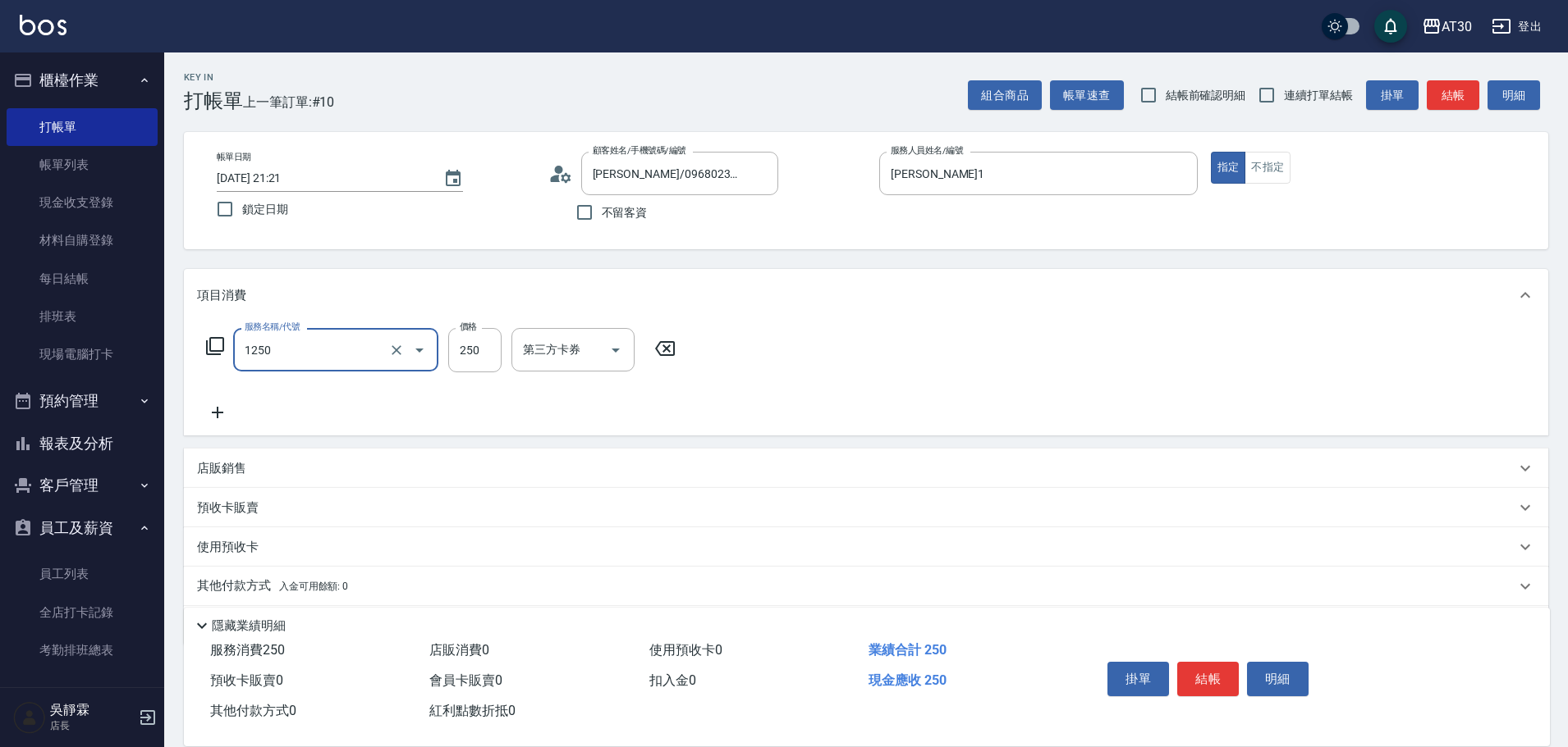
type input "洗髮250(1250)"
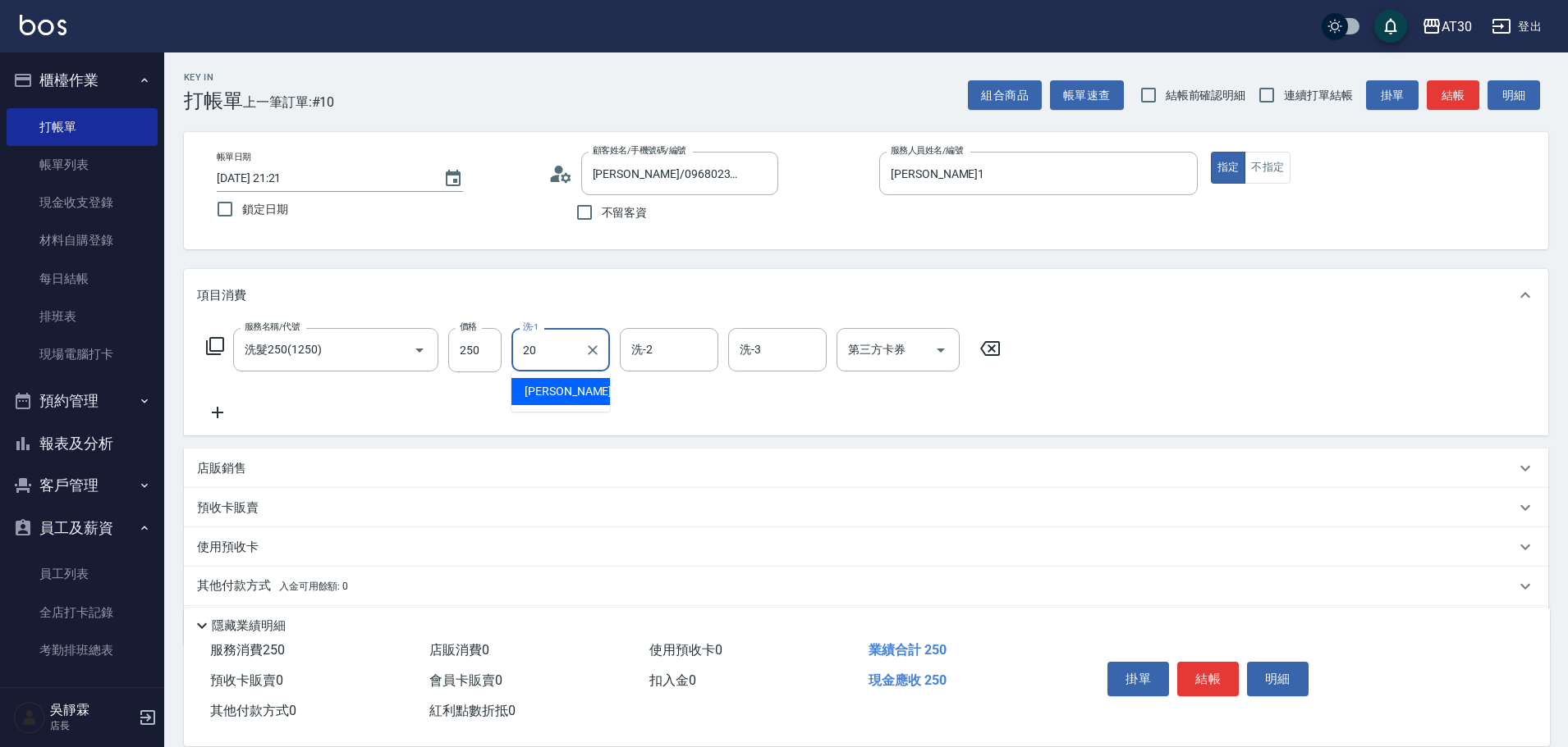
type input "賴伊珊-20"
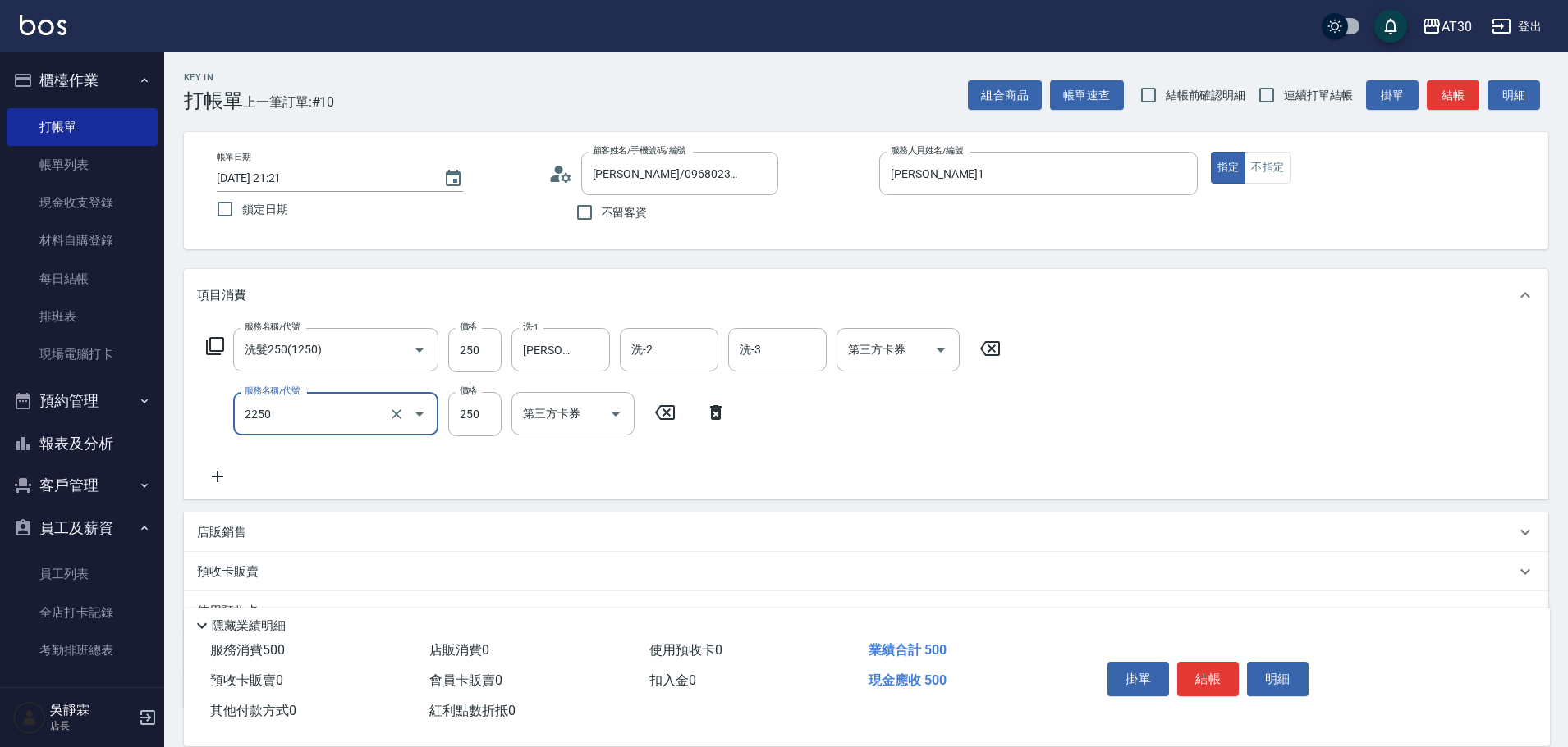
type input "剪髮(2250)"
click at [724, 415] on icon at bounding box center [715, 413] width 41 height 19
type input "原價401~800護髮(50800)"
type input "600"
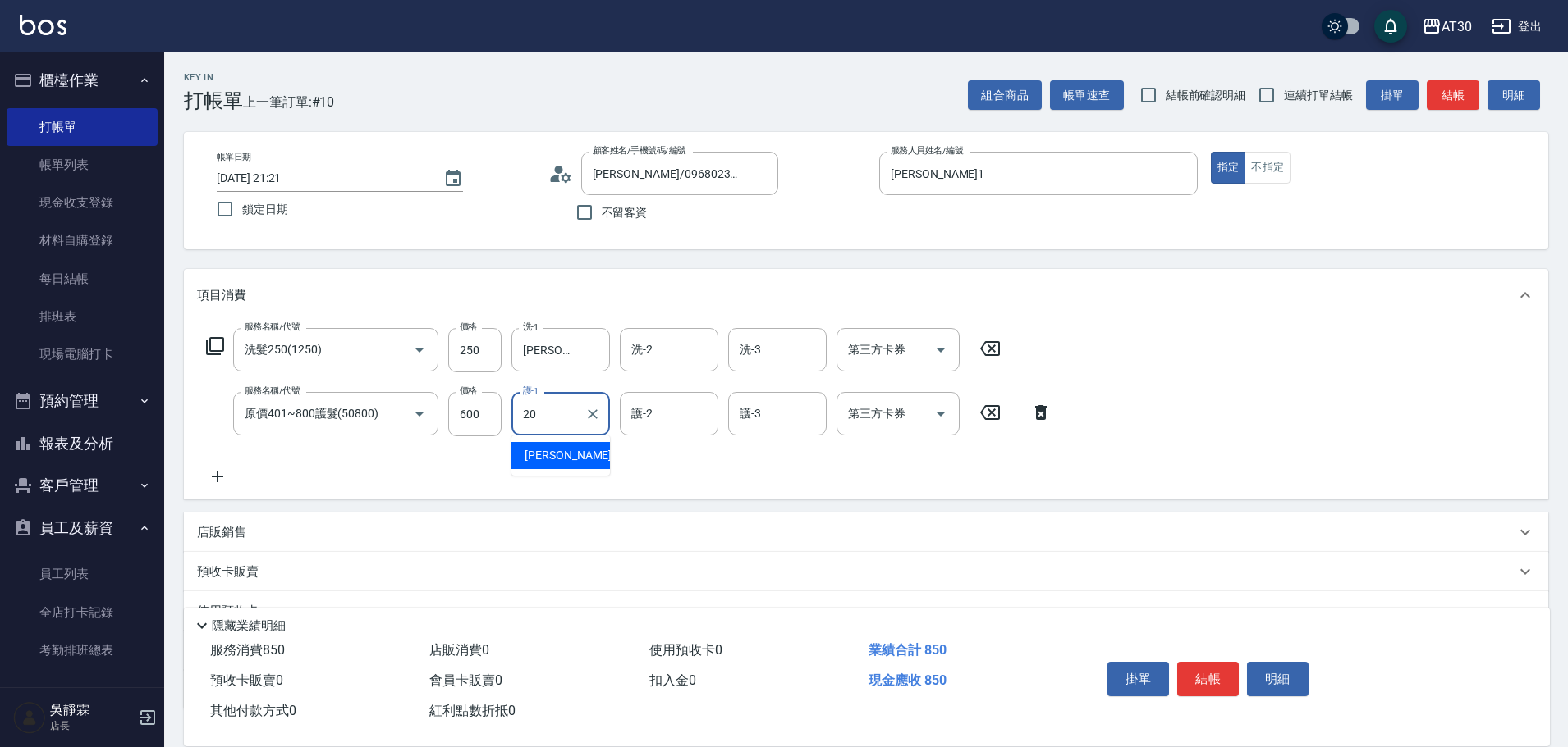
type input "賴伊珊-20"
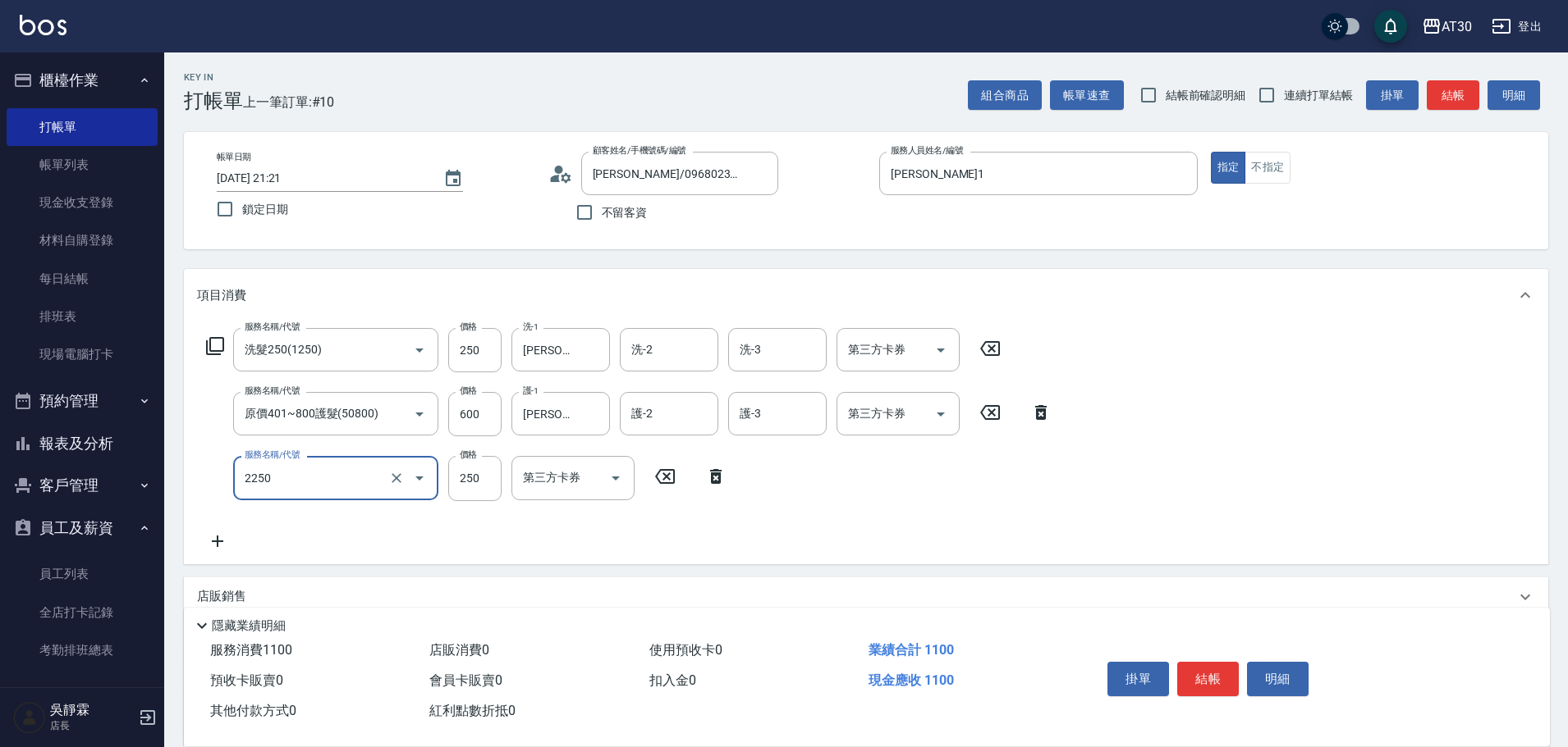
type input "剪髮(2250)"
type input "149"
click at [481, 411] on input "600" at bounding box center [474, 415] width 53 height 45
click at [462, 406] on input "600" at bounding box center [474, 415] width 53 height 45
click at [474, 480] on input "149" at bounding box center [474, 479] width 53 height 45
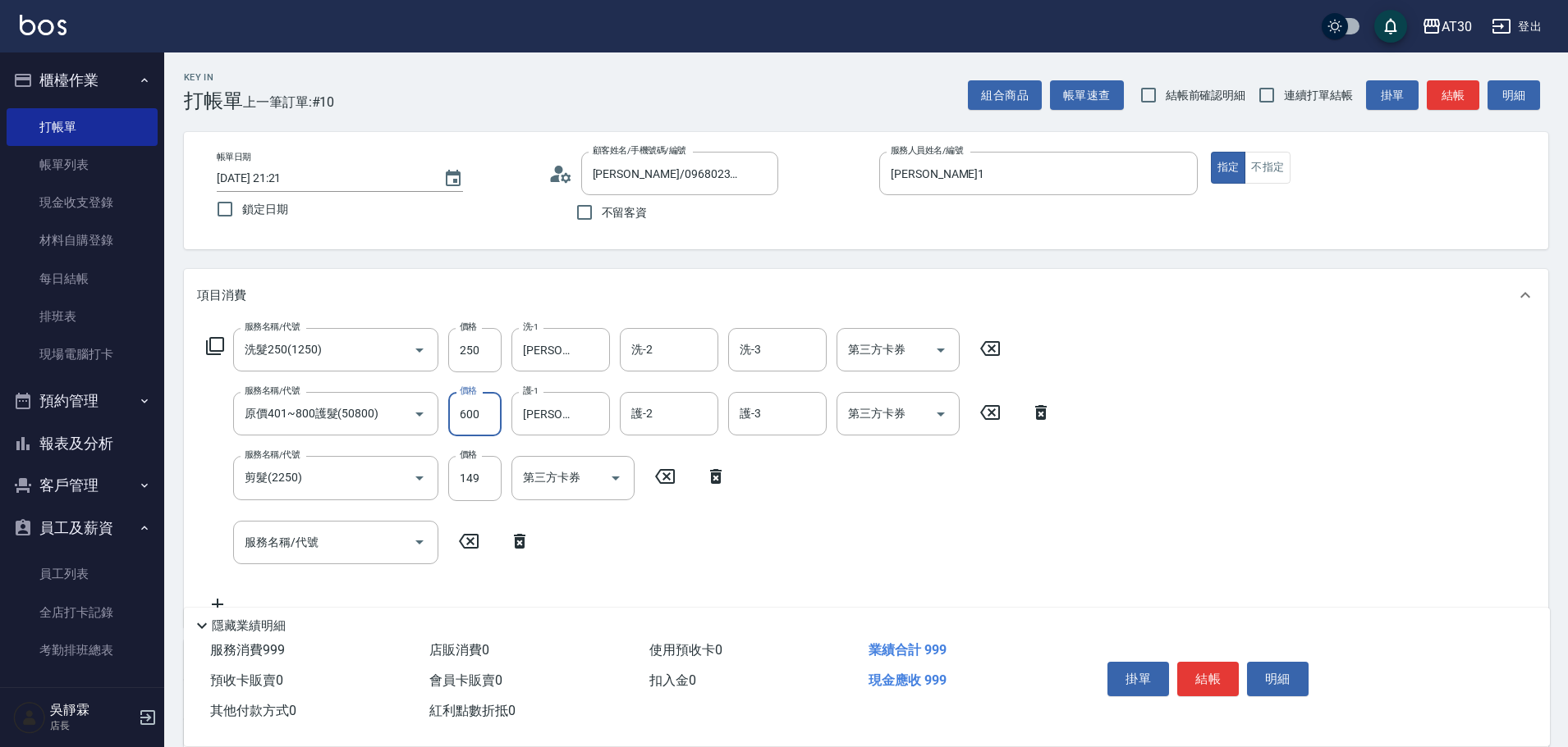
click at [485, 400] on input "600" at bounding box center [474, 415] width 53 height 45
type input "550"
click at [1161, 454] on div "服務名稱/代號 洗髮250(1250) 服務名稱/代號 價格 250 價格 洗-1 賴伊珊-20 洗-1 洗-2 洗-2 洗-3 洗-3 第三方卡券 第三方卡…" at bounding box center [865, 475] width 1364 height 306
click at [1212, 666] on button "結帳" at bounding box center [1207, 679] width 62 height 35
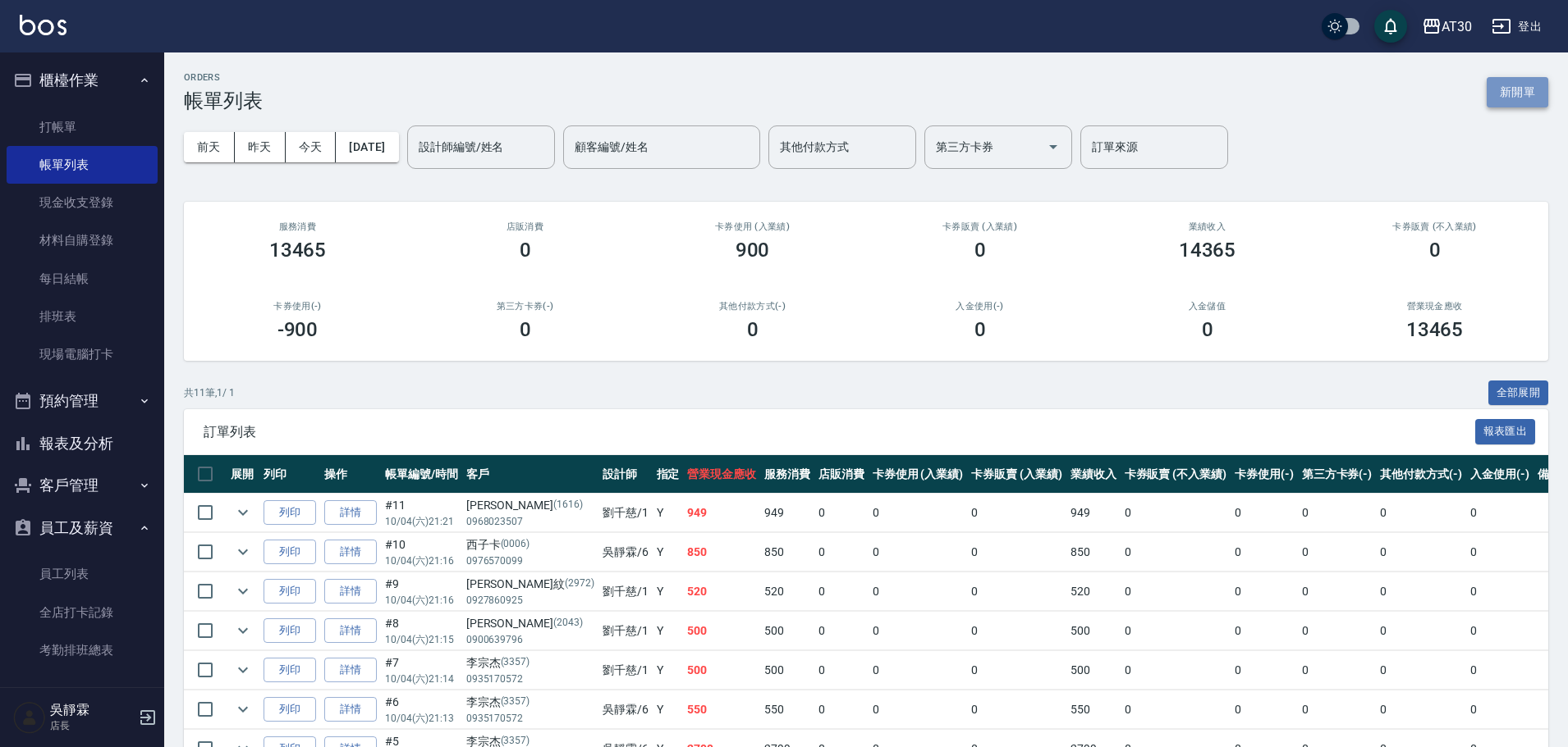
click at [1510, 90] on button "新開單" at bounding box center [1518, 92] width 62 height 30
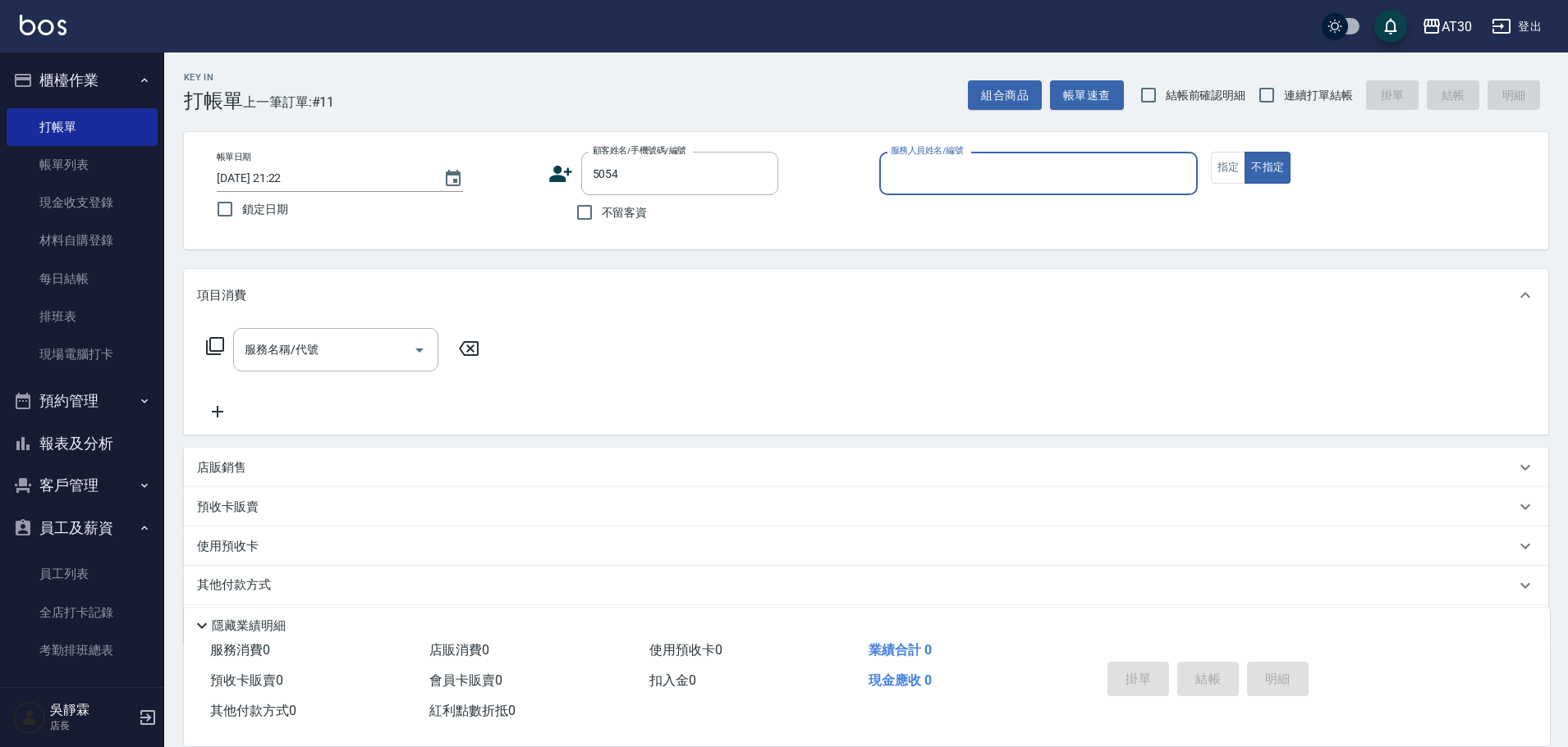
type input "吳佳芮/0902387307/5054"
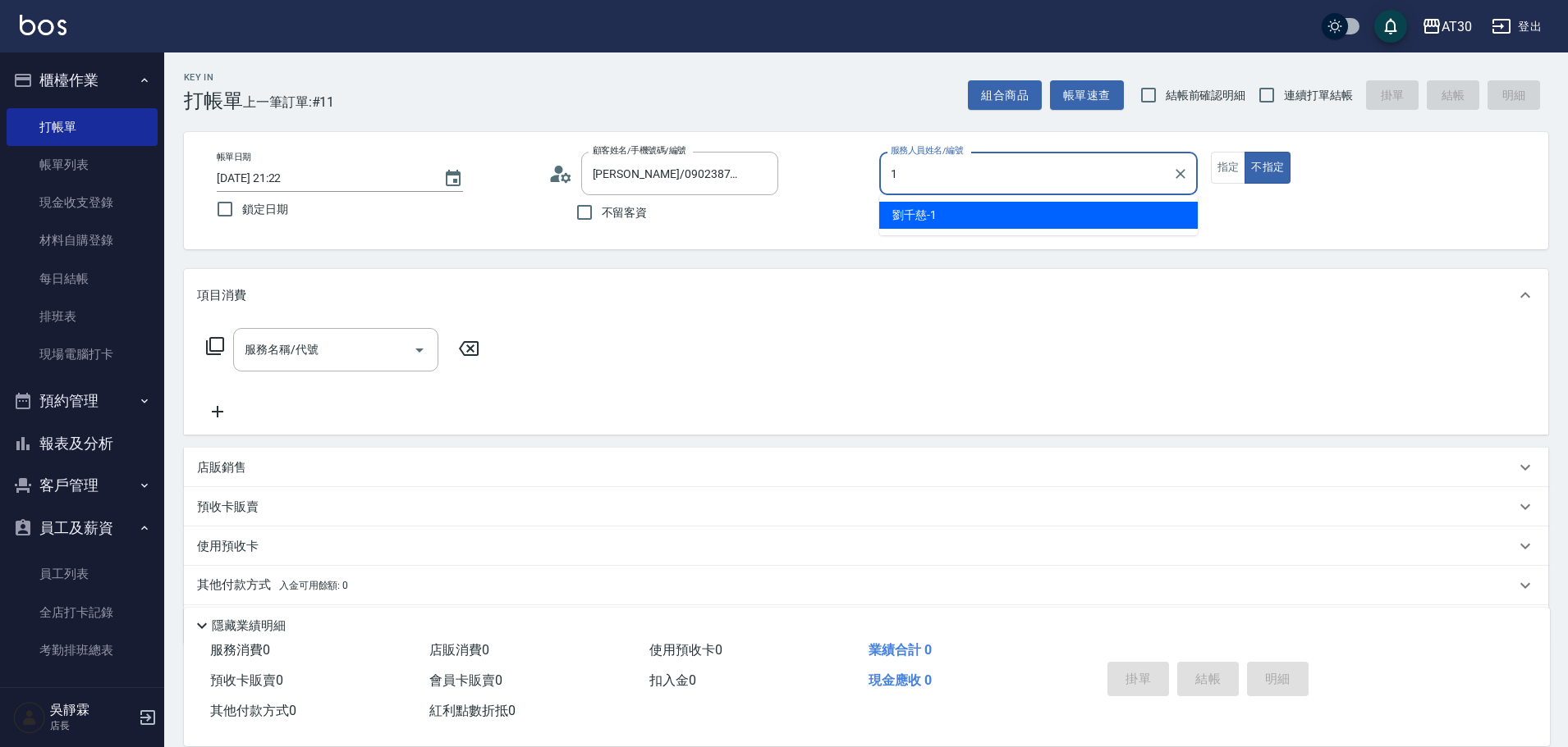
type input "劉千慈-1"
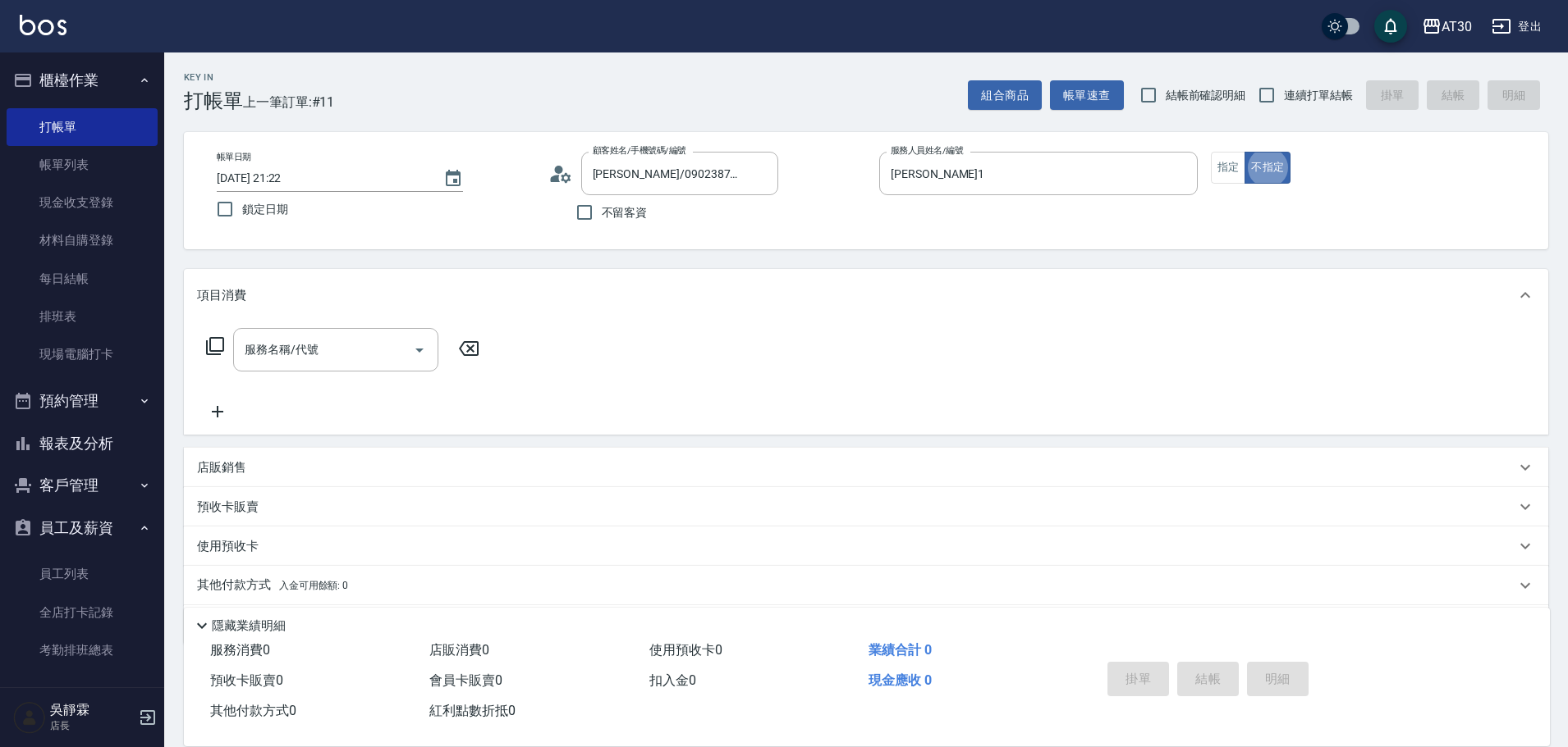
type button "false"
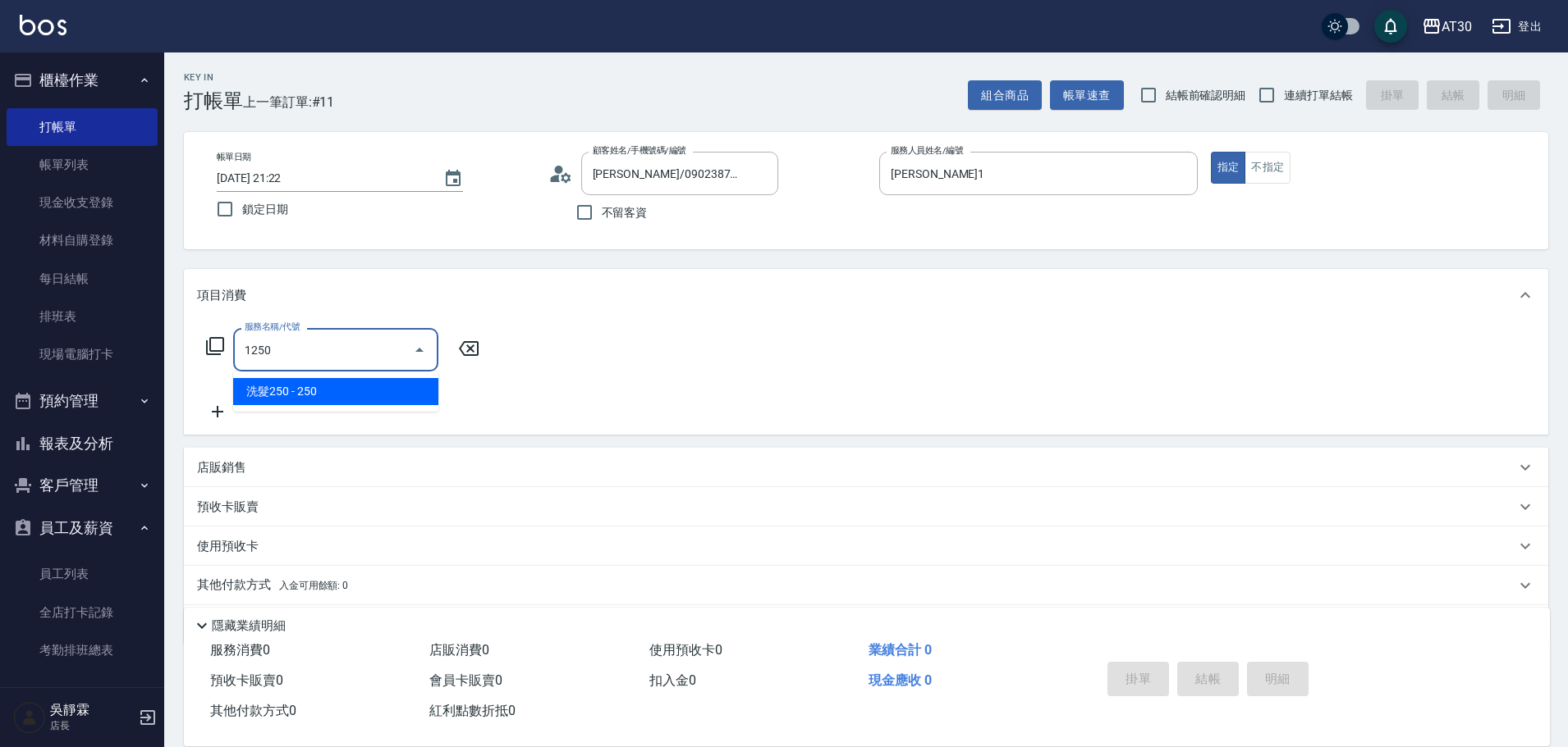
type input "洗髮250(1250)"
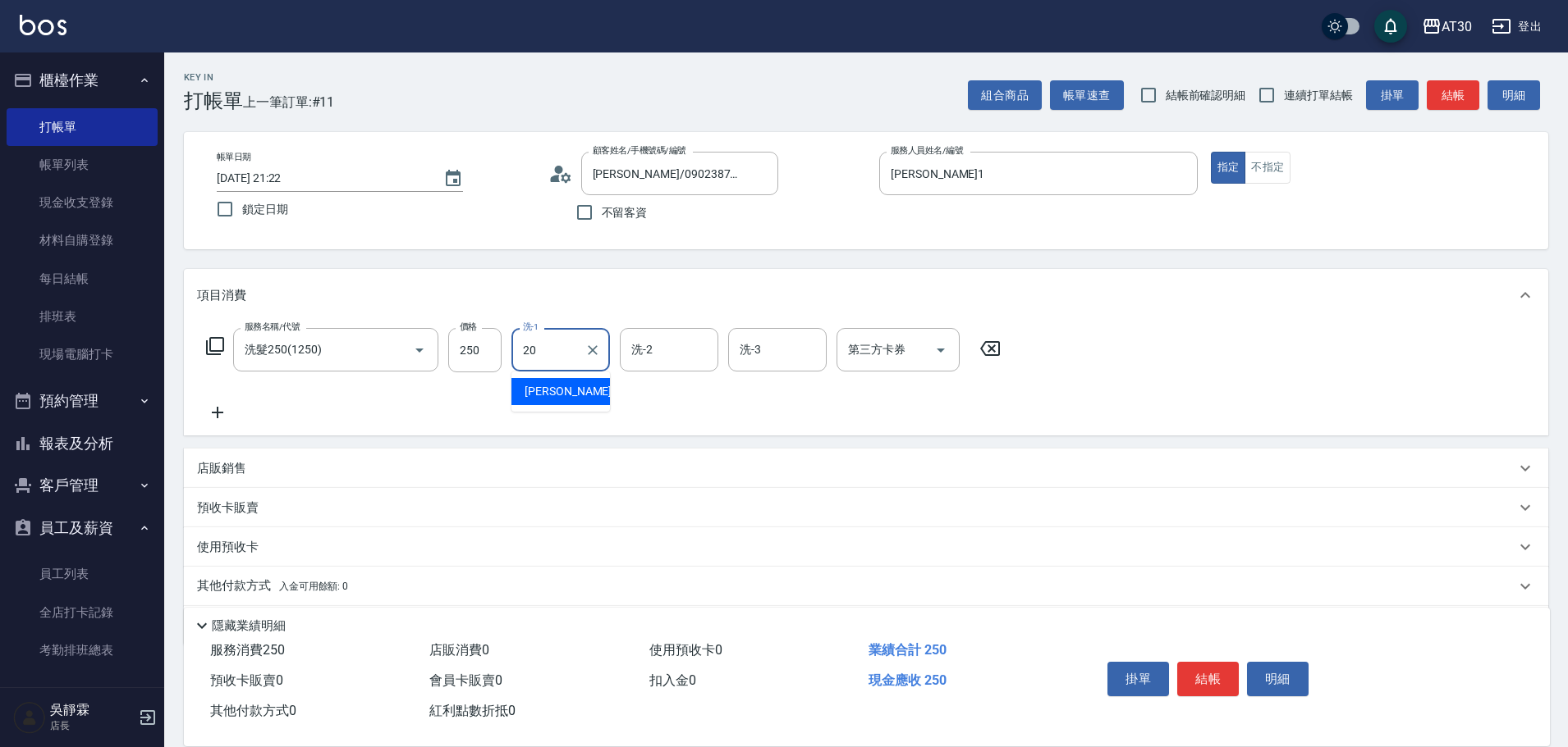
type input "賴伊珊-20"
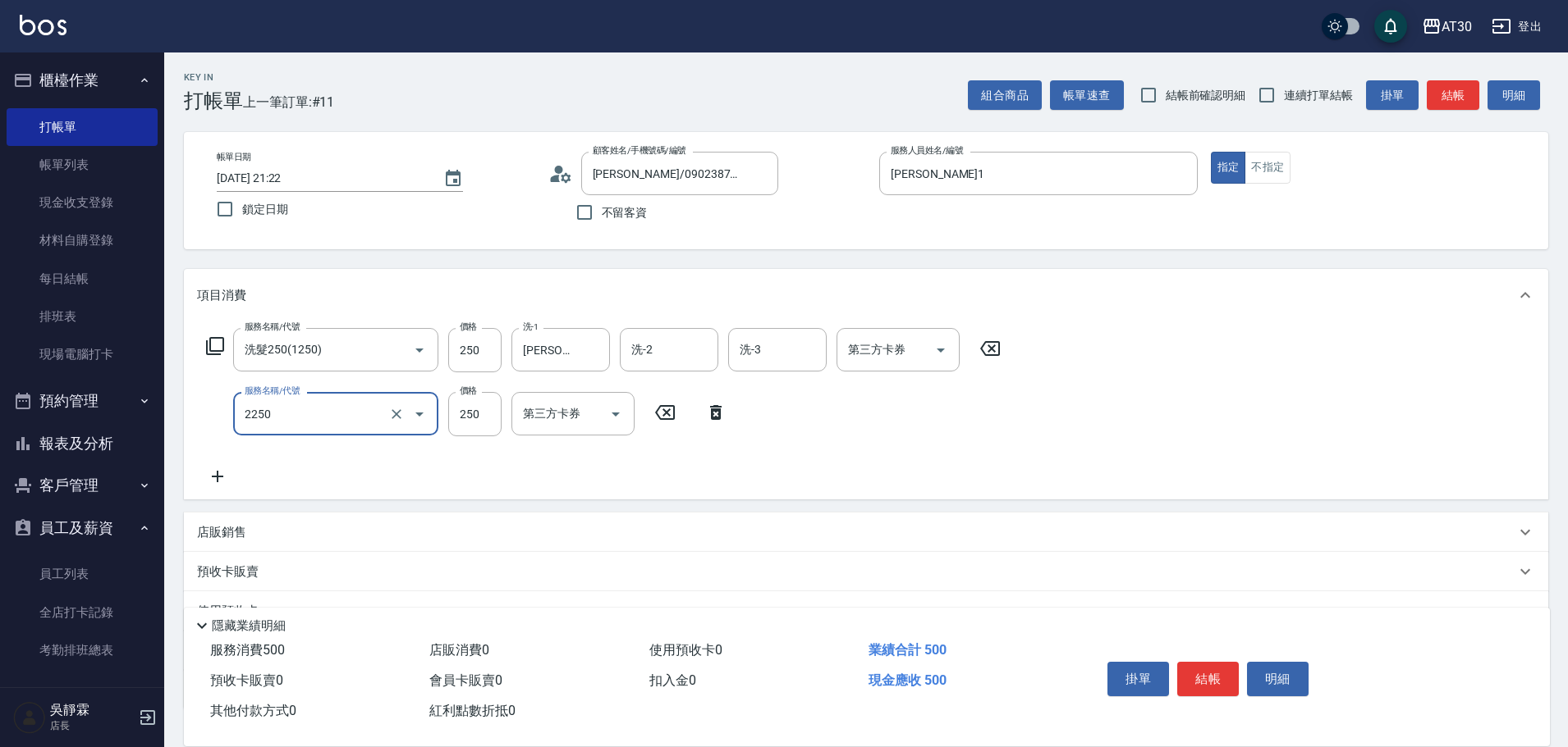
type input "剪髮(2250)"
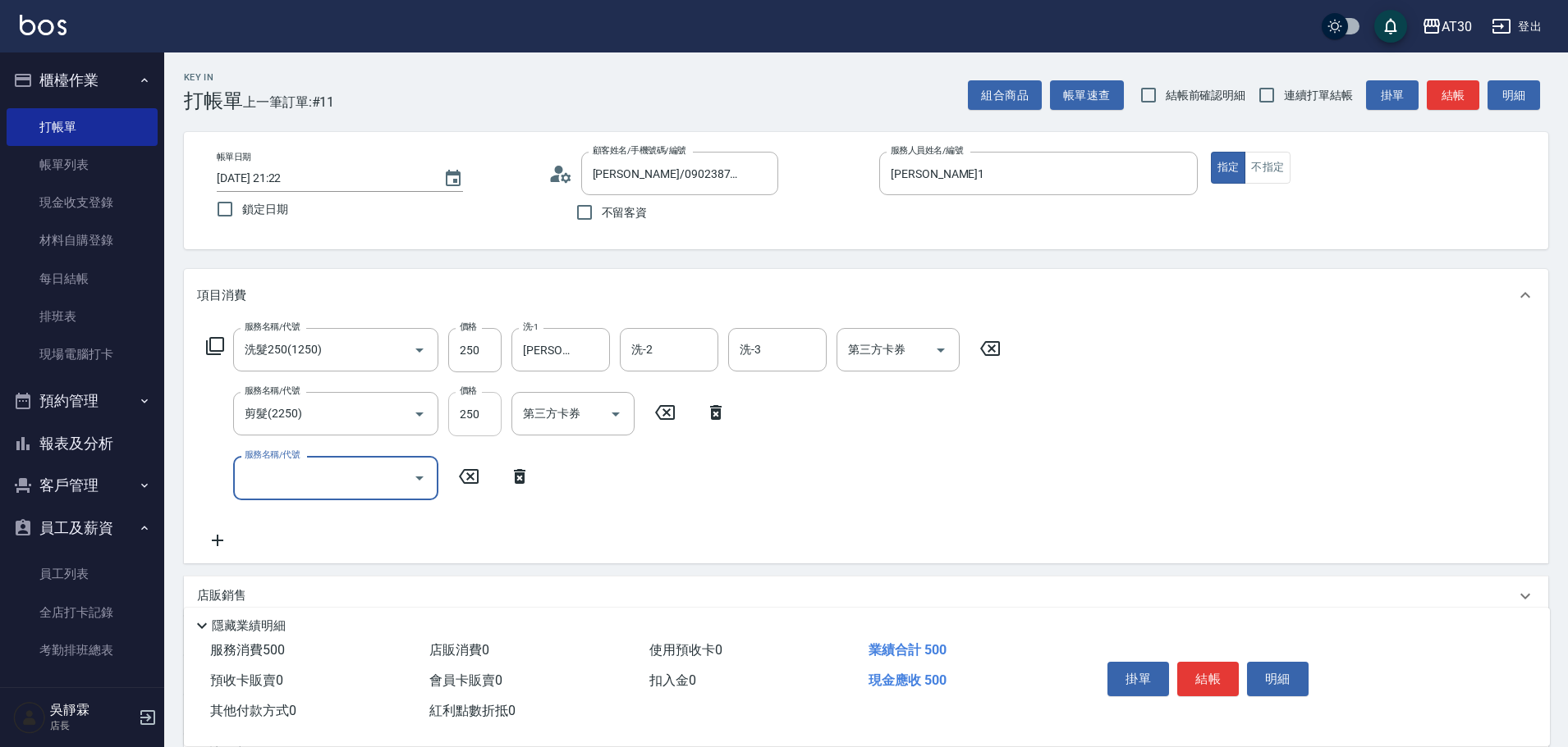
click at [492, 407] on input "250" at bounding box center [474, 415] width 53 height 45
type input "149"
type input "原價401~800護髮(50800)"
type input "5"
click at [459, 470] on input "800" at bounding box center [474, 479] width 53 height 45
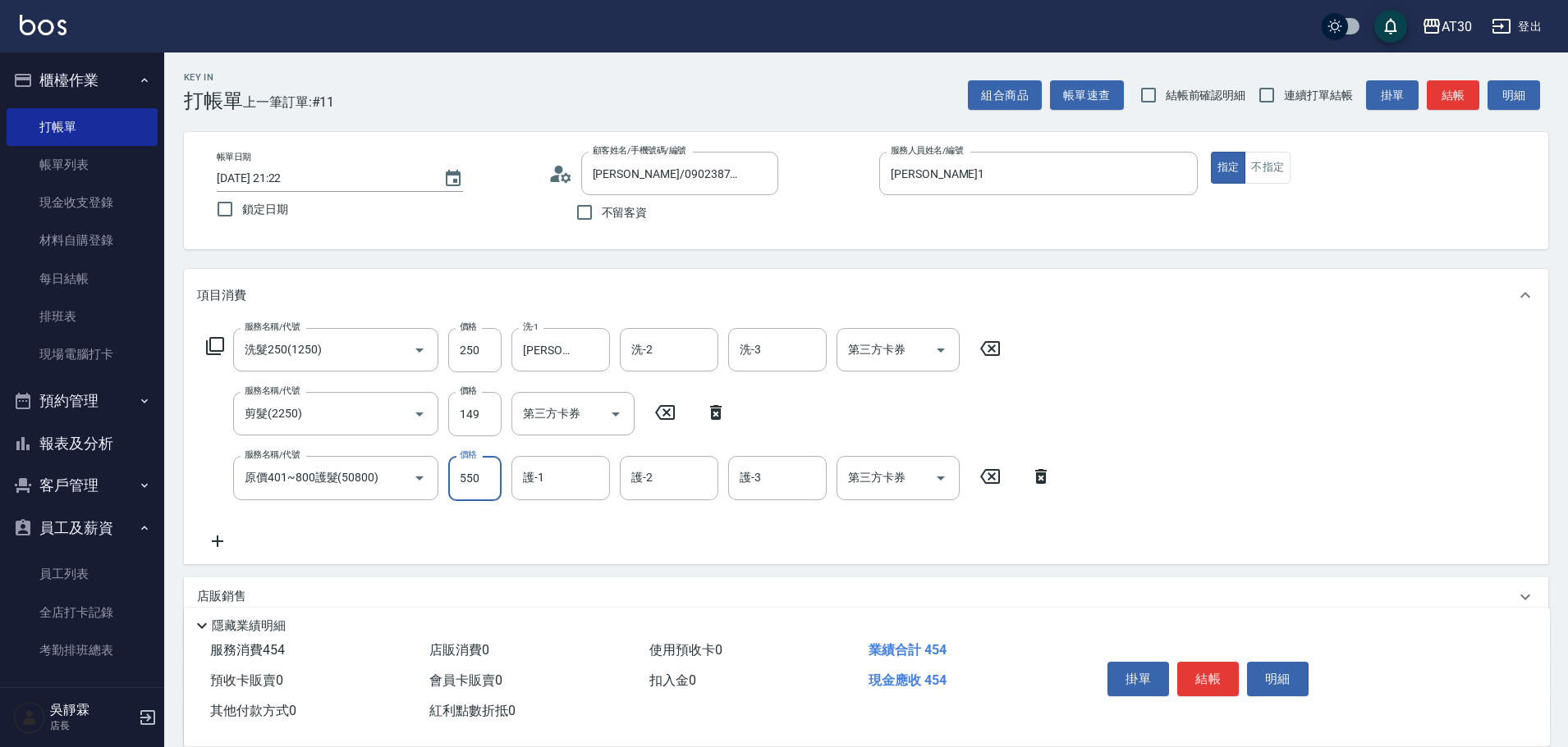
type input "550"
type input "賴伊珊-20"
click at [1209, 662] on button "結帳" at bounding box center [1207, 679] width 62 height 35
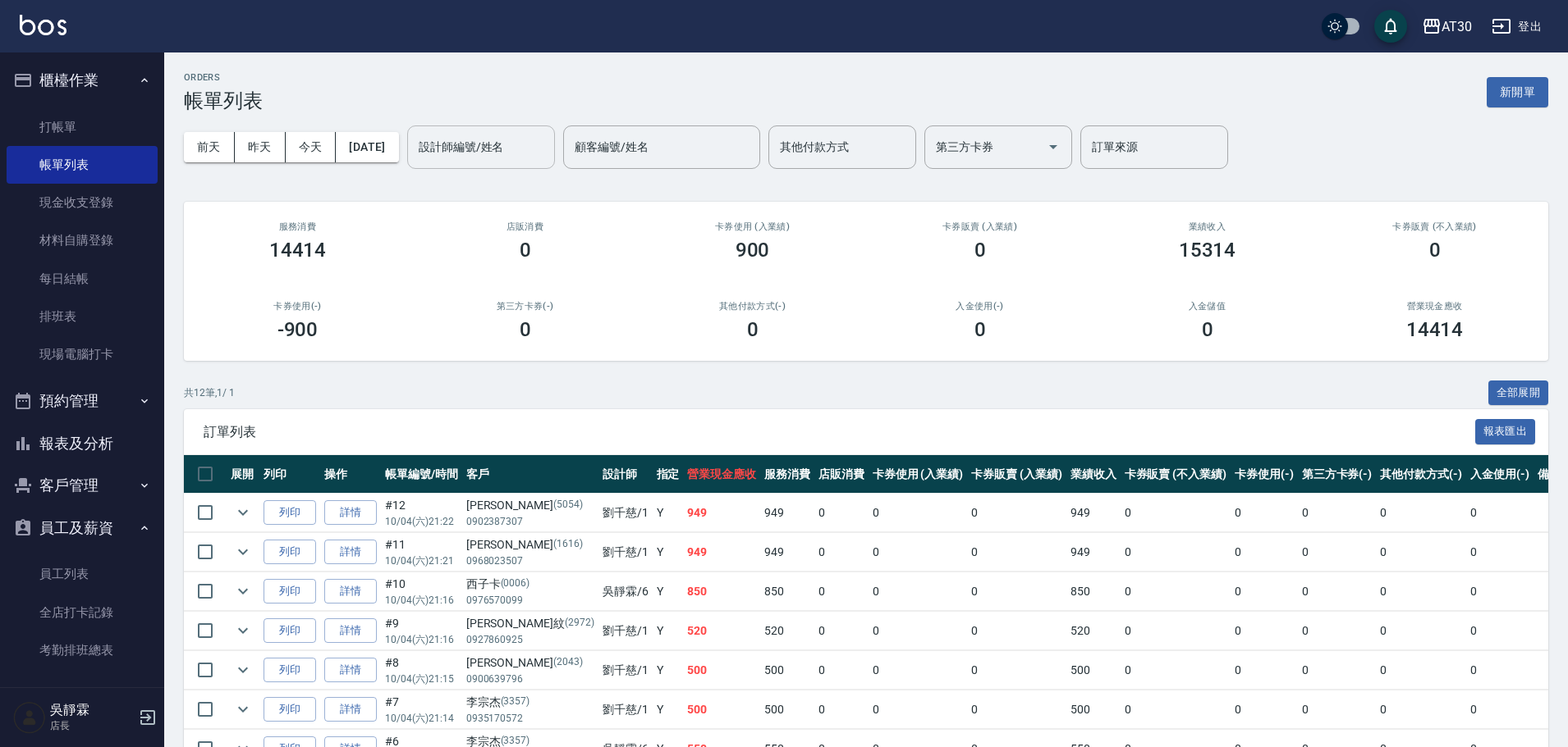
click at [494, 131] on div "設計師編號/姓名" at bounding box center [481, 147] width 147 height 44
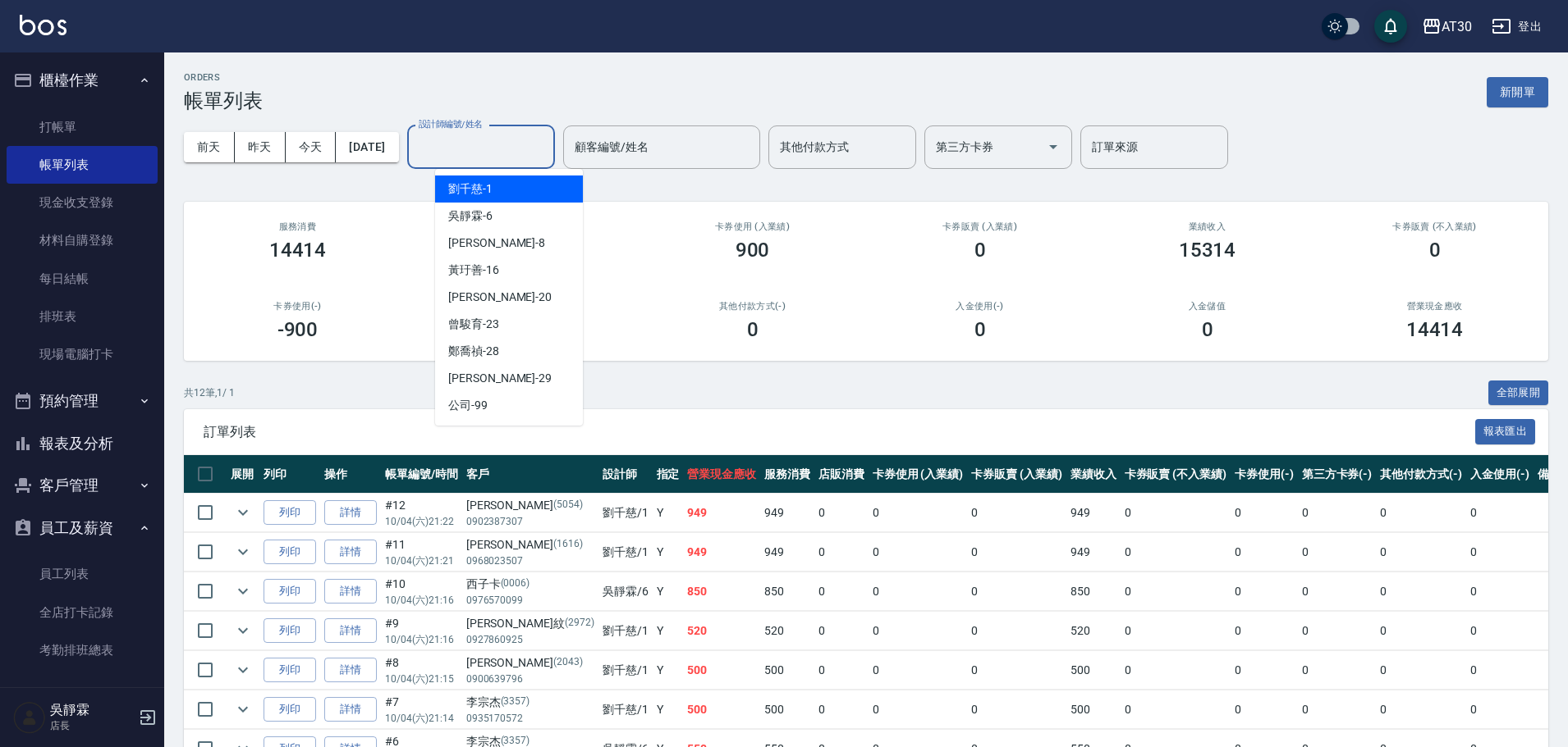
click at [496, 193] on div "劉千慈 -1" at bounding box center [509, 189] width 147 height 27
type input "劉千慈-1"
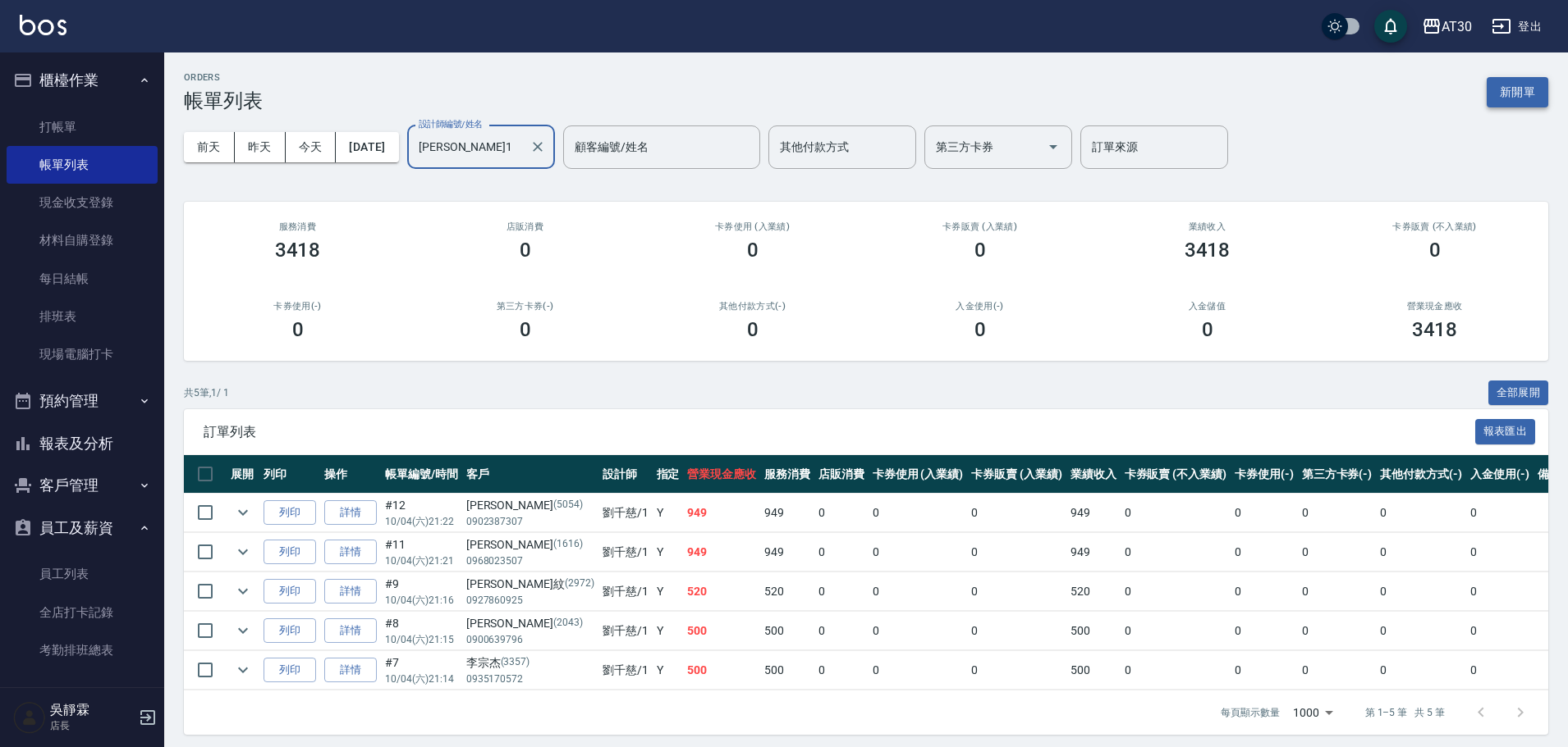
click at [1517, 94] on button "新開單" at bounding box center [1518, 92] width 62 height 30
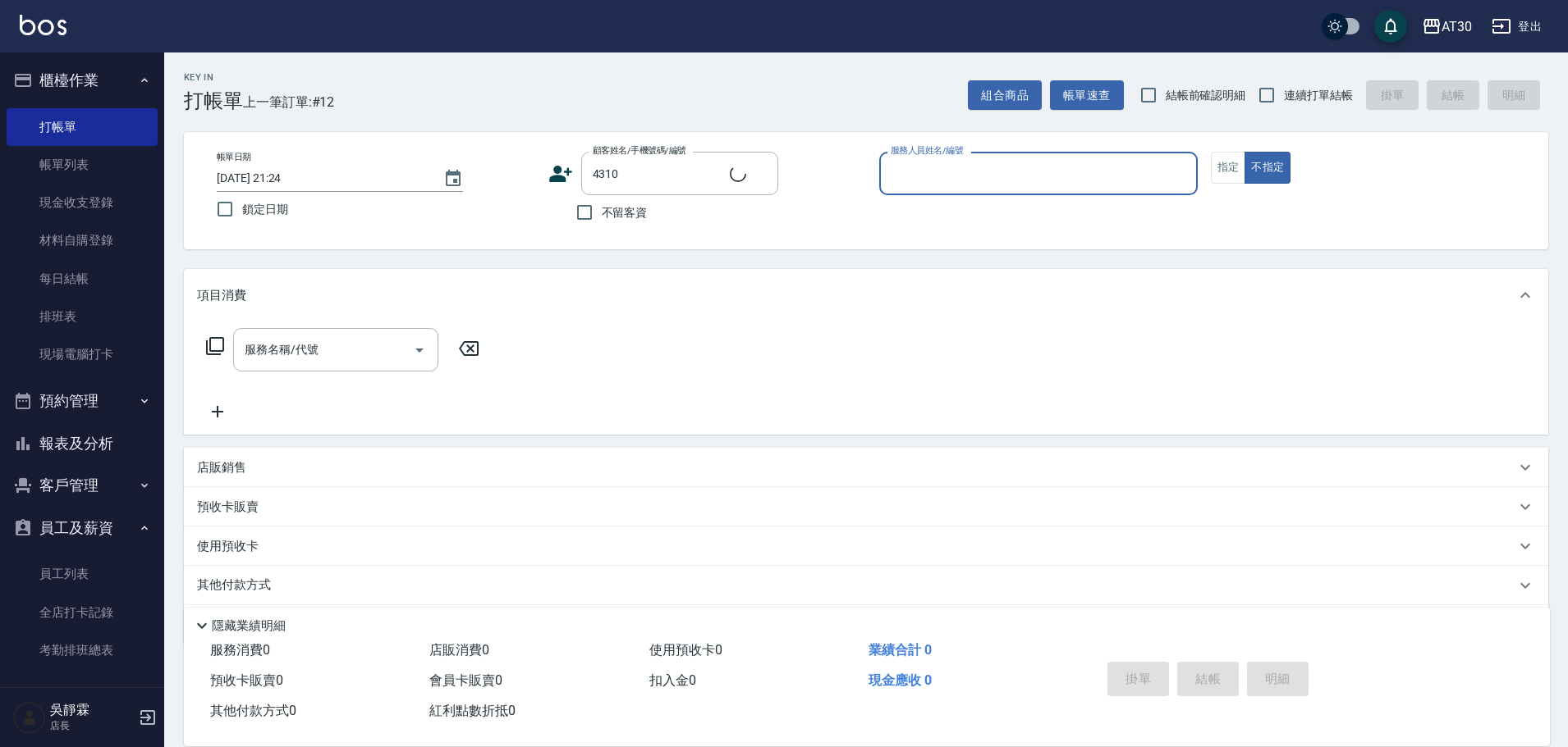
type input "熊誼茹/0902261966/4310"
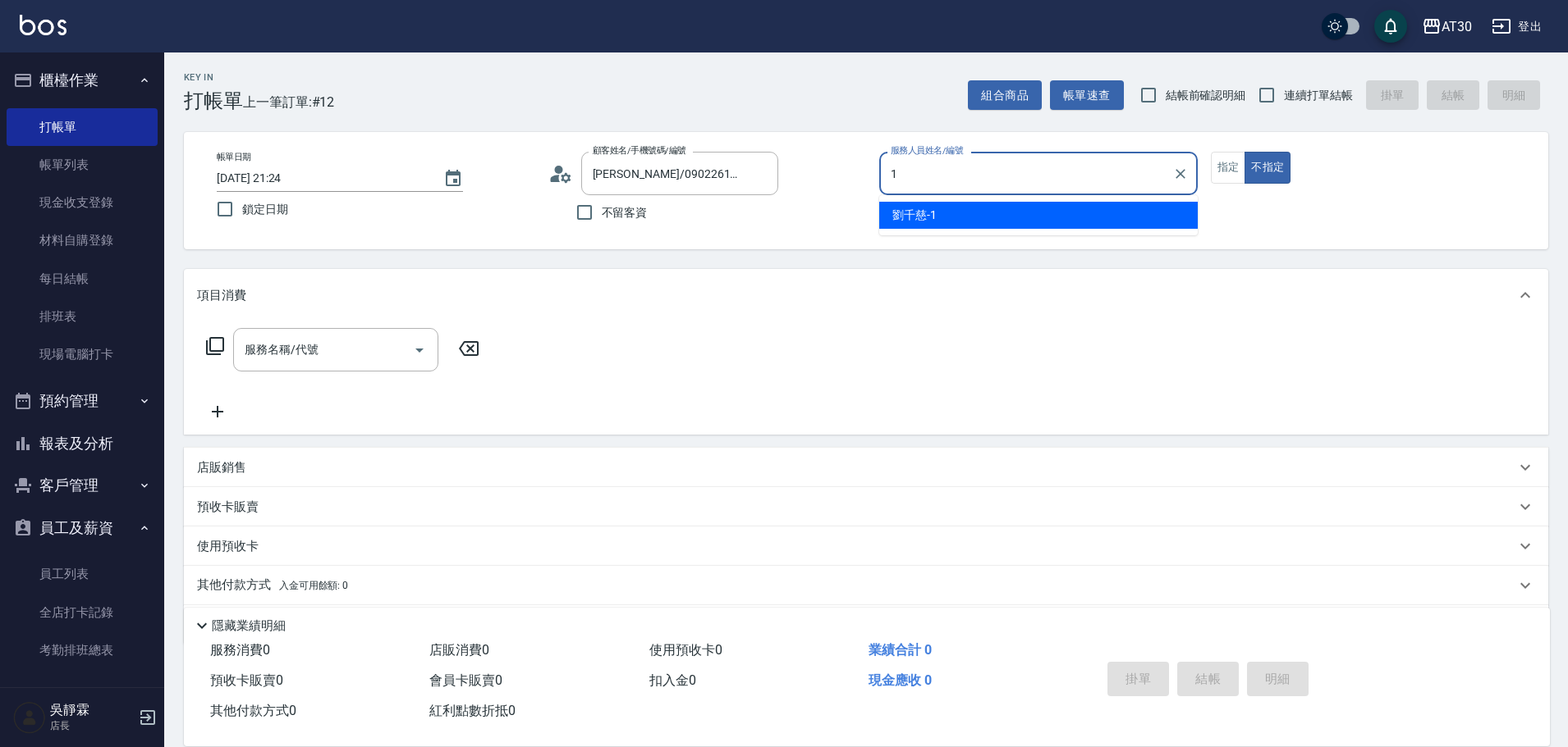
type input "劉千慈-1"
type button "false"
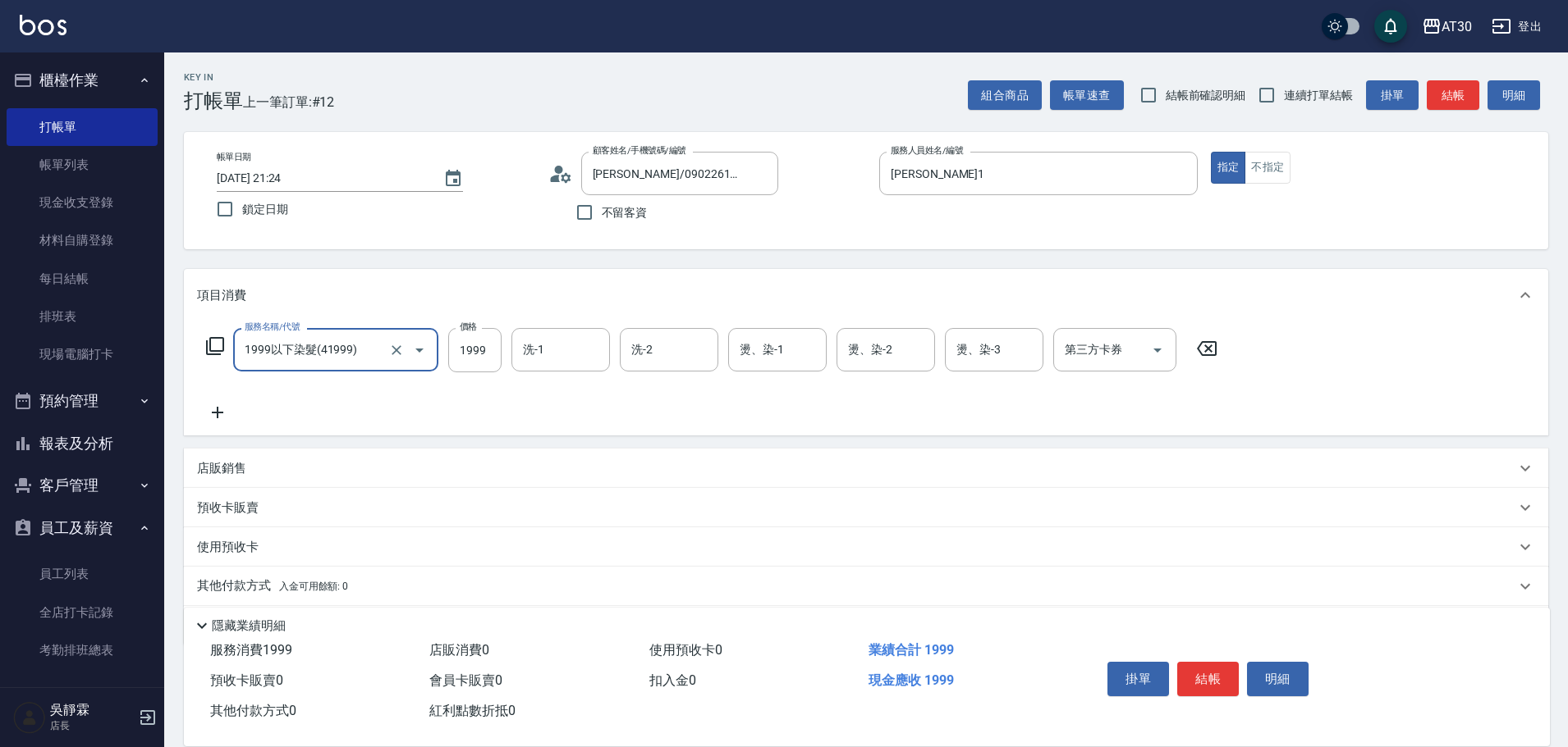
type input "1999以下染髮(41999)"
type input "1099"
type input "鄧心瑜-29"
type input "吳靜霖-6"
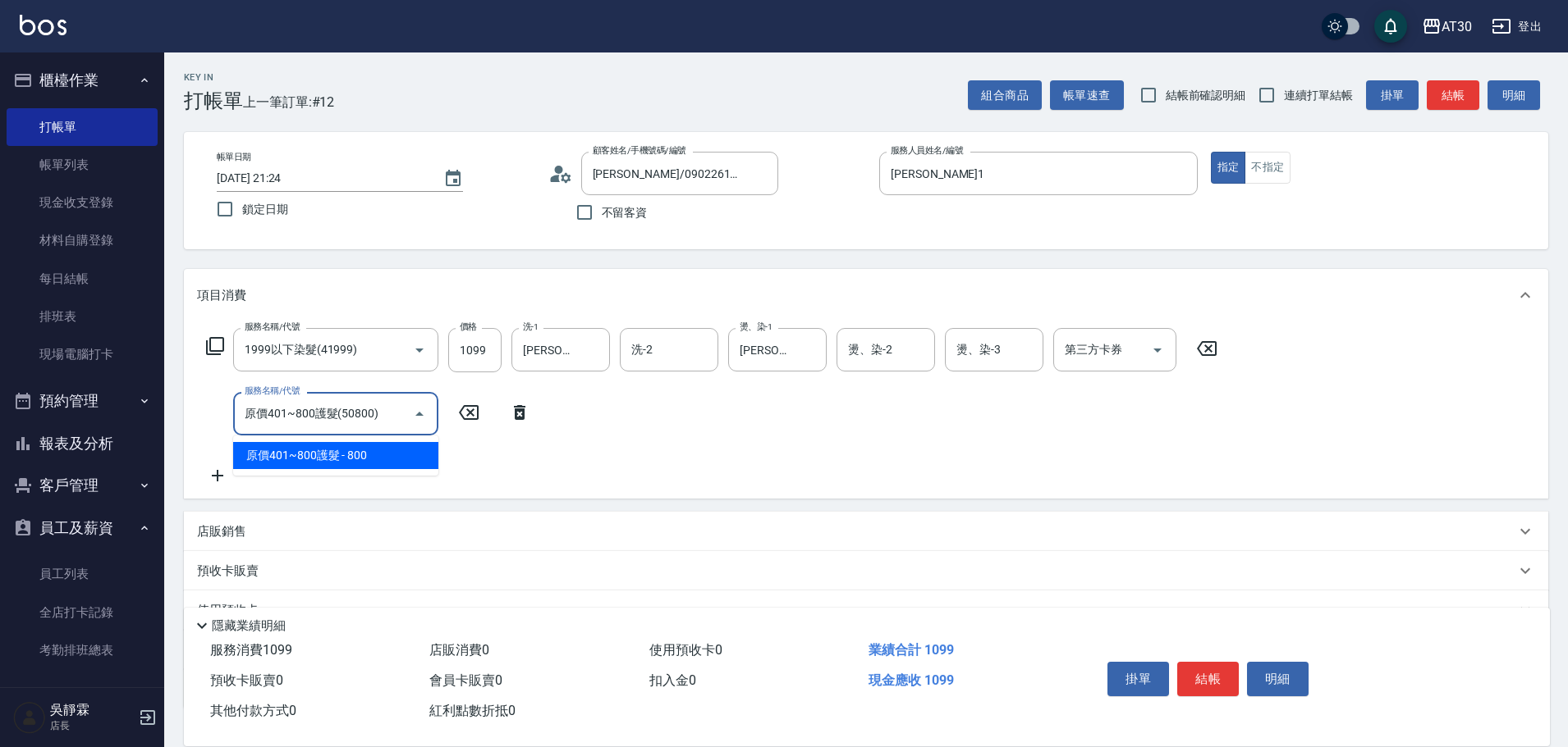
type input "原價401~800護髮(50800)"
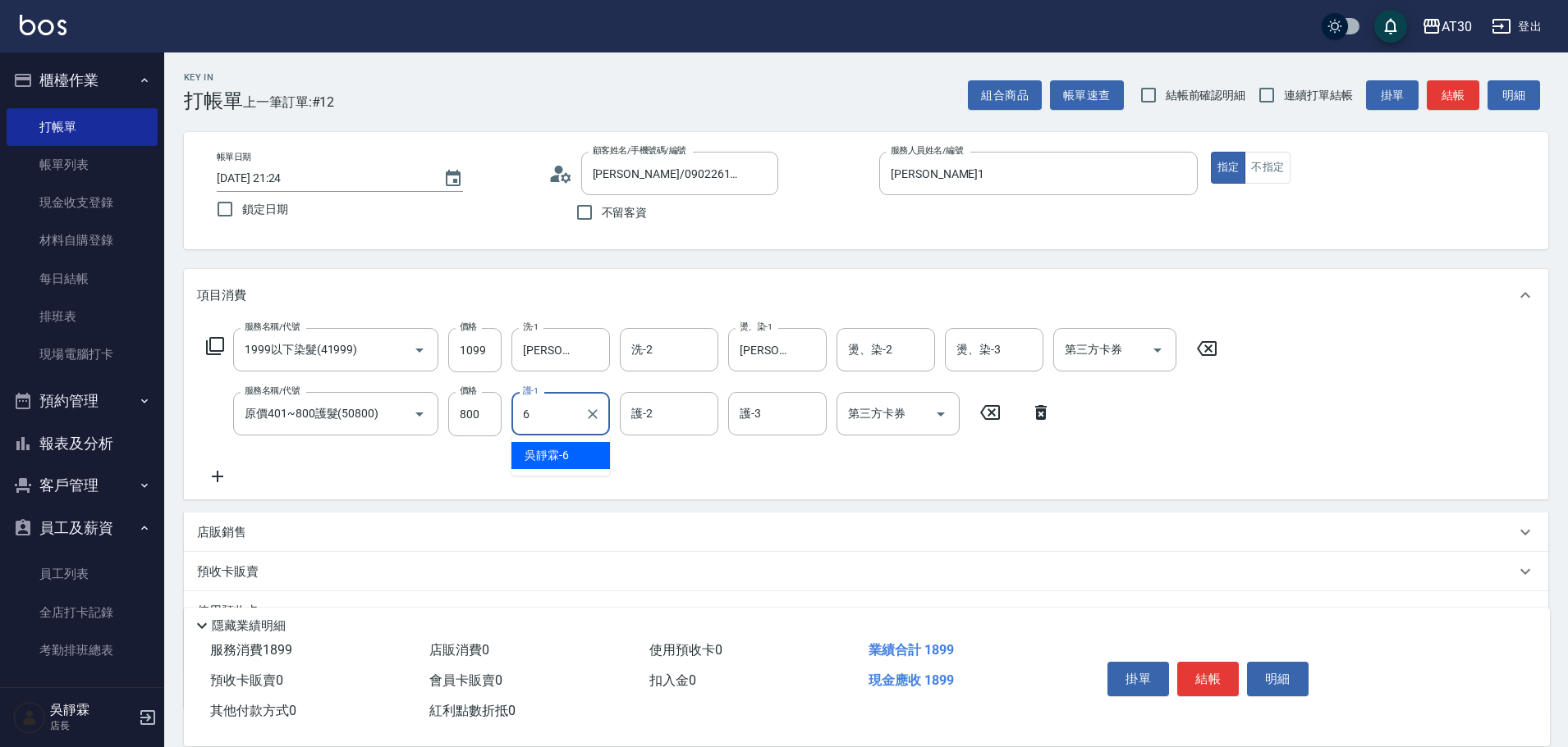
type input "吳靜霖-6"
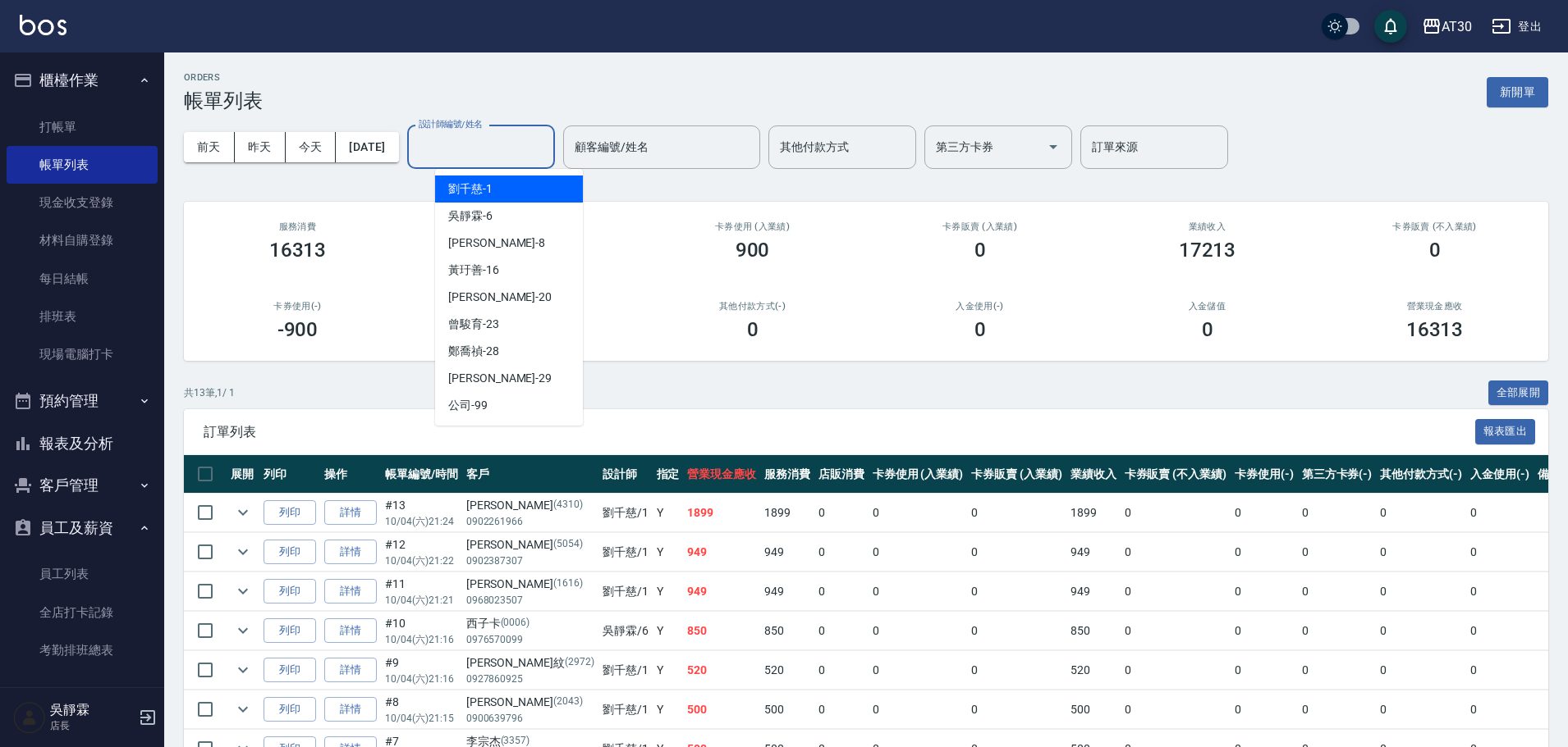
click at [450, 143] on input "設計師編號/姓名" at bounding box center [481, 147] width 133 height 29
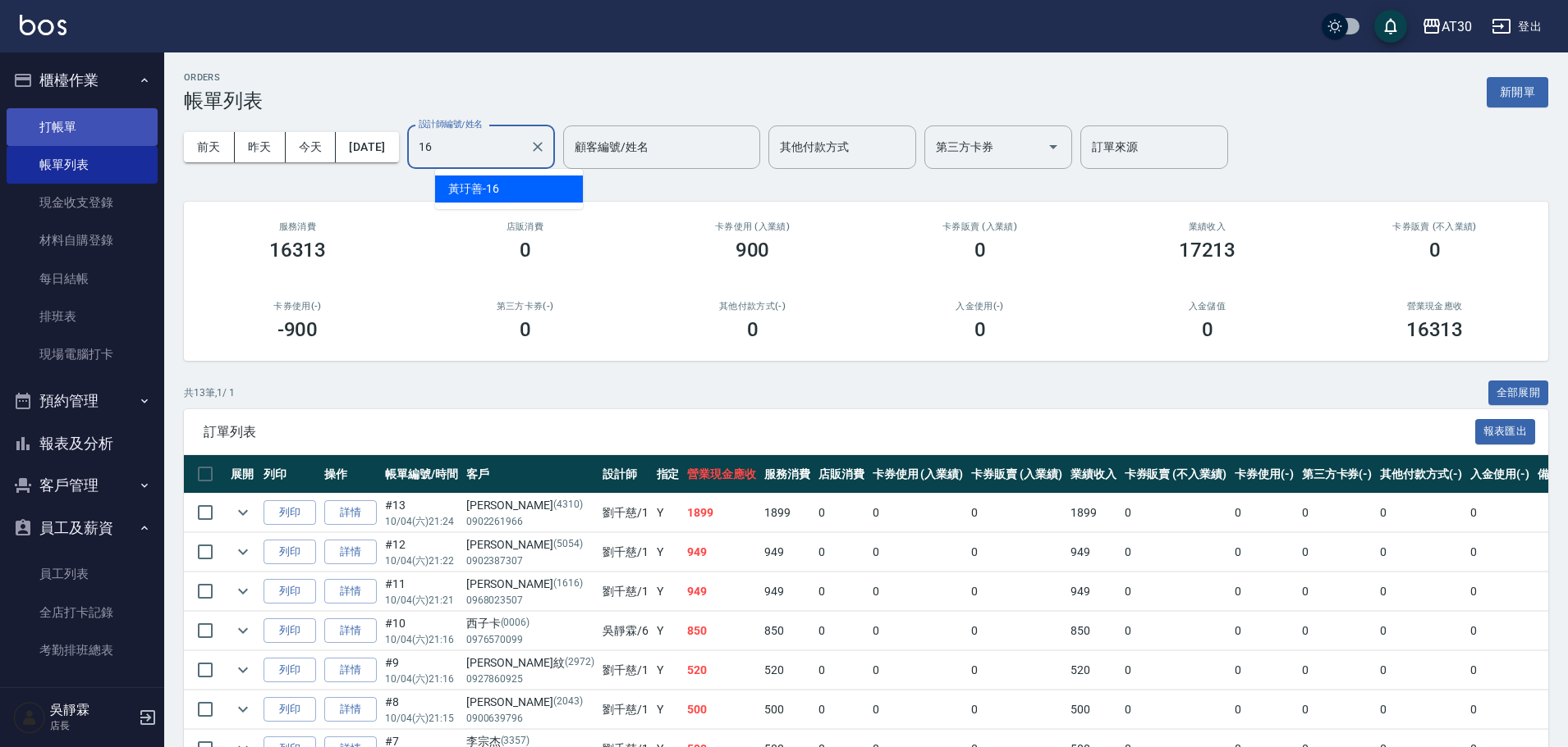
type input "16"
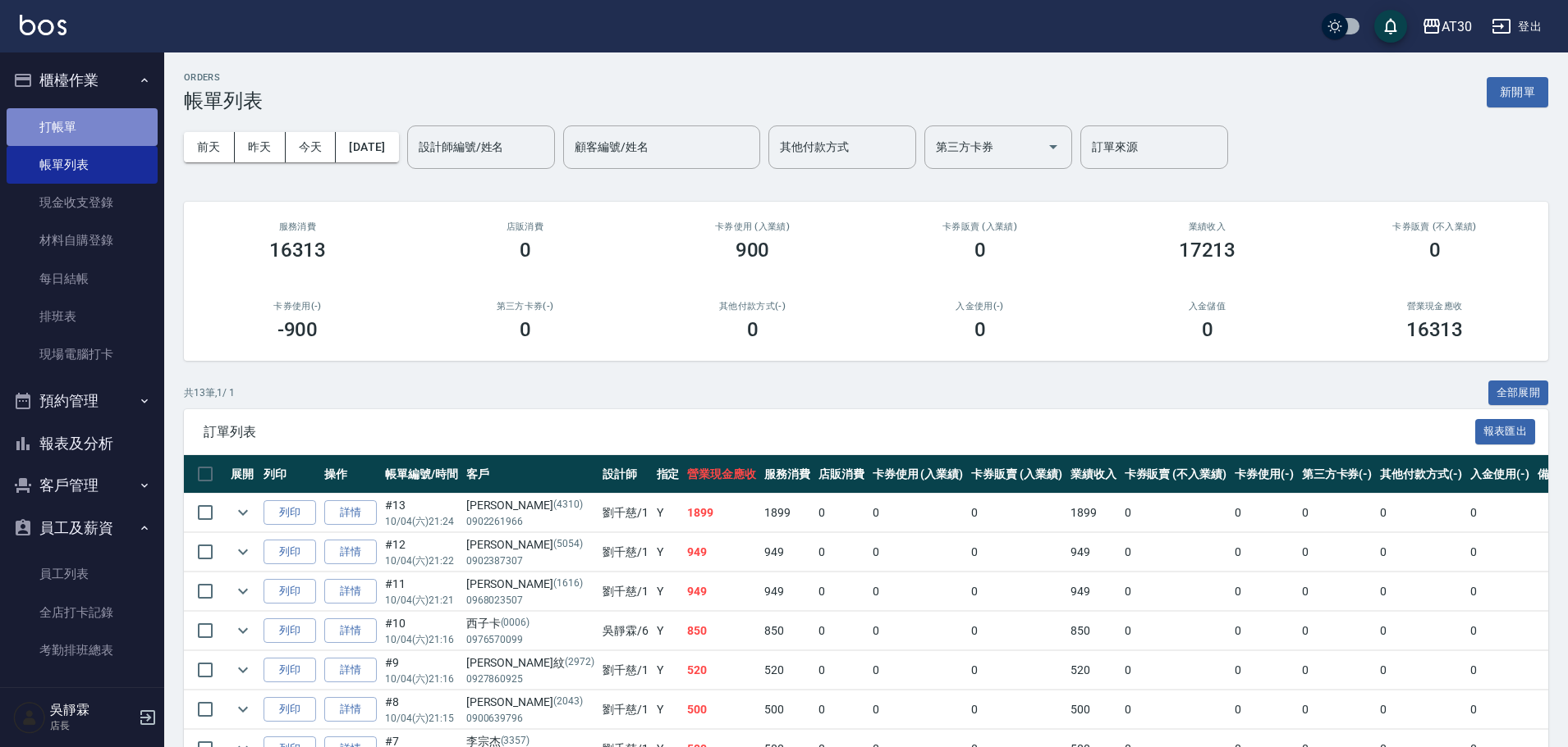
click at [103, 123] on link "打帳單" at bounding box center [82, 127] width 151 height 38
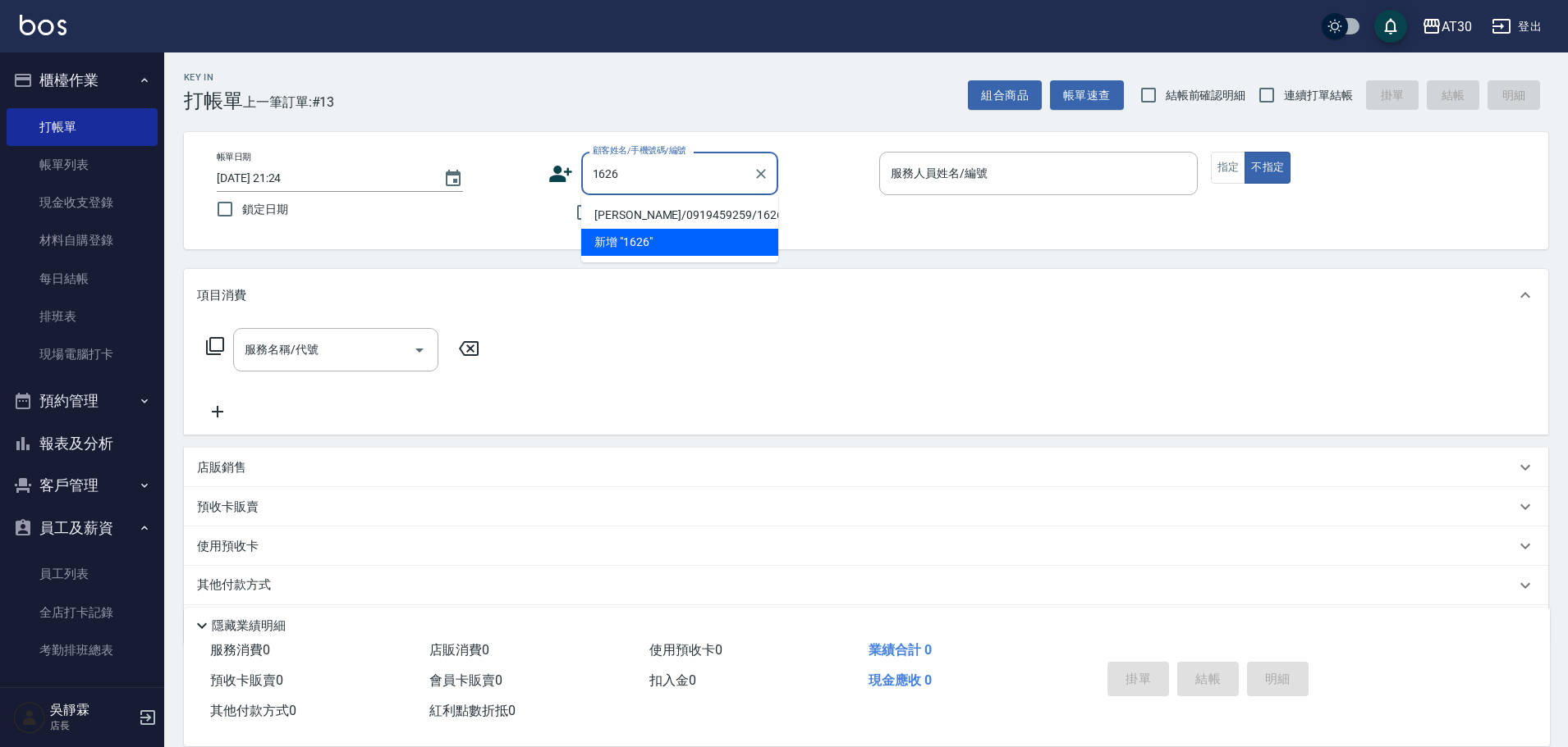
type input "洪嘉妤/0919459259/1626"
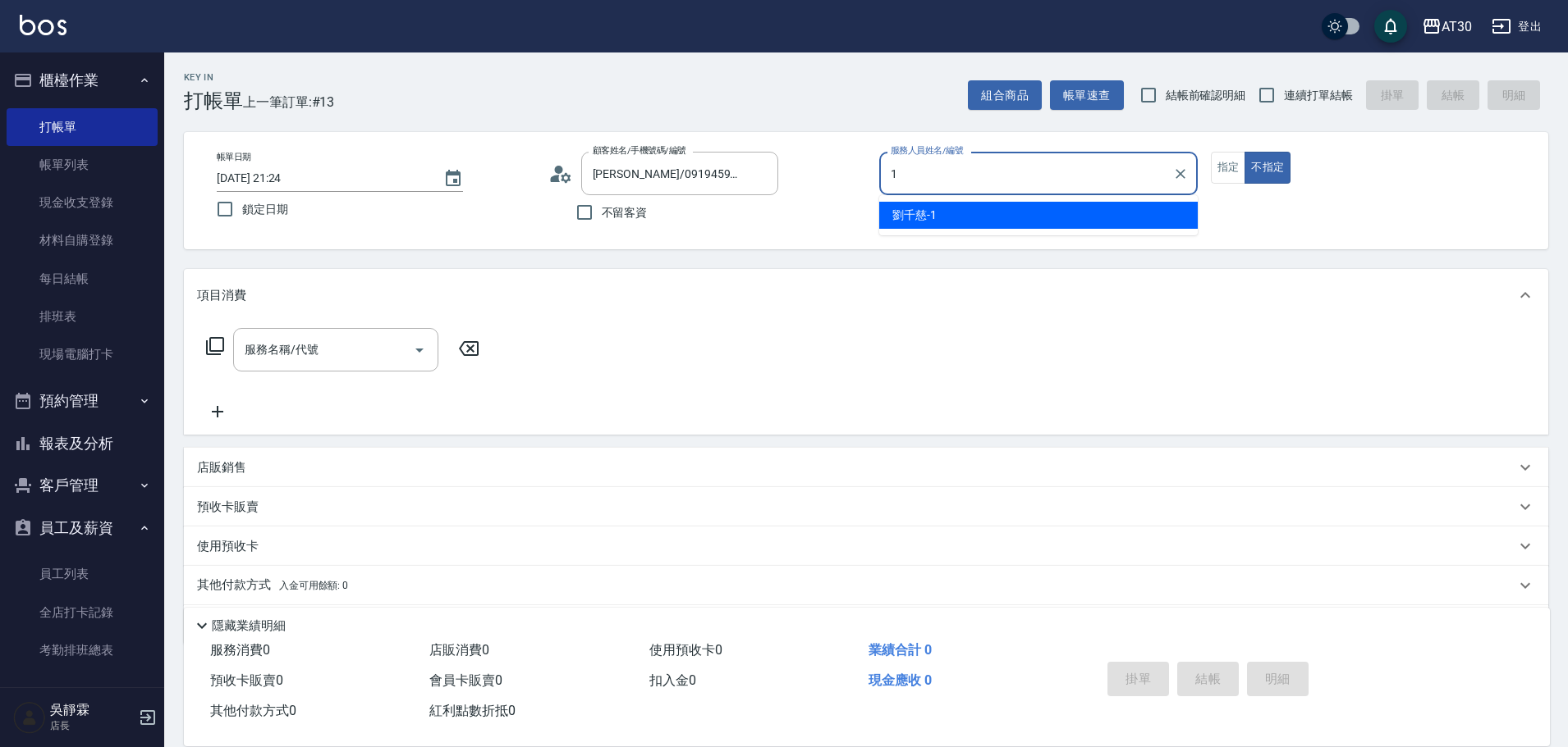
type input "劉千慈-1"
type button "false"
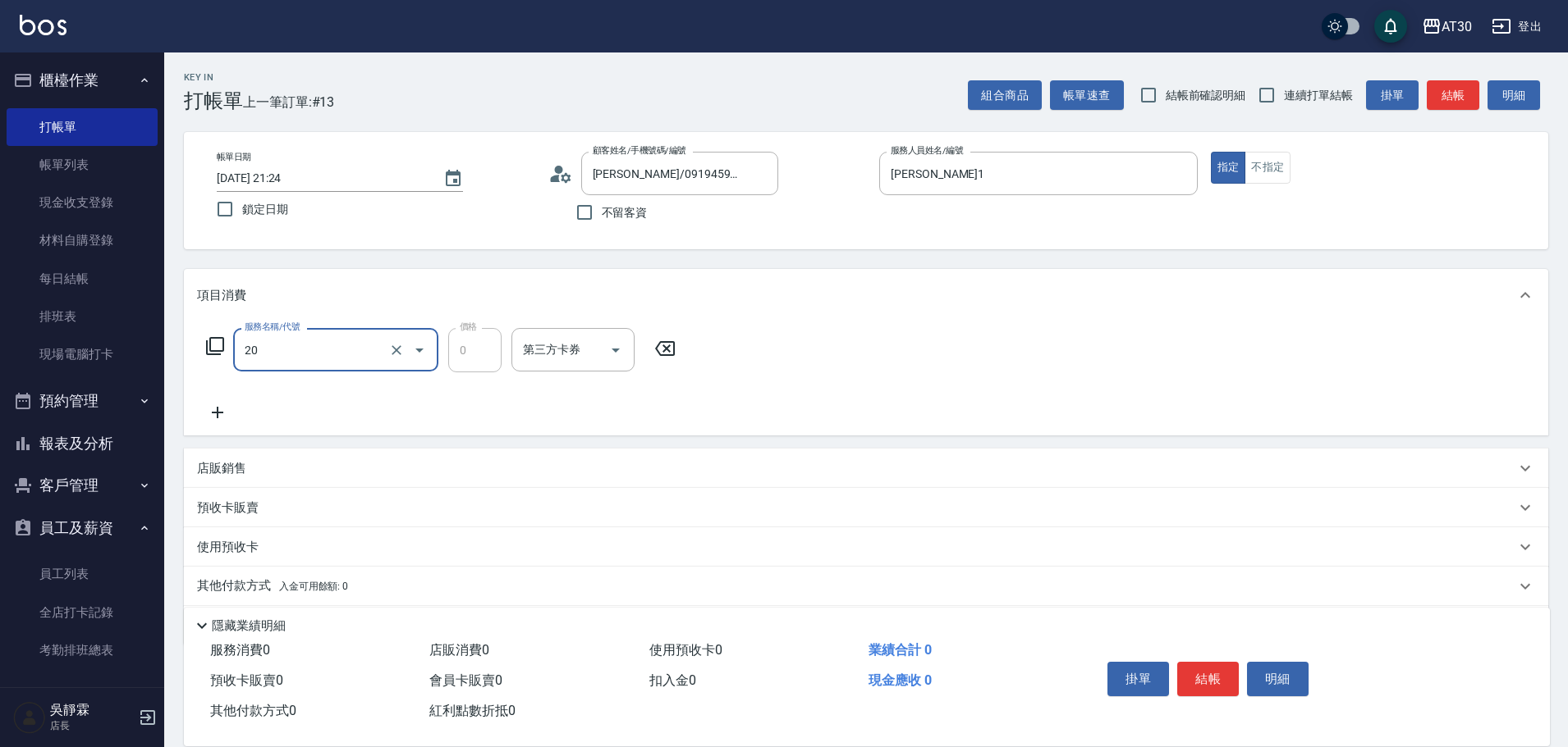
type input "免費剪髮(20)"
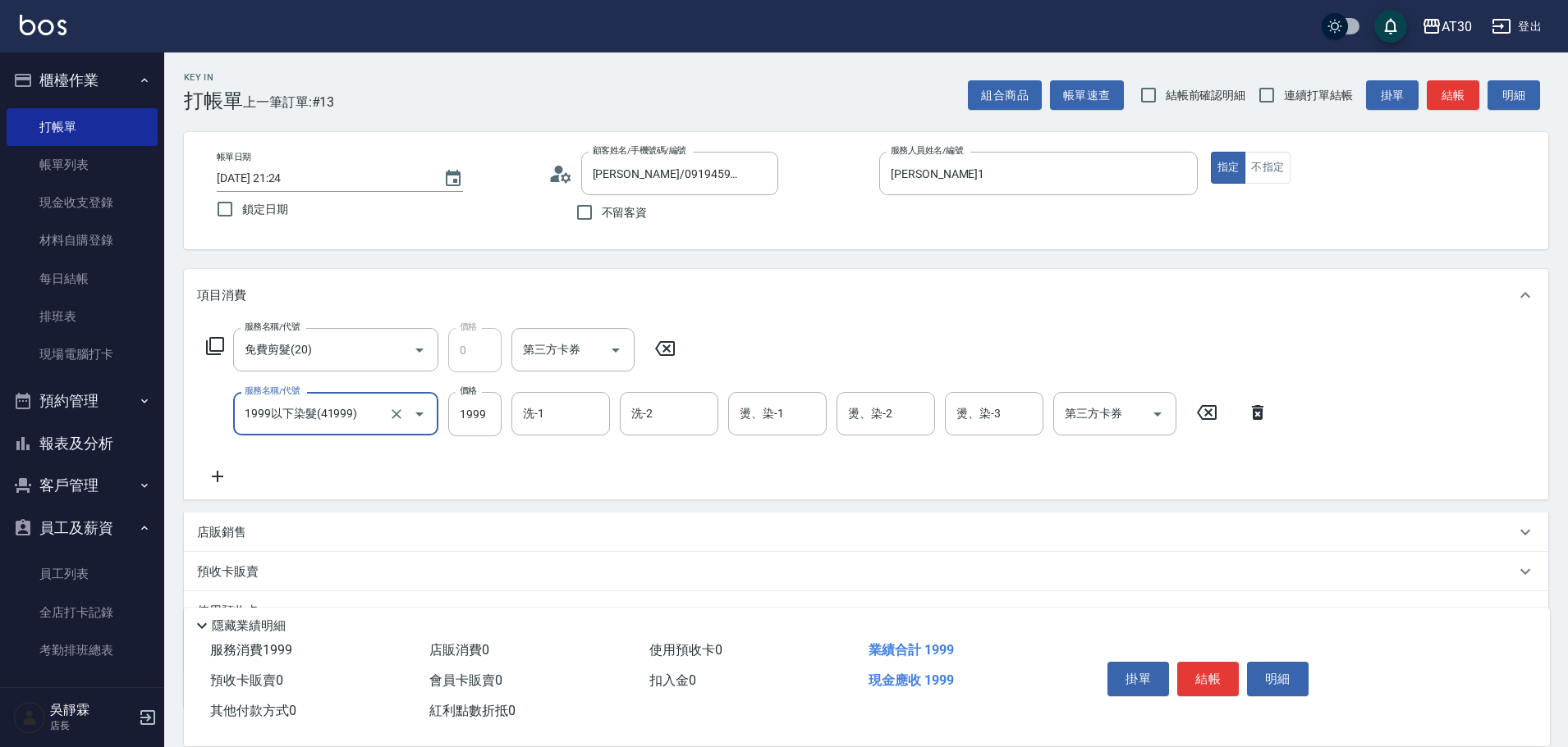
type input "1999以下染髮(41999)"
type input "1099"
type input "賴伊珊-20"
type input "劉千慈-1"
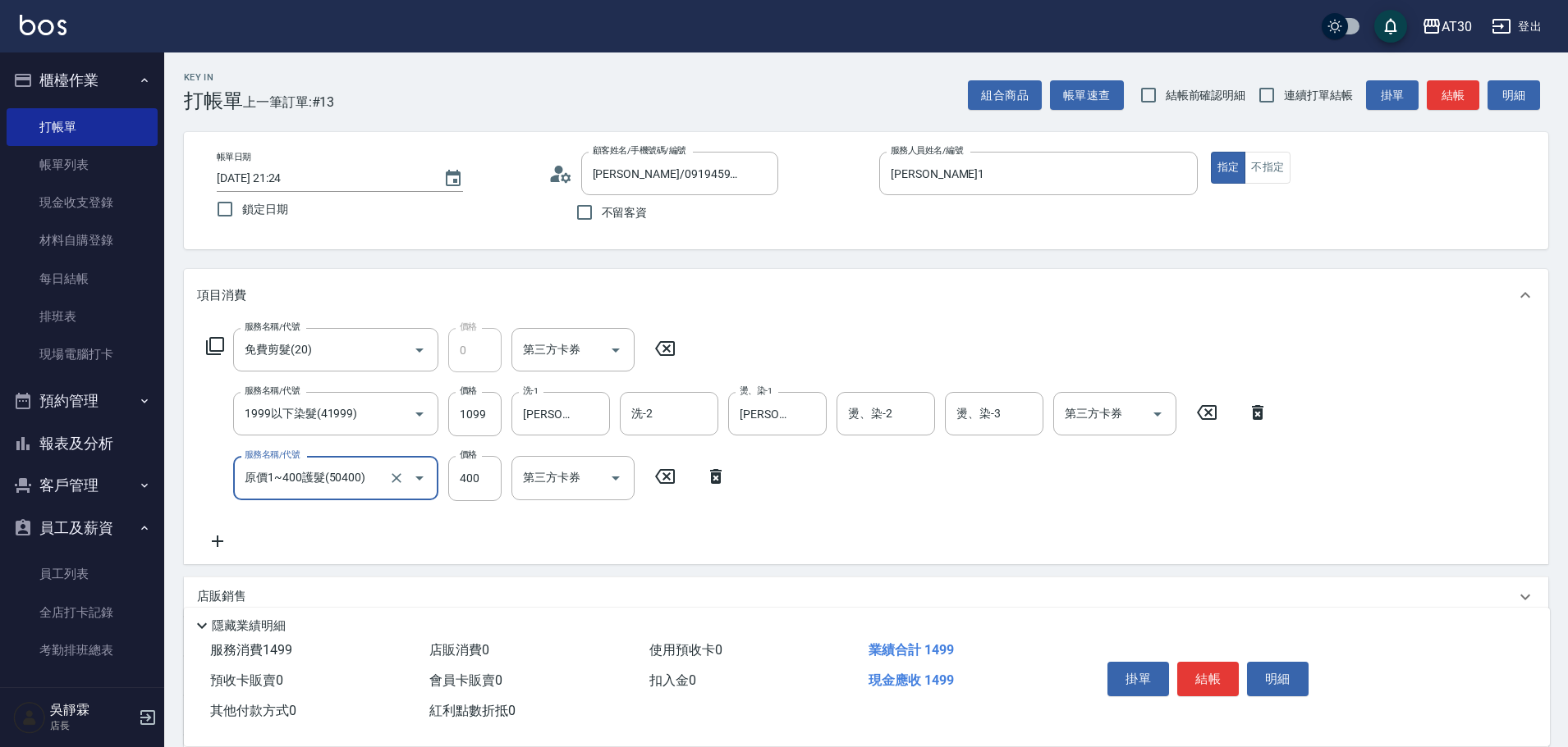
type input "原價1~400護髮(50400)"
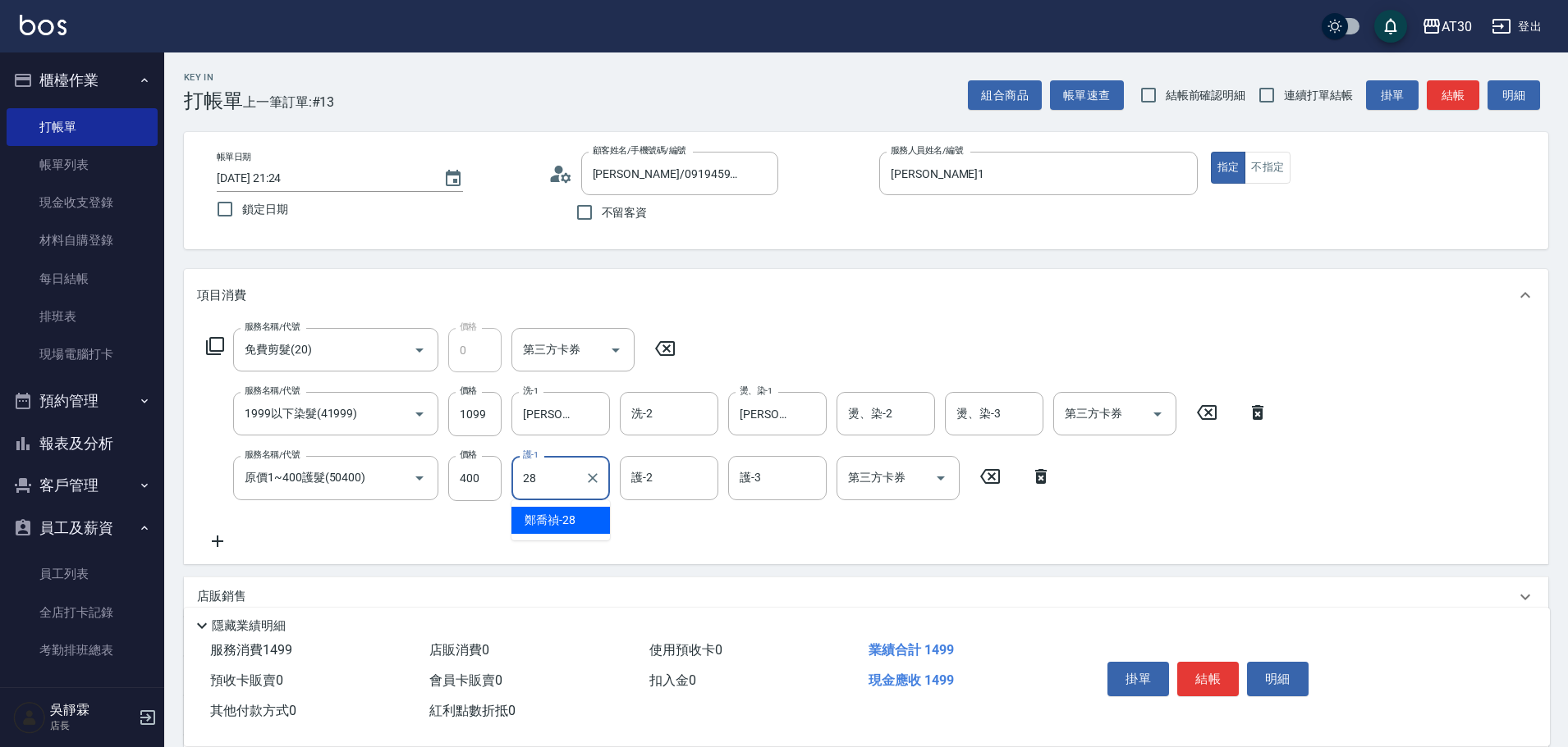
type input "鄭喬禎-28"
click at [1203, 675] on button "結帳" at bounding box center [1207, 679] width 62 height 35
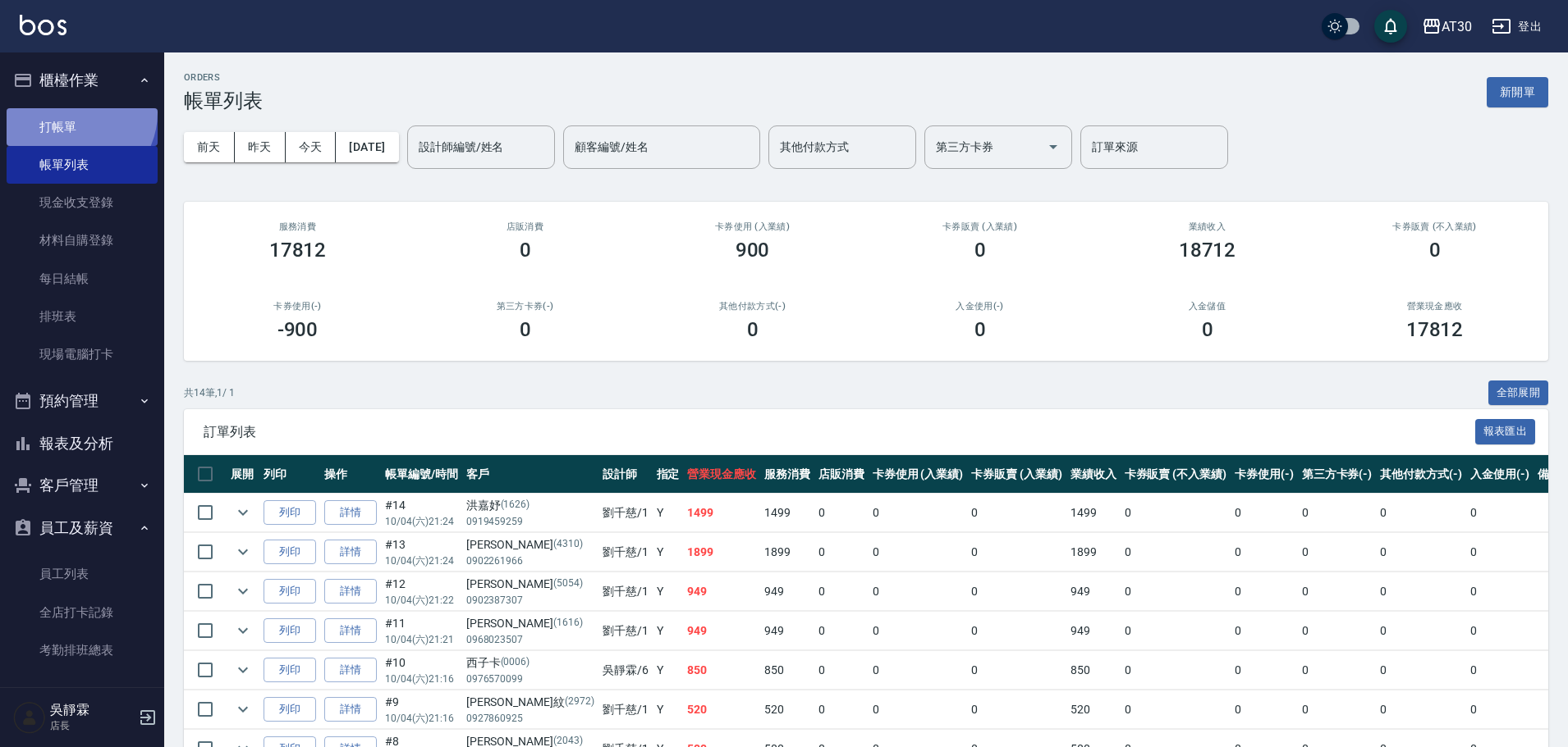
click at [73, 111] on link "打帳單" at bounding box center [82, 127] width 151 height 38
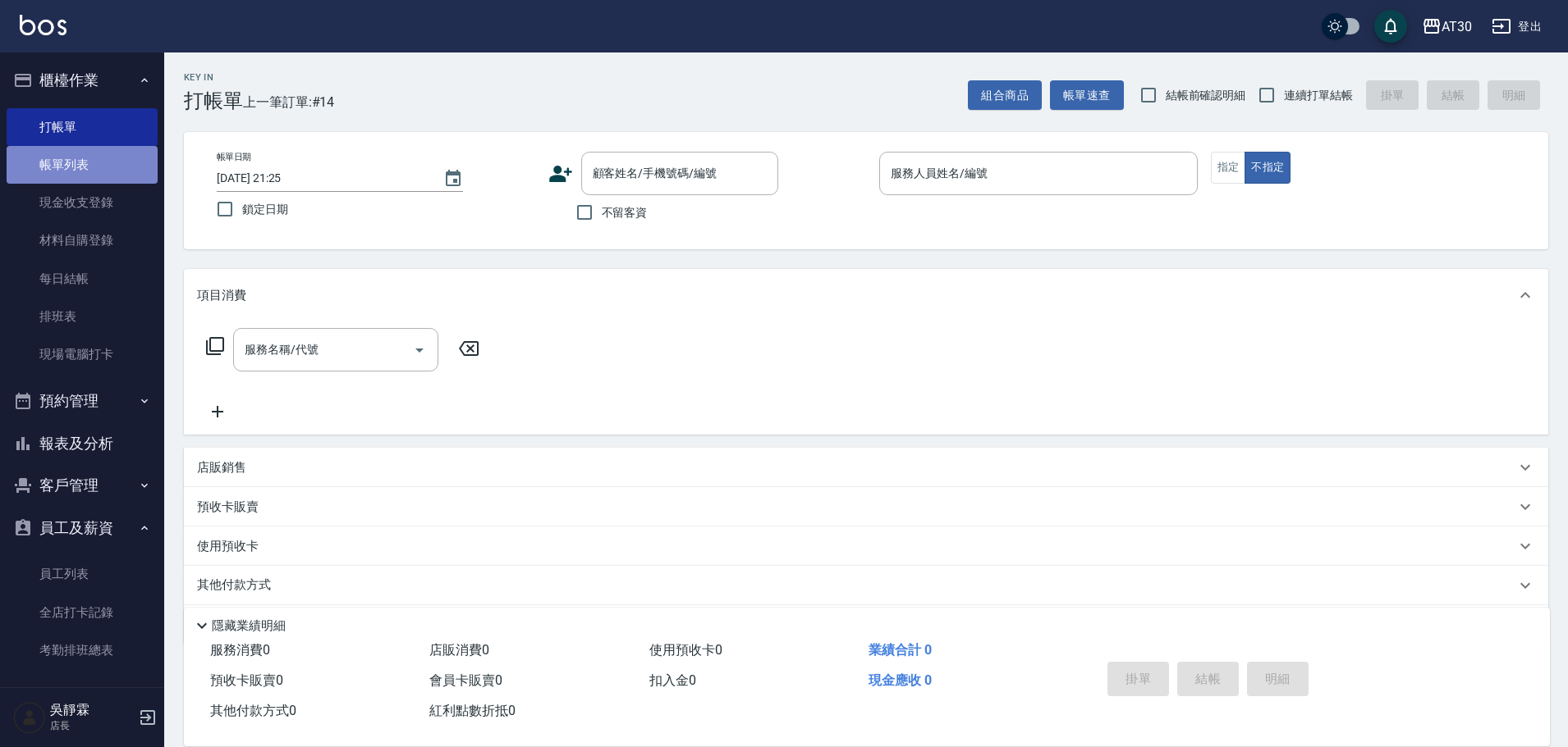
click at [85, 162] on link "帳單列表" at bounding box center [82, 165] width 151 height 38
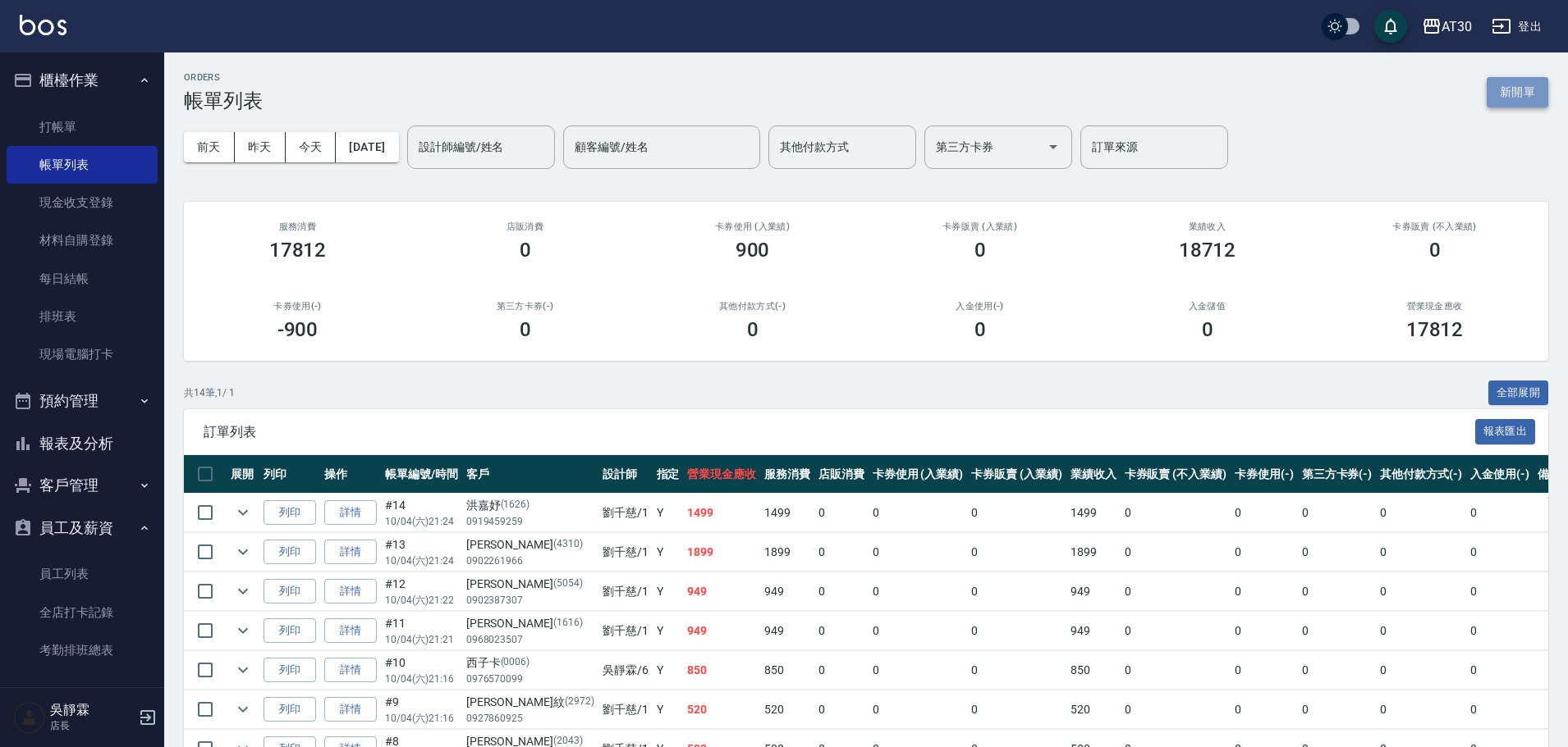
click at [1544, 88] on button "新開單" at bounding box center [1518, 92] width 62 height 30
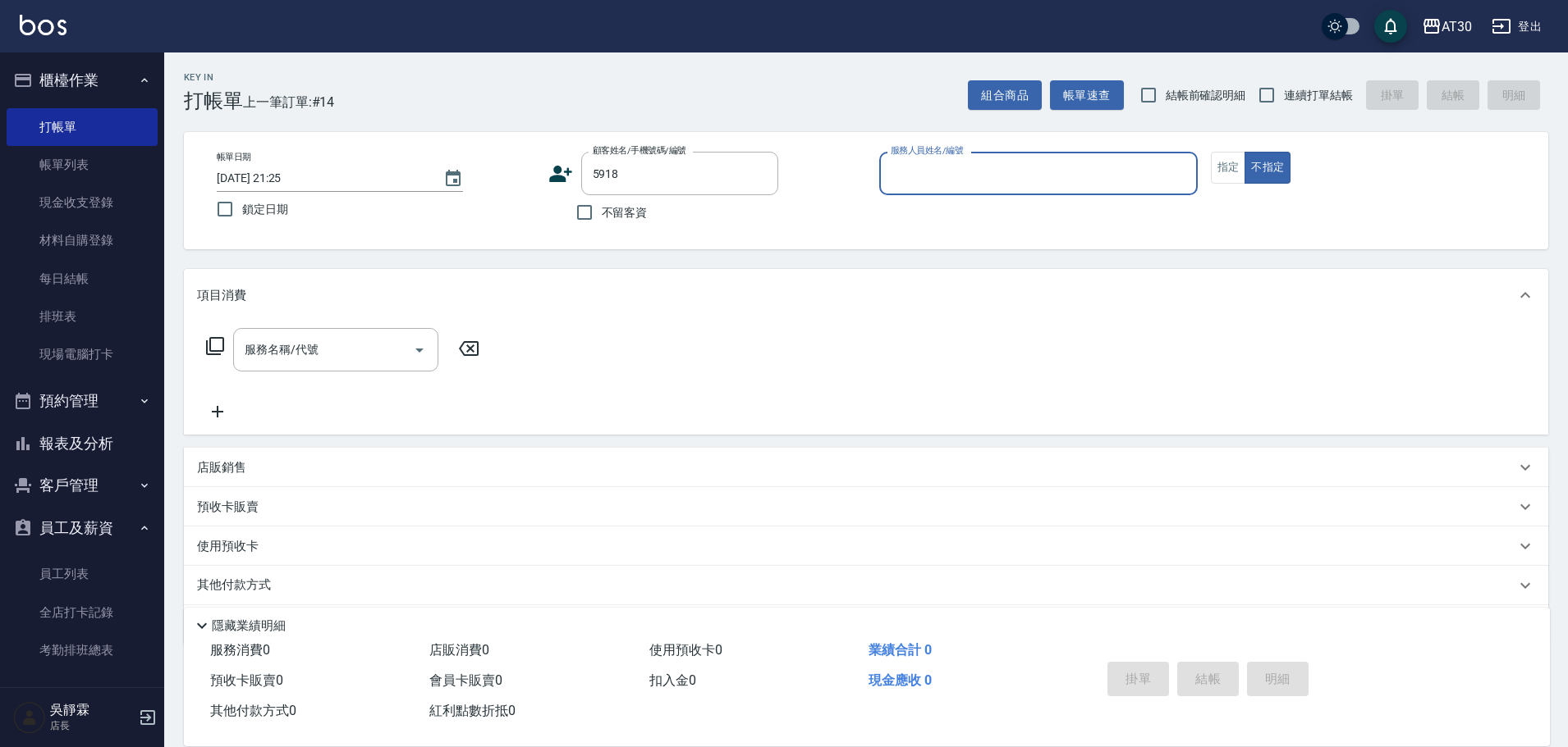
type input "李彩彤/0981157961/5918"
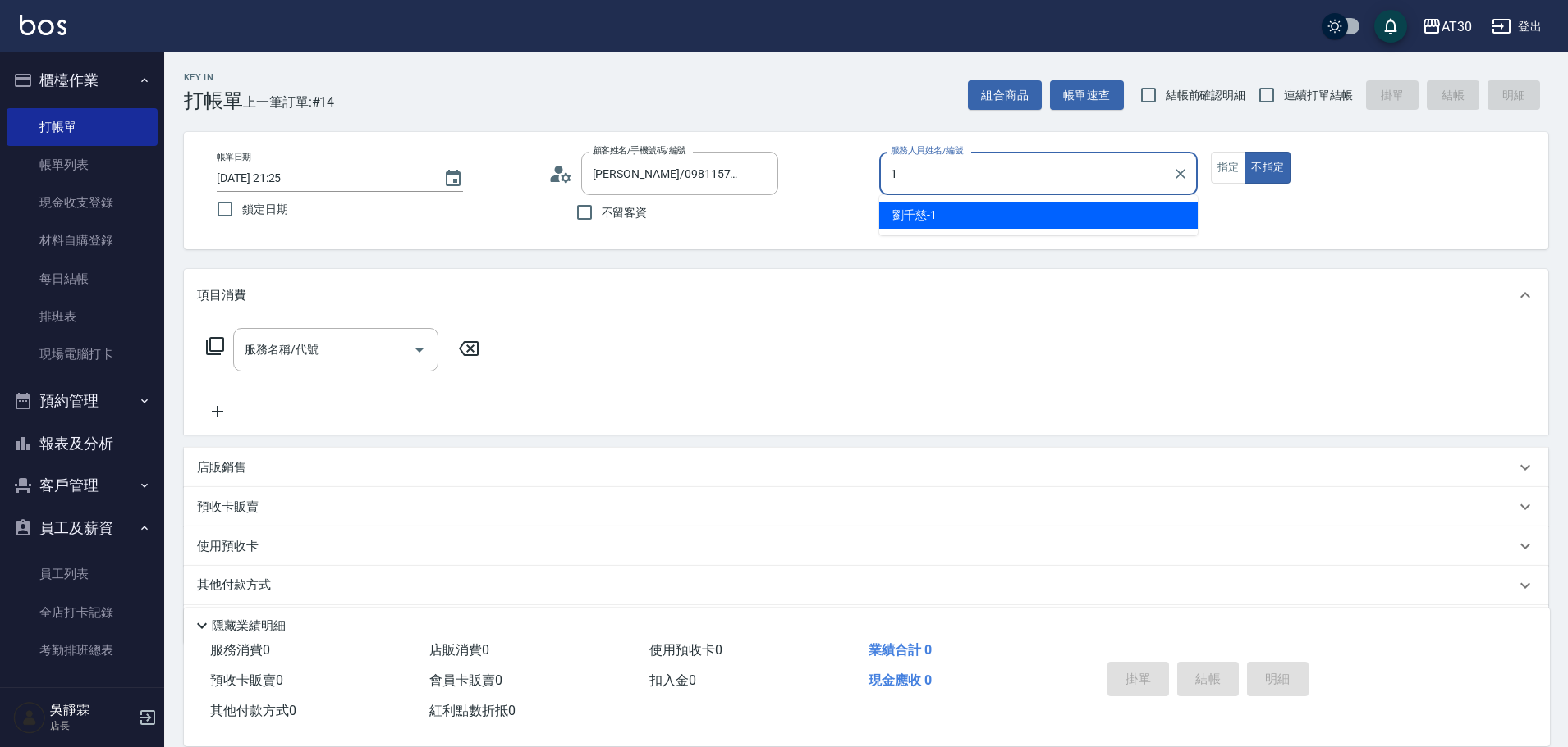
type input "劉千慈-1"
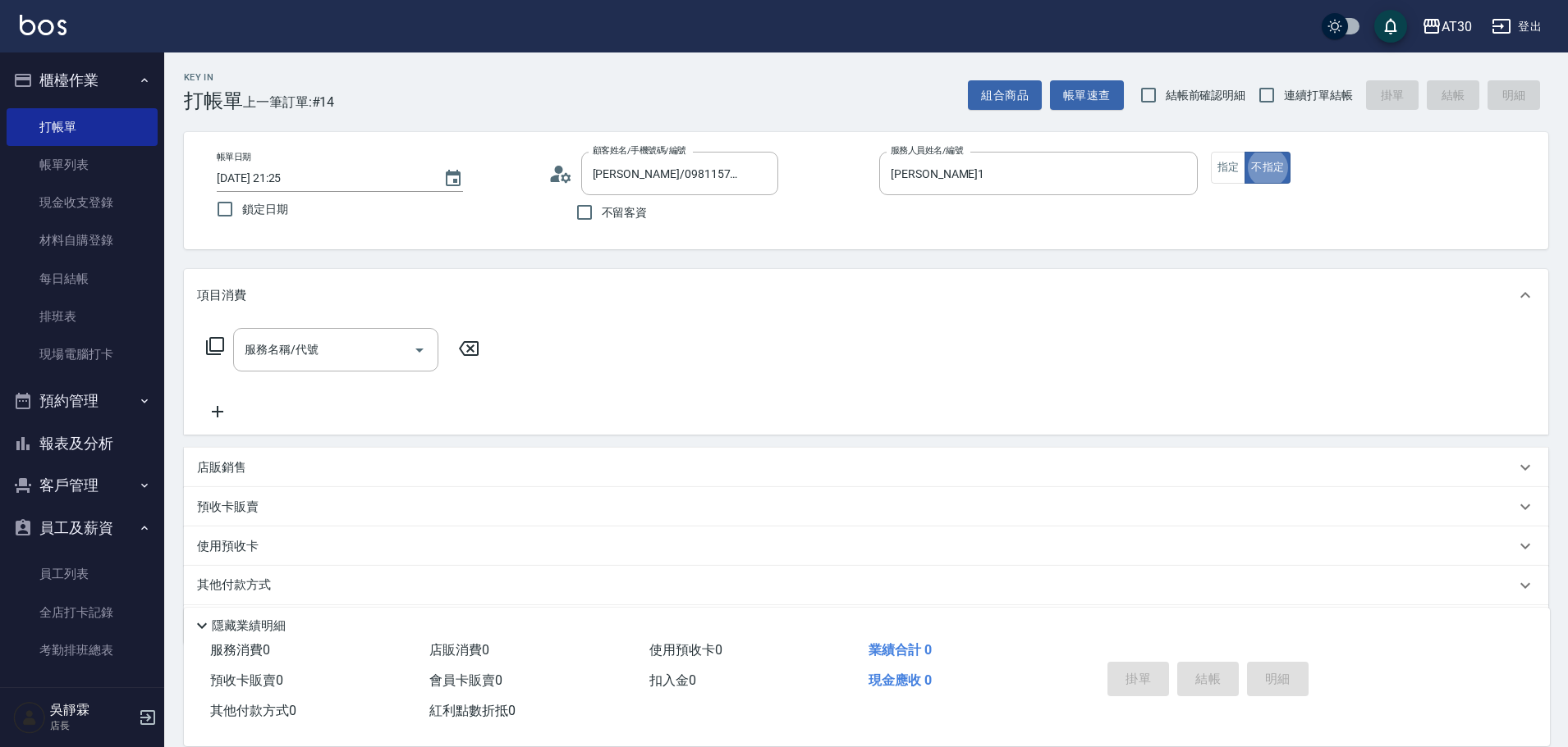
type button "false"
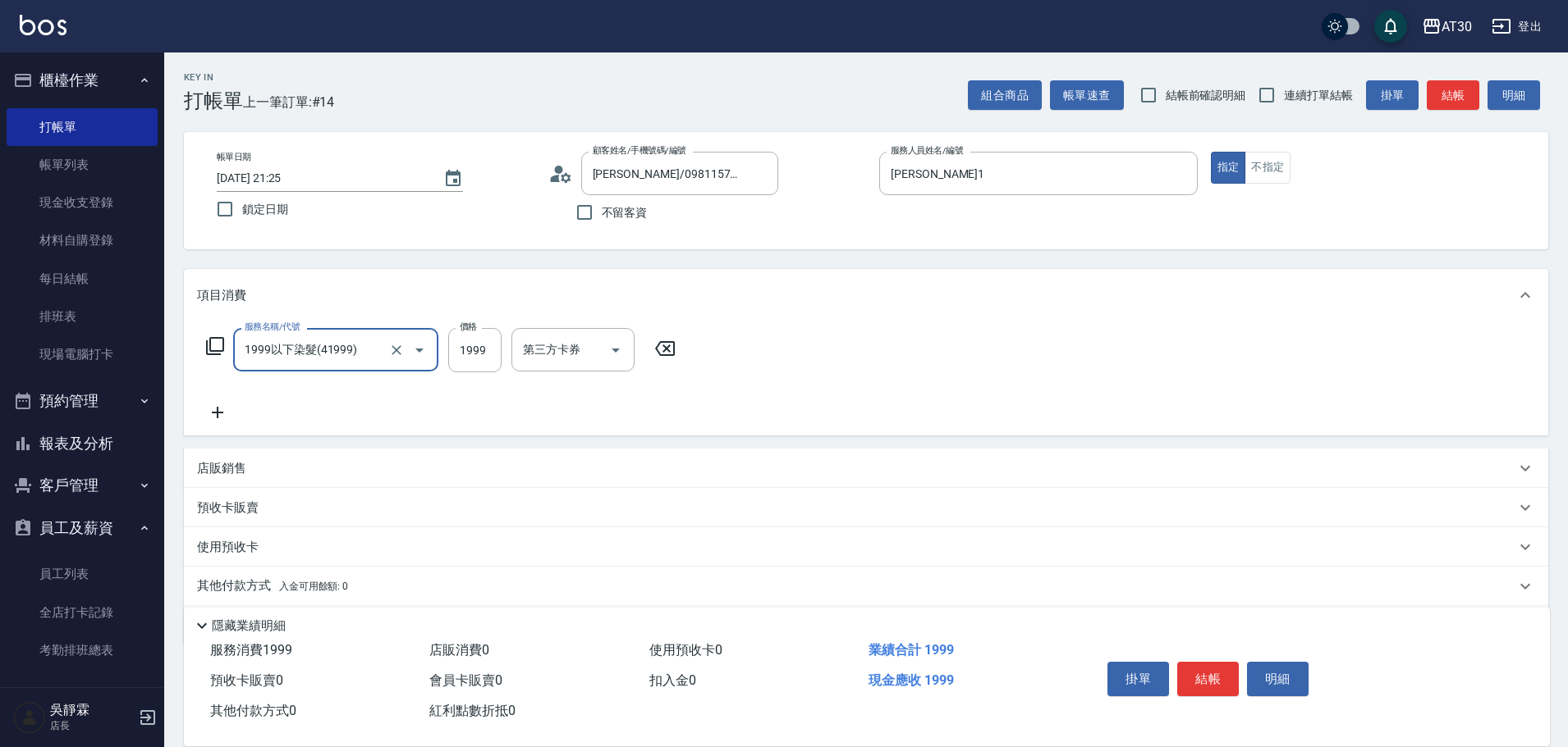
type input "1999以下染髮(41999)"
type input "1099"
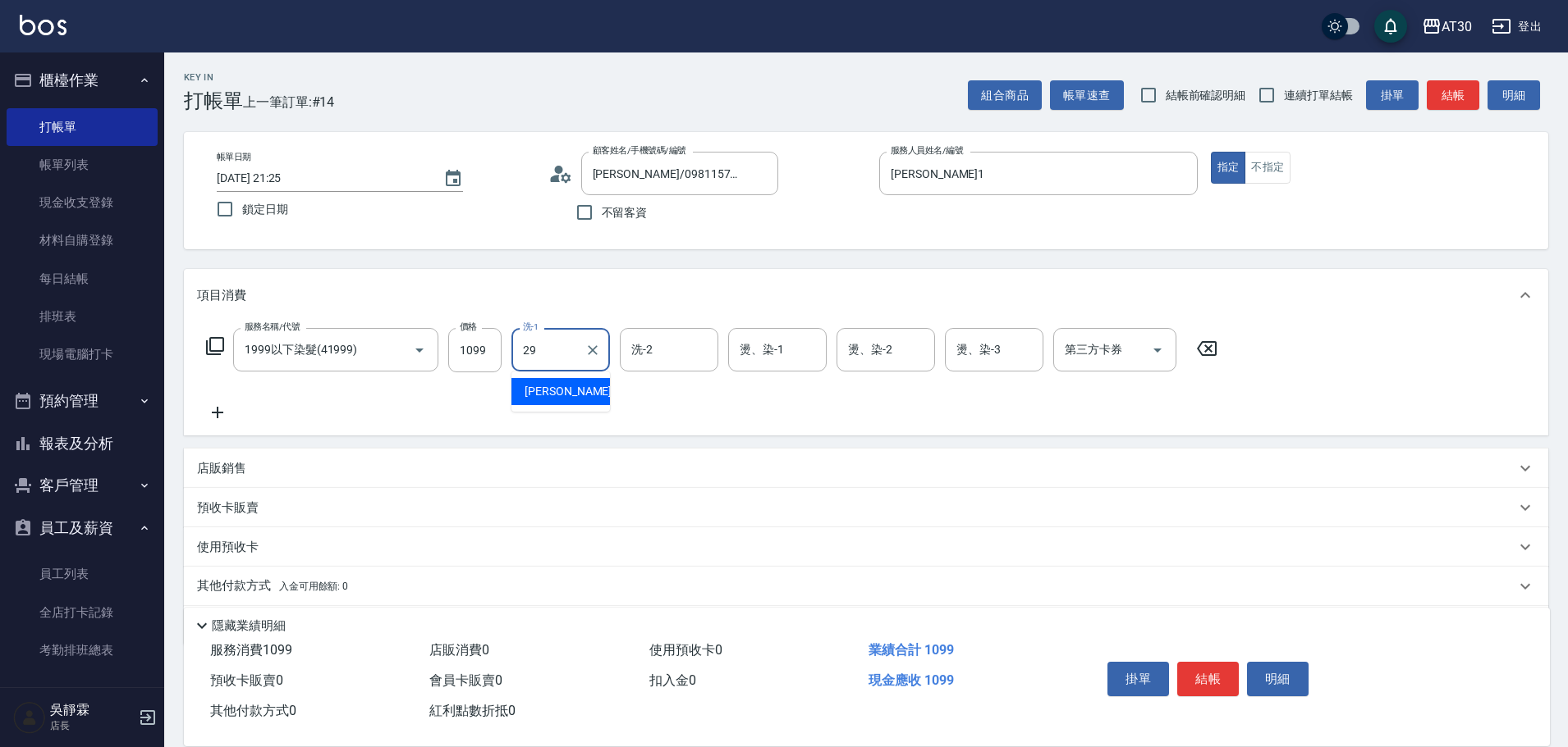
type input "鄧心瑜-29"
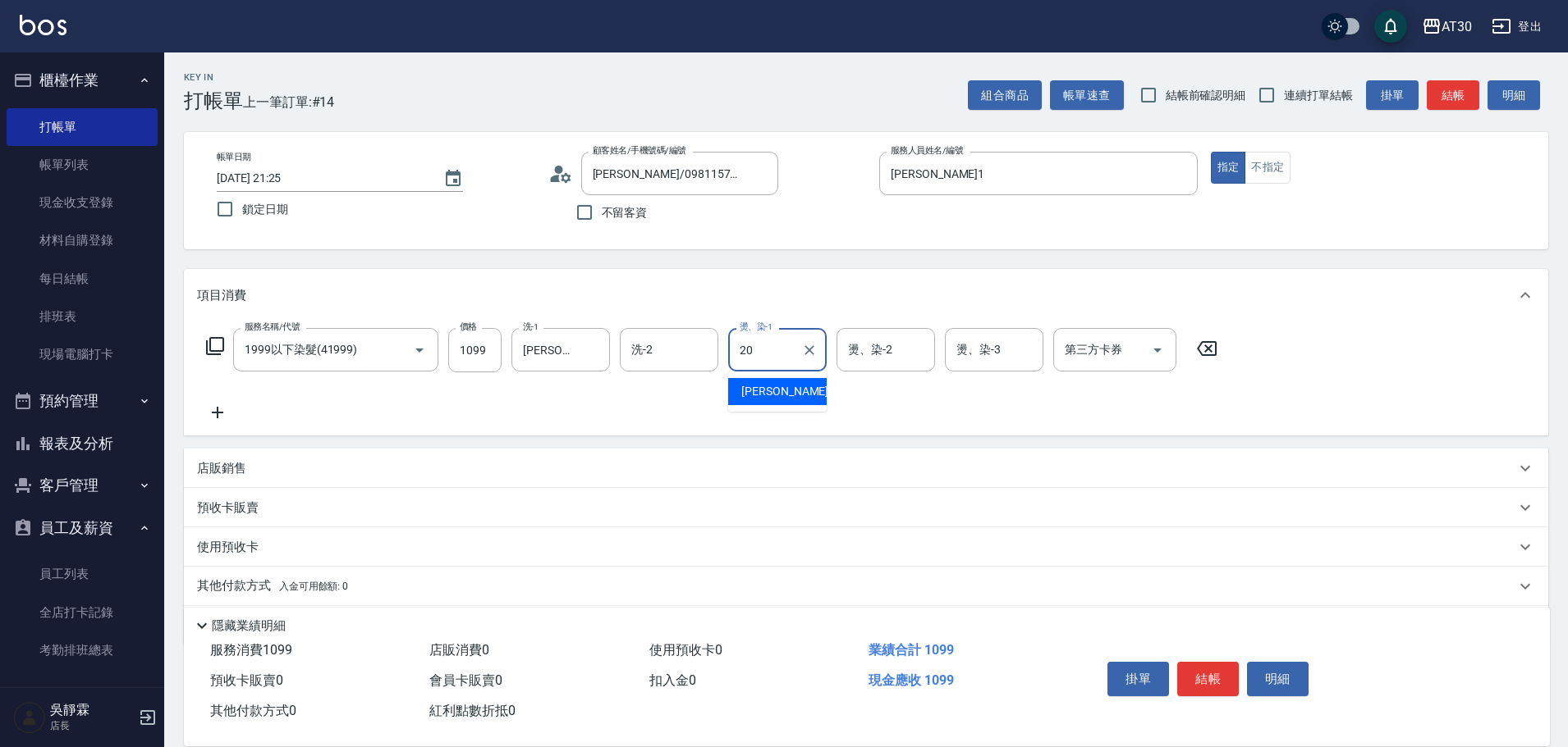
type input "賴伊珊-20"
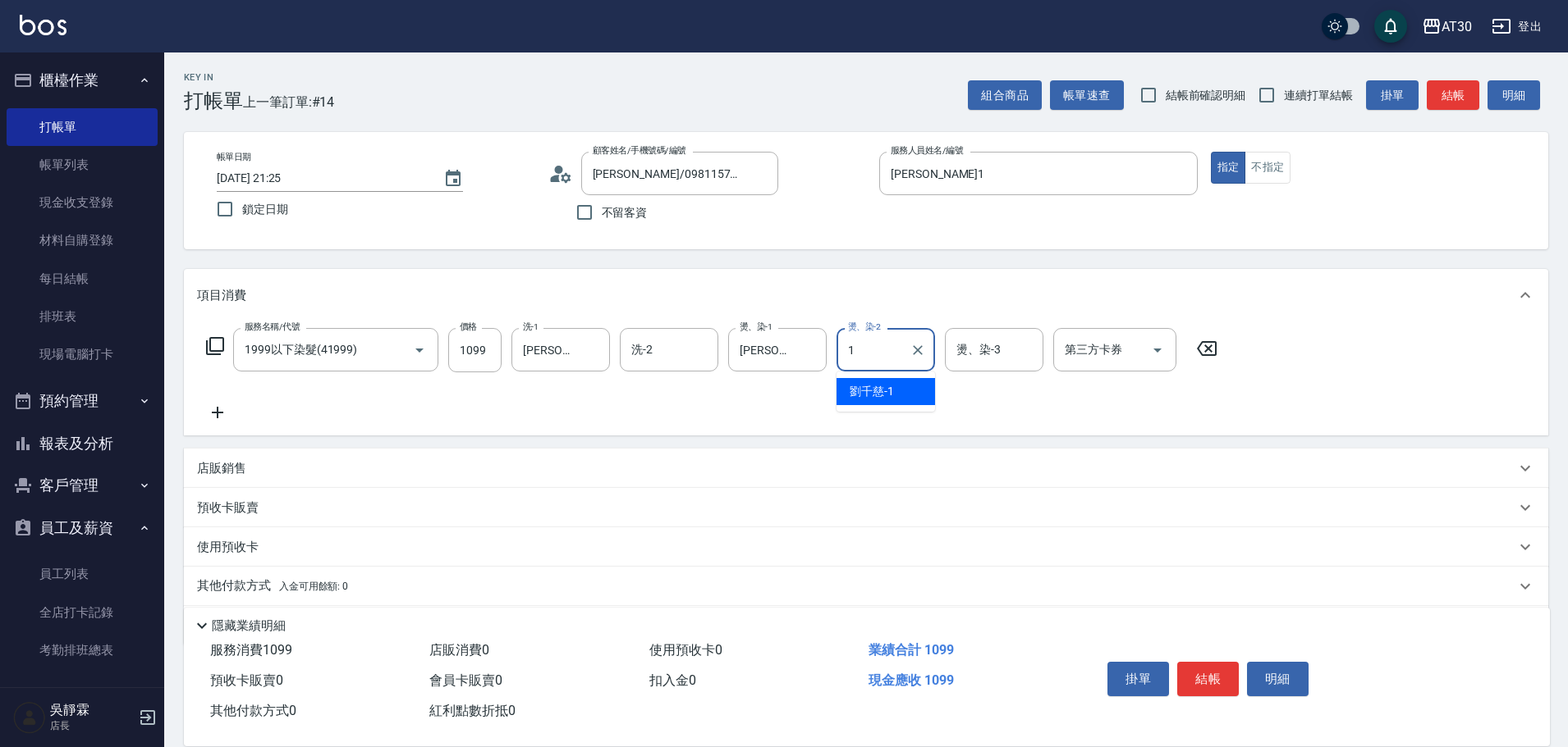
type input "劉千慈-1"
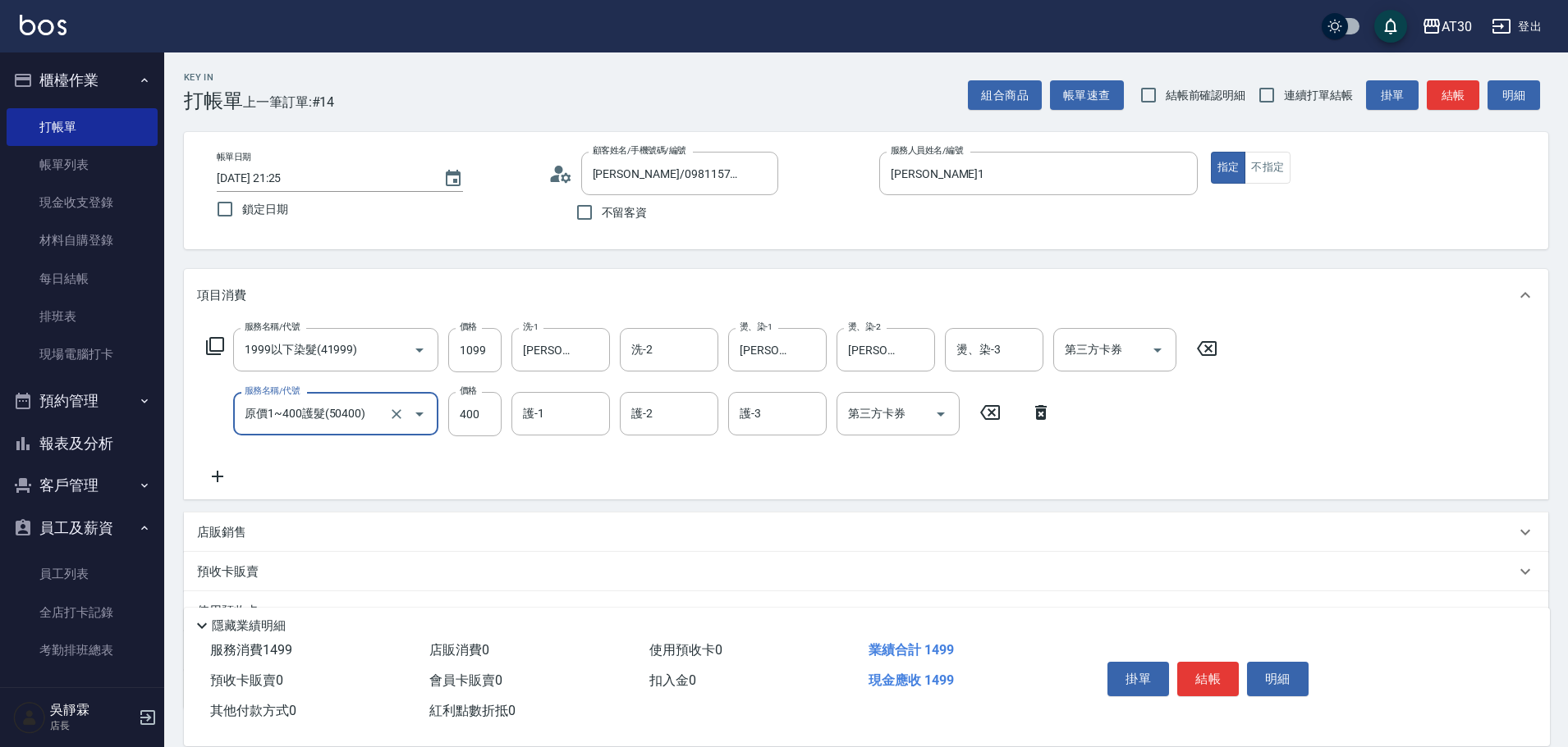
type input "原價1~400護髮(50400)"
type input "鄭喬禎-28"
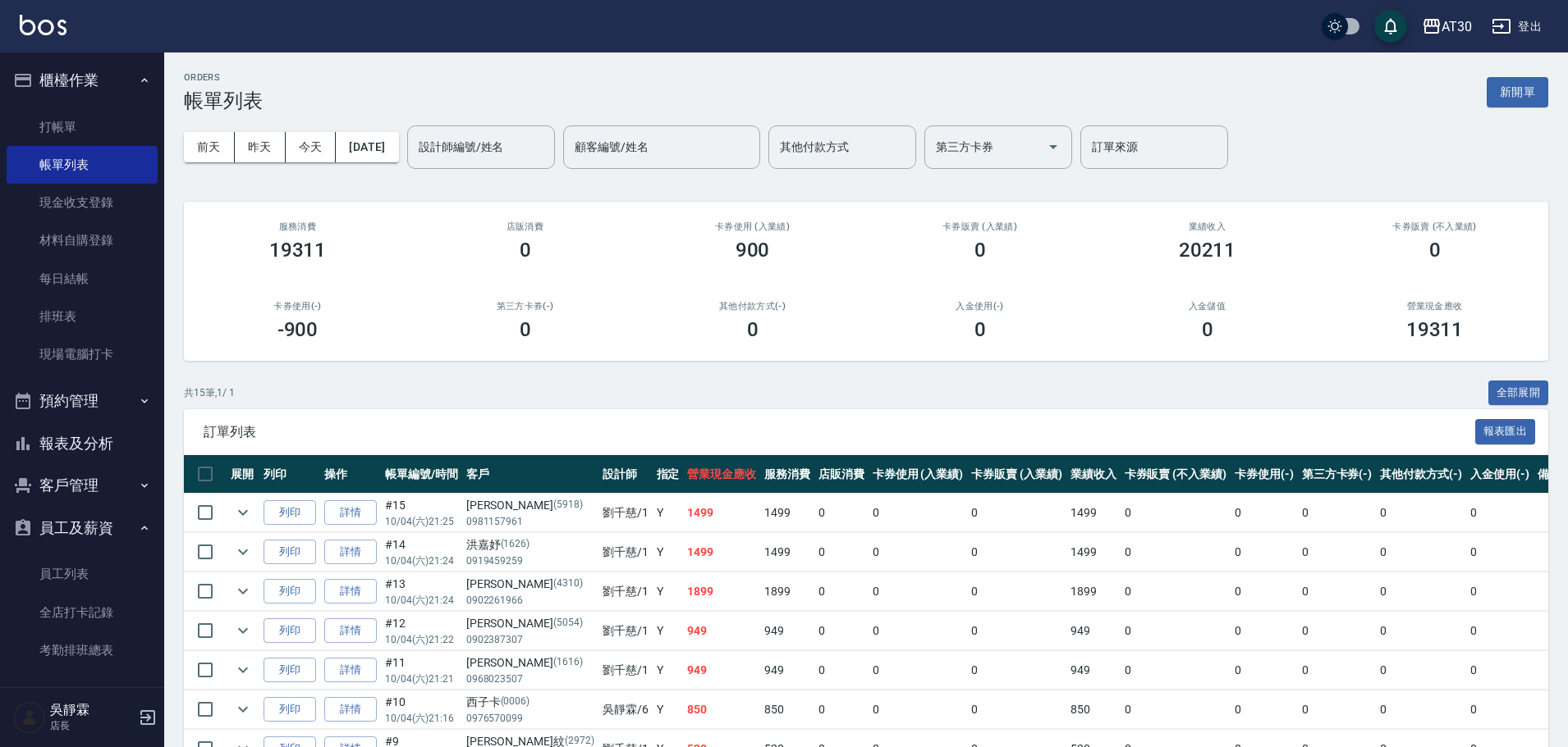
click at [104, 443] on button "報表及分析" at bounding box center [82, 444] width 151 height 43
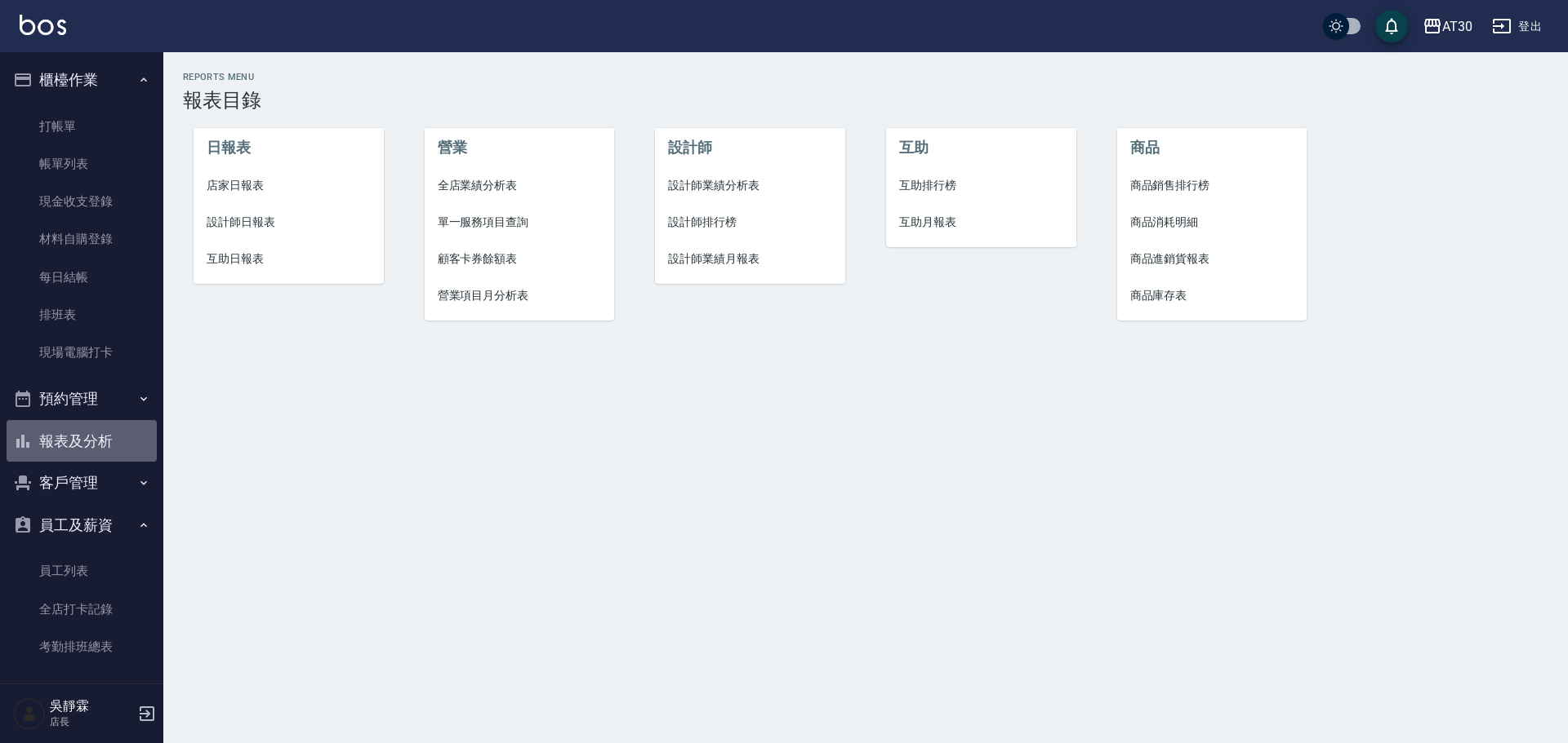
click at [115, 426] on button "報表及分析" at bounding box center [82, 441] width 150 height 42
click at [695, 195] on li "設計師業績分析表" at bounding box center [749, 186] width 190 height 37
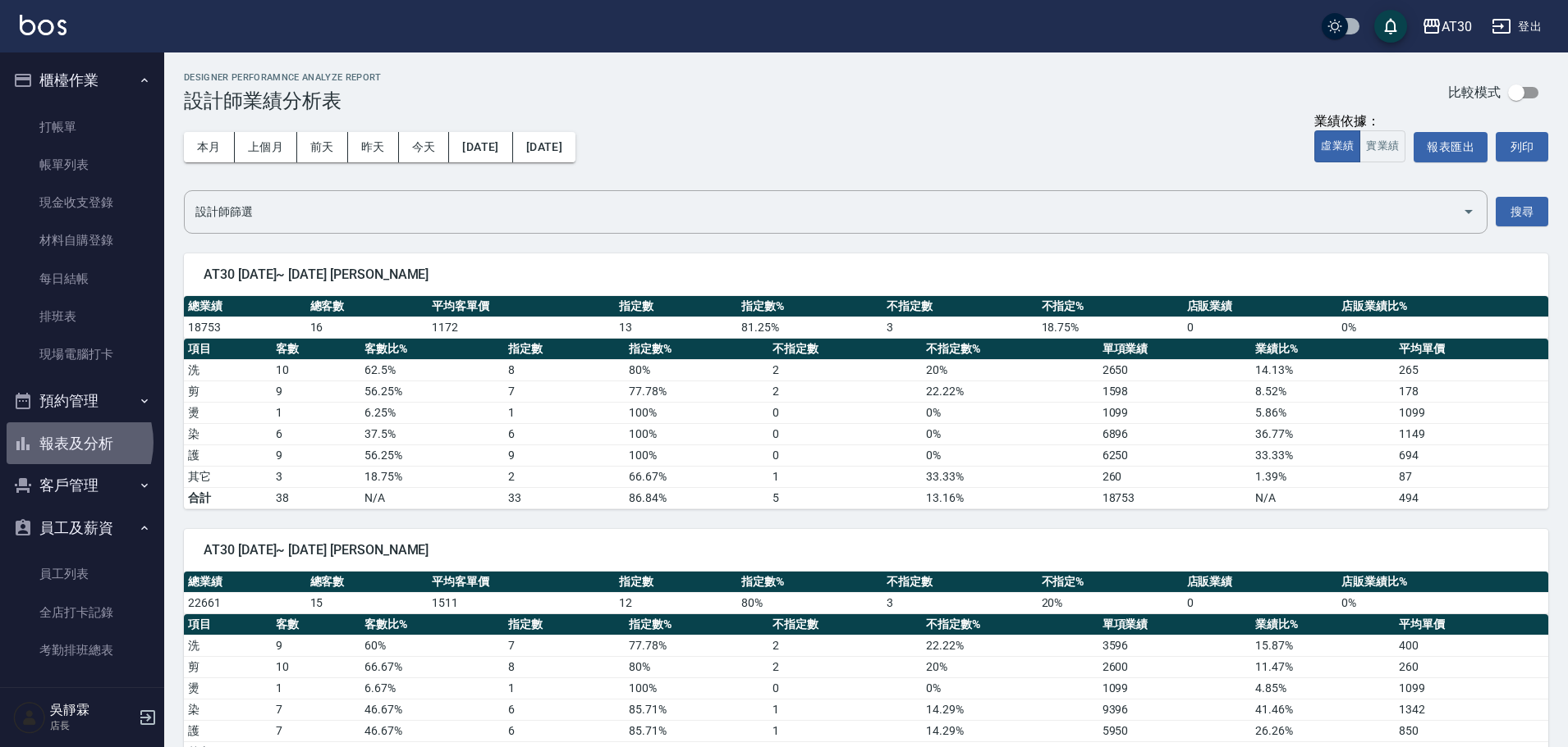
click at [63, 443] on button "報表及分析" at bounding box center [82, 444] width 151 height 43
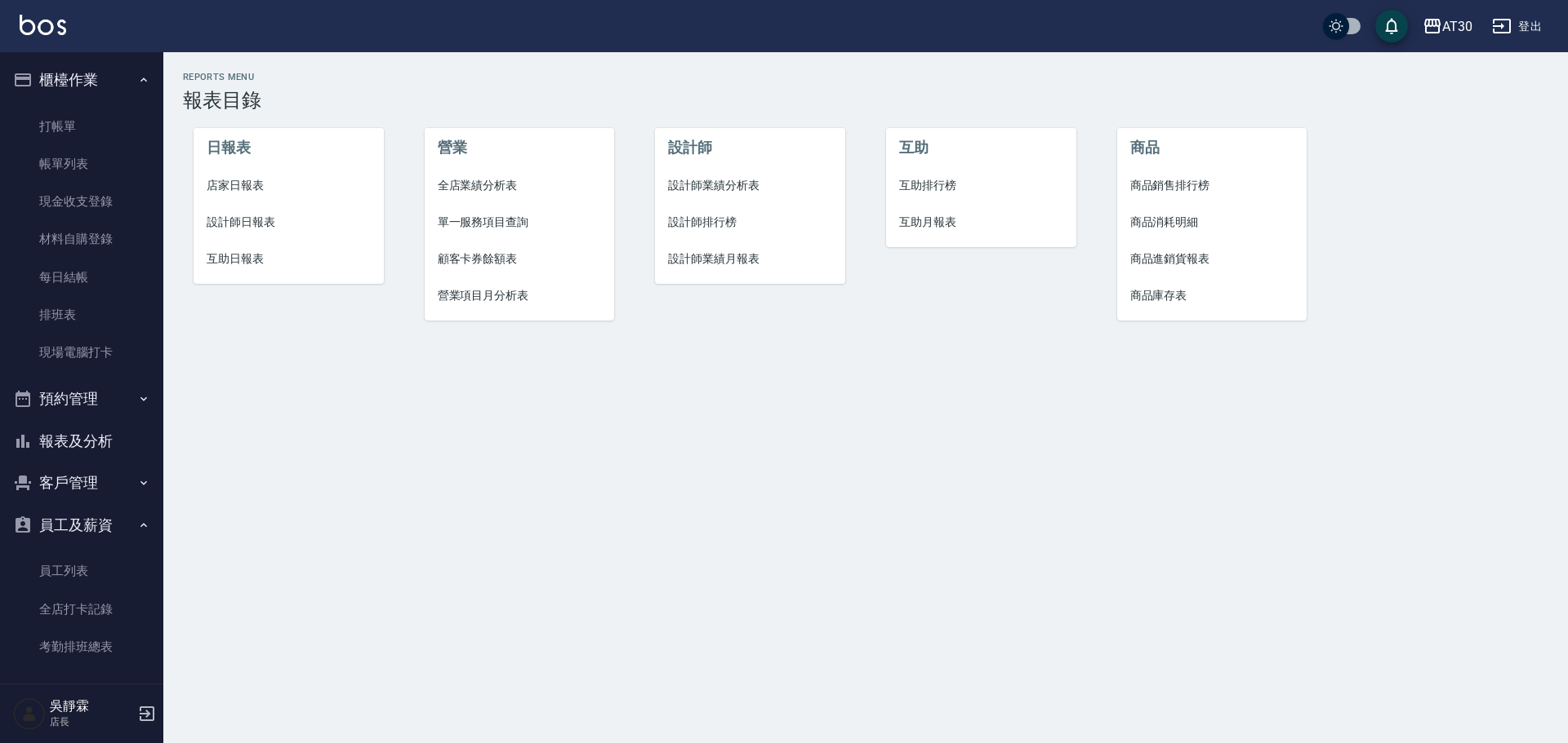
click at [683, 243] on li "設計師業績月報表" at bounding box center [749, 259] width 190 height 37
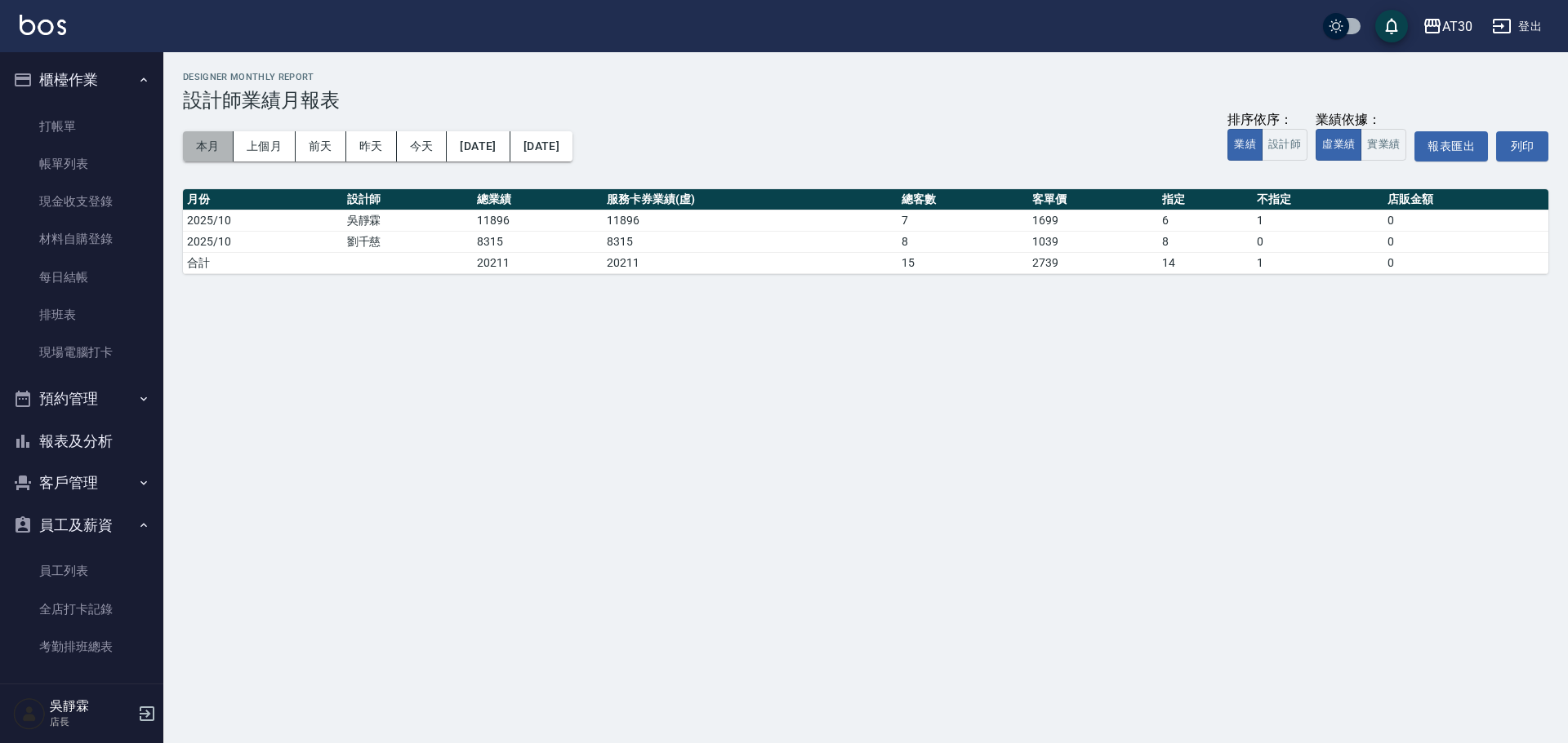
click at [201, 137] on button "本月" at bounding box center [208, 146] width 51 height 30
click at [95, 444] on button "報表及分析" at bounding box center [82, 441] width 150 height 42
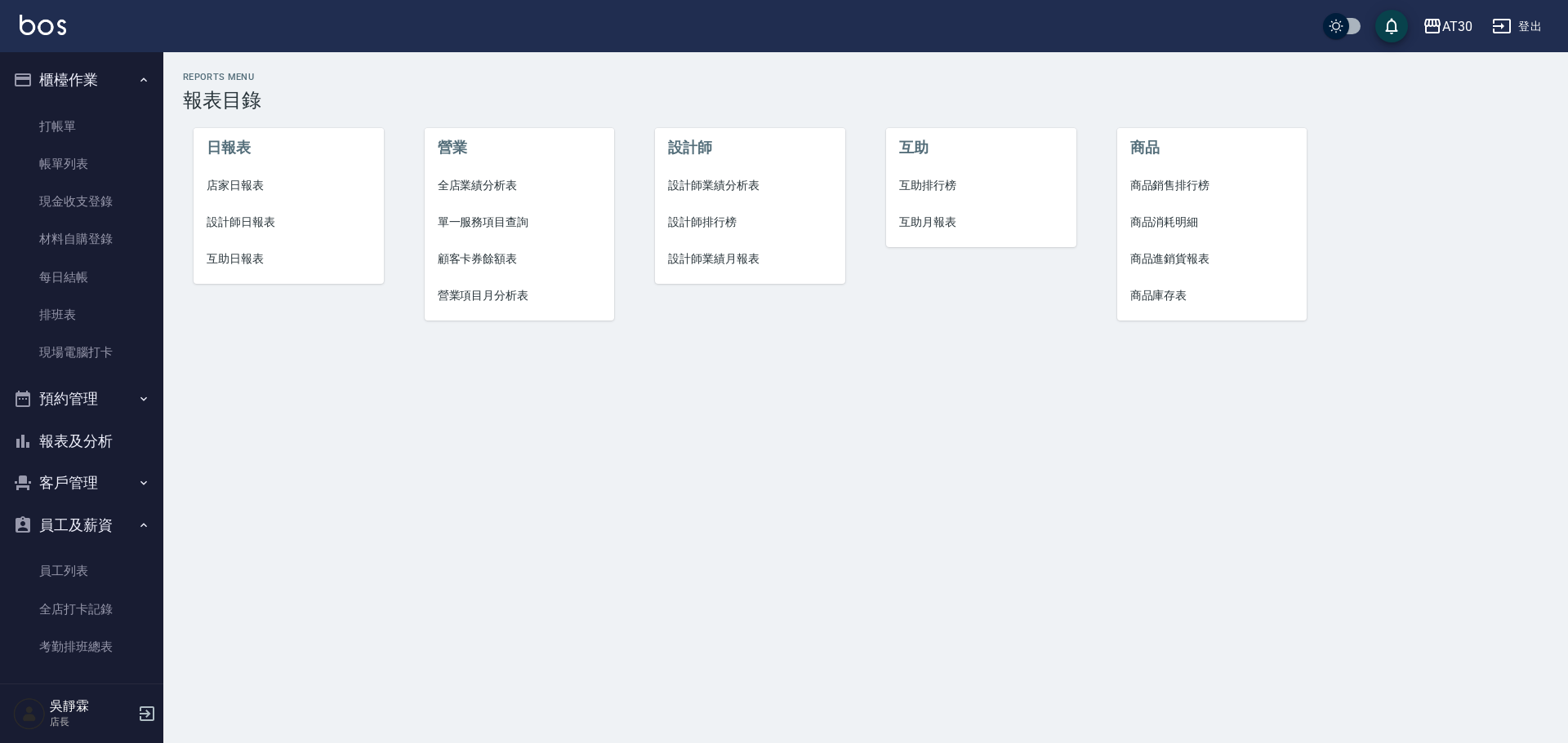
click at [717, 223] on span "設計師排行榜" at bounding box center [750, 223] width 164 height 17
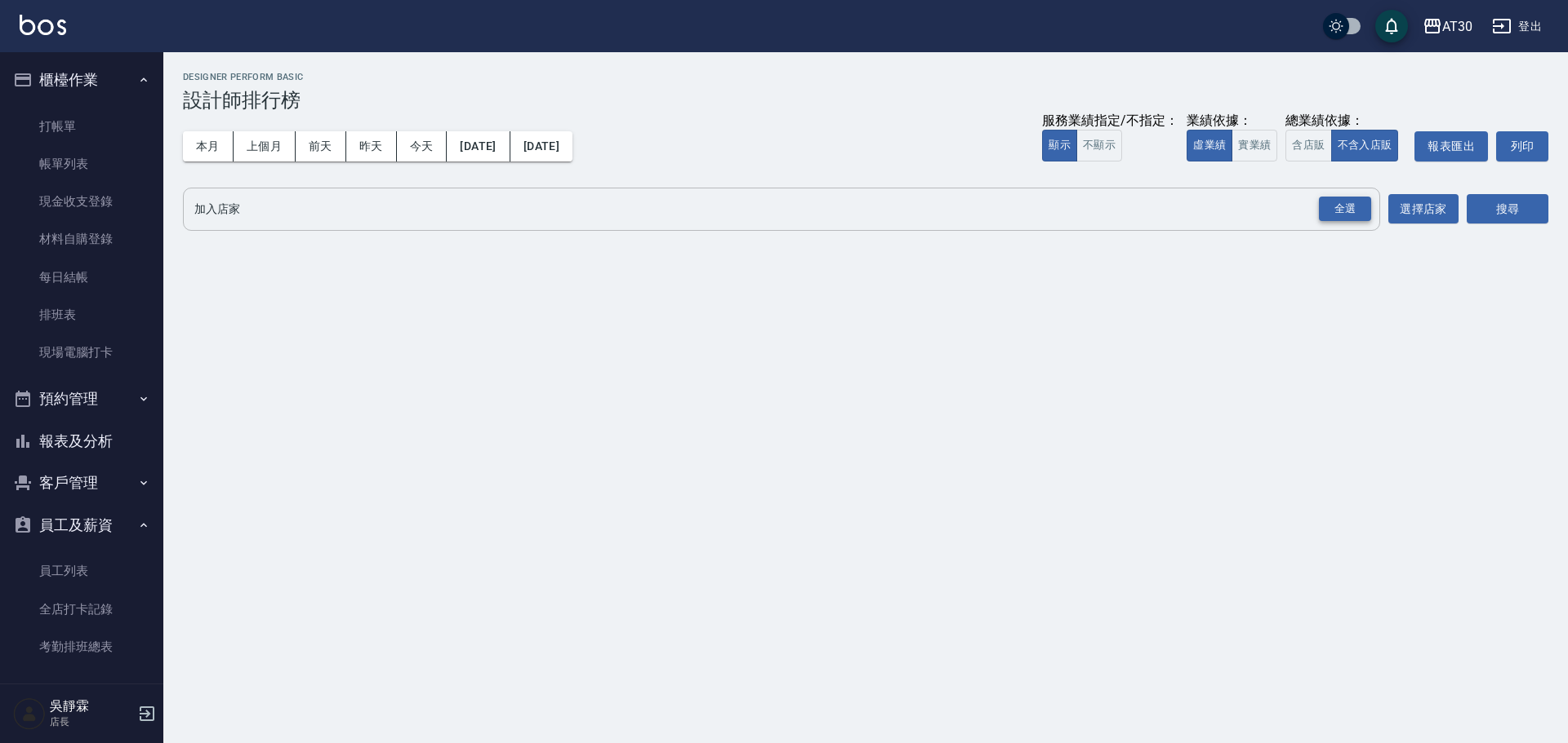
click at [1332, 210] on div "全選" at bounding box center [1345, 209] width 52 height 25
click at [1497, 217] on button "搜尋" at bounding box center [1507, 209] width 82 height 30
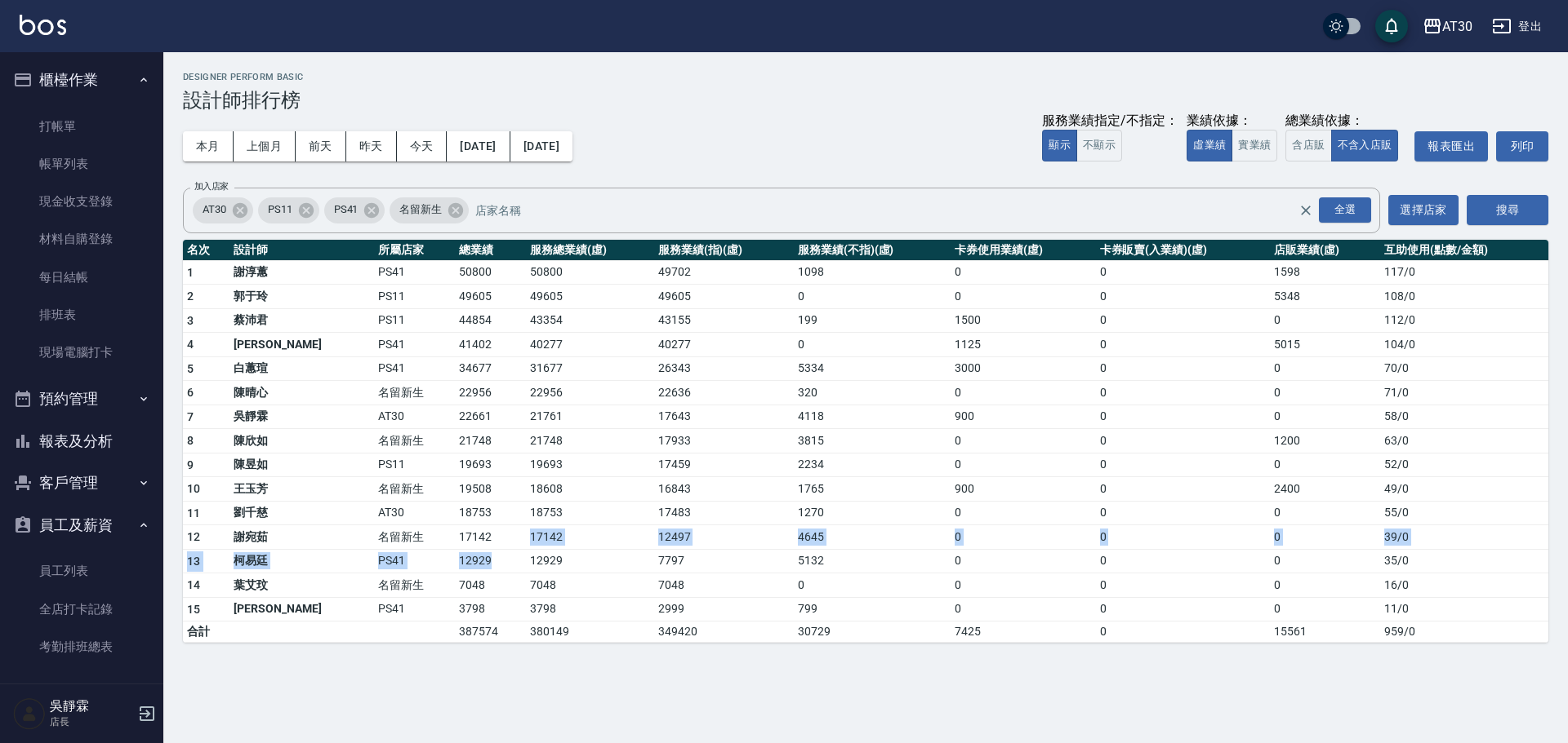
drag, startPoint x: 429, startPoint y: 531, endPoint x: 435, endPoint y: 554, distance: 23.8
click at [435, 554] on tbody "1 謝淳蕙 PS41 50800 50800 49702 1098 0 0 1598 117 / 0 2 郭于玲 PS11 49605 49605 49605…" at bounding box center [866, 451] width 1365 height 383
click at [455, 434] on td "21748" at bounding box center [491, 440] width 71 height 24
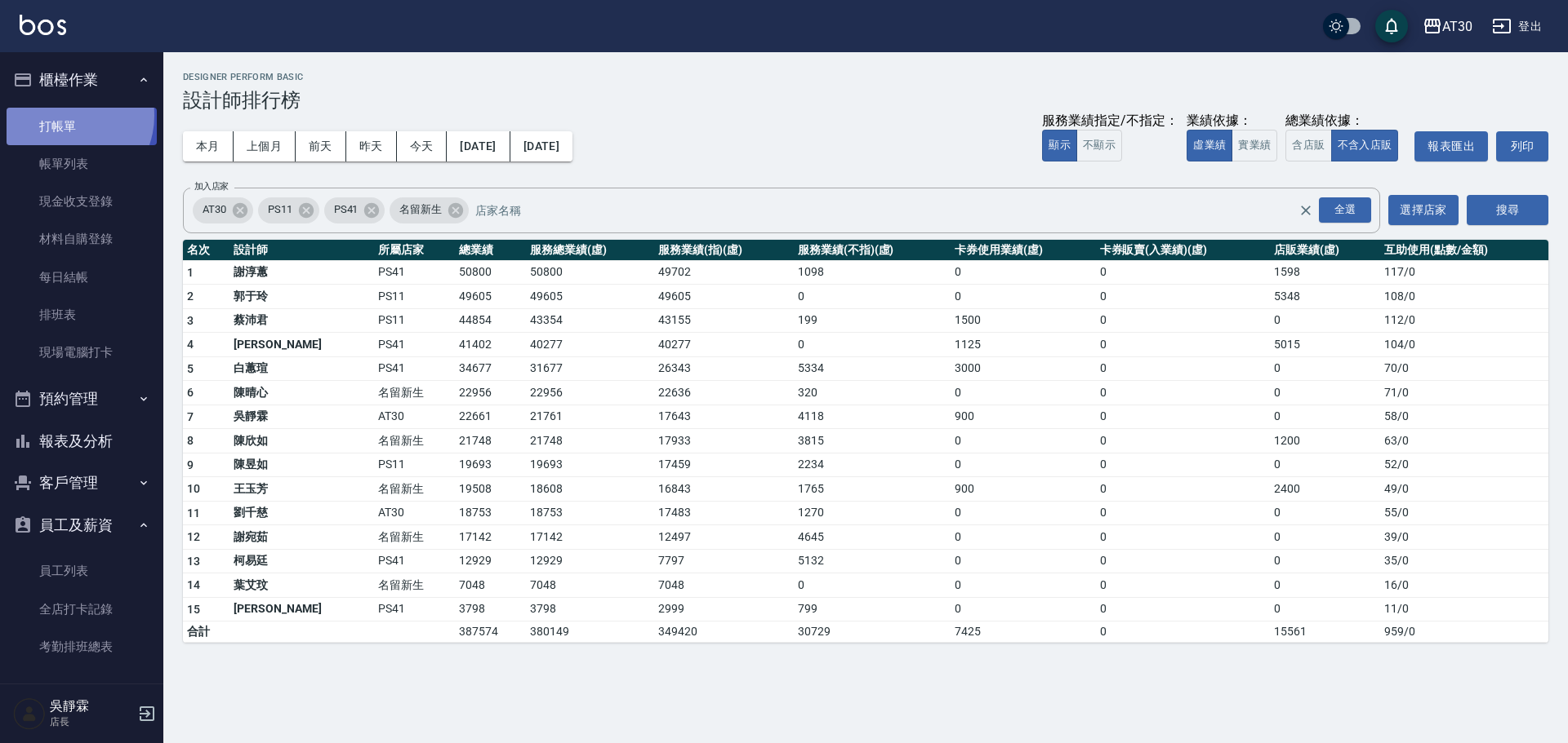
click at [66, 115] on link "打帳單" at bounding box center [82, 126] width 150 height 38
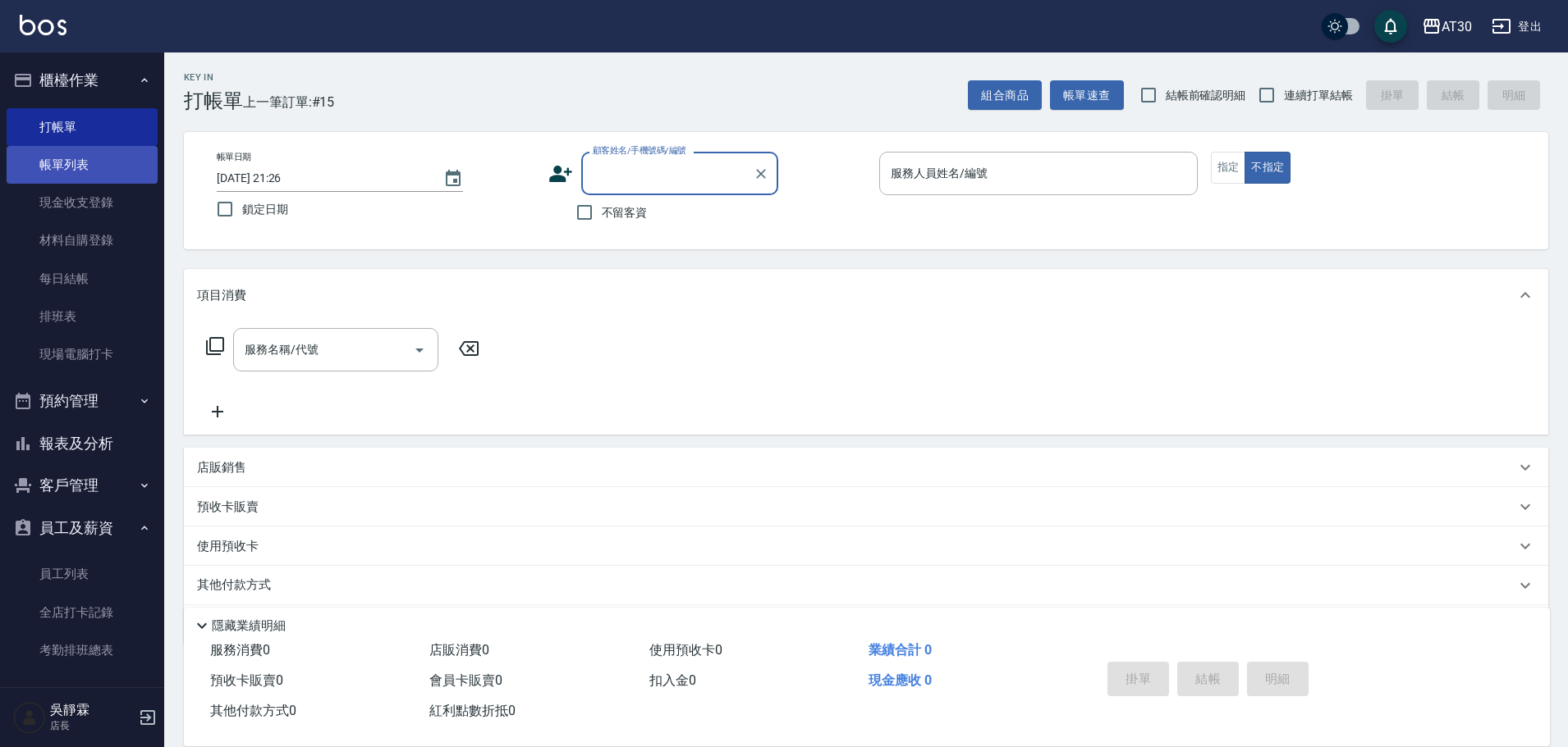
click at [29, 171] on link "帳單列表" at bounding box center [82, 165] width 151 height 38
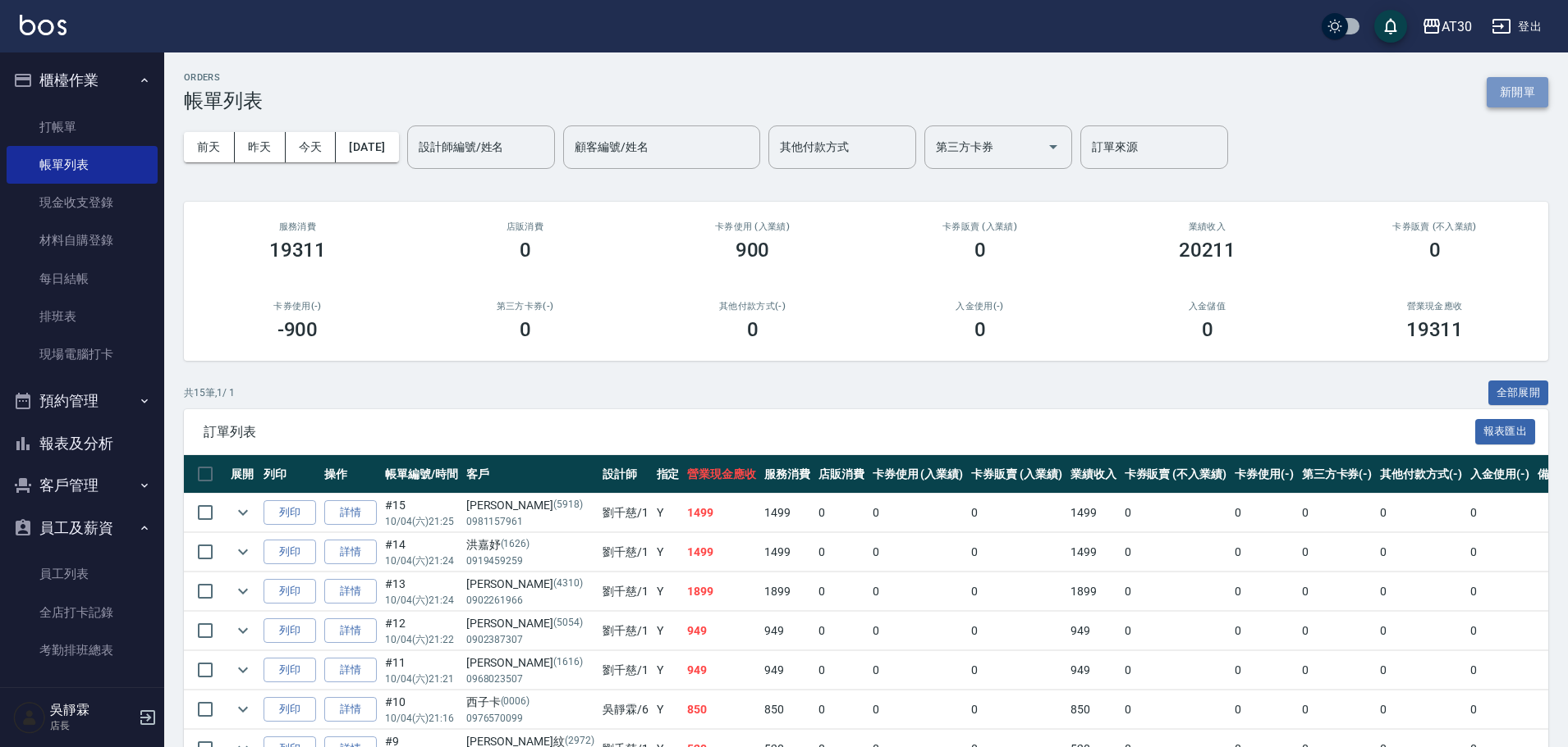
click at [1536, 87] on button "新開單" at bounding box center [1518, 92] width 62 height 30
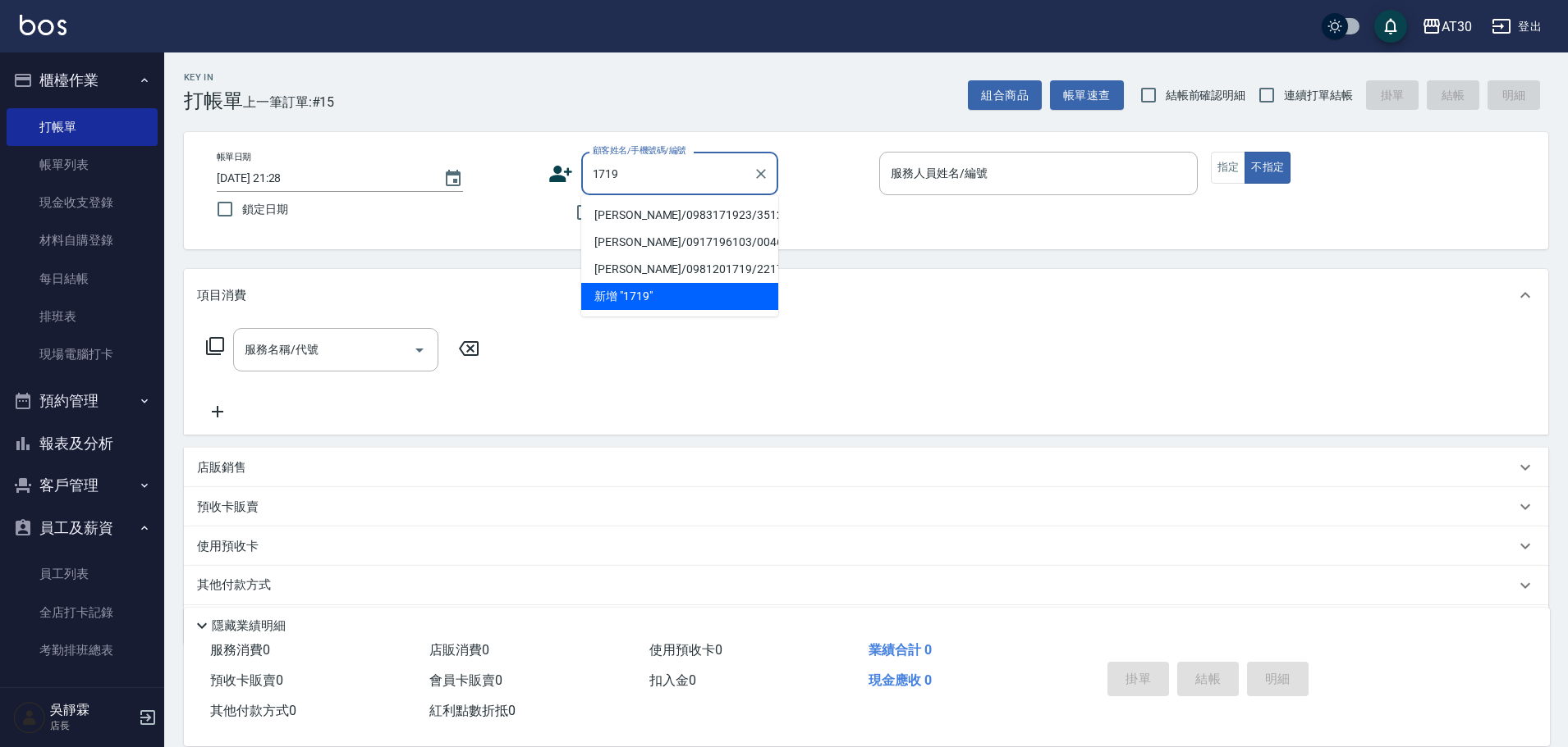
type input "1719"
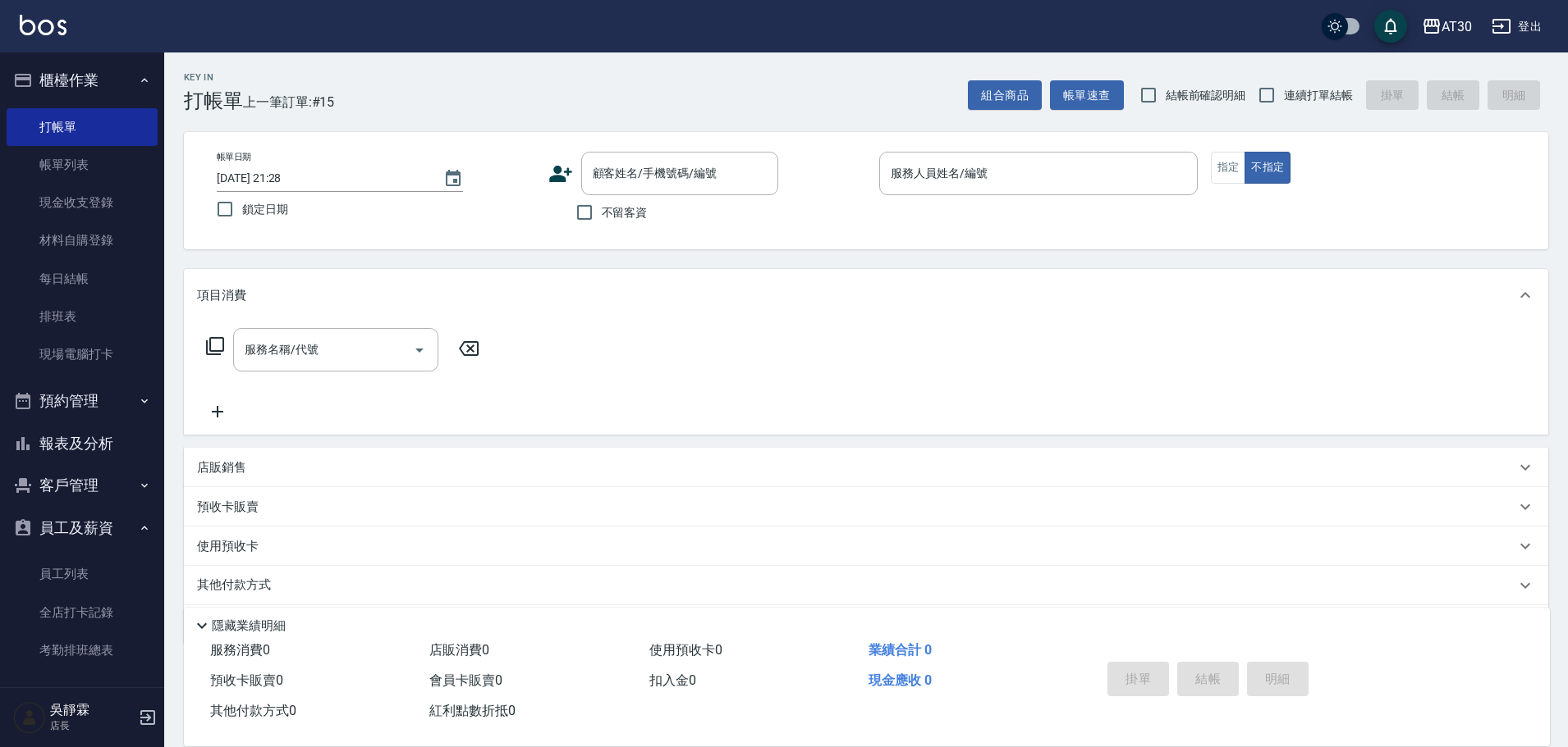
click at [570, 174] on icon at bounding box center [560, 173] width 24 height 24
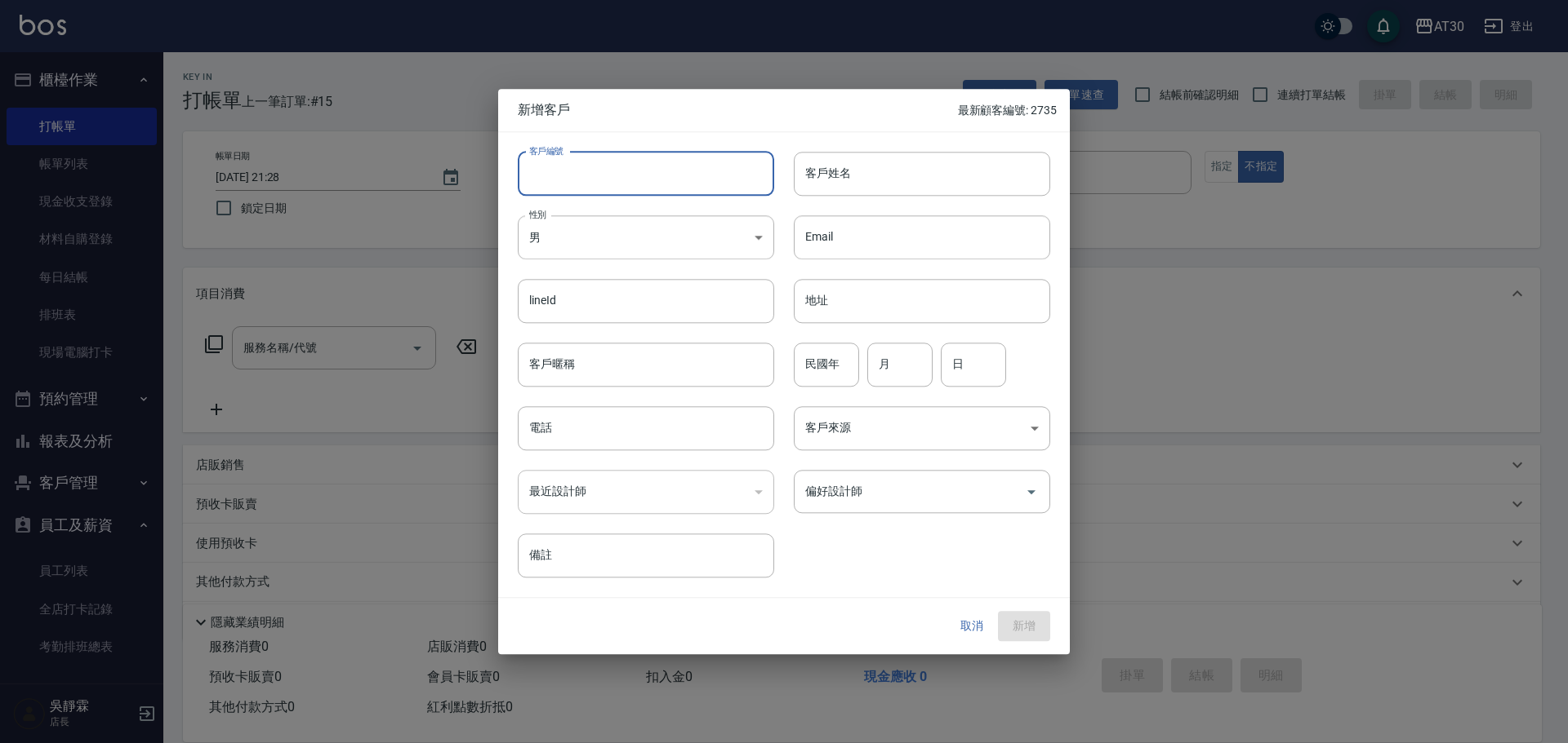
click at [574, 172] on input "客戶編號" at bounding box center [646, 174] width 257 height 44
type input "17"
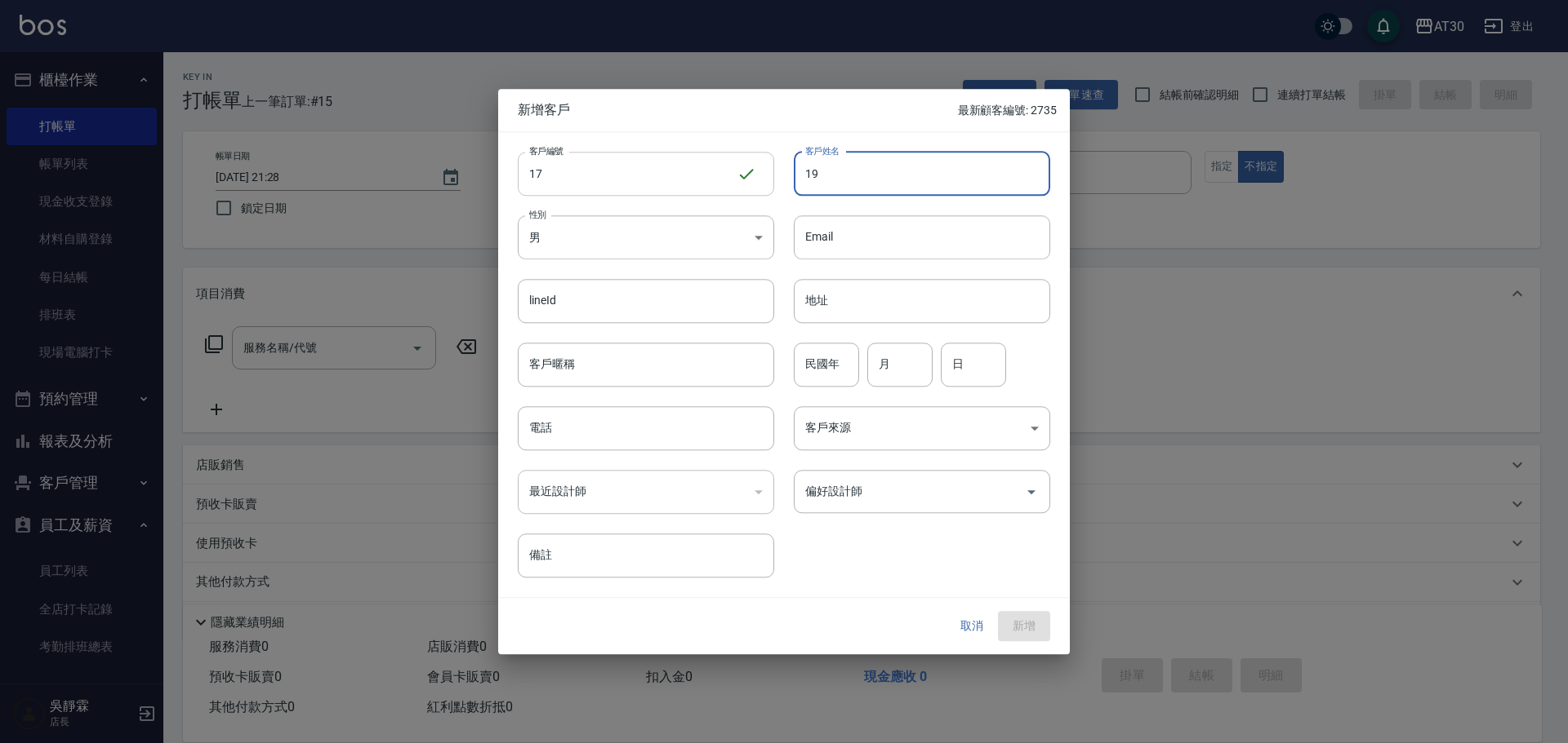
type input "19"
drag, startPoint x: 813, startPoint y: 182, endPoint x: 762, endPoint y: 216, distance: 61.3
click at [762, 215] on div "客戶編號 17 ​ 客戶編號 客戶姓名 19 客戶姓名 性別 男 MALE 性別 Email Email lineId lineId 地址 地址 客戶暱稱 客…" at bounding box center [774, 355] width 552 height 446
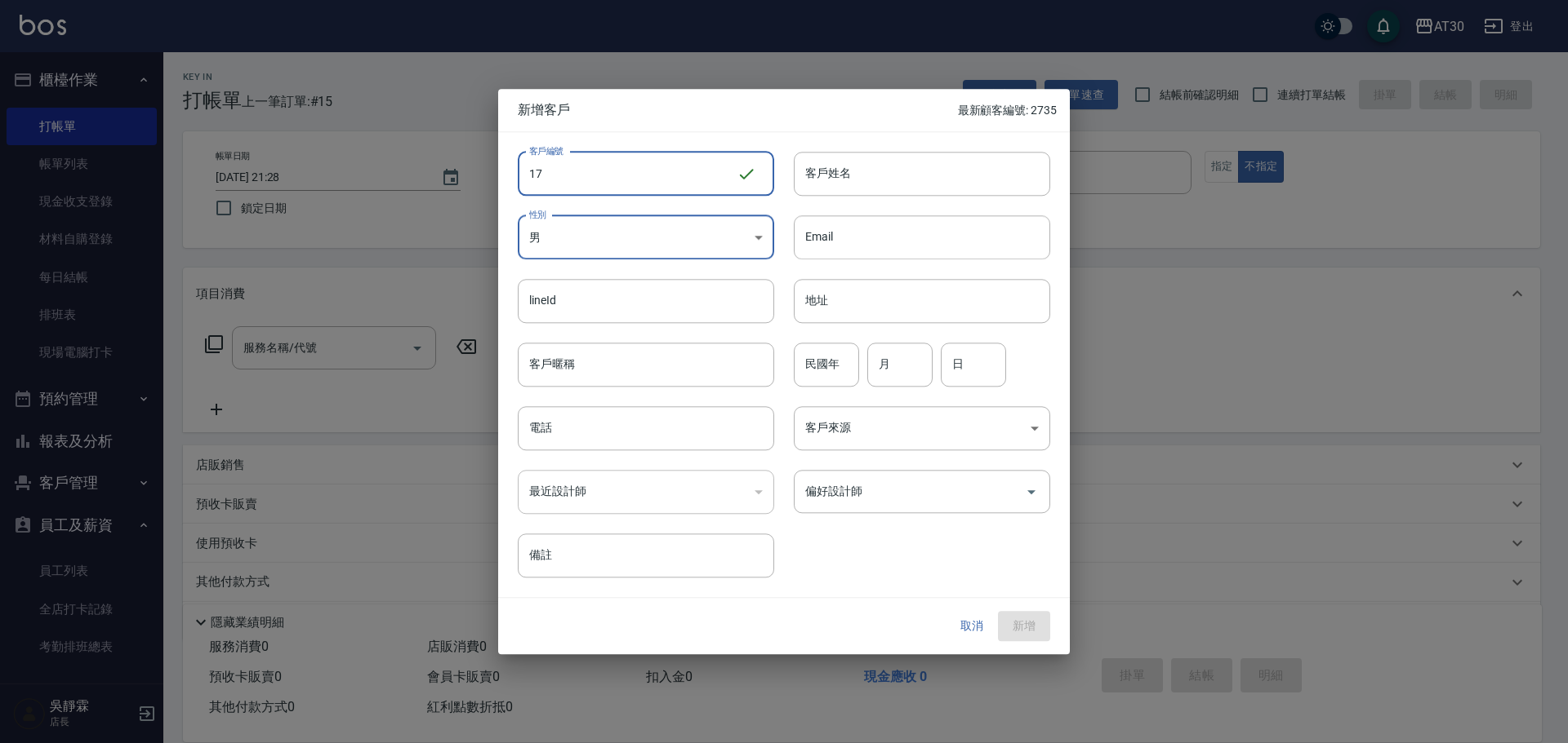
drag, startPoint x: 549, startPoint y: 167, endPoint x: 485, endPoint y: 184, distance: 66.2
click at [485, 184] on div "新增客戶 最新顧客編號: 2735 客戶編號 17 ​ 客戶編號 客戶姓名 客戶姓名 性別 男 MALE 性別 Email Email lineId line…" at bounding box center [784, 371] width 1568 height 743
drag, startPoint x: 554, startPoint y: 174, endPoint x: 446, endPoint y: 188, distance: 108.9
click at [446, 187] on div "新增客戶 最新顧客編號: 2735 客戶編號 17 ​ 客戶編號 客戶姓名 客戶姓名 性別 男 MALE 性別 Email Email lineId line…" at bounding box center [784, 371] width 1568 height 743
type input "1719"
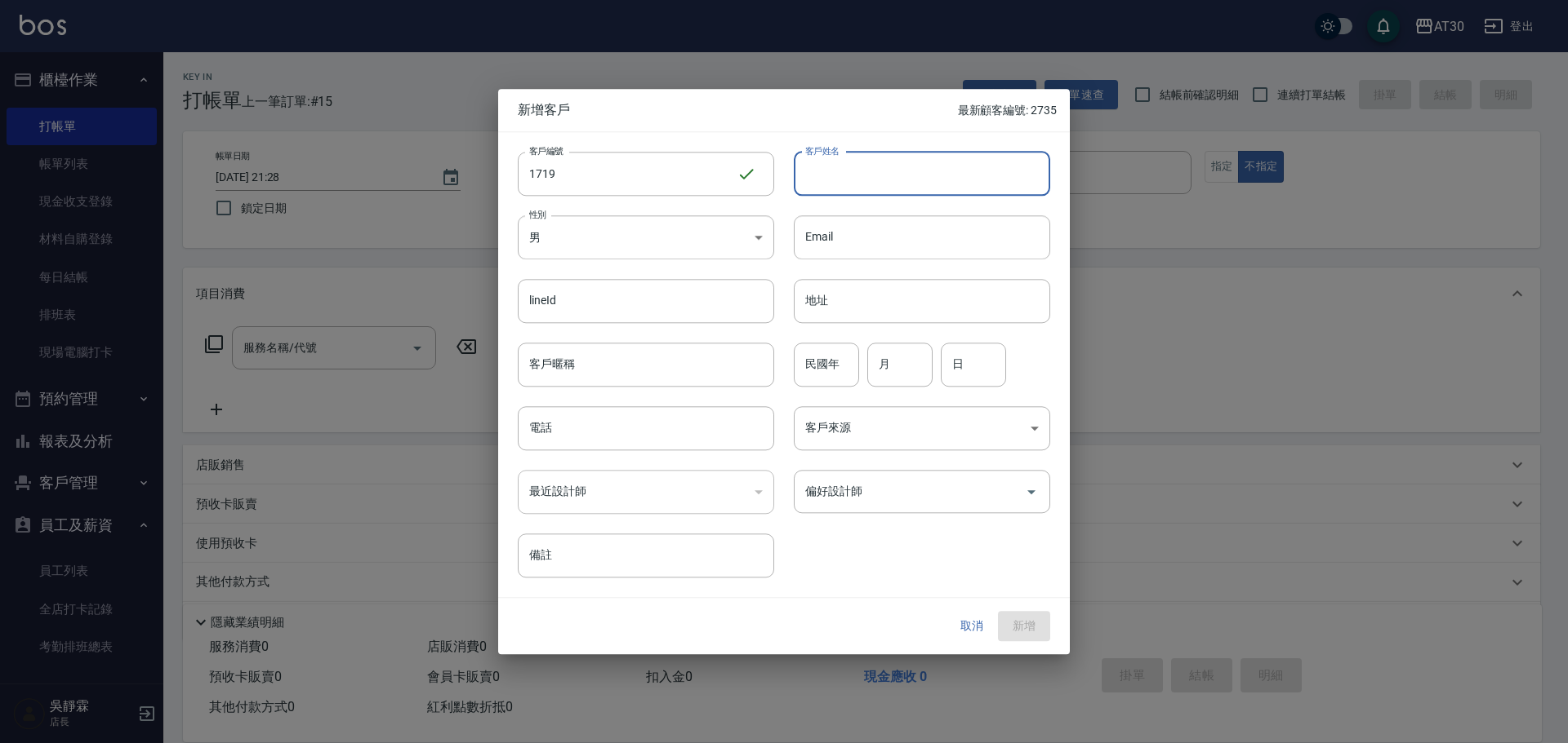
click at [843, 172] on input "客戶姓名" at bounding box center [922, 174] width 257 height 44
type input "x"
type input "林駿杰"
click at [861, 353] on div "民國年 民國年 月 月 日 日" at bounding box center [912, 355] width 276 height 64
click at [804, 363] on input "民國年" at bounding box center [826, 365] width 66 height 44
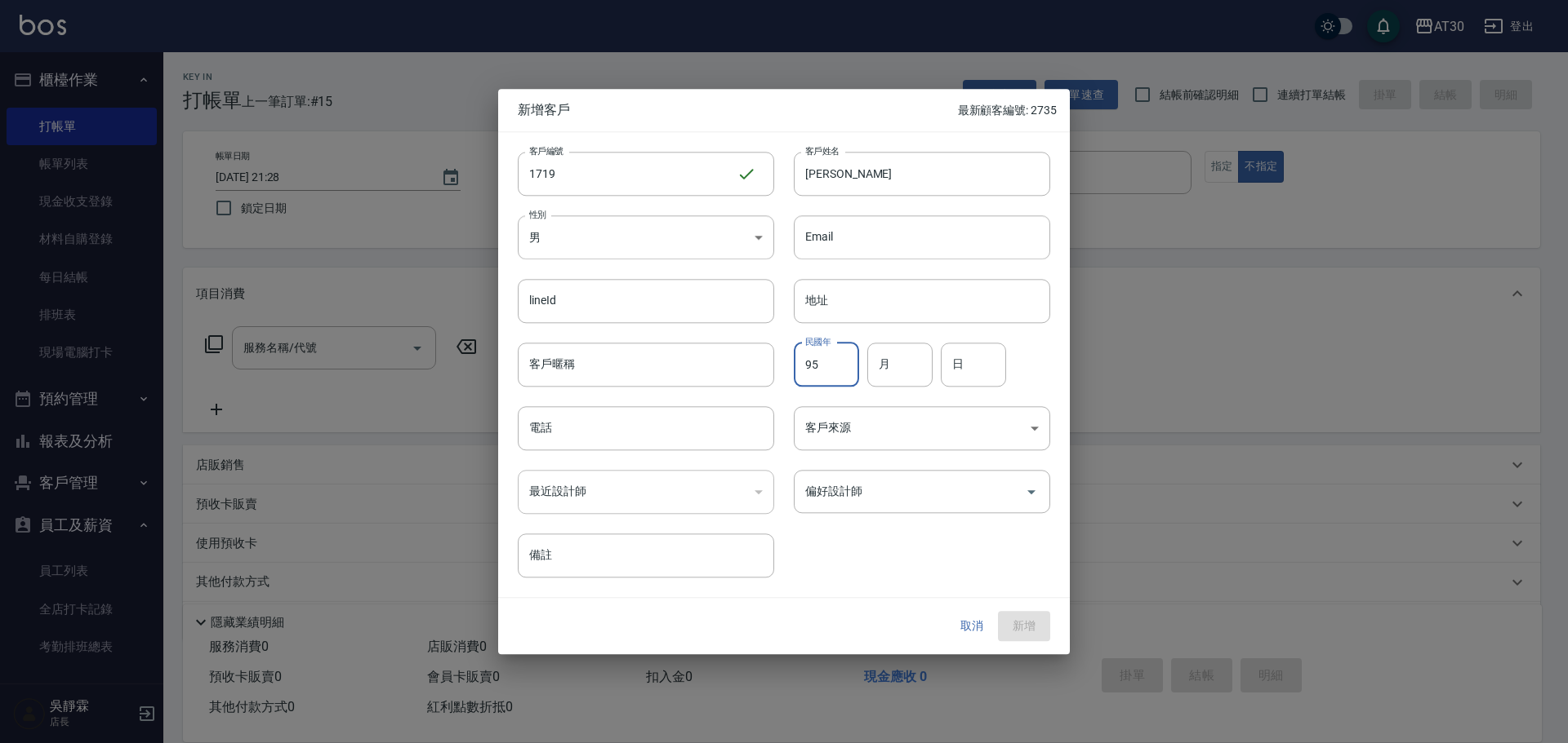
type input "95"
type input "02"
type input "11"
type input "0983782161"
click at [882, 488] on input "偏好設計師" at bounding box center [909, 491] width 217 height 29
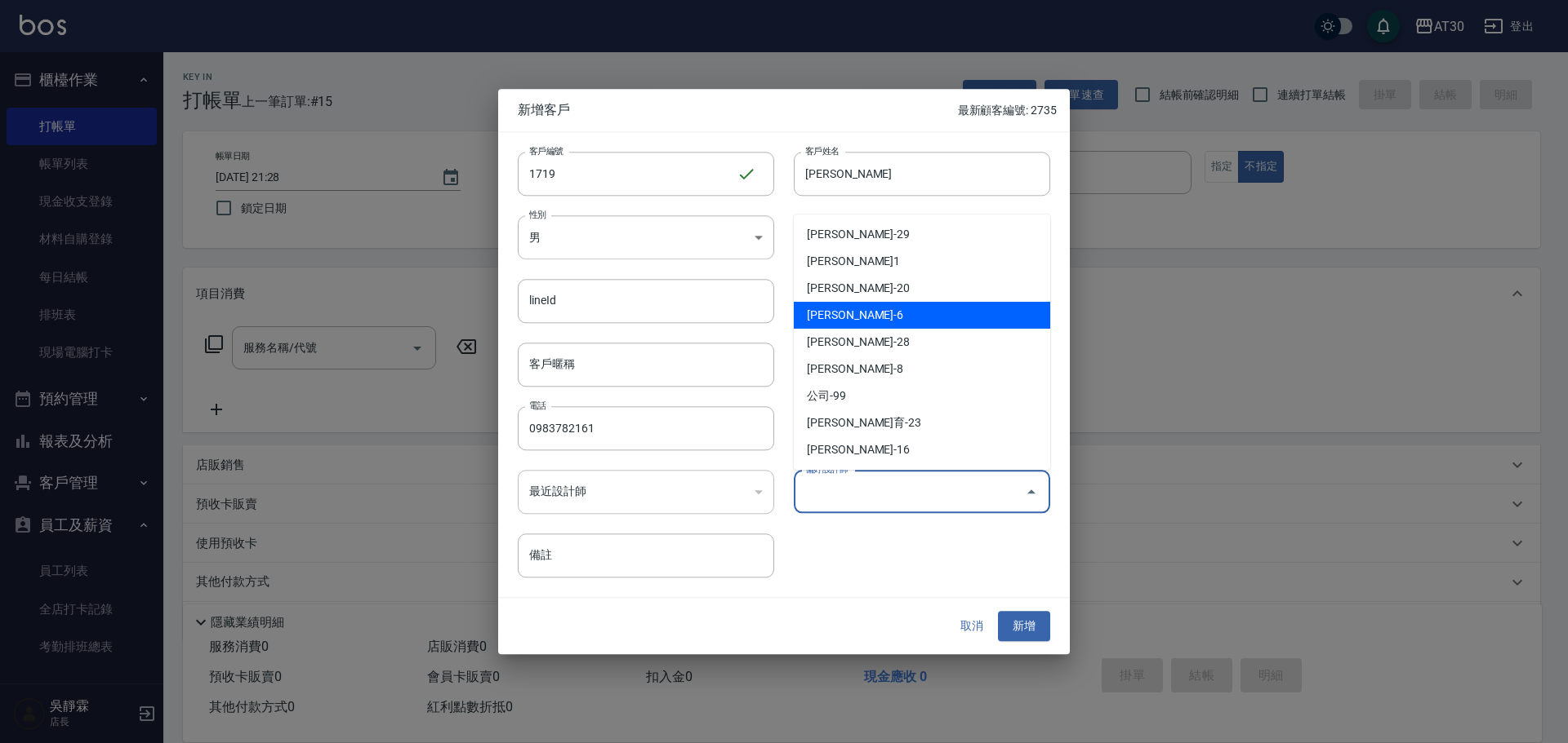
click at [871, 315] on li "吳靜霖-6" at bounding box center [922, 315] width 257 height 27
type input "吳靜霖"
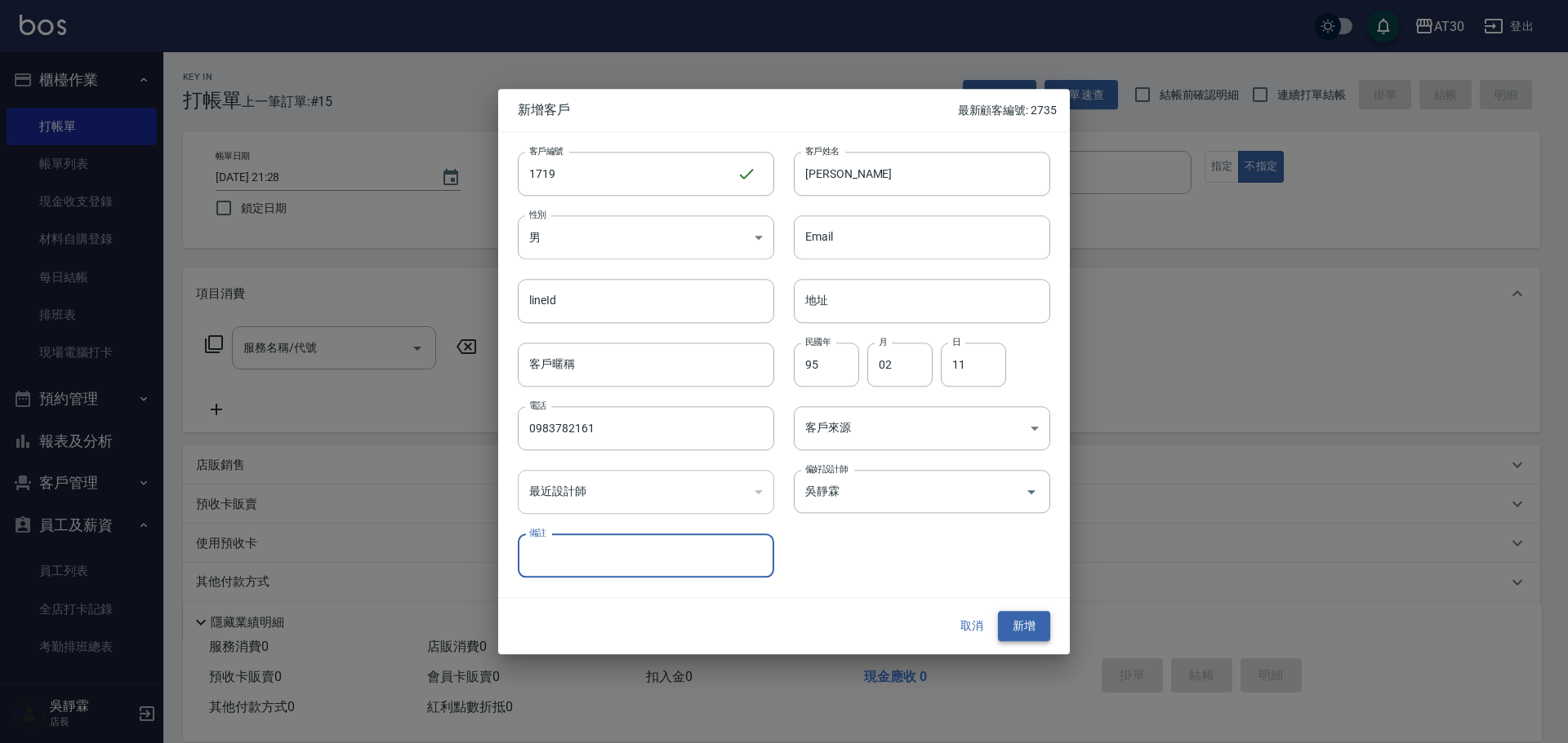
click at [1027, 624] on button "新增" at bounding box center [1024, 626] width 52 height 30
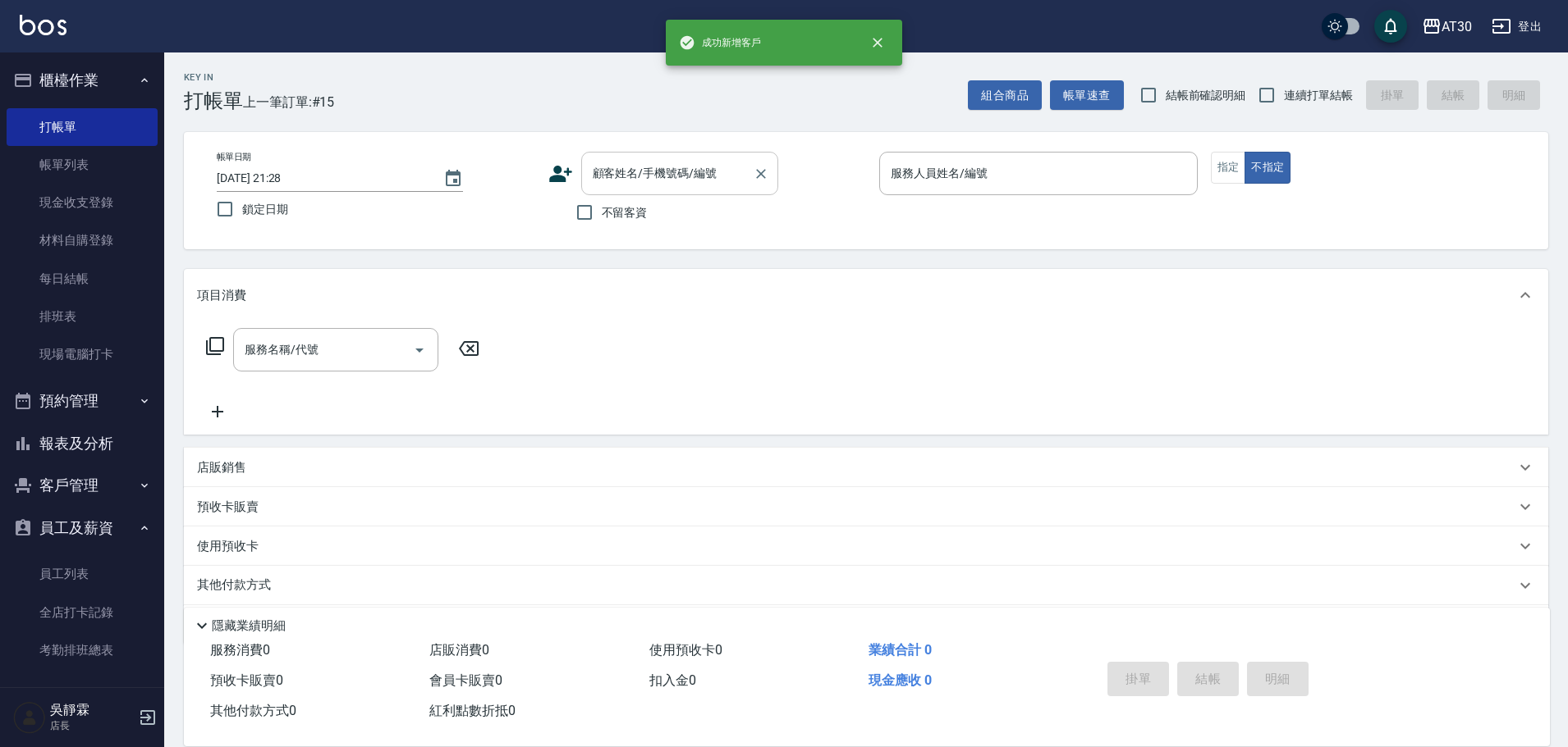
click at [671, 189] on div "顧客姓名/手機號碼/編號" at bounding box center [679, 173] width 197 height 44
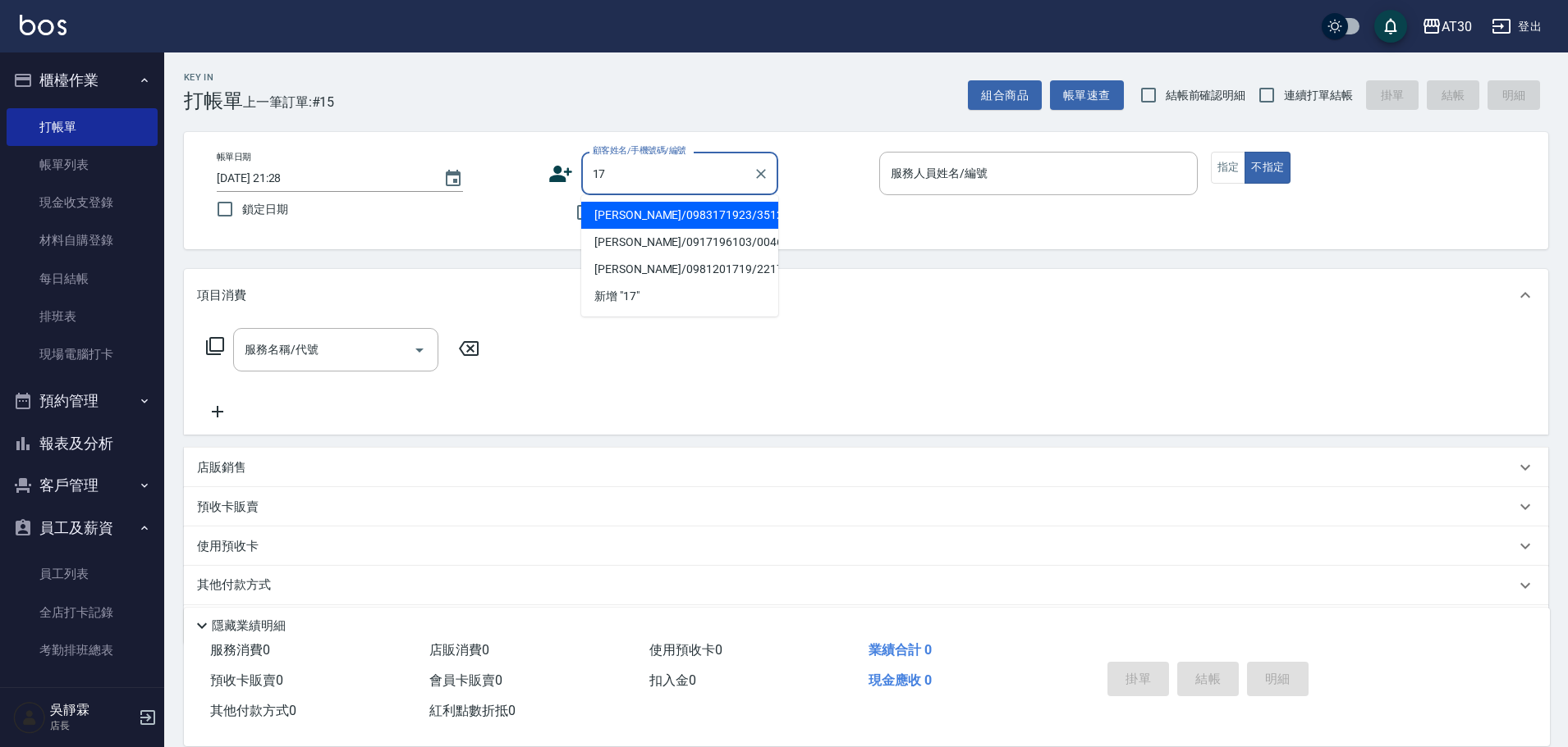
type input "宋家翔/0983171923/3512"
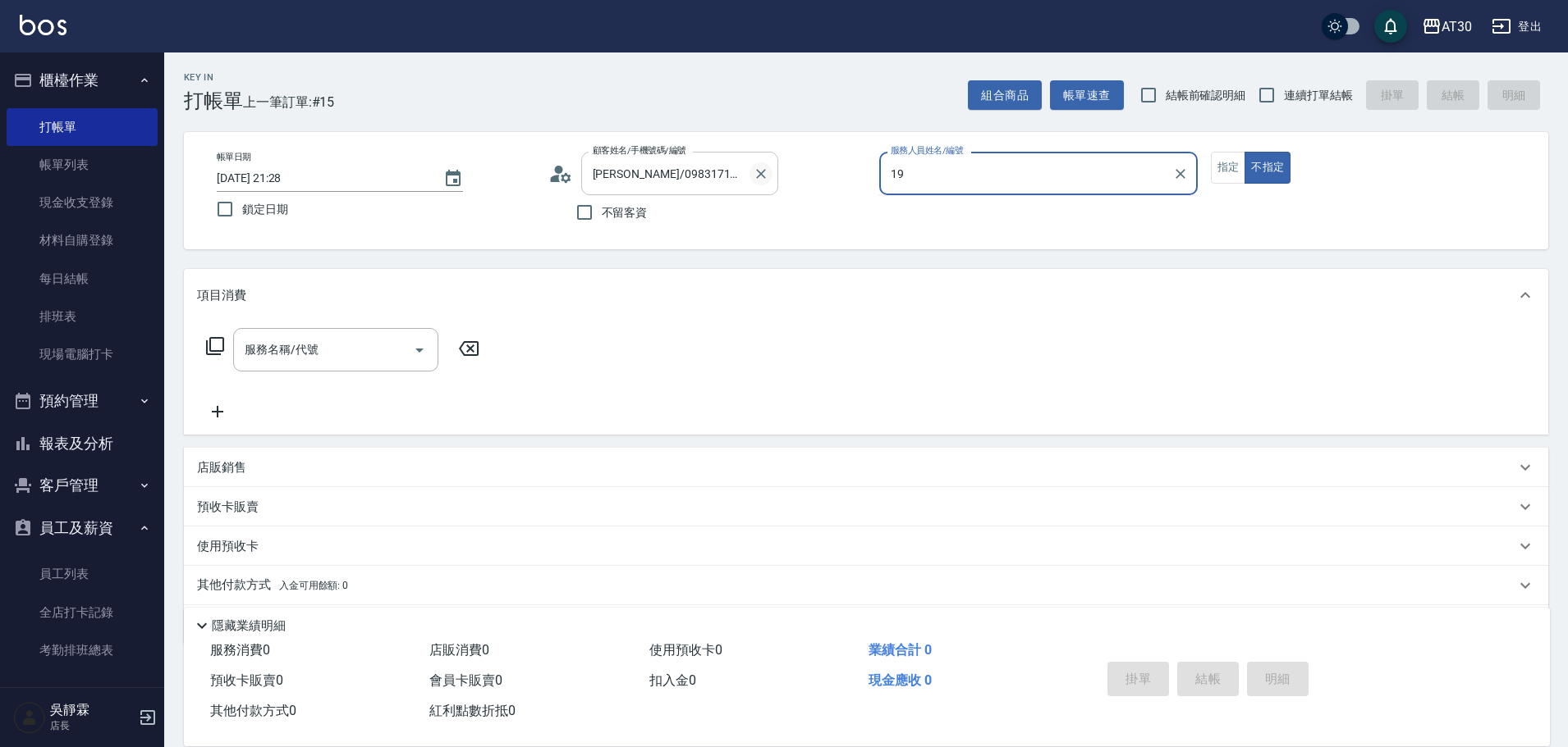
click at [769, 174] on button "Clear" at bounding box center [761, 174] width 23 height 23
type input "19"
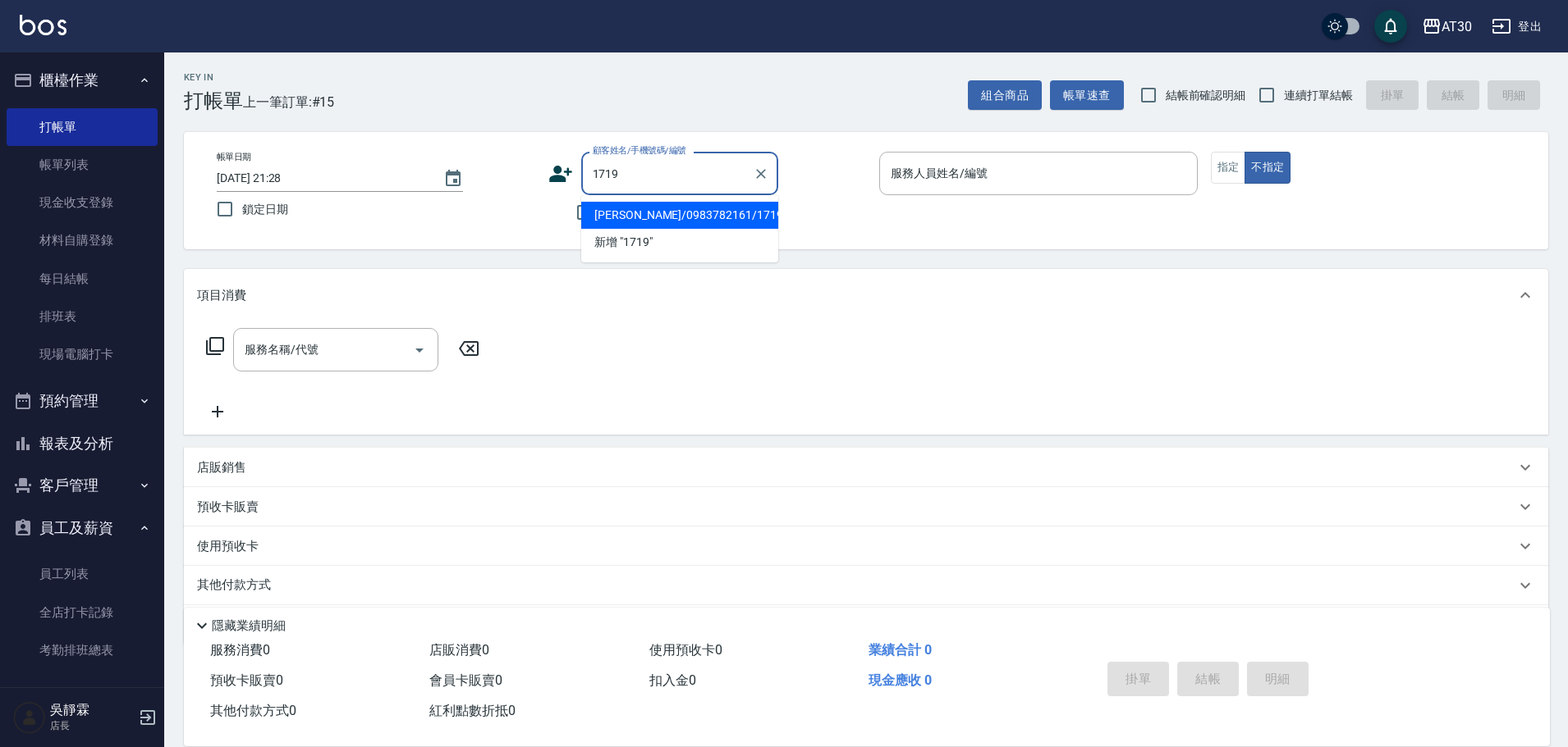
type input "林駿杰/0983782161/1719"
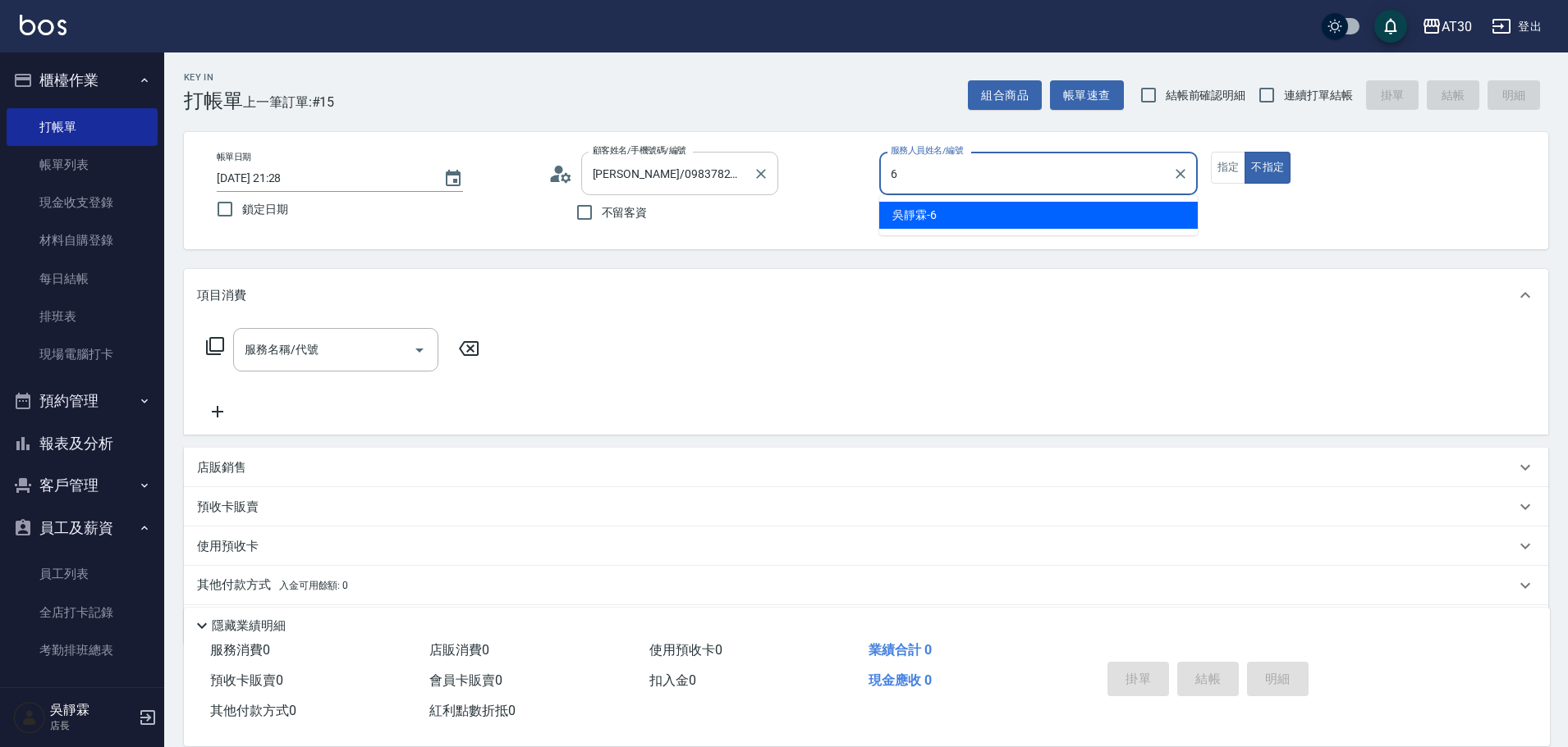
type input "吳靜霖-6"
type button "false"
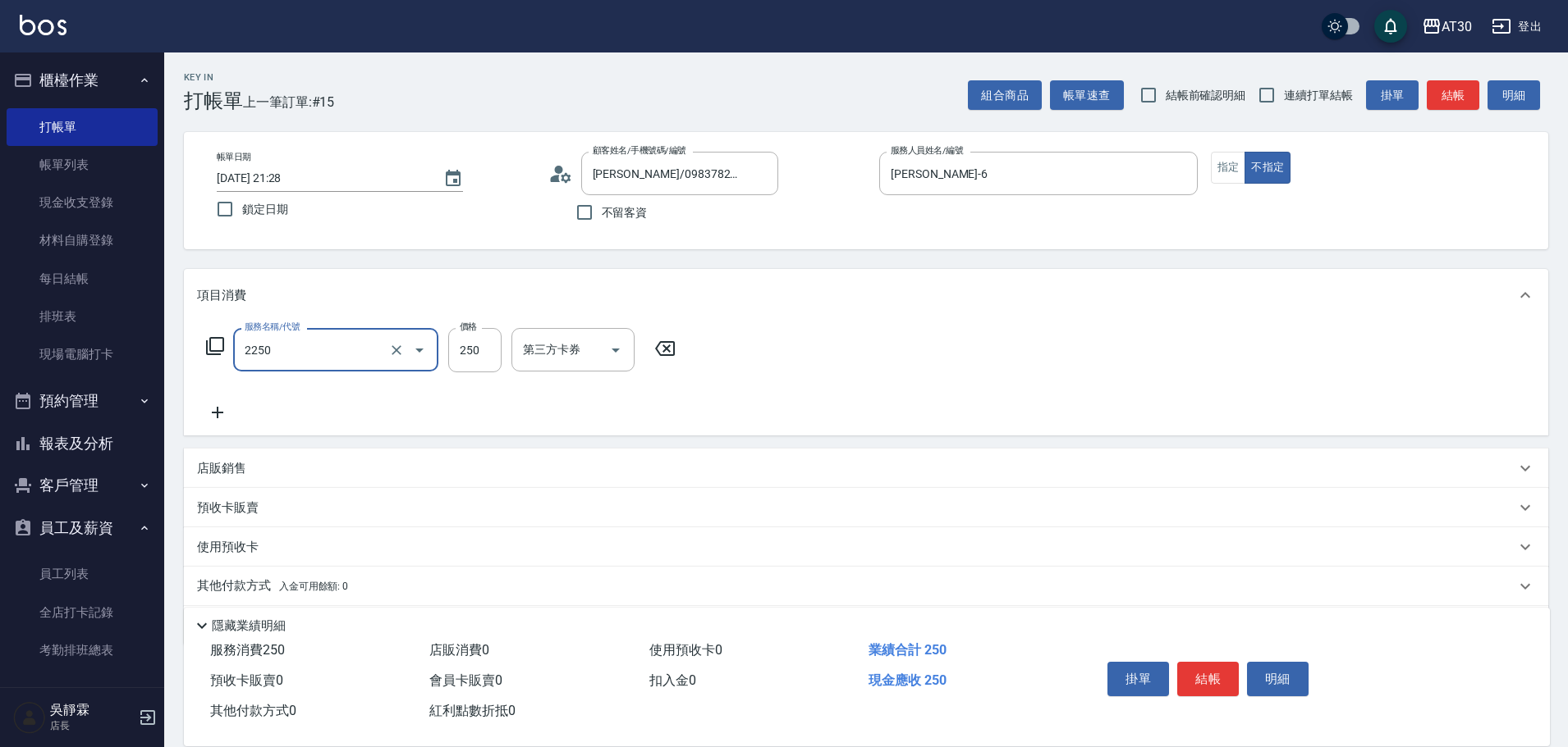
type input "剪髮(2250)"
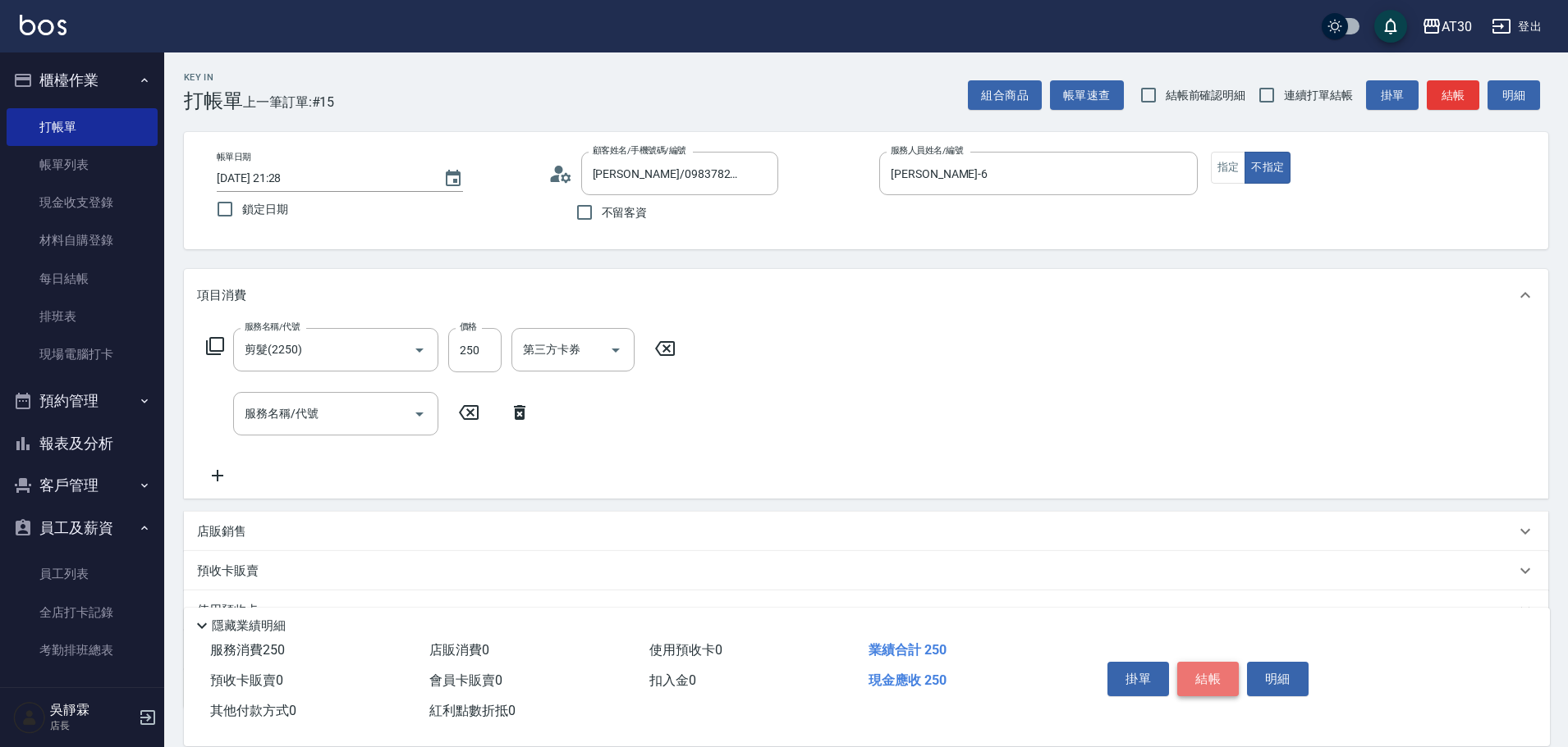
click at [1212, 667] on button "結帳" at bounding box center [1207, 679] width 62 height 35
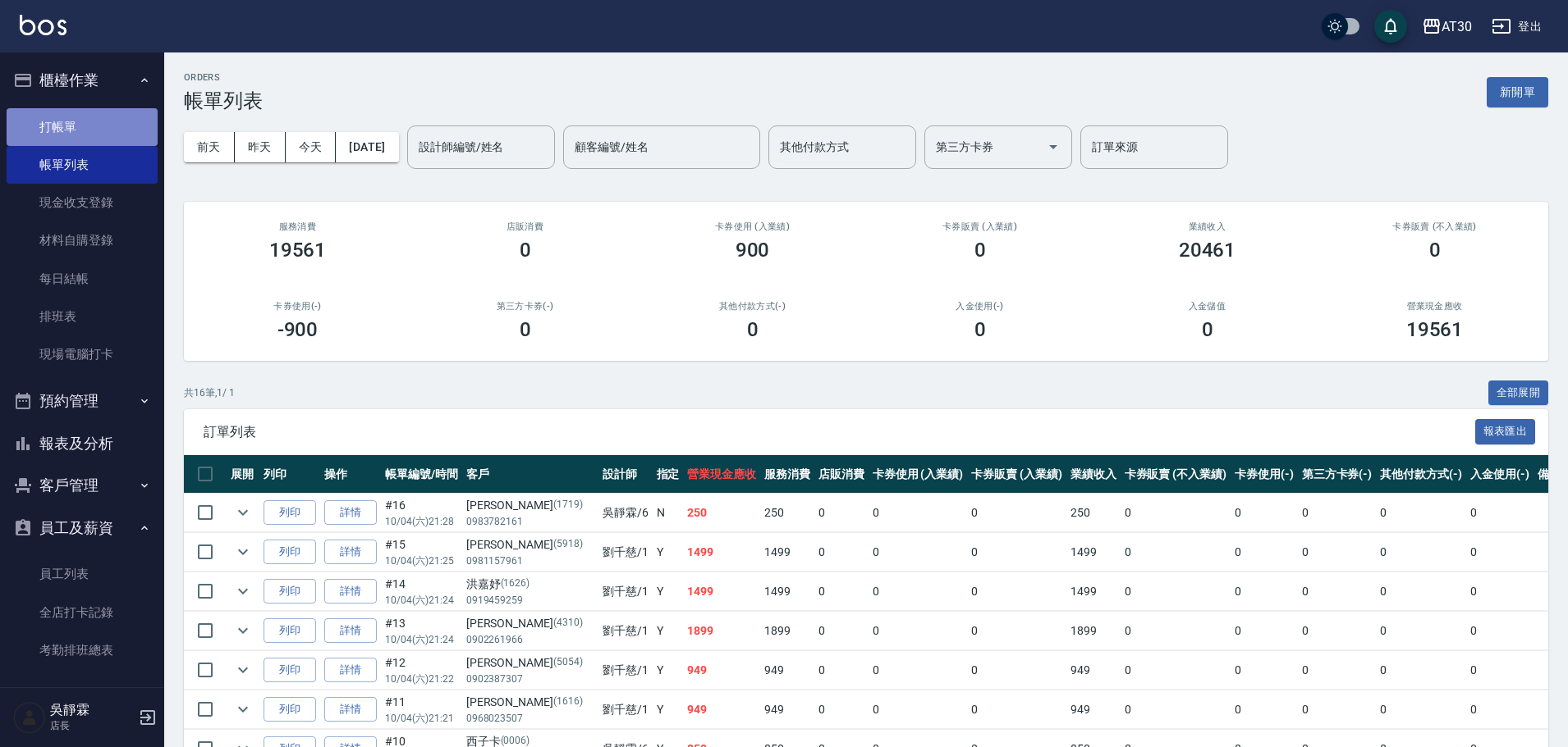
click at [99, 132] on link "打帳單" at bounding box center [82, 127] width 151 height 38
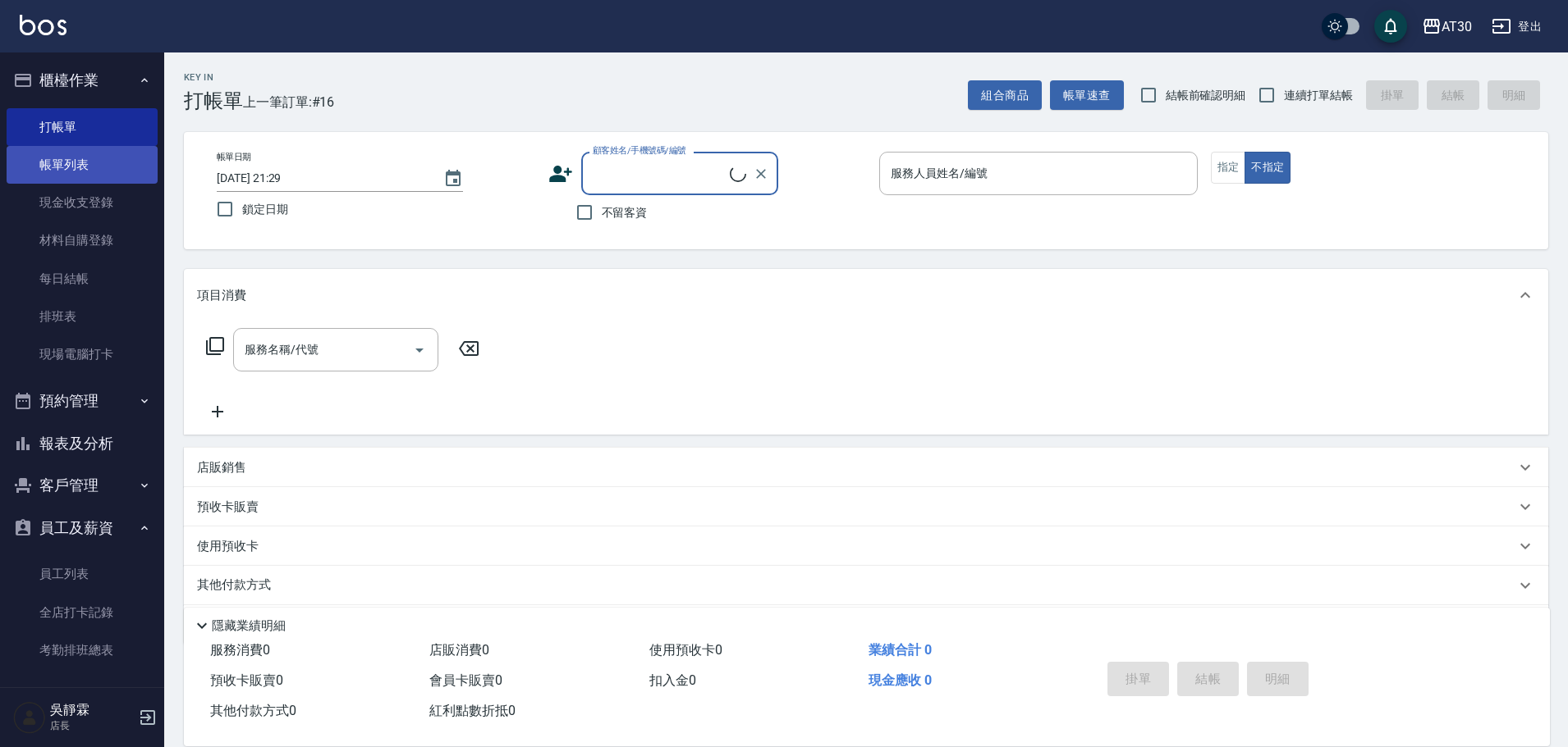
click at [99, 158] on link "帳單列表" at bounding box center [82, 165] width 151 height 38
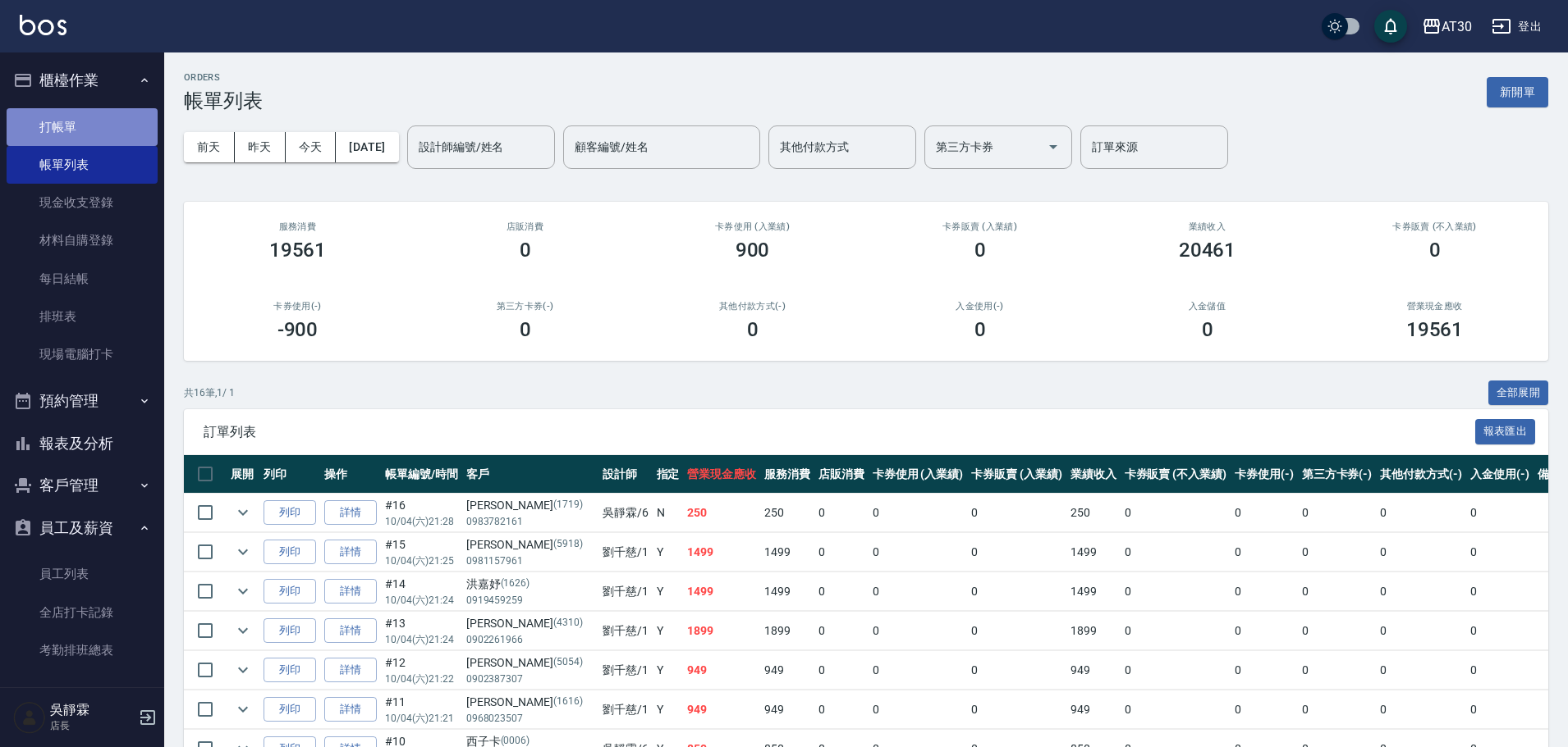
click at [95, 120] on link "打帳單" at bounding box center [82, 127] width 151 height 38
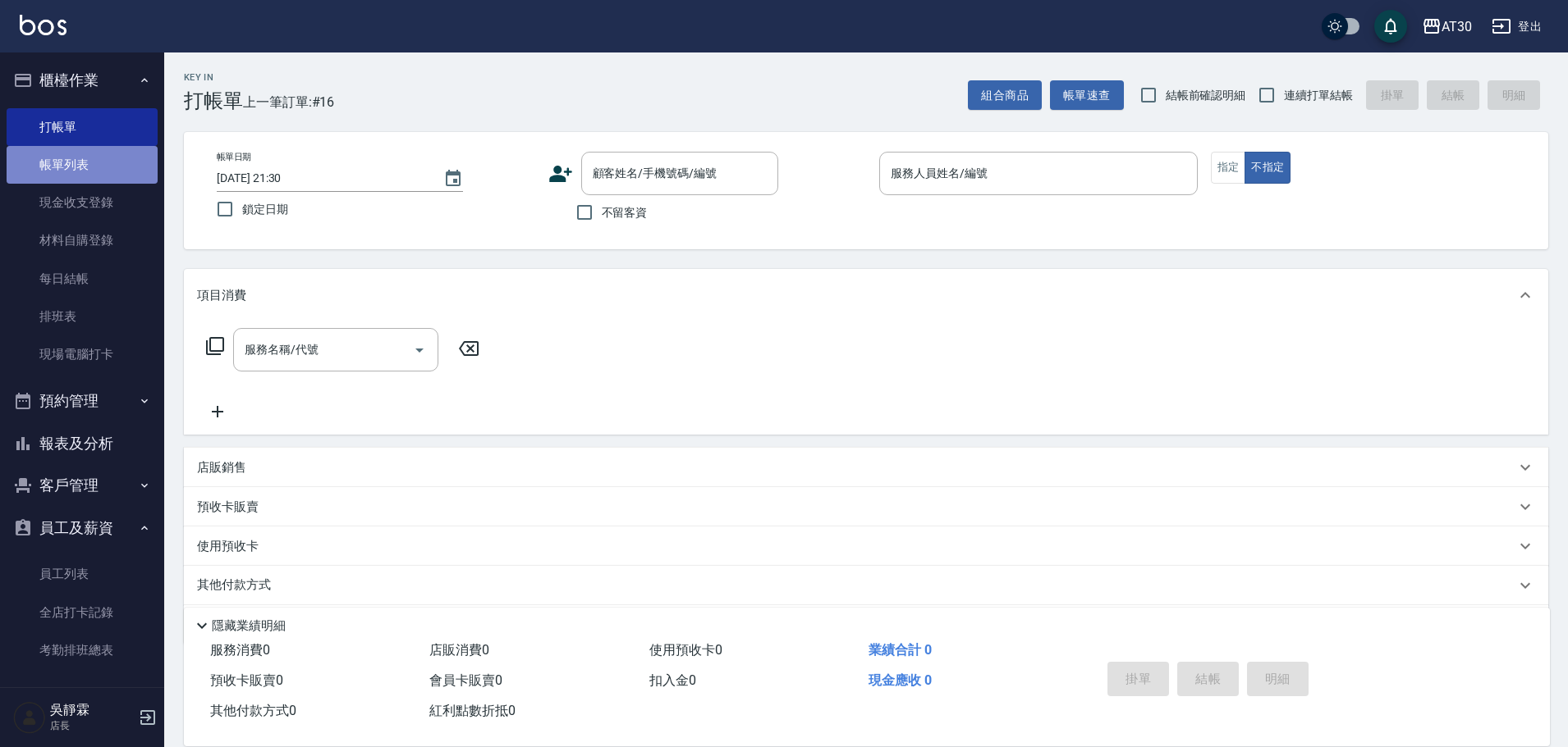
click at [94, 163] on link "帳單列表" at bounding box center [82, 165] width 151 height 38
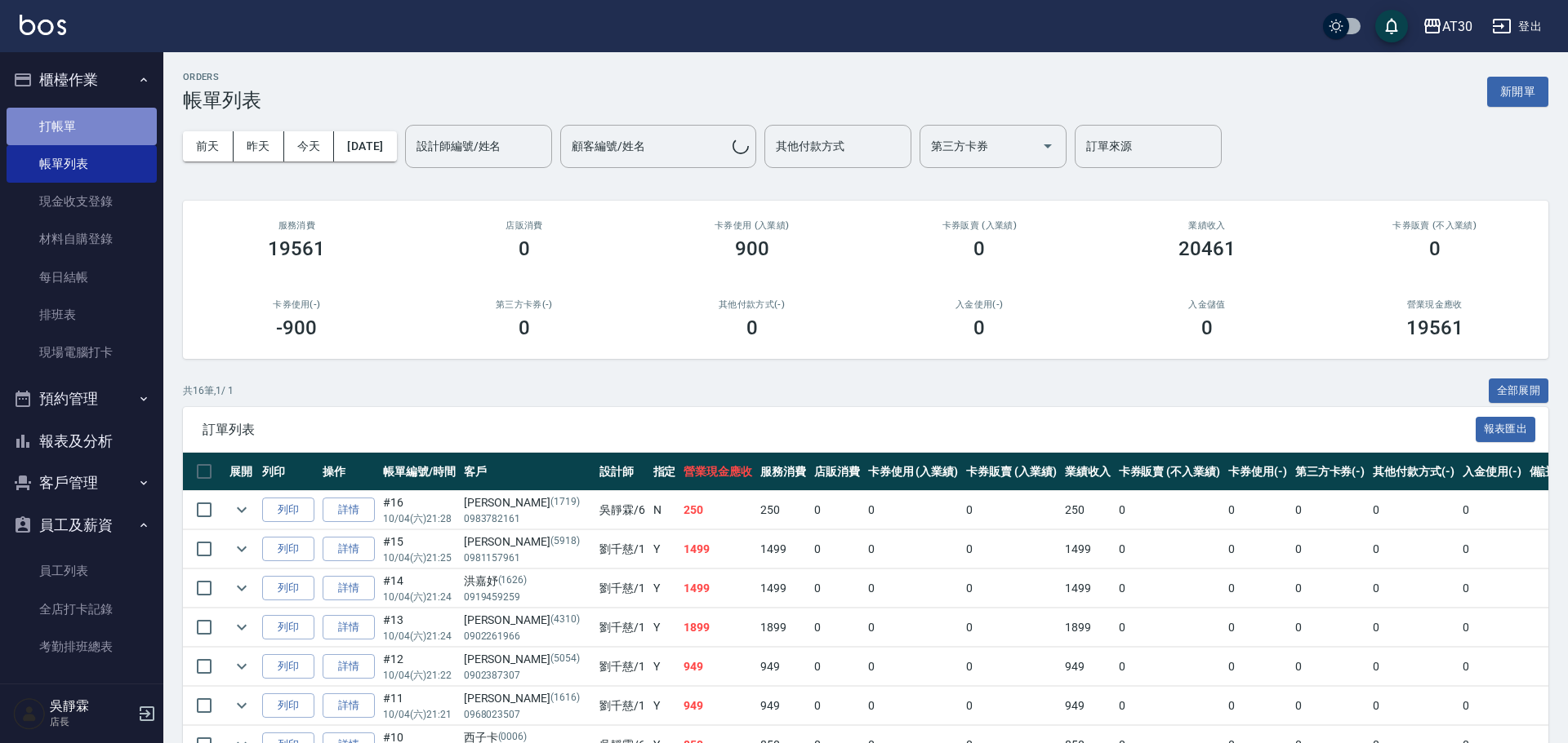
click at [90, 118] on link "打帳單" at bounding box center [82, 126] width 150 height 38
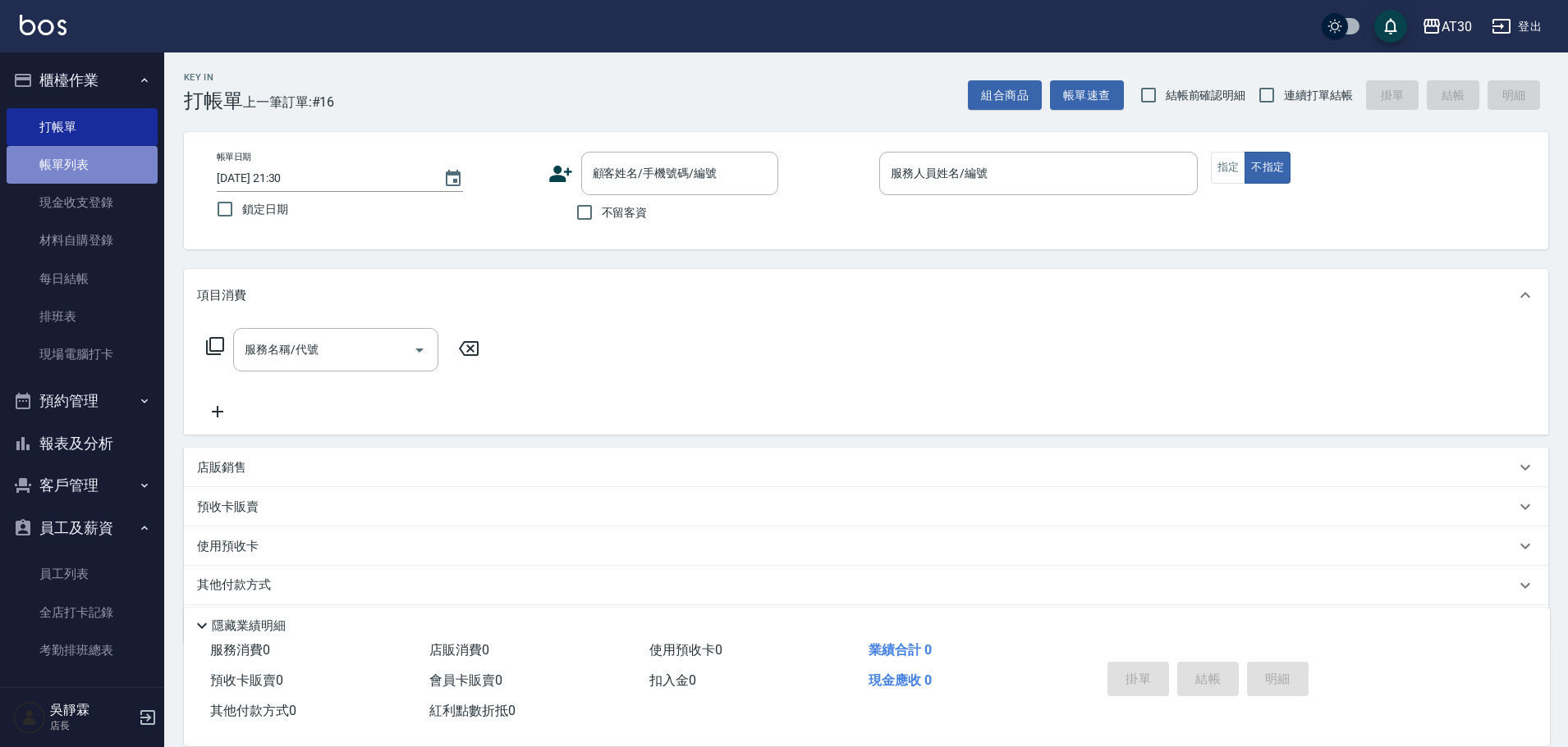
click at [116, 158] on link "帳單列表" at bounding box center [82, 165] width 151 height 38
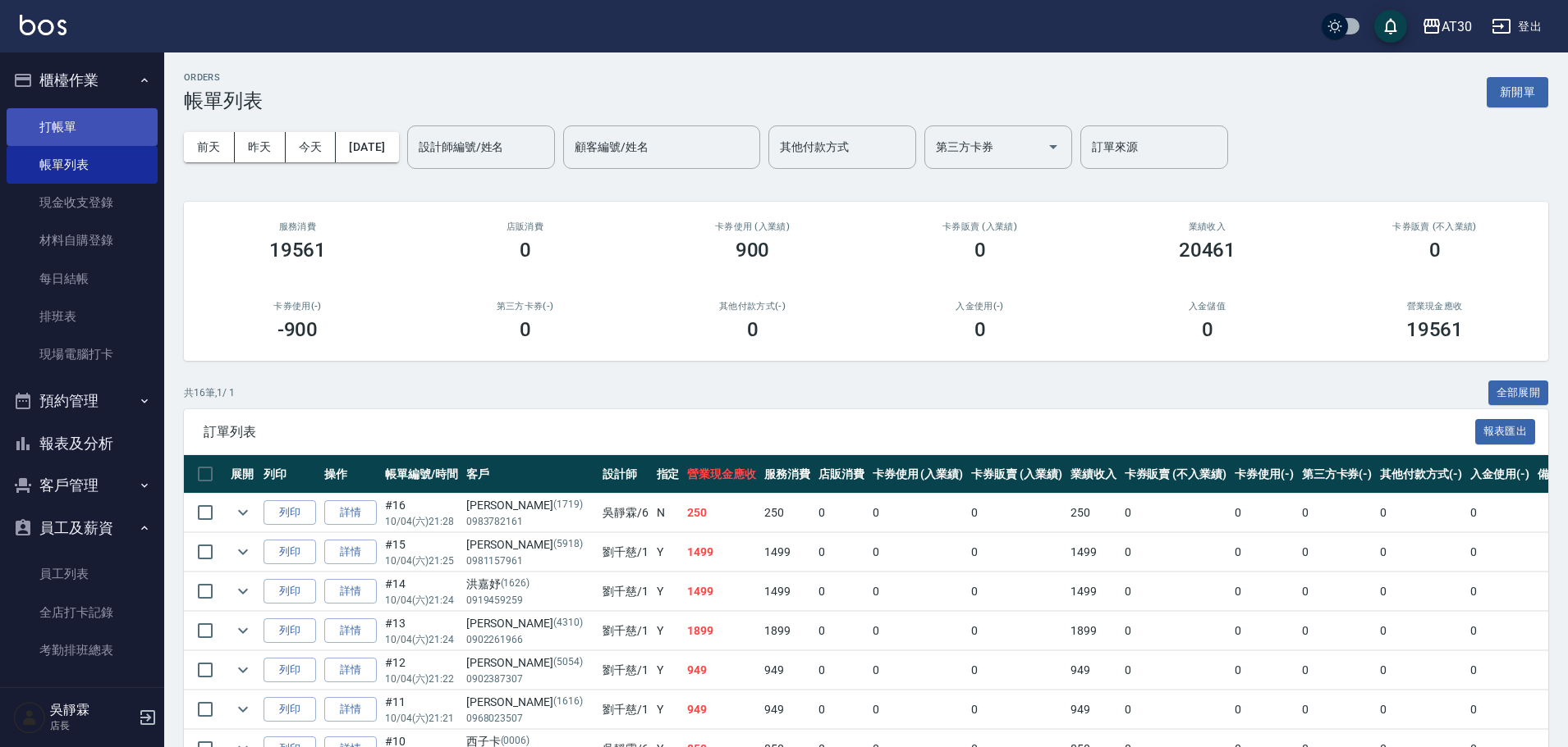
click at [49, 113] on link "打帳單" at bounding box center [82, 127] width 151 height 38
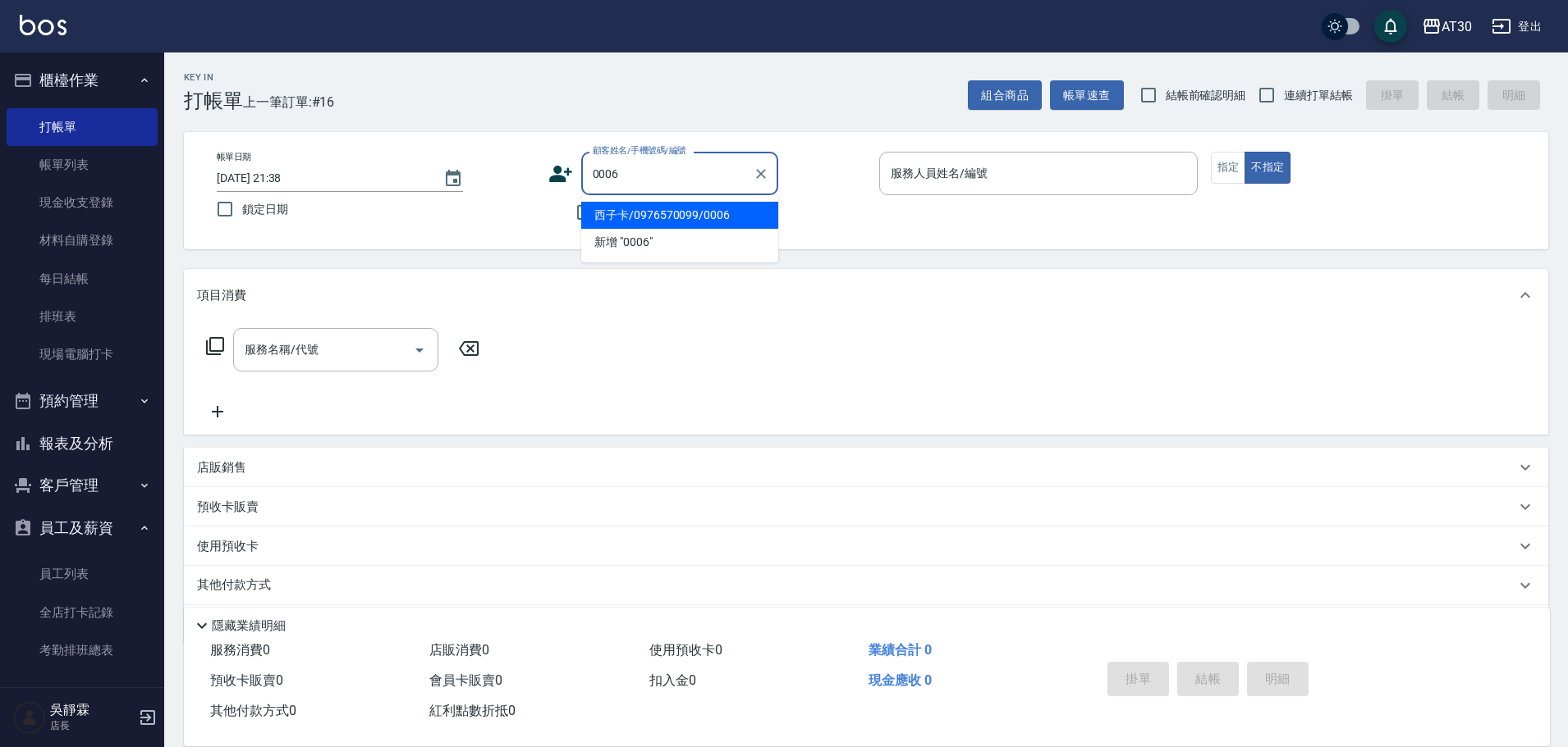
type input "西子卡/0976570099/0006"
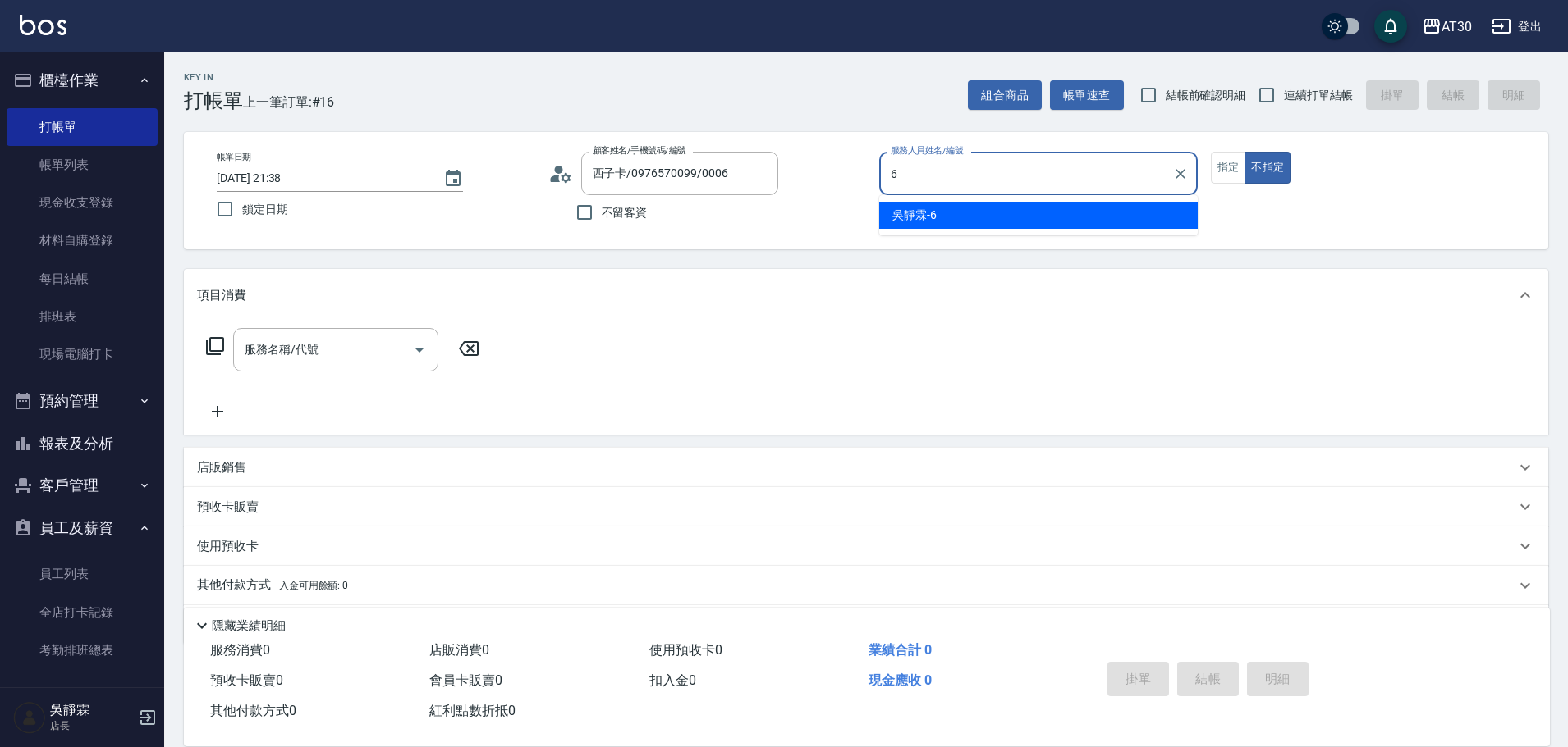
type input "吳靜霖-6"
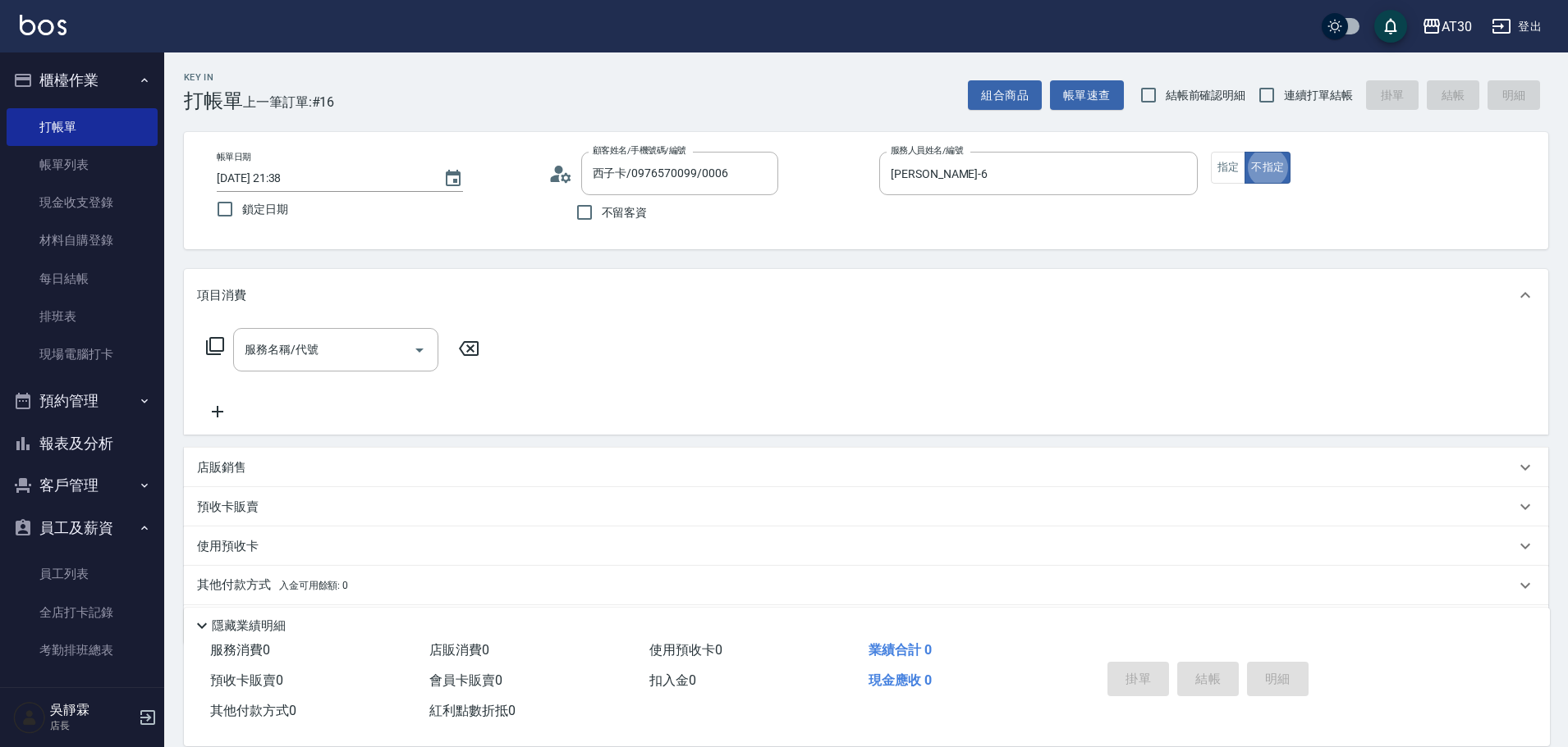
type button "false"
type input "新客人 姓名未設定/0006/null"
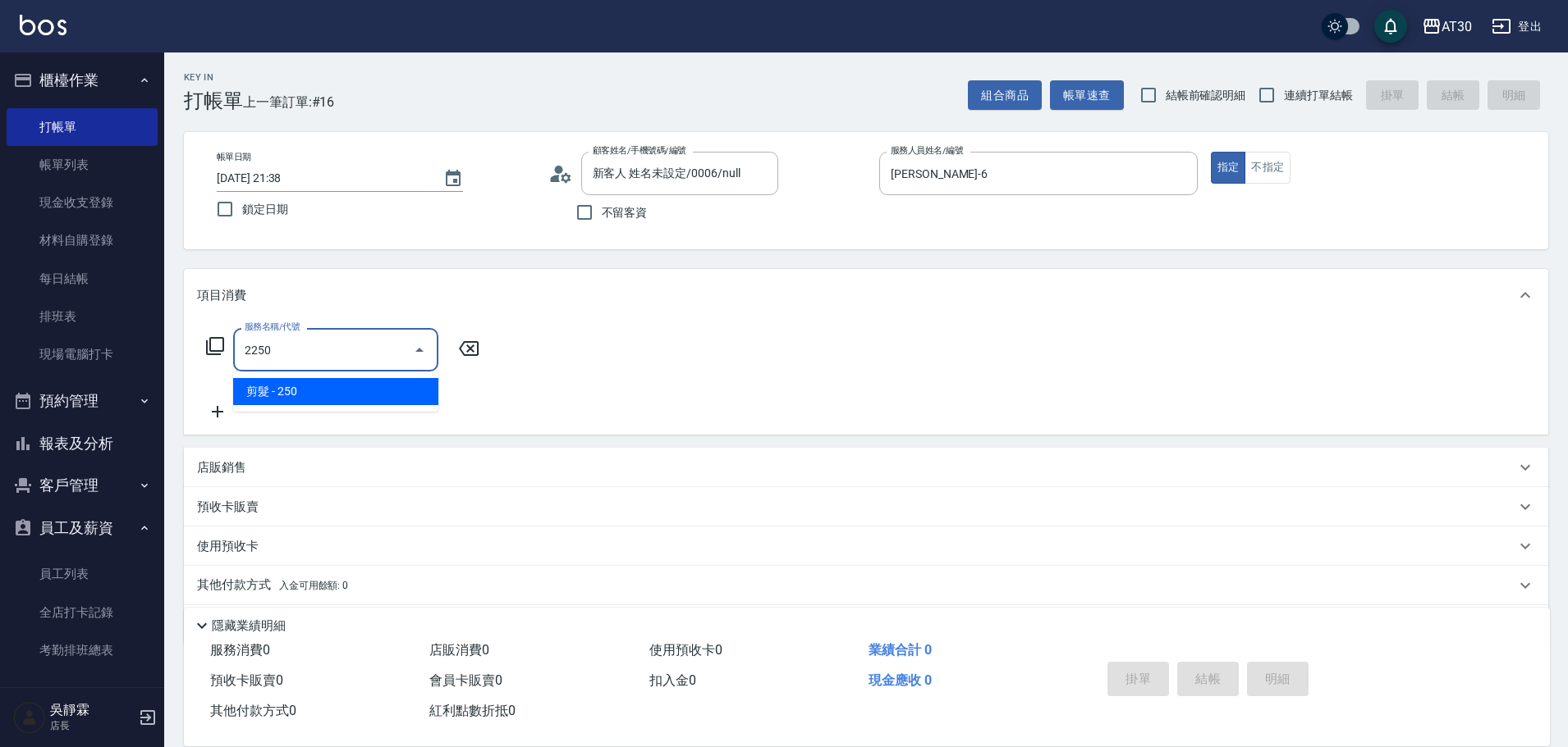
type input "剪髮(2250)"
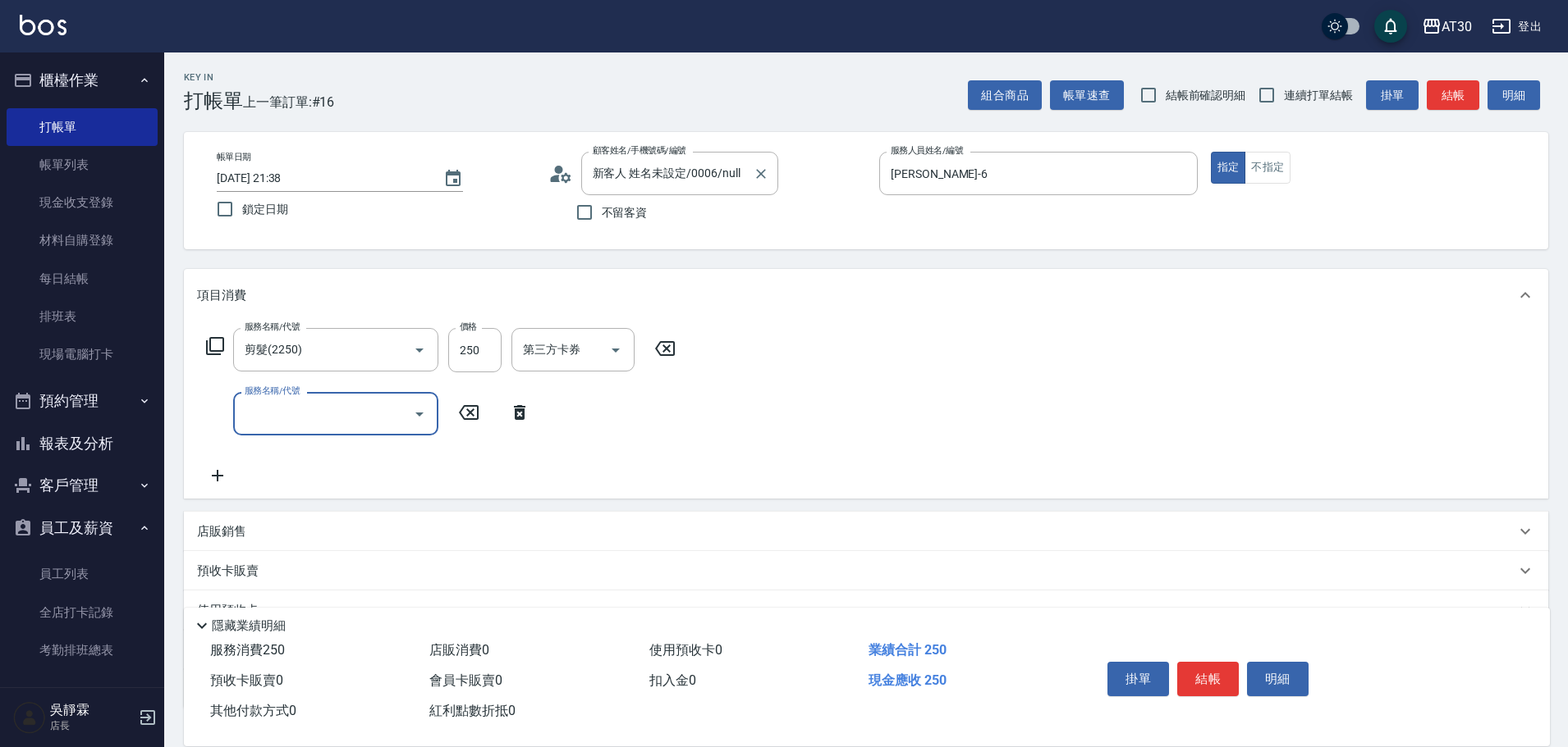
click at [678, 150] on label "顧客姓名/手機號碼/編號" at bounding box center [639, 150] width 94 height 13
click at [678, 159] on input "新客人 姓名未設定/0006/null" at bounding box center [667, 173] width 158 height 29
click at [671, 175] on input "新客人 姓名未設定/0006/null" at bounding box center [667, 173] width 158 height 29
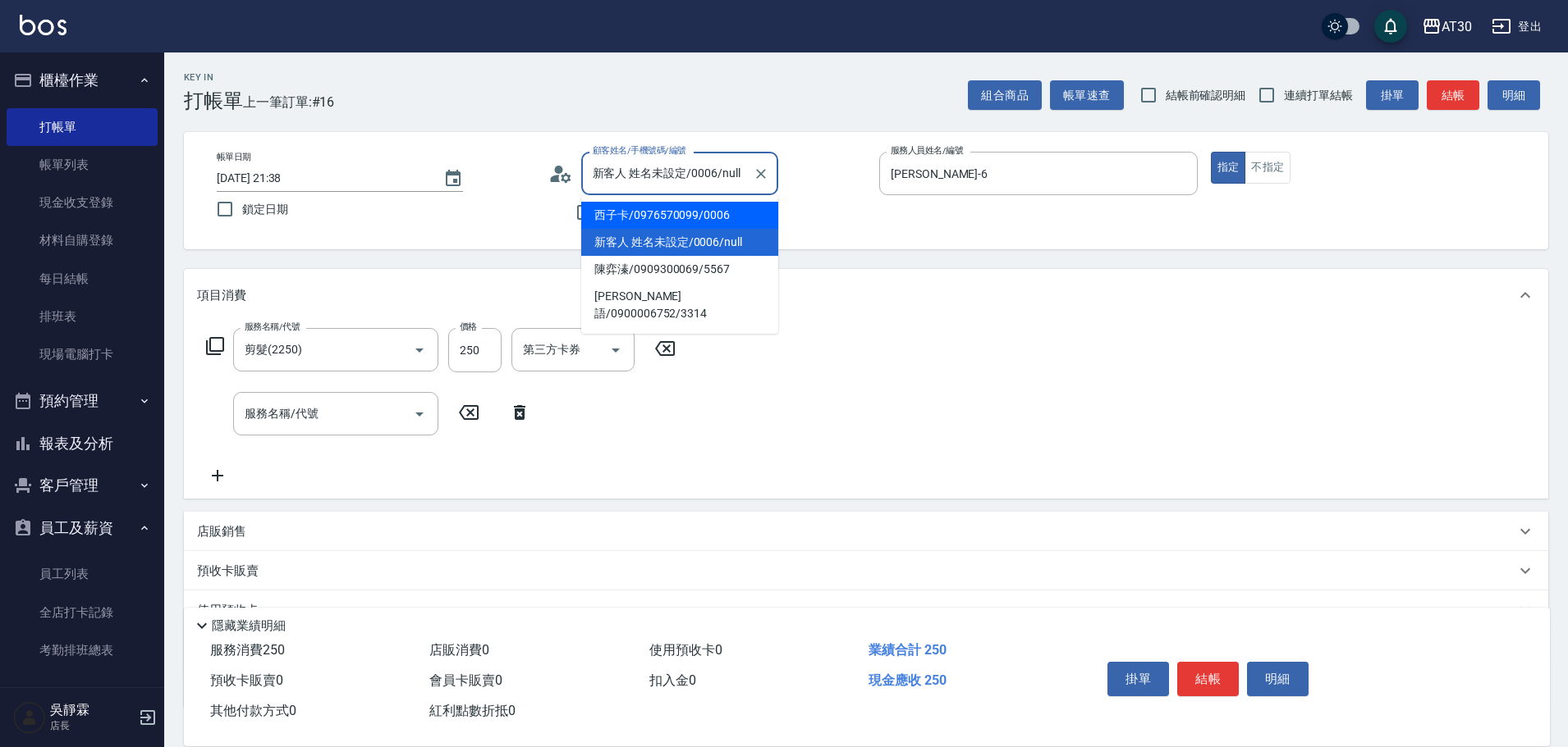
click at [656, 222] on li "西子卡/0976570099/0006" at bounding box center [679, 215] width 197 height 27
type input "西子卡/0976570099/0006"
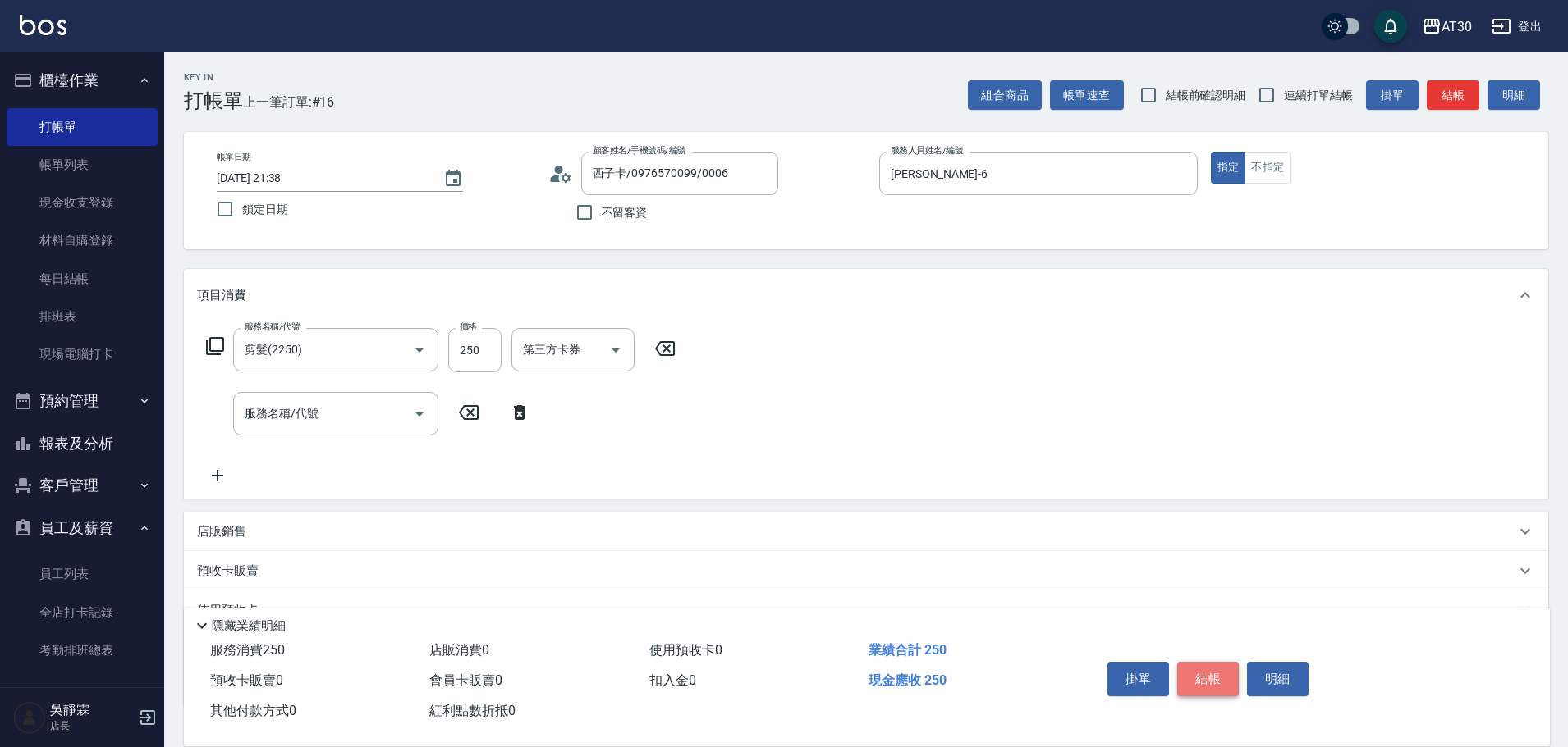
click at [1225, 669] on button "結帳" at bounding box center [1207, 679] width 62 height 35
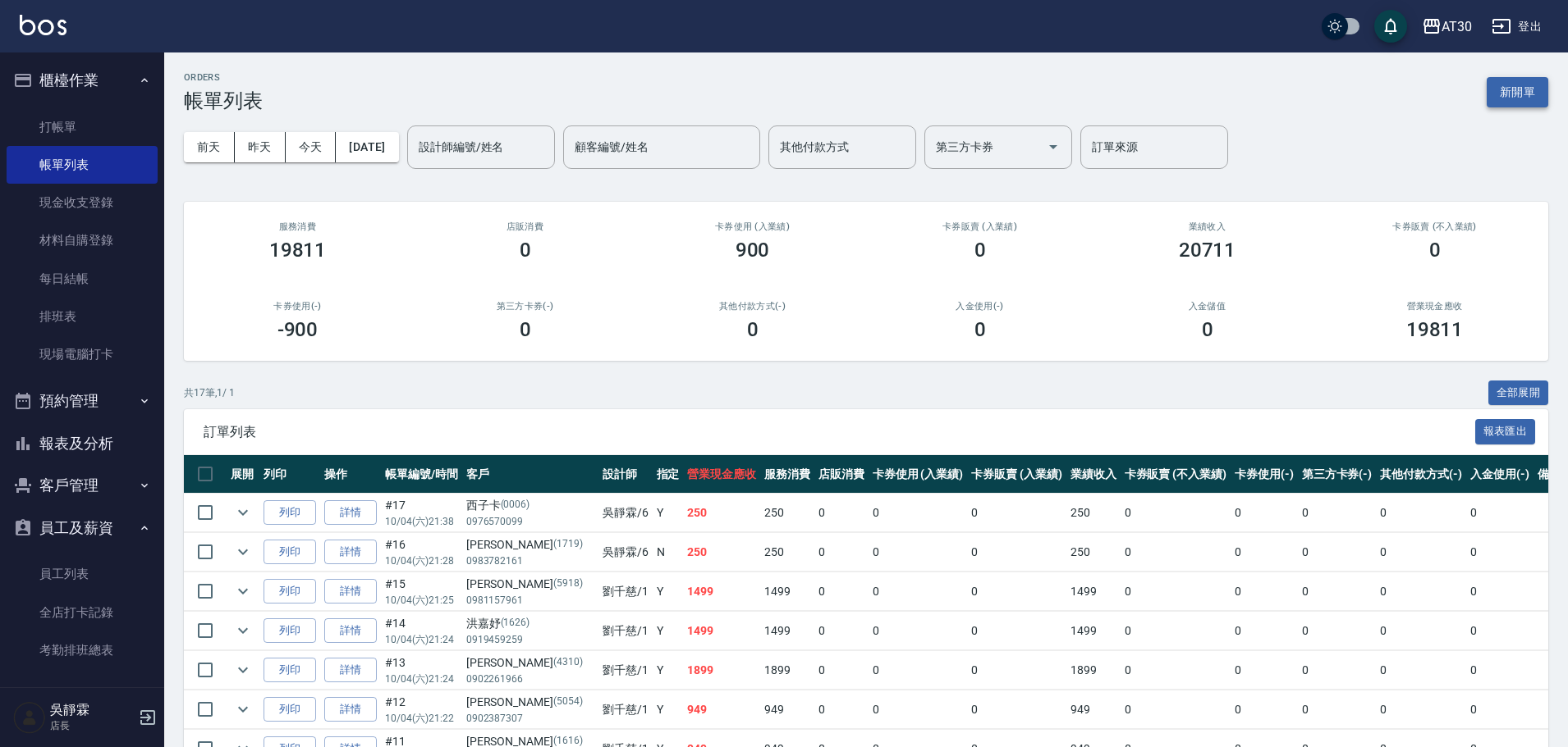
click at [1544, 105] on button "新開單" at bounding box center [1518, 92] width 62 height 30
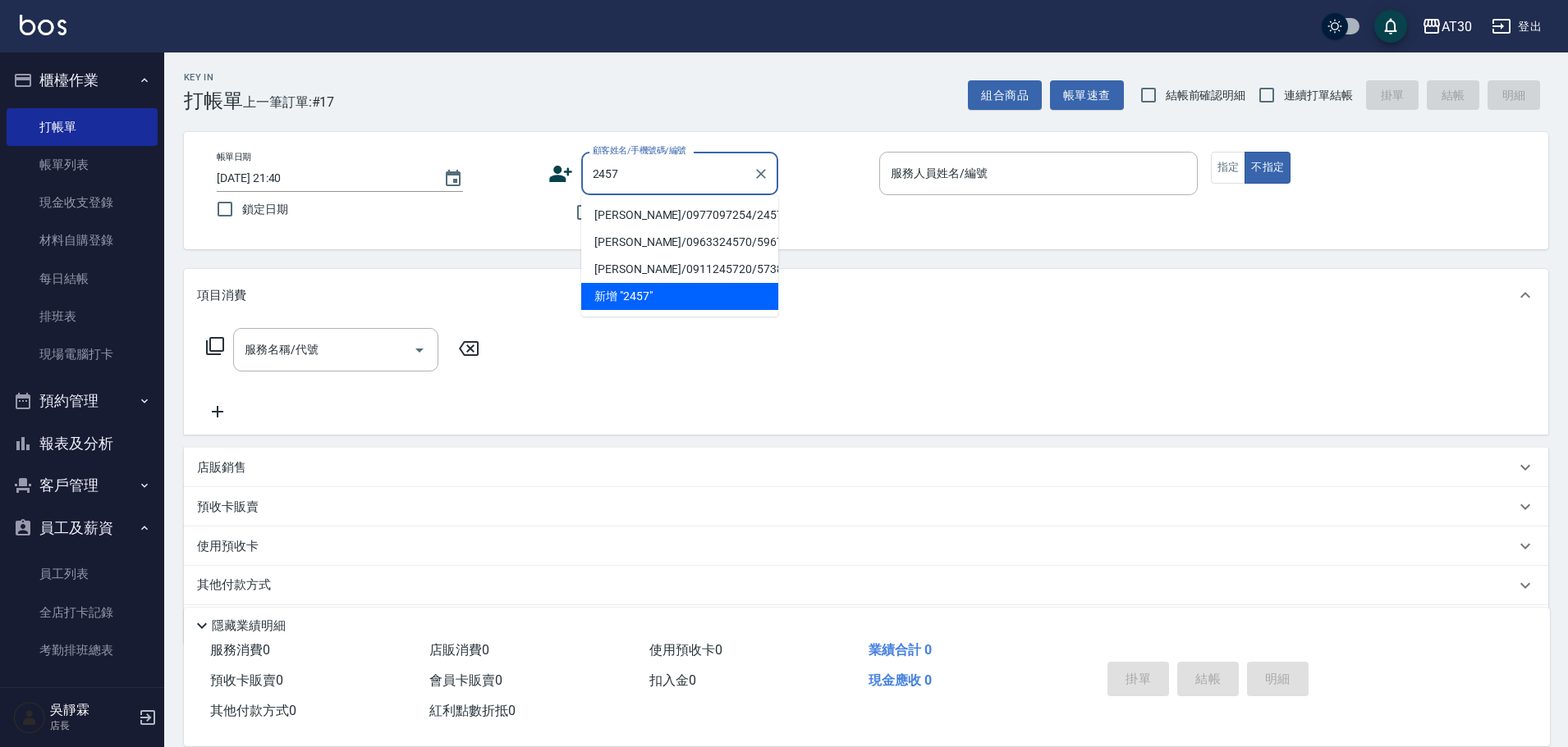
type input "莊百雯/0977097254/2457"
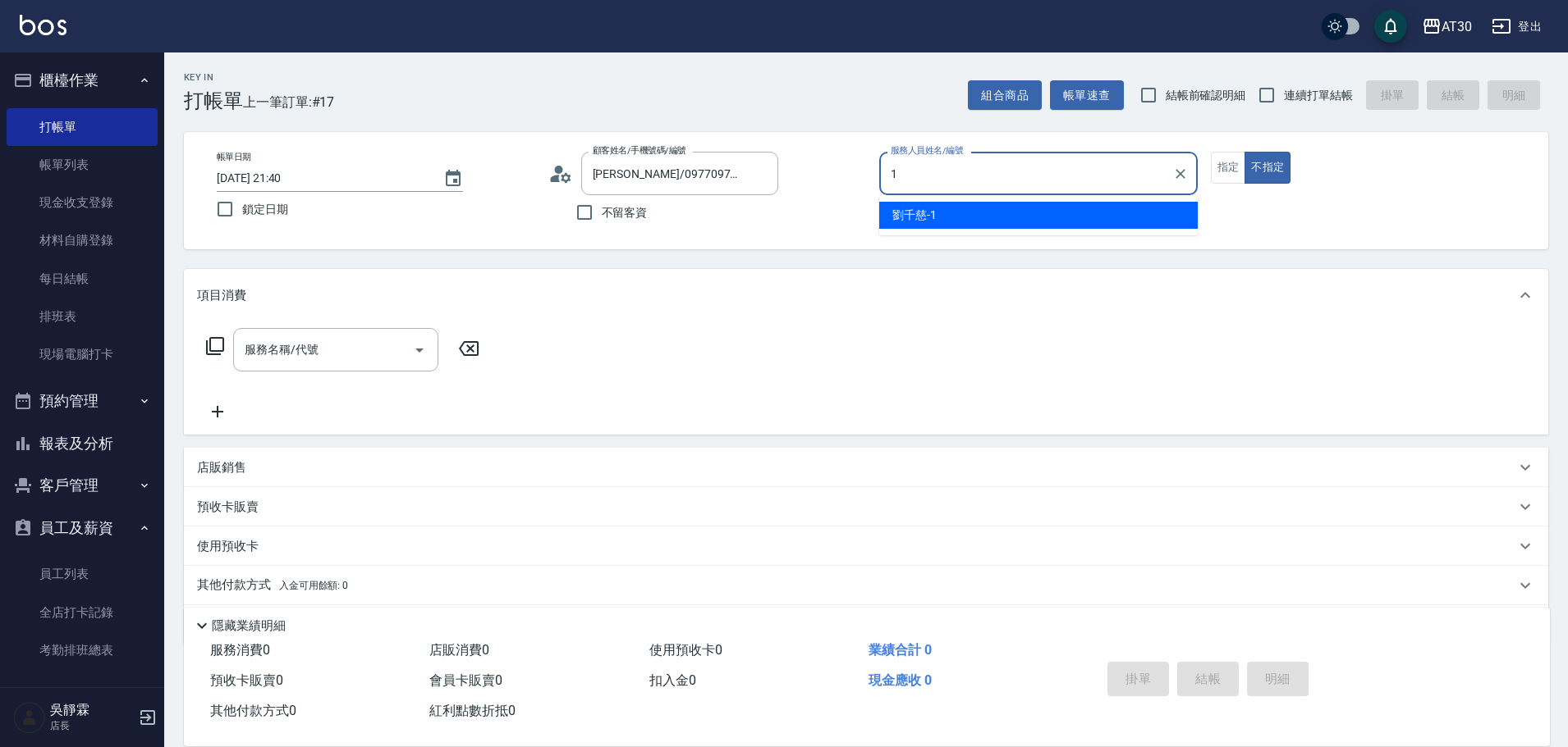
type input "劉千慈-1"
type button "false"
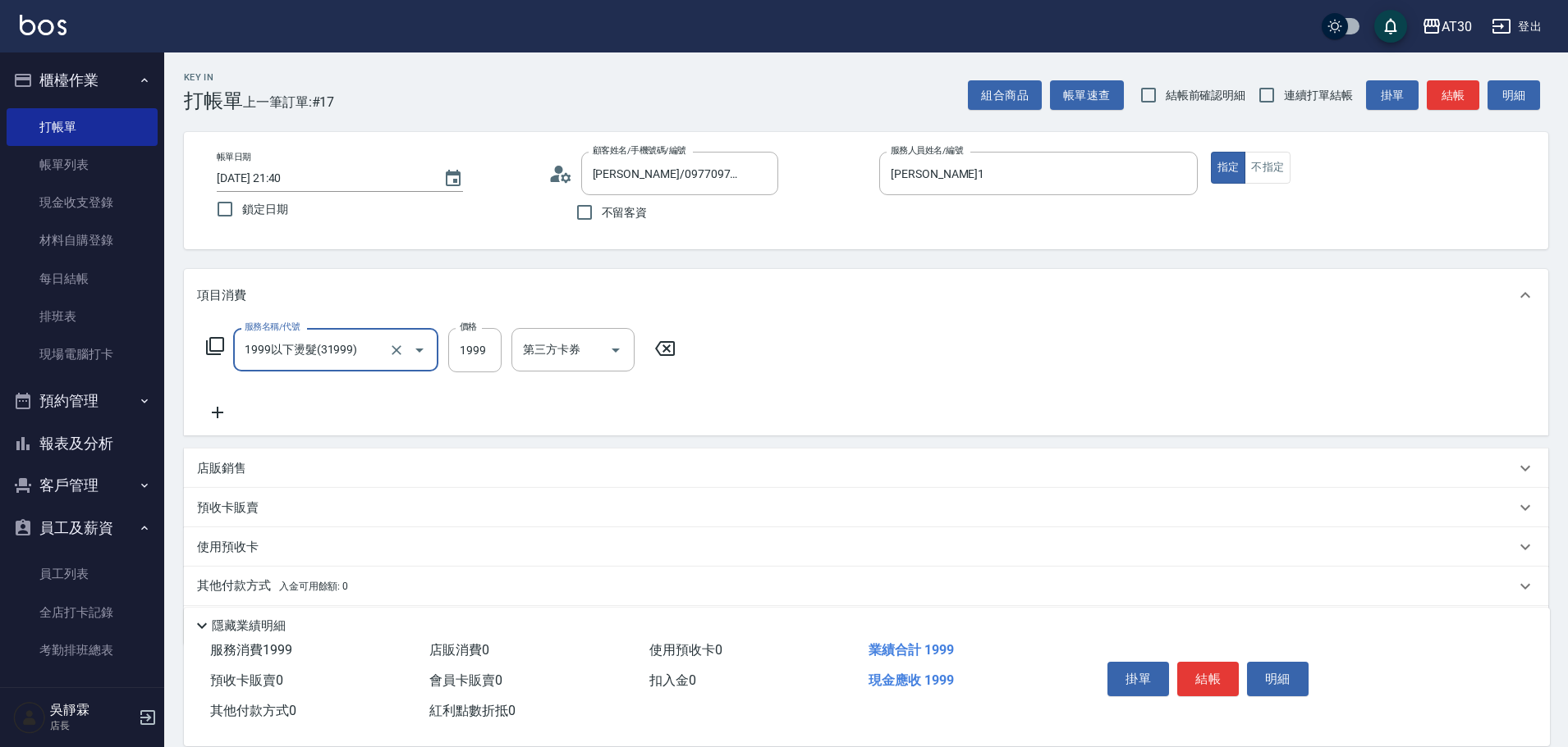
type input "1999以下燙髮(31999)"
type input "1099"
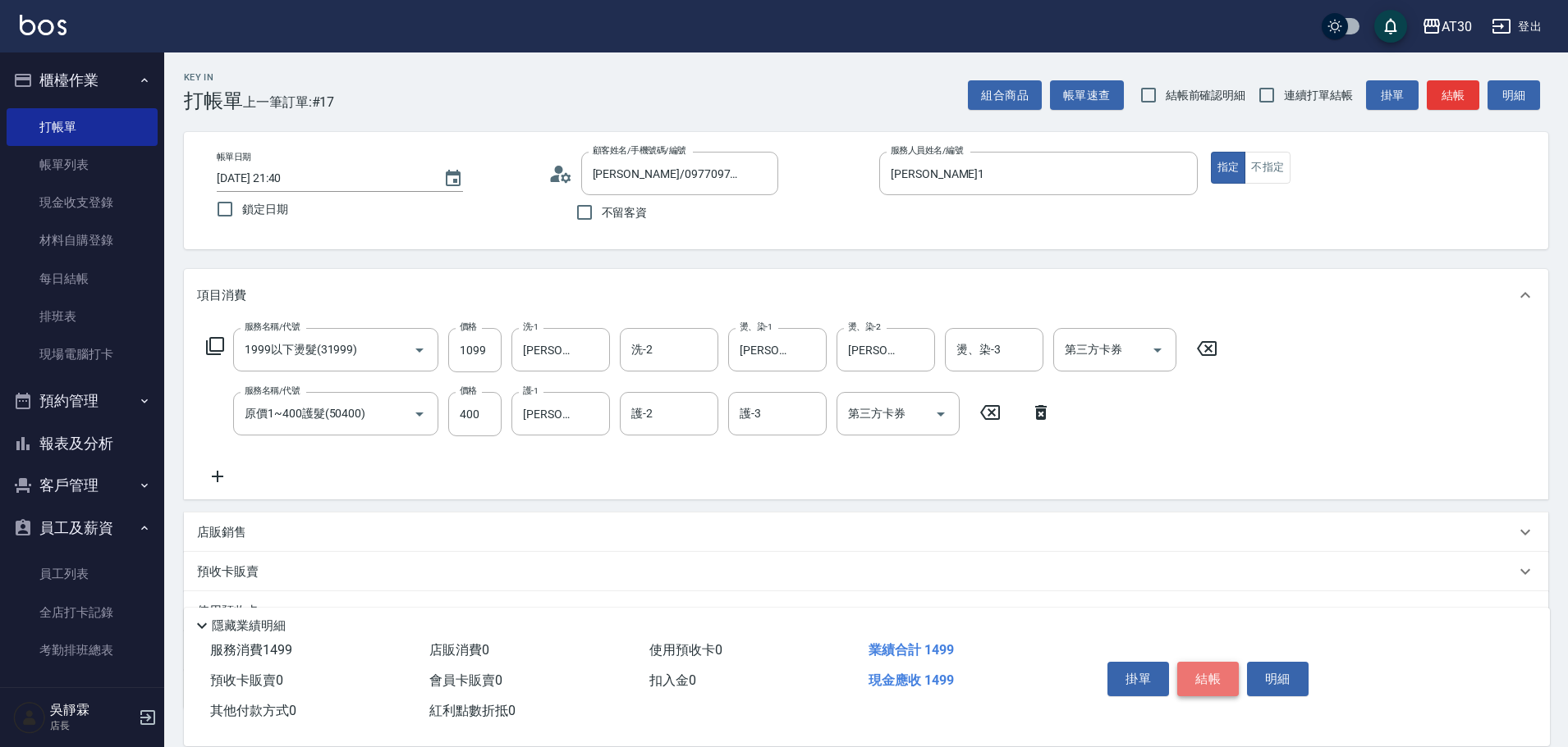
click at [1214, 669] on button "結帳" at bounding box center [1207, 679] width 62 height 35
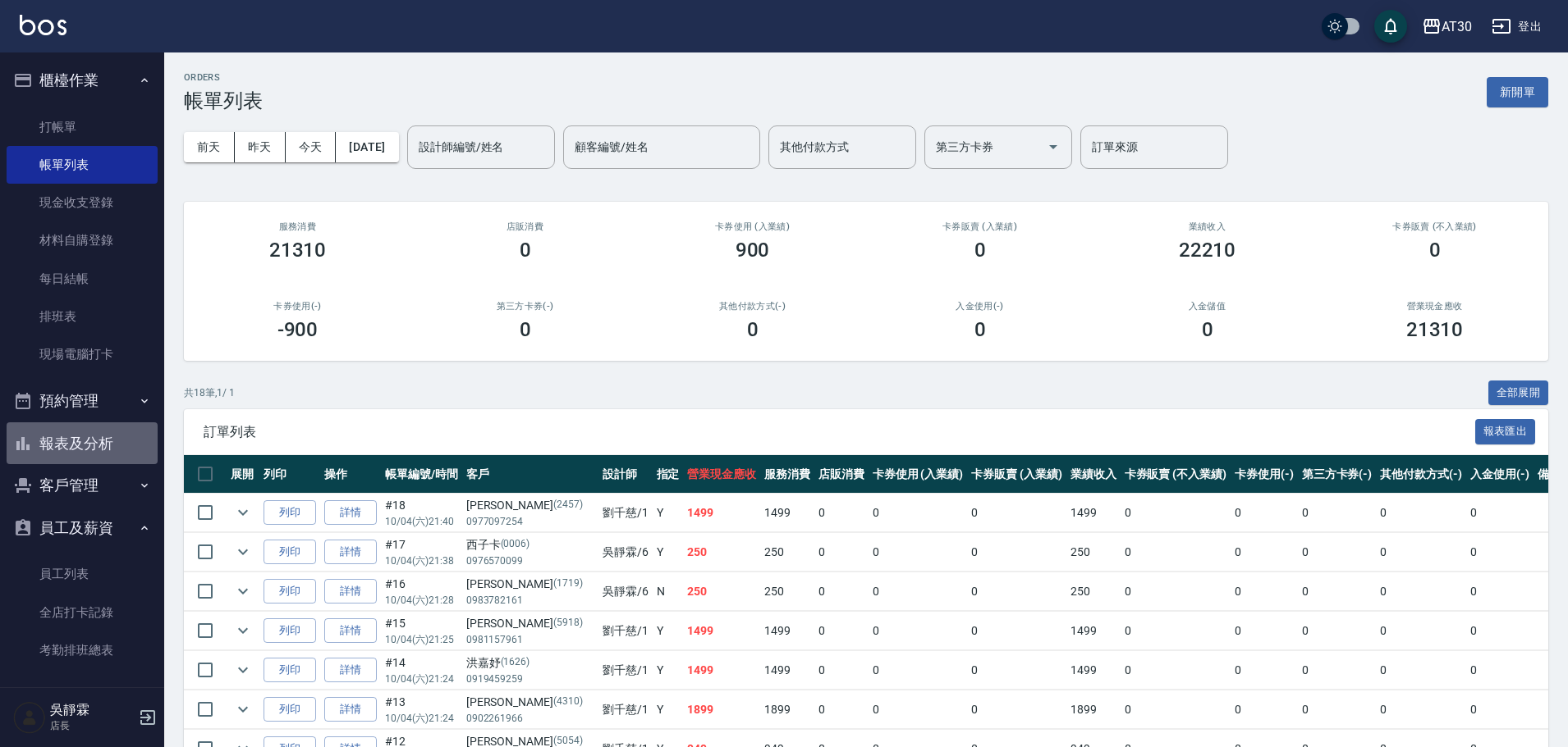
click at [83, 448] on button "報表及分析" at bounding box center [82, 444] width 151 height 43
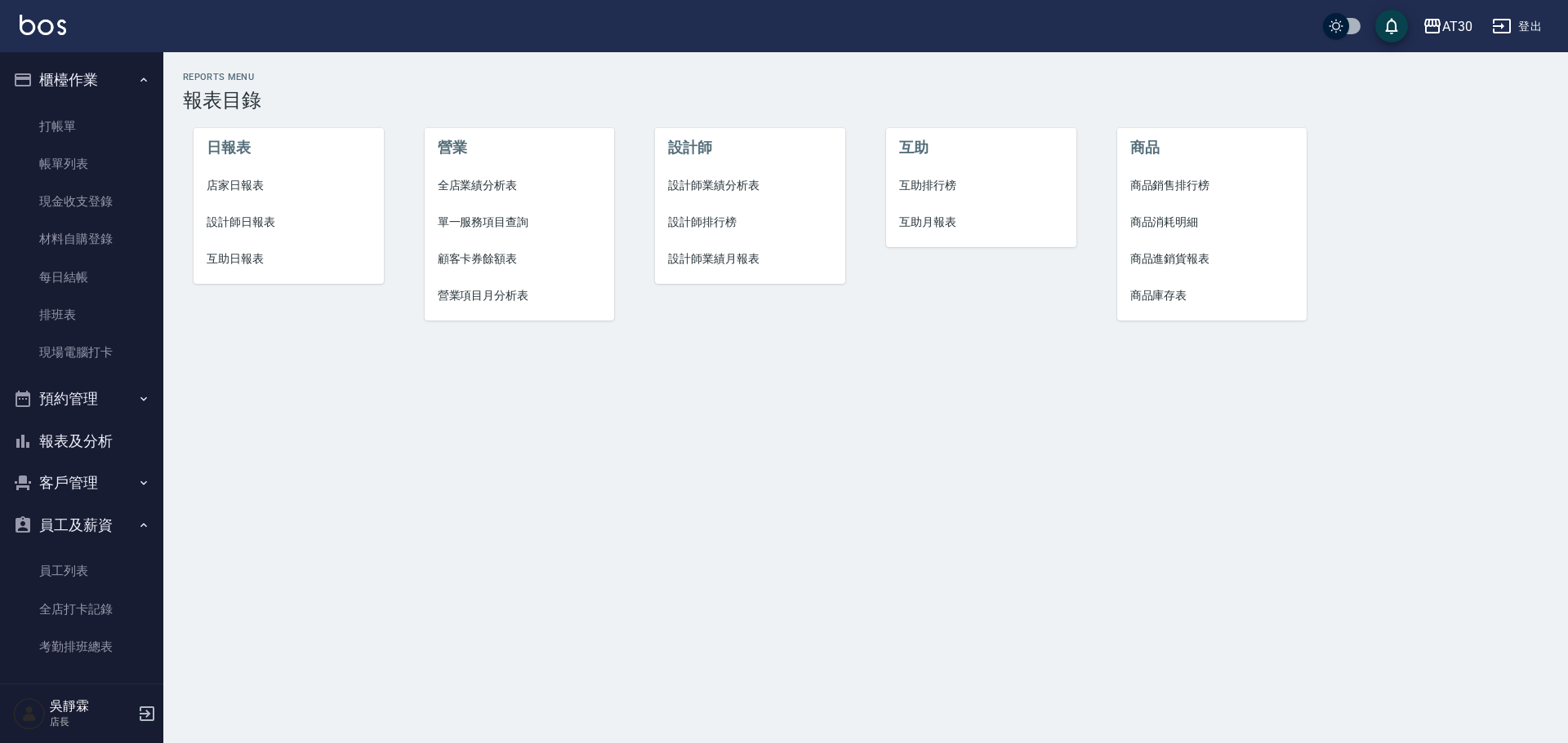
click at [931, 175] on li "互助排行榜" at bounding box center [981, 186] width 190 height 37
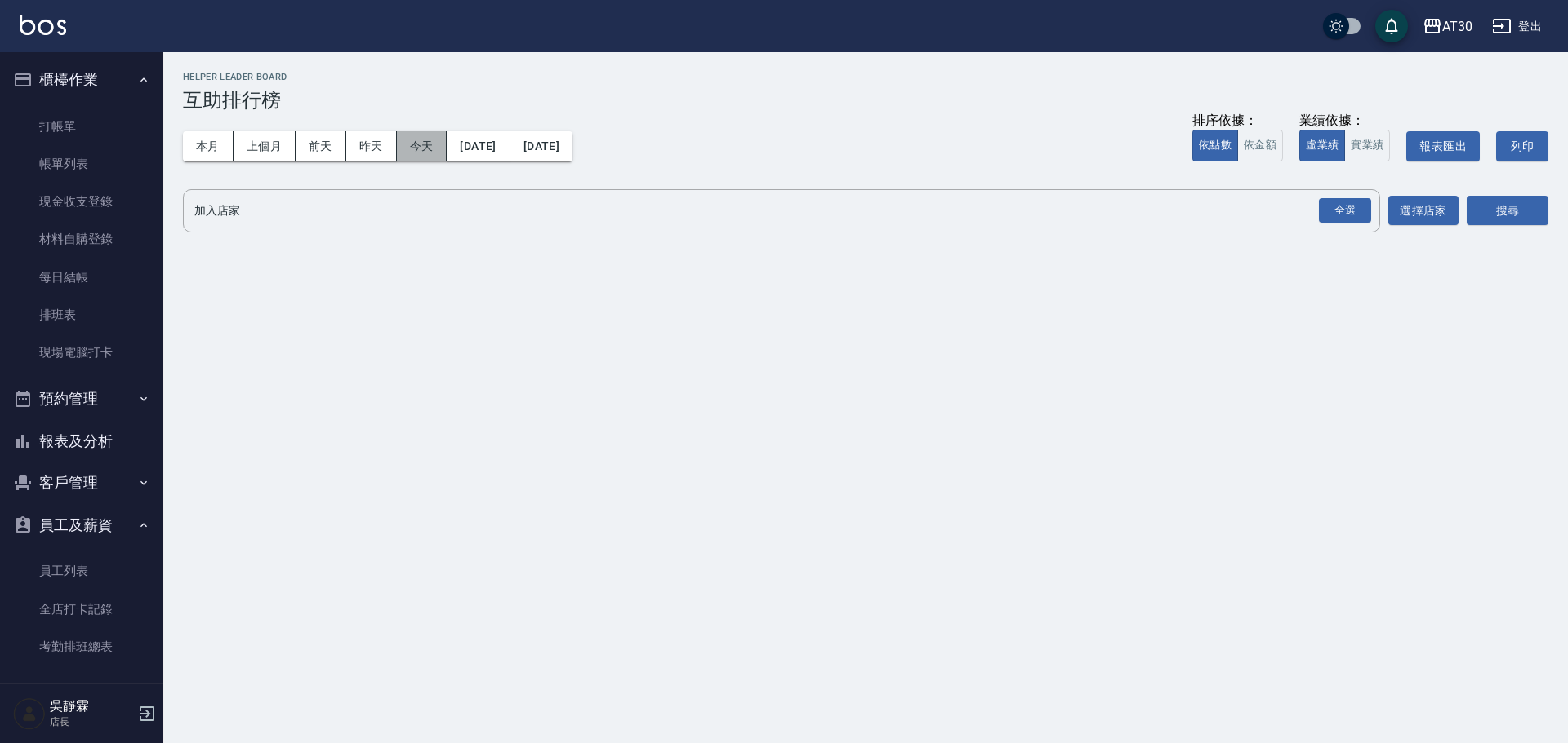
click at [419, 143] on button "今天" at bounding box center [422, 146] width 51 height 30
click at [215, 146] on button "本月" at bounding box center [208, 146] width 51 height 30
click at [1353, 200] on div "全選" at bounding box center [1345, 211] width 52 height 25
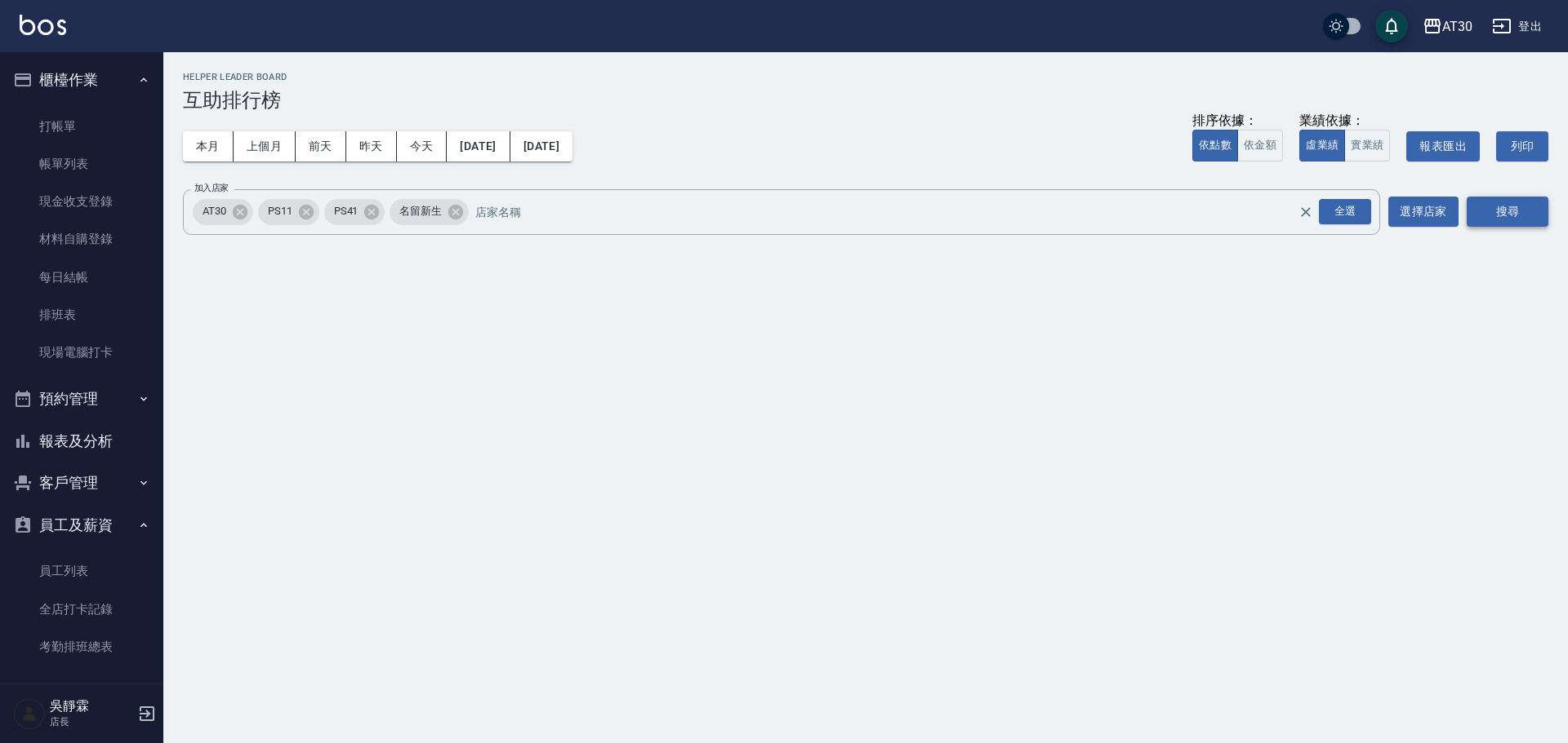
click at [1521, 214] on button "搜尋" at bounding box center [1507, 211] width 82 height 30
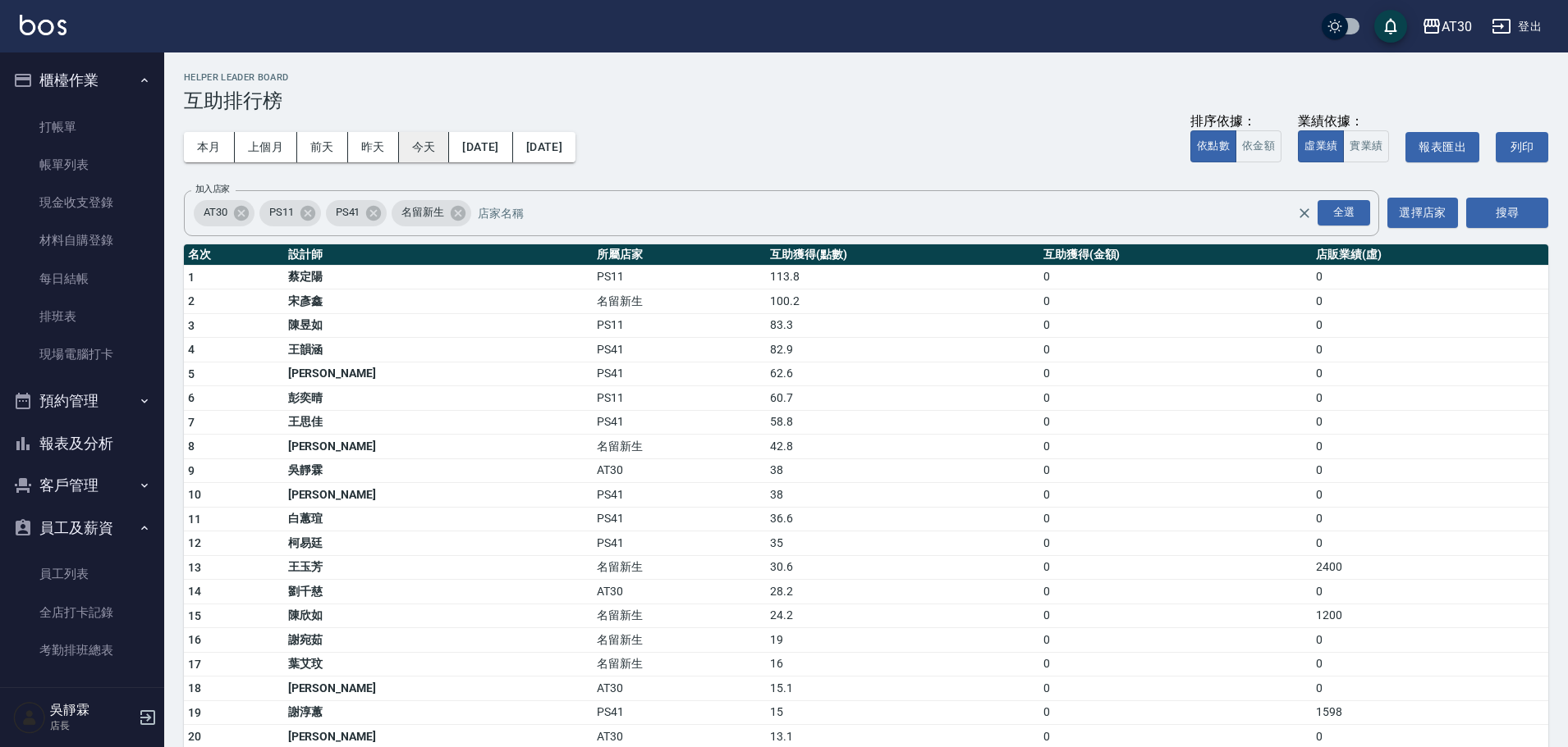
click at [413, 151] on button "今天" at bounding box center [424, 146] width 51 height 30
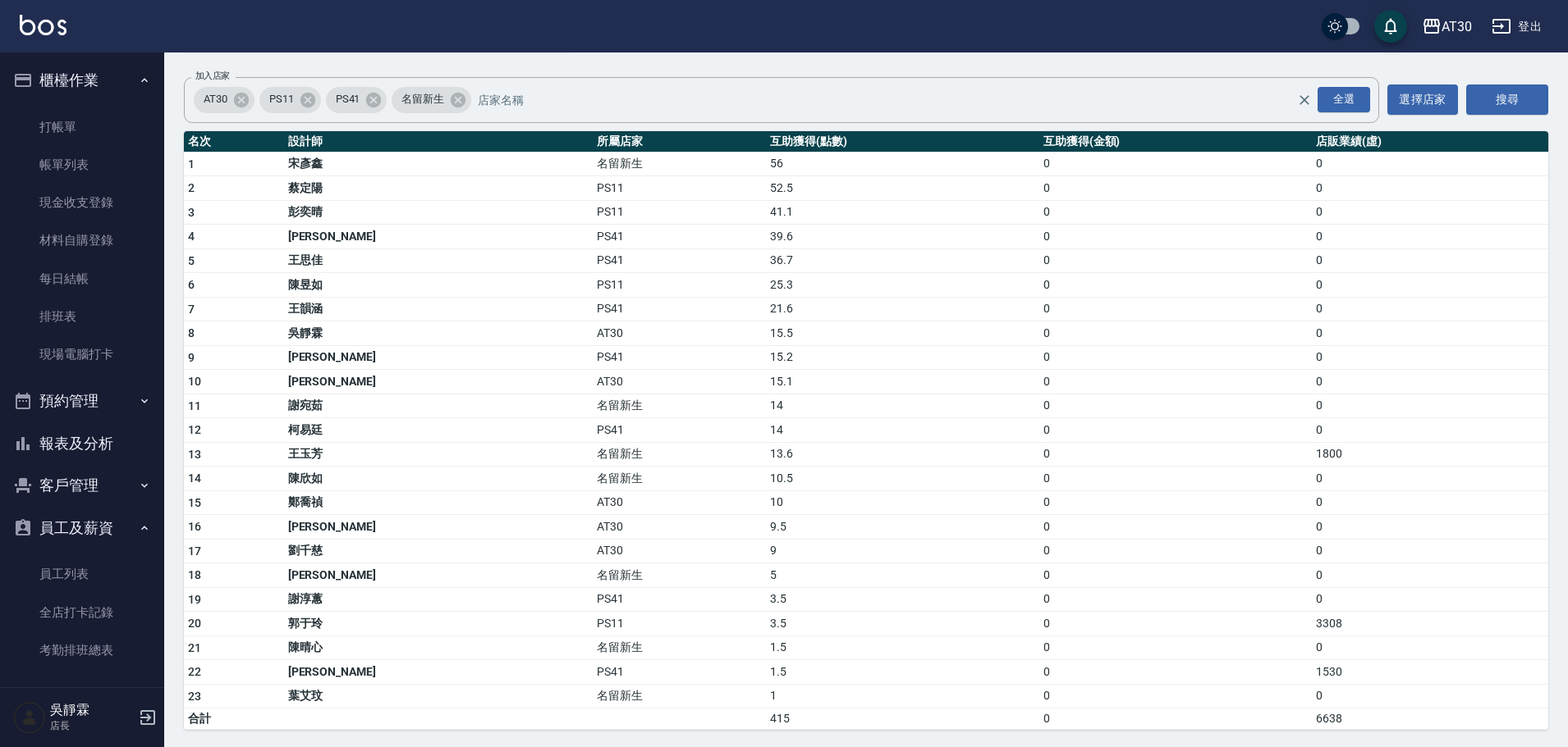
scroll to position [115, 0]
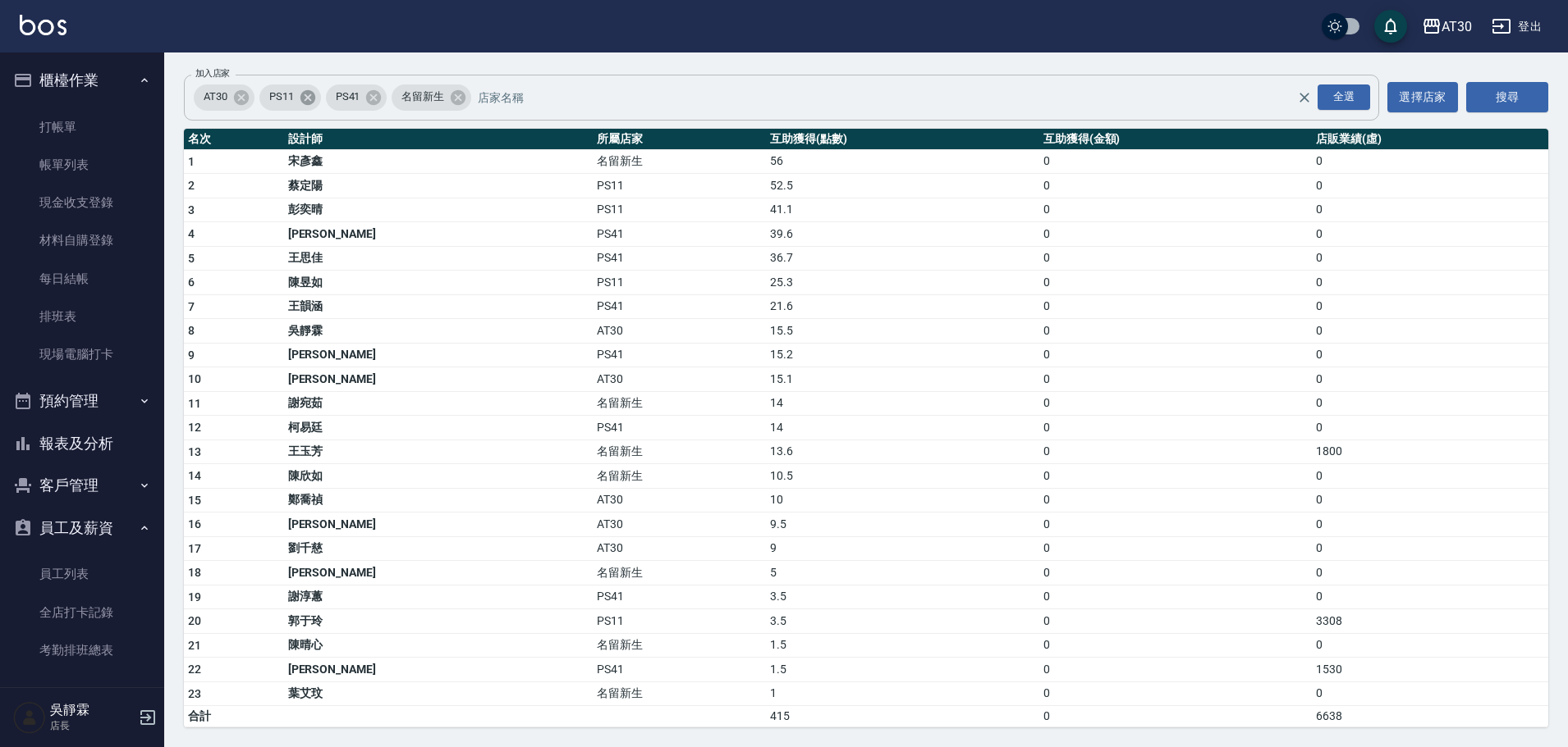
click at [309, 98] on icon at bounding box center [307, 97] width 18 height 18
click at [308, 100] on icon at bounding box center [306, 96] width 15 height 15
click at [1512, 99] on button "搜尋" at bounding box center [1506, 97] width 82 height 30
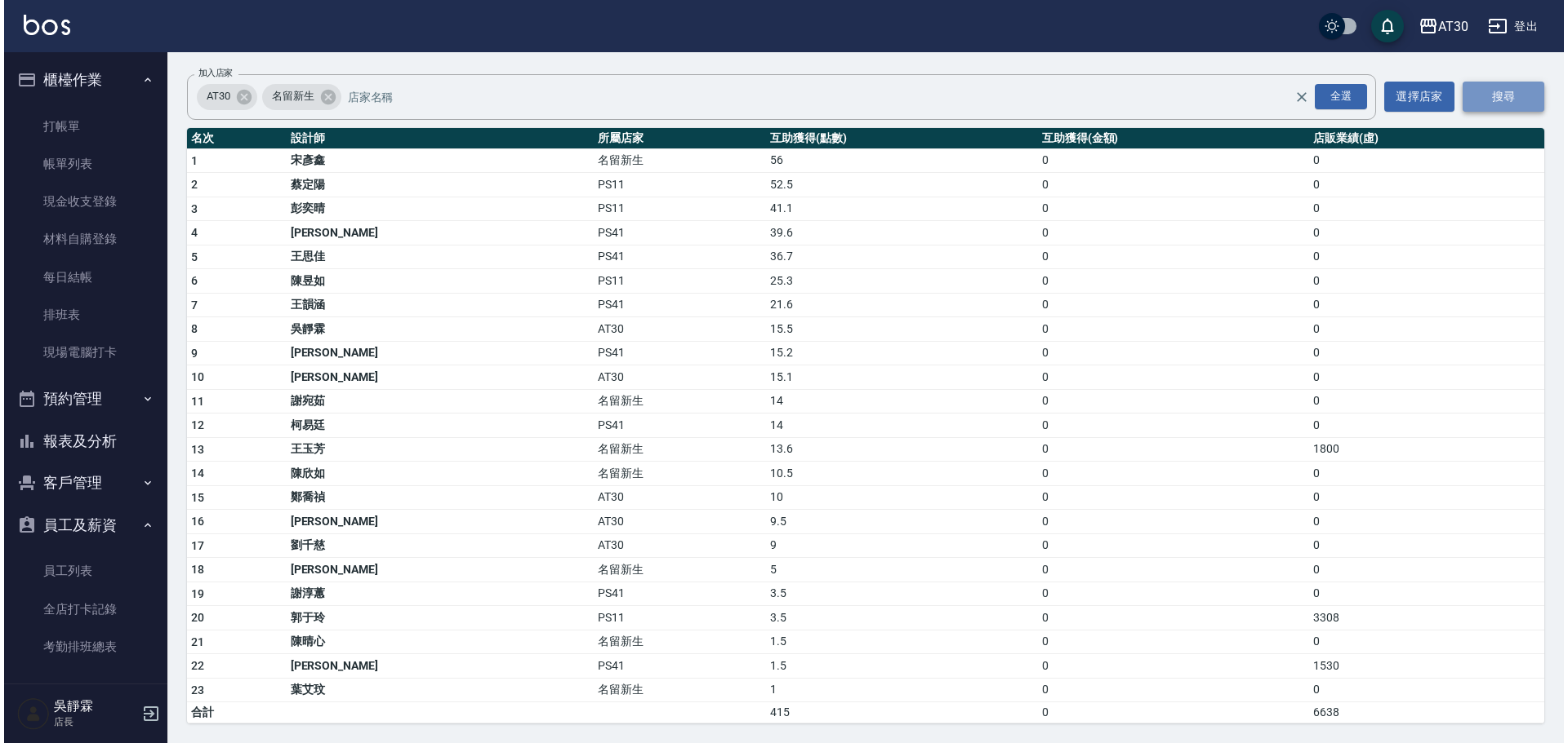
scroll to position [0, 0]
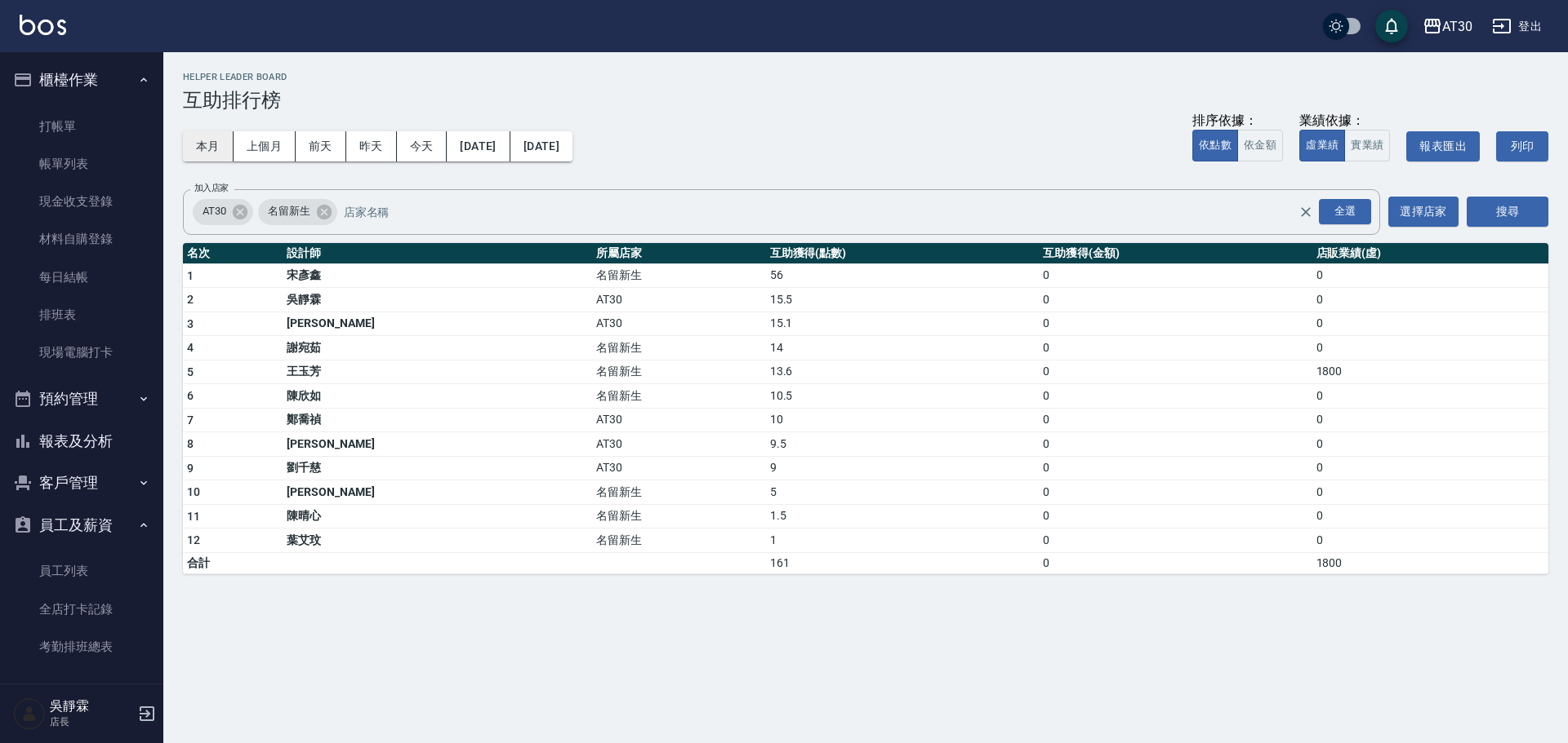
click at [199, 139] on button "本月" at bounding box center [208, 146] width 51 height 30
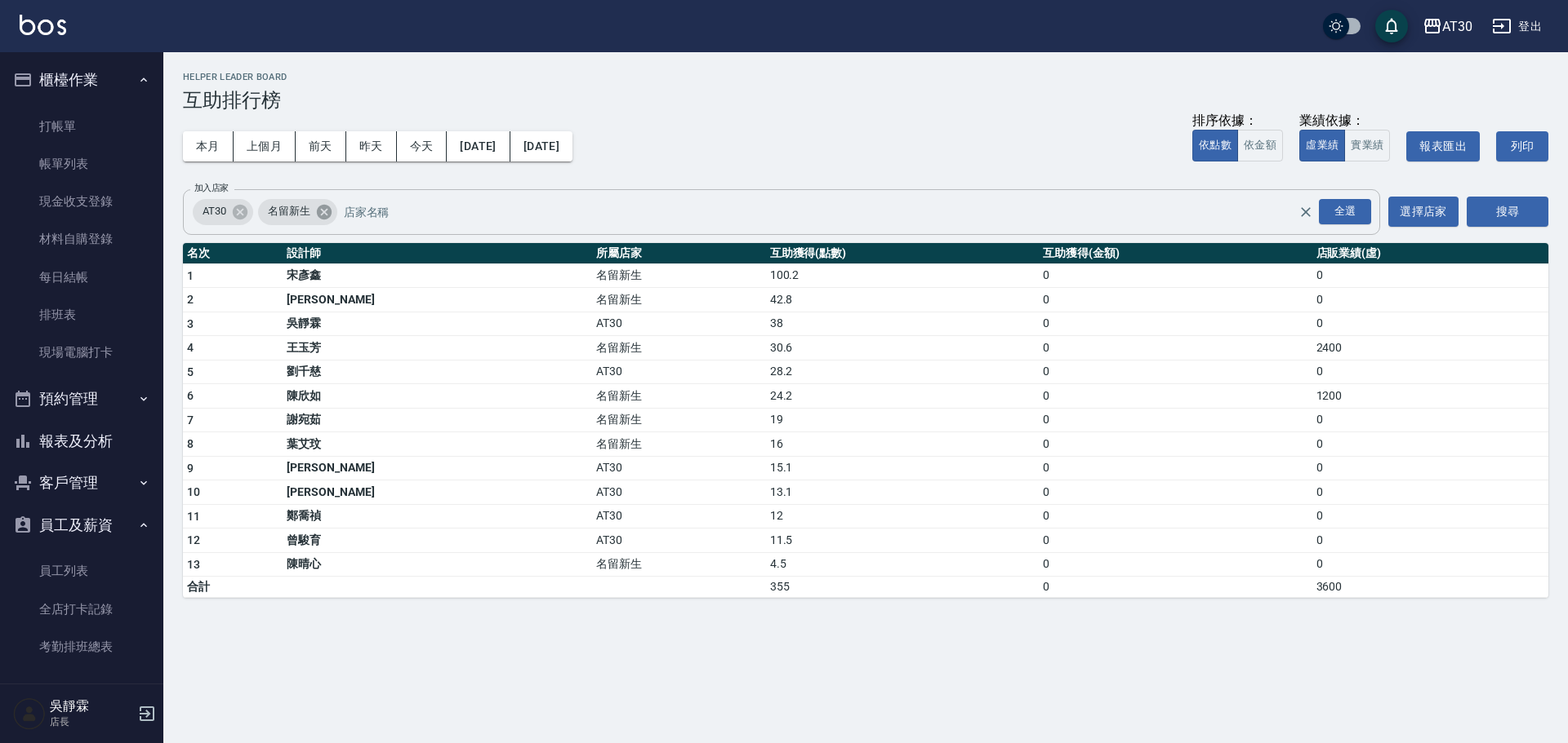
click at [324, 217] on icon at bounding box center [323, 211] width 14 height 14
click at [1492, 208] on button "搜尋" at bounding box center [1507, 211] width 82 height 30
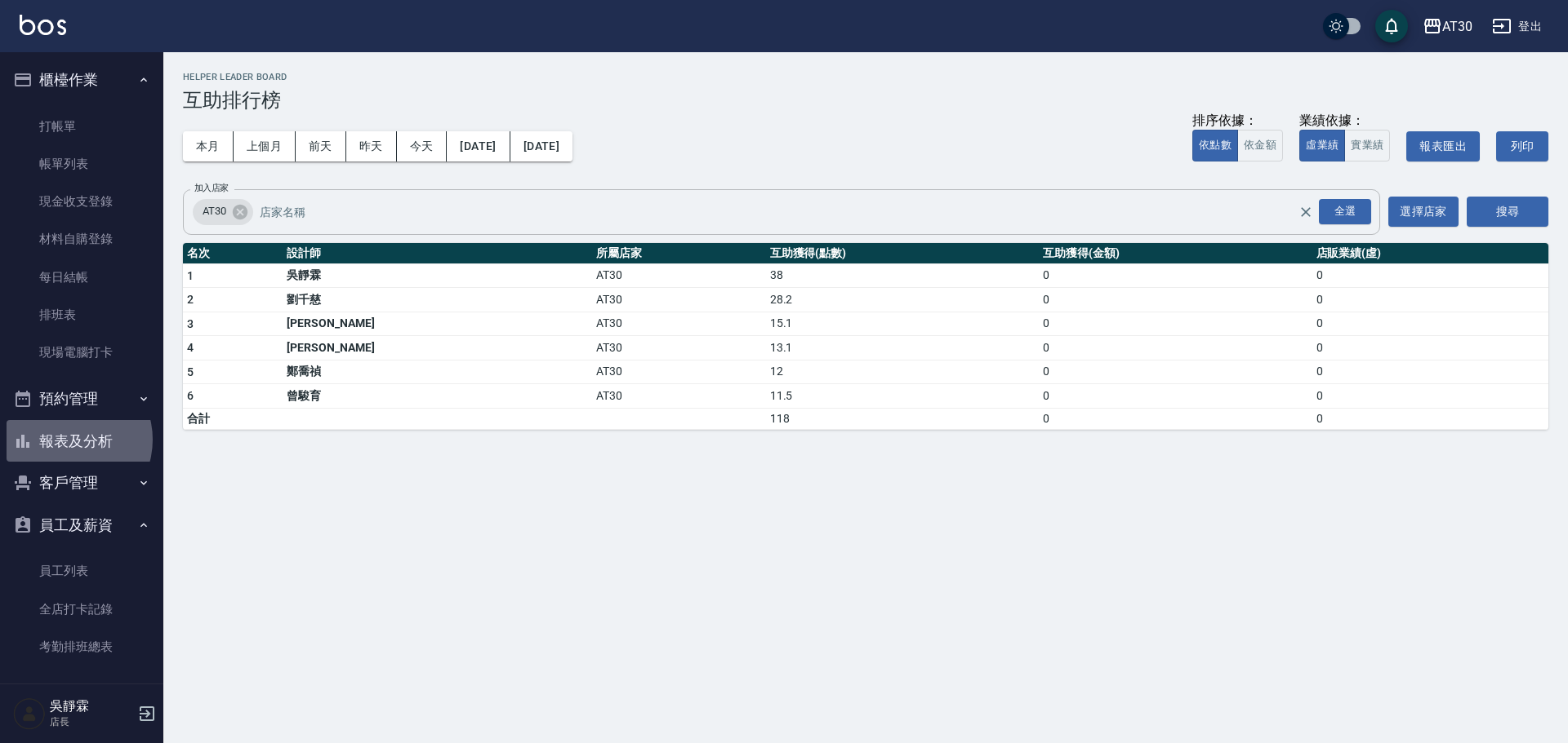
click at [67, 439] on button "報表及分析" at bounding box center [82, 441] width 150 height 42
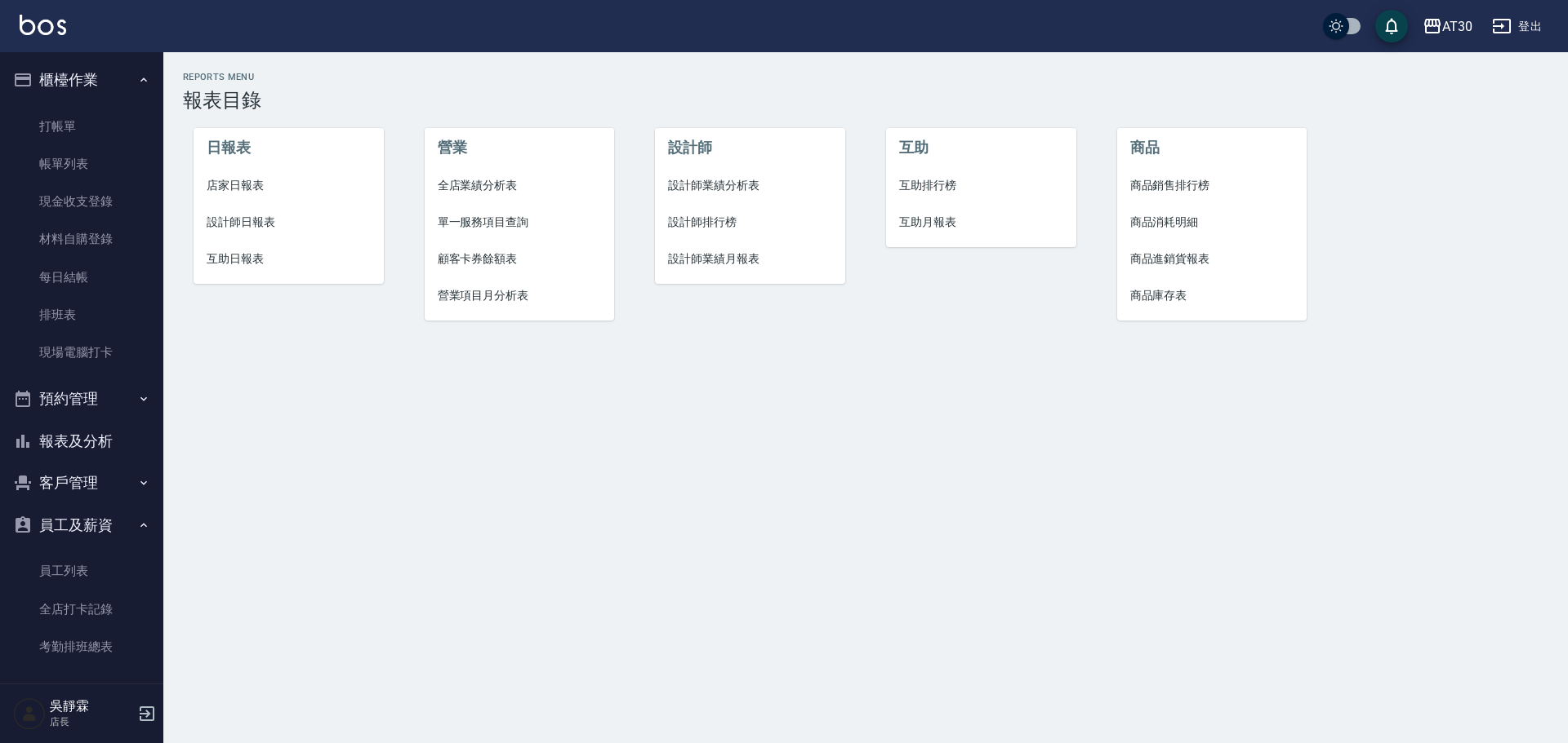
click at [257, 189] on span "店家日報表" at bounding box center [288, 186] width 164 height 17
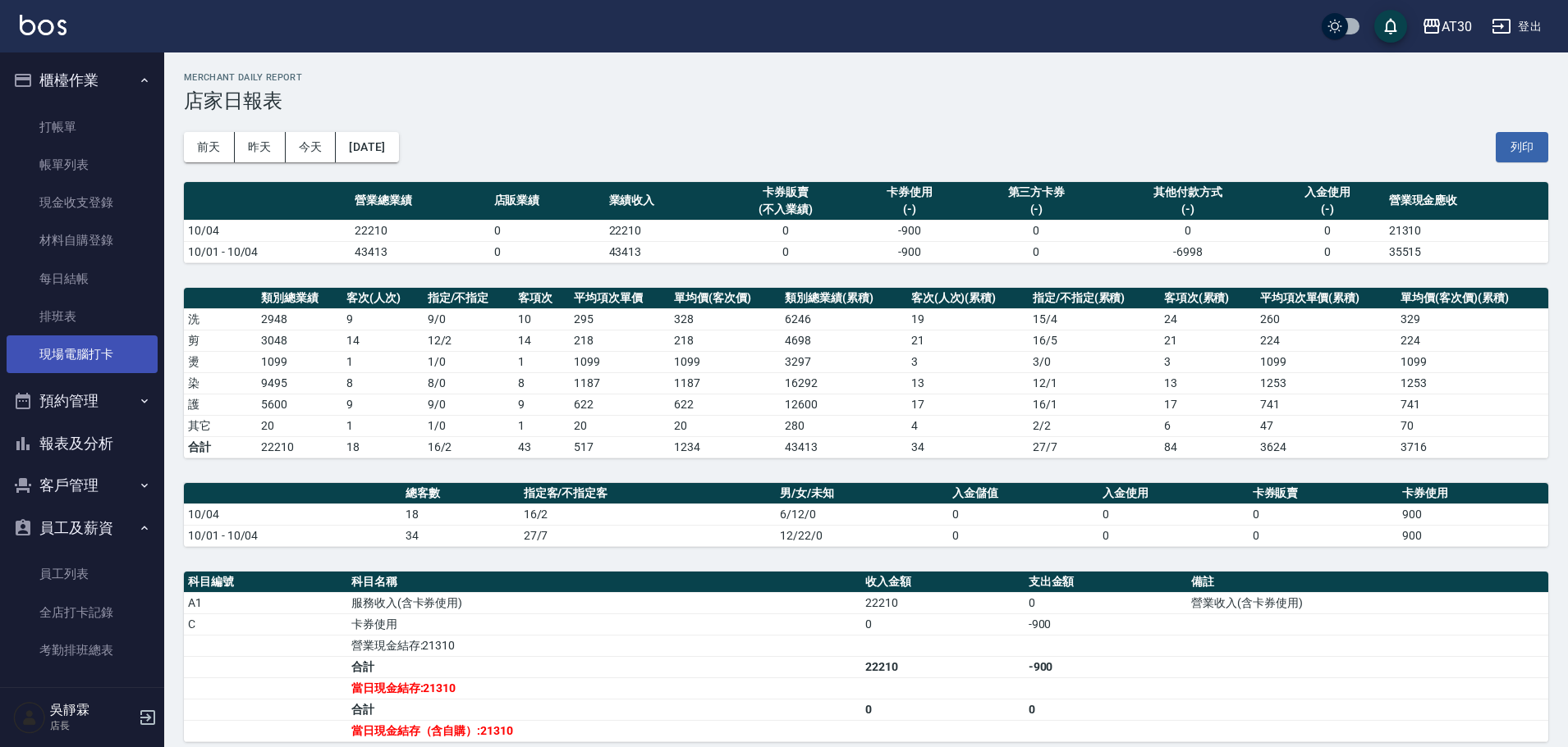
click at [84, 348] on link "現場電腦打卡" at bounding box center [82, 354] width 151 height 38
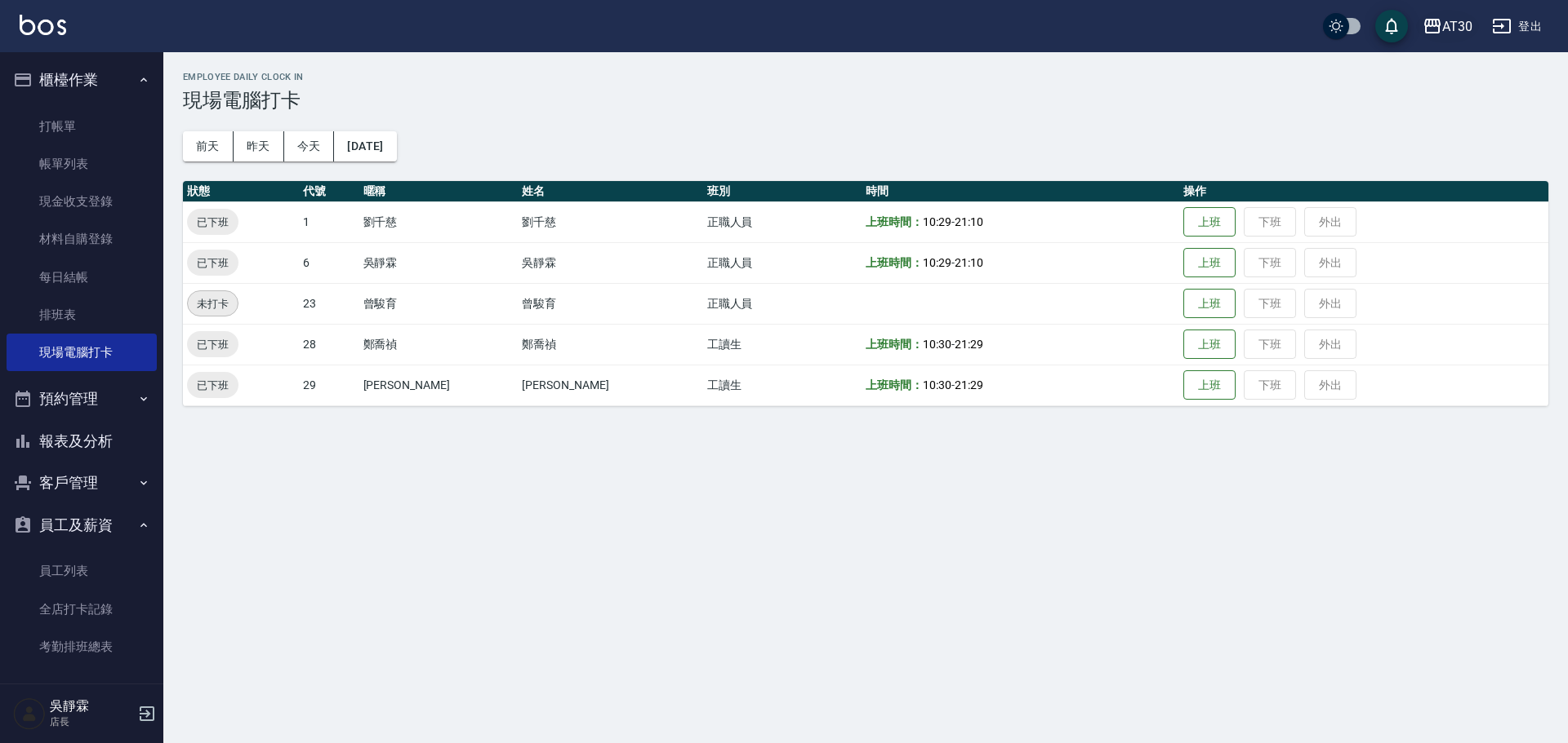
click at [1449, 24] on div "AT30" at bounding box center [1457, 26] width 30 height 20
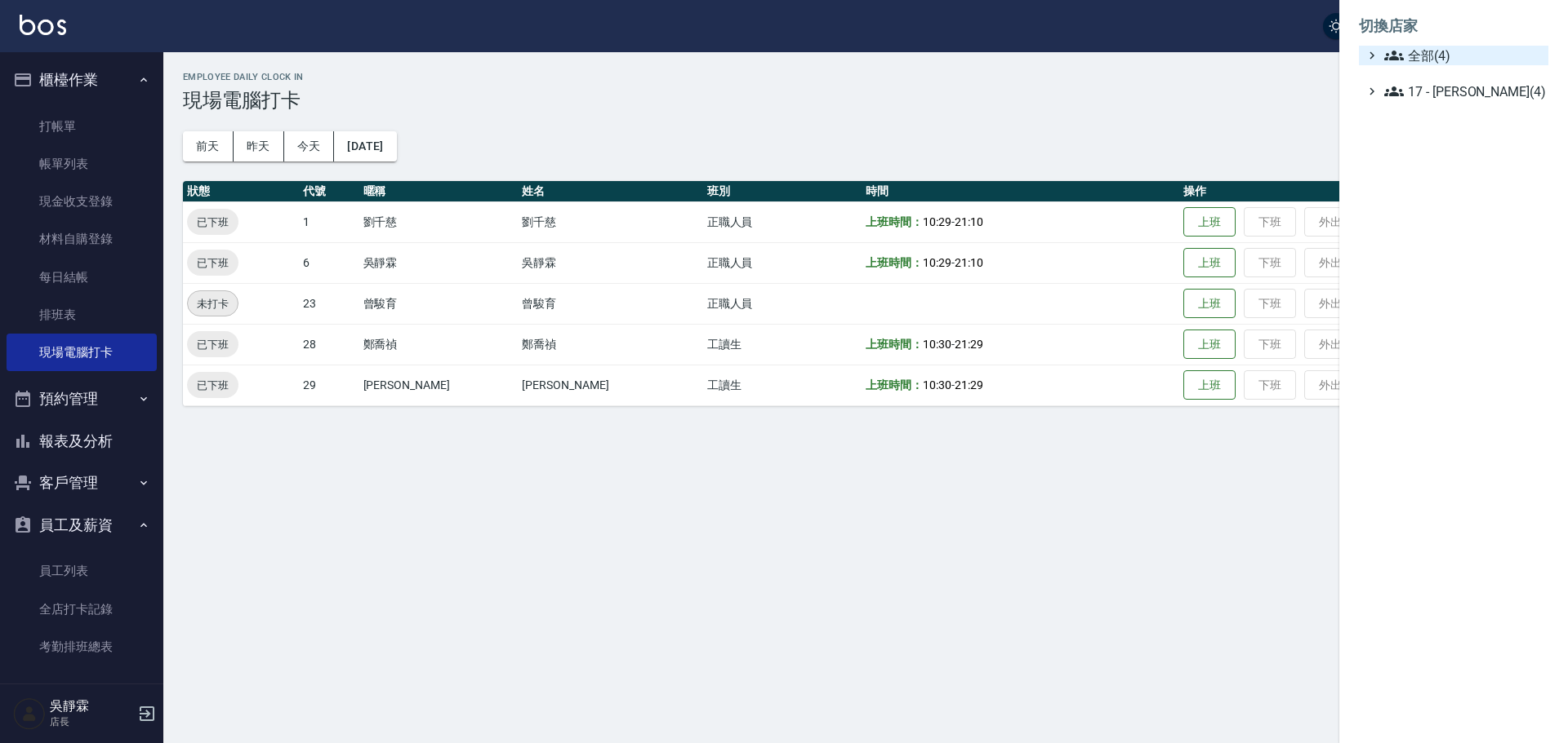
click at [1446, 59] on span "全部(4)" at bounding box center [1462, 55] width 157 height 19
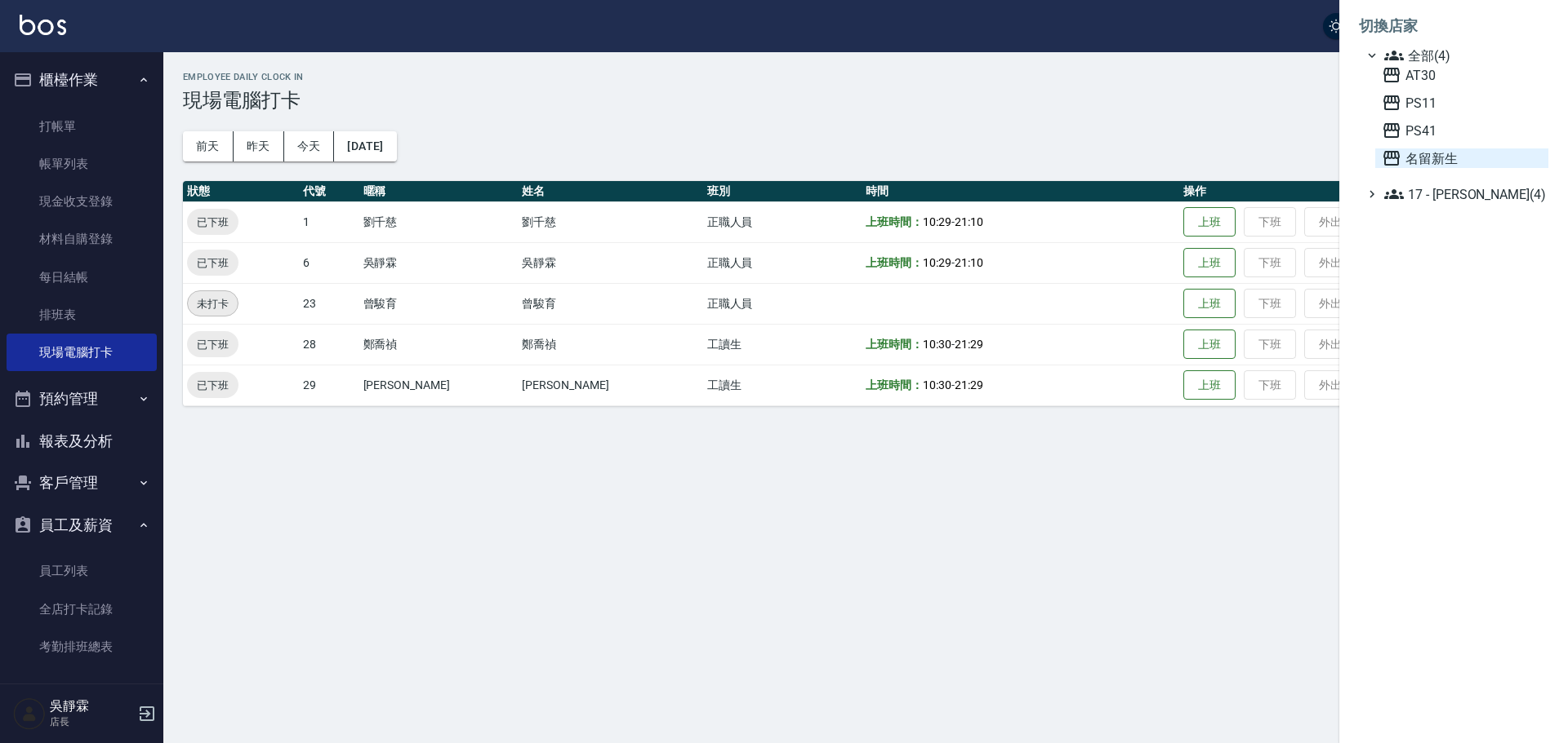
click at [1434, 164] on span "名留新生" at bounding box center [1462, 158] width 160 height 19
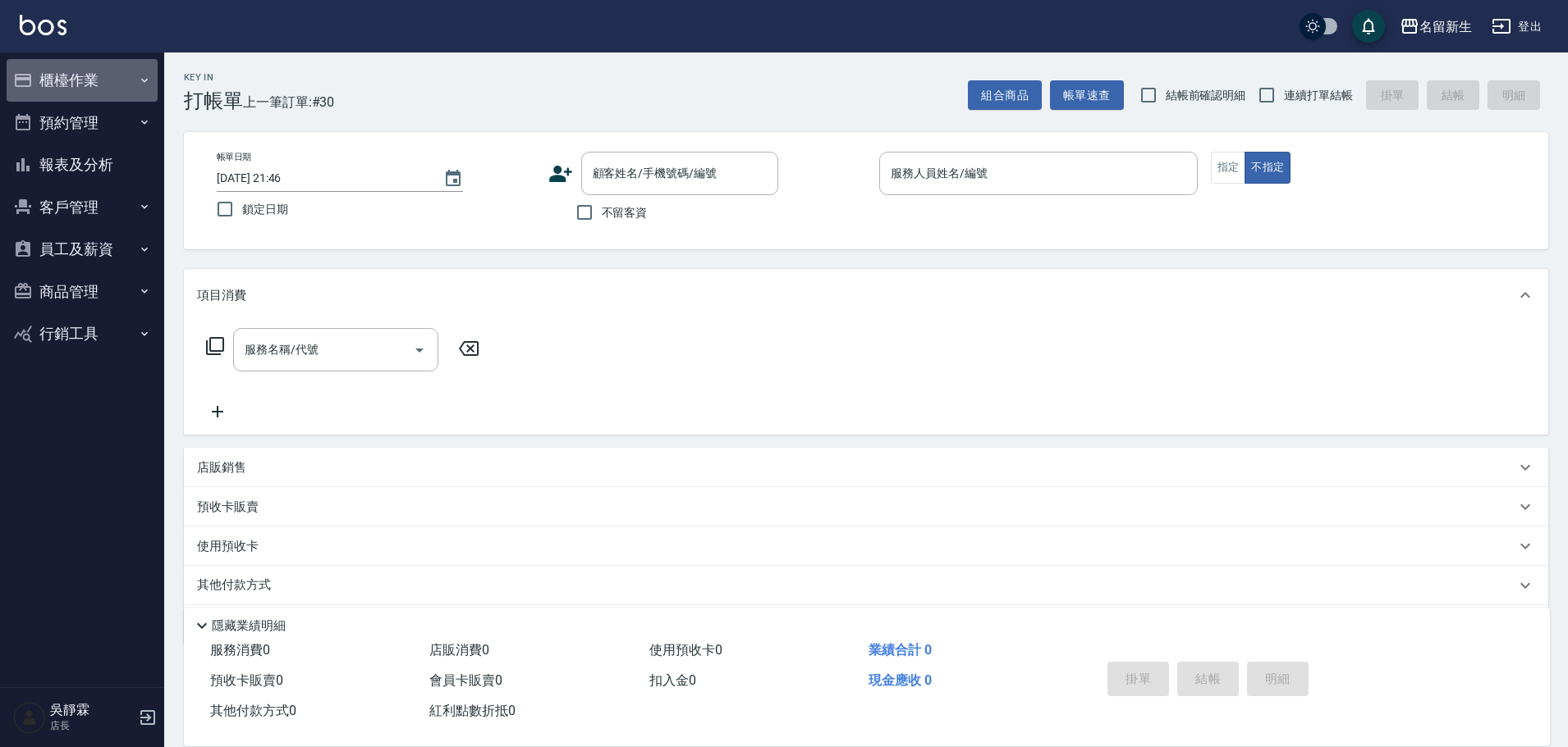
click at [88, 75] on button "櫃檯作業" at bounding box center [82, 80] width 151 height 43
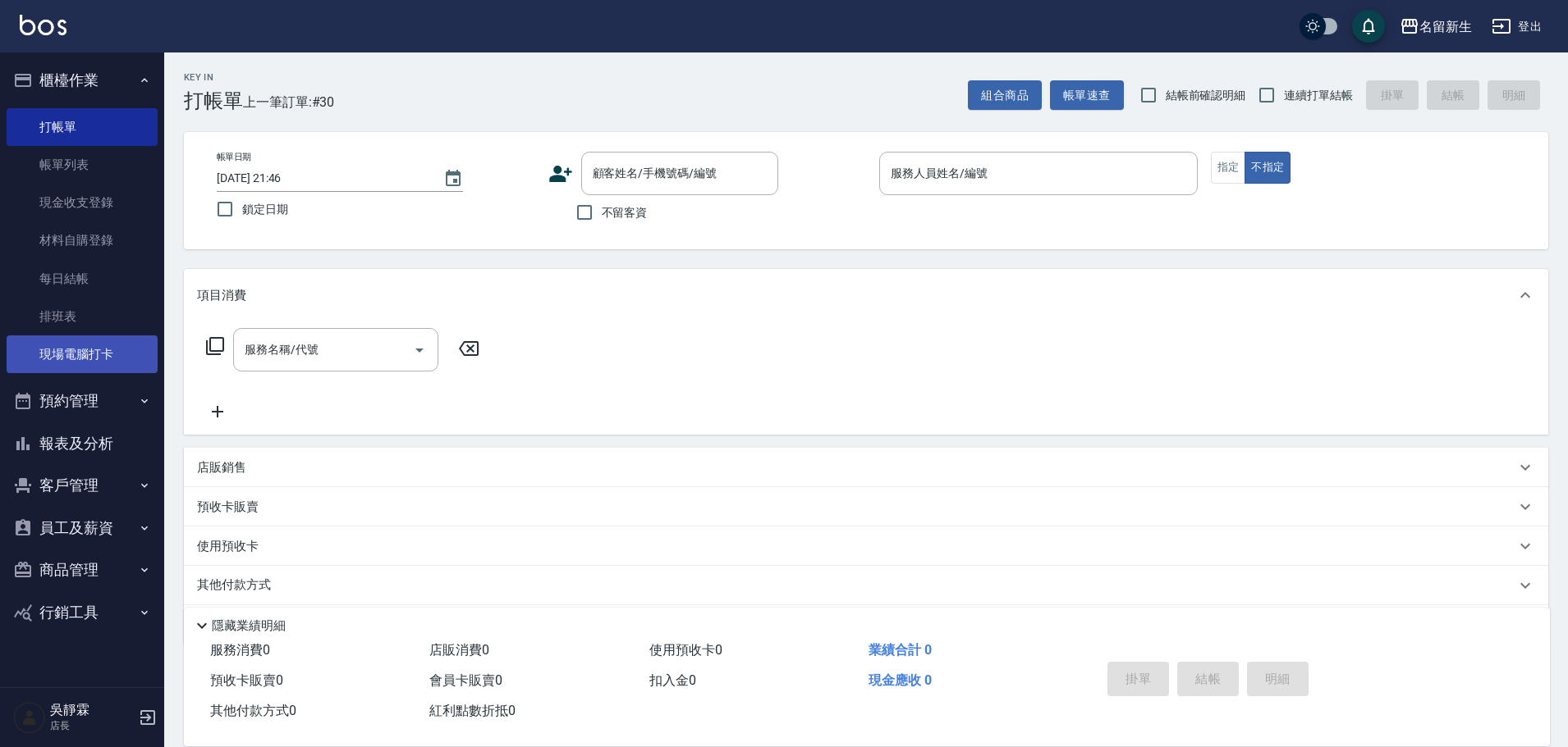
click at [94, 358] on link "現場電腦打卡" at bounding box center [82, 354] width 151 height 38
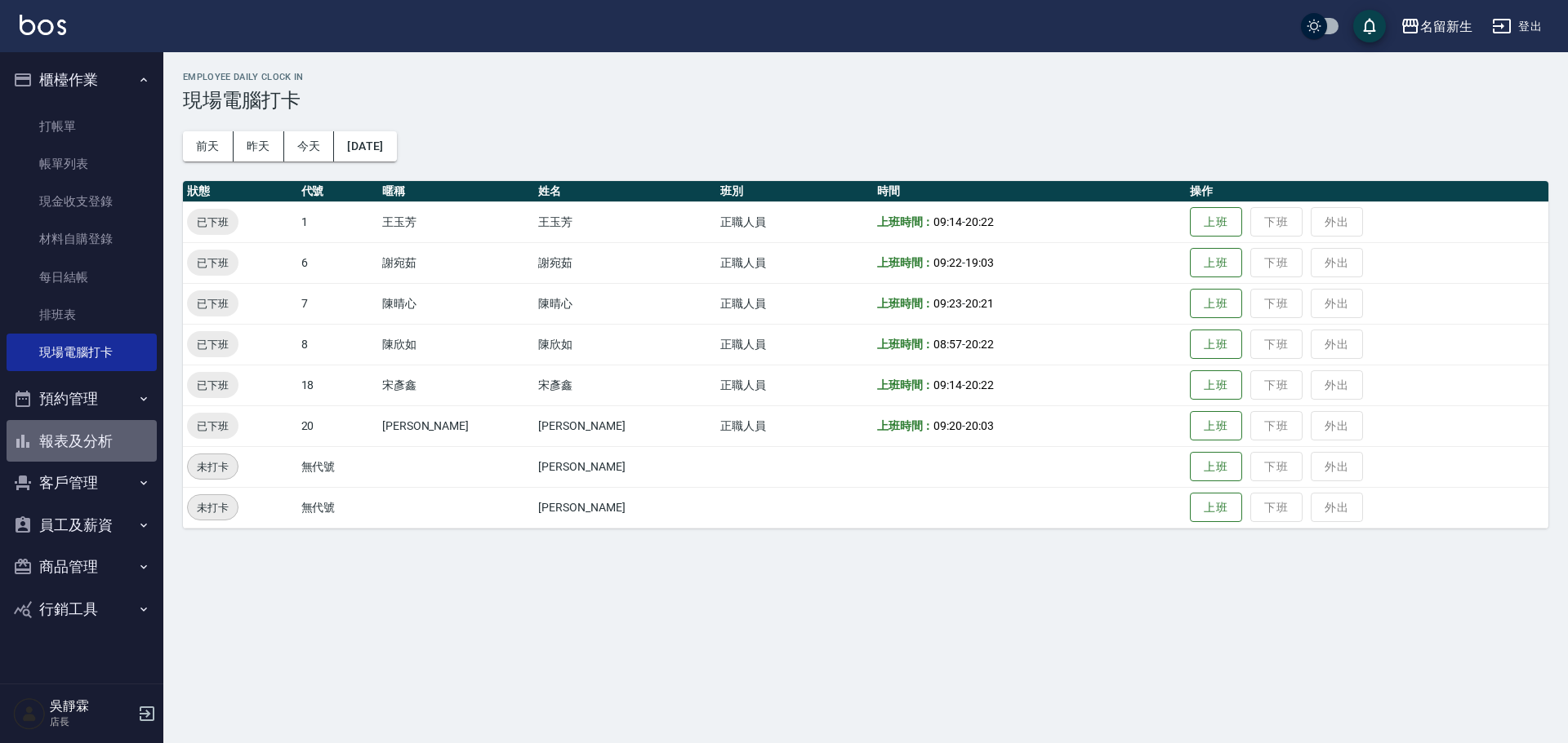
click at [95, 443] on button "報表及分析" at bounding box center [82, 441] width 150 height 42
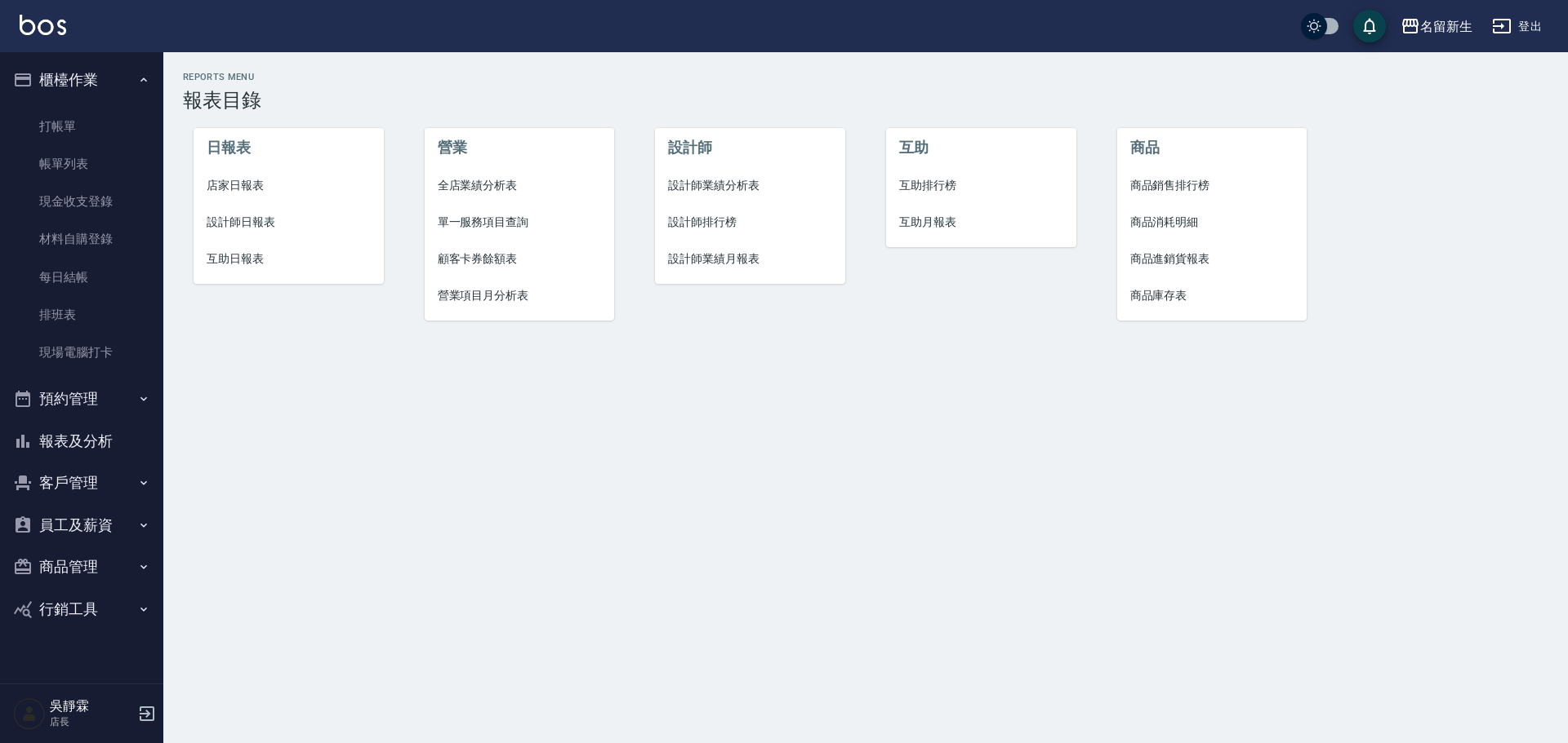
click at [97, 491] on button "客戶管理" at bounding box center [82, 483] width 150 height 42
click at [93, 540] on link "客戶列表" at bounding box center [82, 529] width 150 height 38
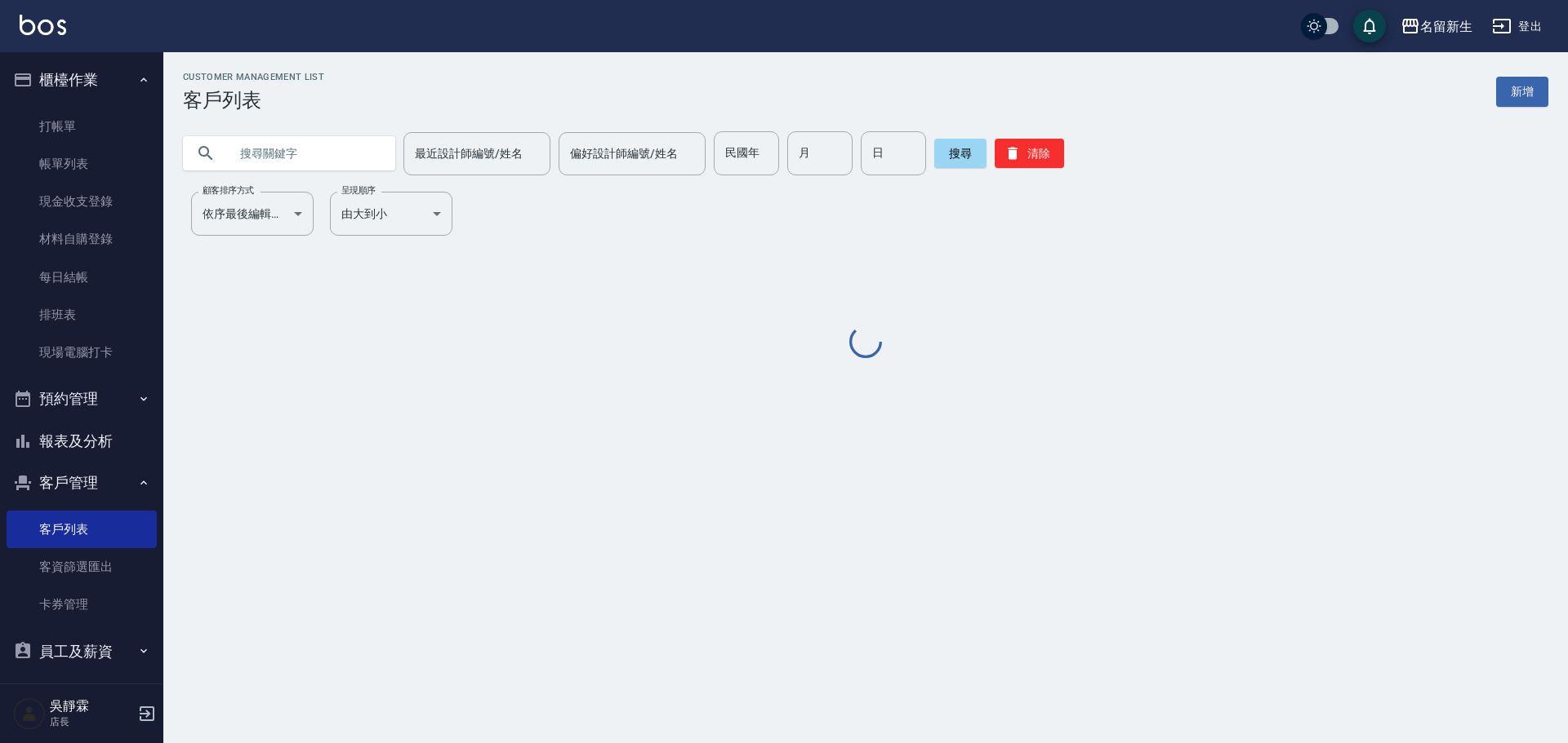
click at [84, 651] on button "員工及薪資" at bounding box center [82, 652] width 150 height 42
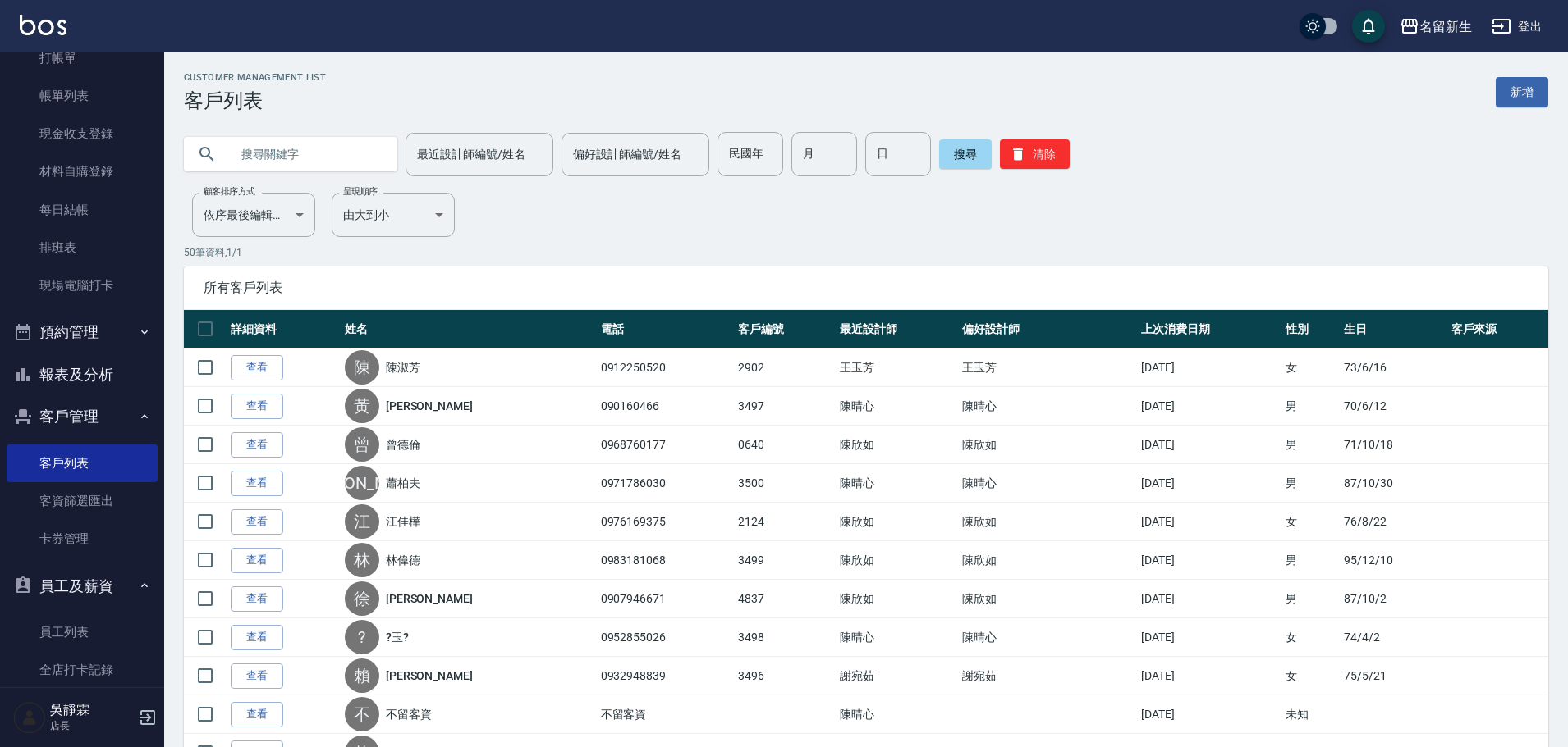
scroll to position [137, 0]
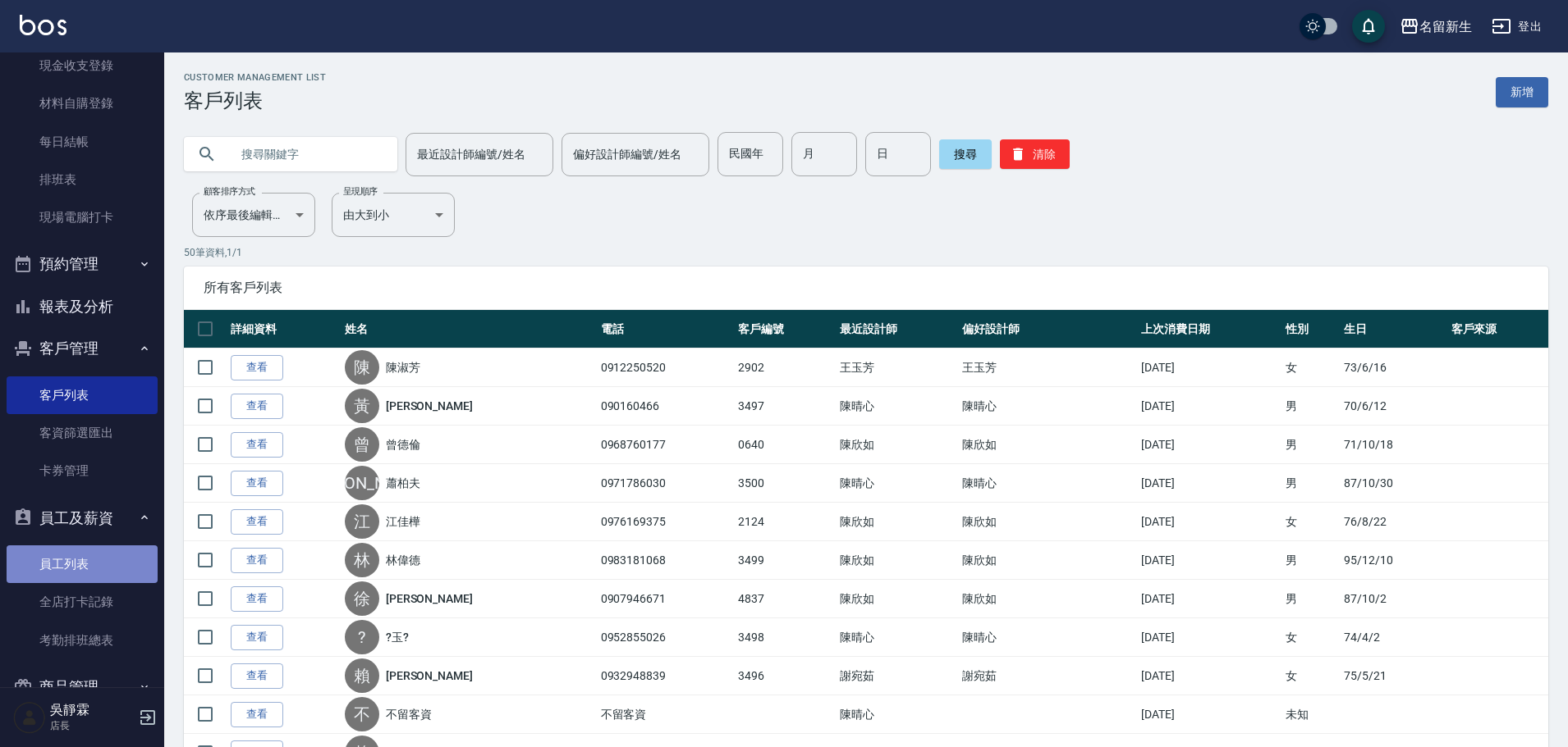
click at [115, 550] on link "員工列表" at bounding box center [82, 564] width 151 height 38
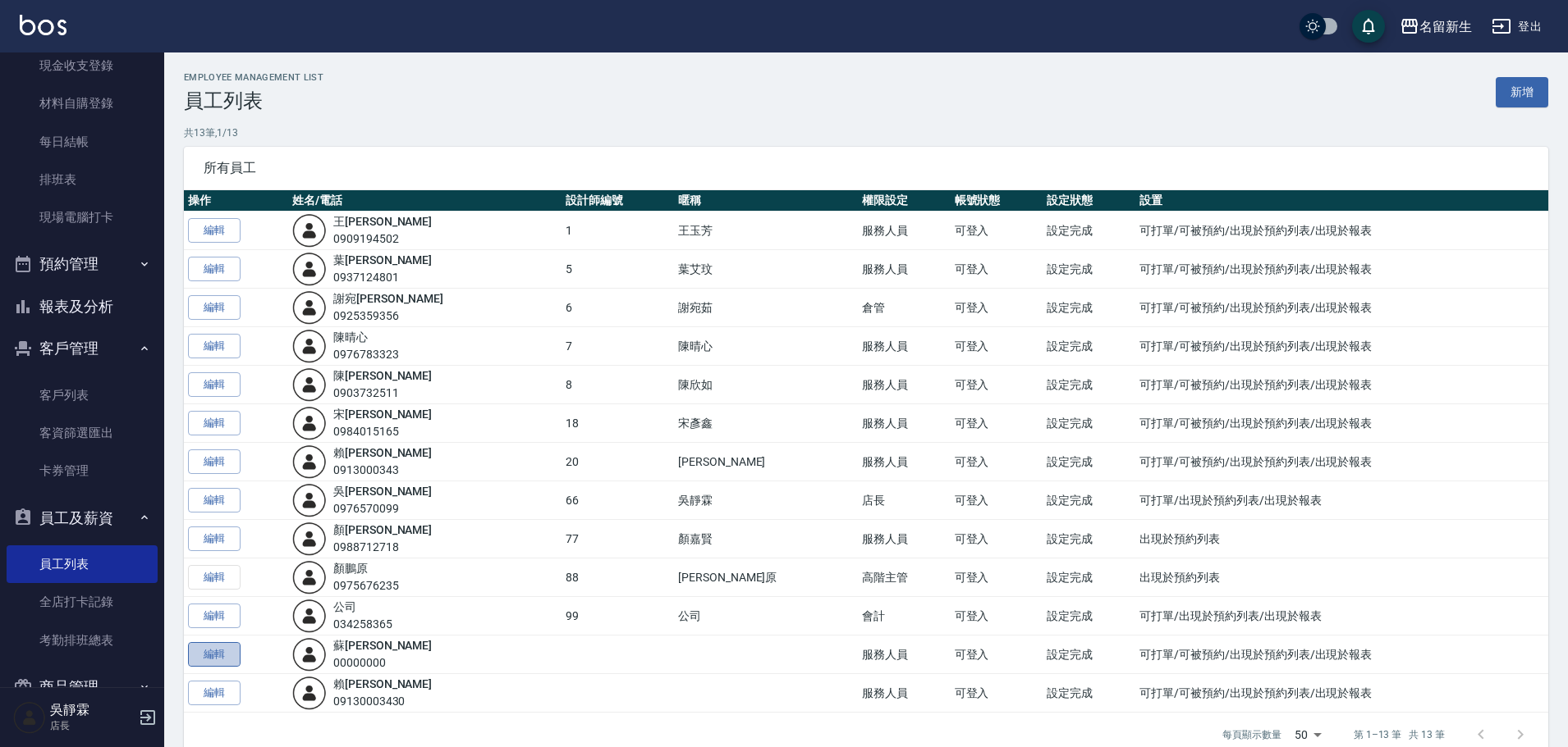
click at [207, 661] on link "編輯" at bounding box center [214, 655] width 52 height 25
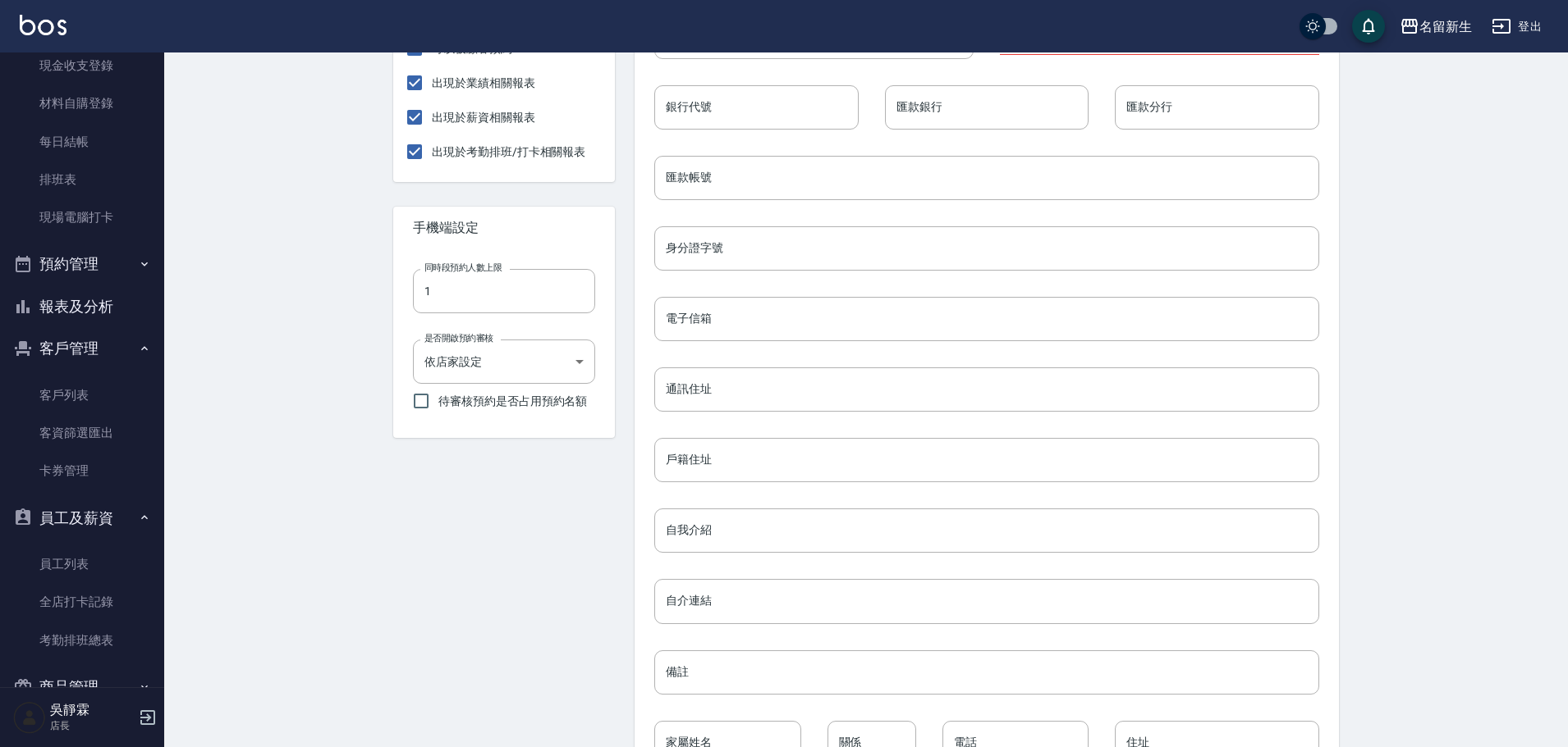
scroll to position [561, 0]
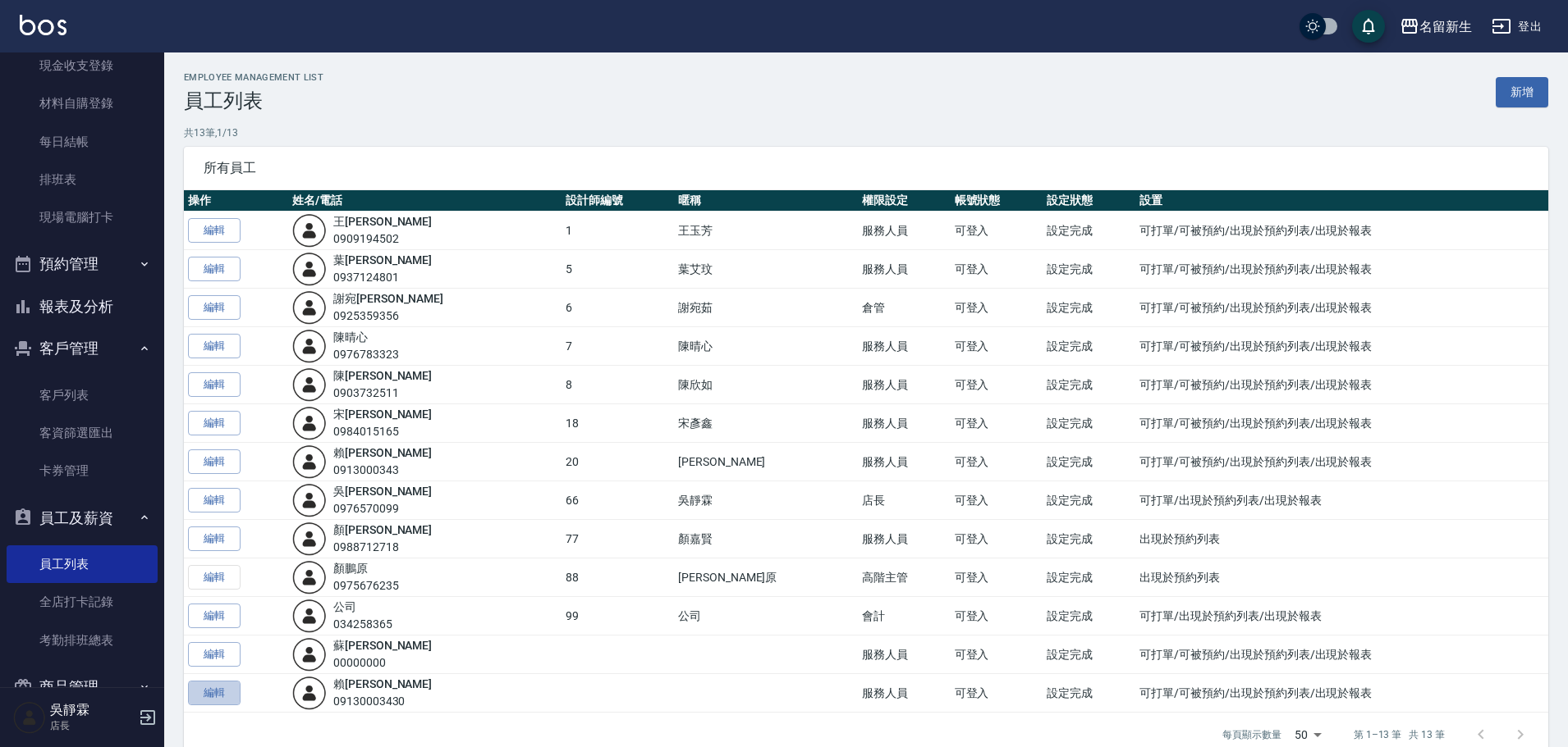
click at [211, 696] on link "編輯" at bounding box center [214, 694] width 52 height 25
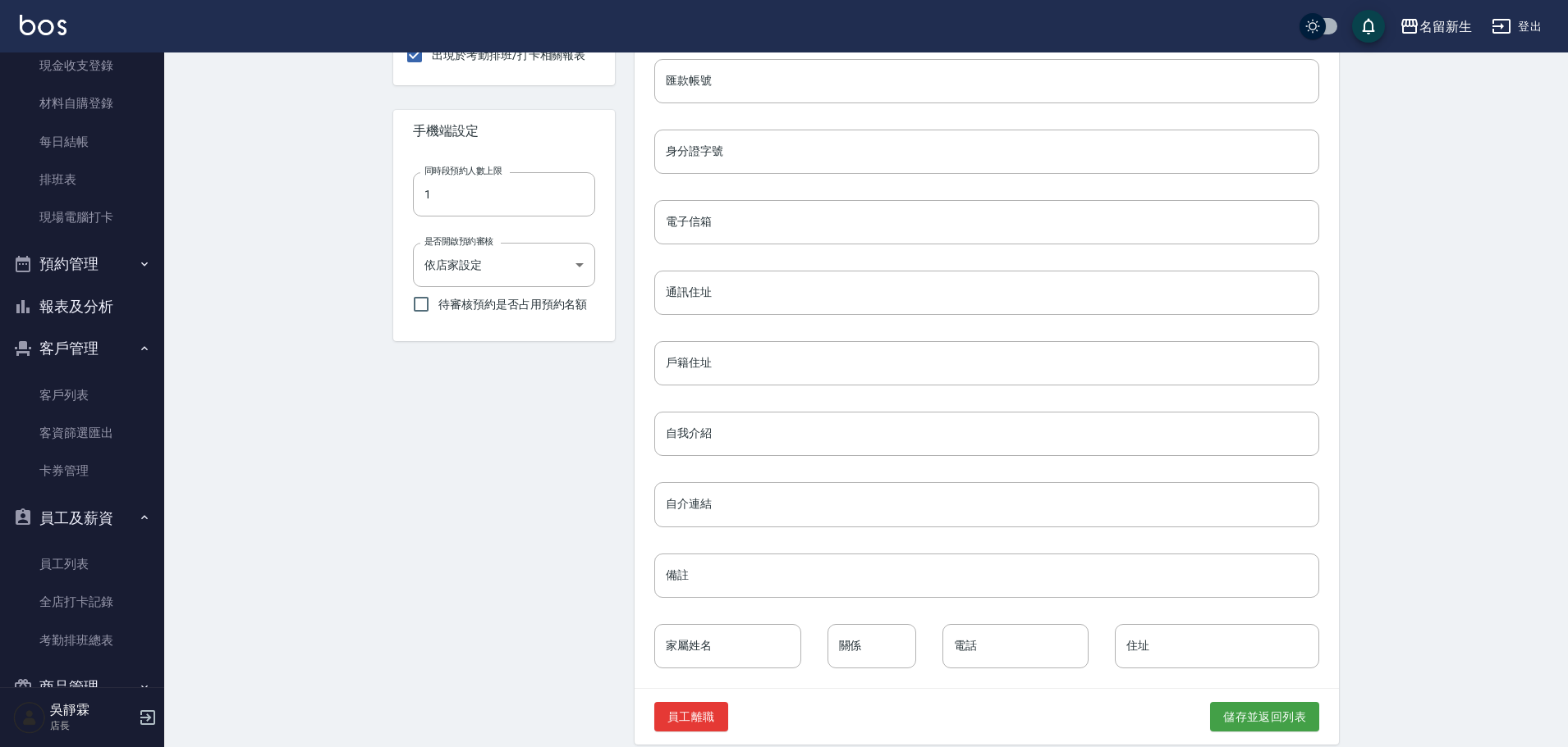
scroll to position [561, 0]
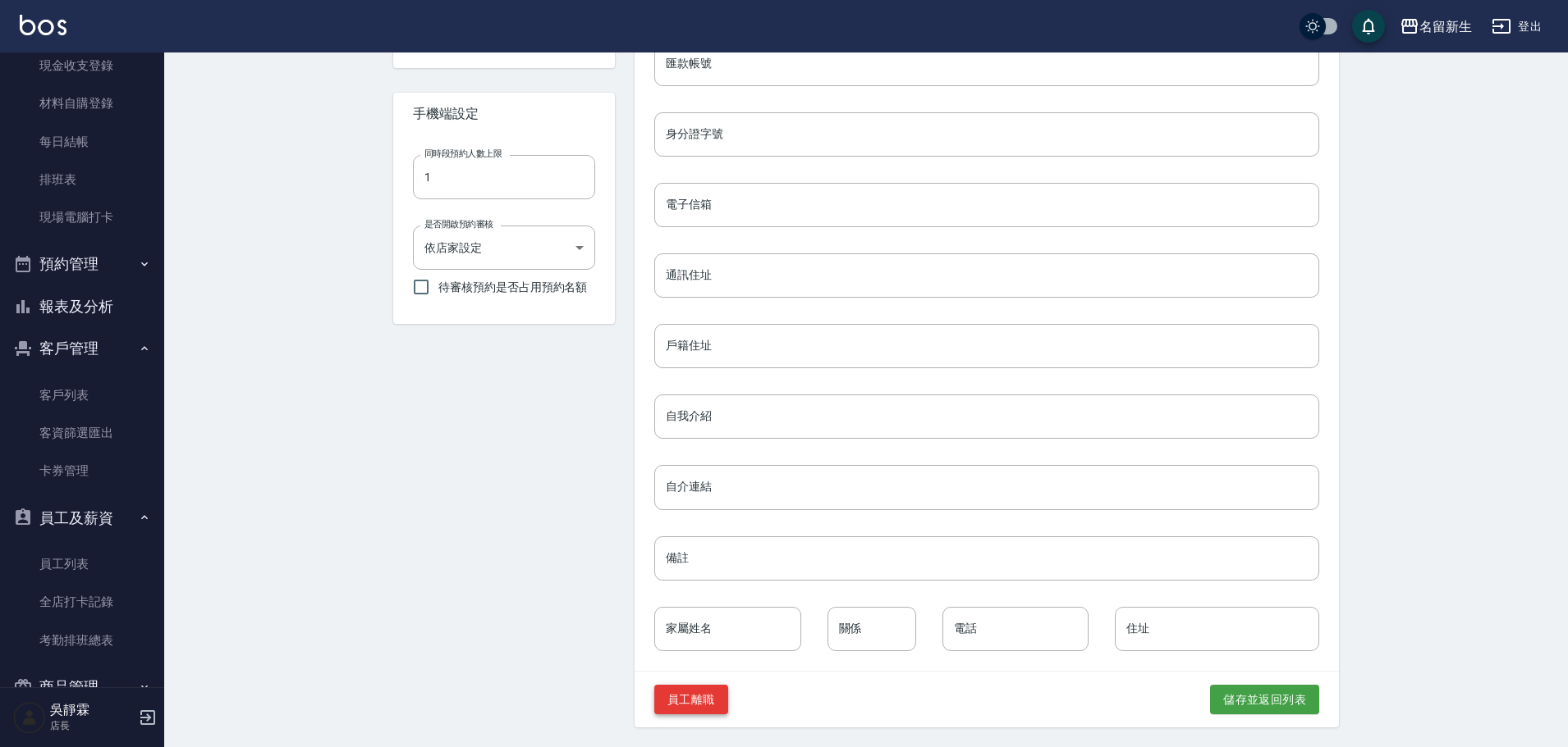
click at [697, 700] on button "員工離職" at bounding box center [691, 700] width 74 height 30
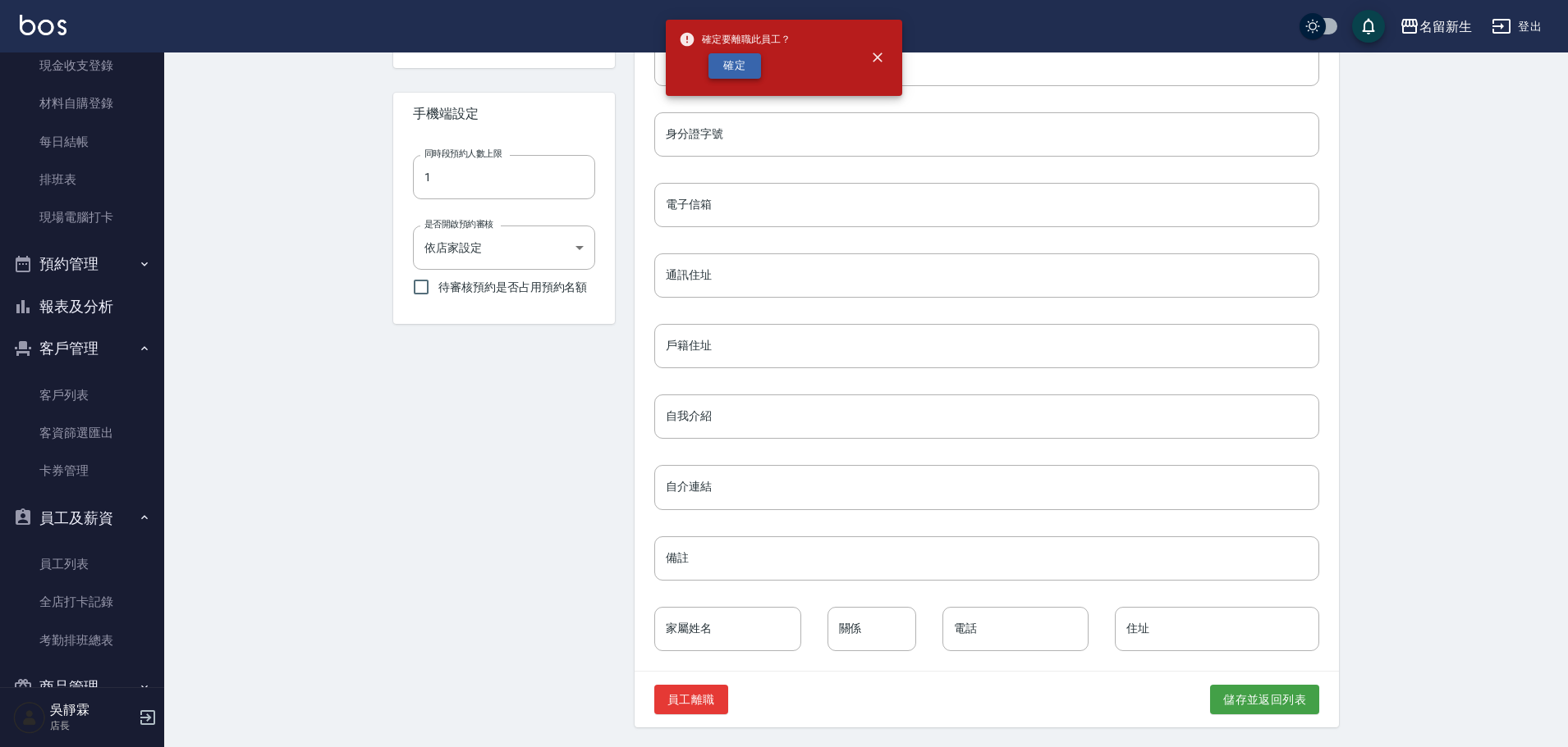
click at [732, 71] on button "確定" at bounding box center [735, 66] width 52 height 25
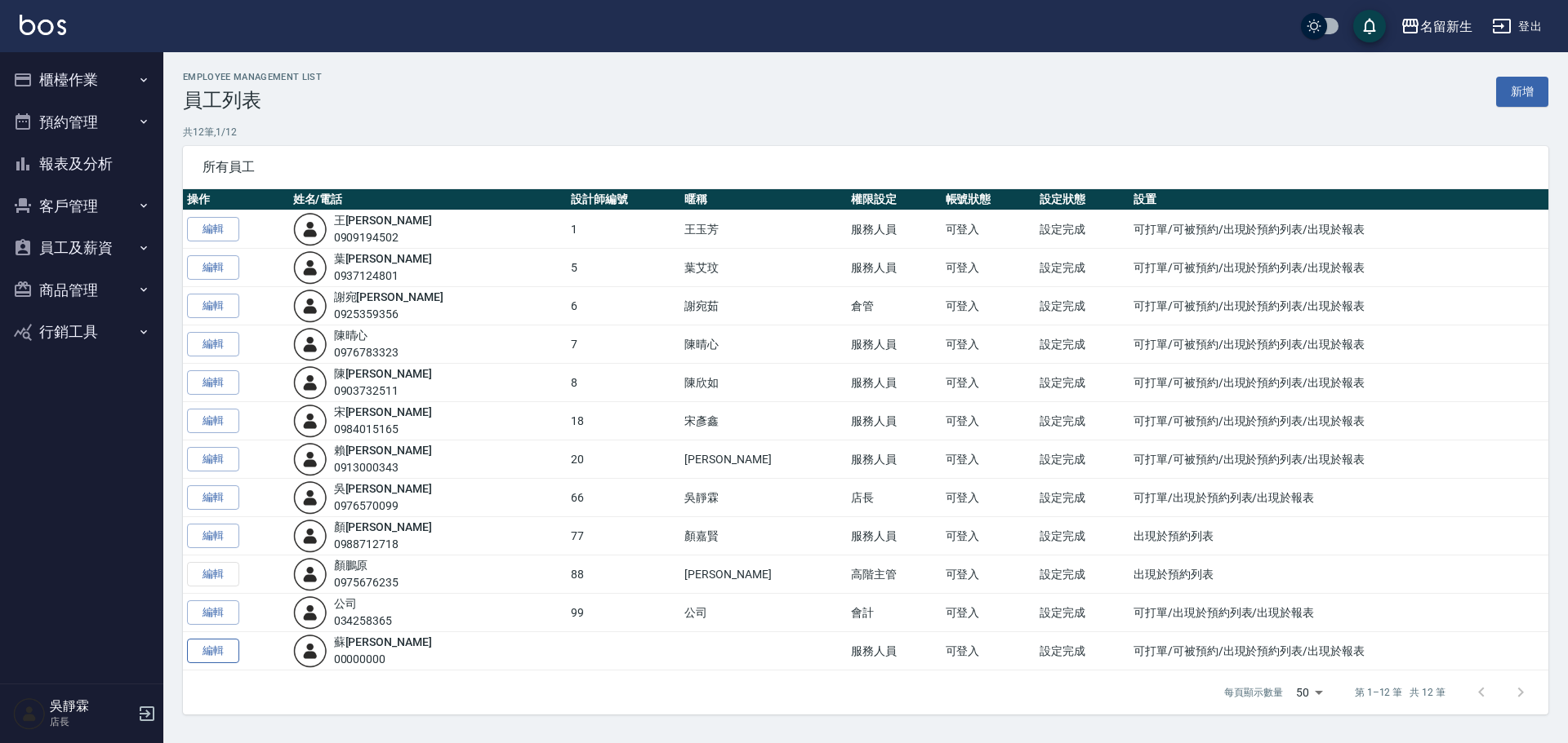
click at [221, 651] on link "編輯" at bounding box center [213, 651] width 52 height 25
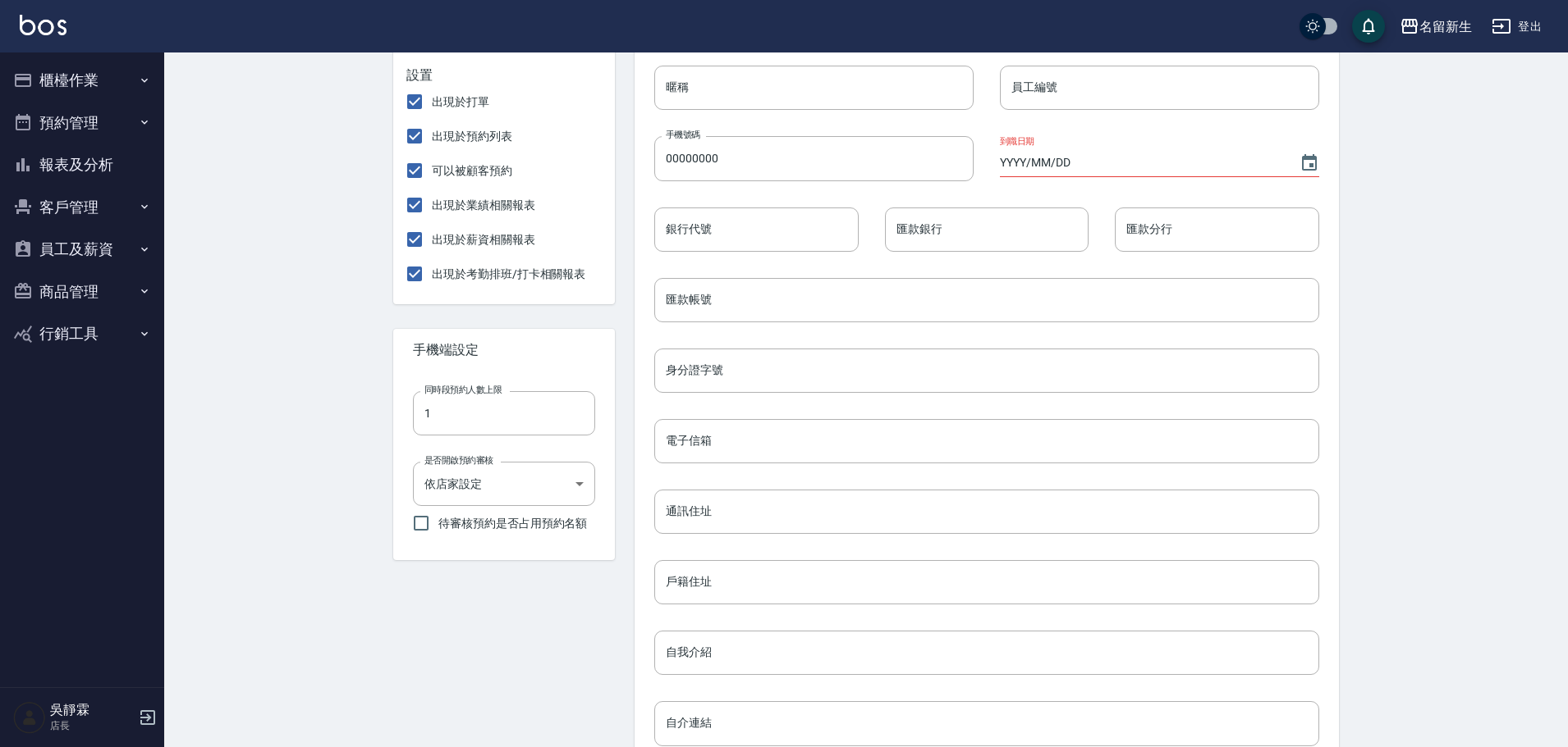
scroll to position [561, 0]
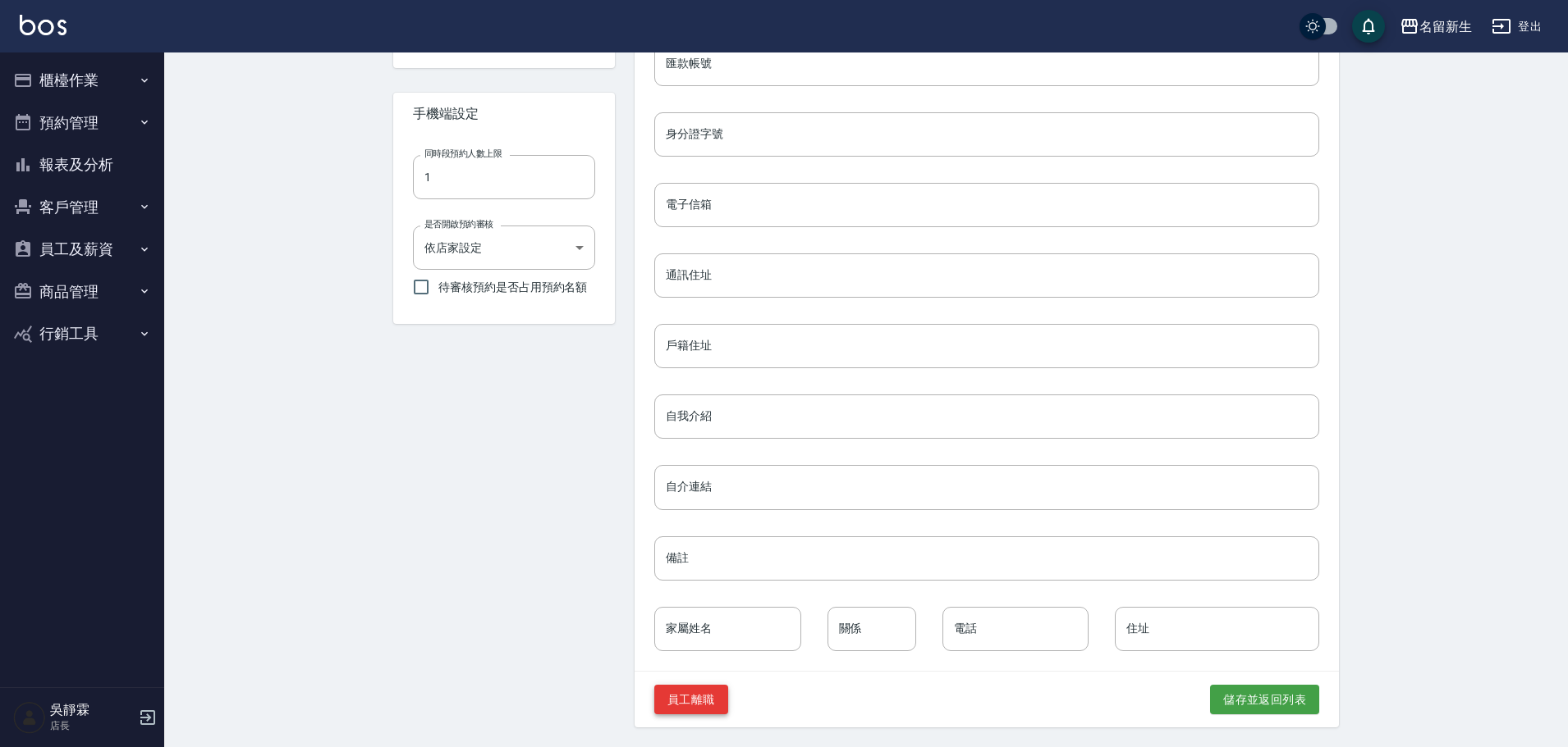
click at [697, 700] on button "員工離職" at bounding box center [691, 700] width 74 height 30
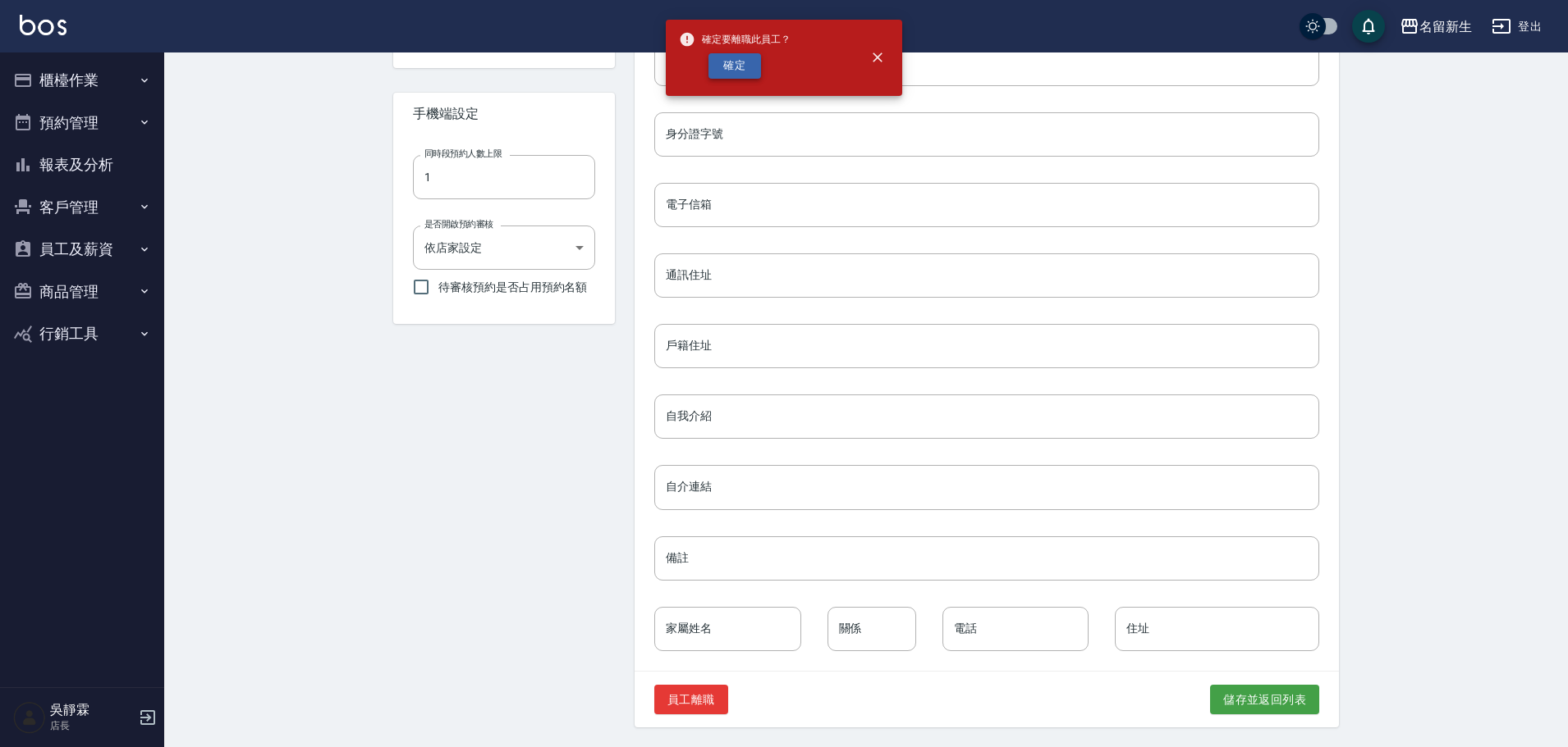
click at [728, 70] on button "確定" at bounding box center [735, 66] width 52 height 25
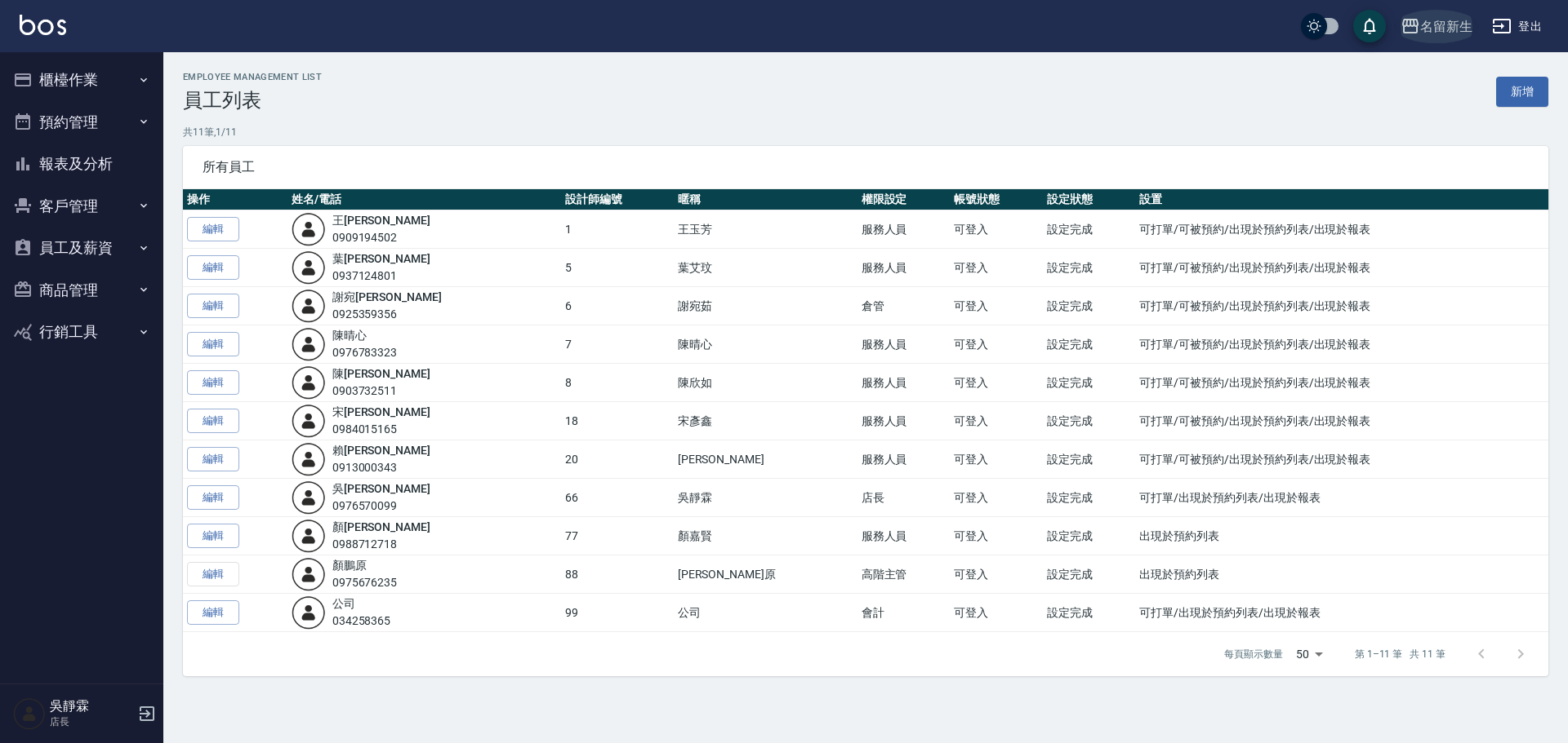
click at [1459, 17] on div "名留新生" at bounding box center [1446, 26] width 52 height 20
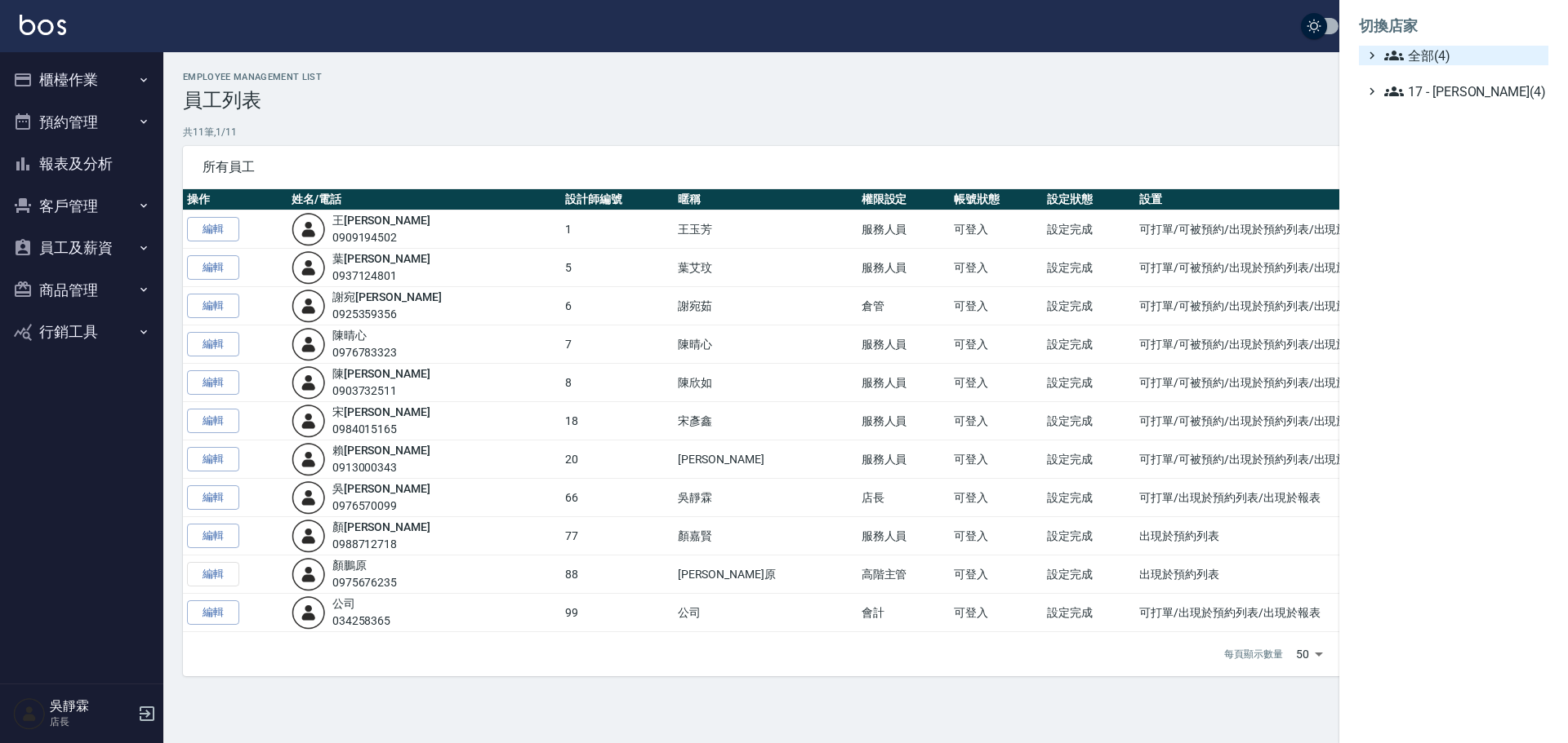
click at [1454, 48] on span "全部(4)" at bounding box center [1462, 55] width 157 height 19
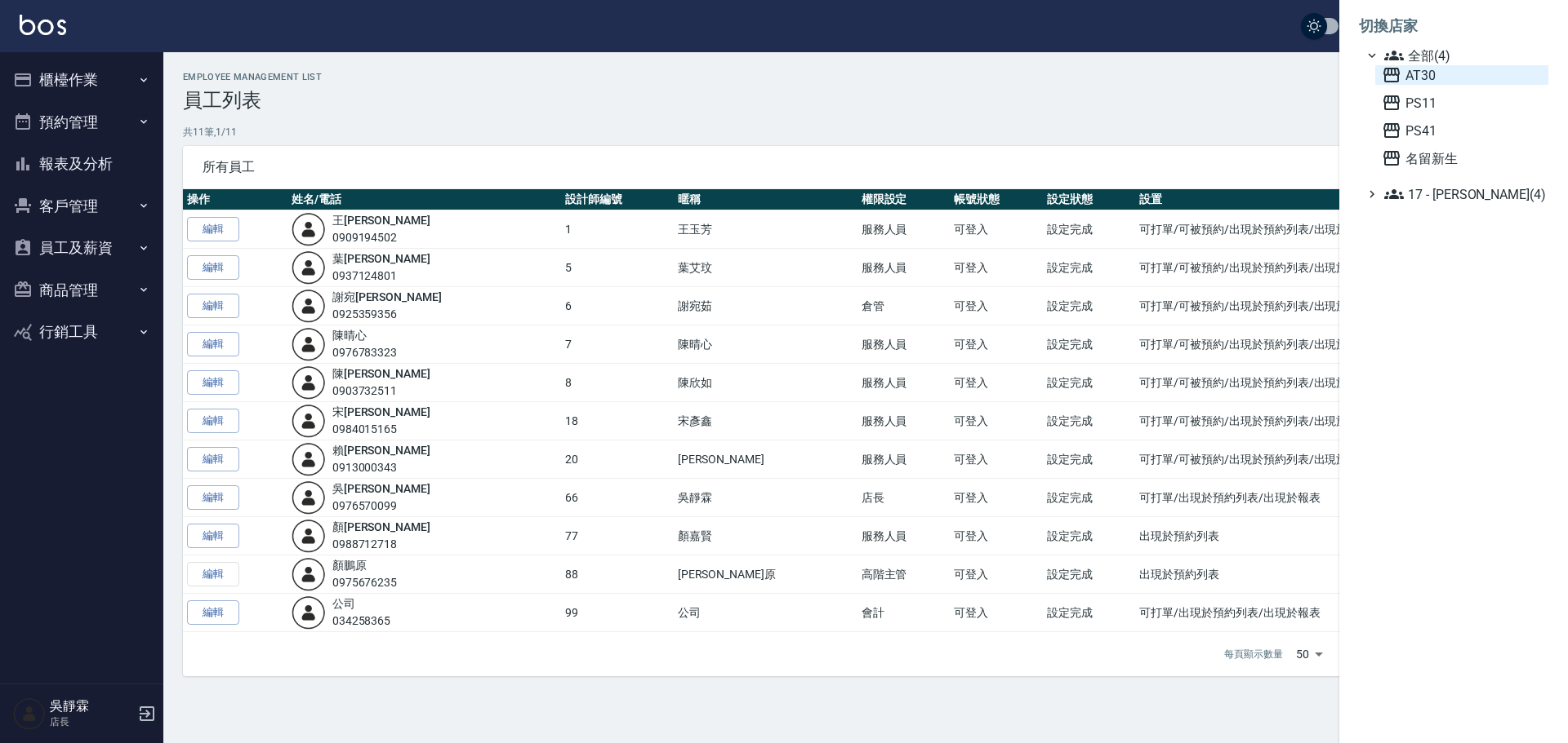
click at [1426, 71] on span "AT30" at bounding box center [1462, 75] width 160 height 19
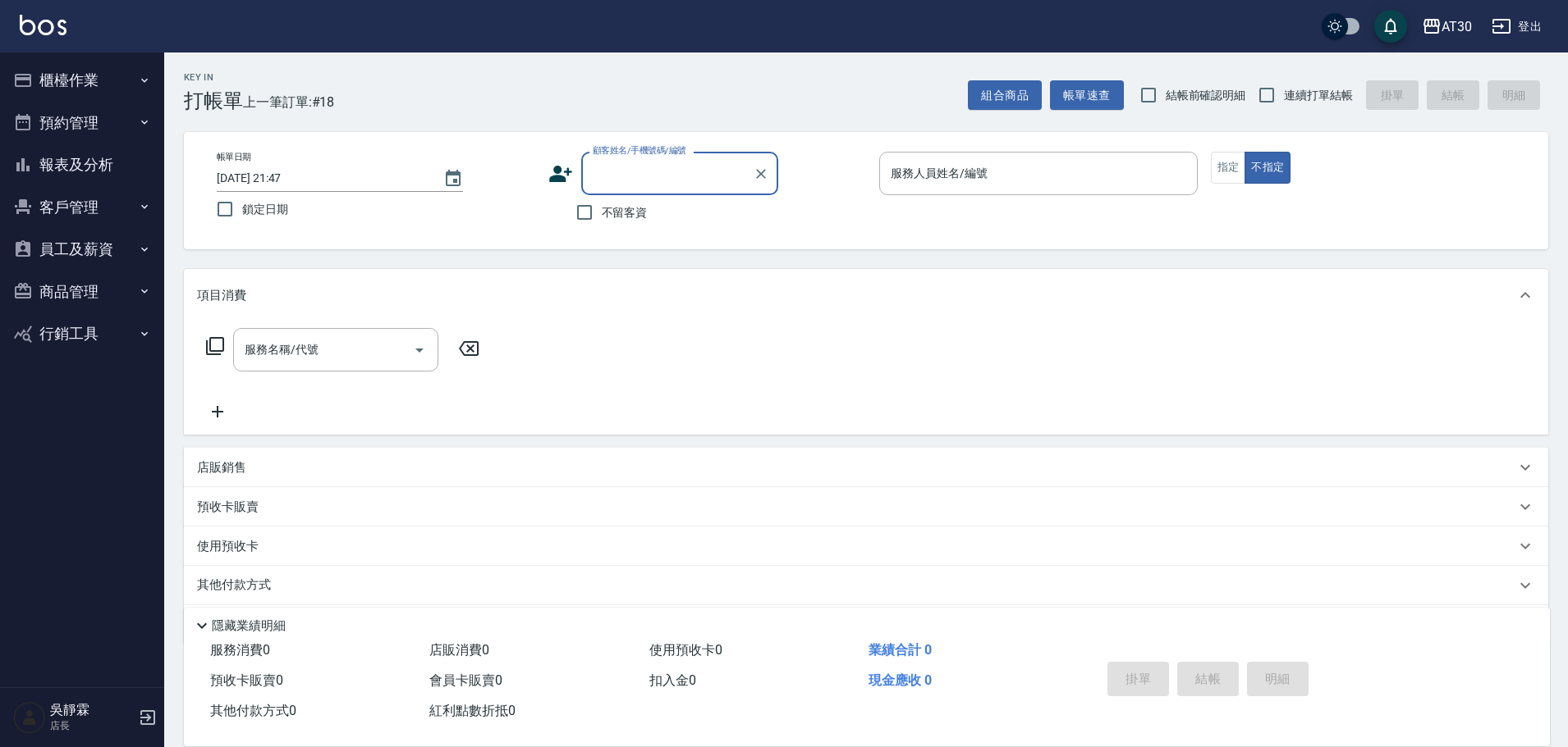
click at [62, 169] on button "報表及分析" at bounding box center [82, 165] width 151 height 43
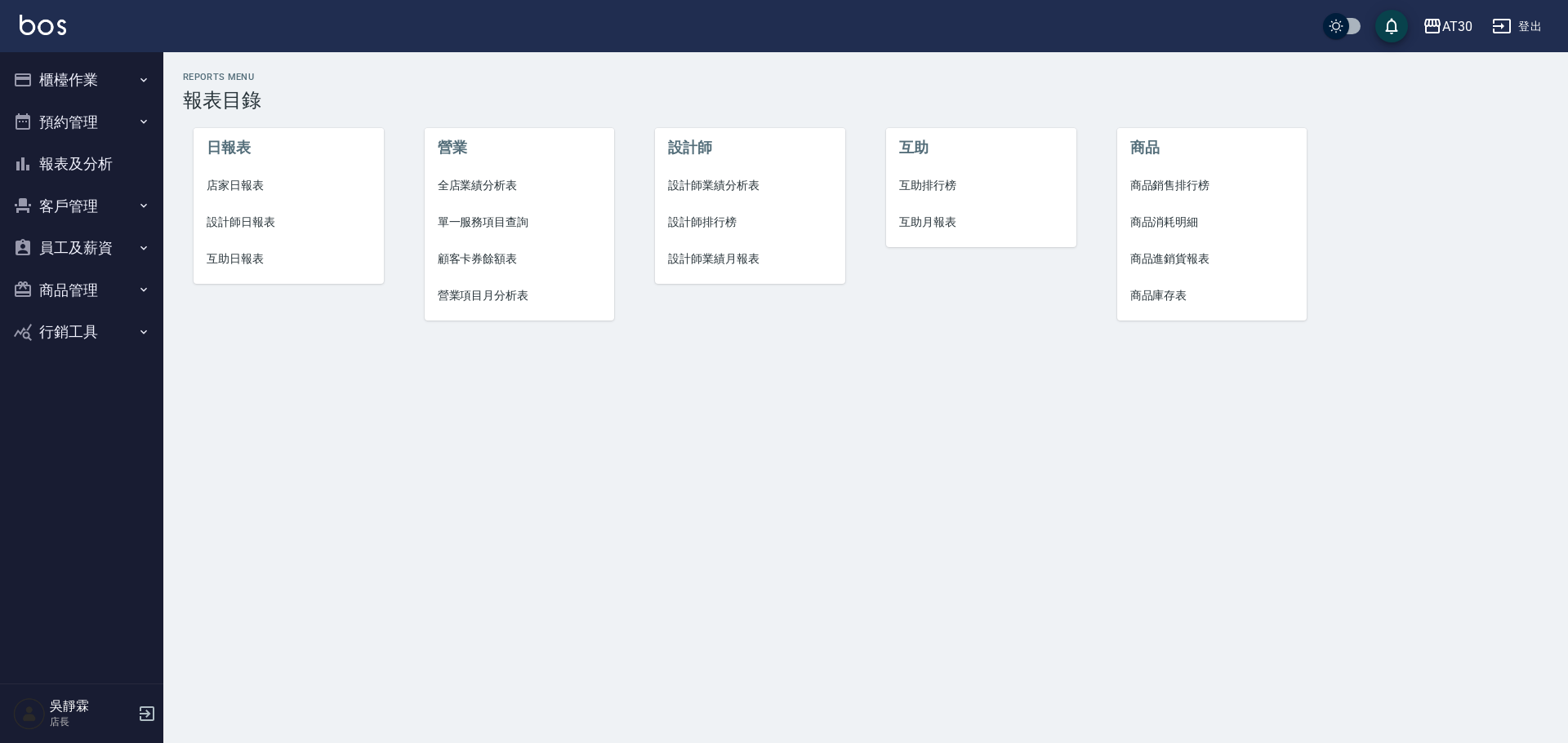
click at [728, 226] on span "設計師排行榜" at bounding box center [750, 223] width 164 height 17
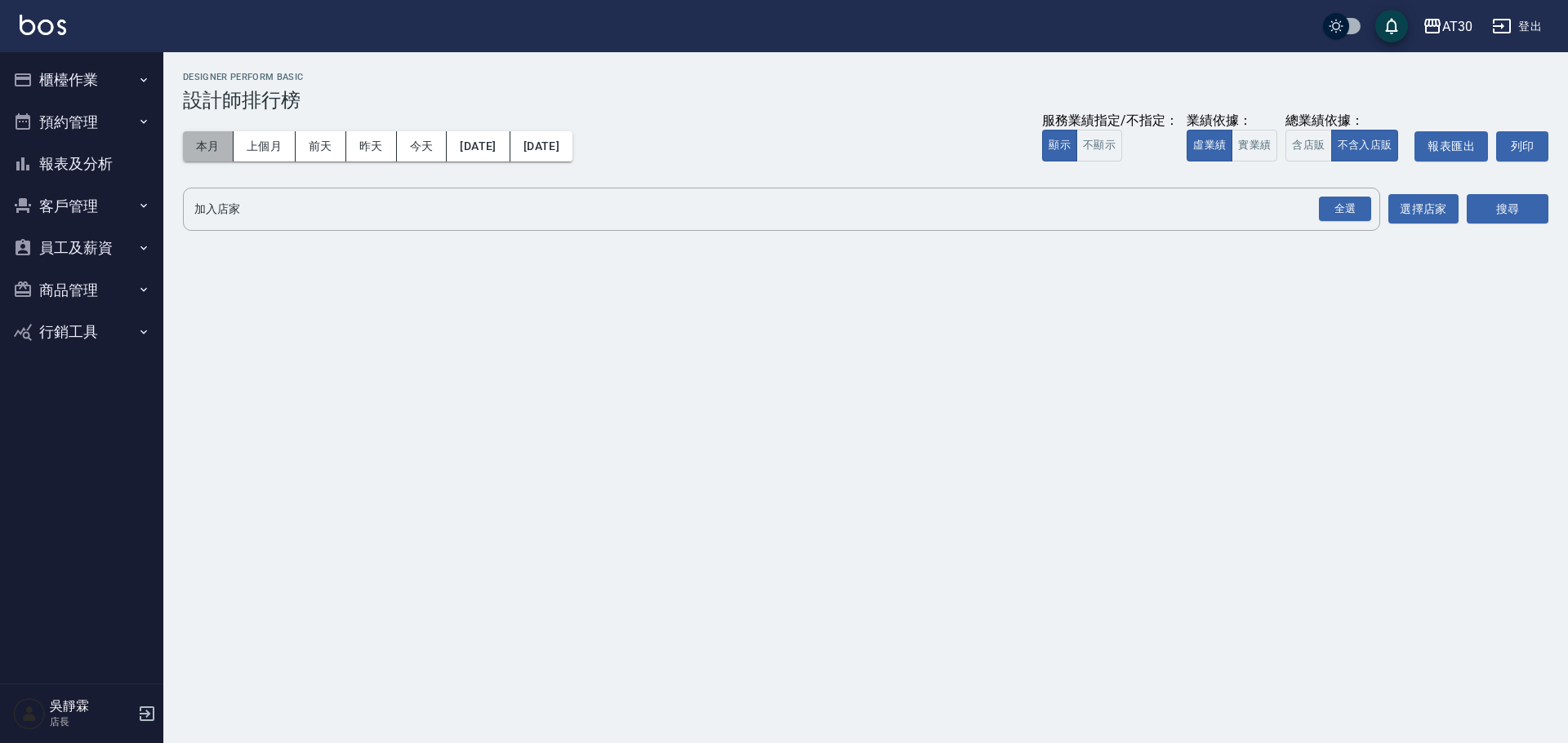
click at [200, 154] on button "本月" at bounding box center [208, 146] width 51 height 30
click at [1360, 216] on div "全選" at bounding box center [1345, 209] width 52 height 25
click at [1476, 205] on button "搜尋" at bounding box center [1507, 209] width 82 height 30
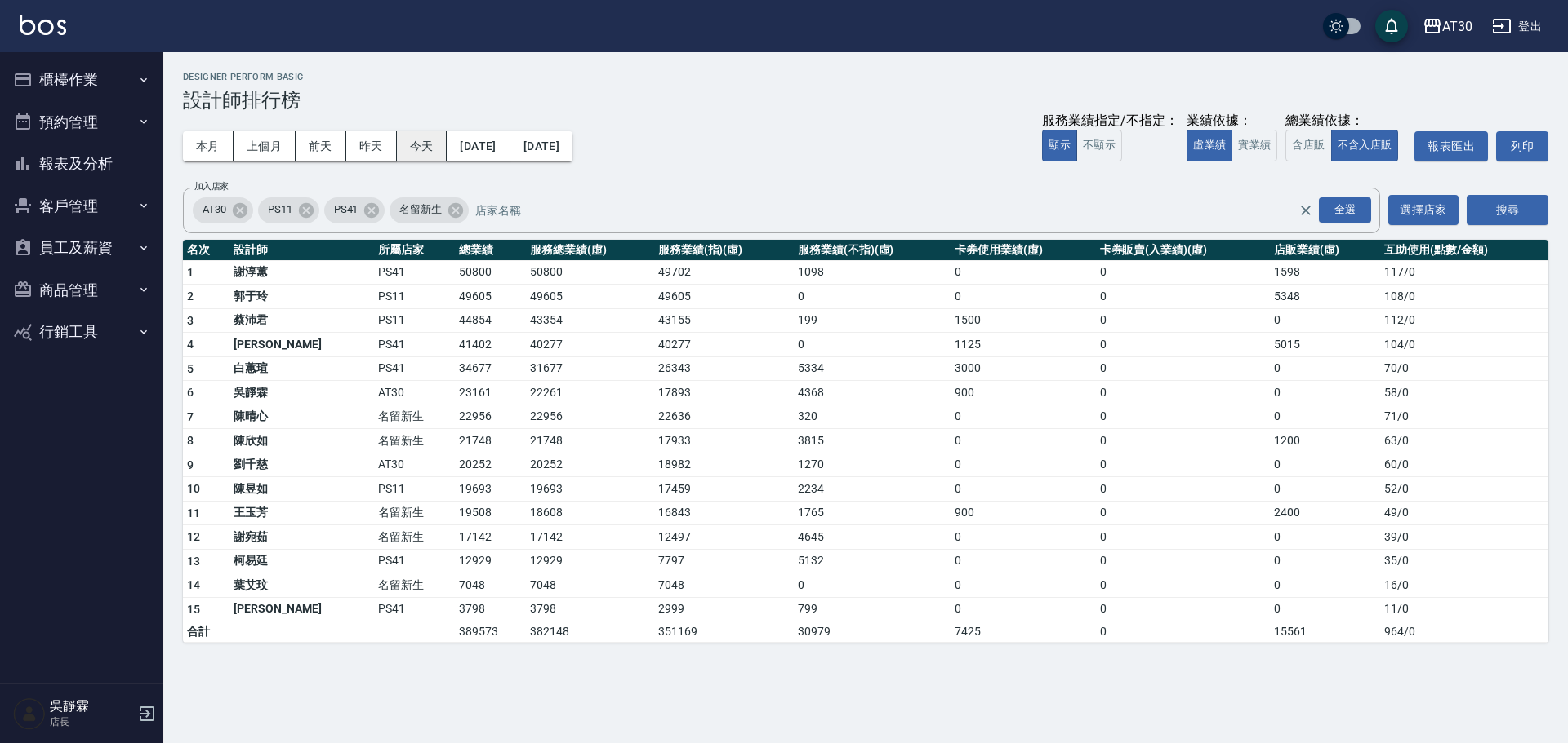
click at [425, 131] on button "今天" at bounding box center [422, 146] width 51 height 30
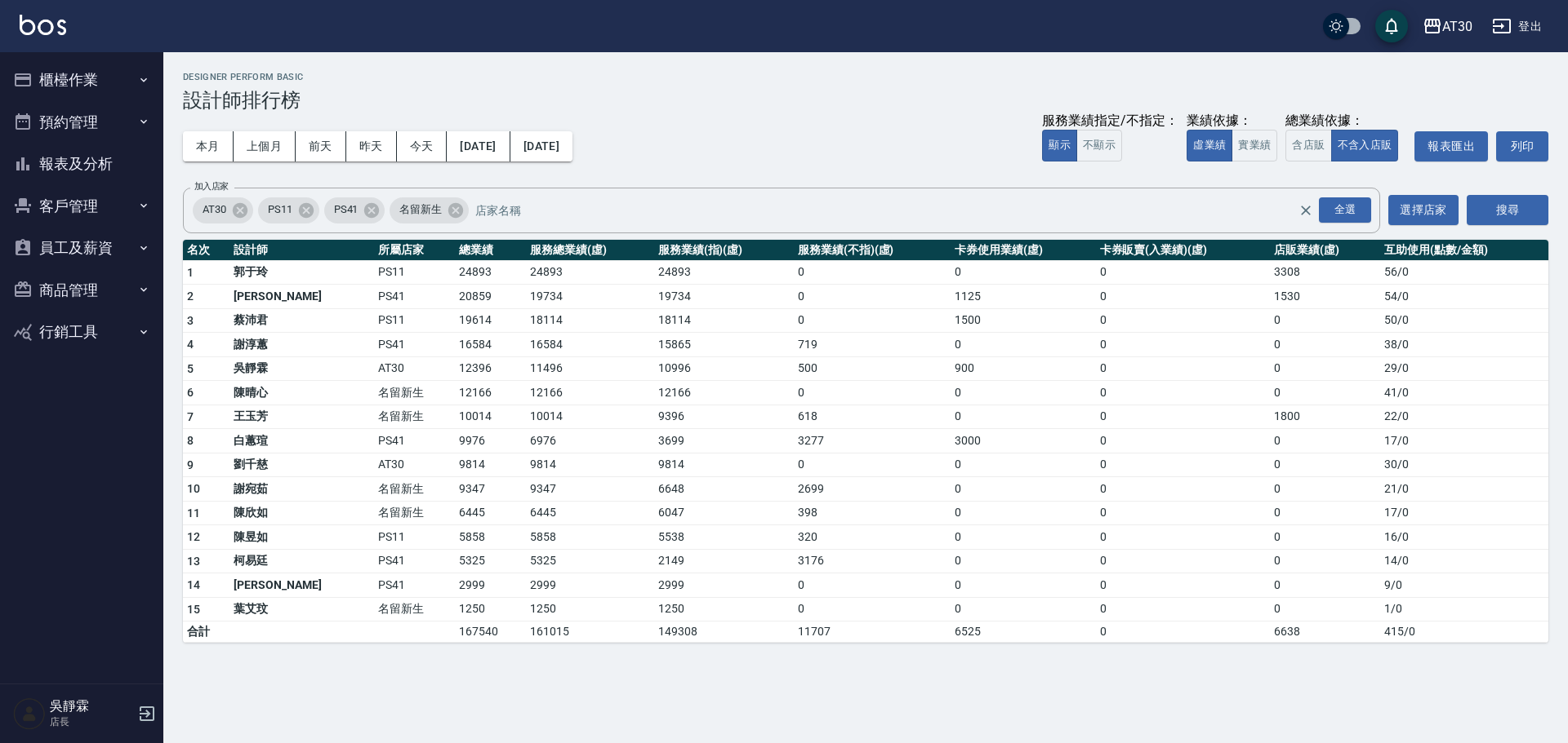
click at [1432, 11] on div "AT30 登出" at bounding box center [784, 26] width 1568 height 52
click at [1447, 31] on div "AT30" at bounding box center [1457, 26] width 30 height 20
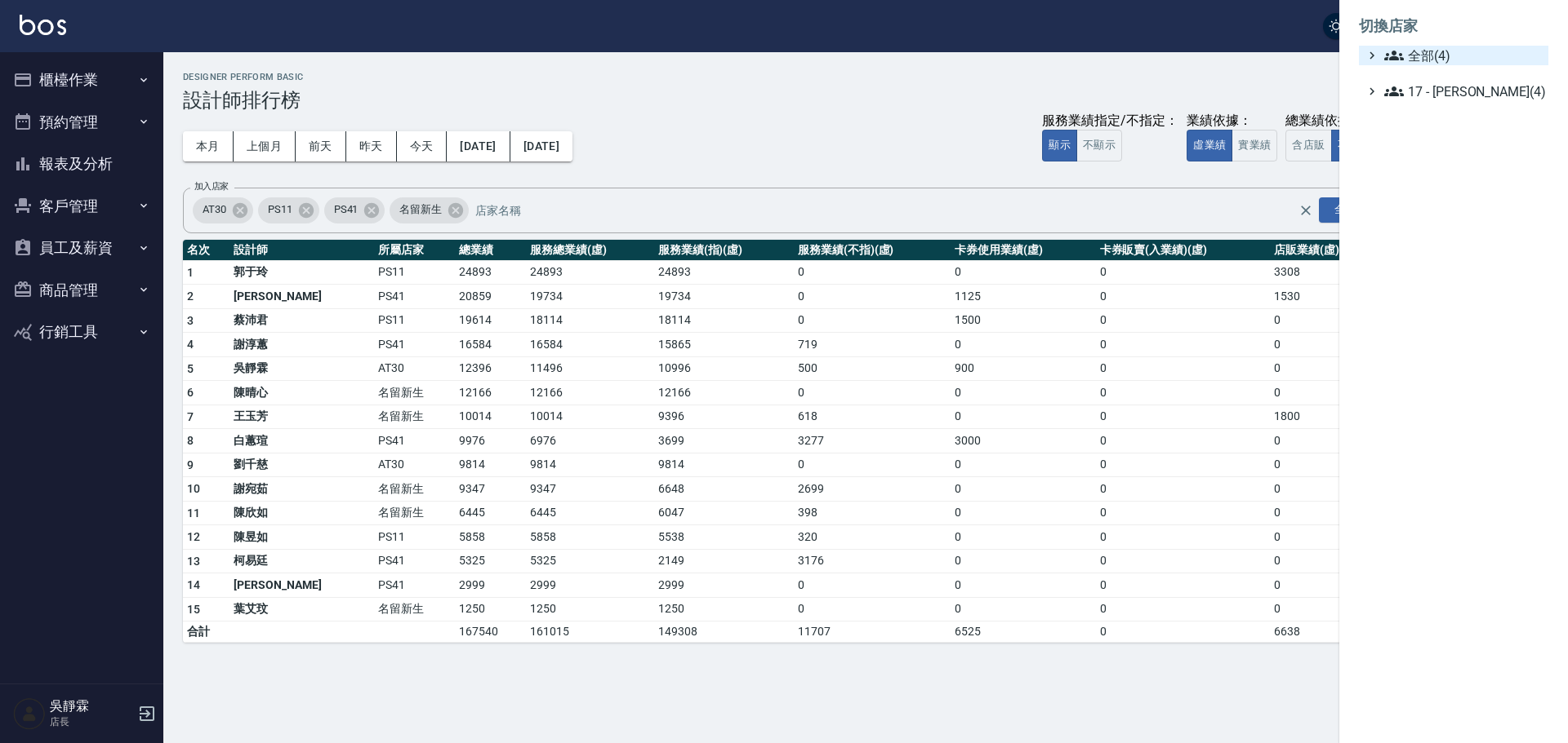
click at [1456, 56] on span "全部(4)" at bounding box center [1462, 55] width 157 height 19
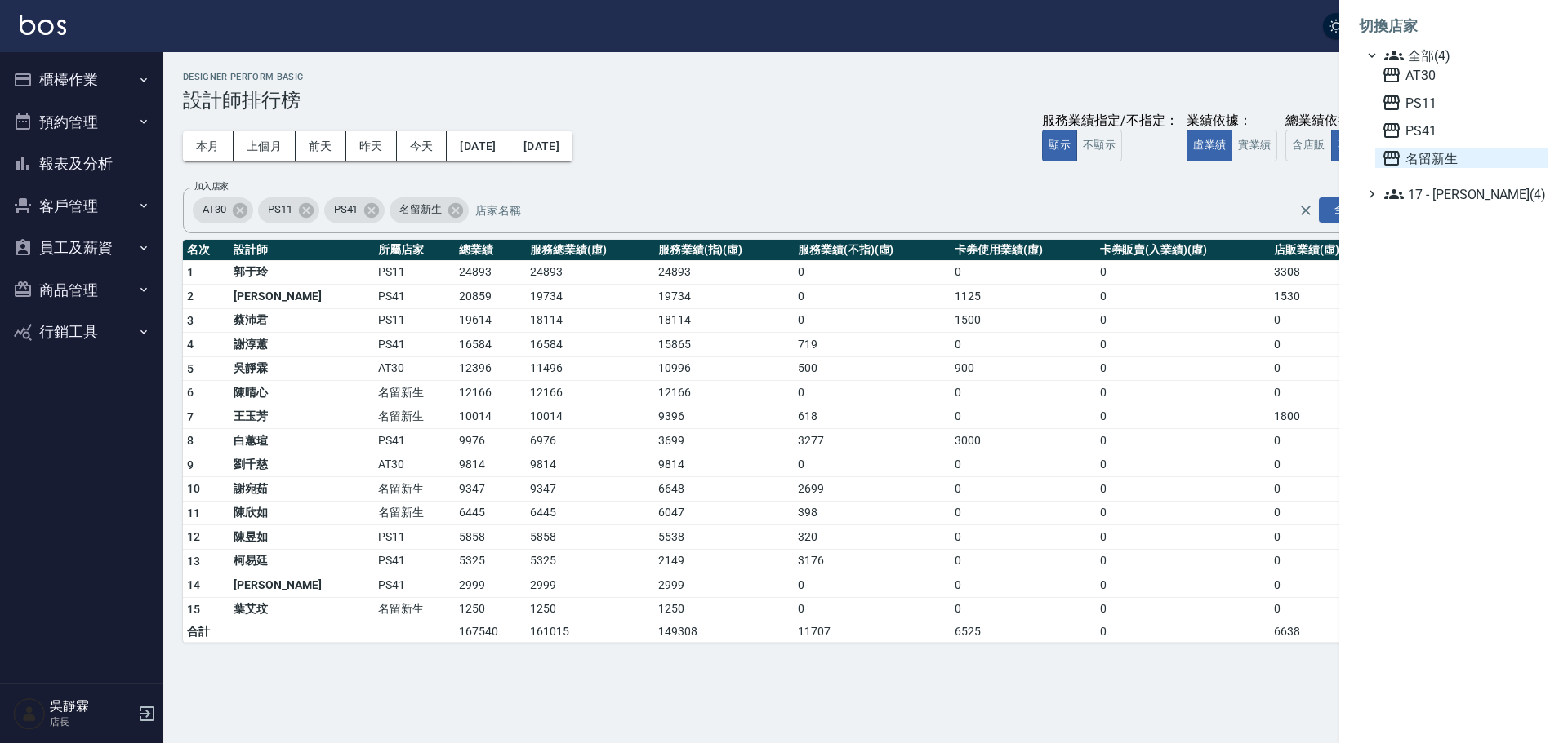
click at [1439, 153] on span "名留新生" at bounding box center [1462, 158] width 160 height 19
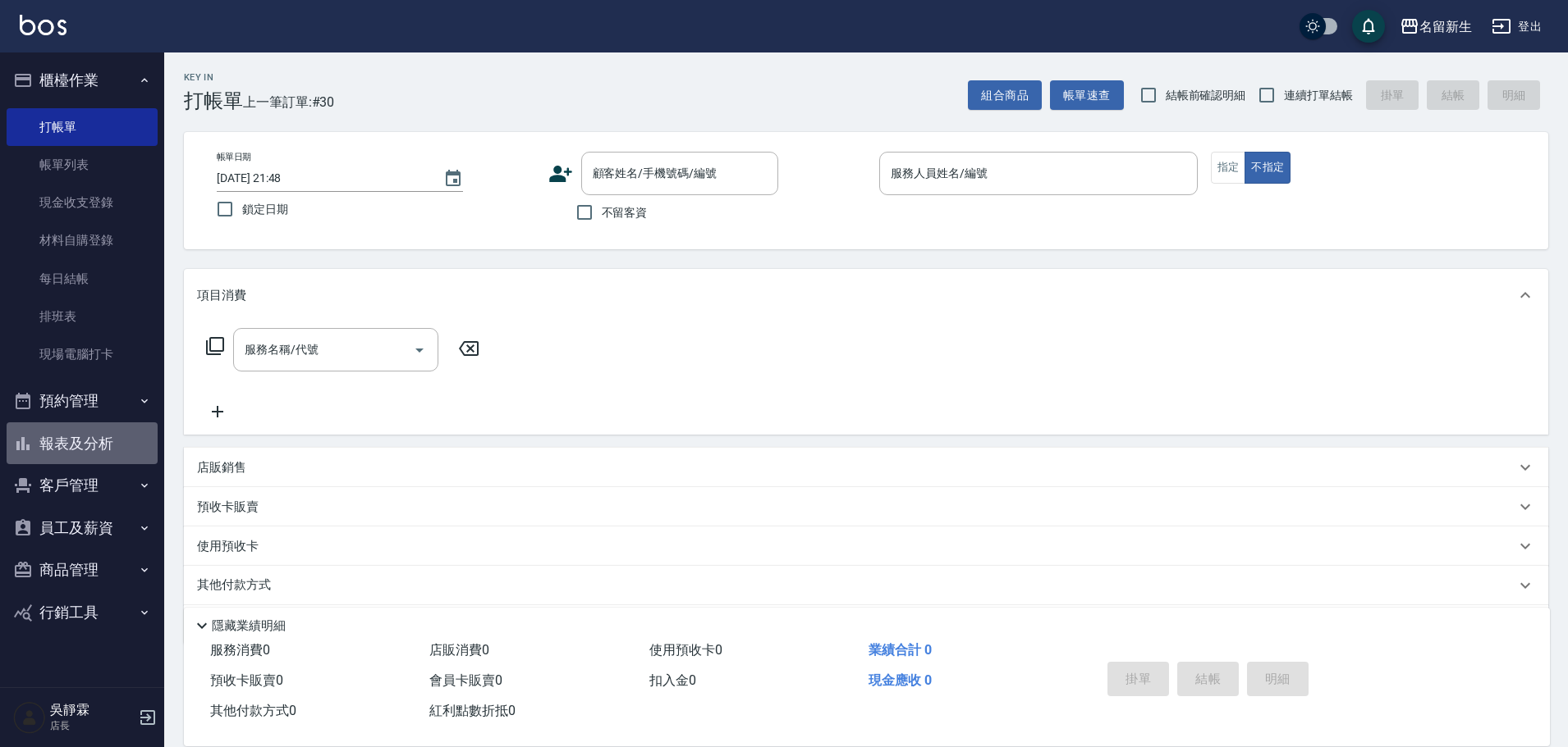
click at [76, 443] on button "報表及分析" at bounding box center [82, 444] width 151 height 43
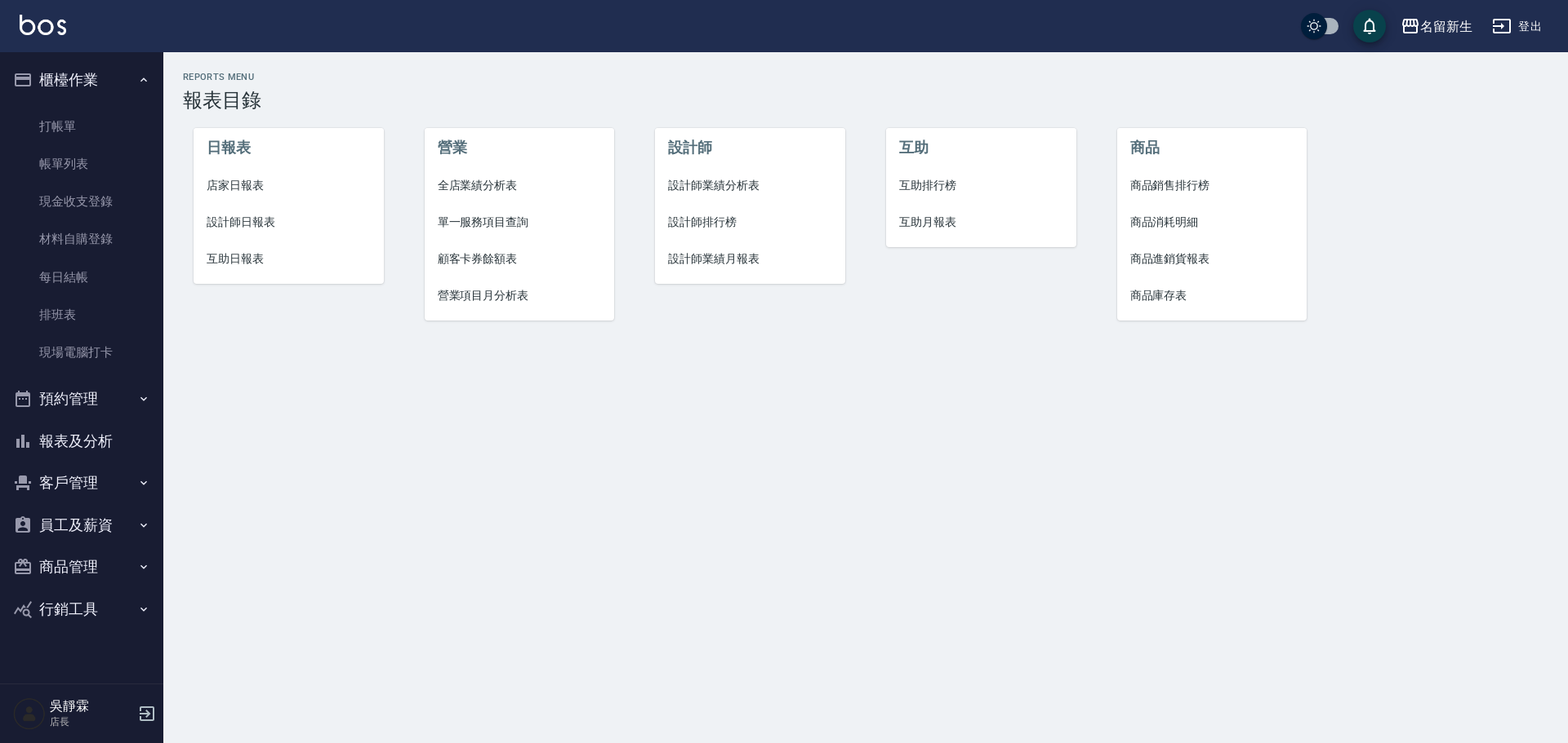
click at [261, 221] on span "設計師日報表" at bounding box center [288, 223] width 164 height 17
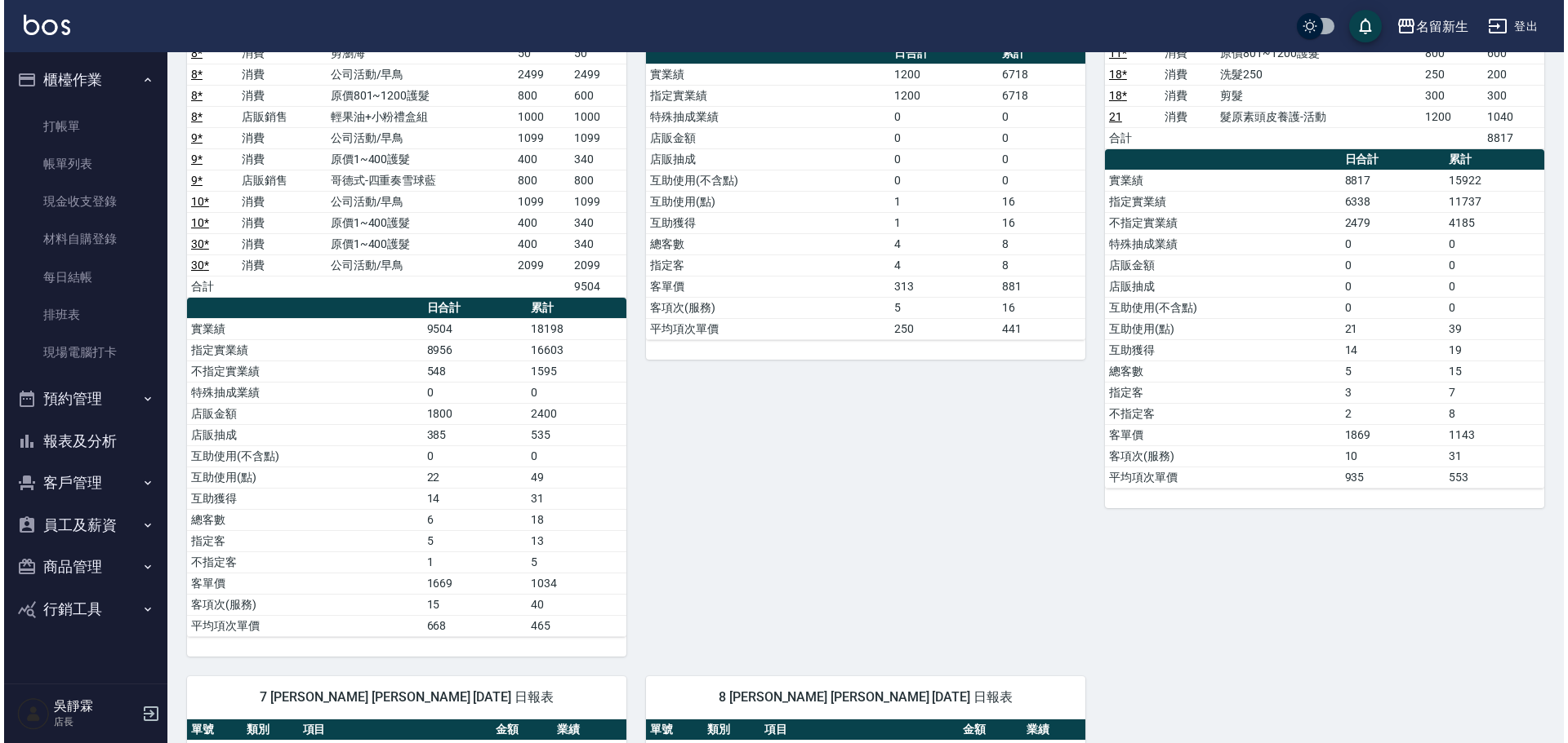
scroll to position [348, 0]
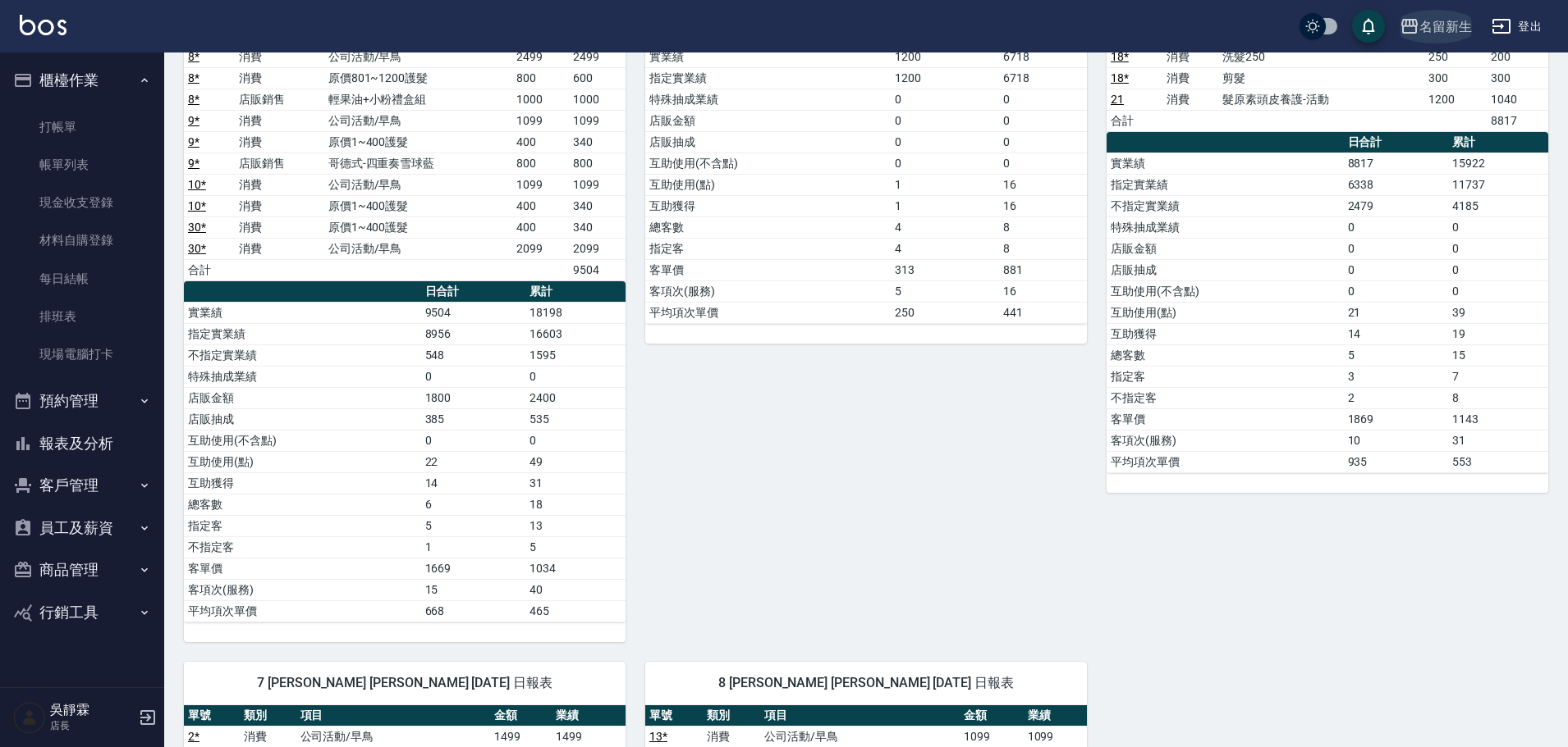
click at [1450, 21] on div "名留新生" at bounding box center [1445, 26] width 52 height 20
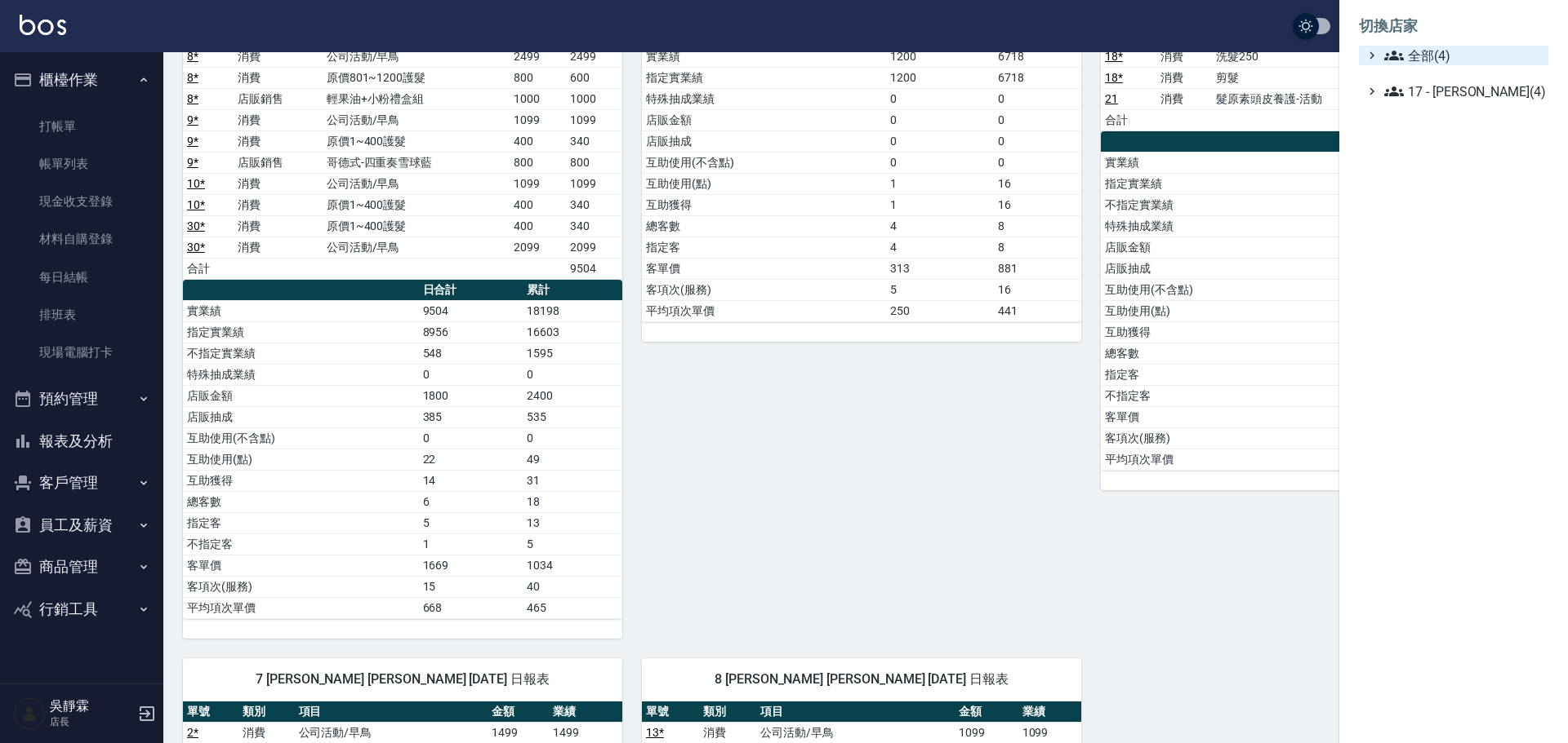
click at [1451, 51] on span "全部(4)" at bounding box center [1462, 55] width 157 height 19
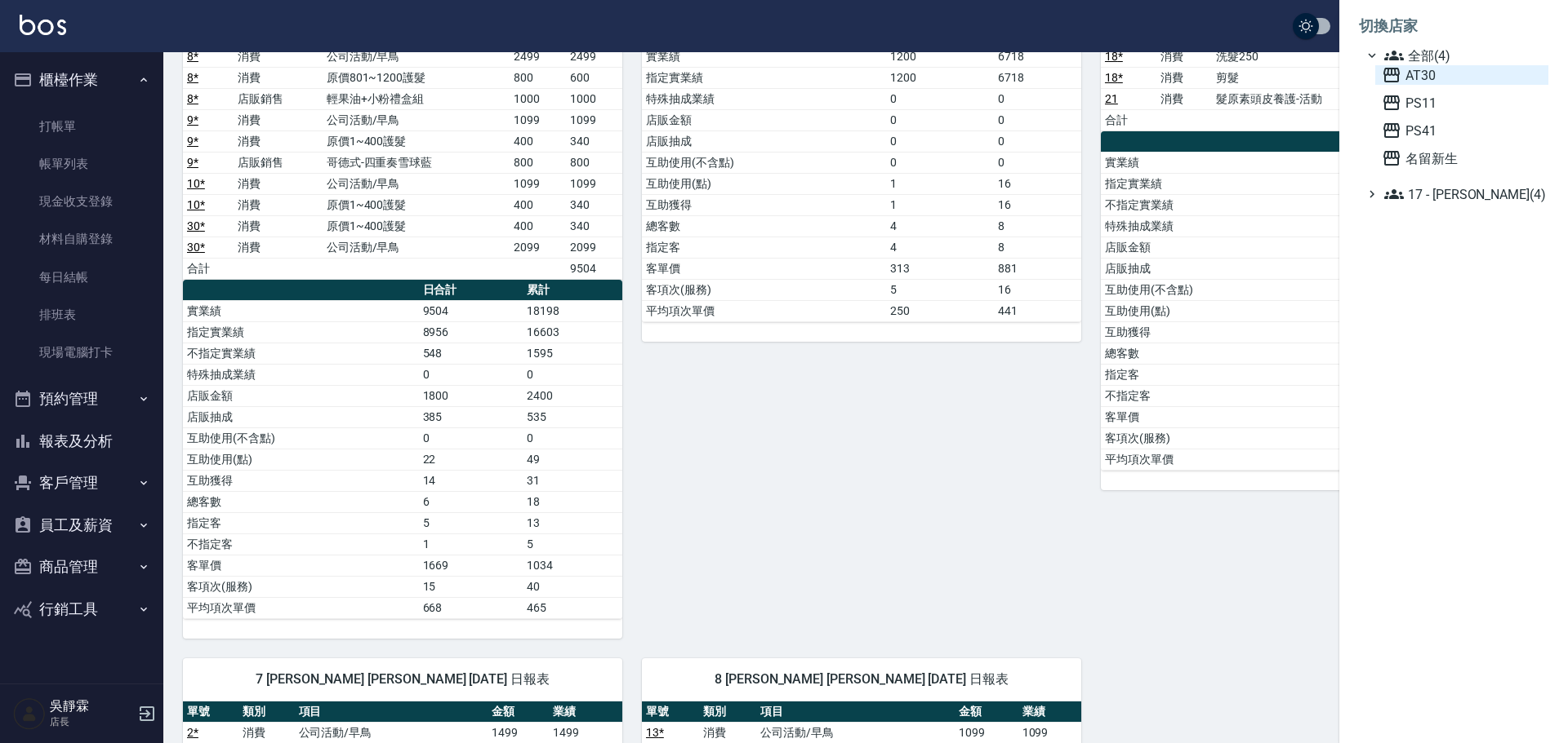
click at [1432, 66] on span "AT30" at bounding box center [1462, 75] width 160 height 19
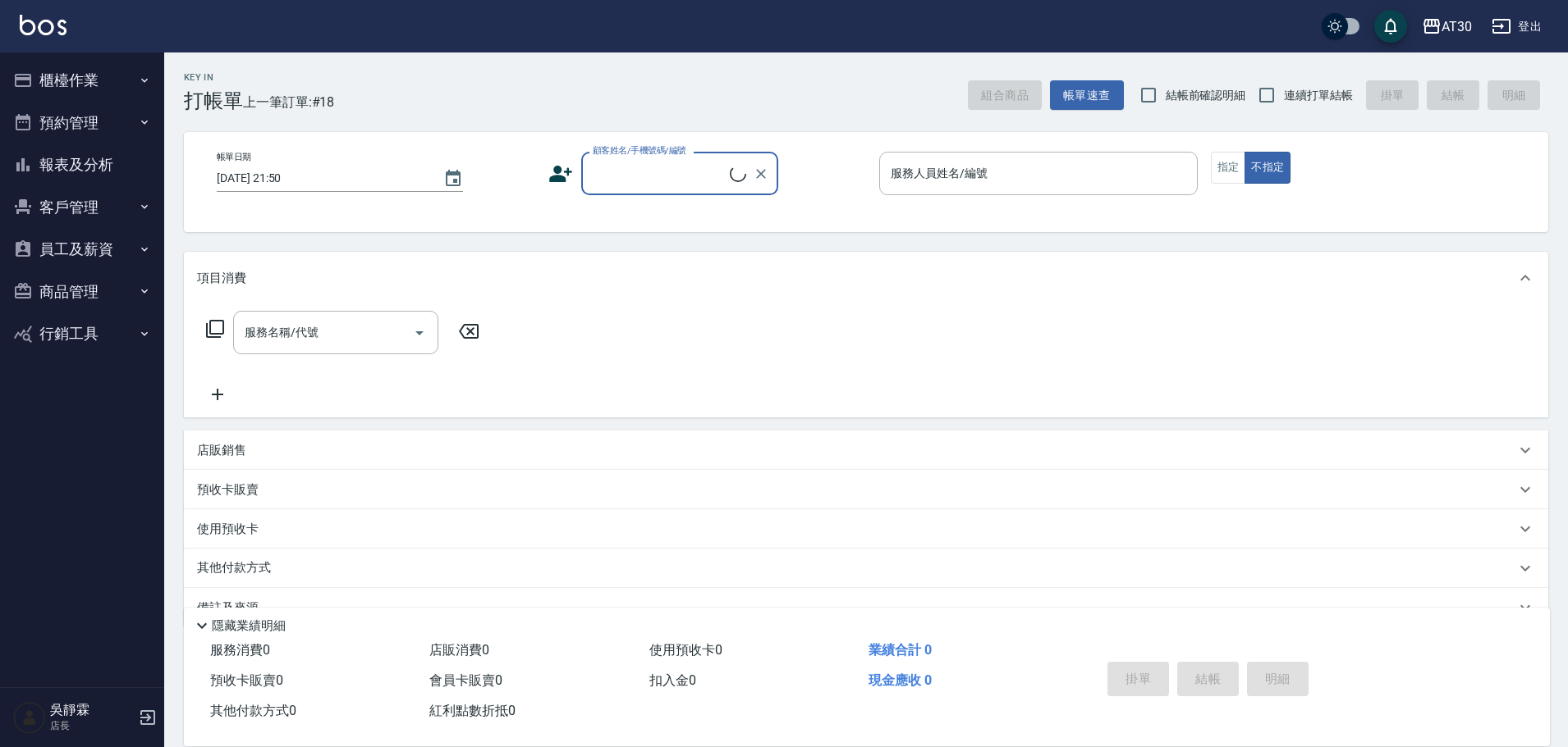
click at [98, 156] on button "報表及分析" at bounding box center [82, 165] width 151 height 43
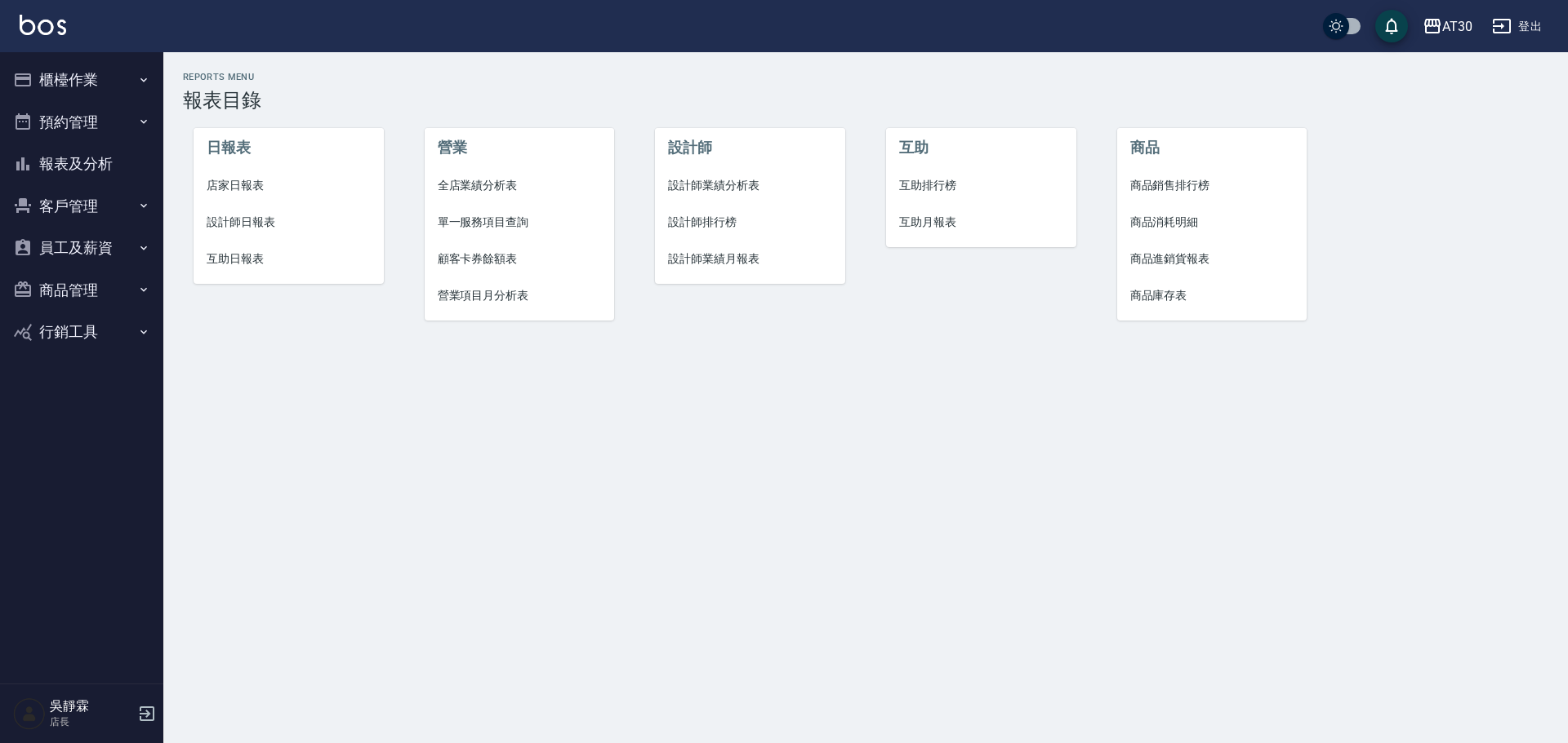
click at [222, 190] on span "店家日報表" at bounding box center [288, 186] width 164 height 17
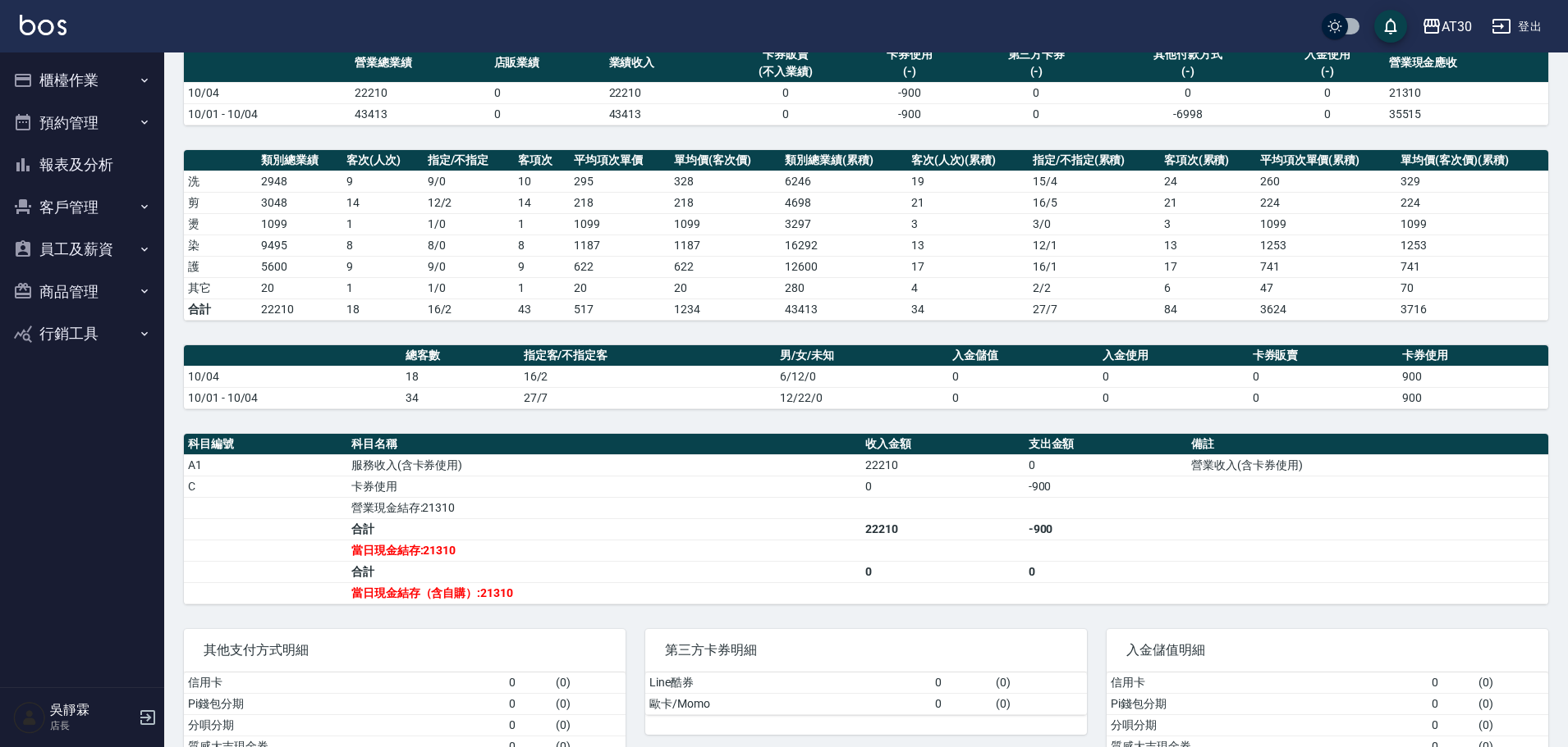
scroll to position [209, 0]
